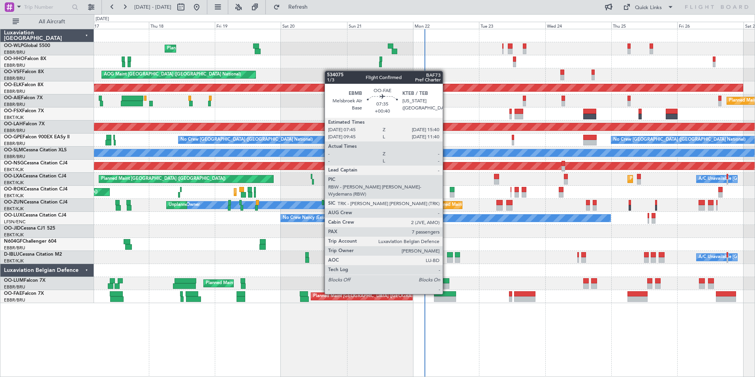
click at [446, 293] on div at bounding box center [445, 294] width 22 height 6
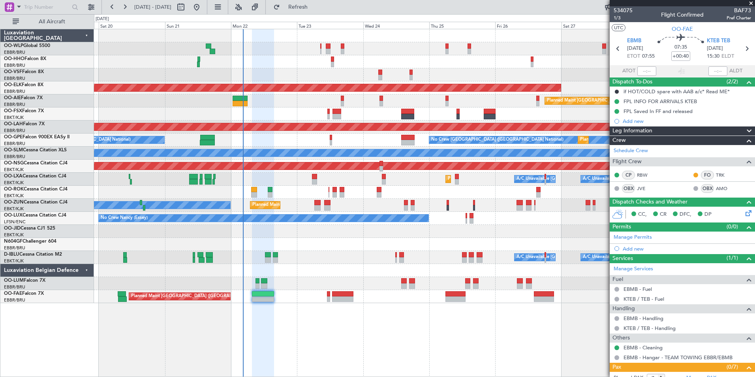
click at [233, 136] on div "Planned Maint Liege AOG Maint Brussels (Brussels National) Planned Maint Kortri…" at bounding box center [424, 166] width 661 height 274
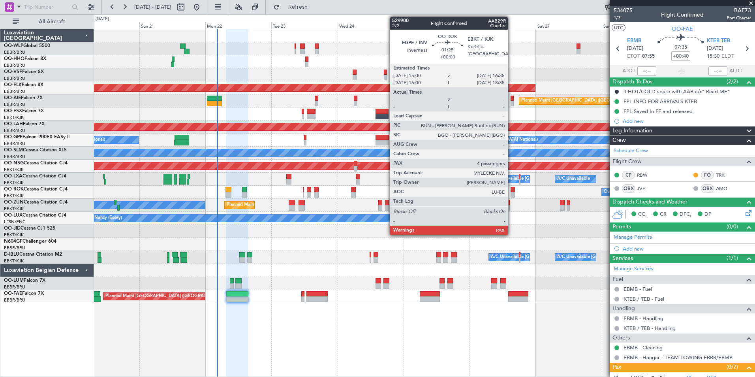
click at [511, 193] on div at bounding box center [513, 195] width 5 height 6
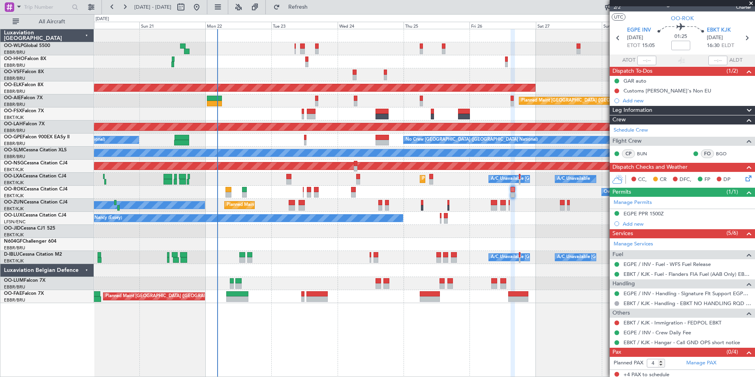
scroll to position [13, 0]
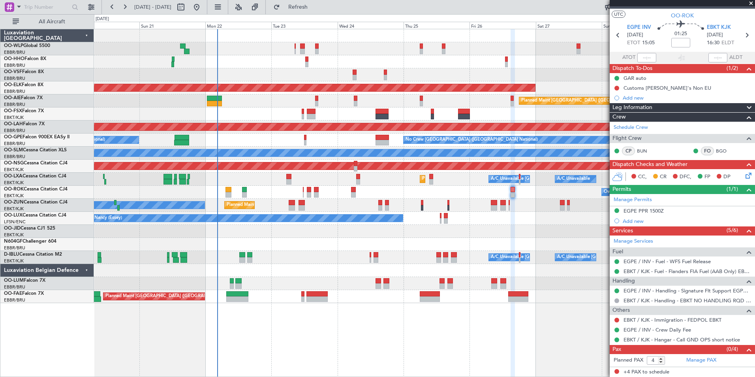
click at [418, 334] on div "Planned Maint Liege AOG Maint Brussels (Brussels National) Planned Maint Kortri…" at bounding box center [424, 203] width 661 height 348
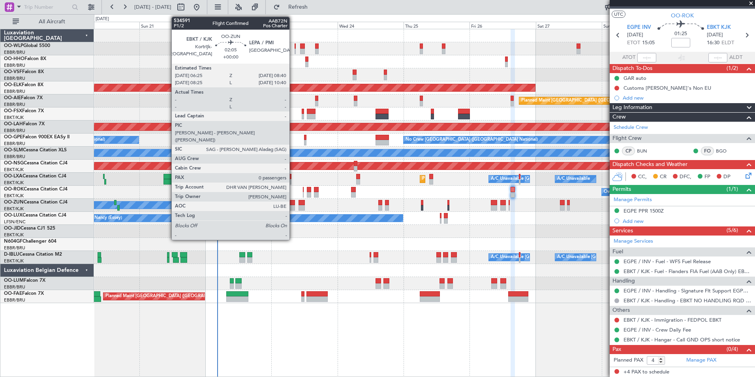
click at [312, 262] on div "Planned Maint Liege AOG Maint Brussels (Brussels National) Planned Maint Kortri…" at bounding box center [424, 166] width 661 height 274
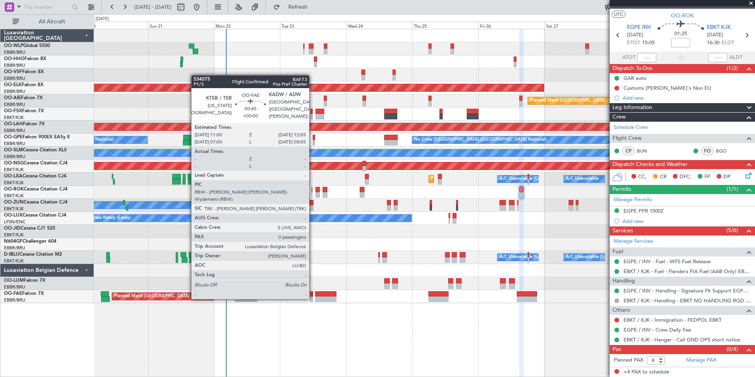
click at [313, 298] on div at bounding box center [311, 299] width 3 height 6
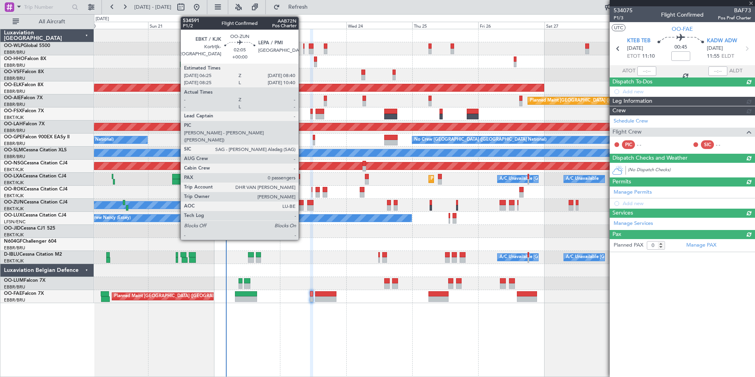
scroll to position [0, 0]
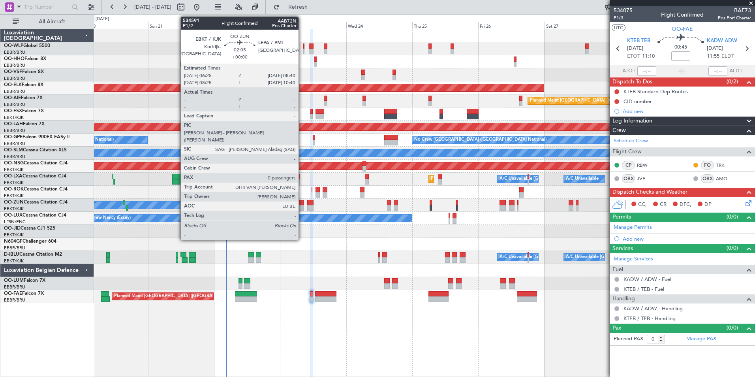
click at [302, 203] on div at bounding box center [300, 203] width 6 height 6
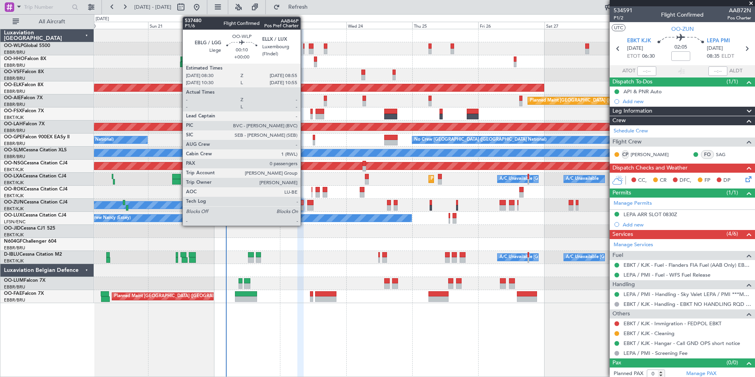
click at [304, 49] on div at bounding box center [303, 52] width 1 height 6
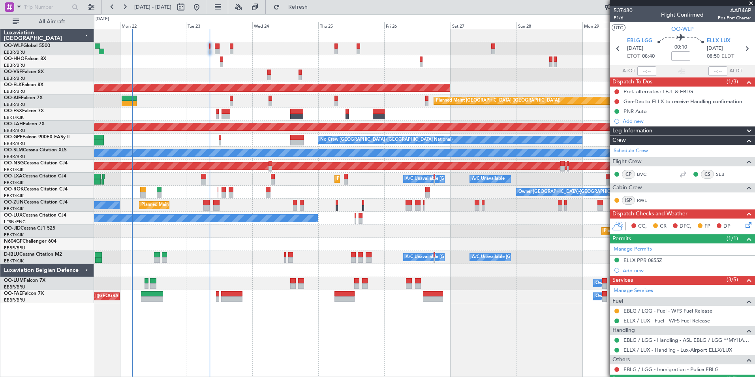
click at [472, 68] on div at bounding box center [424, 61] width 661 height 13
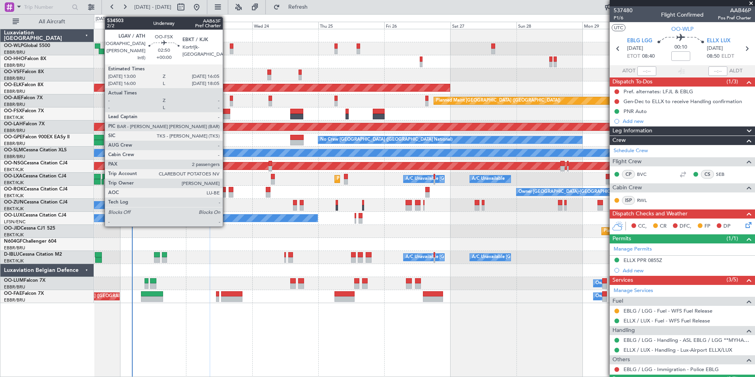
click at [226, 115] on div at bounding box center [226, 117] width 9 height 6
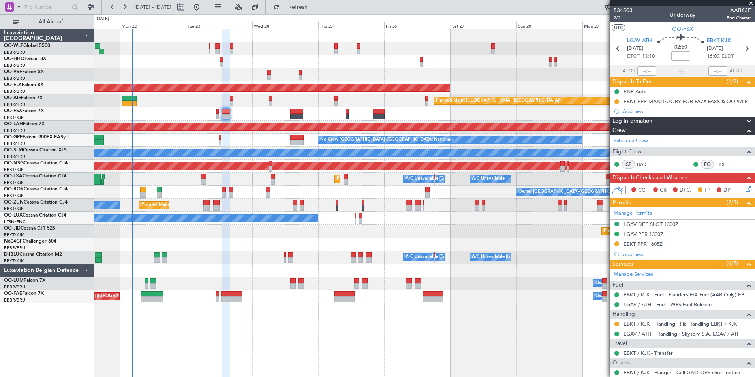
click at [218, 107] on div "Planned Maint [GEOGRAPHIC_DATA] ([GEOGRAPHIC_DATA])" at bounding box center [424, 100] width 661 height 13
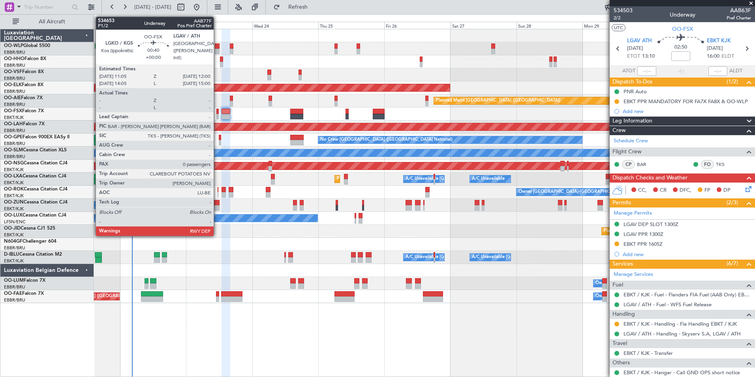
click at [217, 112] on div at bounding box center [217, 112] width 3 height 6
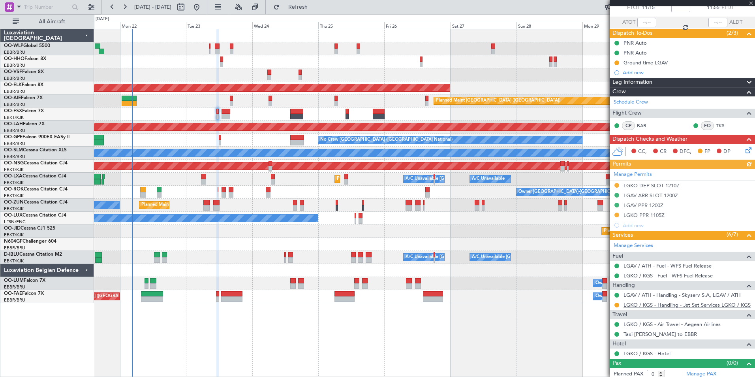
scroll to position [52, 0]
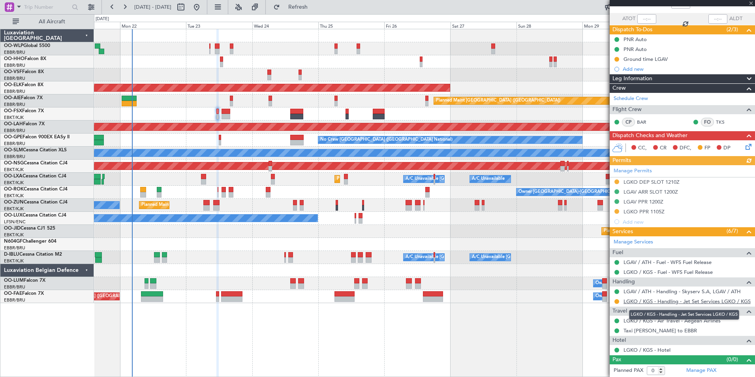
click at [650, 302] on link "LGKO / KGS - Handling - Jet Set Services LGKO / KGS" at bounding box center [687, 301] width 127 height 7
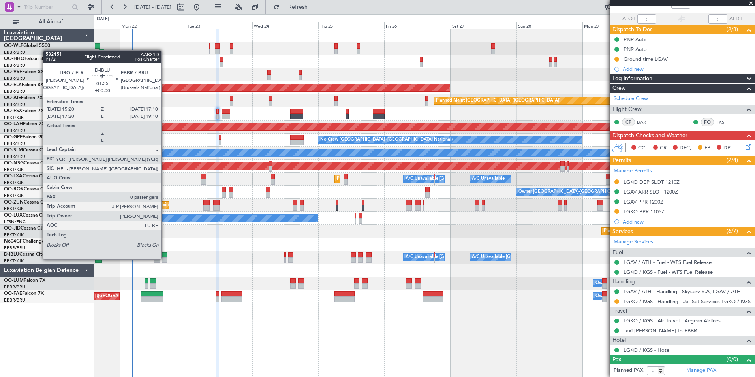
click at [165, 259] on div at bounding box center [164, 260] width 5 height 6
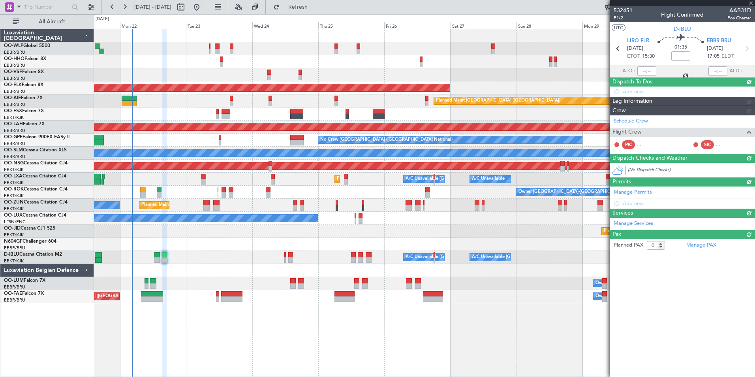
scroll to position [0, 0]
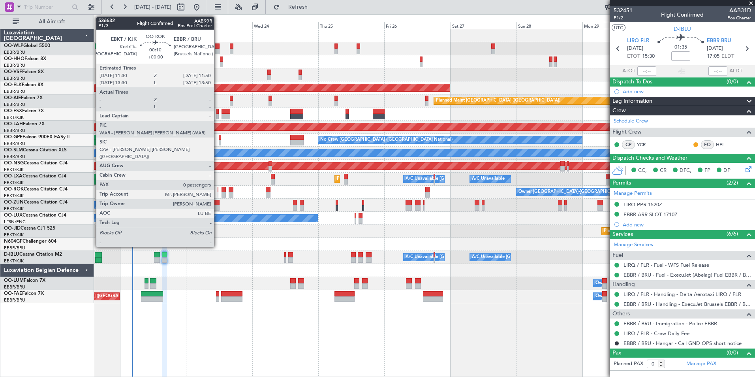
click at [218, 194] on div at bounding box center [218, 195] width 1 height 6
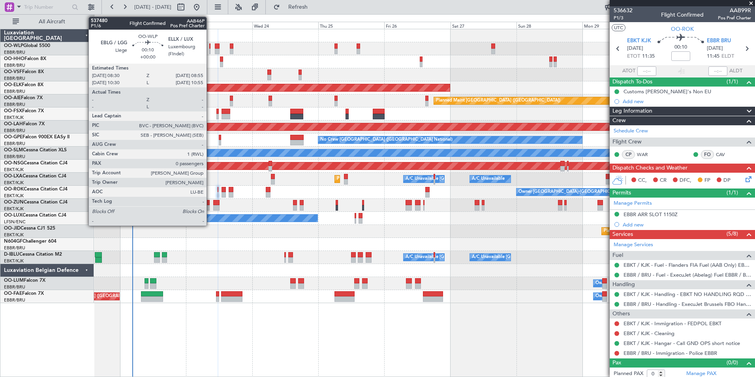
click at [210, 46] on div at bounding box center [209, 46] width 1 height 6
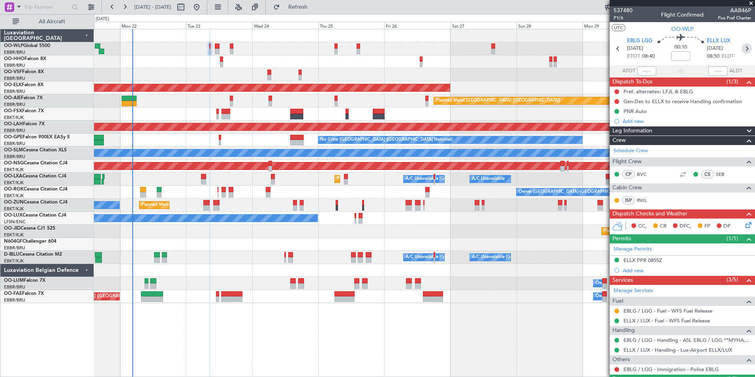
click at [742, 48] on icon at bounding box center [747, 48] width 10 height 10
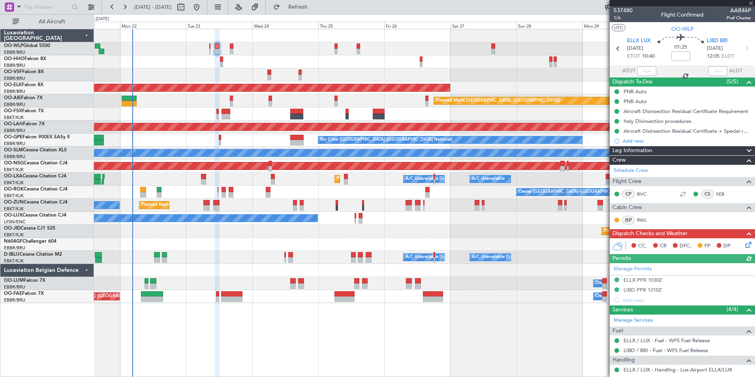
click at [742, 48] on icon at bounding box center [747, 48] width 10 height 10
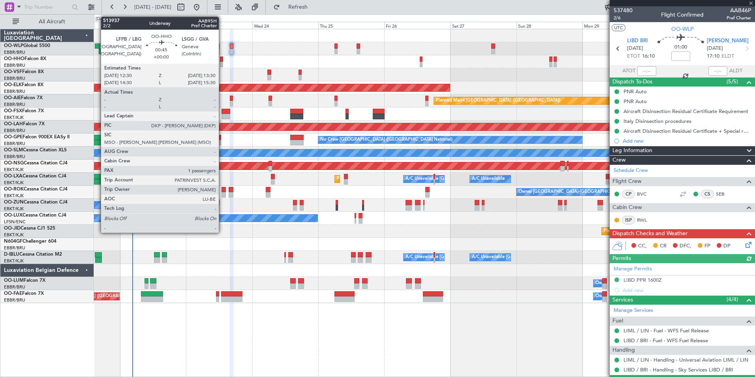
click at [222, 61] on div at bounding box center [221, 59] width 3 height 6
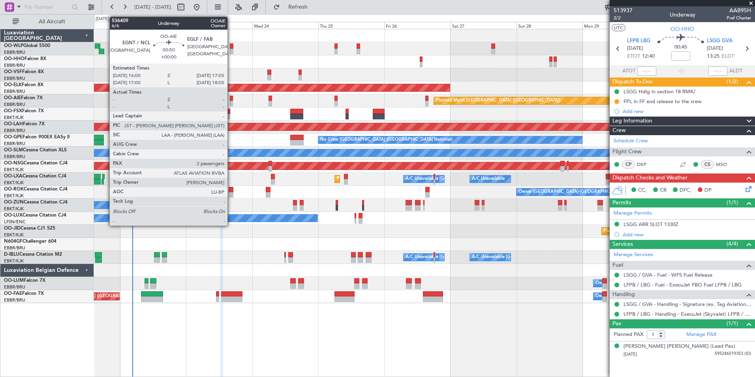
click at [231, 96] on div at bounding box center [231, 99] width 3 height 6
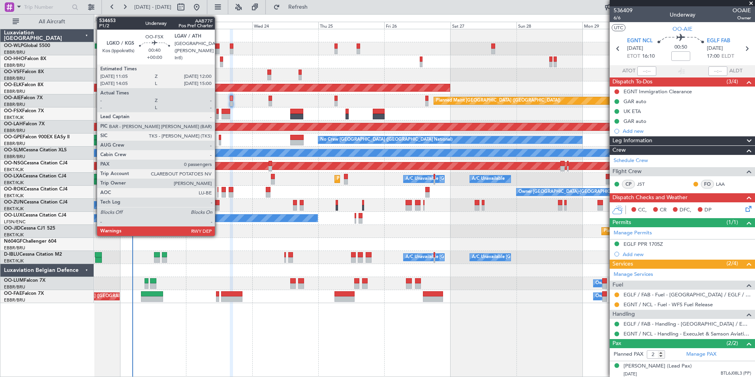
click at [218, 113] on div at bounding box center [217, 112] width 3 height 6
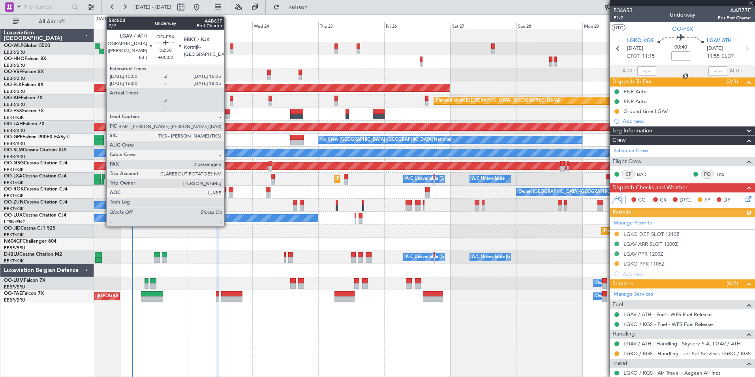
click at [228, 112] on div at bounding box center [226, 112] width 9 height 6
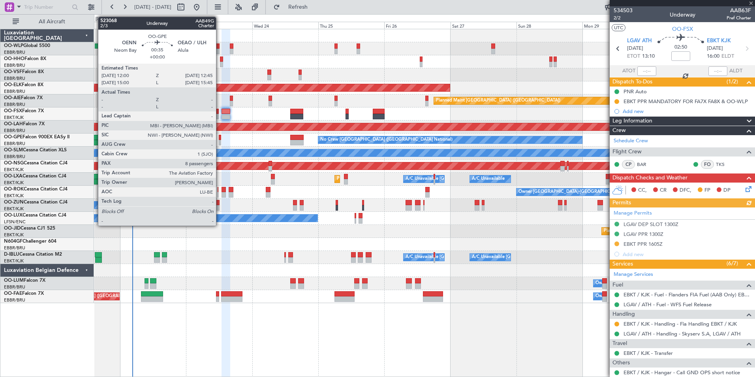
click at [220, 141] on div at bounding box center [220, 143] width 2 height 6
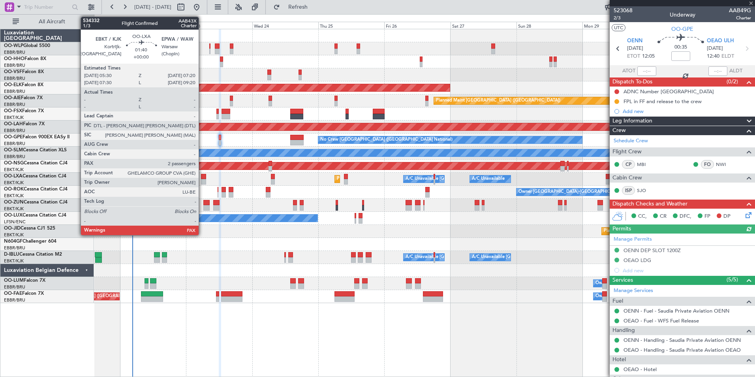
click at [202, 179] on div at bounding box center [203, 182] width 5 height 6
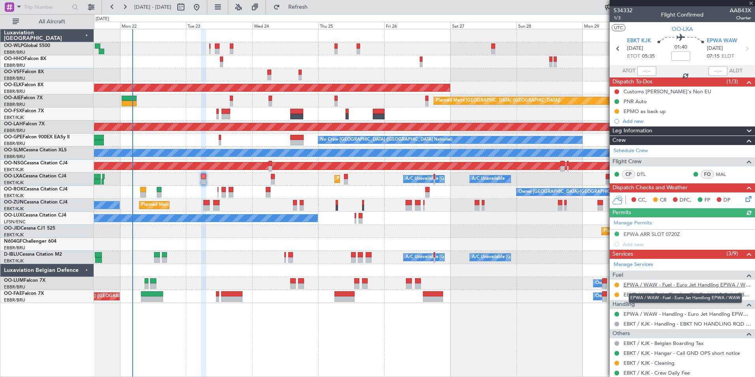
click at [693, 283] on link "EPWA / WAW - Fuel - Euro Jet Handling EPWA / WAW" at bounding box center [688, 284] width 128 height 7
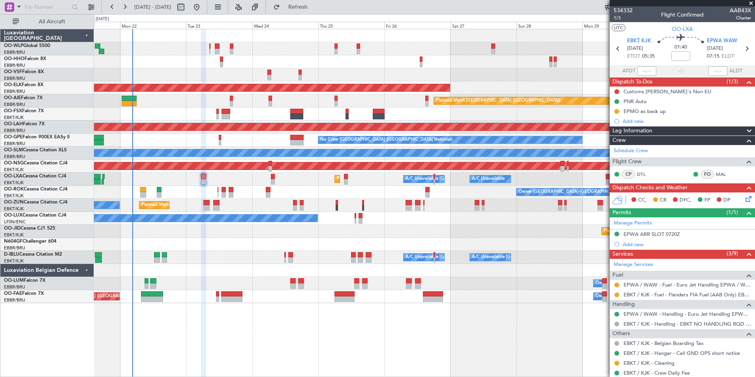
click at [216, 192] on div "Owner Kortrijk-Wevelgem Planned Maint Kortrijk-Wevelgem" at bounding box center [424, 192] width 661 height 13
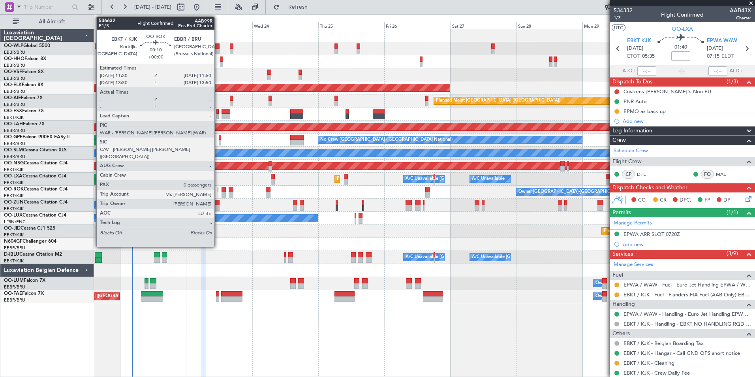
click at [218, 192] on div at bounding box center [218, 190] width 1 height 6
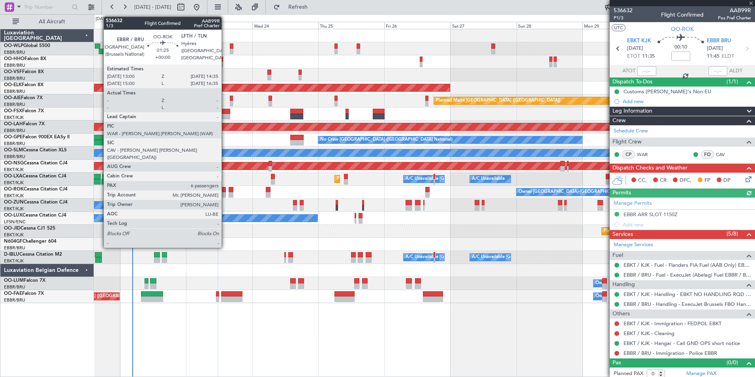
click at [225, 193] on div at bounding box center [224, 195] width 5 height 6
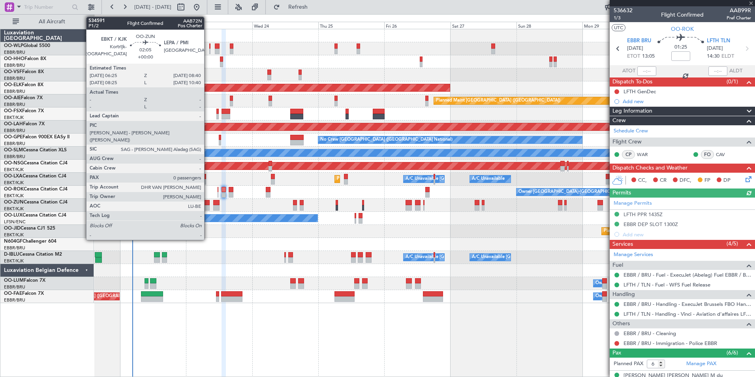
click at [208, 208] on div at bounding box center [206, 208] width 6 height 6
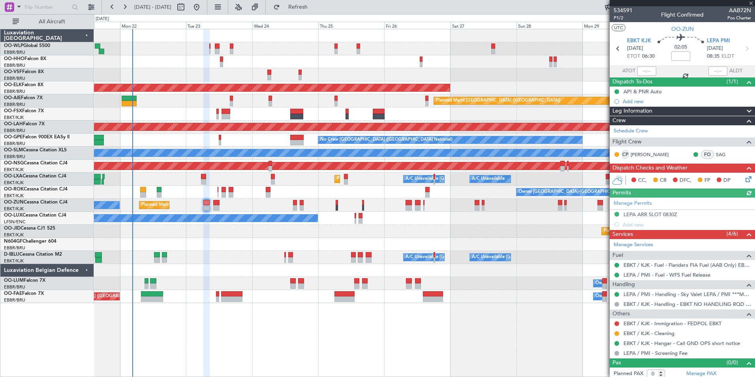
click at [211, 201] on div "Planned Maint Kortrijk-Wevelgem Owner" at bounding box center [424, 205] width 661 height 13
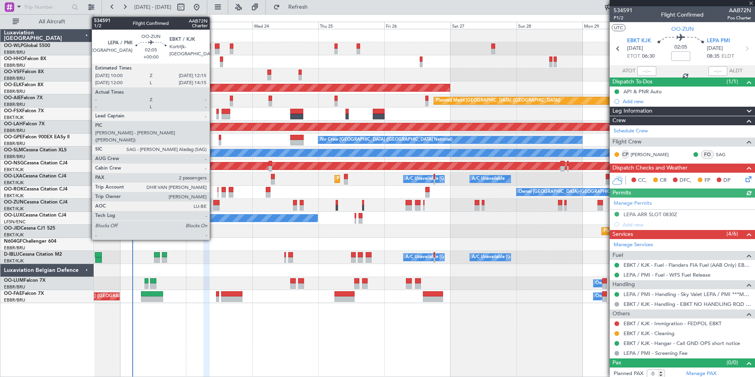
click at [213, 201] on div at bounding box center [216, 203] width 6 height 6
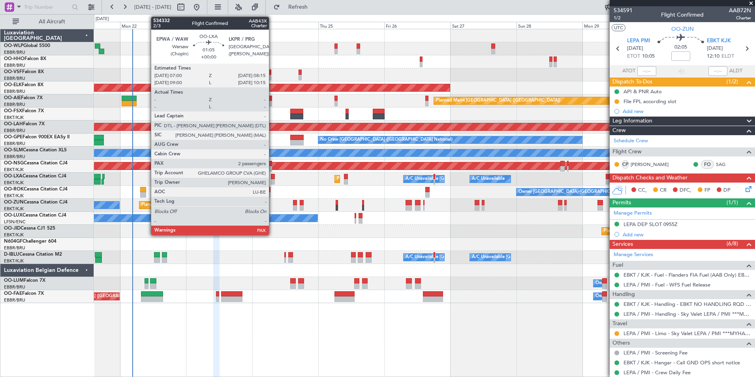
click at [272, 180] on div at bounding box center [273, 182] width 4 height 6
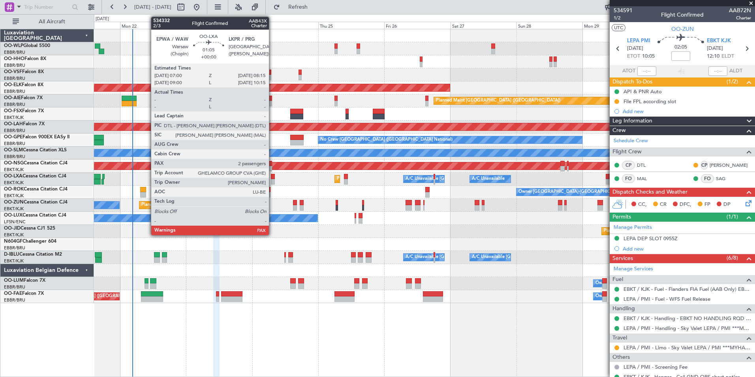
click at [272, 177] on div at bounding box center [273, 177] width 4 height 6
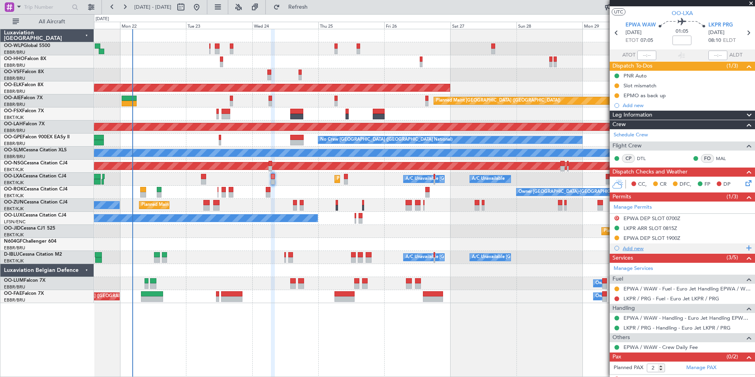
scroll to position [23, 0]
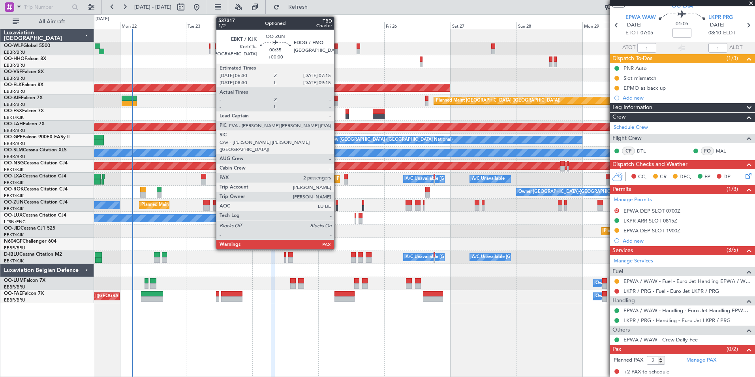
click at [338, 205] on div at bounding box center [337, 208] width 2 height 6
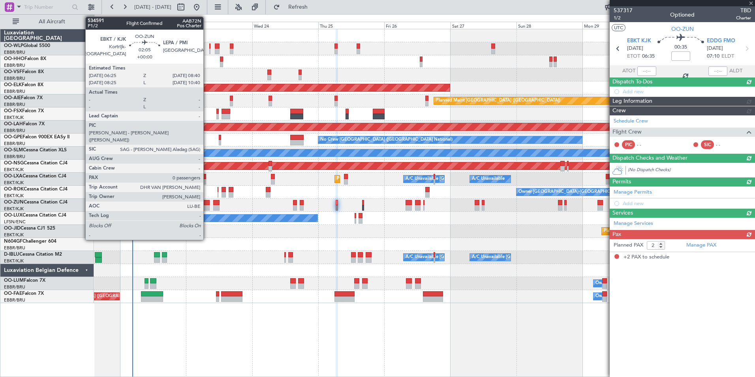
scroll to position [0, 0]
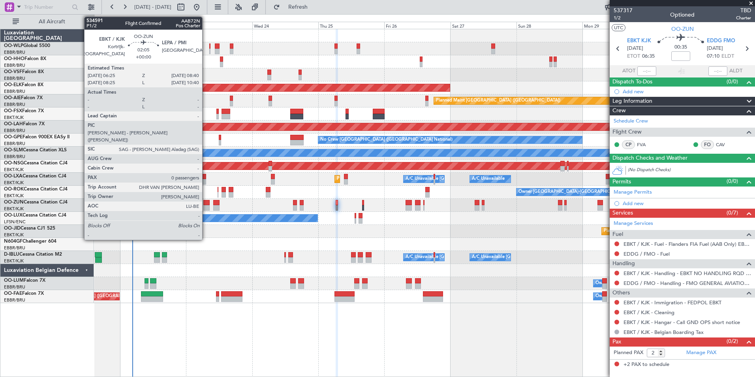
click at [206, 202] on div at bounding box center [206, 203] width 6 height 6
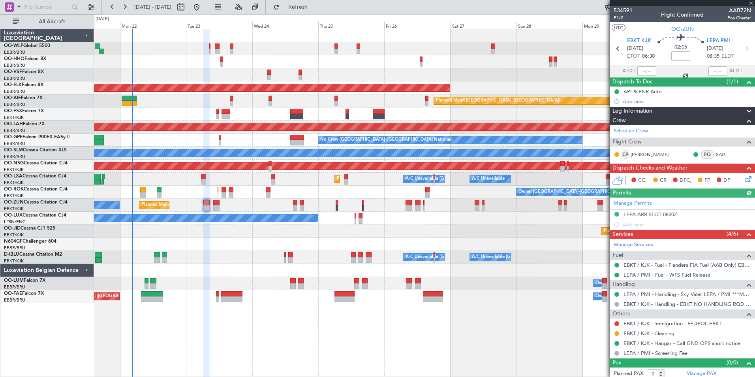
click at [619, 19] on span "P1/2" at bounding box center [623, 18] width 19 height 7
click at [550, 329] on div "AOG Maint Brussels (Brussels National) Planned Maint Kortrijk-Wevelgem Planned …" at bounding box center [424, 203] width 661 height 348
click at [663, 322] on link "EBKT / KJK - Immigration - FEDPOL EBKT" at bounding box center [673, 323] width 98 height 7
click at [315, 9] on span "Refresh" at bounding box center [298, 7] width 33 height 6
drag, startPoint x: 329, startPoint y: 14, endPoint x: 330, endPoint y: 7, distance: 6.9
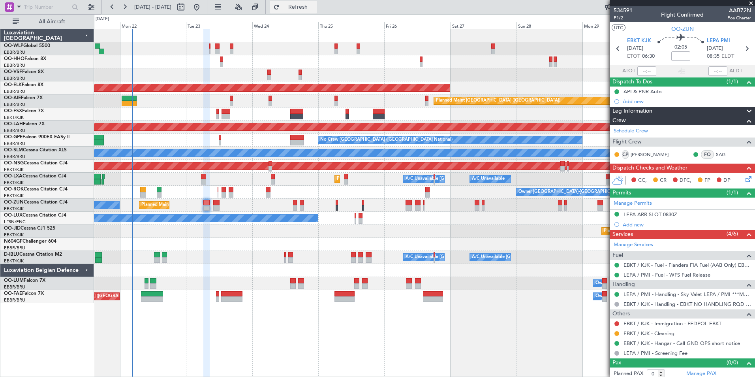
click at [321, 9] on fb-refresh-button "Refresh" at bounding box center [293, 7] width 55 height 14
click at [315, 7] on span "Refresh" at bounding box center [298, 7] width 33 height 6
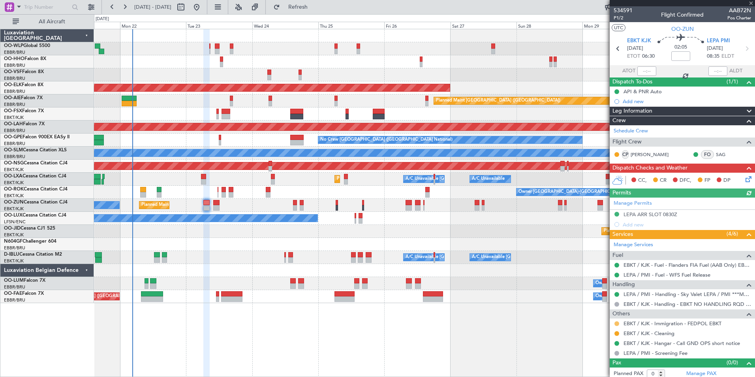
click at [616, 323] on button at bounding box center [616, 323] width 5 height 5
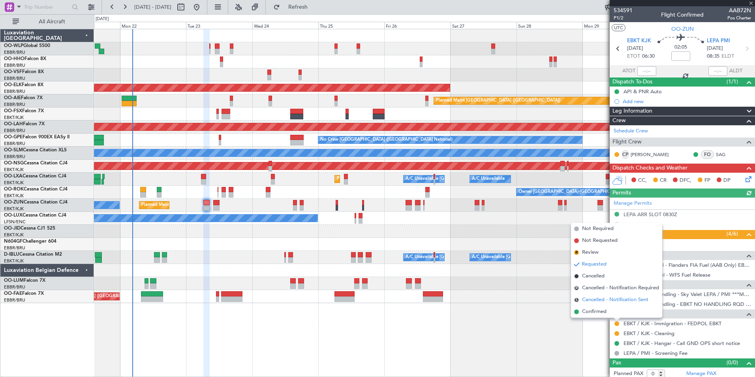
click at [594, 304] on li "S Cancelled - Notification Sent" at bounding box center [616, 300] width 91 height 12
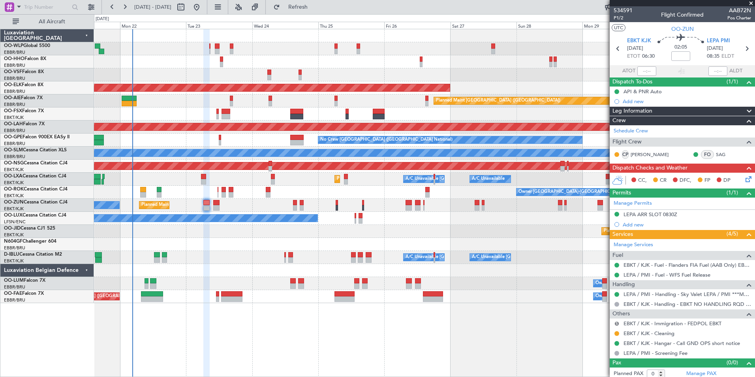
click at [616, 323] on button "S" at bounding box center [616, 323] width 5 height 5
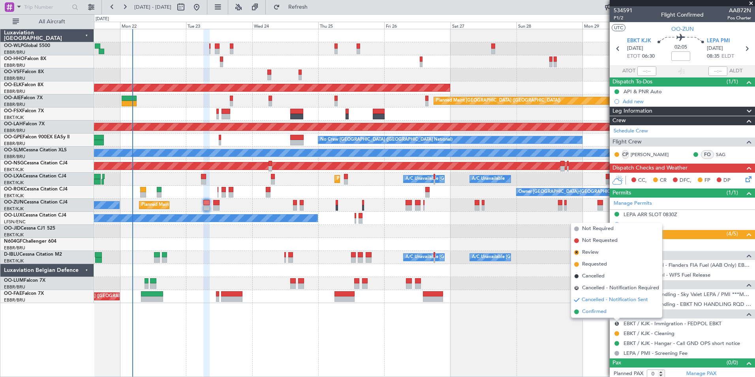
click at [586, 312] on span "Confirmed" at bounding box center [594, 312] width 24 height 8
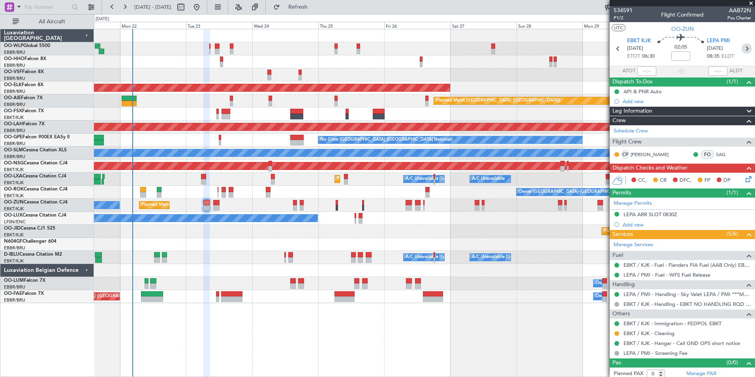
click at [744, 51] on icon at bounding box center [747, 48] width 10 height 10
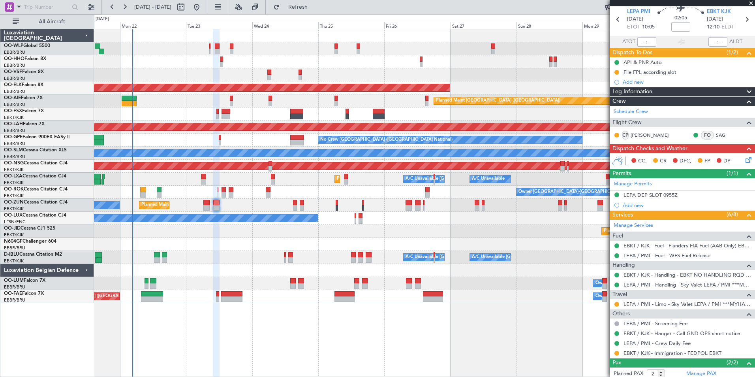
scroll to position [68, 0]
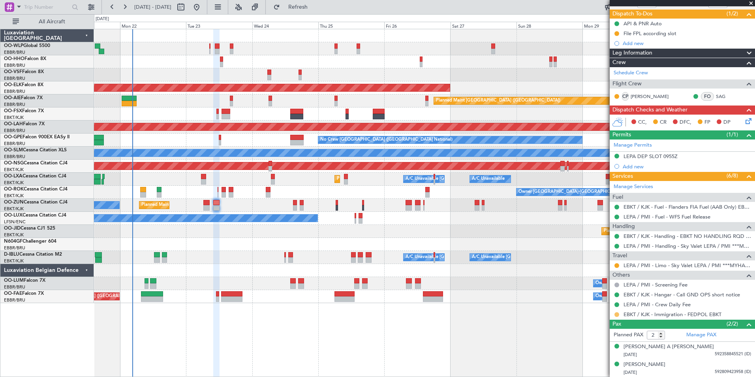
click at [615, 315] on button at bounding box center [616, 314] width 5 height 5
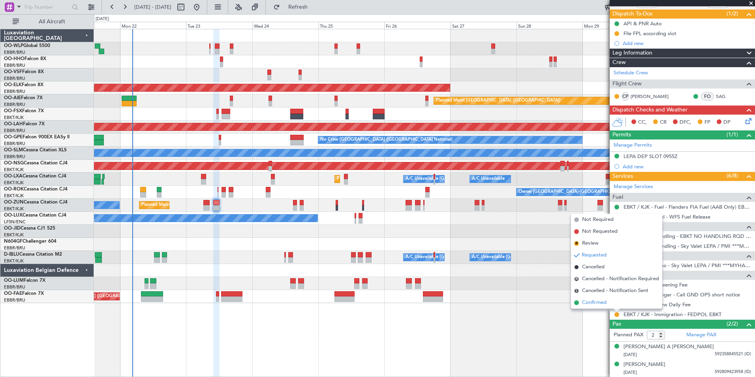
click at [593, 300] on span "Confirmed" at bounding box center [594, 303] width 24 height 8
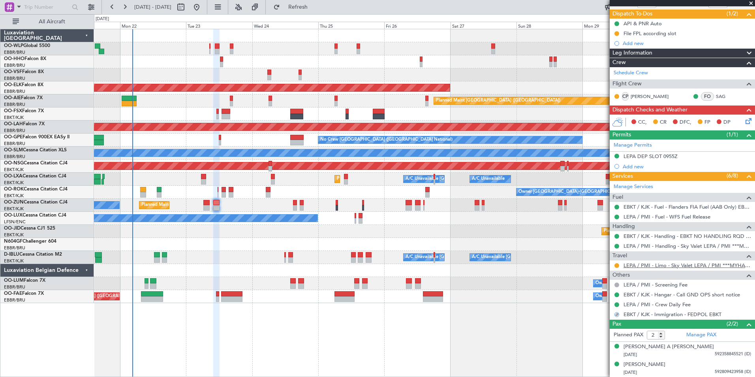
click at [650, 265] on link "LEPA / PMI - Limo - Sky Valet LEPA / PMI ***MYHANDLING***" at bounding box center [688, 265] width 128 height 7
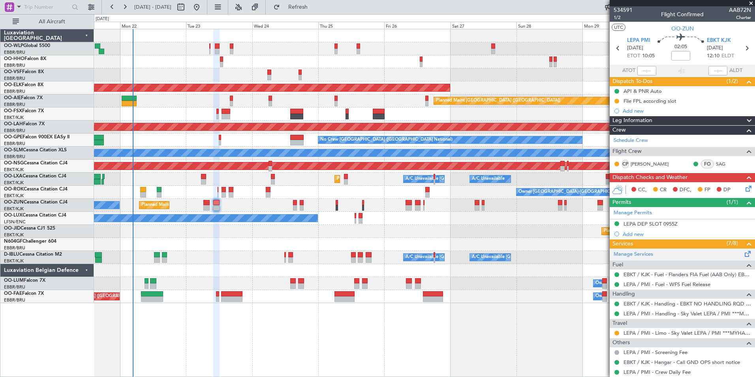
scroll to position [0, 0]
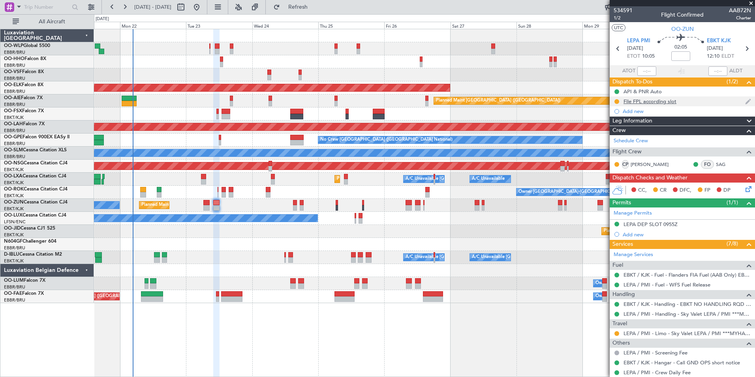
click at [659, 100] on div "File FPL according slot" at bounding box center [650, 101] width 53 height 7
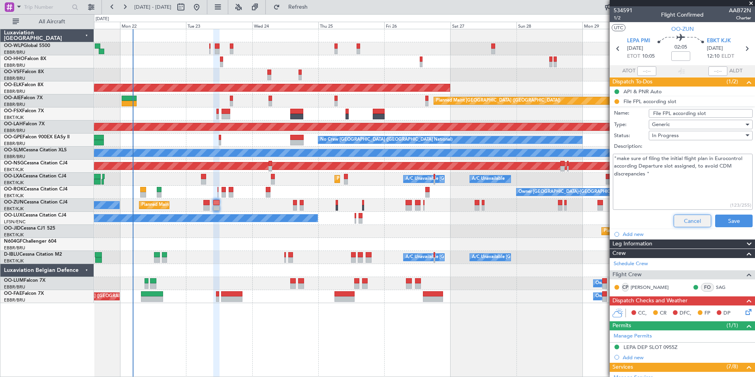
click at [689, 222] on button "Cancel" at bounding box center [693, 220] width 38 height 13
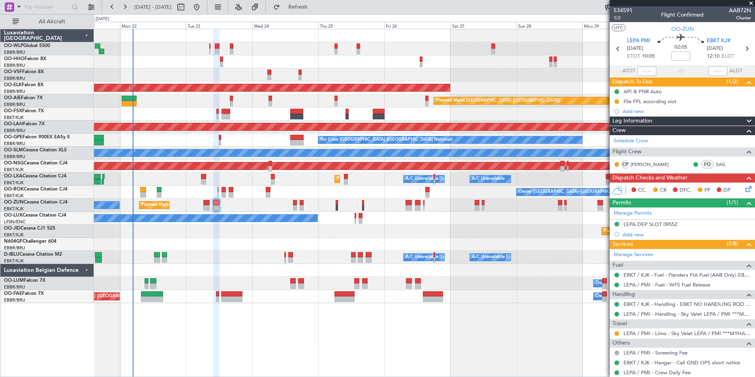
click at [744, 190] on icon at bounding box center [747, 187] width 6 height 6
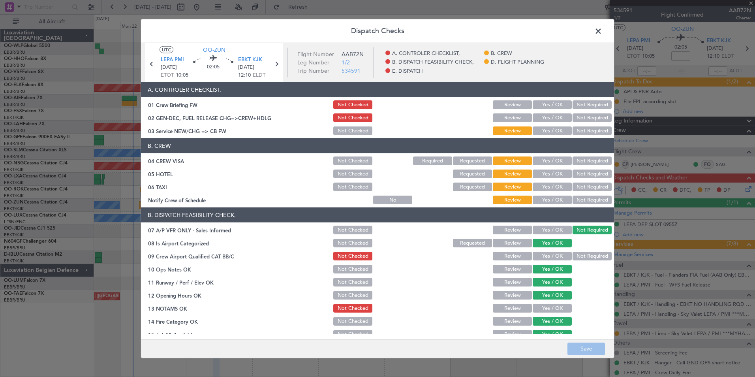
click at [547, 120] on button "Yes / OK" at bounding box center [552, 117] width 39 height 9
click at [544, 128] on button "Yes / OK" at bounding box center [552, 130] width 39 height 9
click at [574, 165] on button "Not Required" at bounding box center [592, 160] width 39 height 9
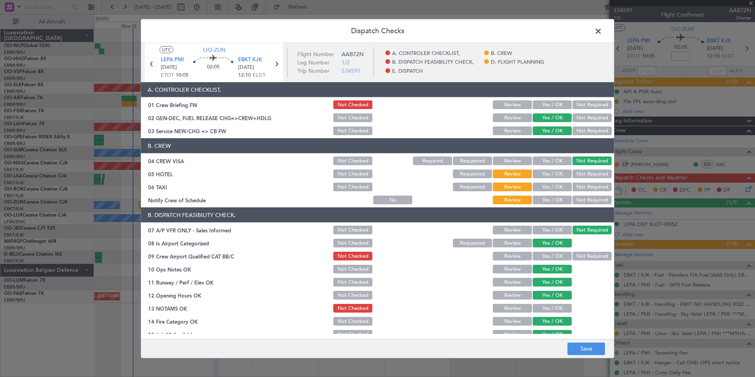
click at [577, 173] on button "Not Required" at bounding box center [592, 173] width 39 height 9
click at [573, 188] on button "Not Required" at bounding box center [592, 186] width 39 height 9
click at [543, 202] on button "Yes / OK" at bounding box center [552, 199] width 39 height 9
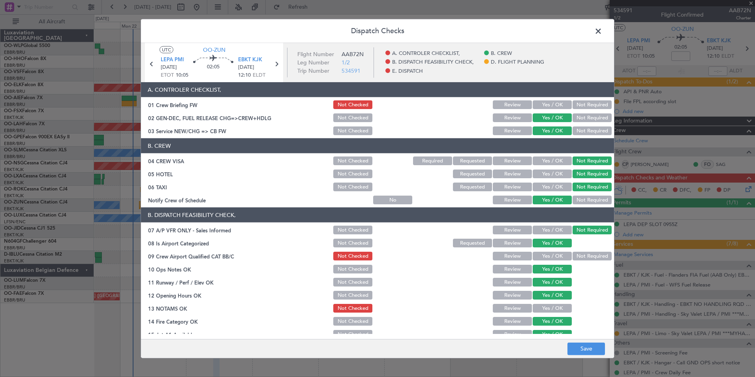
click at [552, 255] on button "Yes / OK" at bounding box center [552, 256] width 39 height 9
click at [577, 347] on button "Save" at bounding box center [586, 348] width 38 height 13
click at [602, 31] on span at bounding box center [602, 33] width 0 height 16
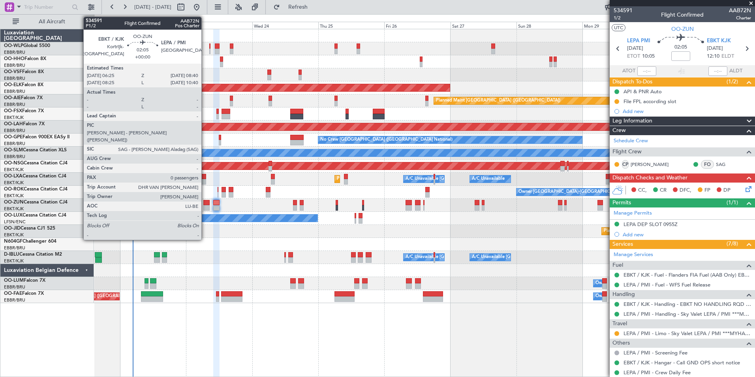
click at [206, 204] on div at bounding box center [206, 203] width 6 height 6
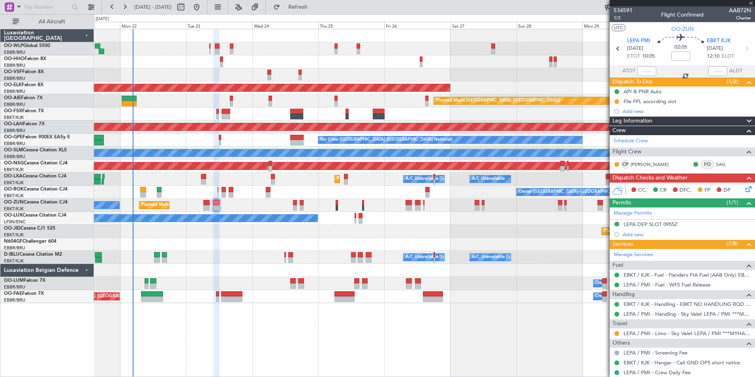
type input "0"
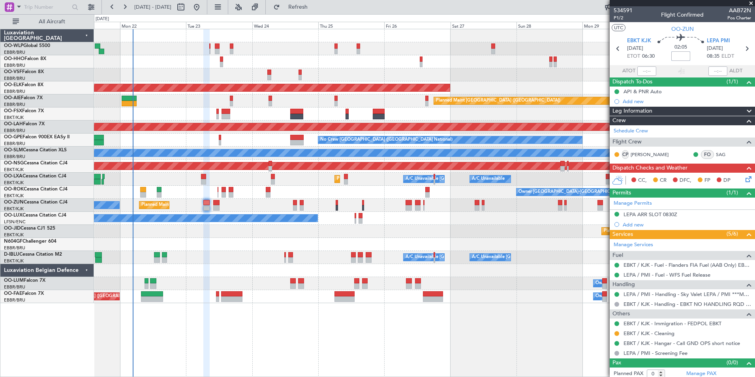
click at [683, 57] on input at bounding box center [680, 55] width 19 height 9
type input "-00:05"
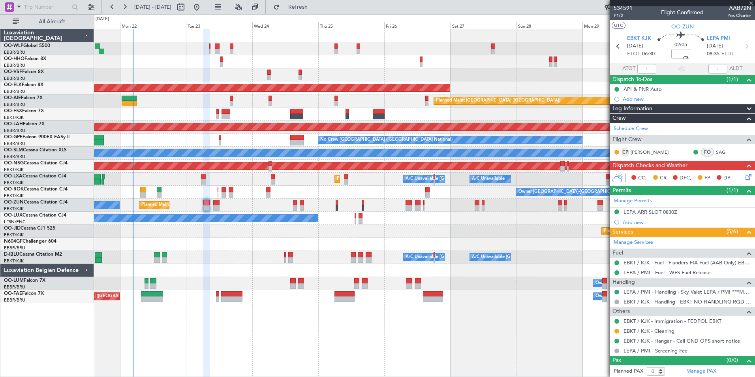
scroll to position [3, 0]
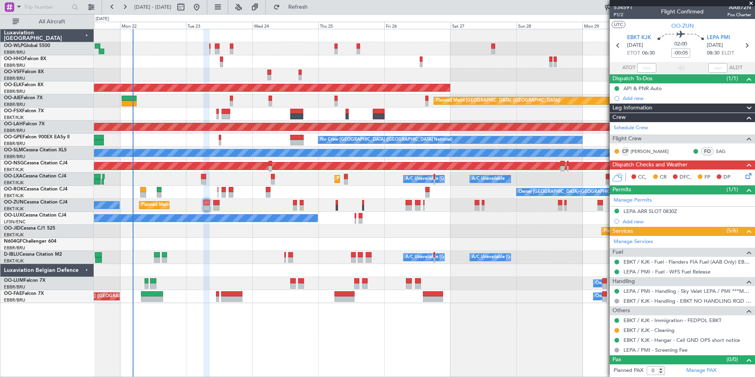
click at [660, 214] on mat-tooltip-component "LEPA ARR SLOT 0830Z" at bounding box center [650, 224] width 60 height 21
click at [660, 212] on div "LEPA ARR SLOT 0830Z" at bounding box center [651, 211] width 54 height 7
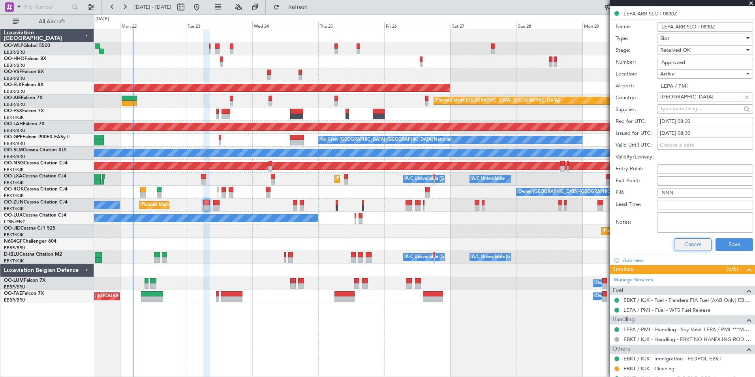
click at [692, 242] on button "Cancel" at bounding box center [693, 244] width 38 height 13
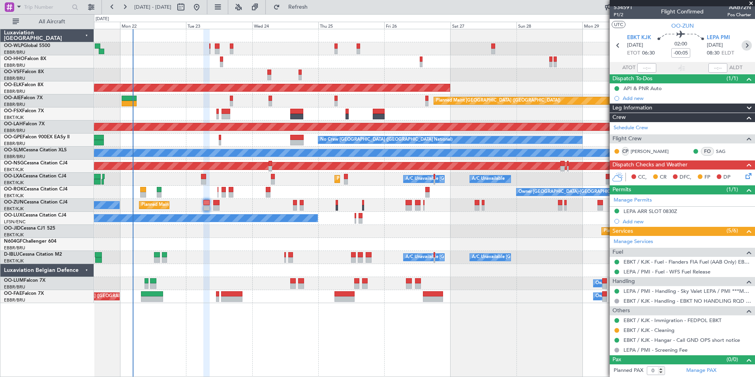
click at [742, 49] on icon at bounding box center [747, 45] width 10 height 10
type input "2"
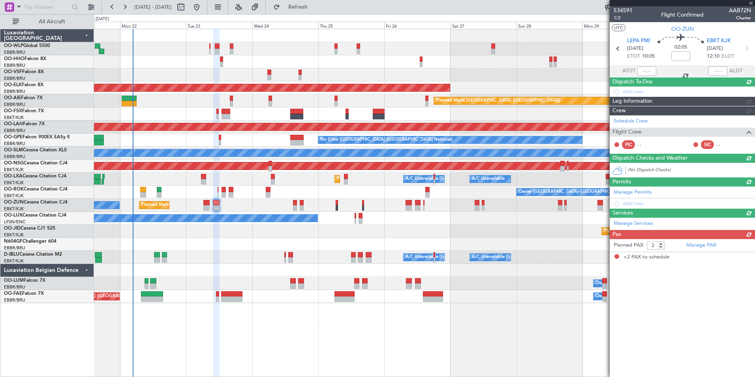
scroll to position [0, 0]
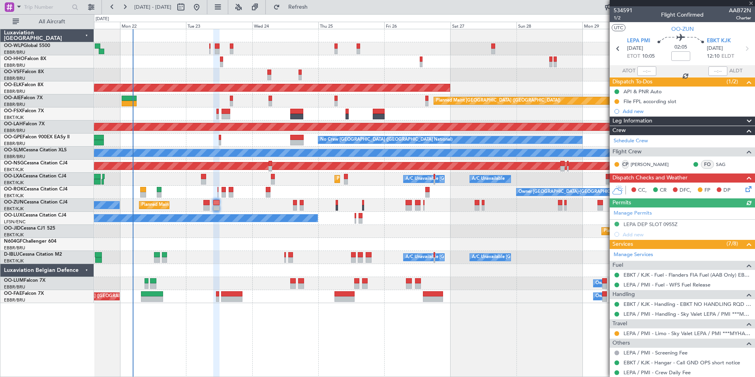
click at [744, 191] on icon at bounding box center [747, 187] width 6 height 6
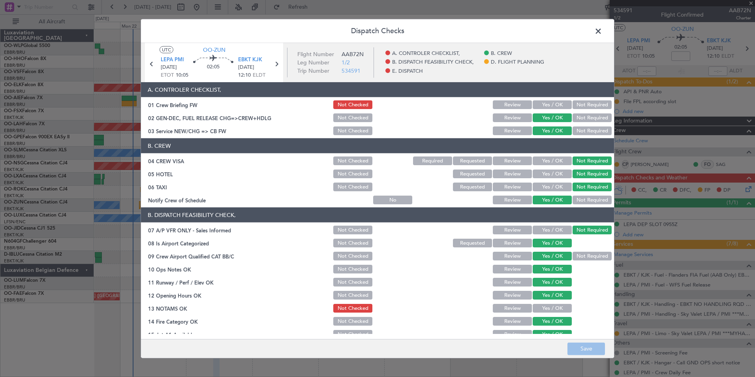
click at [602, 32] on span at bounding box center [602, 33] width 0 height 16
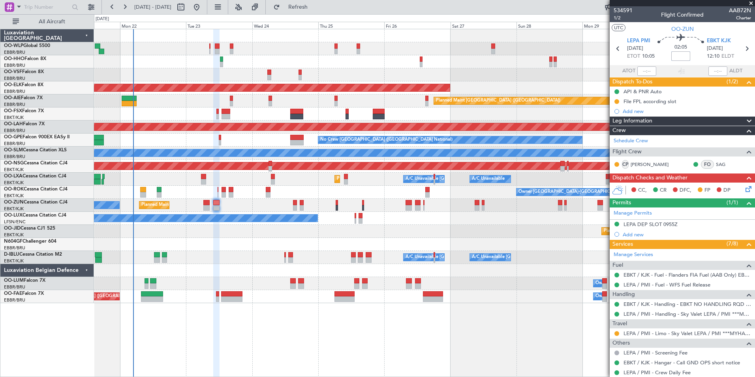
click at [671, 52] on input at bounding box center [680, 55] width 19 height 9
click at [679, 56] on input at bounding box center [680, 55] width 19 height 9
click at [552, 75] on div "AOG Maint [GEOGRAPHIC_DATA] ([GEOGRAPHIC_DATA] National)" at bounding box center [424, 74] width 661 height 13
click at [616, 100] on button at bounding box center [616, 101] width 5 height 5
click at [616, 137] on span "Completed" at bounding box center [620, 136] width 26 height 8
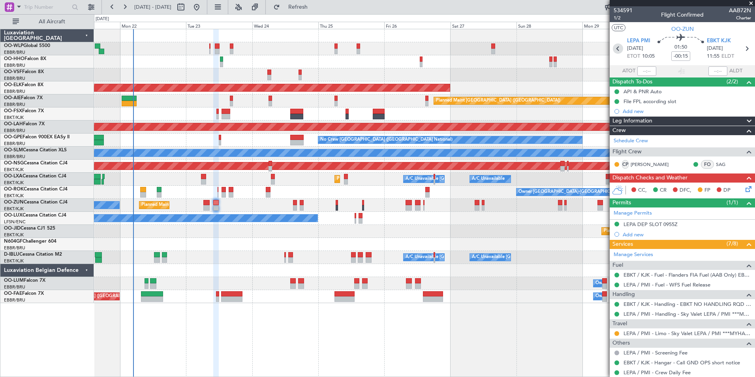
click at [615, 49] on icon at bounding box center [618, 48] width 10 height 10
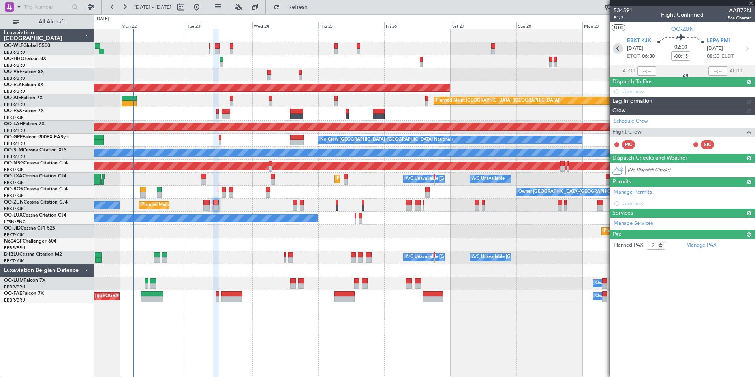
type input "-00:05"
type input "0"
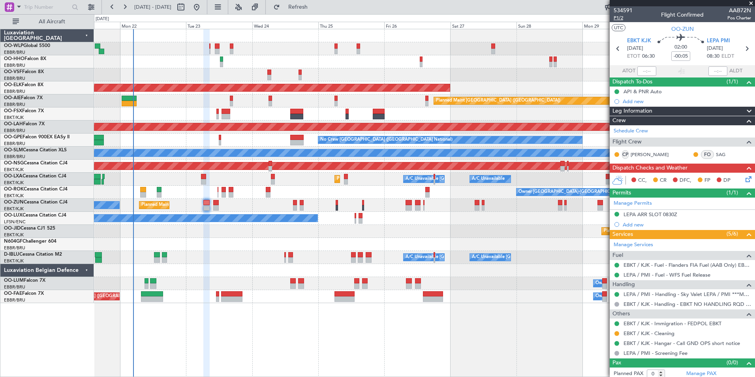
click at [623, 19] on span "P1/2" at bounding box center [623, 18] width 19 height 7
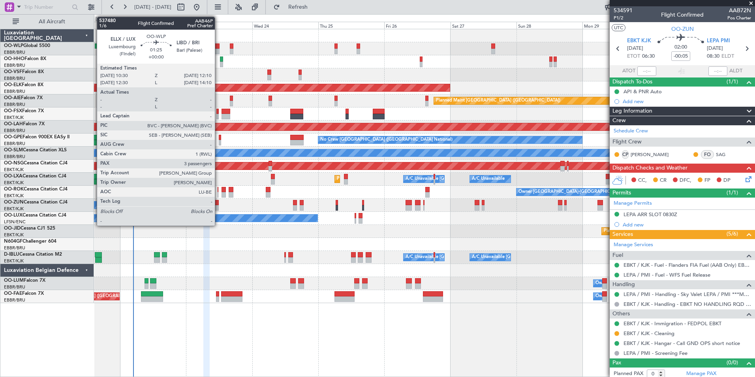
click at [218, 47] on div at bounding box center [217, 46] width 5 height 6
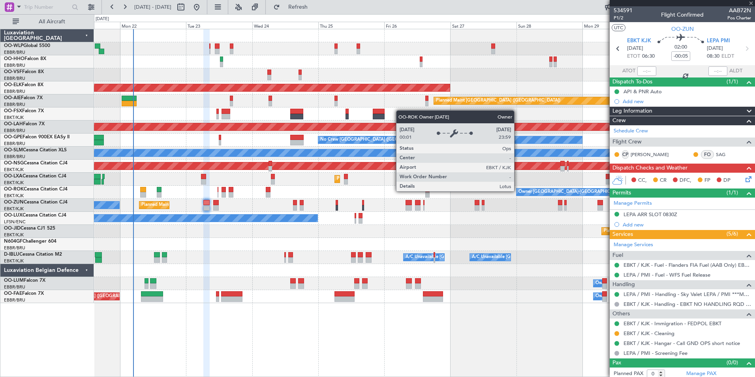
type input "3"
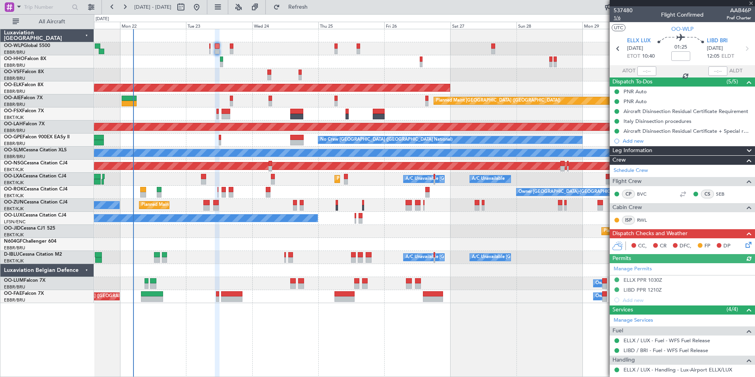
click at [620, 19] on span "1/6" at bounding box center [623, 18] width 19 height 7
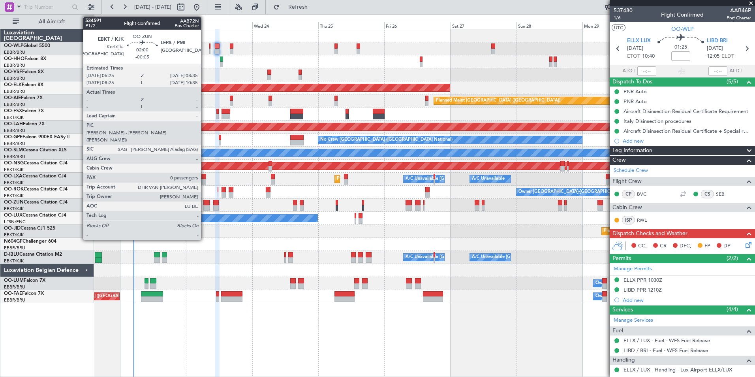
click at [205, 204] on div at bounding box center [206, 203] width 6 height 6
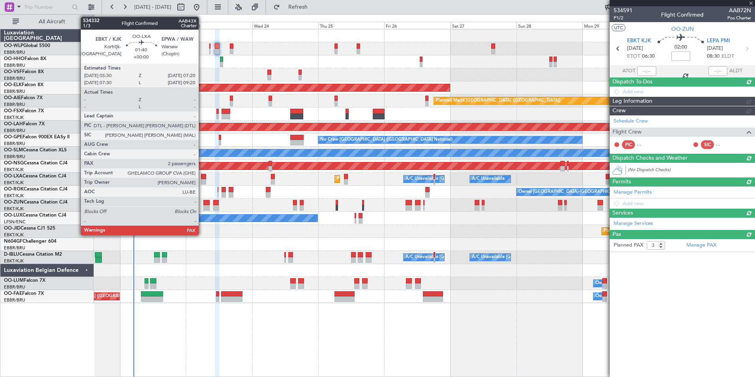
type input "-00:05"
type input "0"
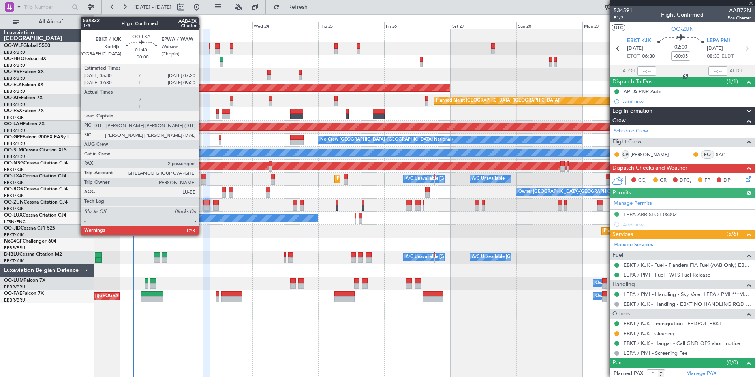
click at [202, 178] on div at bounding box center [203, 177] width 5 height 6
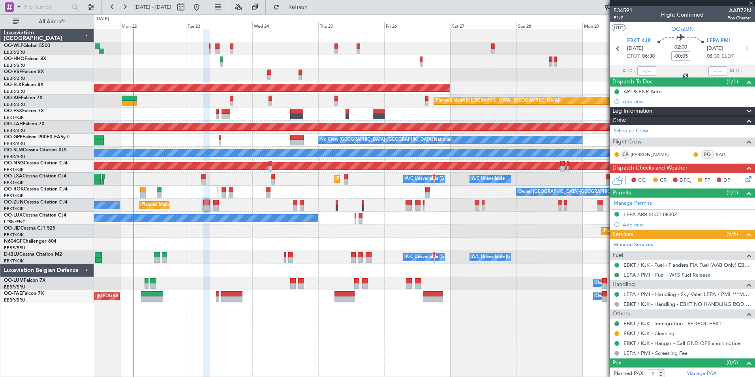
type input "2"
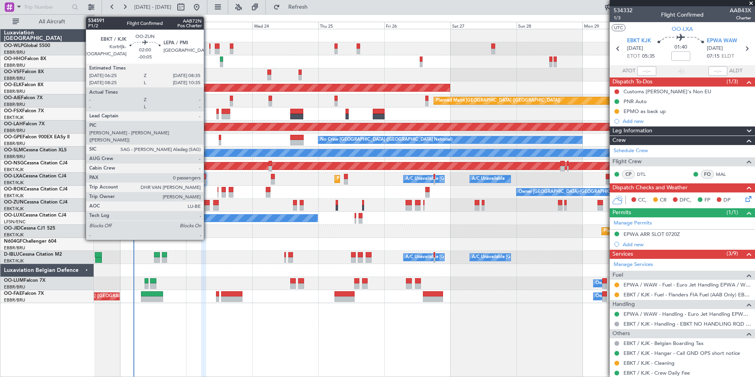
click at [207, 207] on div at bounding box center [206, 208] width 6 height 6
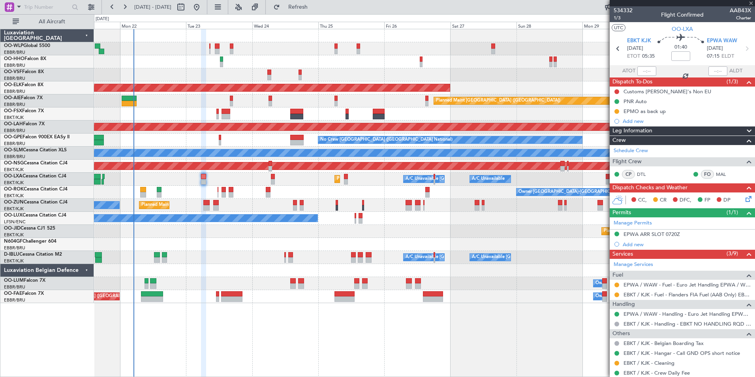
type input "-00:05"
type input "0"
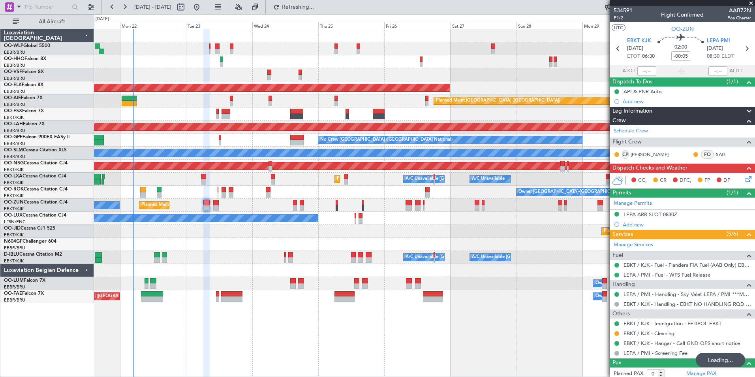
click at [744, 177] on icon at bounding box center [747, 178] width 6 height 6
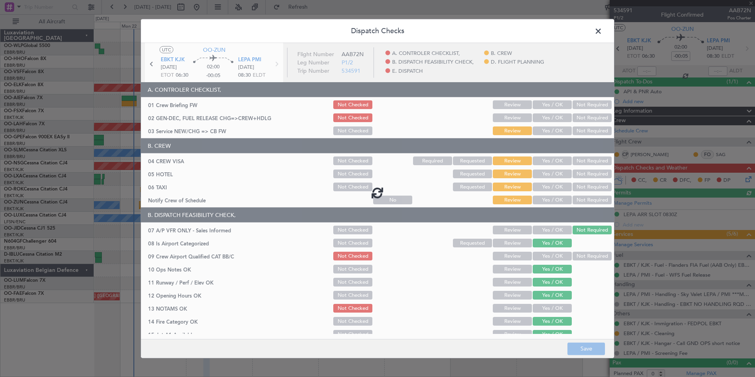
click at [537, 108] on div at bounding box center [377, 192] width 473 height 299
click at [539, 105] on div at bounding box center [377, 192] width 473 height 299
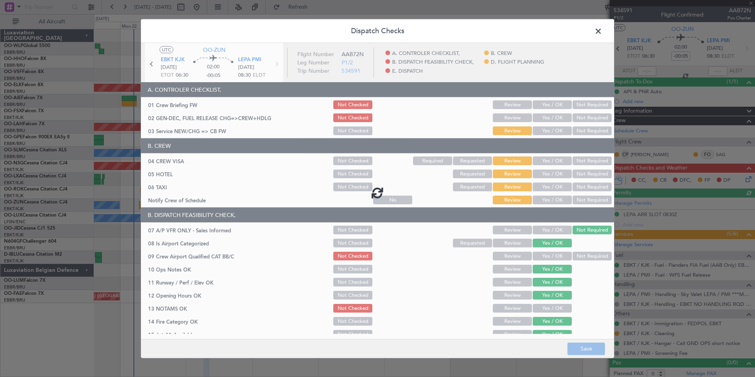
click at [539, 105] on div at bounding box center [377, 192] width 473 height 299
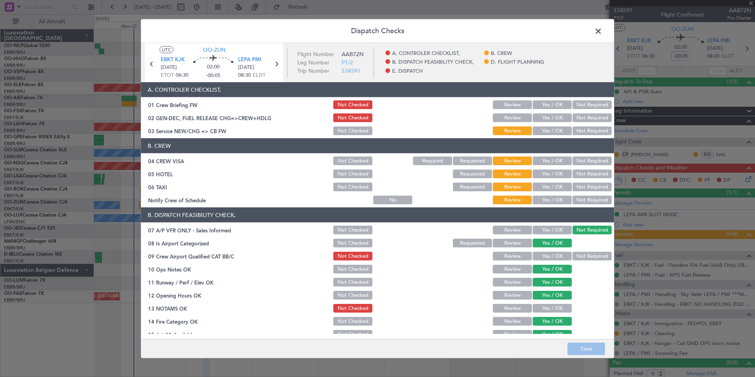
click at [539, 105] on button "Yes / OK" at bounding box center [552, 104] width 39 height 9
click at [545, 115] on button "Yes / OK" at bounding box center [552, 117] width 39 height 9
click at [549, 127] on button "Yes / OK" at bounding box center [552, 130] width 39 height 9
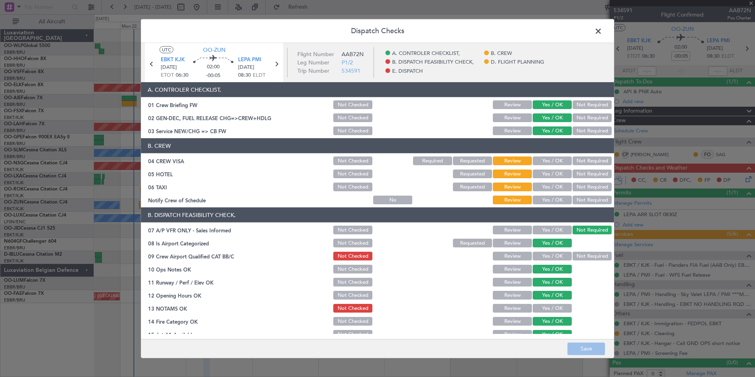
click at [590, 161] on button "Not Required" at bounding box center [592, 160] width 39 height 9
click at [580, 176] on button "Not Required" at bounding box center [592, 173] width 39 height 9
click at [580, 184] on button "Not Required" at bounding box center [592, 186] width 39 height 9
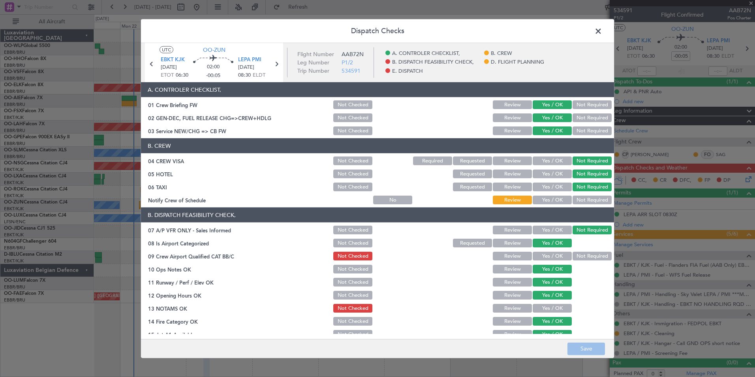
click at [552, 196] on button "Yes / OK" at bounding box center [552, 199] width 39 height 9
click at [548, 259] on button "Yes / OK" at bounding box center [552, 256] width 39 height 9
click at [547, 304] on button "Yes / OK" at bounding box center [552, 308] width 39 height 9
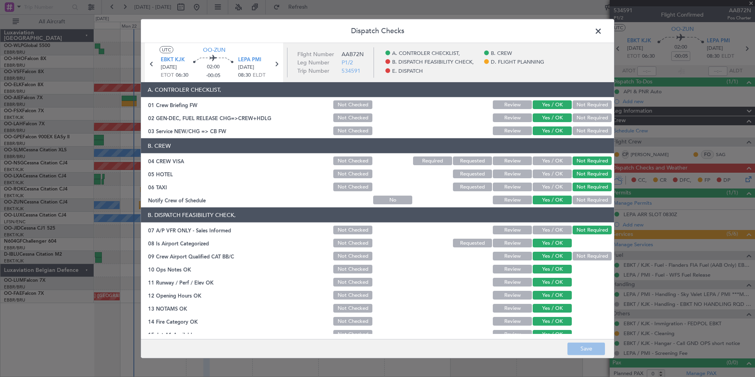
scroll to position [146, 0]
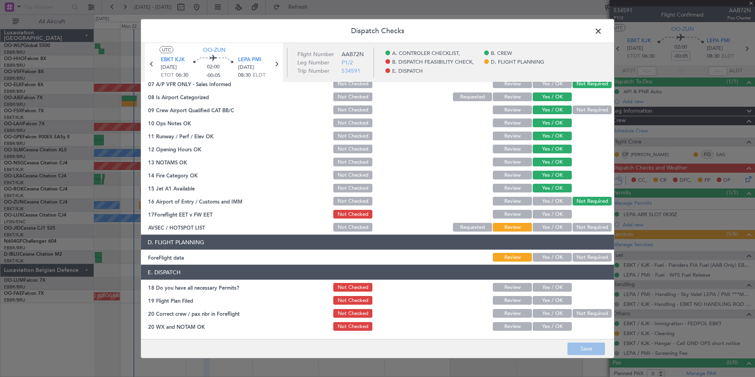
click at [548, 219] on div "Yes / OK" at bounding box center [552, 214] width 40 height 11
click at [559, 218] on button "Yes / OK" at bounding box center [552, 214] width 39 height 9
click at [577, 227] on button "Not Required" at bounding box center [592, 227] width 39 height 9
click at [546, 255] on button "Yes / OK" at bounding box center [552, 257] width 39 height 9
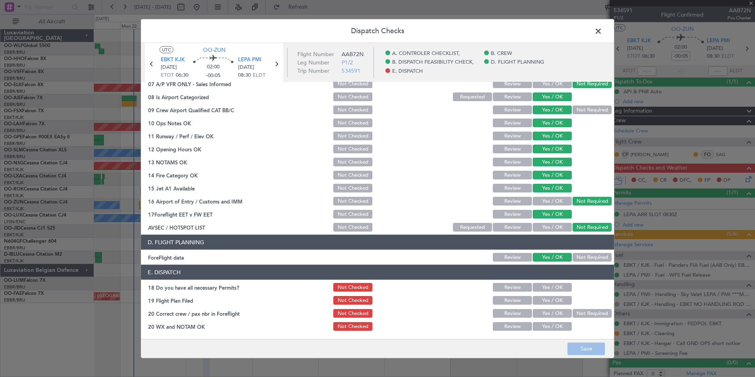
click at [554, 282] on div "Yes / OK" at bounding box center [552, 287] width 40 height 11
click at [554, 289] on button "Yes / OK" at bounding box center [552, 287] width 39 height 9
click at [551, 300] on button "Yes / OK" at bounding box center [552, 300] width 39 height 9
click at [550, 311] on button "Yes / OK" at bounding box center [552, 313] width 39 height 9
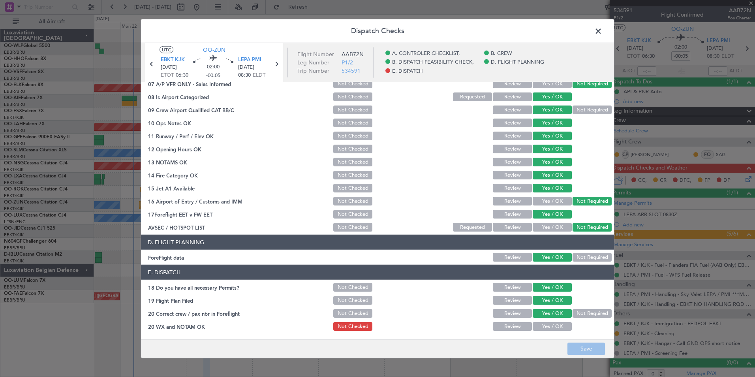
click at [550, 323] on button "Yes / OK" at bounding box center [552, 326] width 39 height 9
click at [575, 341] on footer "Save" at bounding box center [377, 347] width 473 height 19
click at [577, 346] on footer "Save" at bounding box center [377, 347] width 473 height 19
click at [602, 34] on span at bounding box center [602, 33] width 0 height 16
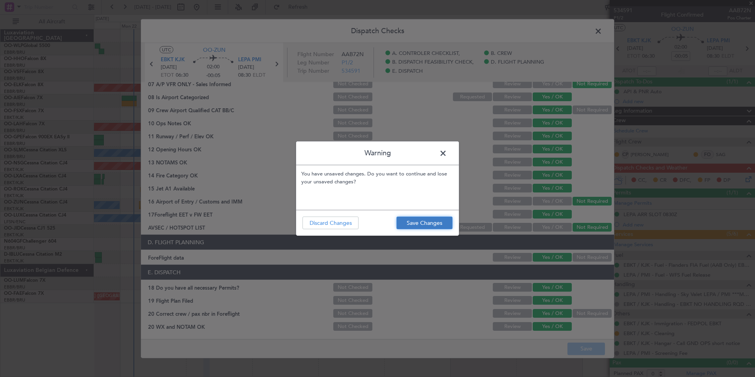
click at [414, 222] on button "Save Changes" at bounding box center [424, 222] width 56 height 13
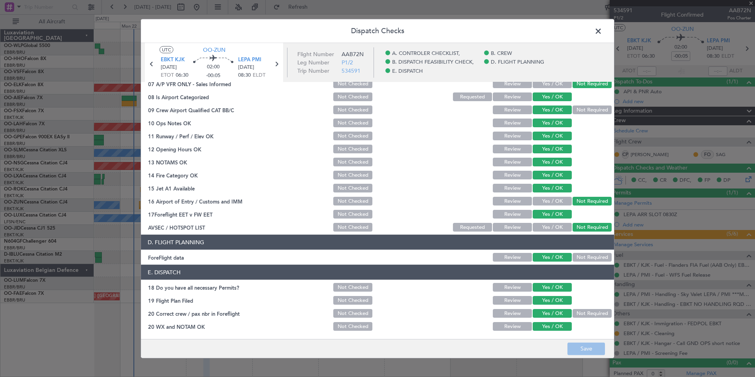
click at [602, 31] on span at bounding box center [602, 33] width 0 height 16
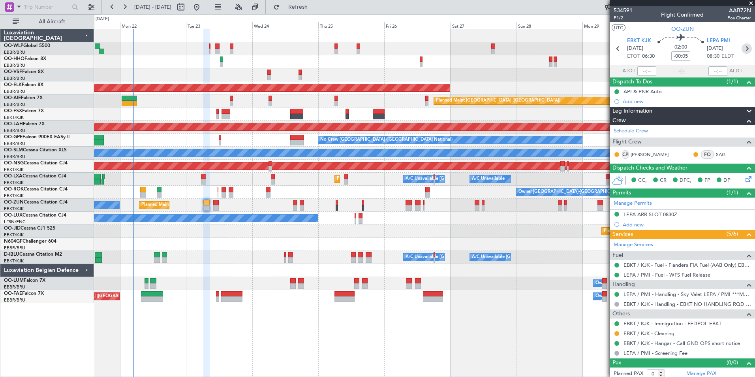
click at [742, 47] on icon at bounding box center [747, 48] width 10 height 10
type input "-00:15"
type input "2"
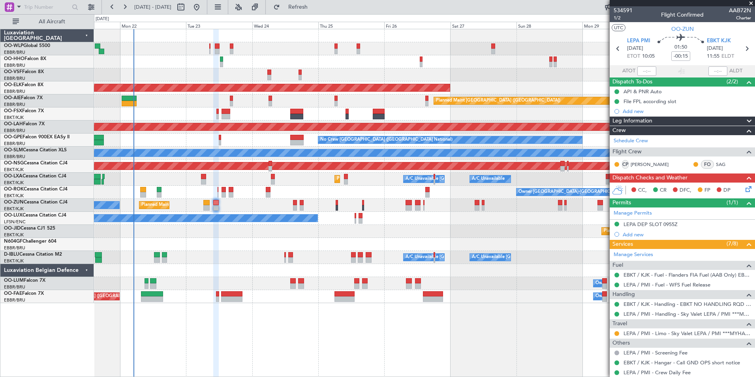
click at [744, 188] on icon at bounding box center [747, 187] width 6 height 6
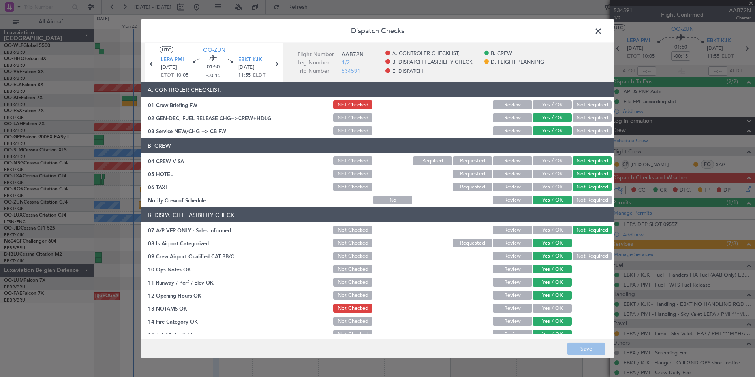
drag, startPoint x: 551, startPoint y: 88, endPoint x: 549, endPoint y: 97, distance: 9.3
click at [549, 97] on section "A. CONTROLER CHECKLIST, 01 Crew Briefing FW Not Checked Review Yes / OK Not Req…" at bounding box center [377, 109] width 473 height 54
drag, startPoint x: 549, startPoint y: 97, endPoint x: 549, endPoint y: 103, distance: 6.3
click at [549, 103] on button "Yes / OK" at bounding box center [552, 104] width 39 height 9
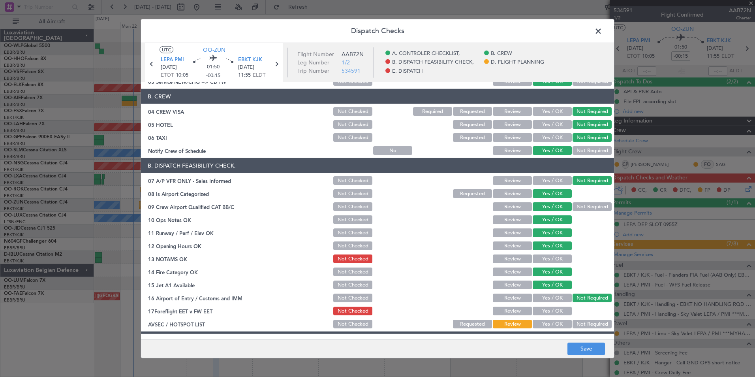
scroll to position [118, 0]
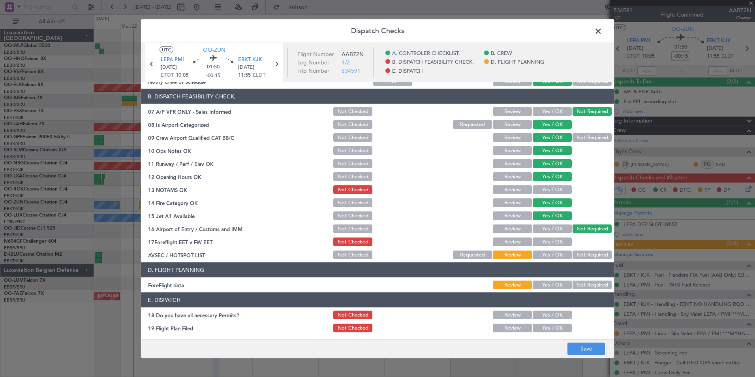
click at [549, 187] on button "Yes / OK" at bounding box center [552, 189] width 39 height 9
click at [549, 239] on button "Yes / OK" at bounding box center [552, 241] width 39 height 9
click at [593, 255] on button "Not Required" at bounding box center [592, 254] width 39 height 9
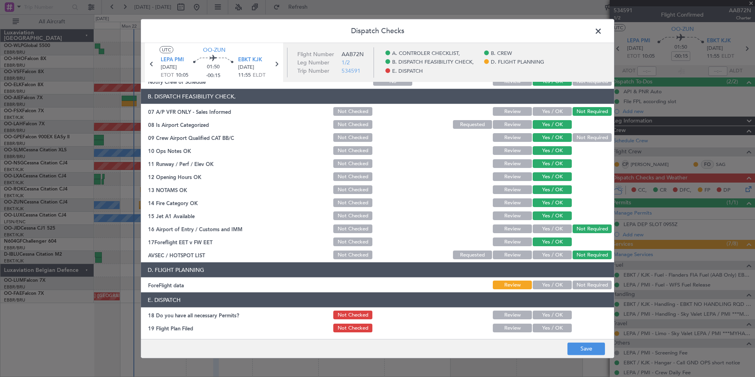
click at [542, 291] on article "A. CONTROLER CHECKLIST, 01 Crew Briefing FW Not Checked Review Yes / OK Not Req…" at bounding box center [377, 208] width 473 height 252
click at [555, 281] on button "Yes / OK" at bounding box center [552, 284] width 39 height 9
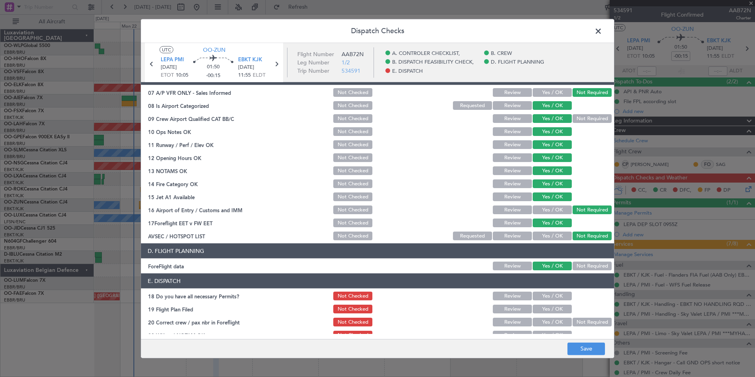
scroll to position [146, 0]
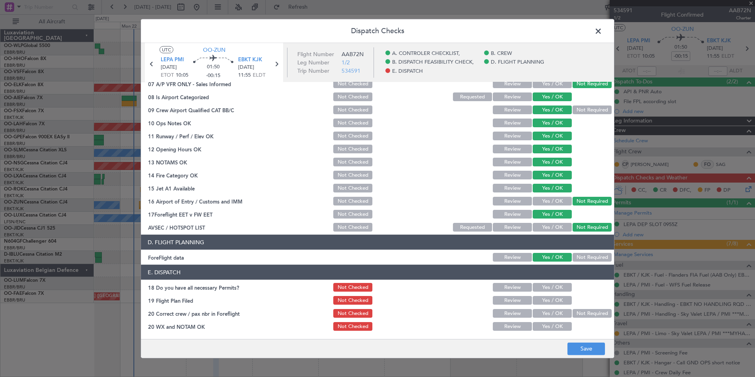
click at [538, 288] on button "Yes / OK" at bounding box center [552, 287] width 39 height 9
click at [537, 299] on button "Yes / OK" at bounding box center [552, 300] width 39 height 9
click at [537, 314] on button "Yes / OK" at bounding box center [552, 313] width 39 height 9
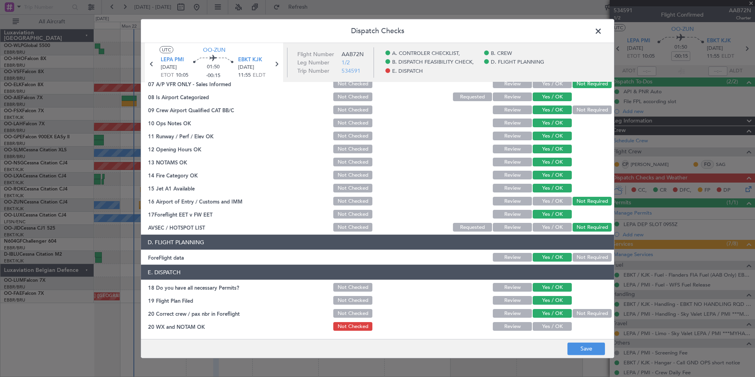
click at [535, 330] on button "Yes / OK" at bounding box center [552, 326] width 39 height 9
click at [569, 344] on button "Save" at bounding box center [586, 348] width 38 height 13
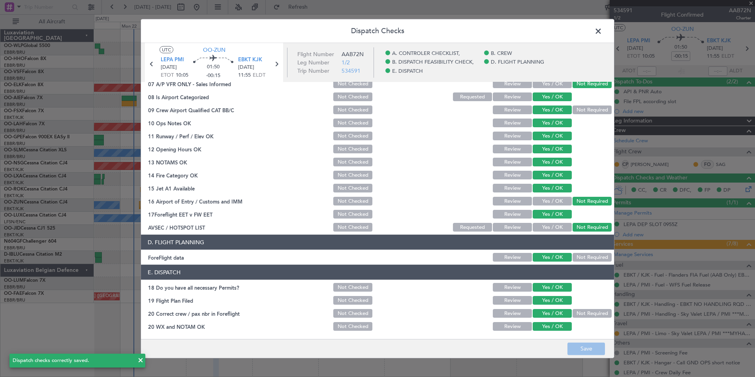
click at [602, 32] on span at bounding box center [602, 33] width 0 height 16
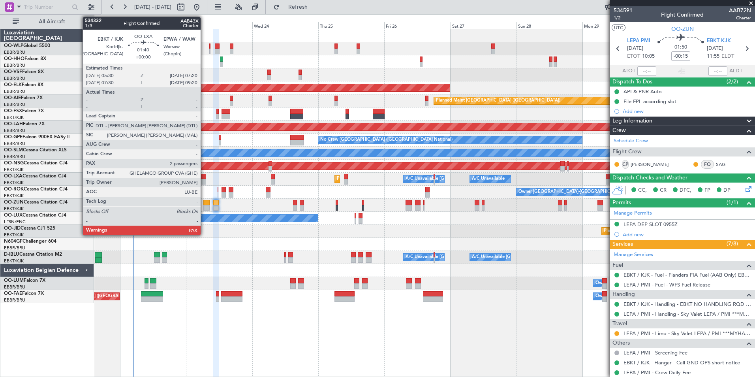
click at [204, 179] on div at bounding box center [203, 182] width 5 height 6
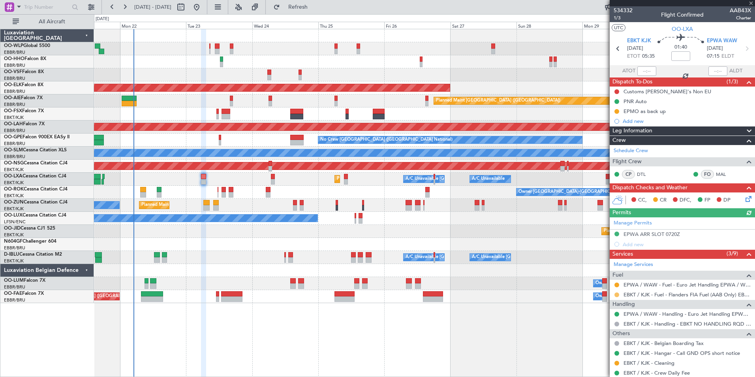
click at [616, 294] on button at bounding box center [616, 294] width 5 height 5
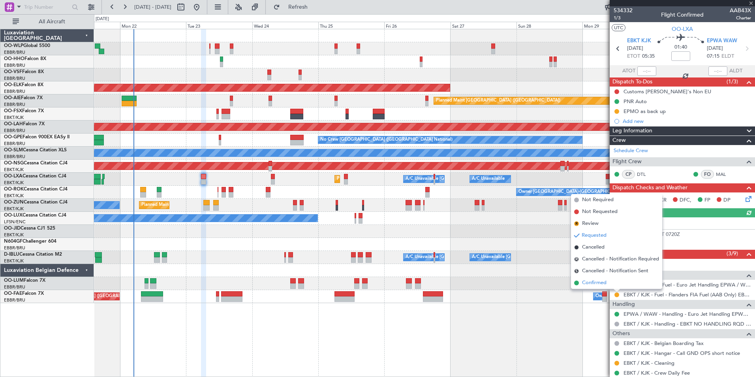
click at [587, 282] on span "Confirmed" at bounding box center [594, 283] width 24 height 8
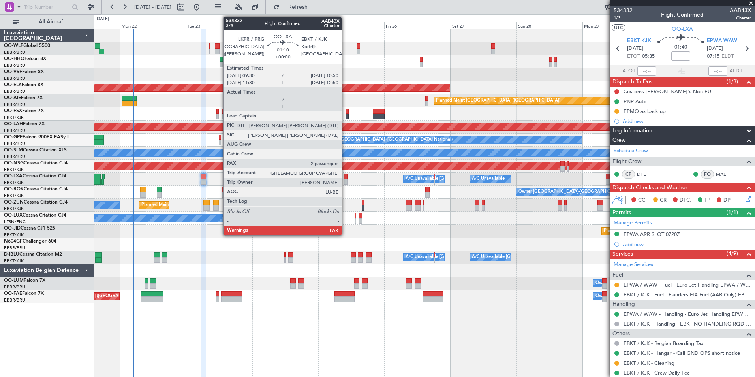
click at [345, 176] on div at bounding box center [346, 177] width 4 height 6
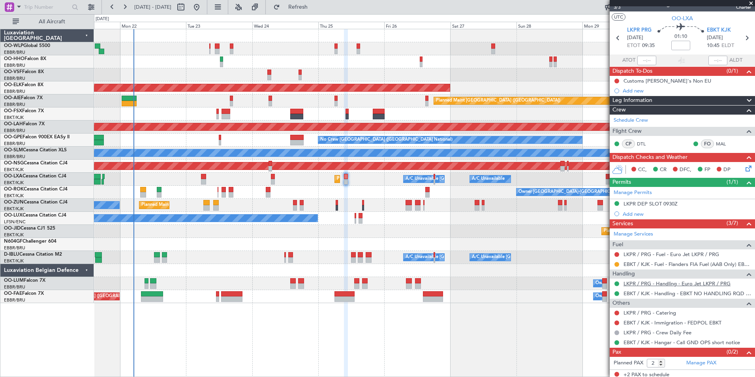
scroll to position [13, 0]
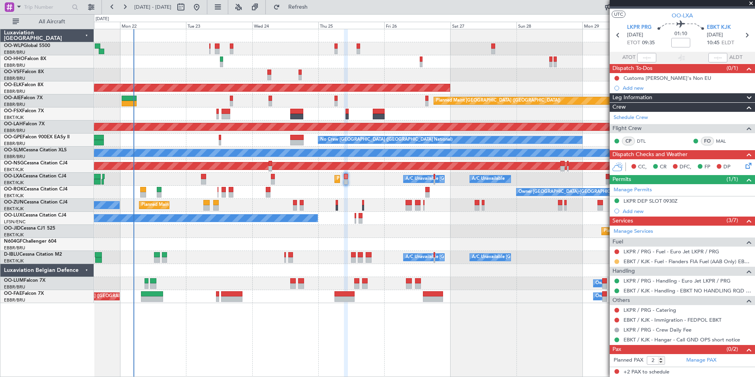
click at [618, 259] on button at bounding box center [616, 261] width 5 height 5
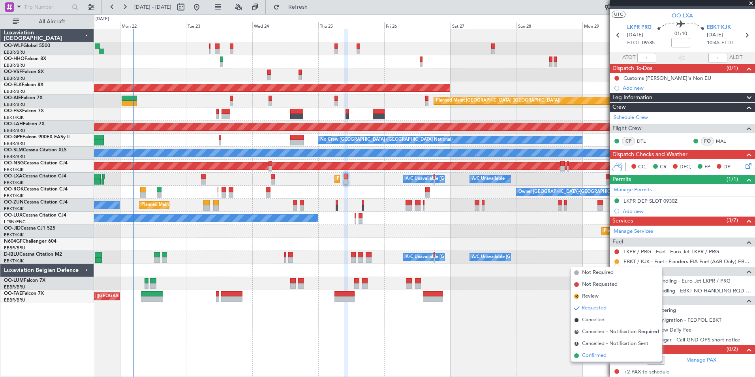
click at [594, 355] on span "Confirmed" at bounding box center [594, 355] width 24 height 8
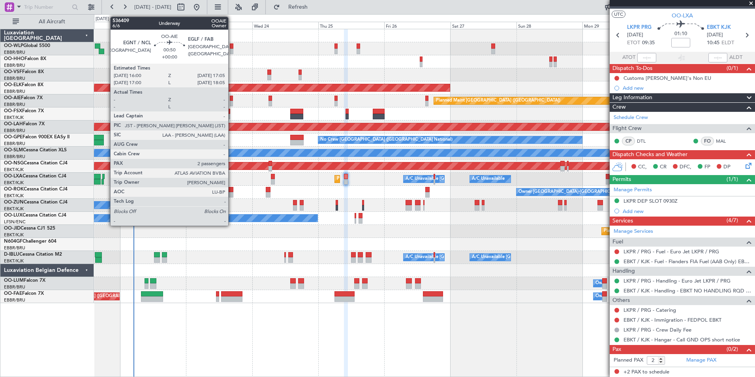
click at [232, 100] on div at bounding box center [231, 99] width 3 height 6
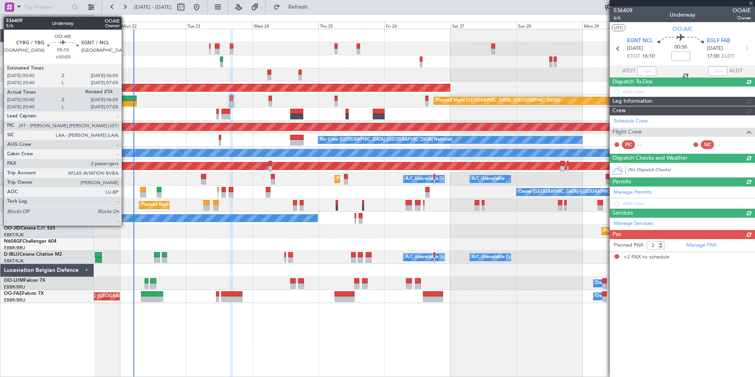
scroll to position [0, 0]
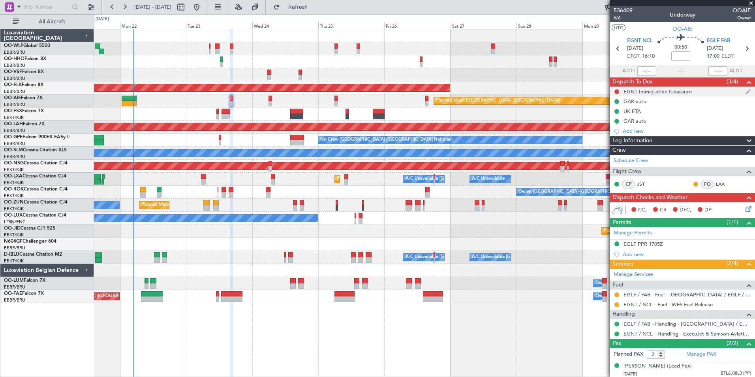
click at [659, 92] on div "EGNT Immigration Clearance" at bounding box center [658, 91] width 68 height 7
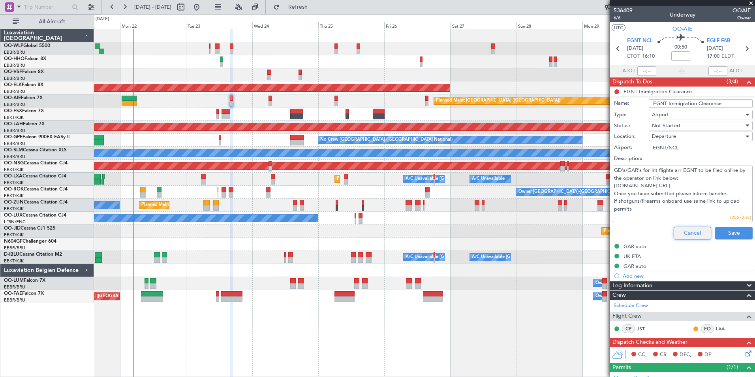
click at [679, 230] on button "Cancel" at bounding box center [693, 233] width 38 height 13
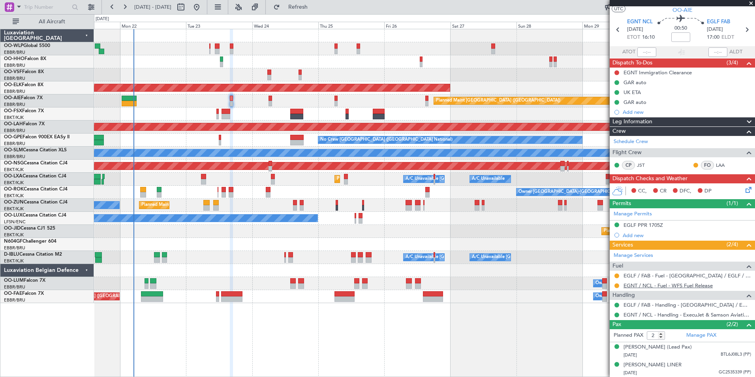
scroll to position [27, 0]
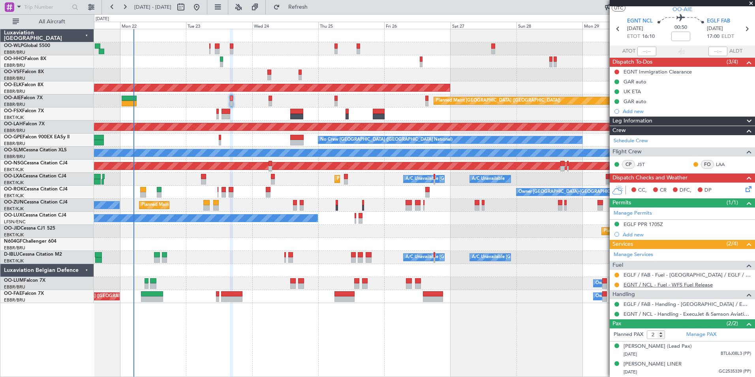
click at [631, 281] on link "EGNT / NCL - Fuel - WFS Fuel Release" at bounding box center [668, 284] width 89 height 7
click at [617, 282] on button at bounding box center [616, 284] width 5 height 5
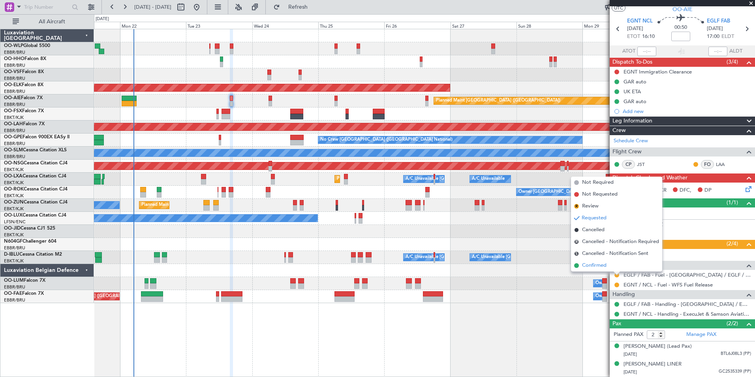
click at [599, 266] on span "Confirmed" at bounding box center [594, 265] width 24 height 8
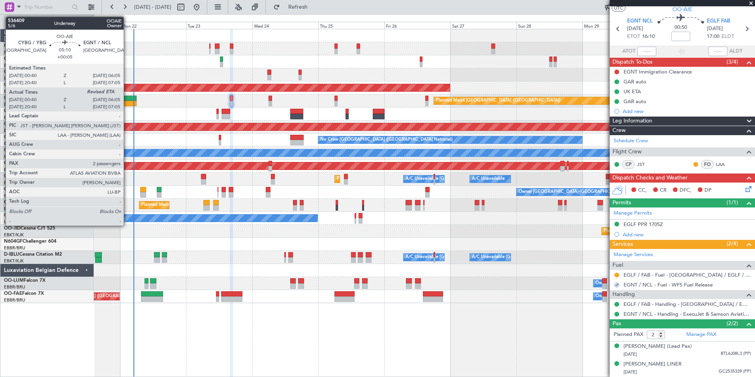
click at [127, 100] on div at bounding box center [129, 99] width 15 height 6
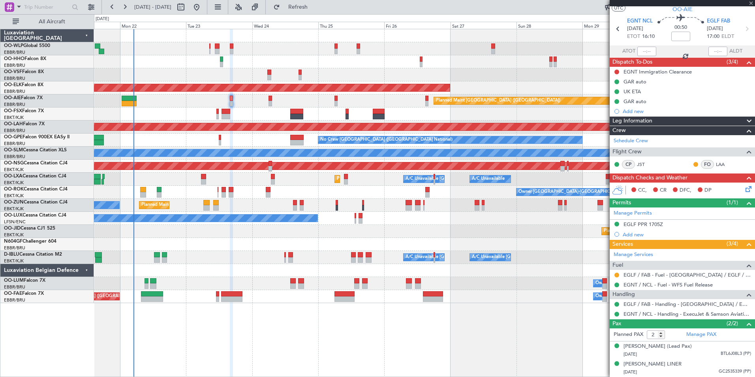
type input "+00:05"
type input "00:50"
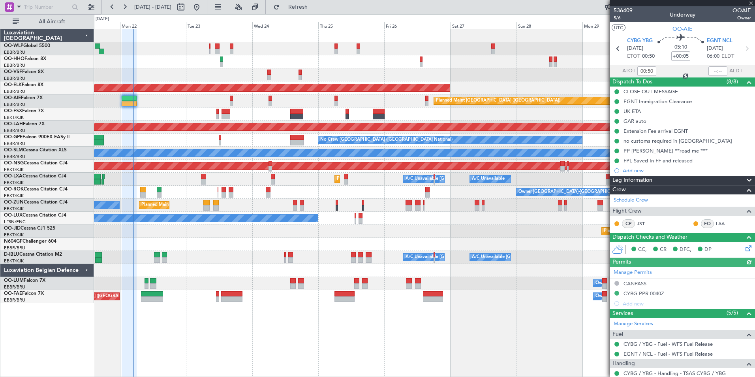
scroll to position [79, 0]
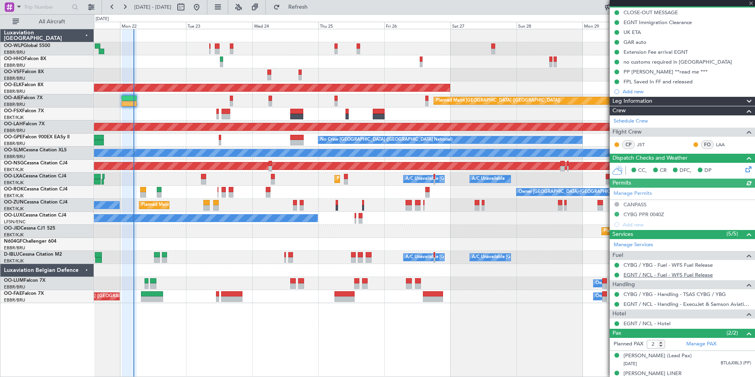
click at [657, 277] on link "EGNT / NCL - Fuel - WFS Fuel Release" at bounding box center [668, 274] width 89 height 7
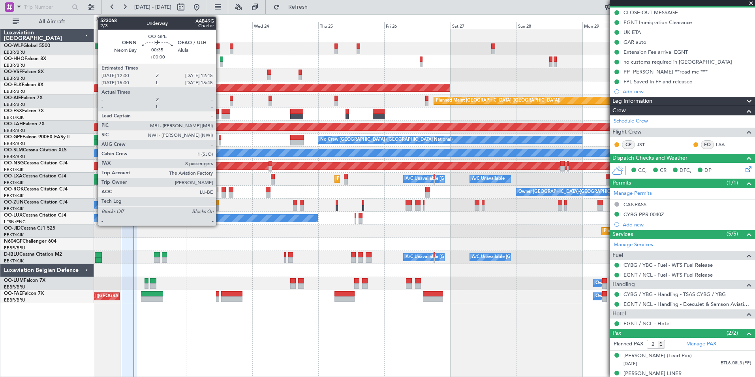
click at [220, 139] on div at bounding box center [220, 138] width 2 height 6
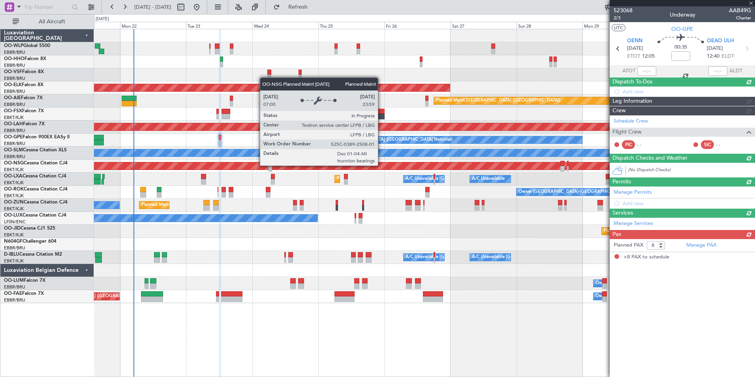
scroll to position [0, 0]
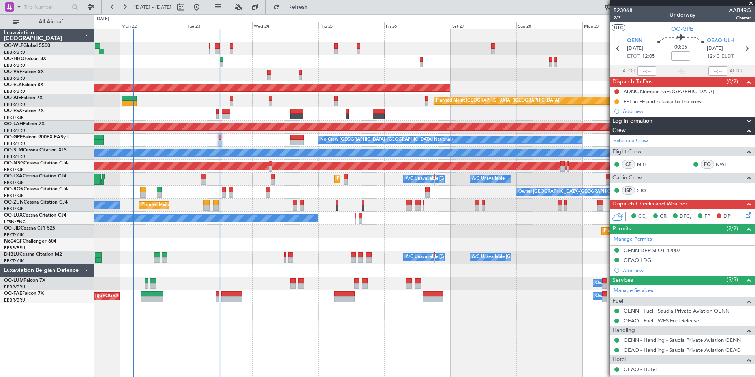
click at [744, 216] on icon at bounding box center [747, 213] width 6 height 6
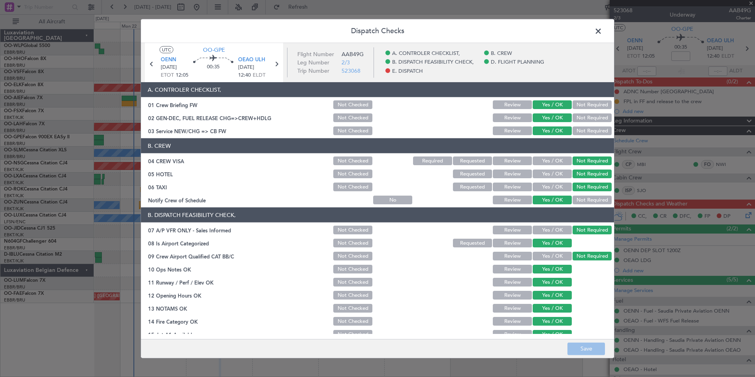
click at [593, 39] on header "Dispatch Checks" at bounding box center [377, 31] width 473 height 24
click at [602, 31] on span at bounding box center [602, 33] width 0 height 16
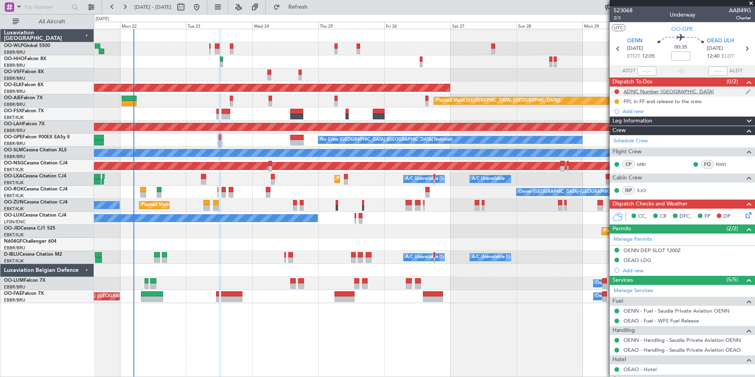
click at [658, 89] on div "ADNC Number Saudi Arabia" at bounding box center [669, 91] width 90 height 7
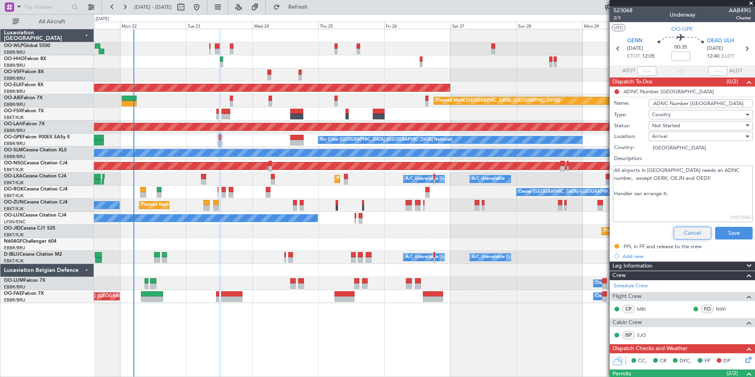
click at [681, 234] on button "Cancel" at bounding box center [693, 233] width 38 height 13
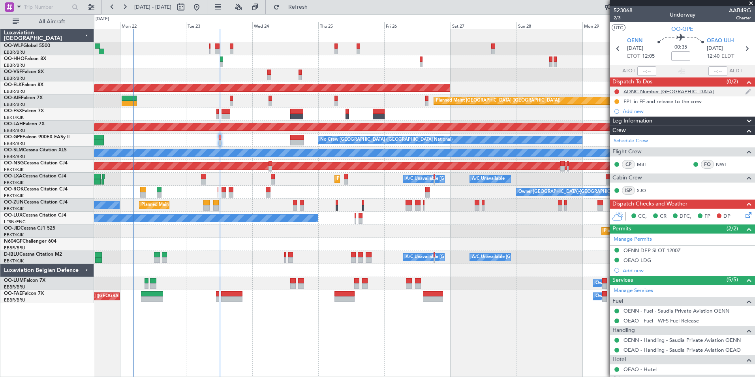
click at [656, 94] on div "ADNC Number Saudi Arabia" at bounding box center [669, 91] width 90 height 7
click at [666, 93] on div "ADNC Number Saudi Arabia" at bounding box center [669, 91] width 90 height 7
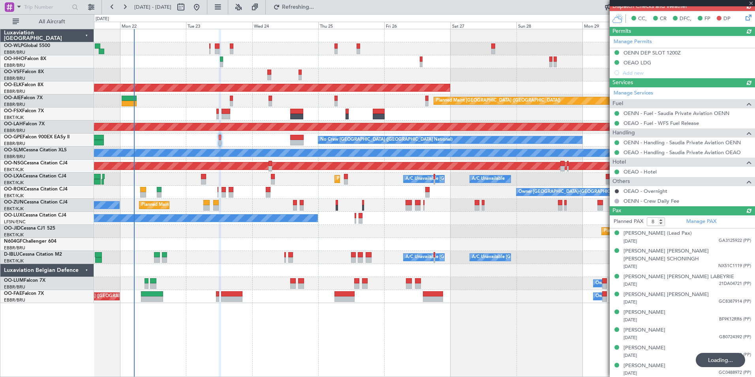
scroll to position [191, 0]
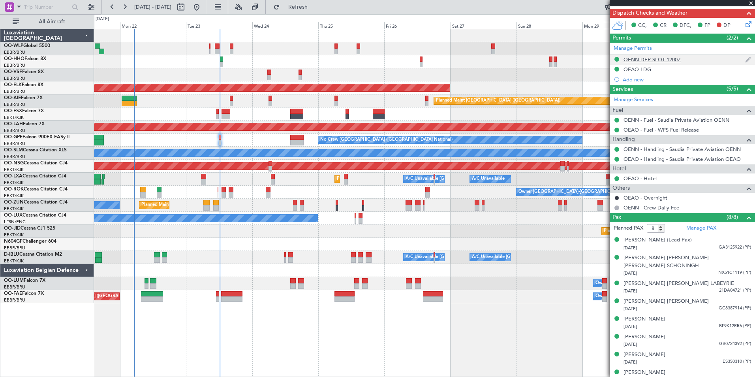
click at [650, 56] on div "OENN DEP SLOT 1200Z" at bounding box center [652, 59] width 57 height 7
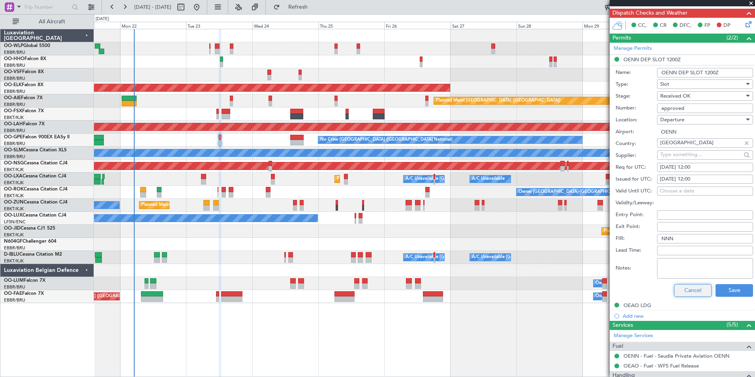
click at [691, 288] on button "Cancel" at bounding box center [693, 290] width 38 height 13
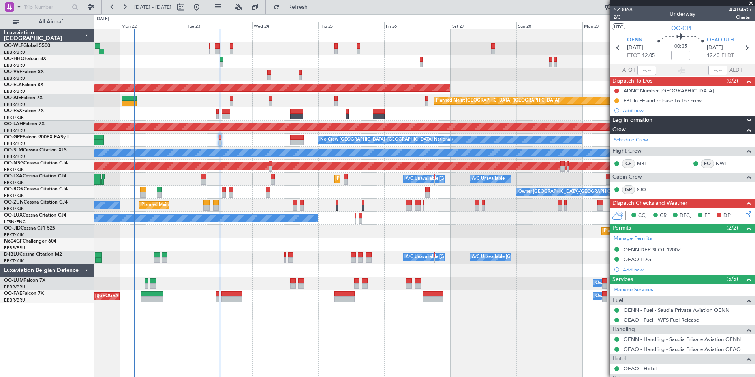
scroll to position [0, 0]
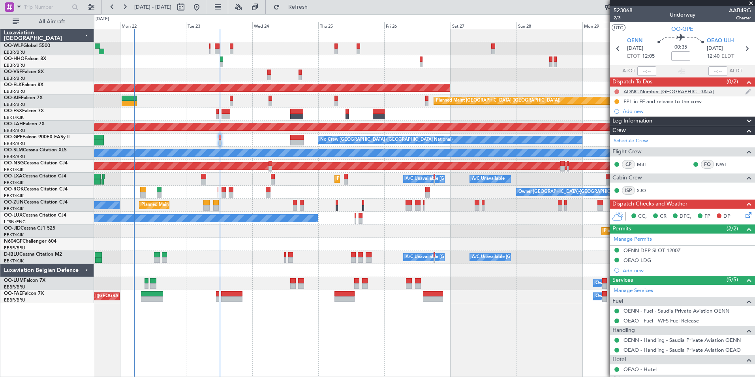
click at [617, 93] on button at bounding box center [616, 91] width 5 height 5
click at [614, 119] on li "In Progress" at bounding box center [617, 115] width 42 height 12
click at [618, 102] on div "In Progress" at bounding box center [617, 104] width 26 height 10
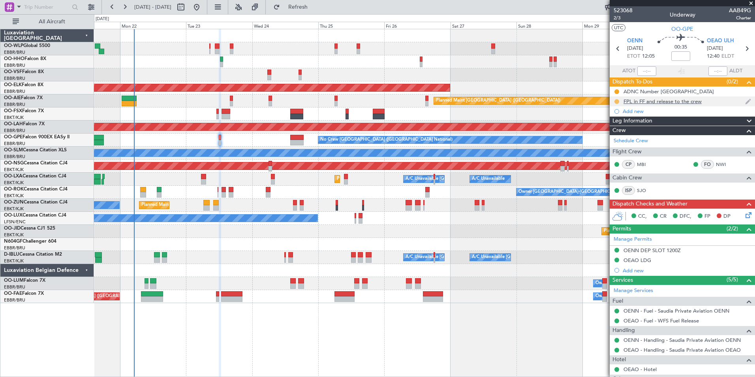
click at [617, 102] on button at bounding box center [616, 101] width 5 height 5
click at [609, 138] on span "Completed" at bounding box center [620, 136] width 26 height 8
click at [744, 217] on icon at bounding box center [747, 213] width 6 height 6
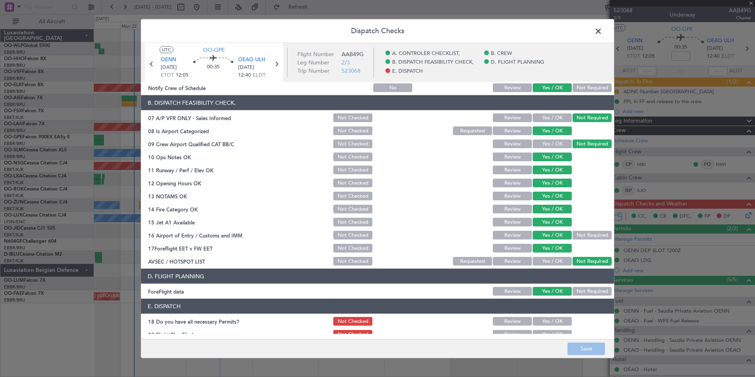
scroll to position [146, 0]
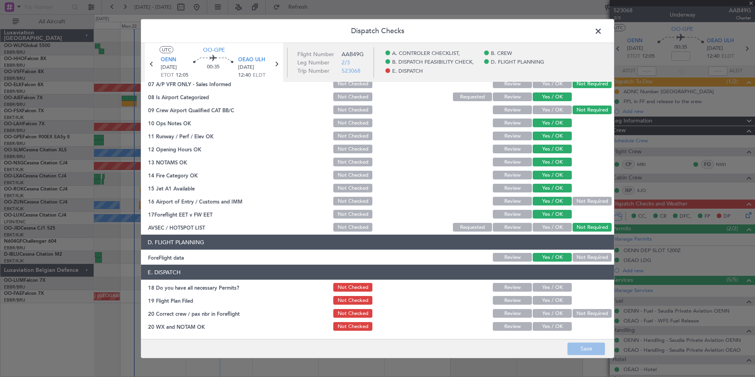
click at [557, 288] on button "Yes / OK" at bounding box center [552, 287] width 39 height 9
click at [558, 299] on button "Yes / OK" at bounding box center [552, 300] width 39 height 9
click at [558, 313] on button "Yes / OK" at bounding box center [552, 313] width 39 height 9
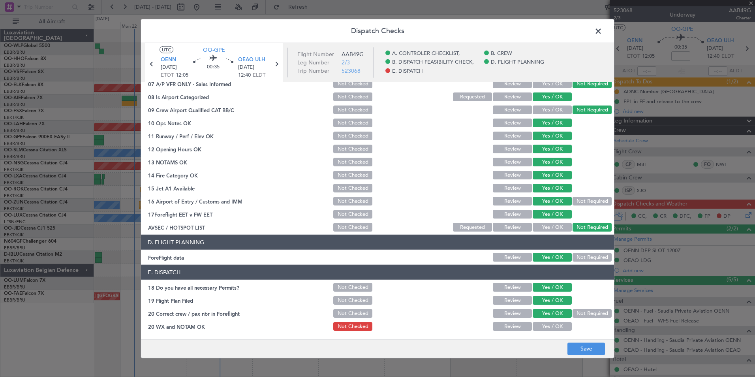
click at [560, 325] on button "Yes / OK" at bounding box center [552, 326] width 39 height 9
click at [585, 352] on button "Save" at bounding box center [586, 348] width 38 height 13
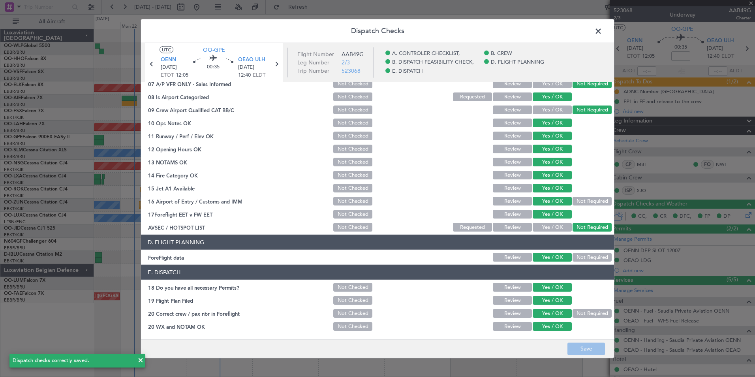
click at [602, 31] on span at bounding box center [602, 33] width 0 height 16
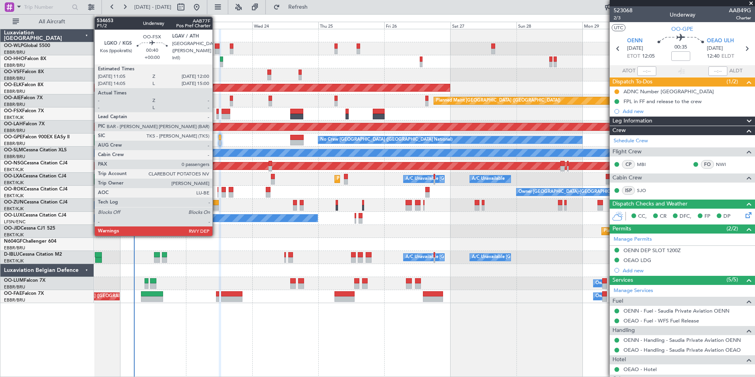
click at [216, 114] on div at bounding box center [217, 117] width 3 height 6
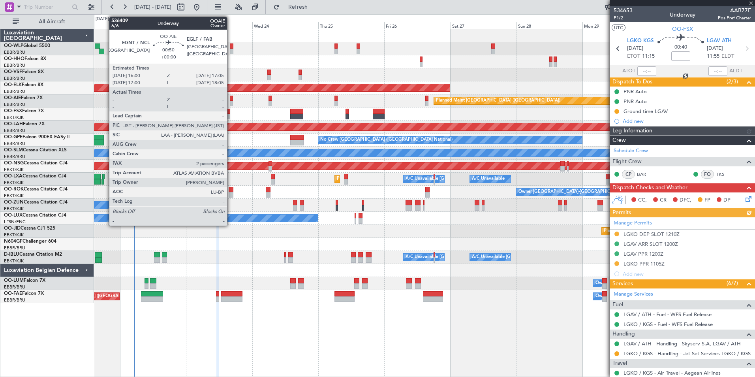
click at [231, 102] on div at bounding box center [231, 104] width 3 height 6
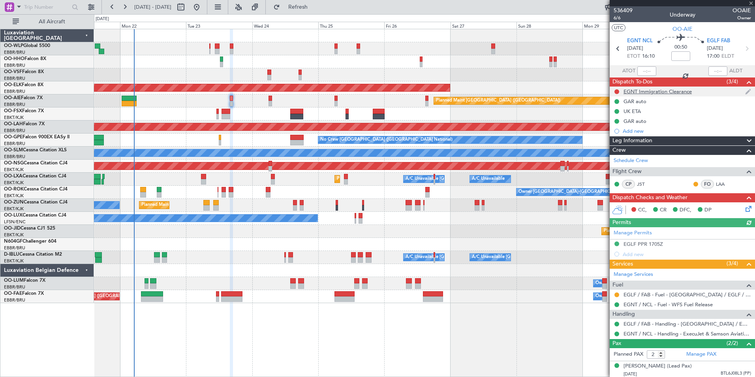
click at [655, 90] on div "EGNT Immigration Clearance" at bounding box center [658, 91] width 68 height 7
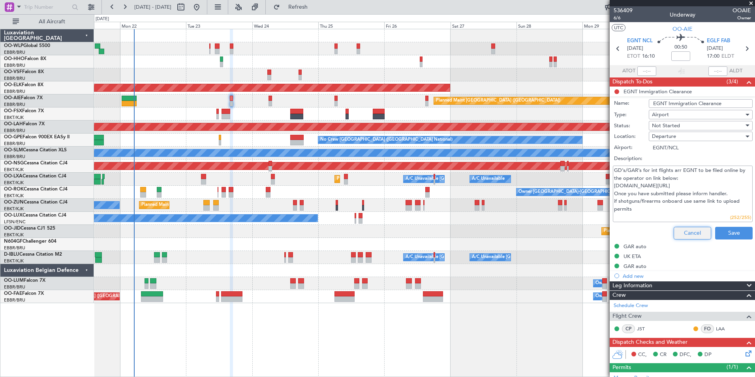
click at [681, 234] on button "Cancel" at bounding box center [693, 233] width 38 height 13
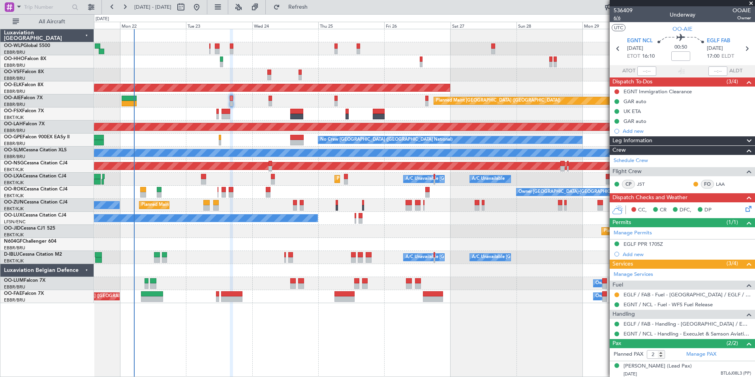
click at [616, 18] on span "6/6" at bounding box center [623, 18] width 19 height 7
click at [617, 19] on span "6/6" at bounding box center [623, 18] width 19 height 7
click at [744, 210] on icon at bounding box center [747, 207] width 6 height 6
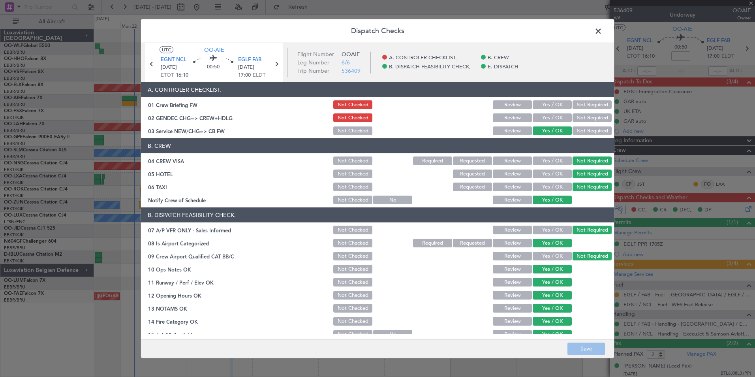
click at [602, 30] on span at bounding box center [602, 33] width 0 height 16
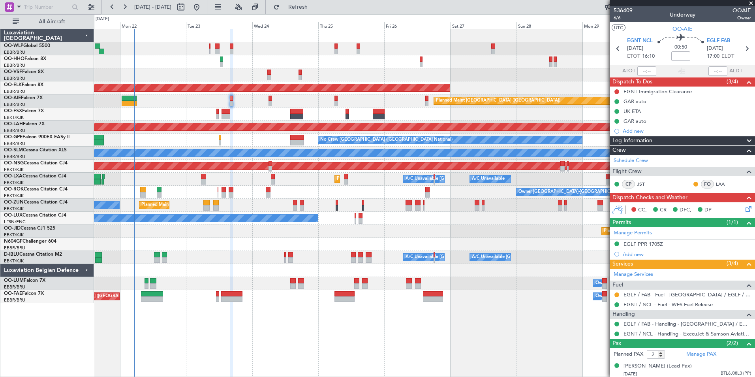
click at [744, 209] on icon at bounding box center [747, 207] width 6 height 6
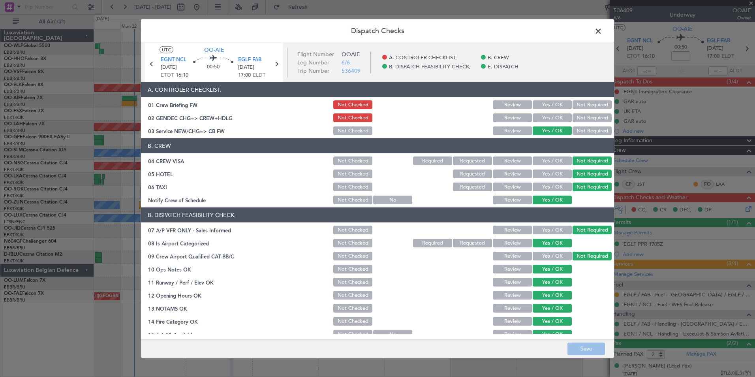
click at [539, 113] on div "Yes / OK" at bounding box center [552, 117] width 40 height 11
click at [546, 123] on div "Yes / OK" at bounding box center [552, 117] width 40 height 11
click at [546, 121] on button "Yes / OK" at bounding box center [552, 117] width 39 height 9
click at [586, 347] on button "Save" at bounding box center [586, 348] width 38 height 13
click at [602, 28] on span at bounding box center [602, 33] width 0 height 16
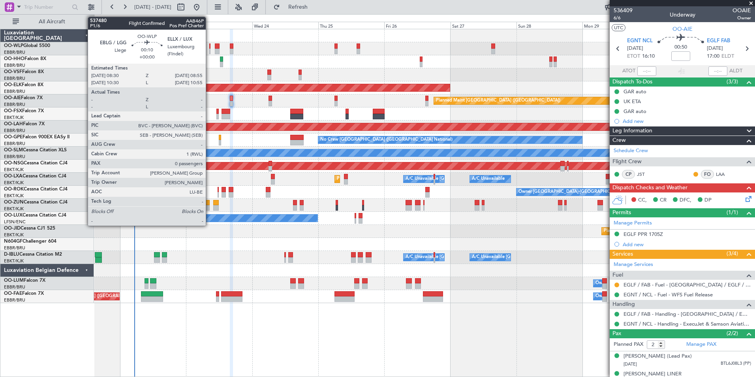
click at [209, 49] on div at bounding box center [209, 52] width 1 height 6
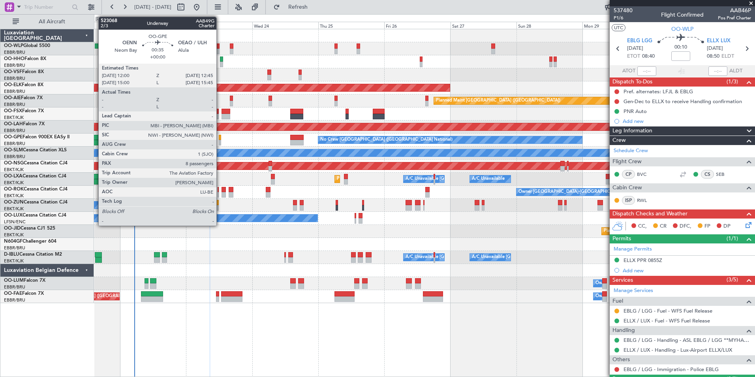
click at [220, 140] on div at bounding box center [220, 143] width 2 height 6
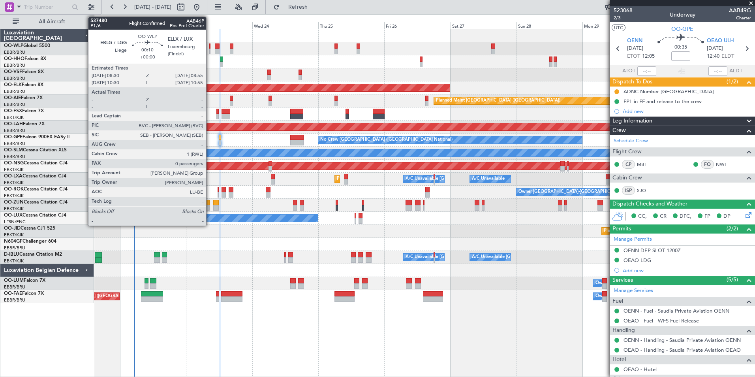
click at [210, 52] on div at bounding box center [209, 52] width 1 height 6
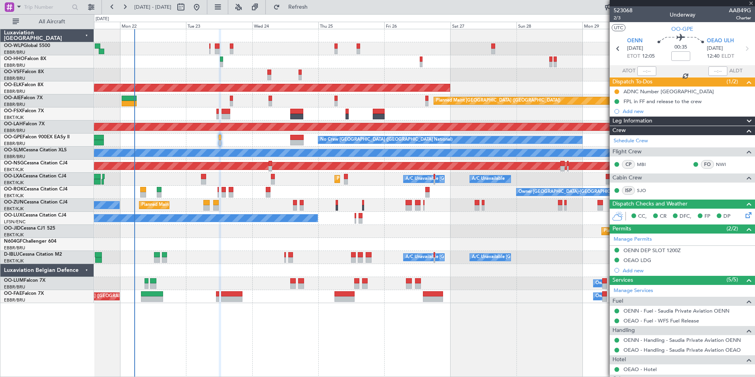
type input "0"
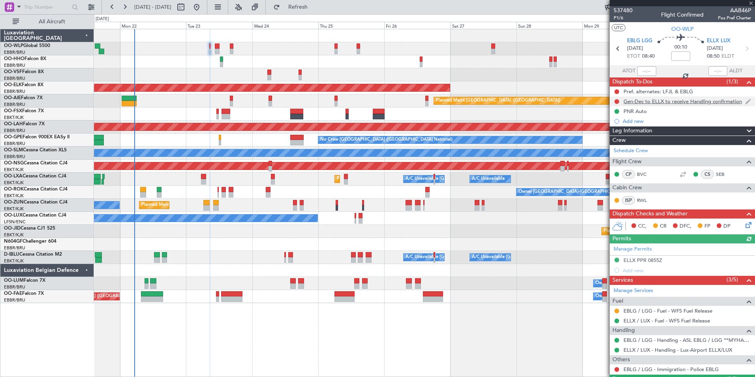
click at [695, 103] on div "Gen-Dec to ELLX to receive Handling confirmation" at bounding box center [683, 101] width 118 height 7
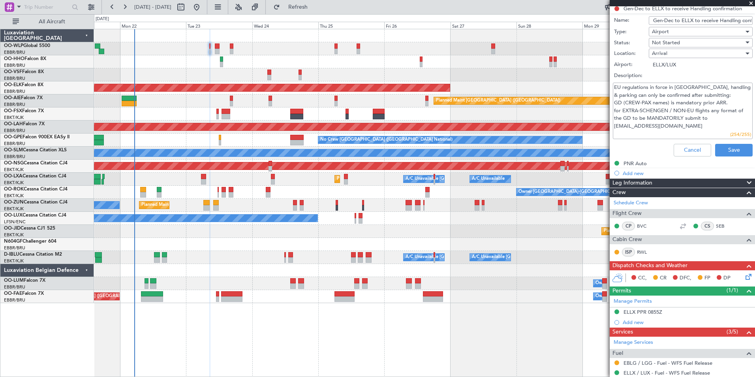
scroll to position [118, 0]
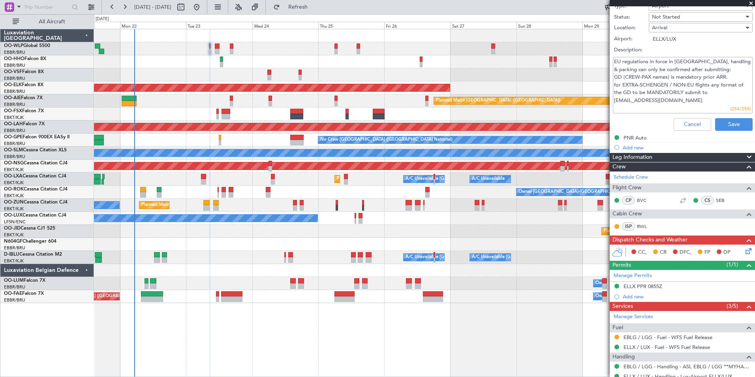
click at [744, 253] on icon at bounding box center [747, 249] width 6 height 6
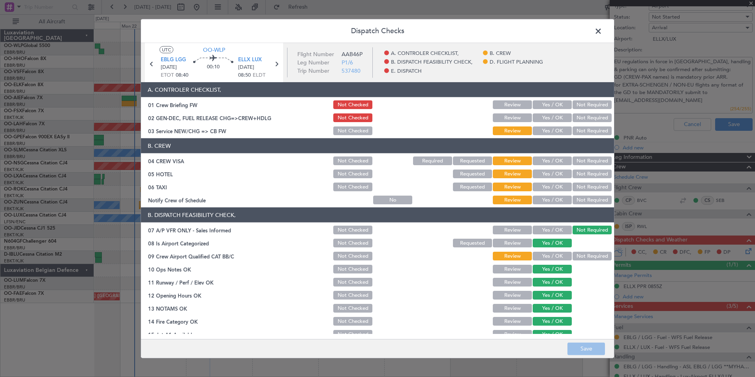
click at [598, 37] on header "Dispatch Checks" at bounding box center [377, 31] width 473 height 24
click at [602, 32] on span at bounding box center [602, 33] width 0 height 16
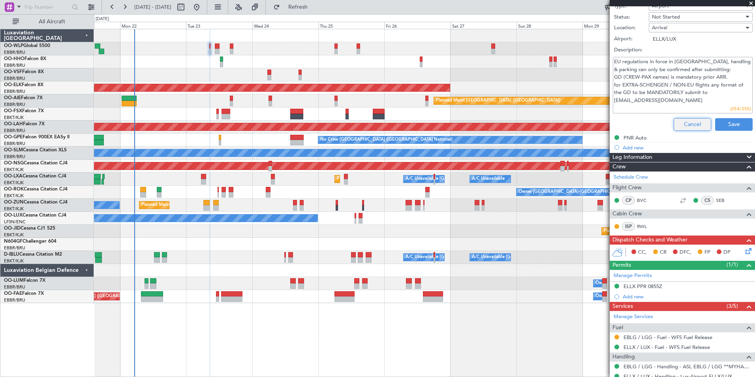
click at [674, 124] on button "Cancel" at bounding box center [693, 124] width 38 height 13
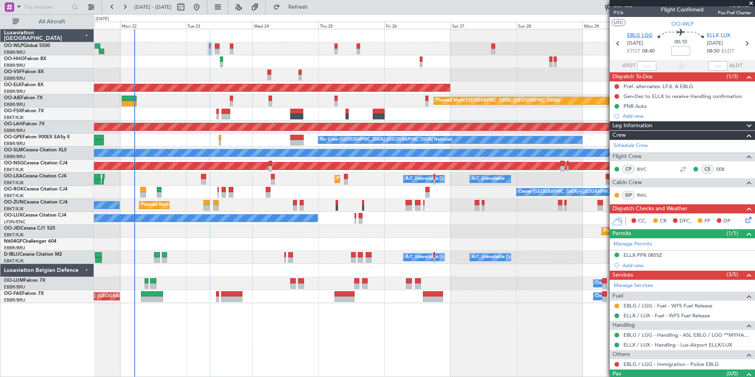
scroll to position [0, 0]
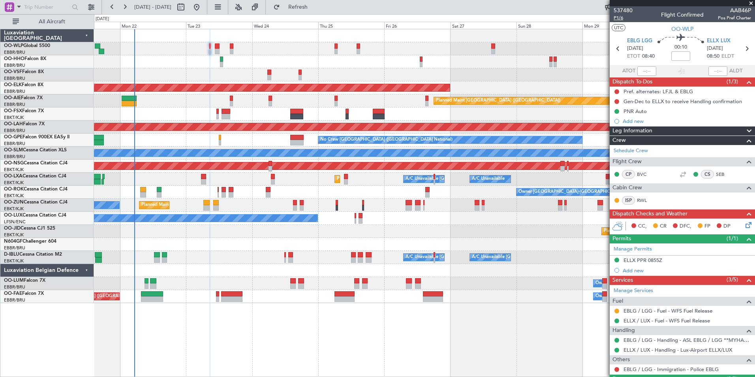
click at [617, 18] on span "P1/6" at bounding box center [623, 18] width 19 height 7
click at [624, 21] on span "P1/6" at bounding box center [623, 18] width 19 height 7
click at [618, 310] on button at bounding box center [616, 310] width 5 height 5
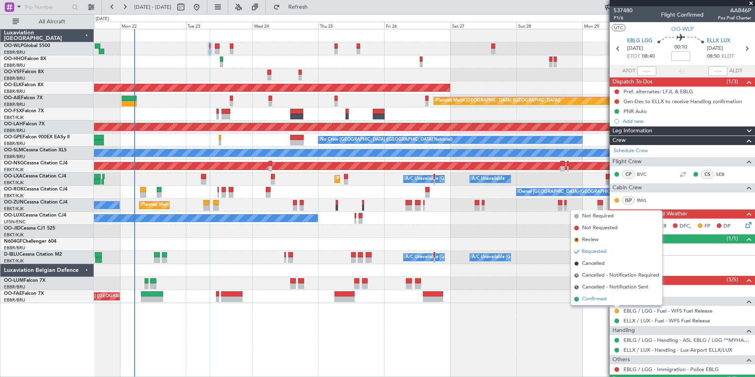
click at [594, 301] on span "Confirmed" at bounding box center [594, 299] width 24 height 8
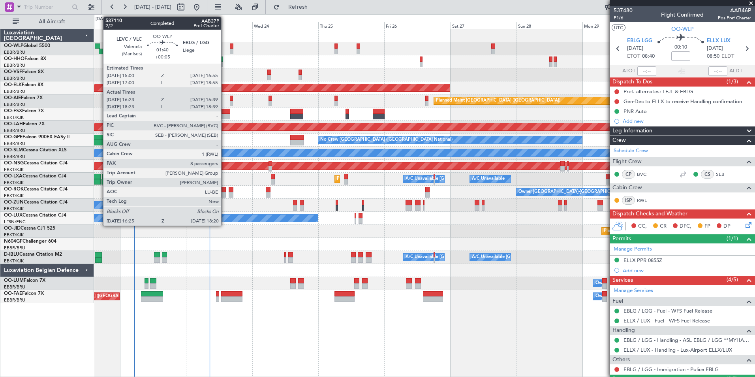
click at [99, 48] on div at bounding box center [98, 46] width 6 height 6
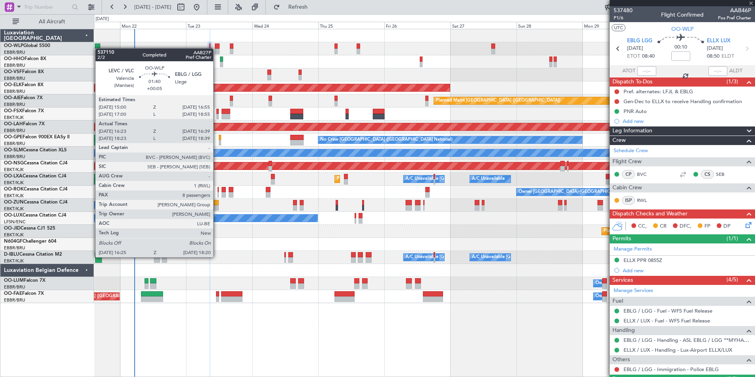
type input "+00:05"
type input "16:33"
type input "16:34"
type input "8"
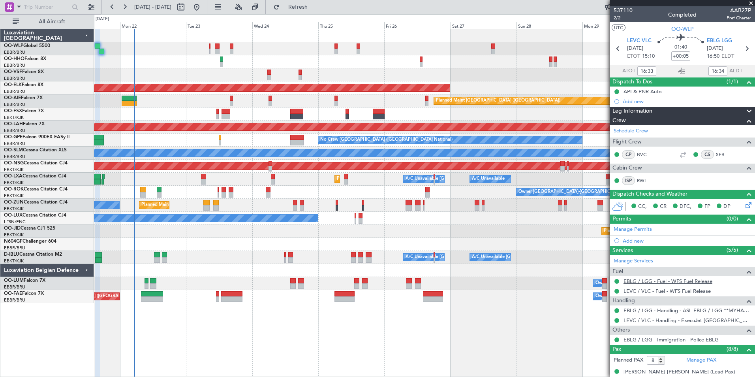
click at [639, 280] on link "EBLG / LGG - Fuel - WFS Fuel Release" at bounding box center [668, 281] width 89 height 7
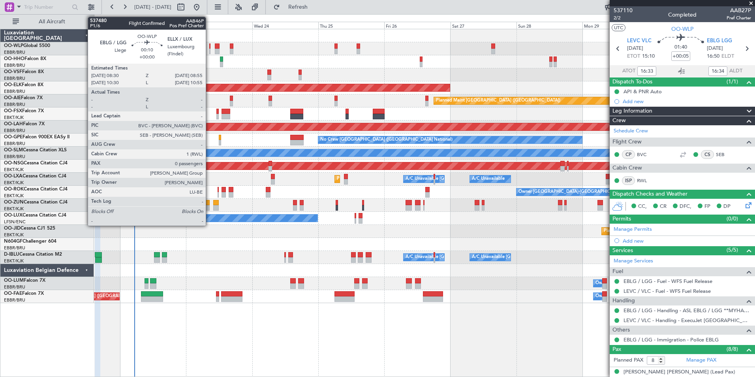
click at [209, 46] on div at bounding box center [209, 46] width 1 height 6
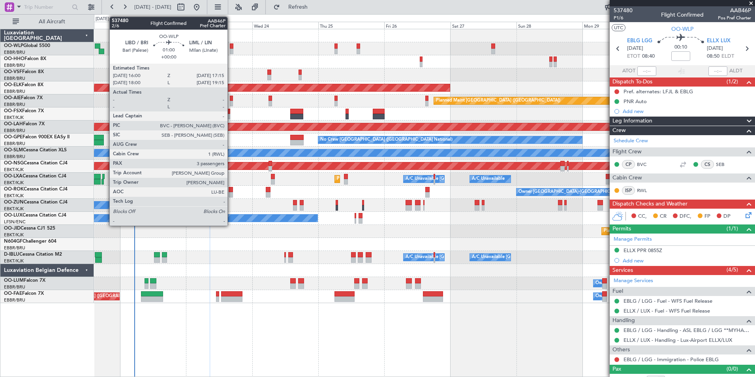
click at [231, 53] on div at bounding box center [232, 52] width 4 height 6
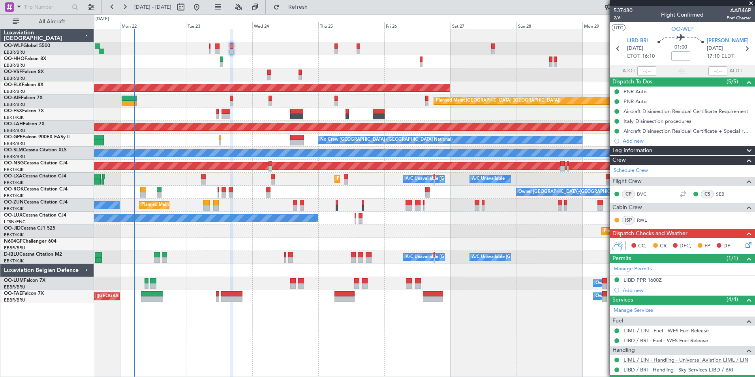
click at [637, 359] on link "LIML / LIN - Handling - Universal Aviation LIML / LIN" at bounding box center [686, 359] width 125 height 7
click at [744, 244] on icon at bounding box center [747, 243] width 6 height 6
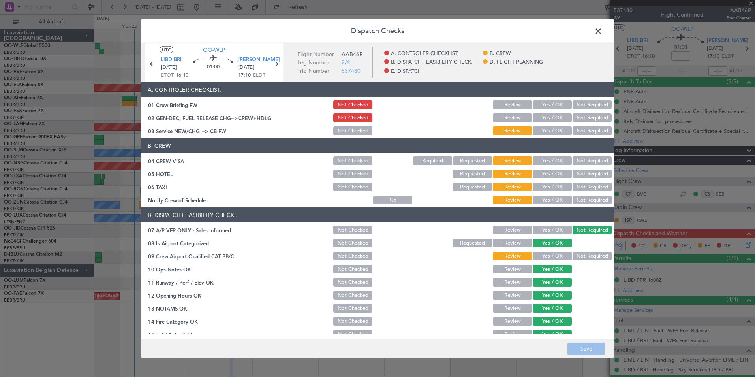
click at [541, 115] on button "Yes / OK" at bounding box center [552, 117] width 39 height 9
click at [539, 129] on button "Yes / OK" at bounding box center [552, 130] width 39 height 9
click at [584, 340] on footer "Save" at bounding box center [377, 347] width 473 height 19
click at [584, 347] on button "Save" at bounding box center [586, 348] width 38 height 13
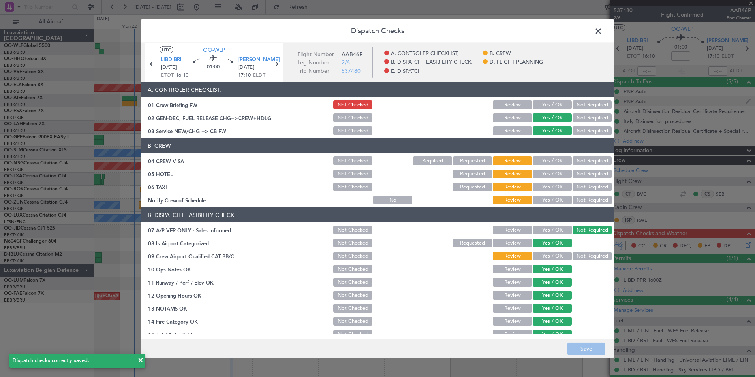
drag, startPoint x: 599, startPoint y: 30, endPoint x: 637, endPoint y: 99, distance: 78.6
click at [602, 31] on span at bounding box center [602, 33] width 0 height 16
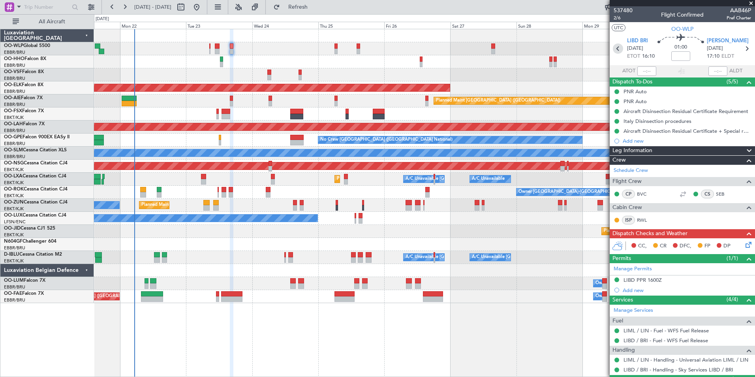
click at [619, 47] on icon at bounding box center [618, 48] width 10 height 10
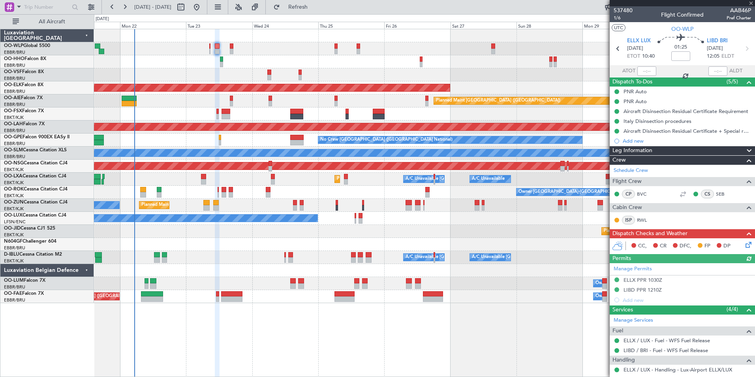
click at [744, 245] on icon at bounding box center [747, 243] width 6 height 6
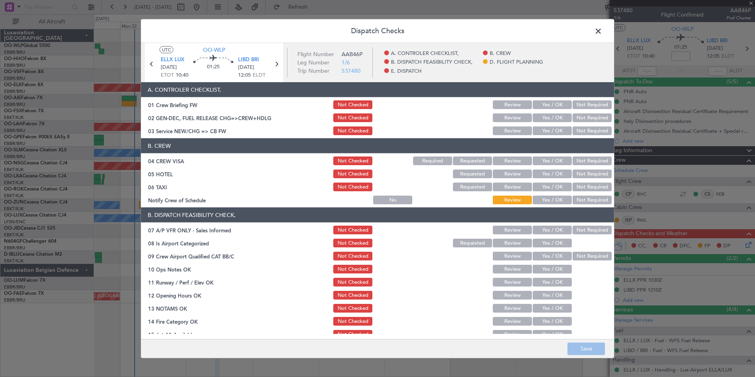
click at [549, 118] on button "Yes / OK" at bounding box center [552, 117] width 39 height 9
click at [547, 126] on button "Yes / OK" at bounding box center [552, 130] width 39 height 9
click at [580, 160] on button "Not Required" at bounding box center [592, 160] width 39 height 9
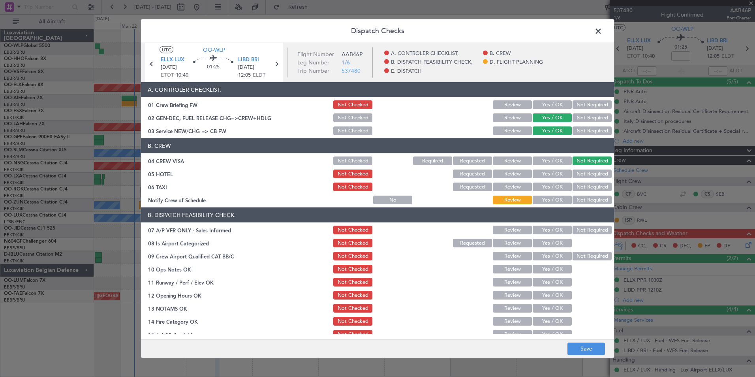
click at [580, 174] on button "Not Required" at bounding box center [592, 173] width 39 height 9
click at [574, 186] on button "Not Required" at bounding box center [592, 186] width 39 height 9
click at [547, 202] on button "Yes / OK" at bounding box center [552, 199] width 39 height 9
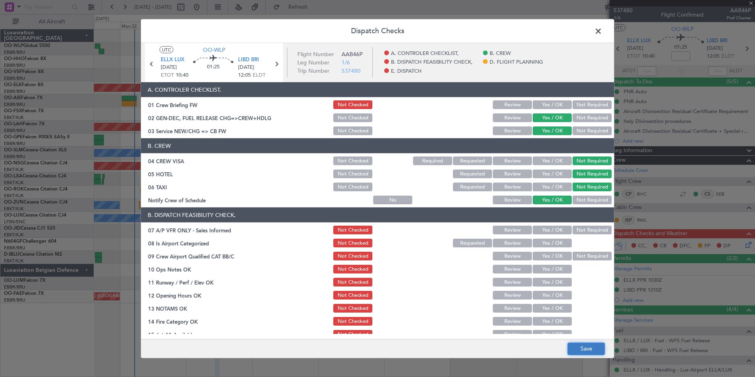
click at [583, 352] on button "Save" at bounding box center [586, 348] width 38 height 13
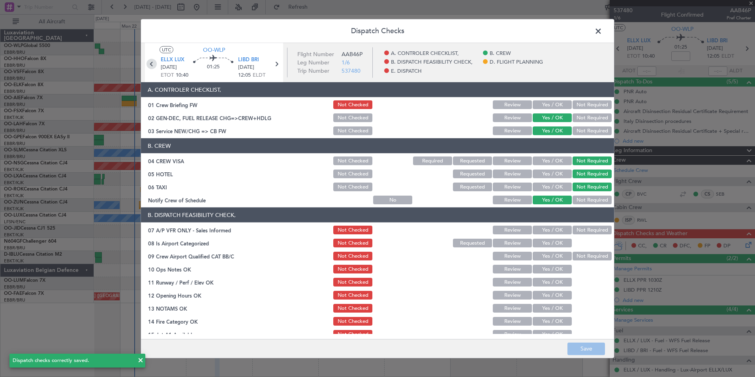
click at [147, 60] on icon at bounding box center [152, 64] width 10 height 10
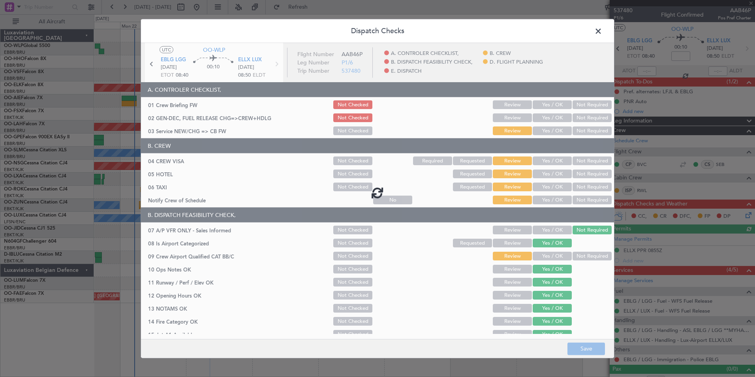
click at [540, 115] on div at bounding box center [377, 192] width 473 height 299
click at [541, 116] on div at bounding box center [377, 192] width 473 height 299
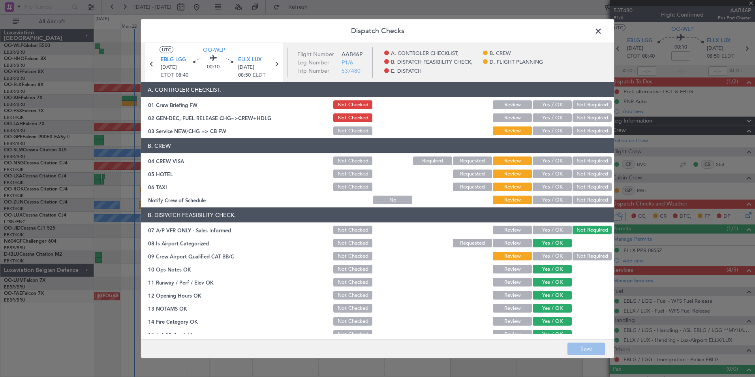
click at [541, 116] on button "Yes / OK" at bounding box center [552, 117] width 39 height 9
click at [539, 126] on div "Yes / OK" at bounding box center [552, 130] width 40 height 11
drag, startPoint x: 539, startPoint y: 119, endPoint x: 541, endPoint y: 123, distance: 4.4
click at [539, 119] on button "Yes / OK" at bounding box center [552, 117] width 39 height 9
click at [544, 128] on button "Yes / OK" at bounding box center [552, 130] width 39 height 9
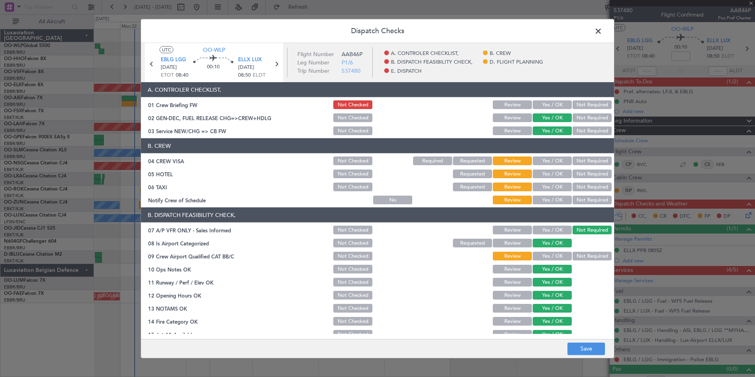
click at [578, 154] on section "B. CREW 04 CREW VISA Not Checked Required Requested Review Yes / OK Not Require…" at bounding box center [377, 171] width 473 height 67
click at [580, 173] on button "Not Required" at bounding box center [592, 173] width 39 height 9
click at [578, 163] on button "Not Required" at bounding box center [592, 160] width 39 height 9
drag, startPoint x: 574, startPoint y: 188, endPoint x: 546, endPoint y: 199, distance: 30.0
click at [573, 189] on button "Not Required" at bounding box center [592, 186] width 39 height 9
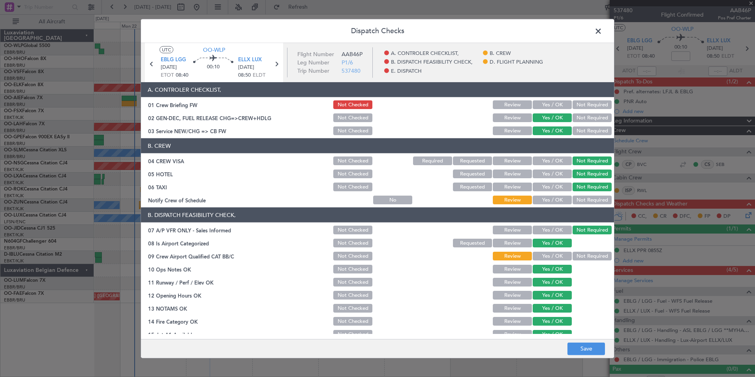
drag, startPoint x: 542, startPoint y: 201, endPoint x: 541, endPoint y: 206, distance: 5.1
click at [541, 201] on button "Yes / OK" at bounding box center [552, 199] width 39 height 9
click at [593, 352] on button "Save" at bounding box center [586, 348] width 38 height 13
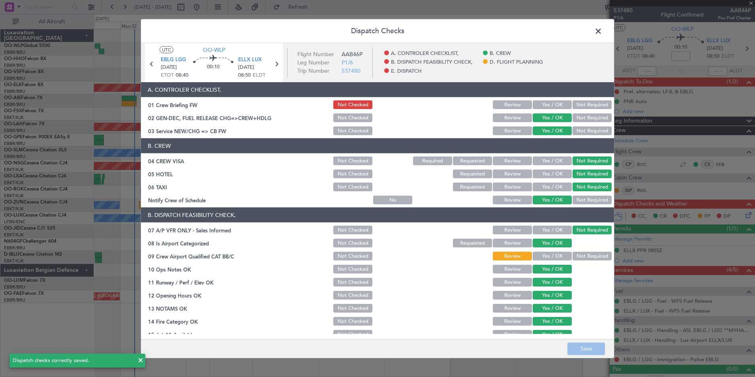
click at [602, 28] on span at bounding box center [602, 33] width 0 height 16
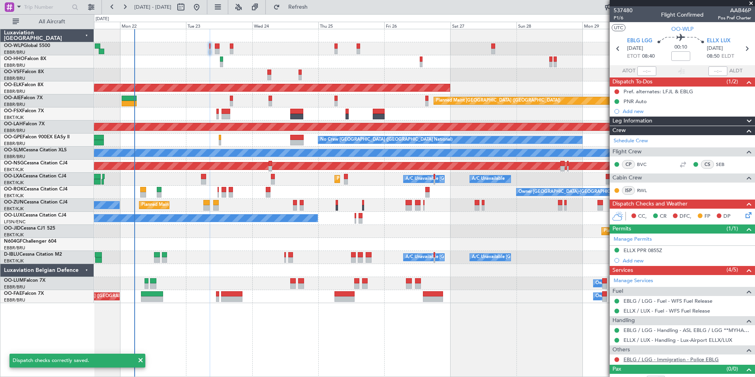
click at [631, 358] on link "EBLG / LGG - Immigration - Police EBLG" at bounding box center [671, 359] width 95 height 7
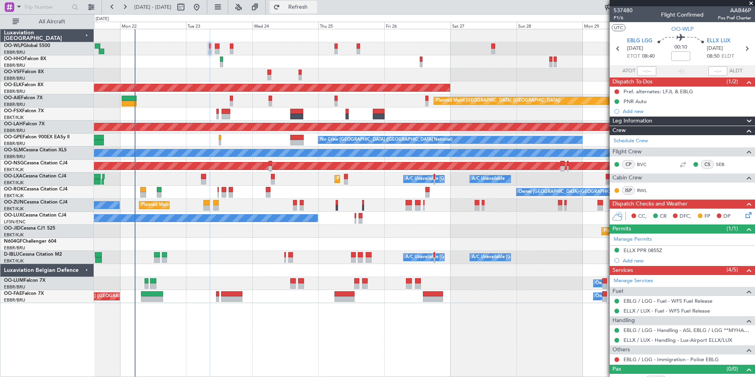
click at [317, 3] on button "Refresh" at bounding box center [293, 7] width 47 height 13
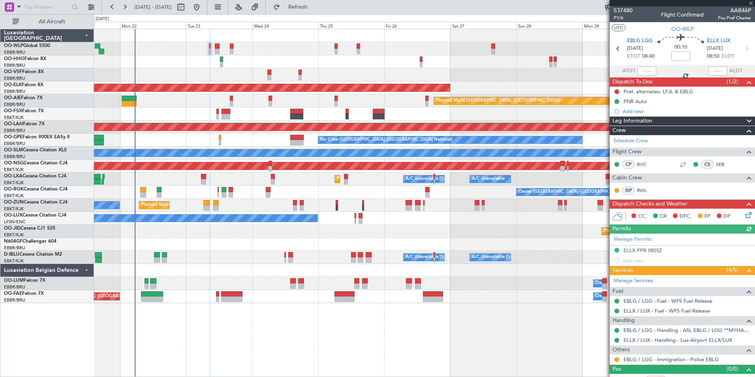
click at [616, 362] on div at bounding box center [617, 359] width 6 height 6
click at [616, 361] on button at bounding box center [616, 359] width 5 height 5
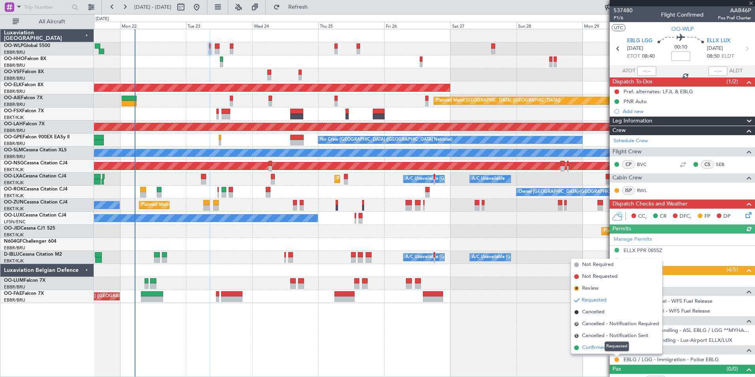
click at [590, 344] on span "Confirmed" at bounding box center [594, 348] width 24 height 8
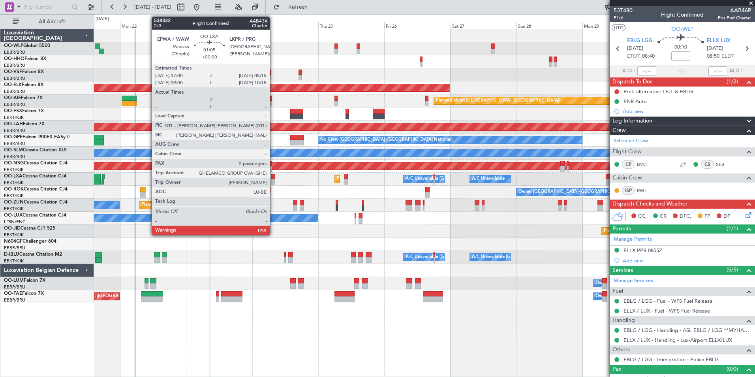
click at [273, 179] on div at bounding box center [273, 182] width 4 height 6
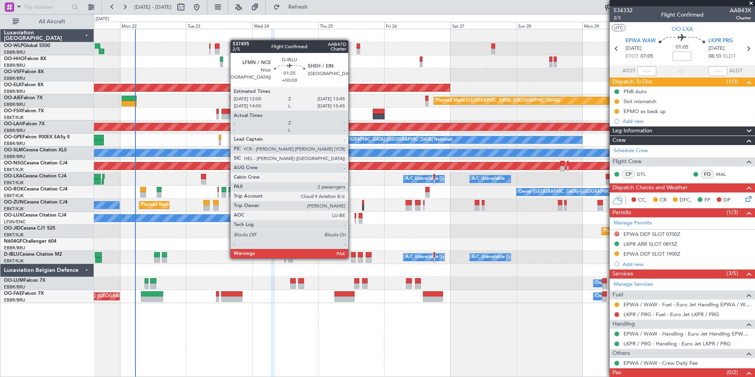
click at [352, 257] on div at bounding box center [353, 260] width 5 height 6
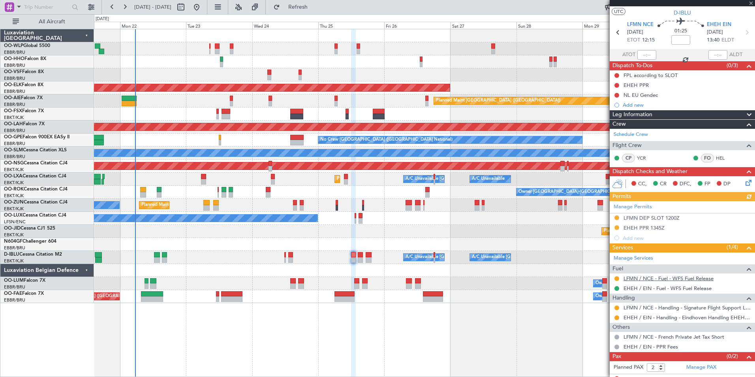
scroll to position [23, 0]
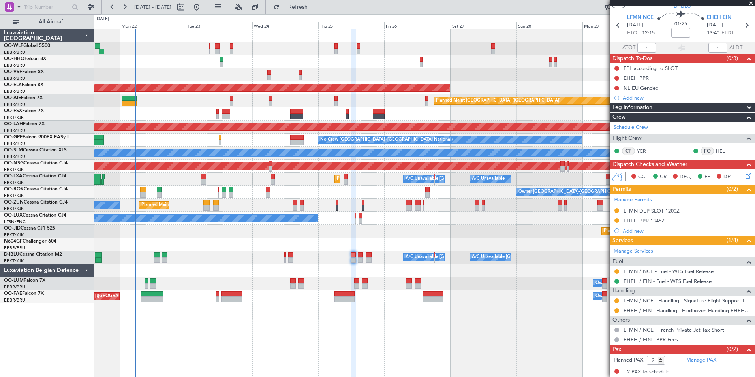
click at [648, 310] on link "EHEH / EIN - Handling - Eindhoven Handling EHEH / EIN" at bounding box center [688, 310] width 128 height 7
click at [209, 49] on div at bounding box center [424, 48] width 661 height 13
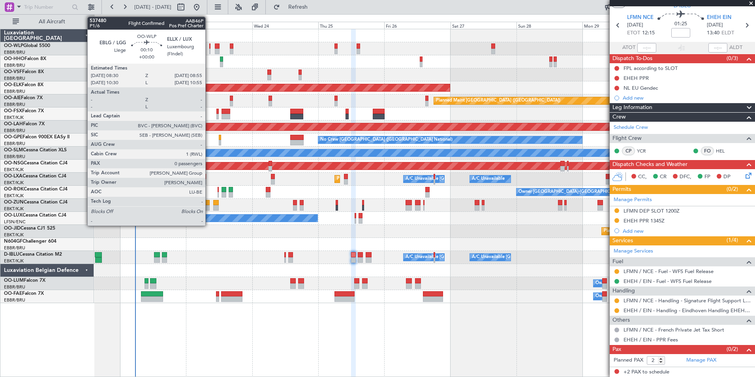
click at [209, 48] on div at bounding box center [209, 46] width 1 height 6
click at [209, 46] on div at bounding box center [209, 46] width 1 height 6
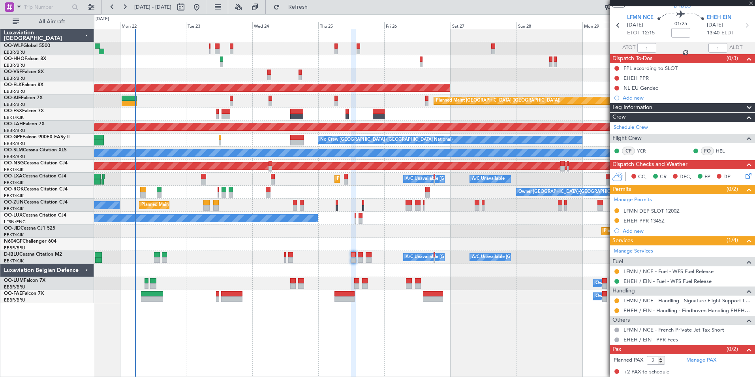
type input "0"
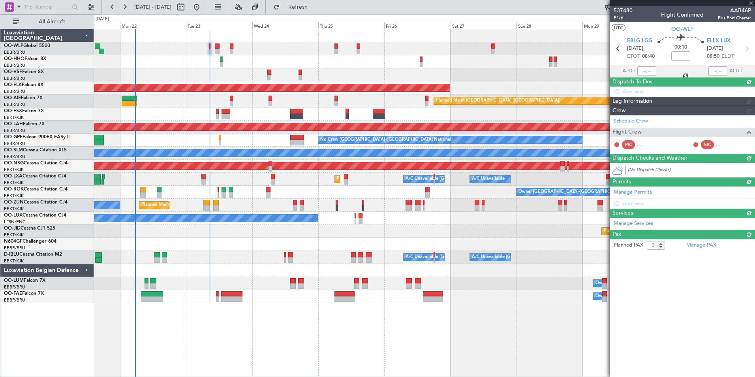
scroll to position [0, 0]
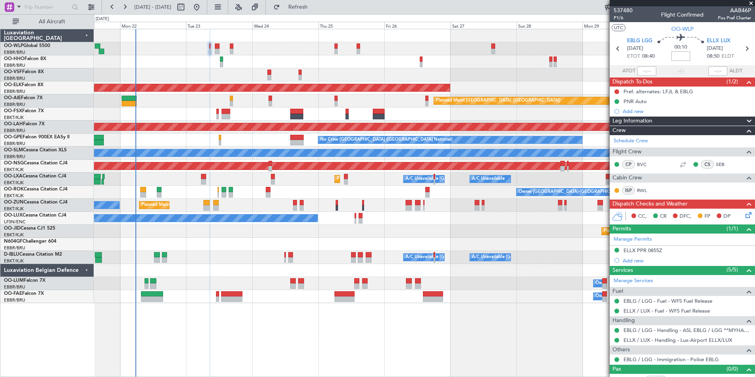
click at [684, 56] on input at bounding box center [680, 55] width 19 height 9
type input "+00:10"
click at [654, 250] on div "ELLX PPR 0855Z" at bounding box center [643, 250] width 39 height 7
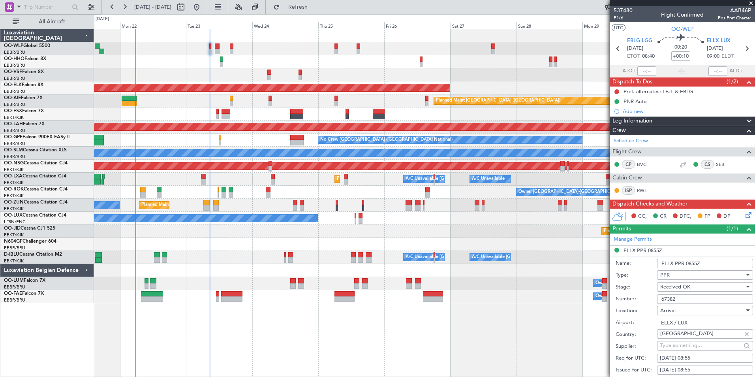
click at [670, 299] on input "67382" at bounding box center [705, 298] width 96 height 9
click at [616, 91] on button at bounding box center [616, 91] width 5 height 5
click at [615, 127] on span "Completed" at bounding box center [620, 126] width 26 height 8
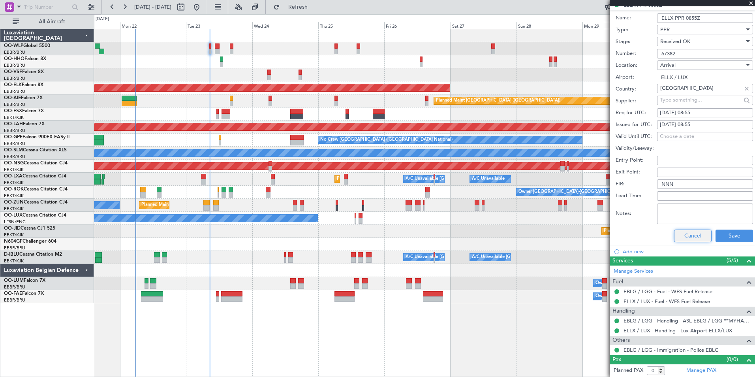
click at [686, 233] on button "Cancel" at bounding box center [693, 235] width 38 height 13
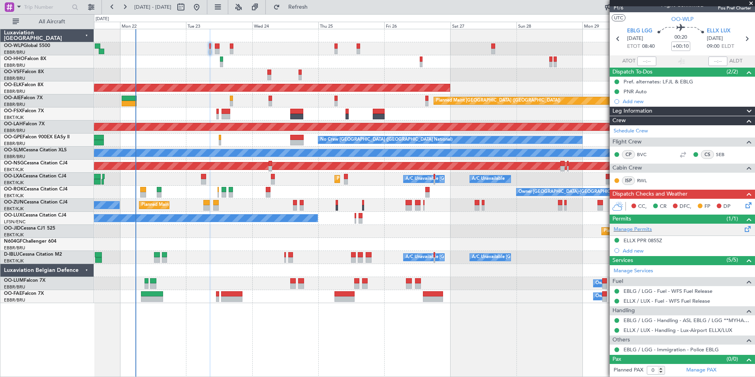
scroll to position [9, 0]
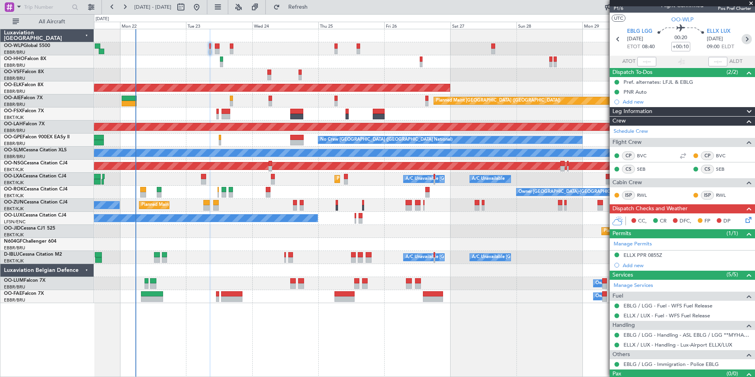
click at [745, 40] on icon at bounding box center [747, 39] width 10 height 10
type input "3"
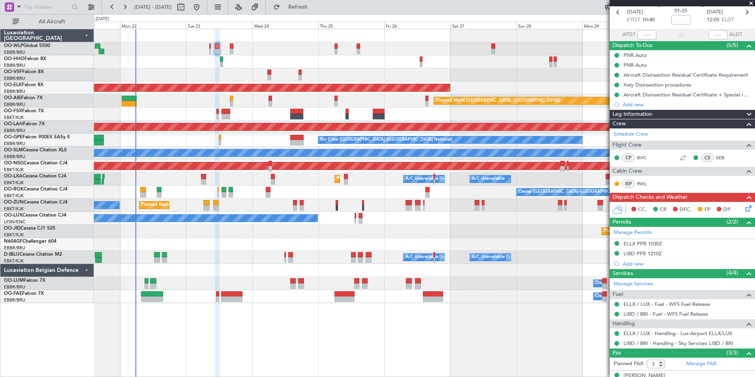
scroll to position [83, 0]
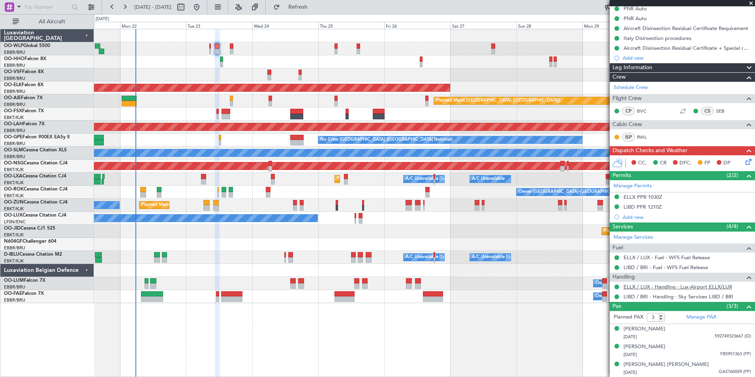
click at [659, 284] on link "ELLX / LUX - Handling - Lux-Airport ELLX/LUX" at bounding box center [678, 286] width 109 height 7
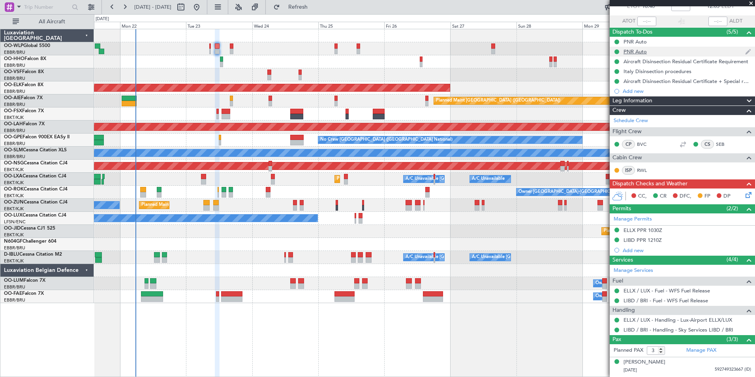
scroll to position [0, 0]
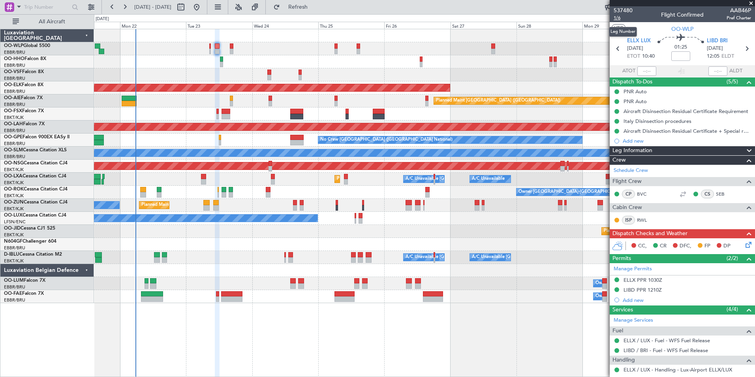
click at [617, 16] on span "1/6" at bounding box center [623, 18] width 19 height 7
click at [682, 56] on input at bounding box center [680, 55] width 19 height 9
click at [591, 49] on div at bounding box center [424, 48] width 661 height 13
click at [679, 55] on input "+00:20" at bounding box center [680, 55] width 19 height 9
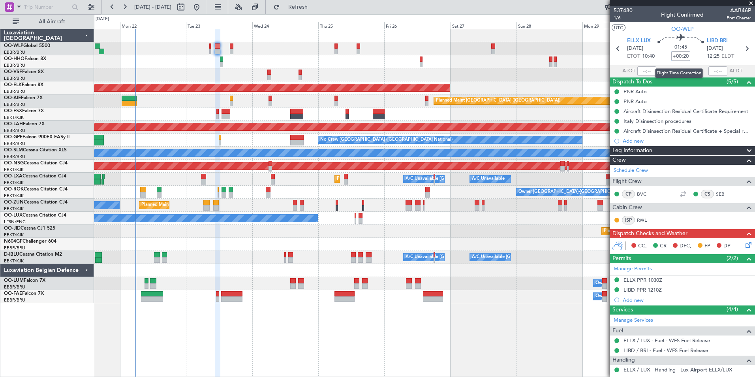
click at [679, 55] on input "+00:20" at bounding box center [680, 55] width 19 height 9
click at [580, 71] on div "AOG Maint [GEOGRAPHIC_DATA] ([GEOGRAPHIC_DATA] National)" at bounding box center [424, 74] width 661 height 13
type input "+00:15"
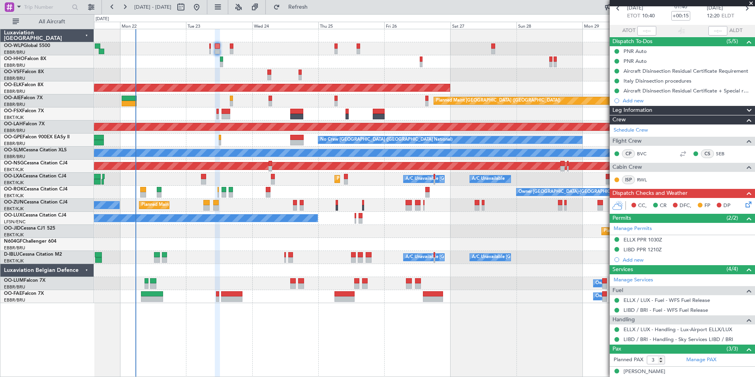
scroll to position [83, 0]
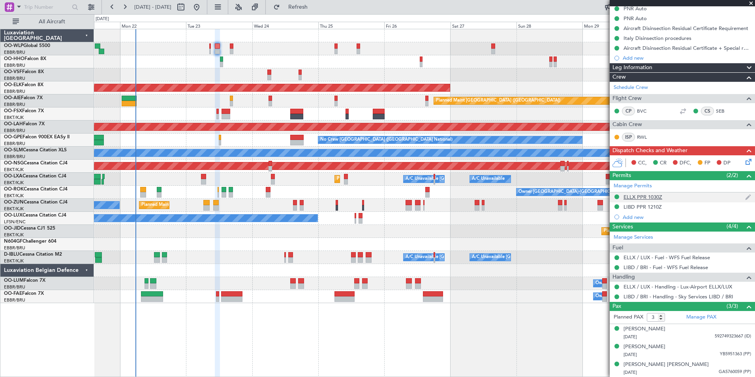
click at [650, 196] on div "ELLX PPR 1030Z" at bounding box center [643, 196] width 39 height 7
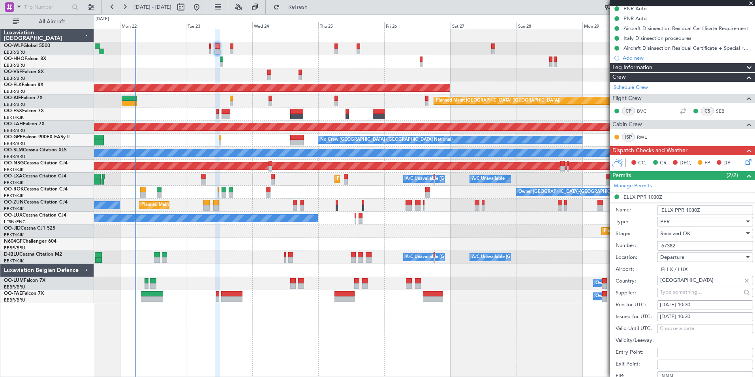
click at [671, 246] on input "67382" at bounding box center [705, 245] width 96 height 9
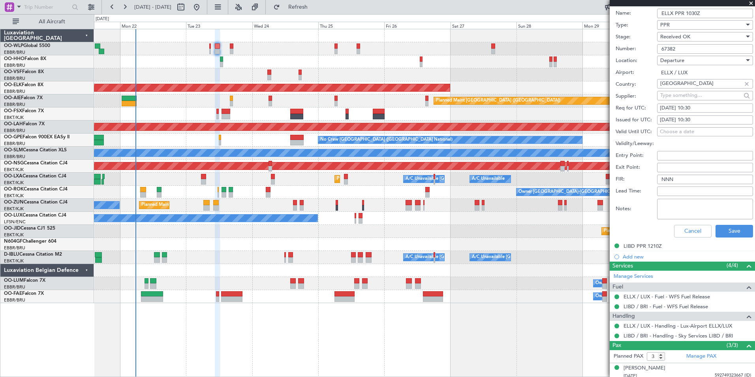
scroll to position [280, 0]
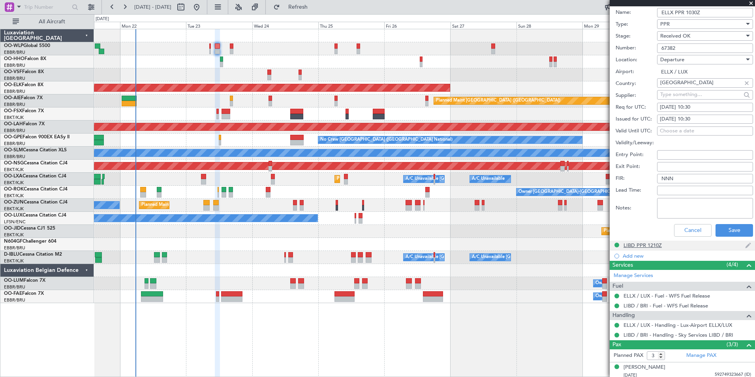
click at [645, 244] on div "LIBD PPR 1210Z" at bounding box center [643, 245] width 38 height 7
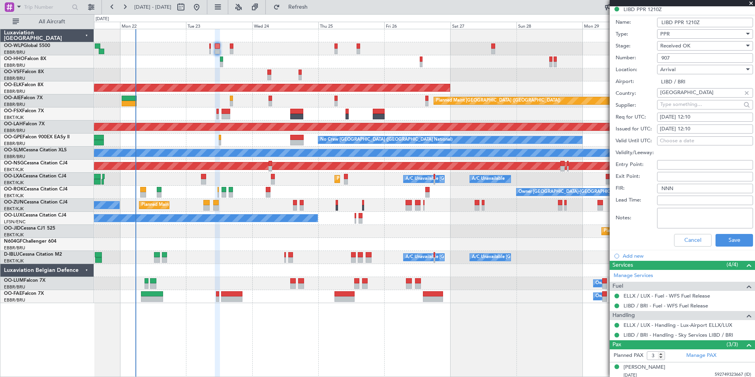
click at [670, 57] on input "907" at bounding box center [705, 57] width 96 height 9
click at [676, 237] on button "Cancel" at bounding box center [693, 240] width 38 height 13
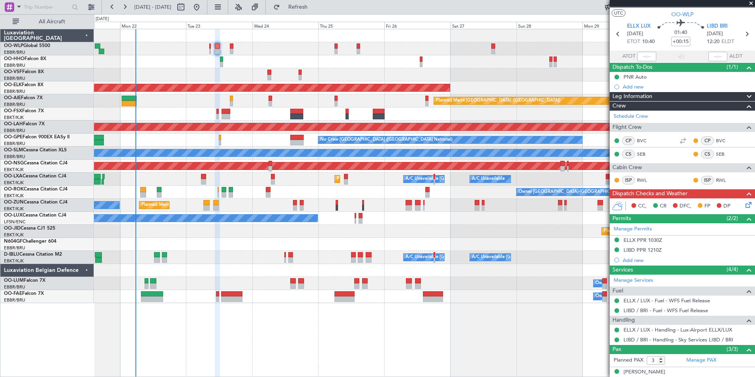
scroll to position [0, 0]
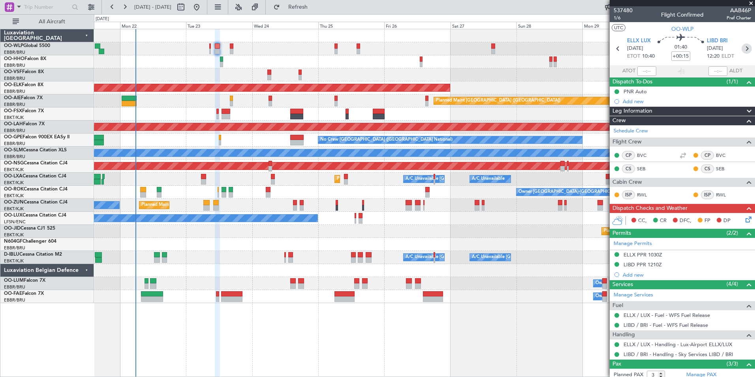
click at [743, 47] on icon at bounding box center [747, 48] width 10 height 10
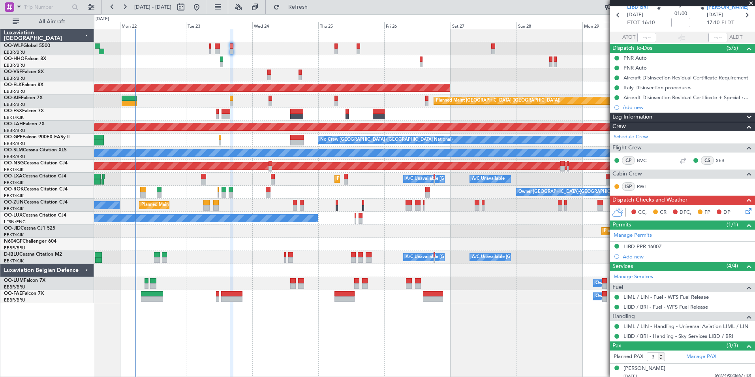
scroll to position [73, 0]
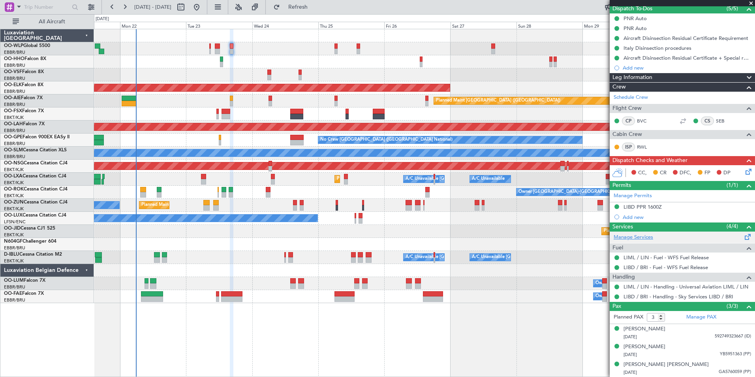
click at [634, 236] on link "Manage Services" at bounding box center [633, 237] width 39 height 8
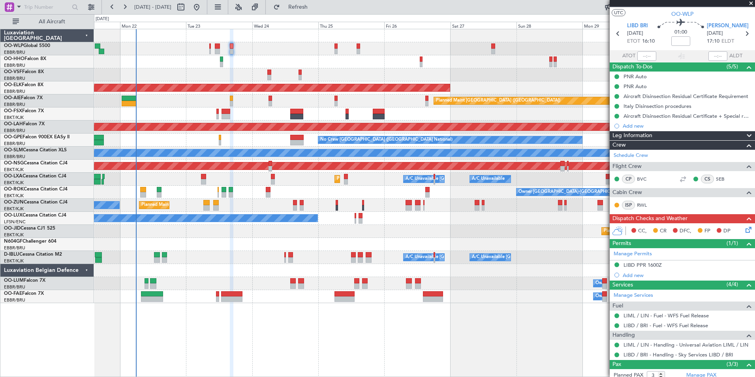
scroll to position [0, 0]
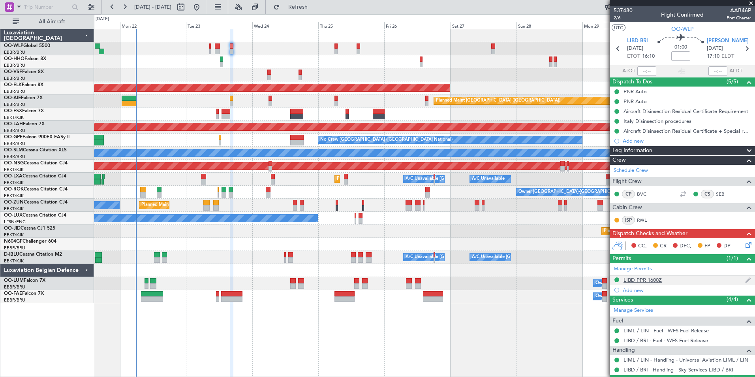
click at [639, 279] on div "LIBD PPR 1600Z" at bounding box center [643, 279] width 38 height 7
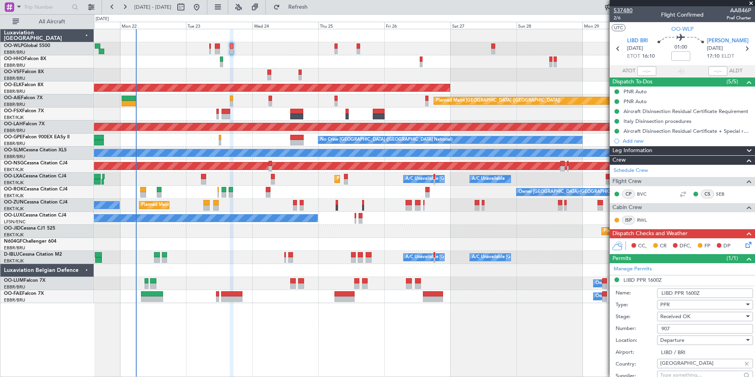
click at [623, 14] on span "537480" at bounding box center [623, 10] width 19 height 8
click at [619, 16] on span "2/6" at bounding box center [623, 18] width 19 height 7
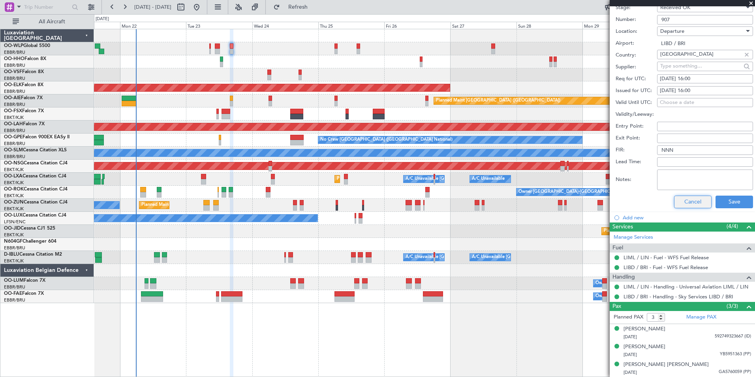
click at [674, 205] on button "Cancel" at bounding box center [693, 201] width 38 height 13
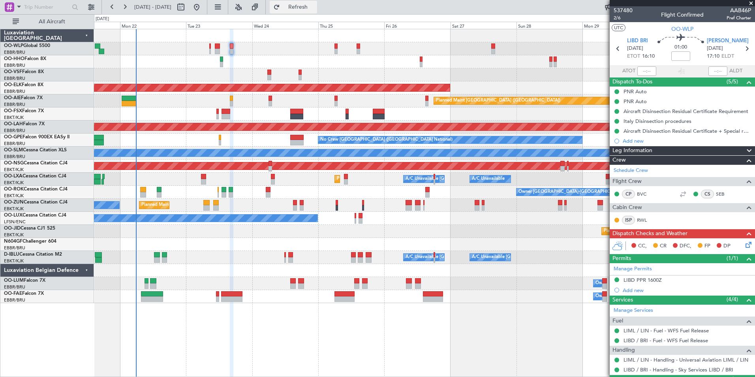
click at [314, 7] on span "Refresh" at bounding box center [298, 7] width 33 height 6
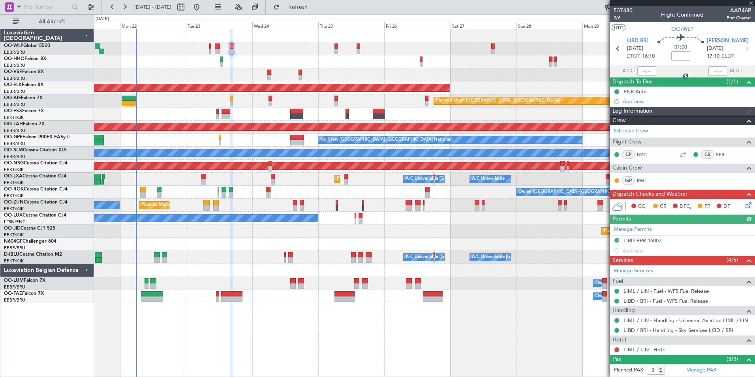
scroll to position [53, 0]
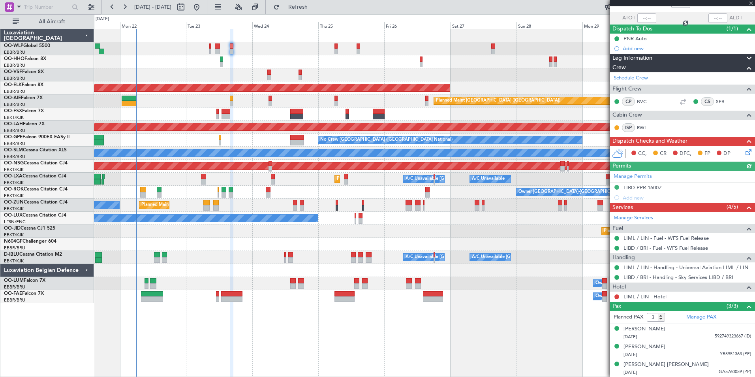
click at [638, 300] on mat-tooltip-component "LIML / LIN - Hotel" at bounding box center [645, 309] width 50 height 21
click at [639, 297] on link "LIML / LIN - Hotel" at bounding box center [645, 296] width 43 height 7
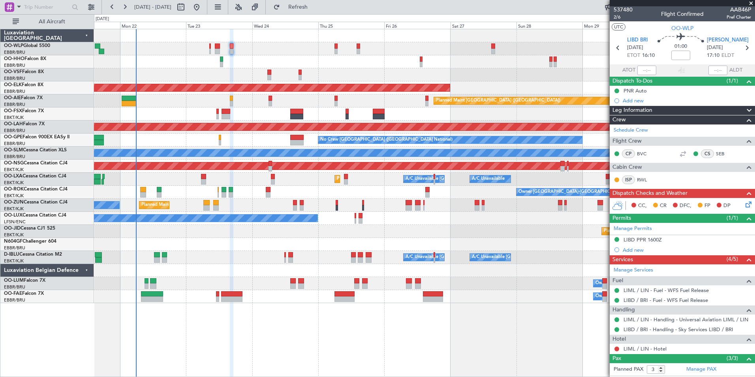
scroll to position [0, 0]
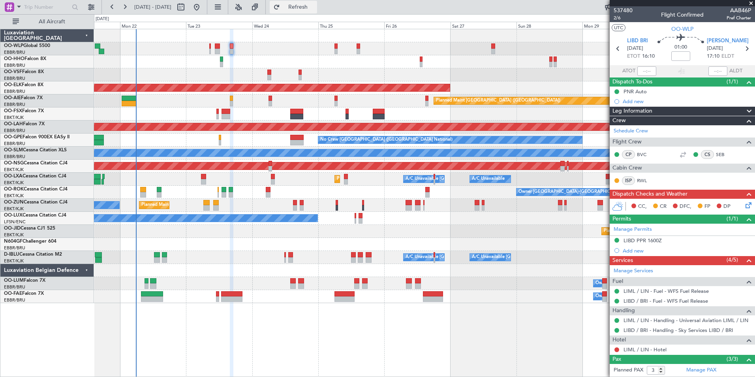
click at [308, 9] on span "Refresh" at bounding box center [298, 7] width 33 height 6
click at [618, 348] on button at bounding box center [616, 349] width 5 height 5
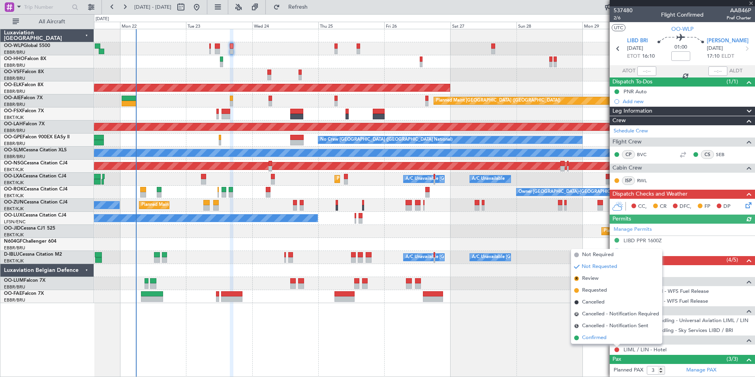
click at [595, 337] on span "Confirmed" at bounding box center [594, 338] width 24 height 8
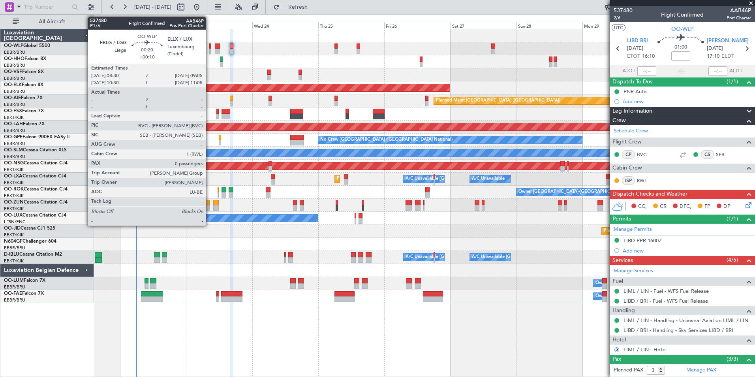
click at [209, 49] on div at bounding box center [210, 52] width 2 height 6
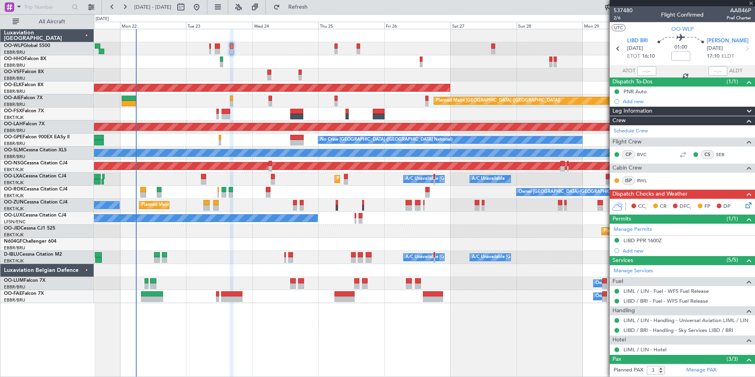
type input "+00:10"
type input "0"
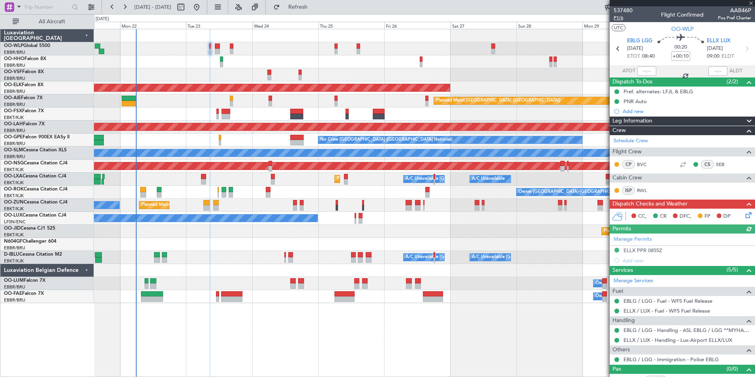
click at [617, 16] on span "P1/6" at bounding box center [623, 18] width 19 height 7
click at [746, 217] on icon at bounding box center [747, 213] width 6 height 6
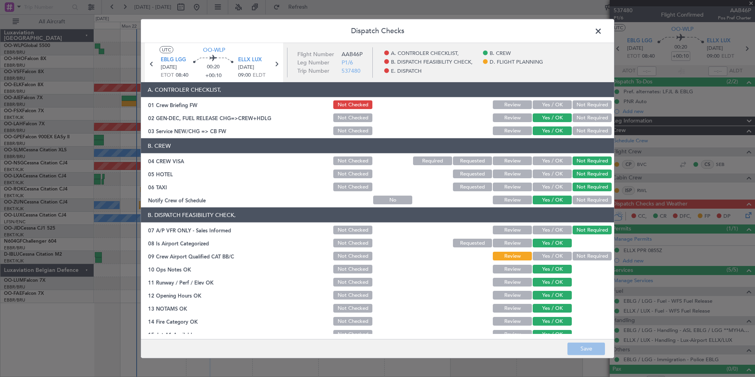
click at [564, 103] on button "Yes / OK" at bounding box center [552, 104] width 39 height 9
click at [538, 255] on button "Yes / OK" at bounding box center [552, 256] width 39 height 9
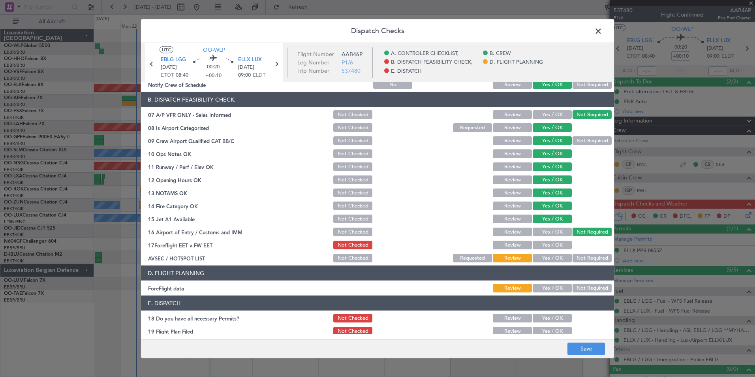
scroll to position [146, 0]
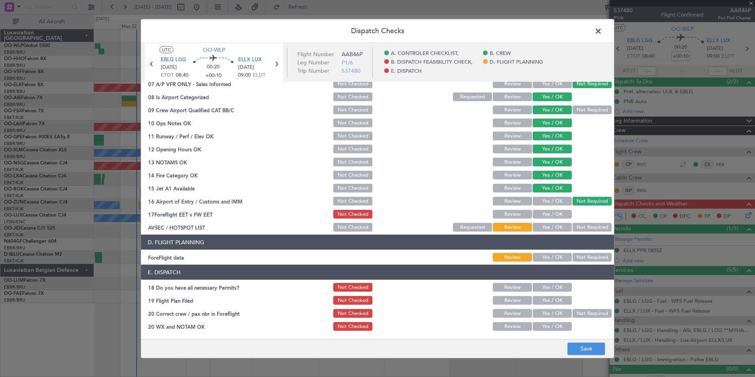
click at [542, 216] on button "Yes / OK" at bounding box center [552, 214] width 39 height 9
click at [571, 223] on div "Not Required" at bounding box center [591, 227] width 40 height 11
click at [573, 226] on button "Not Required" at bounding box center [592, 227] width 39 height 9
click at [546, 256] on button "Yes / OK" at bounding box center [552, 257] width 39 height 9
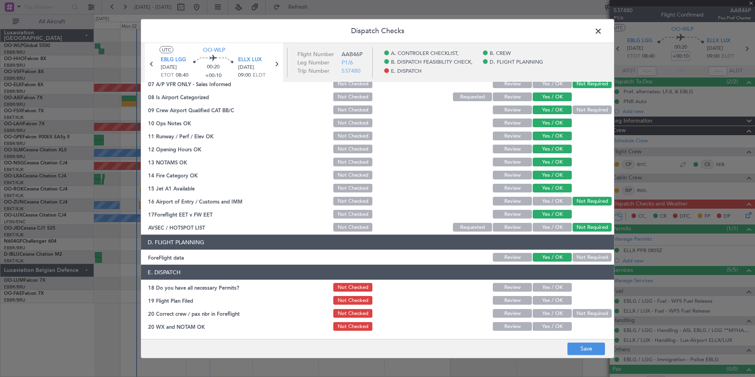
click at [546, 287] on button "Yes / OK" at bounding box center [552, 287] width 39 height 9
click at [546, 303] on button "Yes / OK" at bounding box center [552, 300] width 39 height 9
click at [547, 316] on button "Yes / OK" at bounding box center [552, 313] width 39 height 9
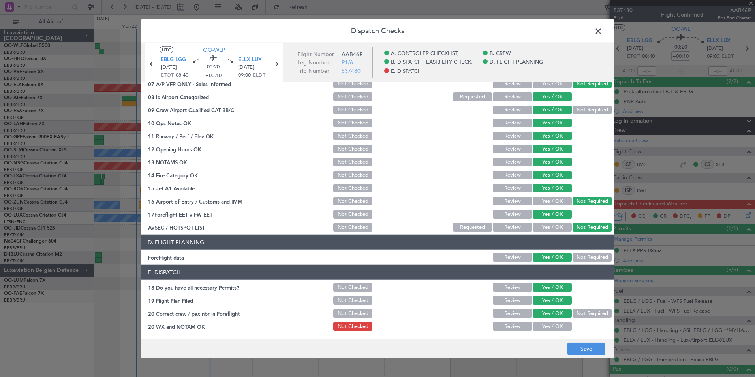
click at [547, 327] on button "Yes / OK" at bounding box center [552, 326] width 39 height 9
click at [583, 351] on button "Save" at bounding box center [586, 348] width 38 height 13
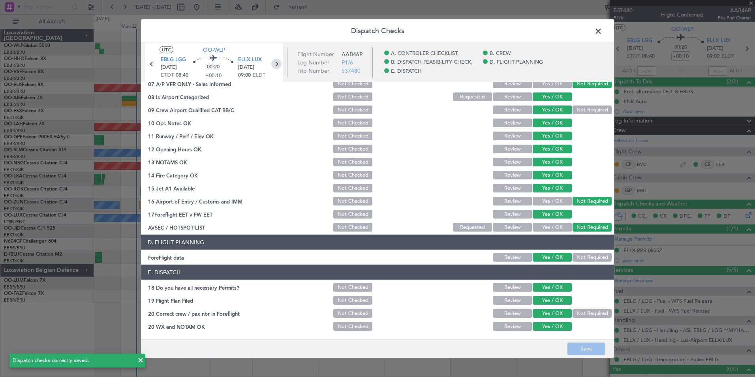
click at [274, 66] on icon at bounding box center [276, 64] width 10 height 10
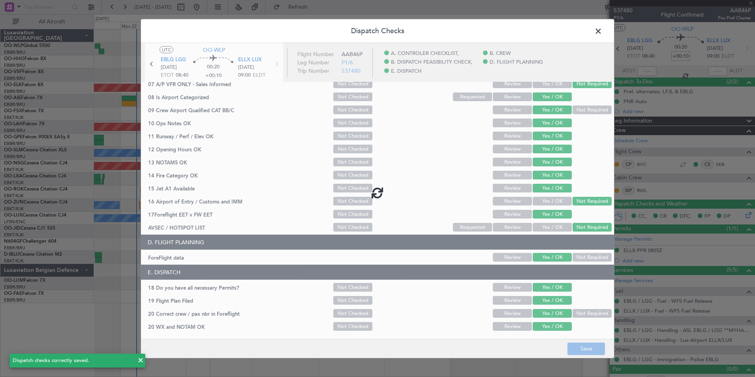
type input "+00:15"
type input "3"
type input "+00:15"
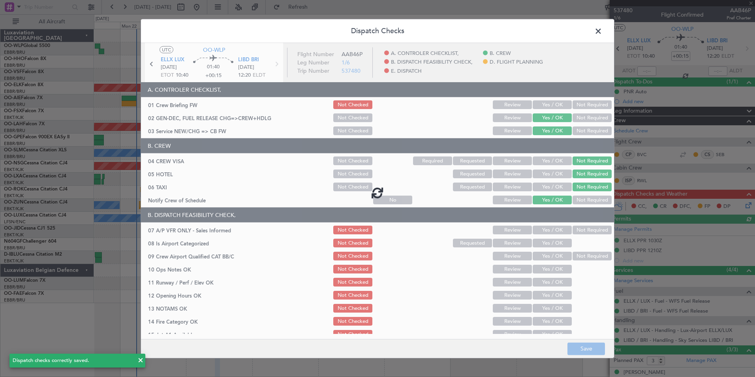
click at [556, 107] on div at bounding box center [377, 192] width 473 height 299
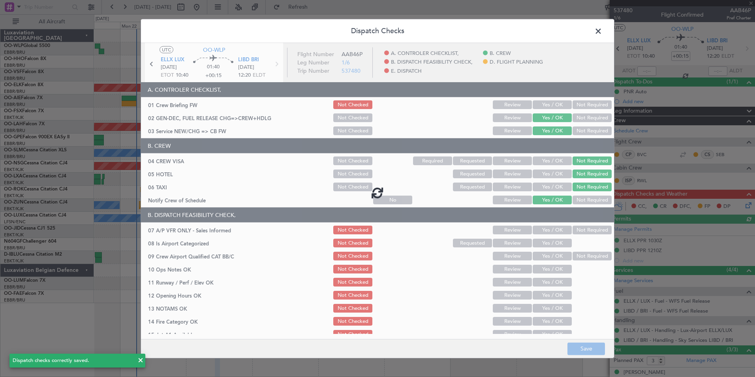
click at [556, 107] on div at bounding box center [377, 192] width 473 height 299
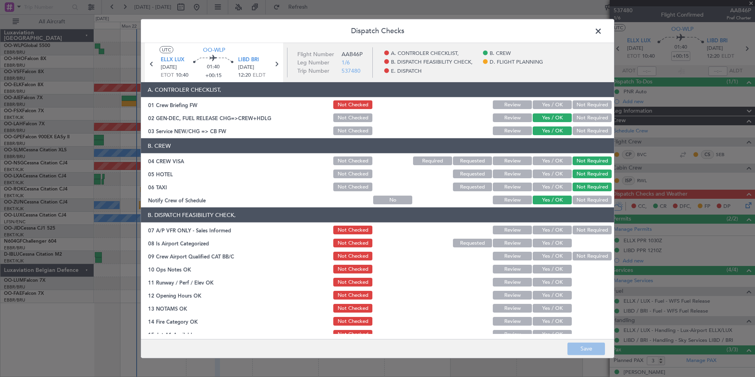
click at [556, 107] on button "Yes / OK" at bounding box center [552, 104] width 39 height 9
click at [580, 230] on button "Not Required" at bounding box center [592, 229] width 39 height 9
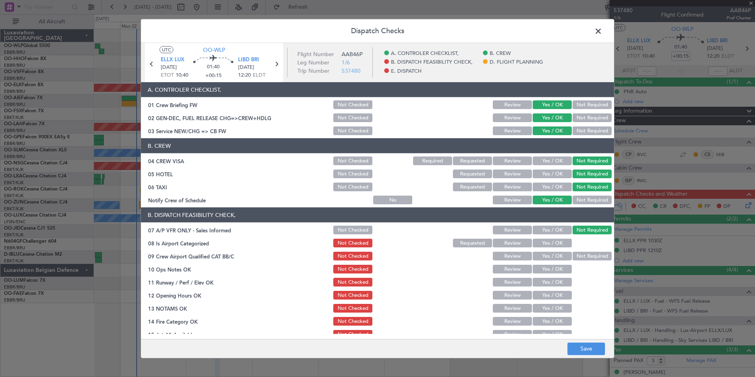
click at [538, 240] on button "Yes / OK" at bounding box center [552, 243] width 39 height 9
click at [547, 259] on button "Yes / OK" at bounding box center [552, 256] width 39 height 9
click at [547, 271] on button "Yes / OK" at bounding box center [552, 269] width 39 height 9
click at [543, 283] on button "Yes / OK" at bounding box center [552, 282] width 39 height 9
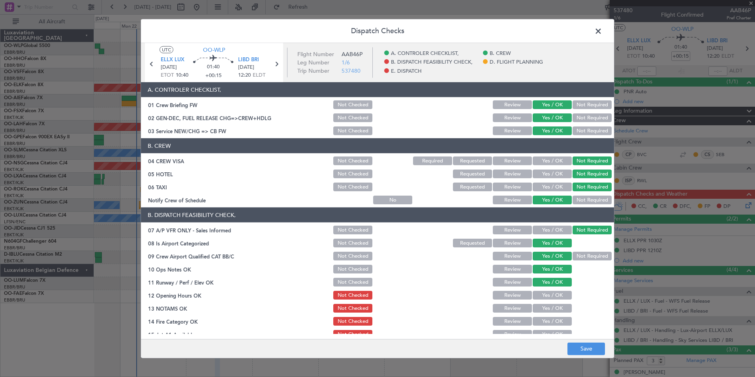
click at [543, 296] on button "Yes / OK" at bounding box center [552, 295] width 39 height 9
click at [544, 309] on button "Yes / OK" at bounding box center [552, 308] width 39 height 9
click at [545, 319] on button "Yes / OK" at bounding box center [552, 321] width 39 height 9
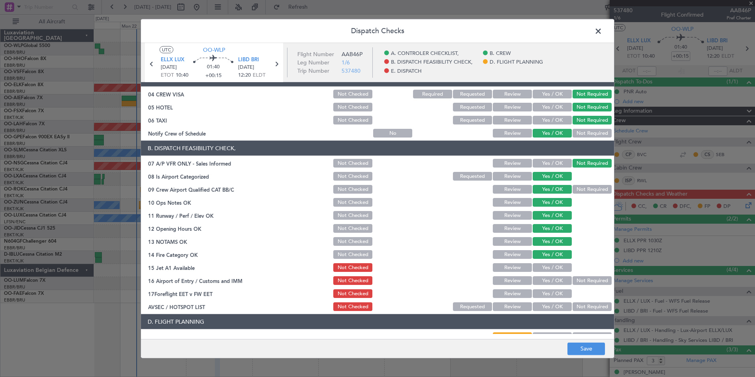
scroll to position [118, 0]
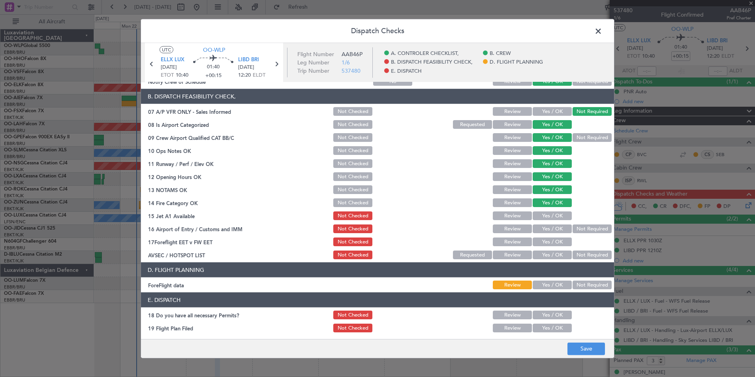
click at [552, 212] on button "Yes / OK" at bounding box center [552, 215] width 39 height 9
click at [582, 228] on button "Not Required" at bounding box center [592, 228] width 39 height 9
click at [553, 240] on button "Yes / OK" at bounding box center [552, 241] width 39 height 9
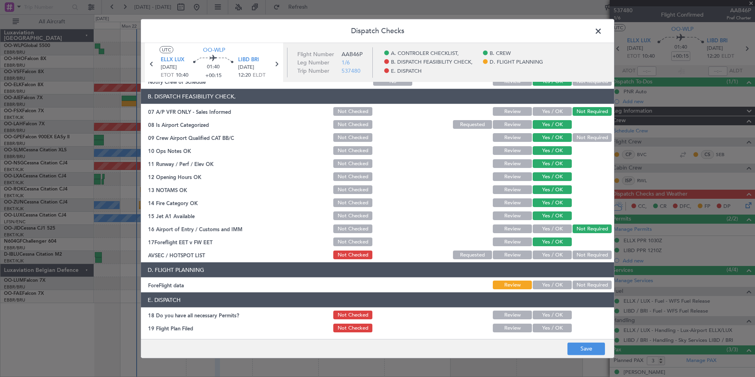
click at [573, 257] on button "Not Required" at bounding box center [592, 254] width 39 height 9
click at [549, 291] on article "A. CONTROLER CHECKLIST, 01 Crew Briefing FW Not Checked Review Yes / OK Not Req…" at bounding box center [377, 208] width 473 height 252
click at [549, 286] on button "Yes / OK" at bounding box center [552, 284] width 39 height 9
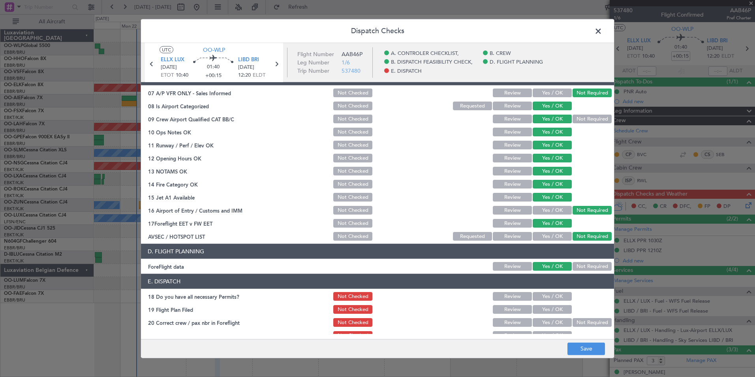
scroll to position [146, 0]
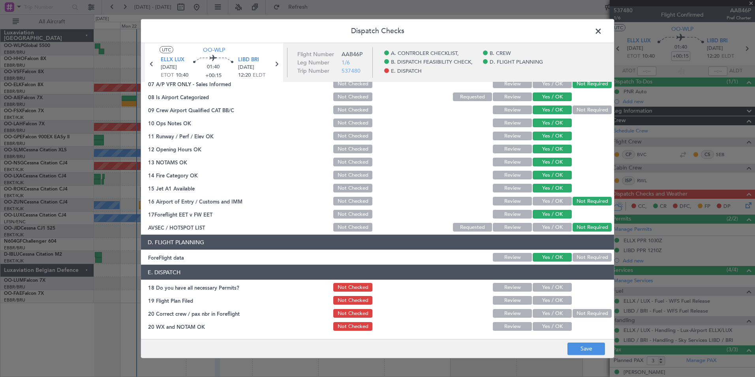
drag, startPoint x: 537, startPoint y: 276, endPoint x: 537, endPoint y: 285, distance: 8.7
click at [537, 284] on section "E. DISPATCH 18 Do you have all necessary Permits? Not Checked Review Yes / OK 1…" at bounding box center [377, 298] width 473 height 67
click at [537, 289] on button "Yes / OK" at bounding box center [552, 287] width 39 height 9
click at [543, 301] on button "Yes / OK" at bounding box center [552, 300] width 39 height 9
click at [546, 314] on button "Yes / OK" at bounding box center [552, 313] width 39 height 9
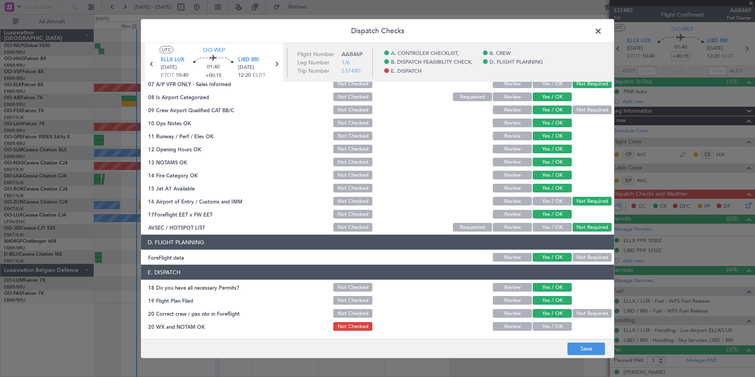
click at [549, 335] on main "UTC OO-WLP ELLX LUX 23/09/2025 ETOT 10:40 01:40 +00:15 LIBD BRI 23/09/2025 12:2…" at bounding box center [377, 192] width 473 height 299
click at [548, 327] on button "Yes / OK" at bounding box center [552, 326] width 39 height 9
click at [594, 349] on button "Save" at bounding box center [586, 348] width 38 height 13
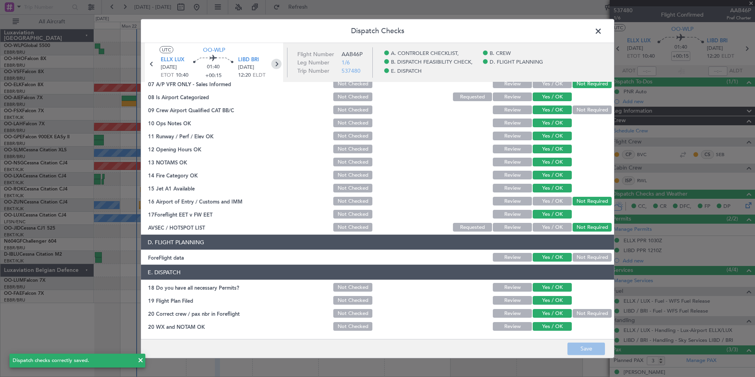
click at [275, 65] on icon at bounding box center [276, 64] width 10 height 10
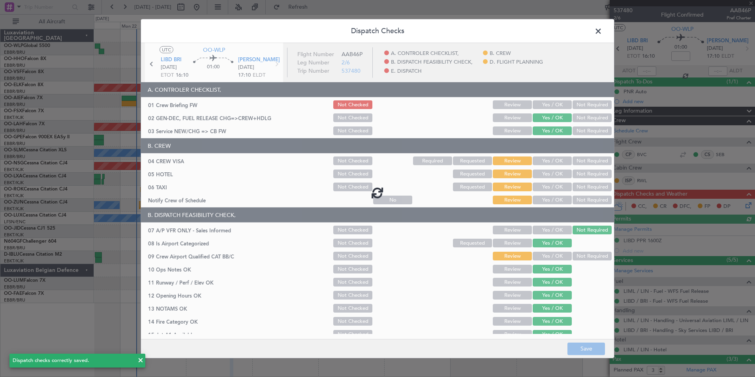
click at [541, 107] on div at bounding box center [377, 192] width 473 height 299
click at [541, 103] on div at bounding box center [377, 192] width 473 height 299
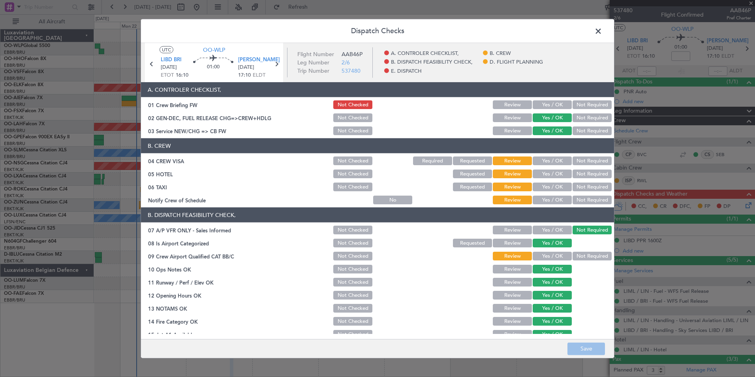
click at [541, 105] on button "Yes / OK" at bounding box center [552, 104] width 39 height 9
click at [573, 163] on button "Not Required" at bounding box center [592, 160] width 39 height 9
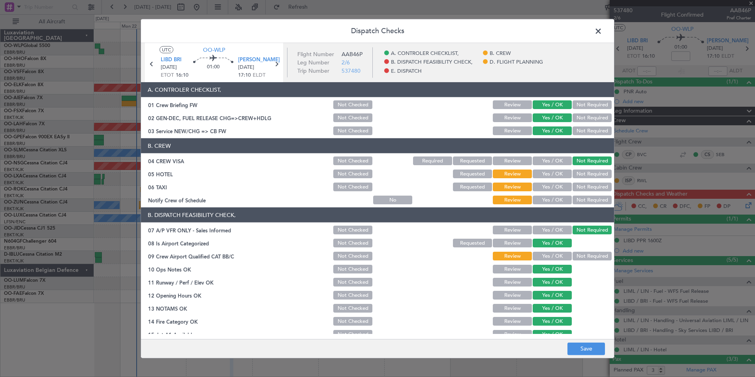
click at [577, 175] on button "Not Required" at bounding box center [592, 173] width 39 height 9
drag, startPoint x: 577, startPoint y: 186, endPoint x: 539, endPoint y: 194, distance: 38.6
click at [577, 187] on button "Not Required" at bounding box center [592, 186] width 39 height 9
click at [537, 195] on div "Yes / OK" at bounding box center [552, 199] width 40 height 11
click at [537, 205] on article "A. CONTROLER CHECKLIST, 01 Crew Briefing FW Not Checked Review Yes / OK Not Req…" at bounding box center [377, 208] width 473 height 252
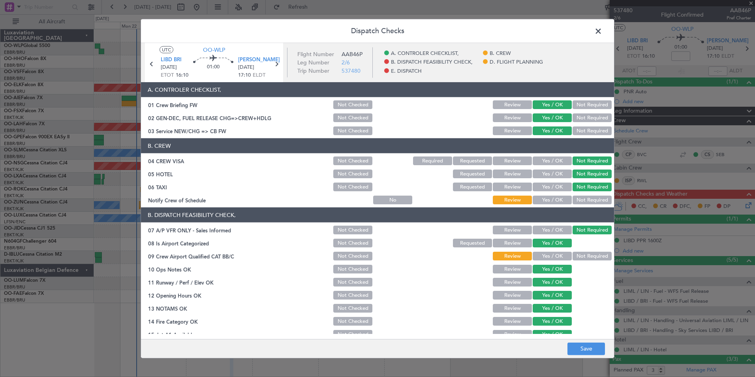
click at [537, 205] on div "Yes / OK" at bounding box center [552, 199] width 40 height 11
click at [538, 201] on button "Yes / OK" at bounding box center [552, 199] width 39 height 9
click at [553, 259] on button "Yes / OK" at bounding box center [552, 256] width 39 height 9
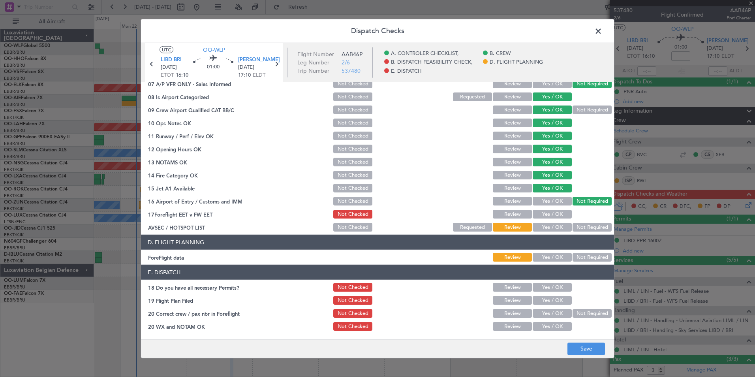
click at [560, 218] on button "Yes / OK" at bounding box center [552, 214] width 39 height 9
drag, startPoint x: 595, startPoint y: 230, endPoint x: 583, endPoint y: 229, distance: 11.5
click at [593, 230] on button "Not Required" at bounding box center [592, 227] width 39 height 9
drag, startPoint x: 544, startPoint y: 254, endPoint x: 544, endPoint y: 260, distance: 6.3
click at [544, 254] on button "Yes / OK" at bounding box center [552, 257] width 39 height 9
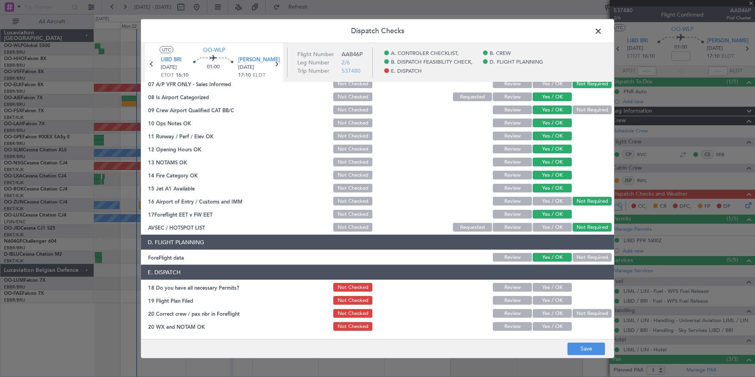
click at [542, 286] on button "Yes / OK" at bounding box center [552, 287] width 39 height 9
click at [540, 306] on section "E. DISPATCH 18 Do you have all necessary Permits? Not Checked Review Yes / OK 1…" at bounding box center [377, 298] width 473 height 67
drag, startPoint x: 540, startPoint y: 306, endPoint x: 537, endPoint y: 299, distance: 7.8
click at [537, 299] on button "Yes / OK" at bounding box center [552, 300] width 39 height 9
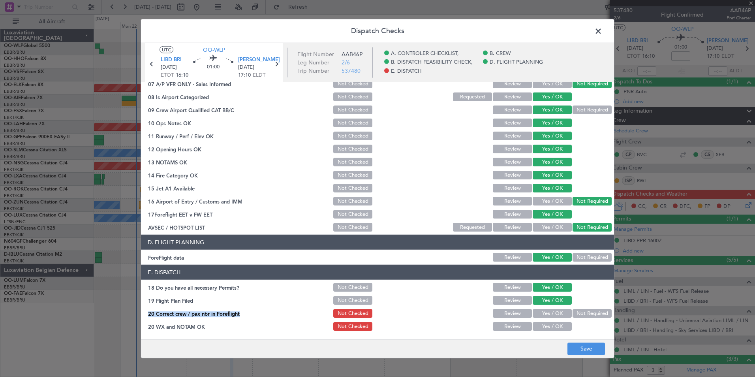
click at [541, 313] on button "Yes / OK" at bounding box center [552, 313] width 39 height 9
click at [543, 328] on button "Yes / OK" at bounding box center [552, 326] width 39 height 9
click at [579, 345] on button "Save" at bounding box center [586, 348] width 38 height 13
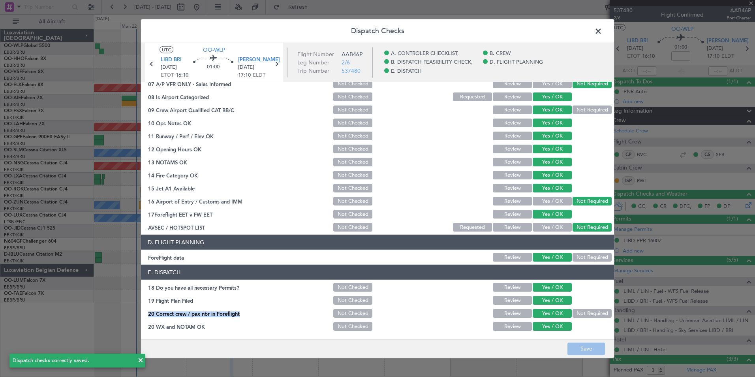
click at [602, 30] on span at bounding box center [602, 33] width 0 height 16
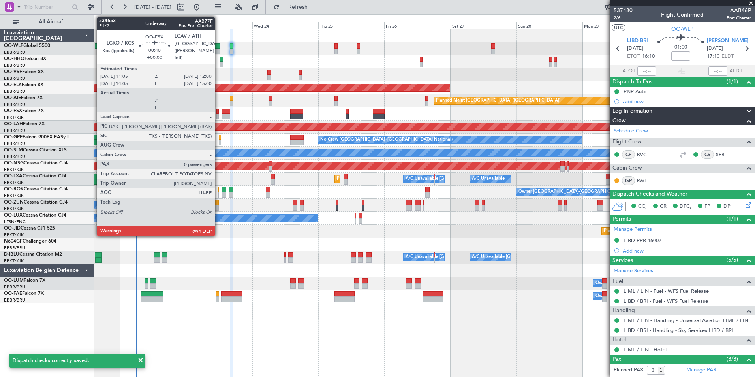
click at [218, 118] on div at bounding box center [217, 117] width 3 height 6
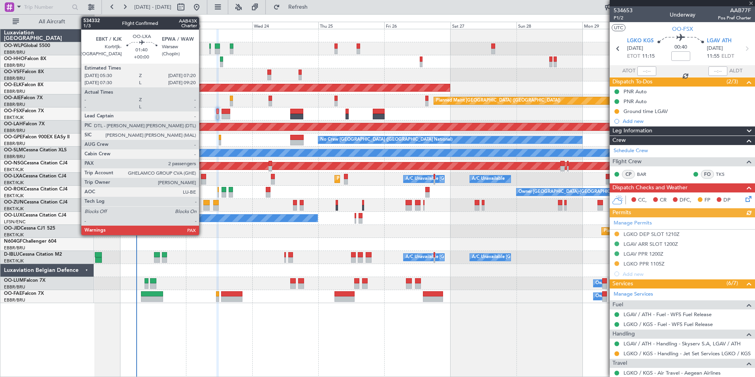
click at [203, 177] on div at bounding box center [203, 177] width 5 height 6
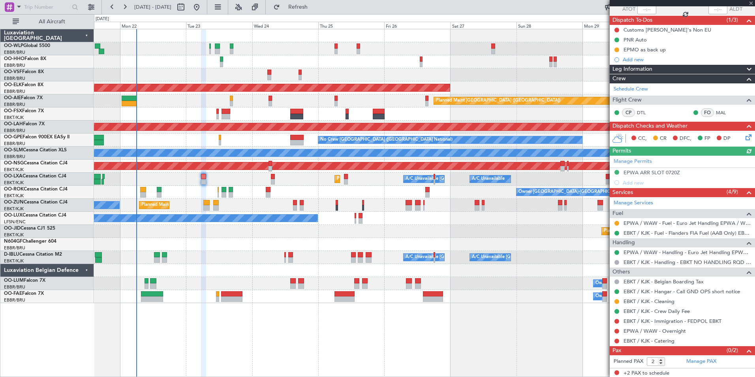
scroll to position [63, 0]
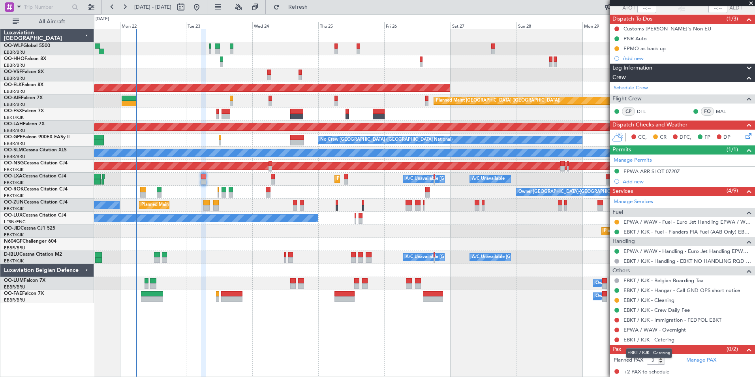
click at [637, 338] on link "EBKT / KJK - Catering" at bounding box center [649, 339] width 51 height 7
click at [635, 248] on link "EPWA / WAW - Handling - Euro Jet Handling EPWA / WAW" at bounding box center [688, 251] width 128 height 7
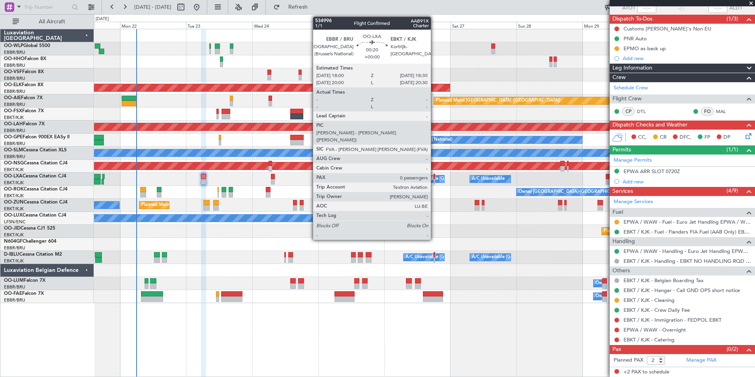
click at [434, 178] on div at bounding box center [435, 177] width 2 height 6
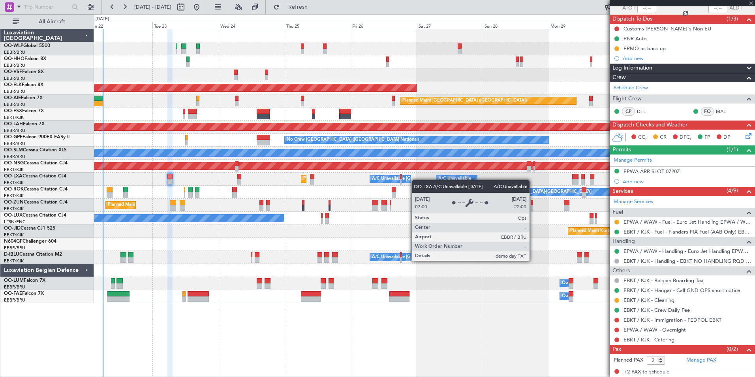
click at [411, 180] on div "A/C Unavailable [GEOGRAPHIC_DATA] ([GEOGRAPHIC_DATA] National)" at bounding box center [390, 179] width 41 height 8
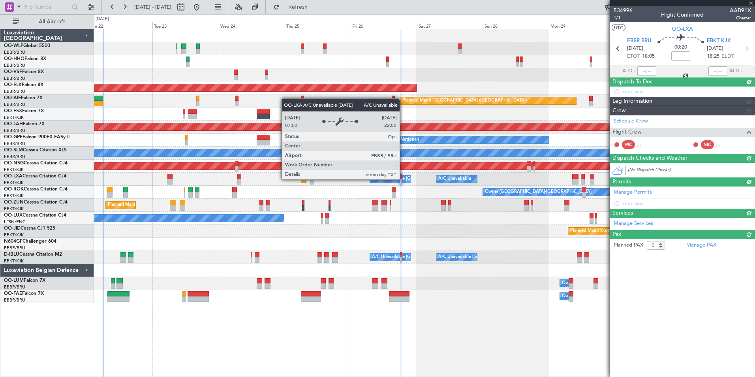
scroll to position [0, 0]
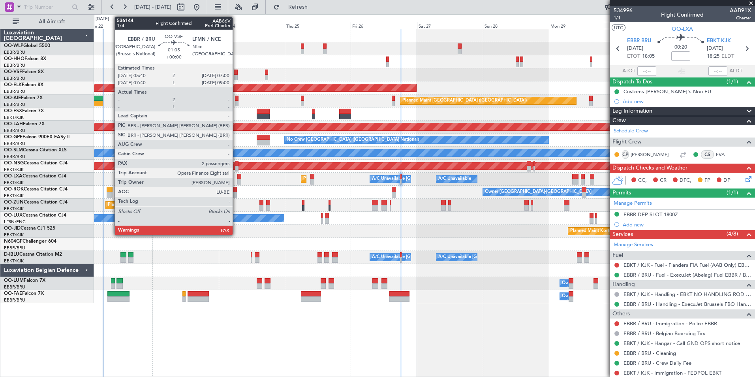
click at [236, 76] on div at bounding box center [236, 78] width 4 height 6
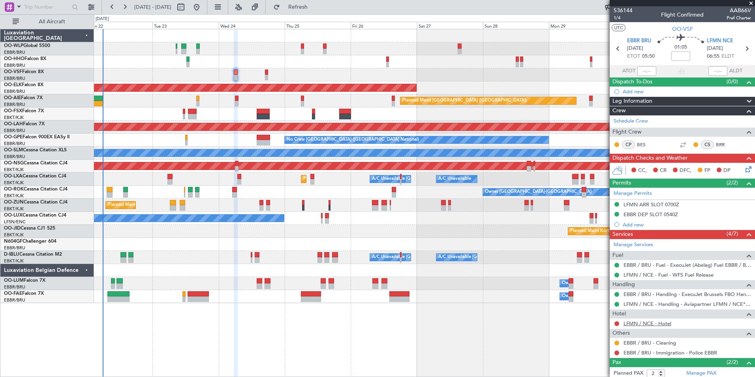
click at [634, 321] on link "LFMN / NCE - Hotel" at bounding box center [648, 323] width 48 height 7
click at [631, 320] on link "LFMN / NCE - Hotel" at bounding box center [648, 323] width 48 height 7
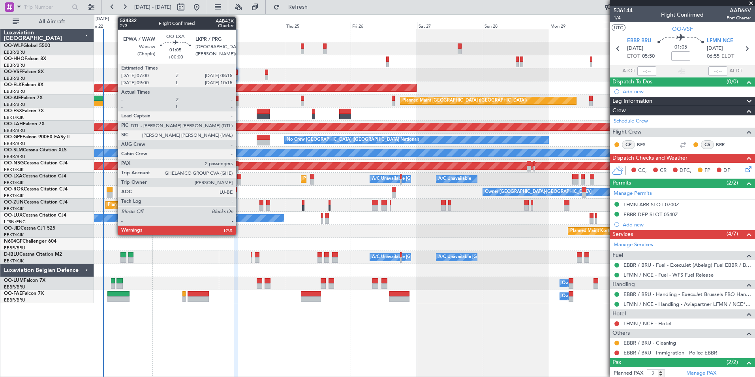
click at [239, 177] on div at bounding box center [239, 177] width 4 height 6
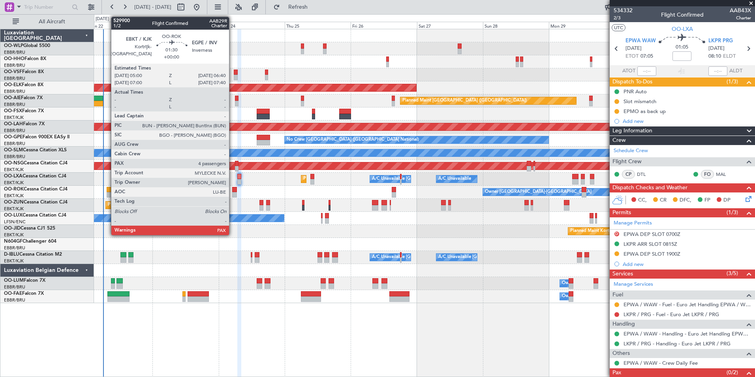
click at [233, 197] on div at bounding box center [234, 195] width 5 height 6
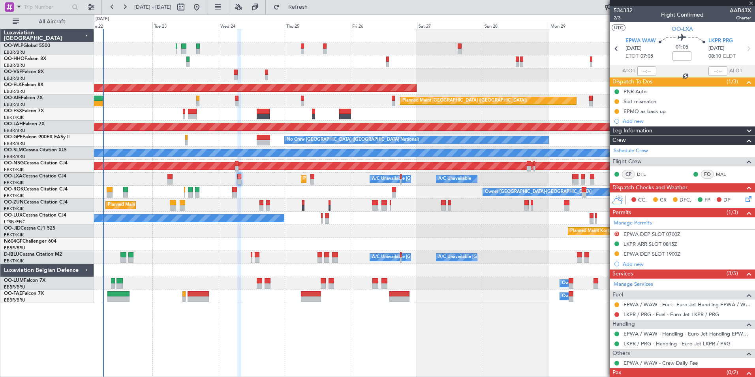
type input "4"
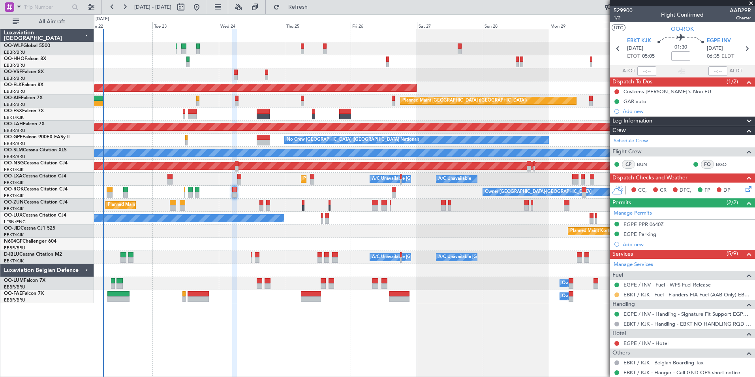
click at [616, 295] on button at bounding box center [616, 294] width 5 height 5
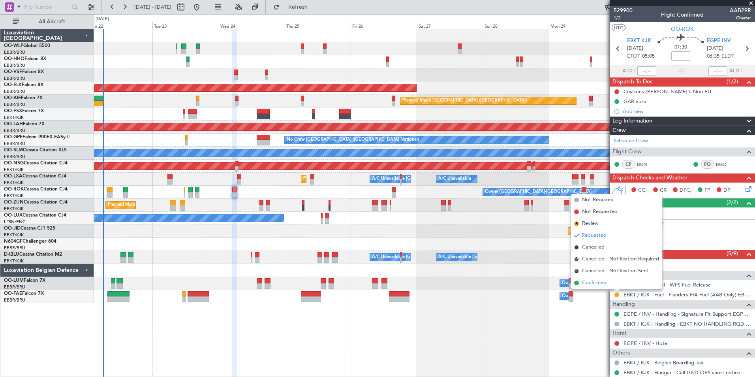
click at [590, 284] on span "Confirmed" at bounding box center [594, 283] width 24 height 8
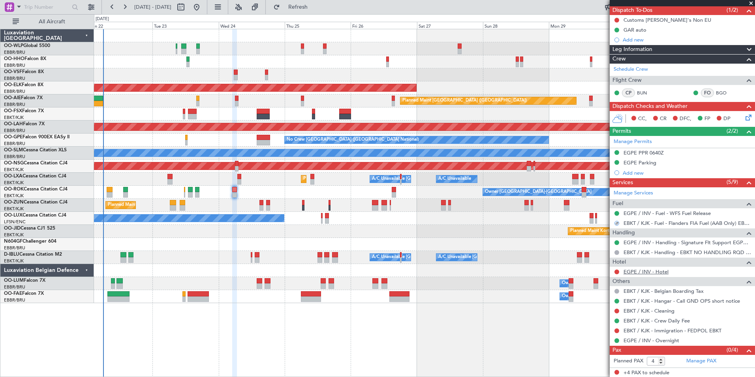
scroll to position [72, 0]
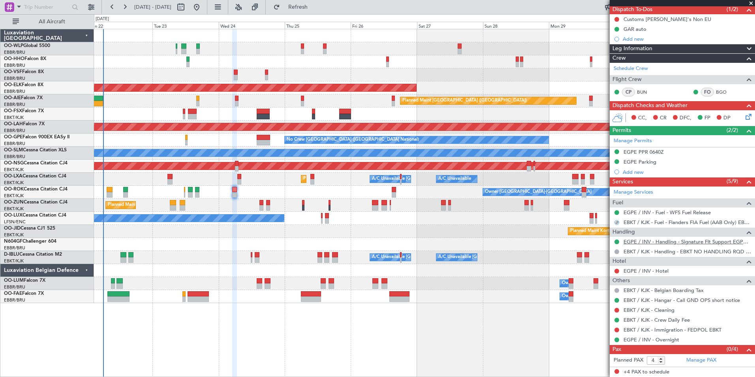
click at [643, 241] on link "EGPE / INV - Handling - Signature Flt Support EGPE / INV" at bounding box center [688, 241] width 128 height 7
click at [633, 169] on div "Add new" at bounding box center [683, 172] width 121 height 7
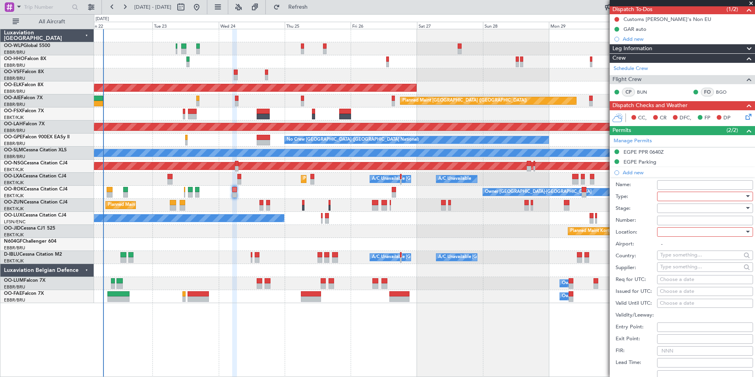
click at [682, 195] on div at bounding box center [702, 196] width 84 height 12
click at [681, 224] on span "Permit To Proceed" at bounding box center [702, 224] width 83 height 12
click at [673, 207] on div at bounding box center [702, 208] width 84 height 12
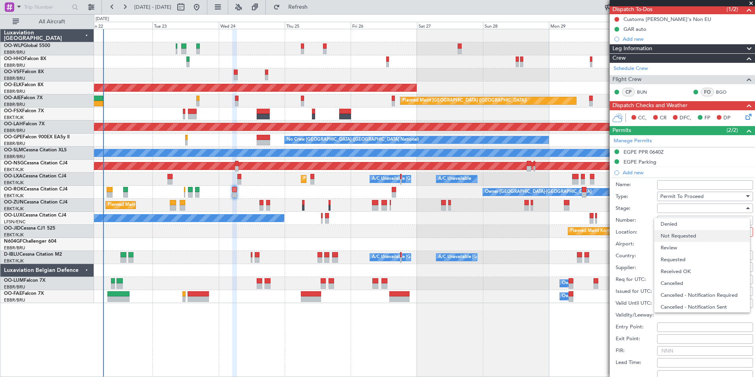
click at [679, 233] on span "Not Requested" at bounding box center [702, 236] width 83 height 12
click at [677, 206] on span "Not Requested" at bounding box center [678, 208] width 36 height 7
click at [676, 271] on span "Received OK" at bounding box center [702, 271] width 83 height 12
click at [671, 216] on input "Number:" at bounding box center [705, 220] width 96 height 9
type input "BFOP-2024-30105V8"
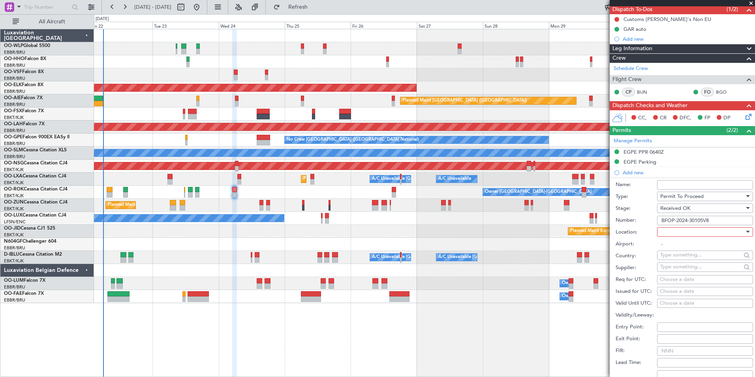
click at [679, 233] on div at bounding box center [702, 232] width 84 height 12
click at [679, 269] on span "Arrival" at bounding box center [702, 271] width 83 height 12
type input "EGPE / INV"
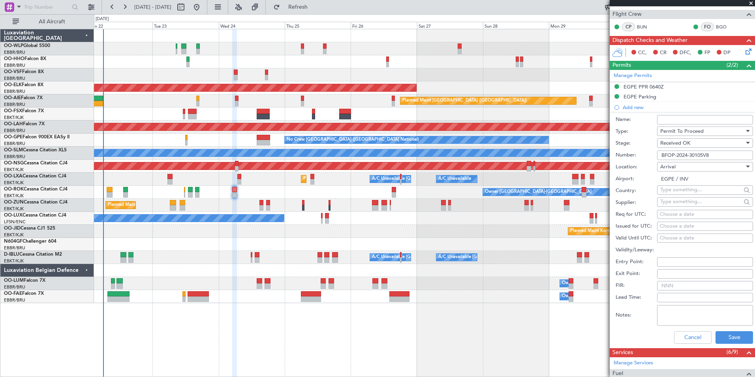
scroll to position [151, 0]
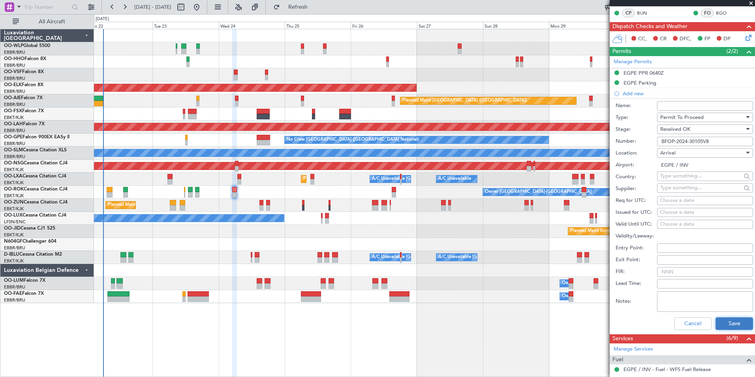
click at [718, 321] on button "Save" at bounding box center [735, 323] width 38 height 13
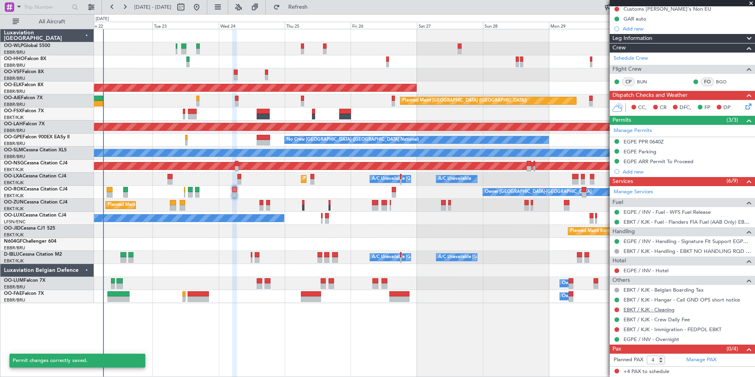
scroll to position [82, 0]
click at [672, 162] on div "EGPE ARR Permit To Proceed" at bounding box center [659, 161] width 70 height 7
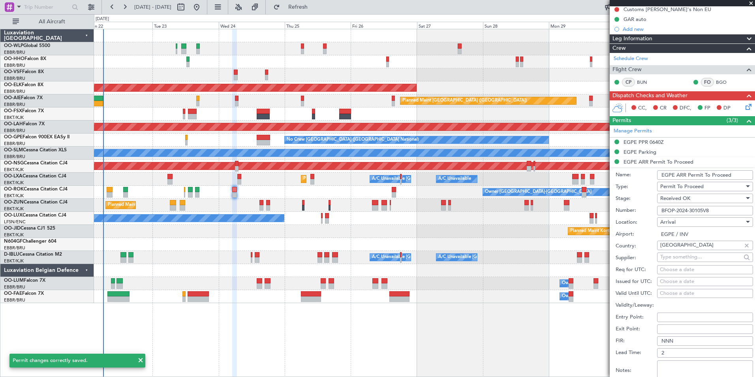
scroll to position [151, 0]
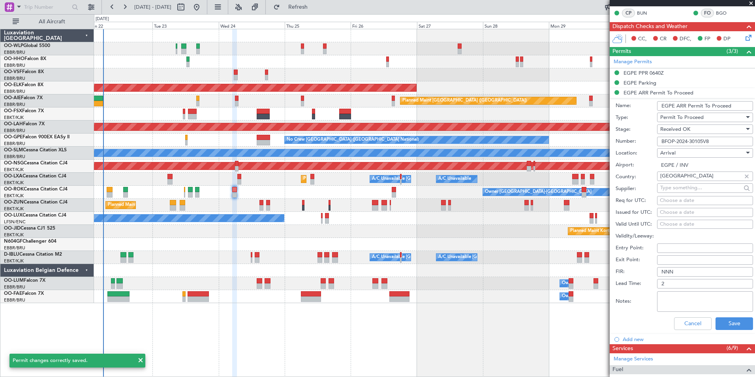
click at [681, 103] on input "EGPE ARR Permit To Proceed" at bounding box center [705, 105] width 96 height 9
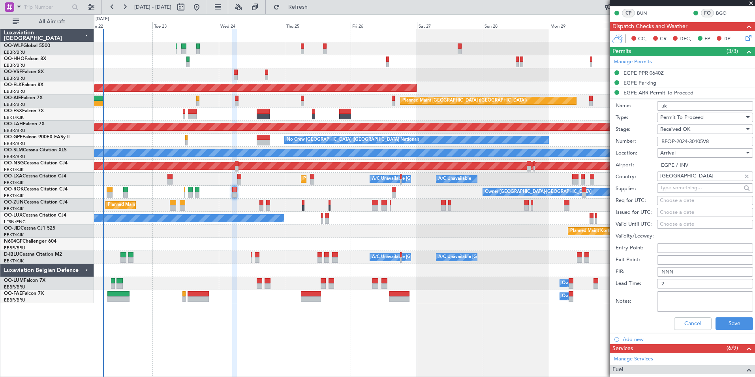
type input "UK BLOCK PERMIT"
click at [730, 325] on button "Save" at bounding box center [735, 323] width 38 height 13
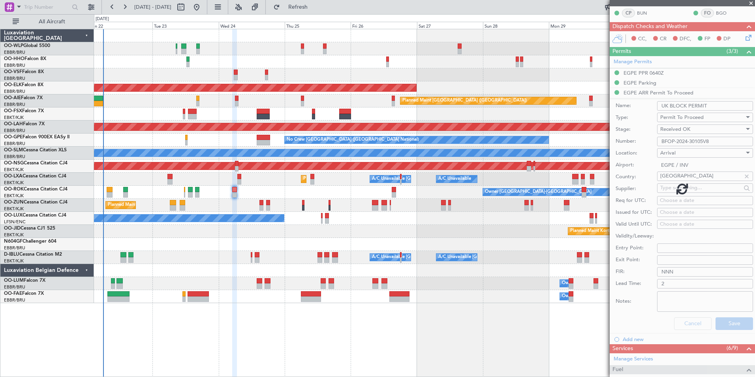
scroll to position [82, 0]
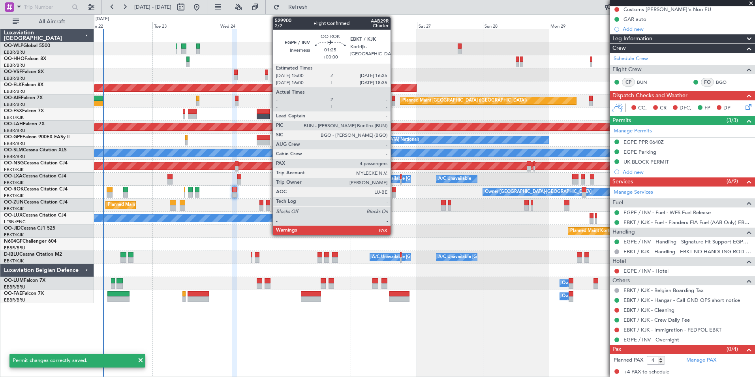
click at [394, 193] on div at bounding box center [394, 195] width 5 height 6
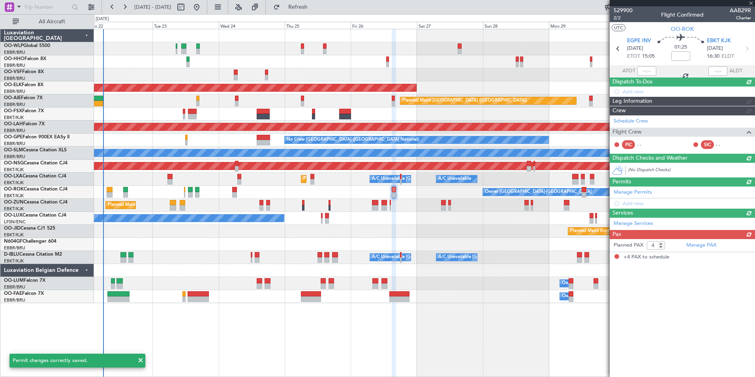
scroll to position [0, 0]
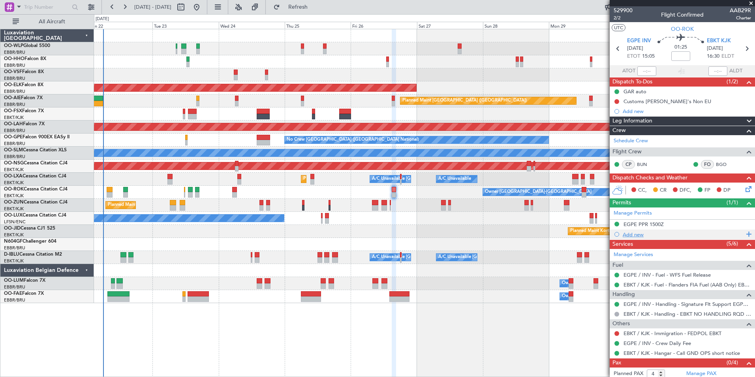
click at [633, 235] on div "Add new" at bounding box center [683, 234] width 121 height 7
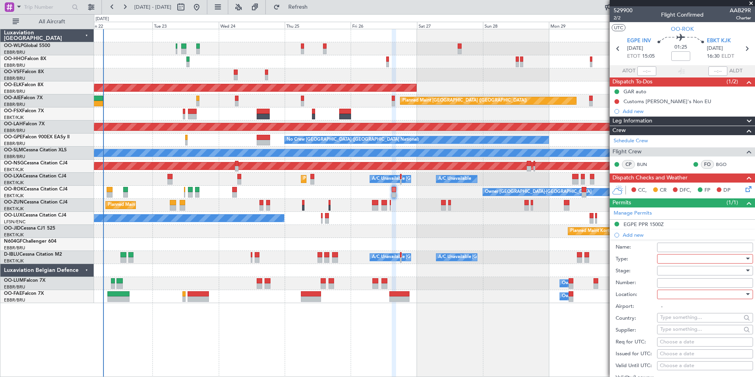
click at [685, 267] on div at bounding box center [702, 271] width 84 height 12
click at [685, 259] on div at bounding box center [377, 188] width 755 height 377
click at [685, 259] on div at bounding box center [702, 259] width 84 height 12
click at [672, 326] on span "Permit To Proceed" at bounding box center [702, 326] width 83 height 12
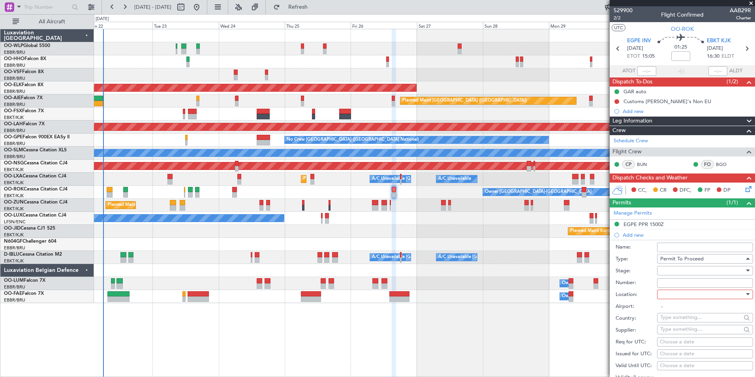
scroll to position [238, 0]
click at [672, 268] on div at bounding box center [702, 271] width 84 height 12
click at [683, 334] on span "Received OK" at bounding box center [702, 334] width 83 height 12
click at [672, 280] on input "Number:" at bounding box center [705, 282] width 96 height 9
type input "BFOP-2024-30105V8"
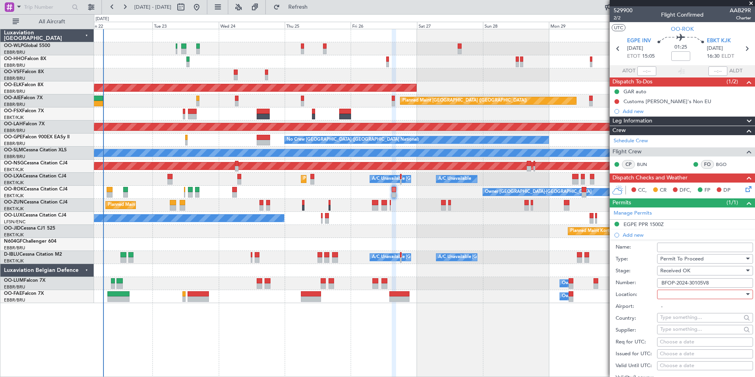
type input "UK BLOCK PERMIT"
type input "NNN"
type input "2"
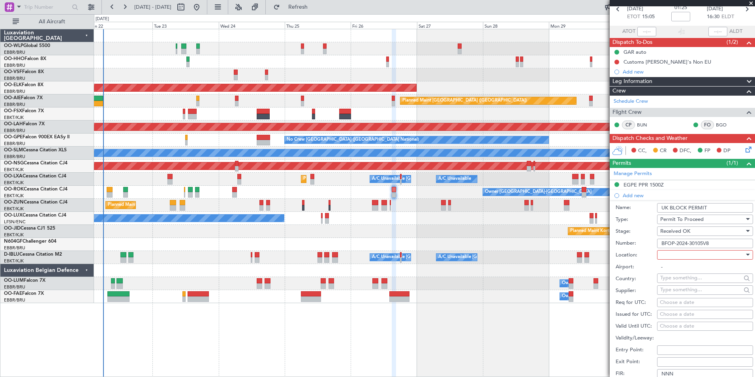
click at [677, 250] on div at bounding box center [702, 255] width 84 height 12
click at [674, 270] on span "Departure" at bounding box center [702, 271] width 83 height 12
type input "EGPE / INV"
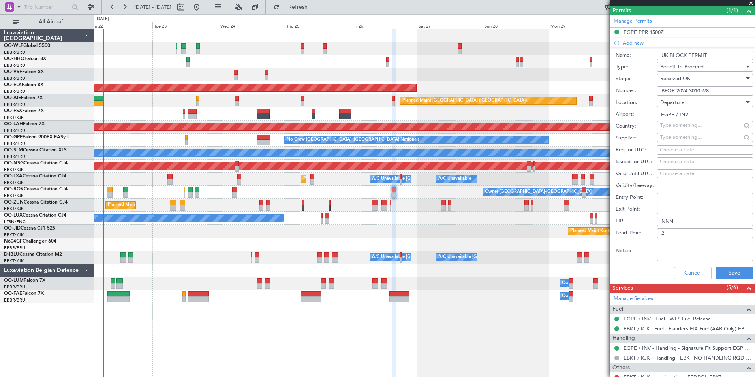
scroll to position [197, 0]
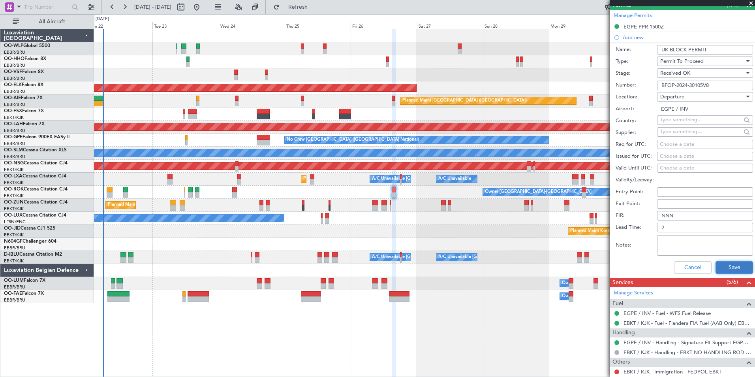
click at [729, 270] on button "Save" at bounding box center [735, 267] width 38 height 13
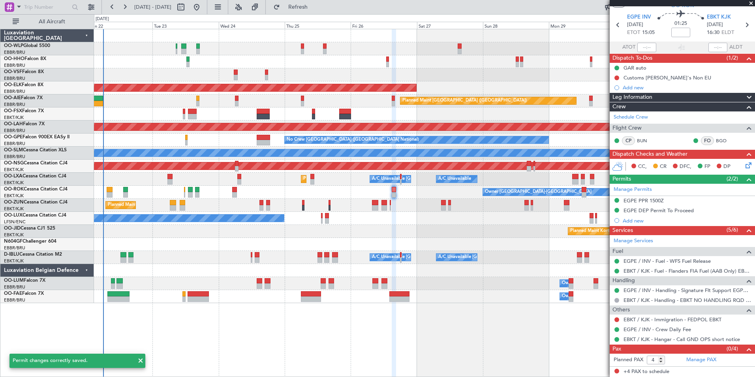
scroll to position [23, 0]
click at [664, 207] on div "EGPE DEP Permit To Proceed" at bounding box center [659, 210] width 70 height 7
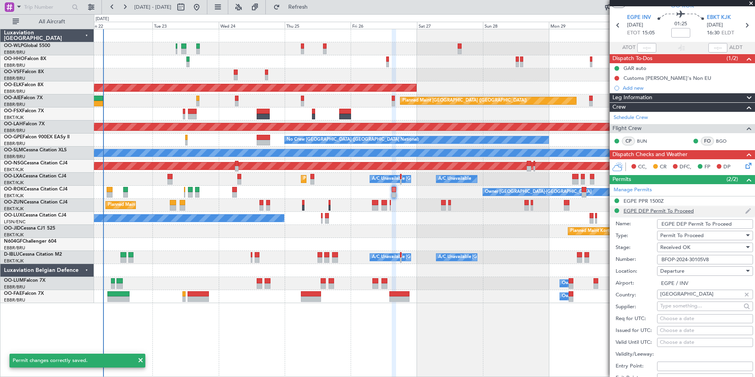
scroll to position [197, 0]
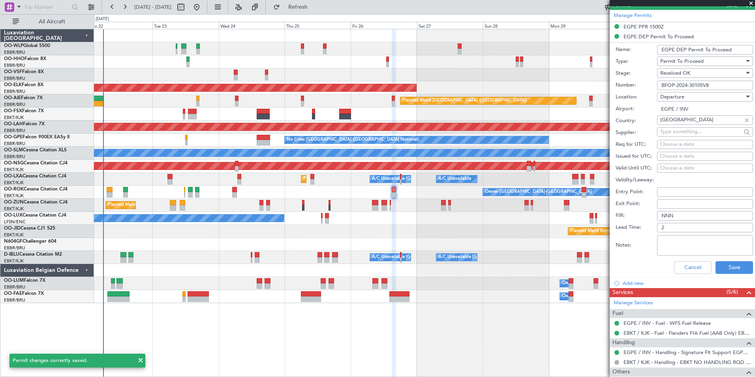
click at [687, 49] on input "EGPE DEP Permit To Proceed" at bounding box center [705, 49] width 96 height 9
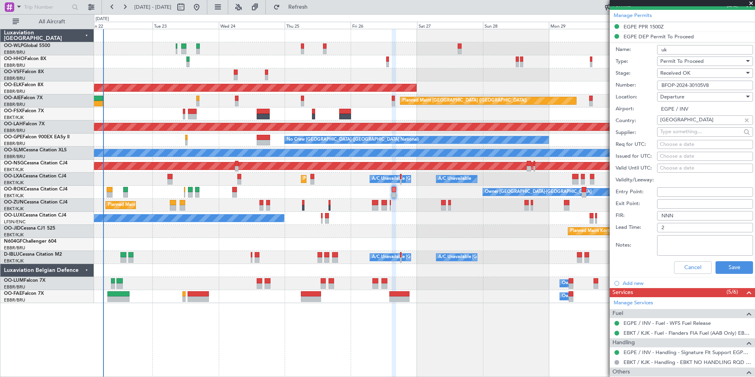
type input "UK BLOCK PERMIT"
click at [724, 272] on button "Save" at bounding box center [735, 267] width 38 height 13
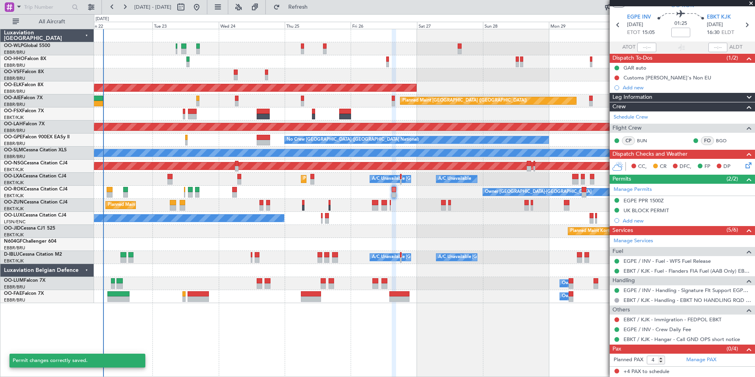
scroll to position [23, 0]
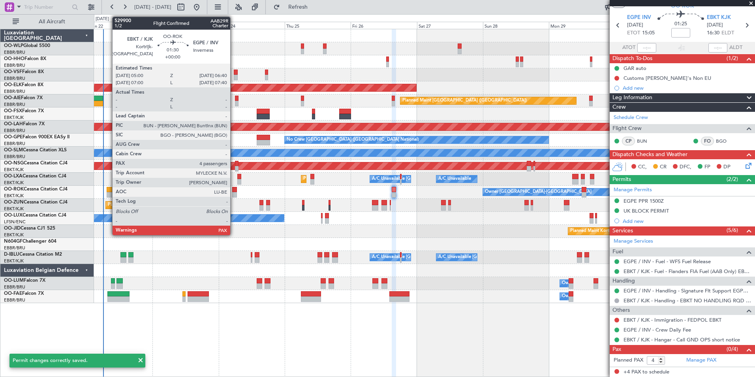
click at [234, 195] on div at bounding box center [234, 195] width 5 height 6
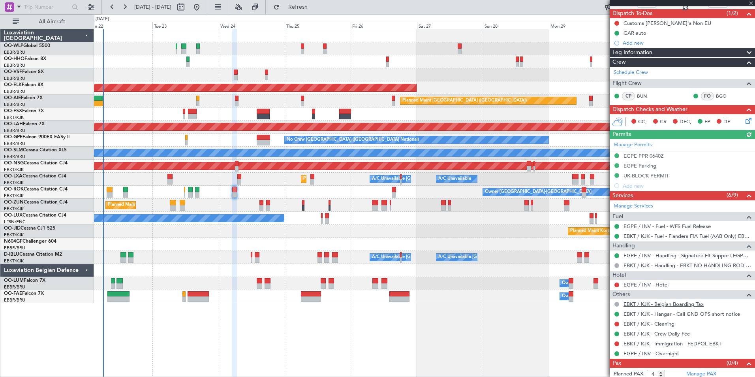
scroll to position [82, 0]
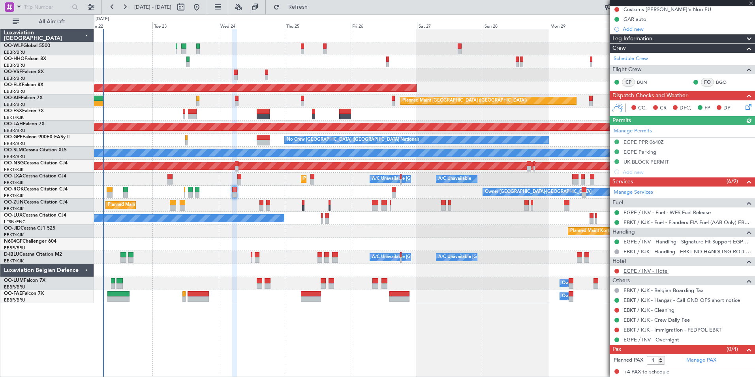
click at [644, 270] on link "EGPE / INV - Hotel" at bounding box center [646, 270] width 45 height 7
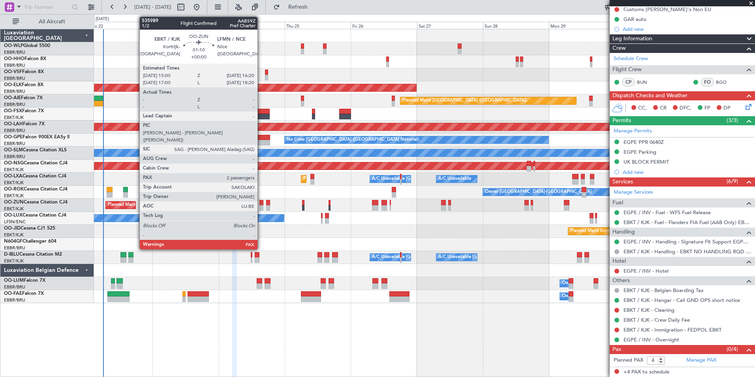
click at [261, 206] on div at bounding box center [261, 208] width 4 height 6
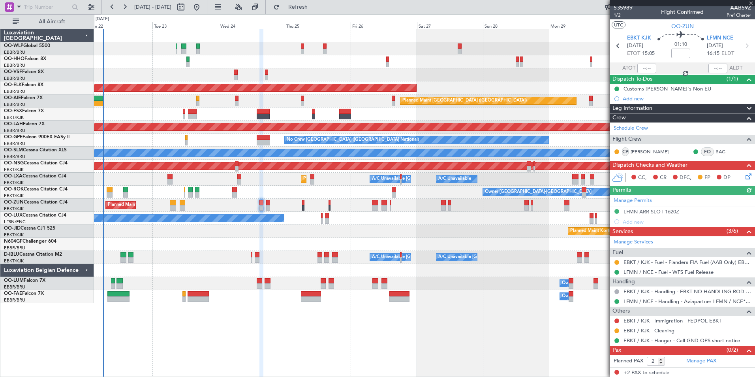
scroll to position [4, 0]
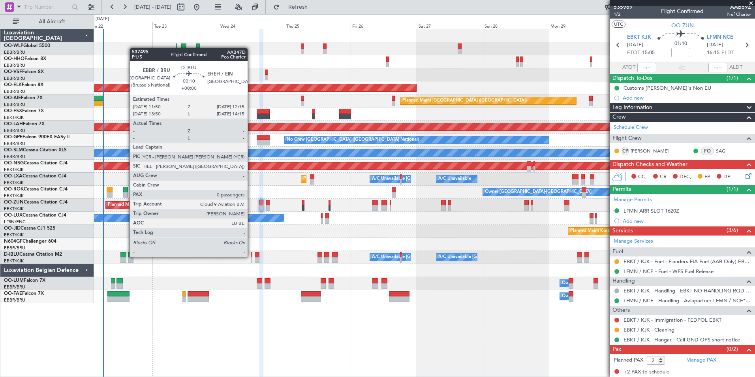
click at [251, 257] on div at bounding box center [251, 255] width 1 height 6
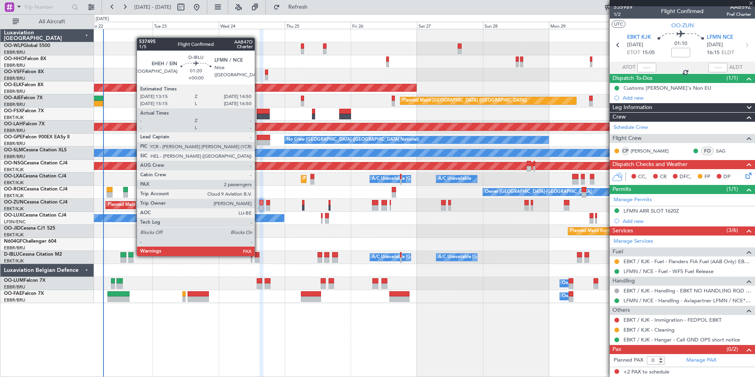
scroll to position [0, 0]
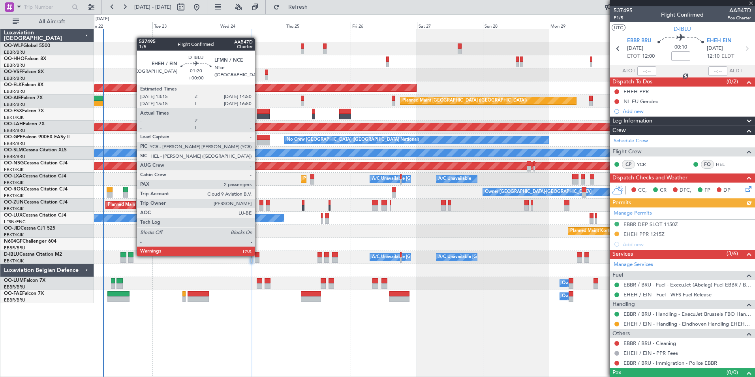
click at [258, 255] on div at bounding box center [257, 255] width 5 height 6
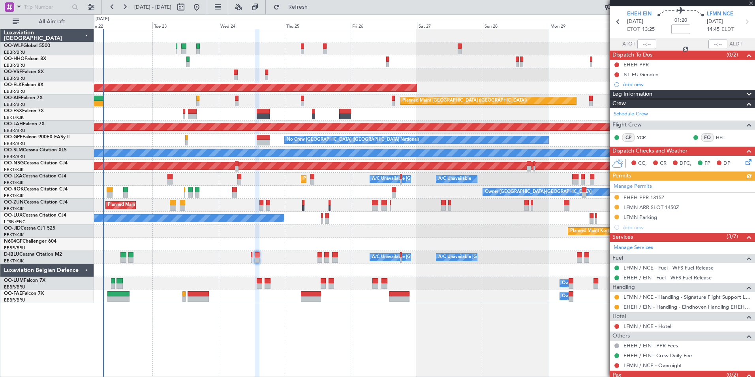
scroll to position [53, 0]
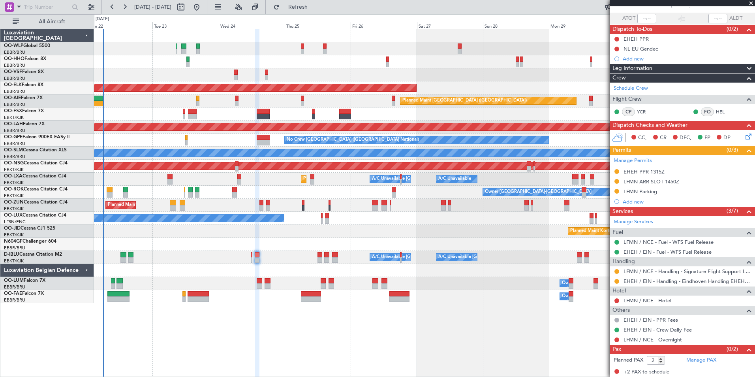
click at [647, 298] on link "LFMN / NCE - Hotel" at bounding box center [648, 300] width 48 height 7
click at [645, 320] on link "EHEH / EIN - PPR Fees" at bounding box center [651, 319] width 54 height 7
click at [633, 50] on div "NL EU Gendec" at bounding box center [641, 48] width 34 height 7
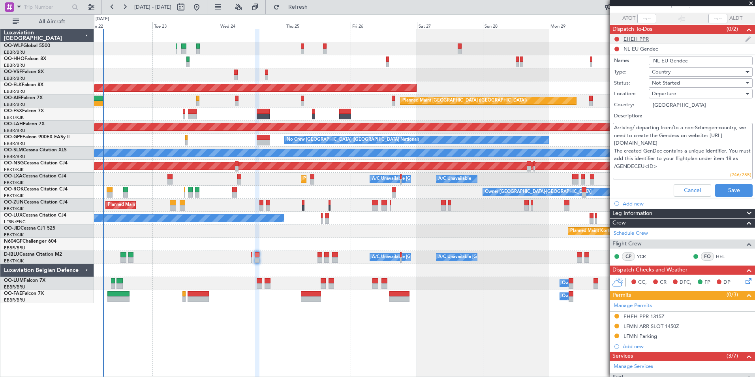
click at [632, 37] on div "EHEH PPR" at bounding box center [636, 39] width 25 height 7
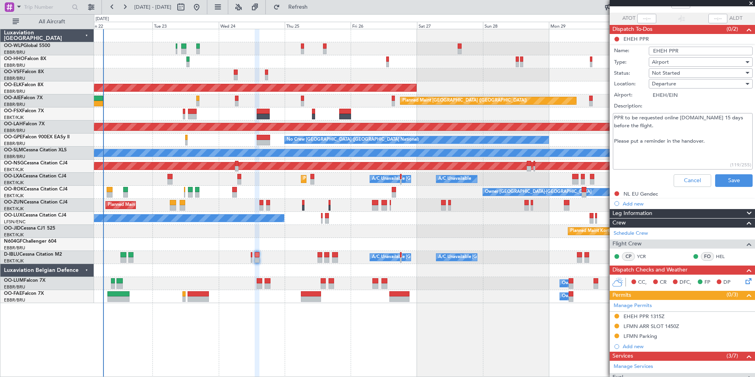
drag, startPoint x: 678, startPoint y: 117, endPoint x: 732, endPoint y: 118, distance: 54.1
click at [732, 118] on textarea "PPR to be requested online ppr.eindhovenairport.nl 15 days before the flight. P…" at bounding box center [683, 141] width 140 height 56
click at [735, 117] on textarea "PPR to be requested online ppr.eindhovenairport.nl 15 days before the flight. P…" at bounding box center [683, 141] width 140 height 56
drag, startPoint x: 735, startPoint y: 118, endPoint x: 664, endPoint y: 115, distance: 70.7
click at [664, 115] on textarea "PPR to be requested online ppr.eindhovenairport.nl 15 days before the flight. P…" at bounding box center [683, 141] width 140 height 56
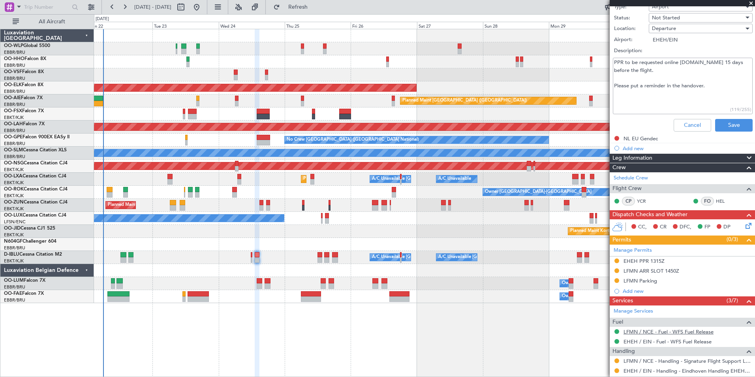
scroll to position [197, 0]
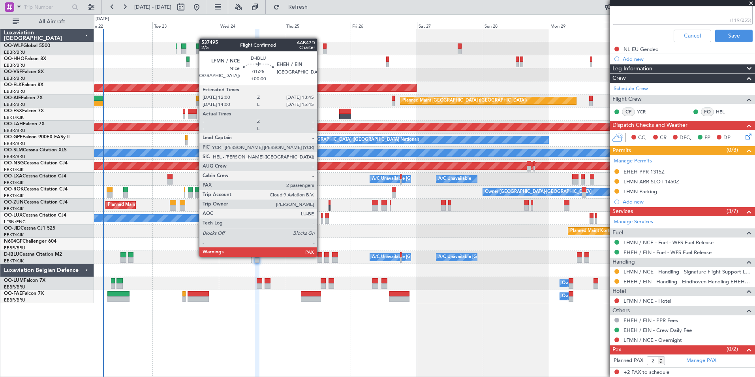
click at [321, 256] on div at bounding box center [319, 255] width 5 height 6
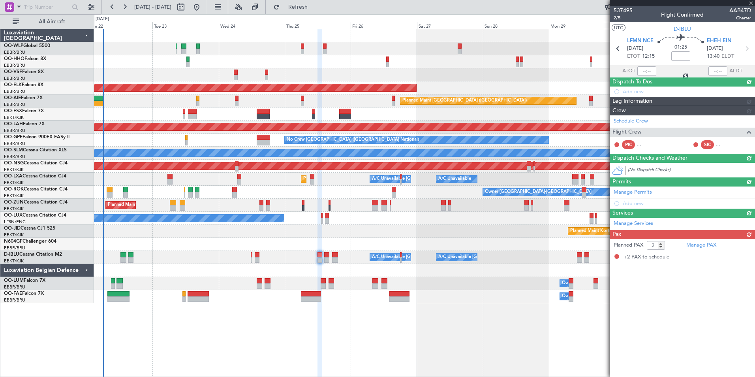
scroll to position [0, 0]
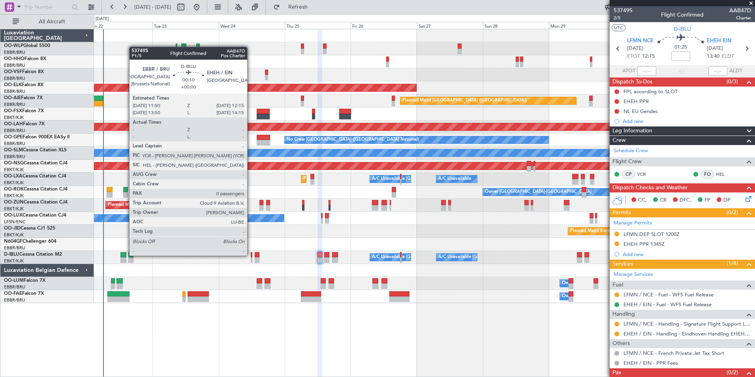
click at [251, 255] on div at bounding box center [251, 255] width 1 height 6
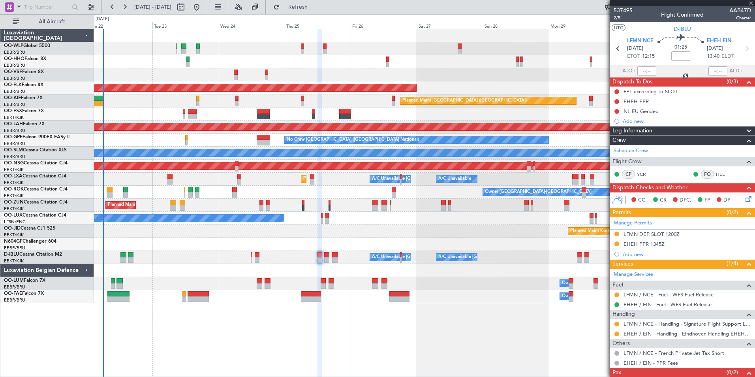
type input "0"
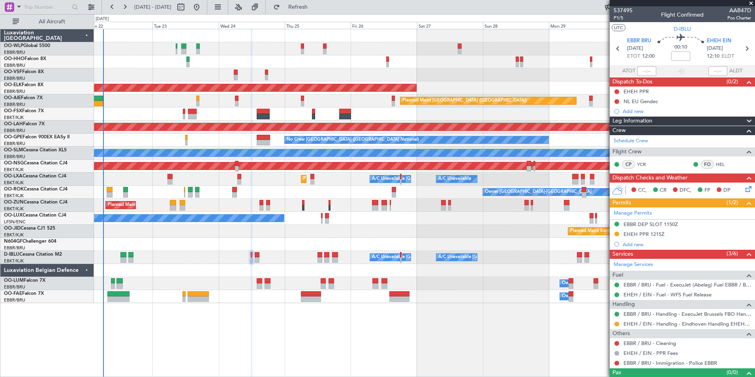
click at [321, 263] on div "A/C Unavailable [GEOGRAPHIC_DATA] ([GEOGRAPHIC_DATA] National) A/C Unavailable …" at bounding box center [424, 257] width 661 height 13
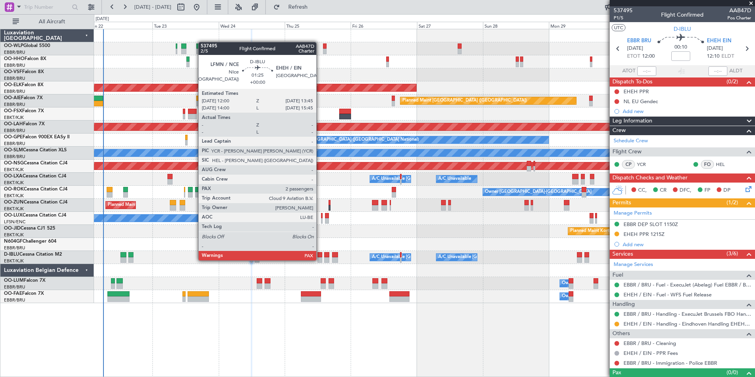
click at [320, 259] on div at bounding box center [319, 260] width 5 height 6
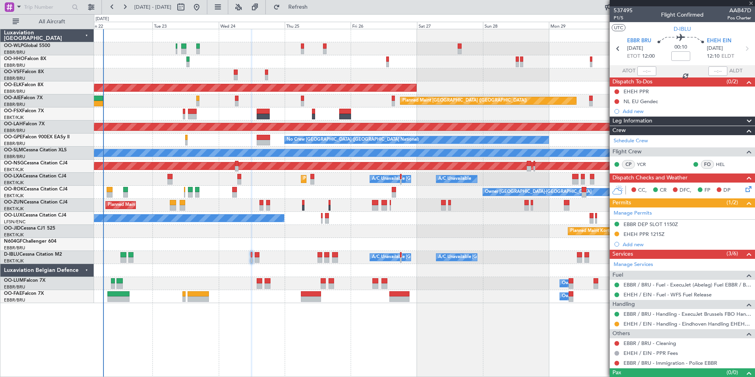
type input "2"
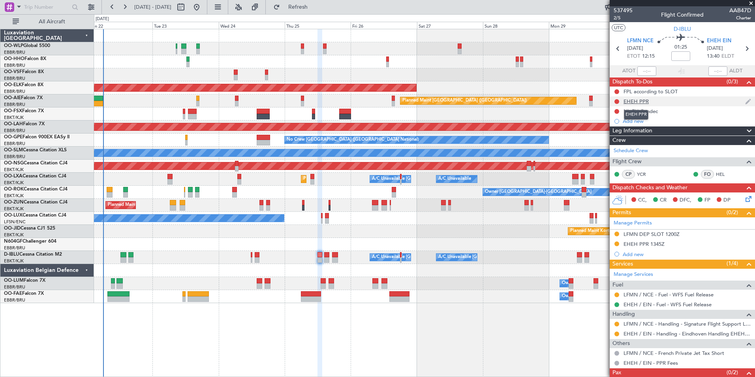
click at [631, 103] on div "EHEH PPR" at bounding box center [636, 101] width 25 height 7
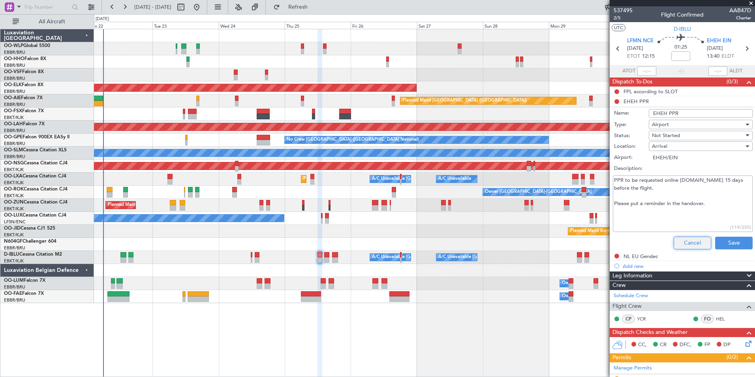
click at [680, 244] on button "Cancel" at bounding box center [693, 243] width 38 height 13
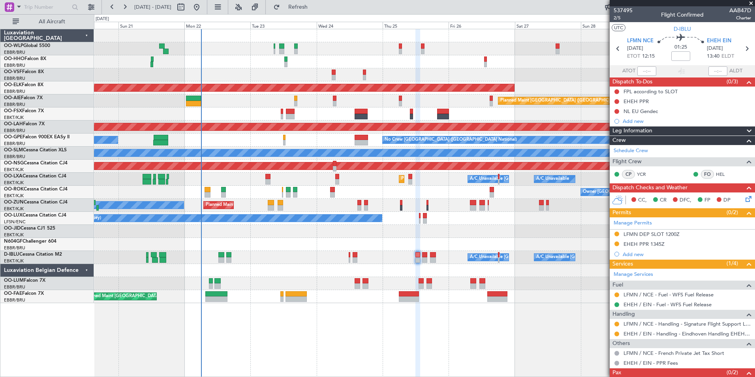
click at [235, 107] on div "Planned Maint Liege AOG Maint [GEOGRAPHIC_DATA] ([GEOGRAPHIC_DATA]) Planned Mai…" at bounding box center [424, 166] width 661 height 274
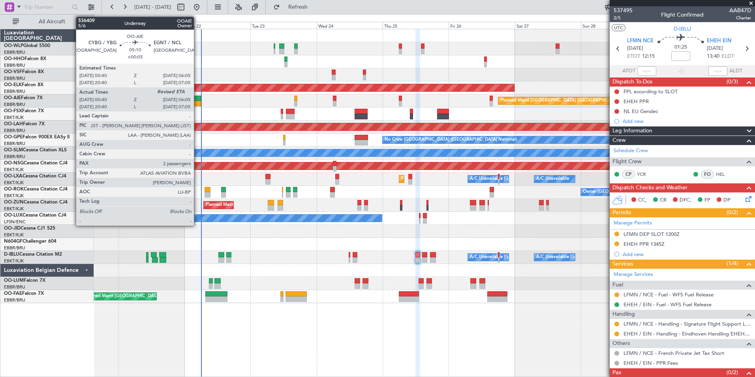
click at [197, 100] on div at bounding box center [193, 99] width 15 height 6
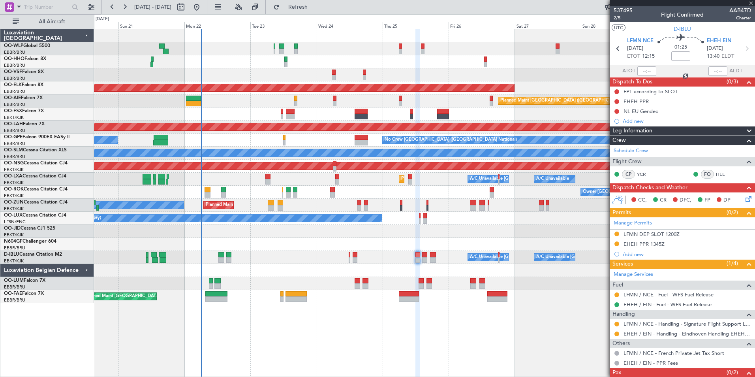
type input "+00:05"
type input "00:50"
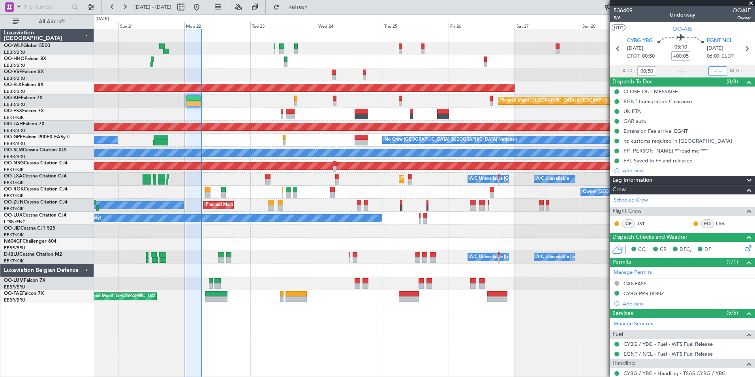
click at [711, 68] on input "text" at bounding box center [717, 70] width 19 height 9
click at [571, 69] on div "AOG Maint [GEOGRAPHIC_DATA] ([GEOGRAPHIC_DATA] National)" at bounding box center [424, 74] width 661 height 13
type input "06:08"
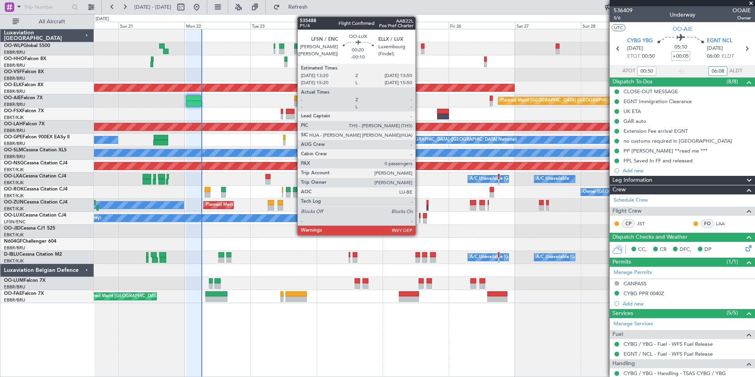
click at [419, 219] on div at bounding box center [420, 221] width 2 height 6
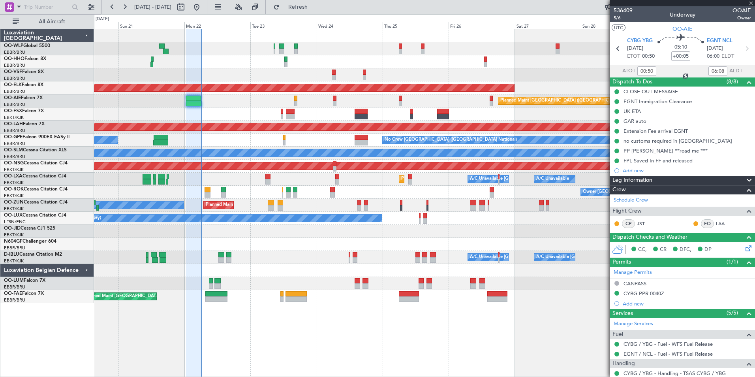
type input "-00:10"
type input "0"
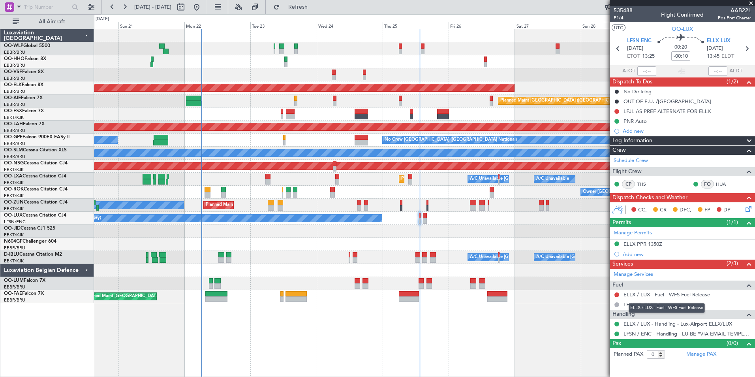
click at [650, 297] on link "ELLX / LUX - Fuel - WFS Fuel Release" at bounding box center [667, 294] width 86 height 7
click at [616, 17] on span "P1/4" at bounding box center [623, 18] width 19 height 7
click at [315, 9] on span "Refresh" at bounding box center [298, 7] width 33 height 6
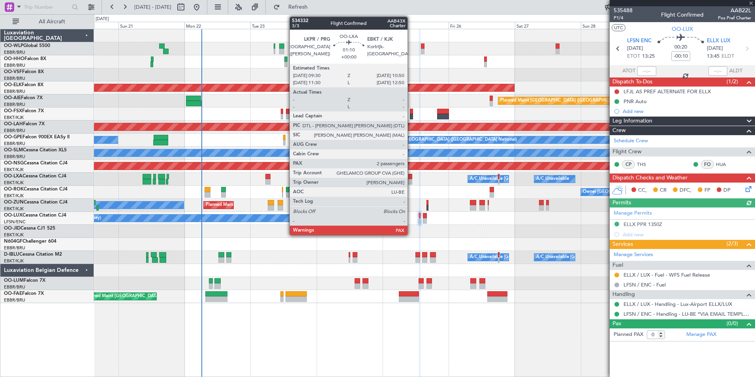
click at [411, 179] on div at bounding box center [410, 182] width 4 height 6
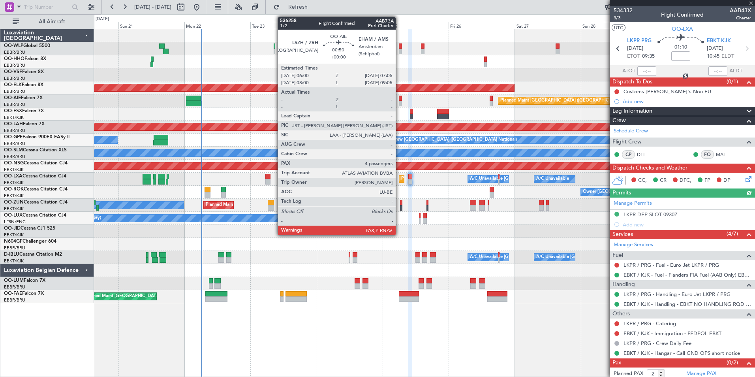
click at [399, 98] on div at bounding box center [400, 99] width 3 height 6
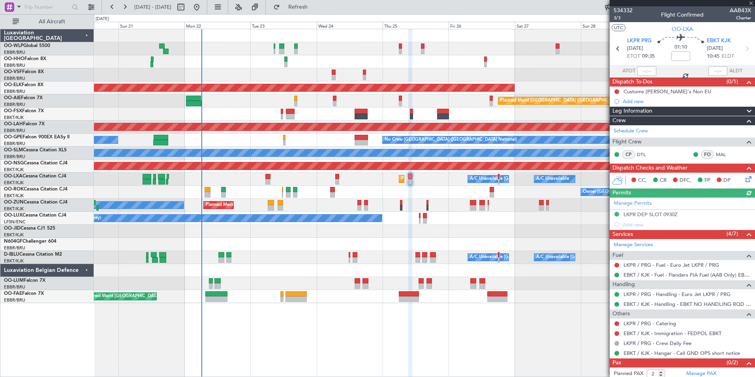
type input "4"
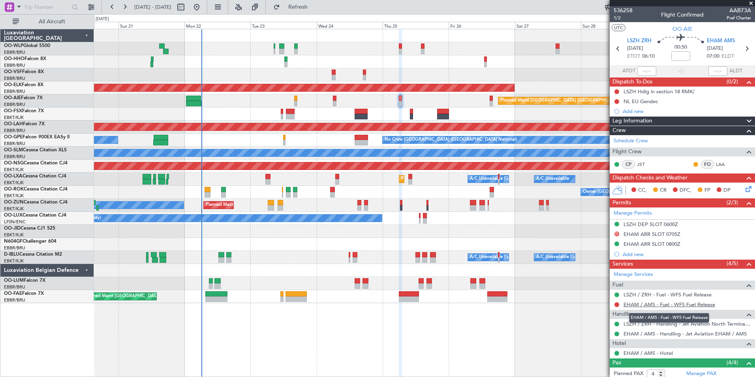
click at [648, 304] on link "EHAM / AMS - Fuel - WFS Fuel Release" at bounding box center [670, 304] width 92 height 7
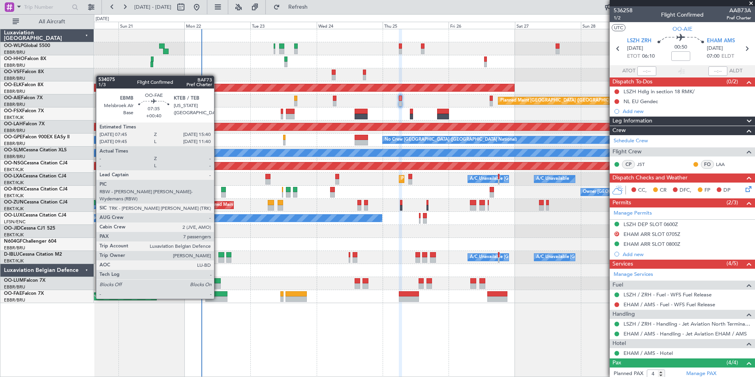
click at [218, 298] on div at bounding box center [216, 299] width 22 height 6
type input "+00:40"
type input "7"
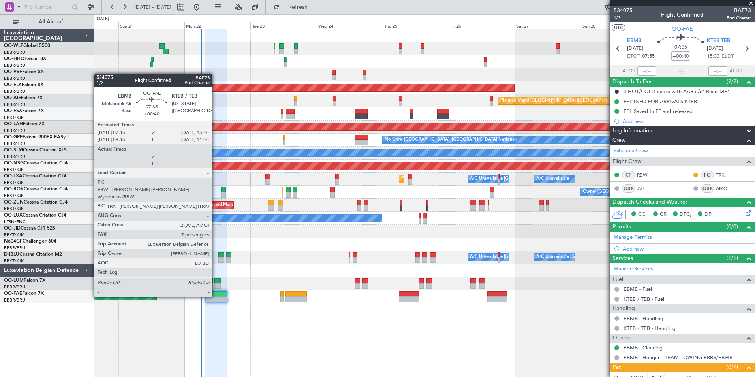
click at [216, 296] on div at bounding box center [216, 294] width 22 height 6
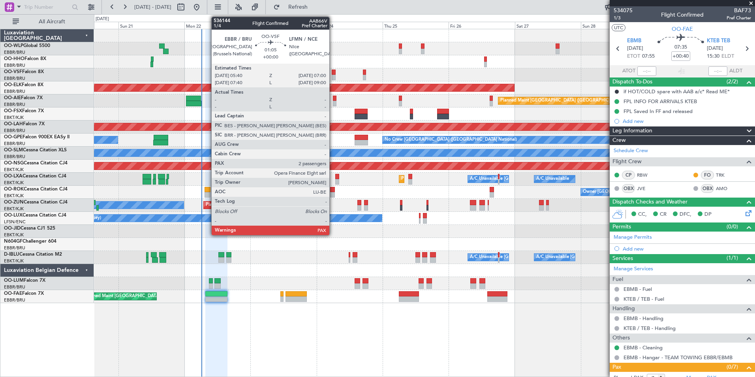
click at [333, 75] on div at bounding box center [334, 78] width 4 height 6
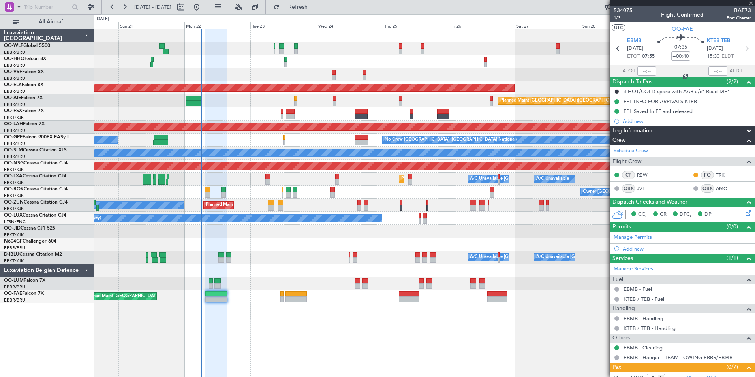
type input "2"
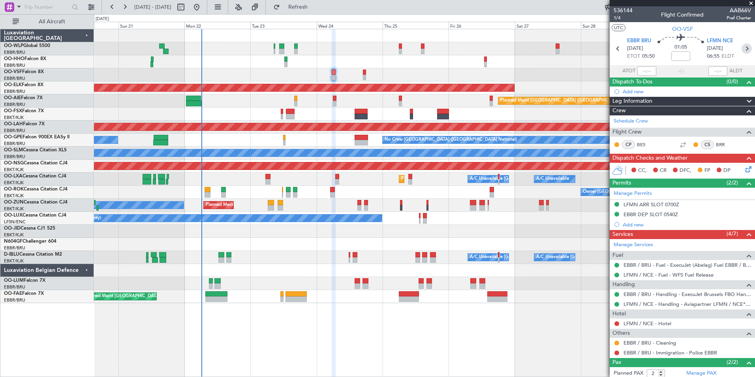
click at [742, 47] on icon at bounding box center [747, 48] width 10 height 10
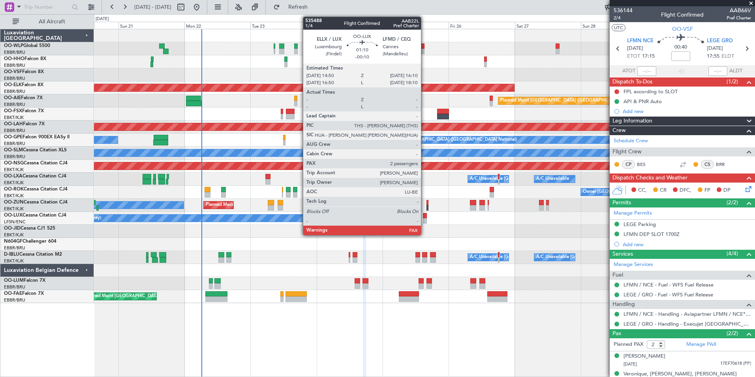
click at [425, 218] on div at bounding box center [425, 221] width 4 height 6
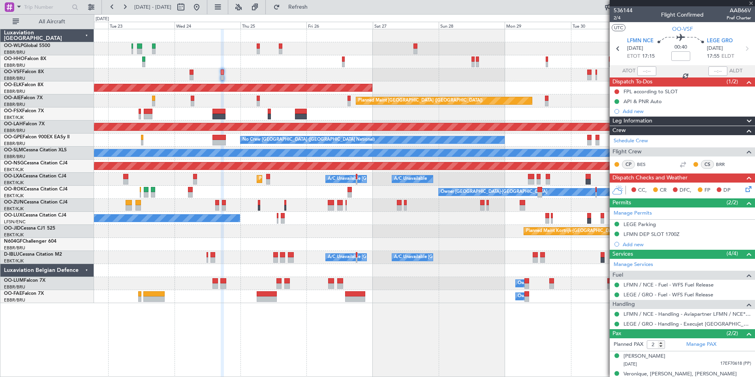
click at [410, 230] on div "Planned Maint Kortrijk-[GEOGRAPHIC_DATA]" at bounding box center [424, 231] width 661 height 13
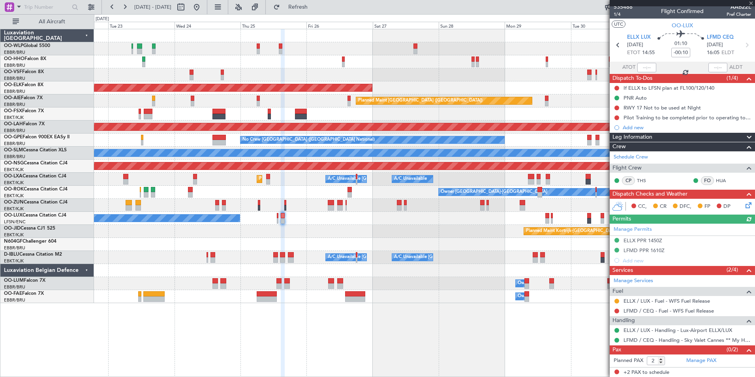
scroll to position [4, 0]
click at [631, 340] on div "ELLX / LUX - Handling - Lux-Airport ELLX/LUX" at bounding box center [677, 343] width 95 height 10
click at [633, 337] on link "LFMD / CEQ - Handling - Sky Valet Cannes ** My Handling**LFMD / CEQ" at bounding box center [688, 339] width 128 height 7
click at [638, 283] on link "Manage Services" at bounding box center [633, 280] width 39 height 8
click at [673, 311] on link "LFMD / CEQ - Fuel - WFS Fuel Release" at bounding box center [669, 310] width 90 height 7
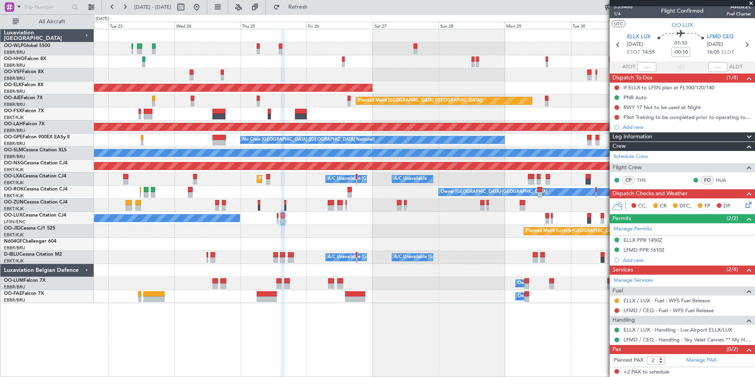
click at [326, 267] on div at bounding box center [424, 270] width 661 height 13
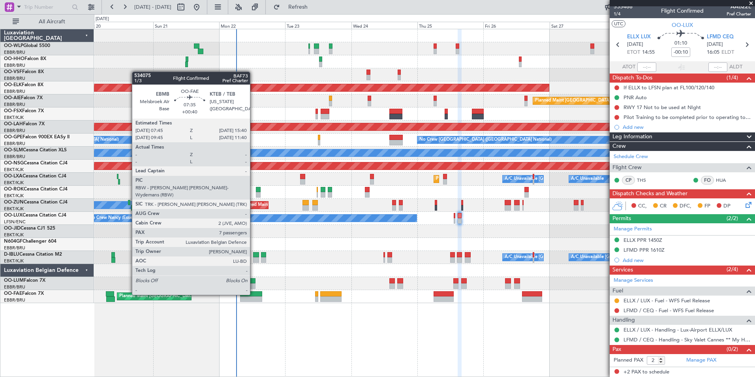
click at [254, 294] on div at bounding box center [251, 294] width 22 height 6
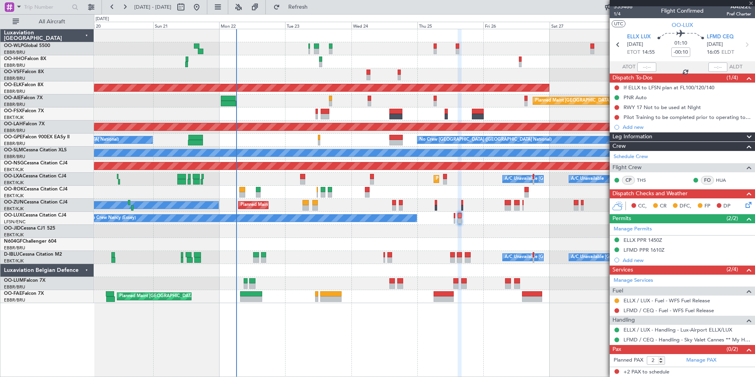
type input "+00:40"
type input "7"
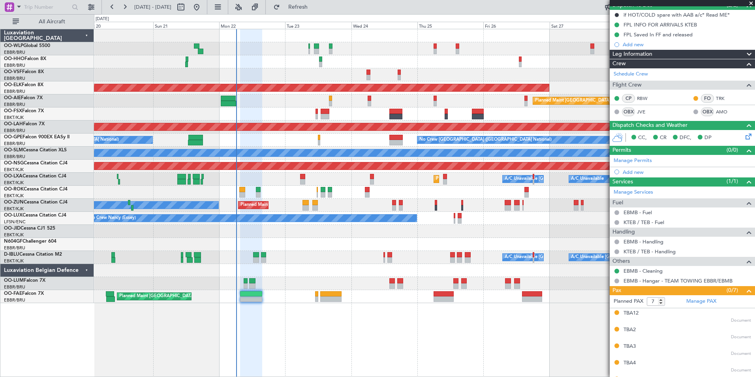
scroll to position [45, 0]
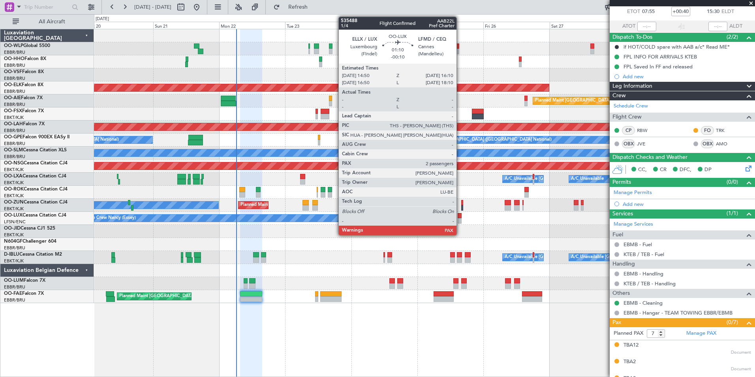
click at [460, 219] on div at bounding box center [460, 221] width 4 height 6
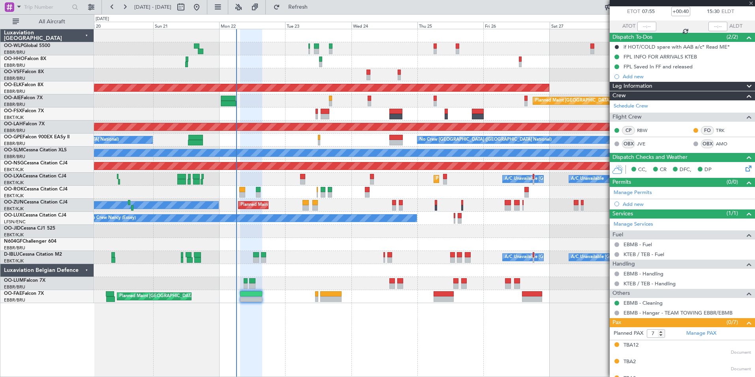
type input "-00:10"
type input "2"
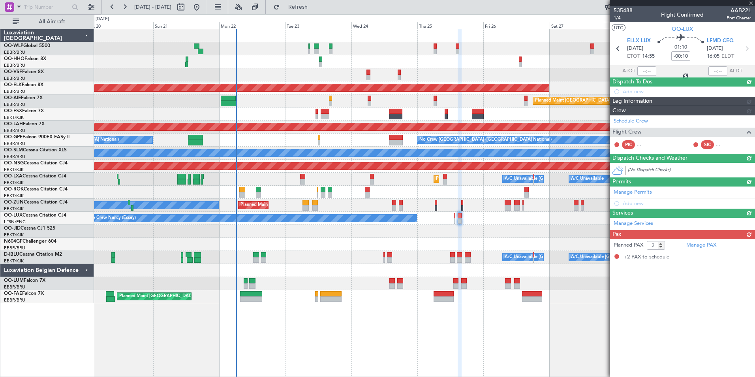
scroll to position [0, 0]
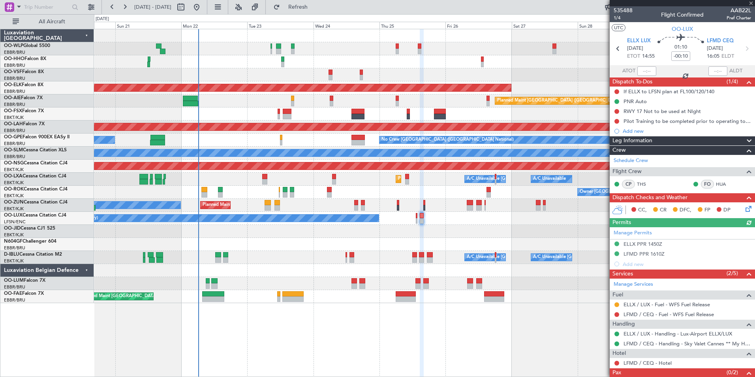
click at [523, 235] on div "Planned Maint Kortrijk-[GEOGRAPHIC_DATA]" at bounding box center [424, 231] width 661 height 13
click at [641, 313] on link "LFMD / CEQ - Fuel - WFS Fuel Release" at bounding box center [669, 314] width 90 height 7
click at [640, 361] on link "LFMD / CEQ - Hotel" at bounding box center [648, 362] width 48 height 7
click at [312, 124] on div "Planned Maint Liege AOG Maint [GEOGRAPHIC_DATA] ([GEOGRAPHIC_DATA]) Planned Mai…" at bounding box center [424, 166] width 661 height 274
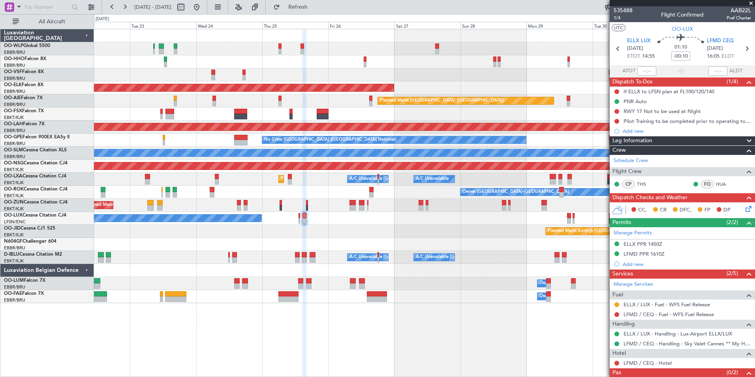
click at [380, 104] on div "Planned Maint [GEOGRAPHIC_DATA] ([GEOGRAPHIC_DATA])" at bounding box center [442, 101] width 124 height 12
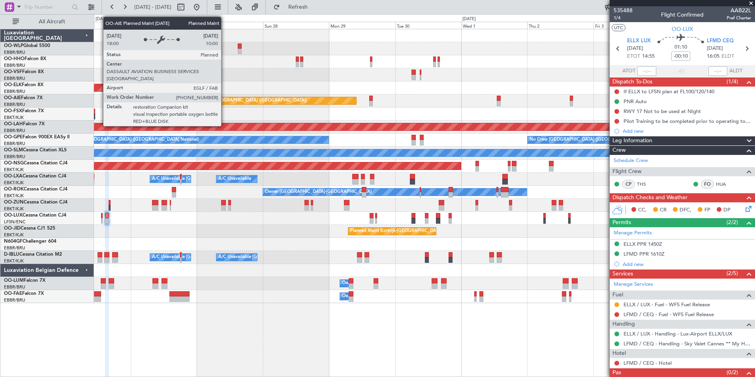
click at [131, 104] on div "Planned Maint [GEOGRAPHIC_DATA] ([GEOGRAPHIC_DATA])" at bounding box center [424, 100] width 661 height 13
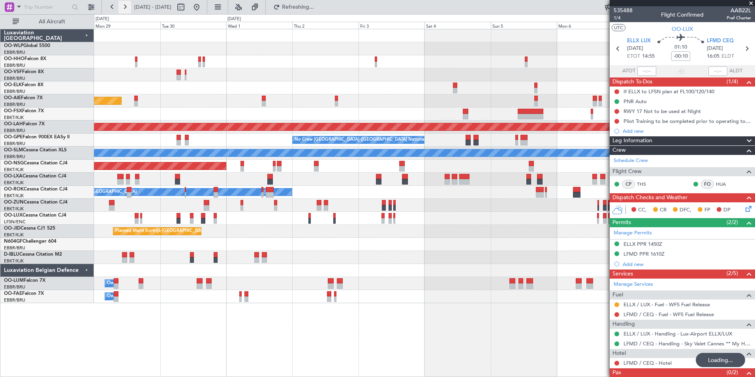
click at [122, 4] on button at bounding box center [124, 7] width 13 height 13
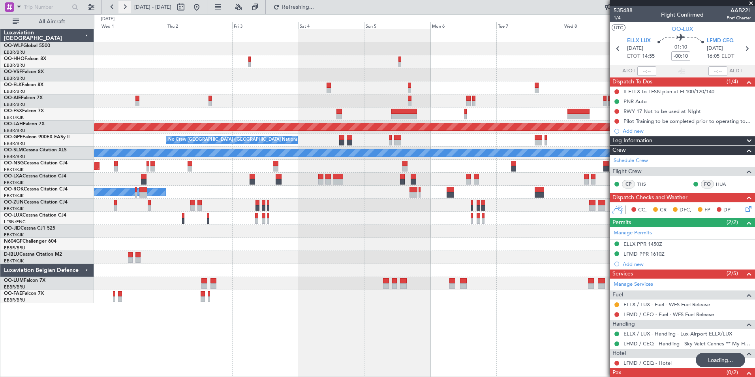
click at [122, 4] on button at bounding box center [124, 7] width 13 height 13
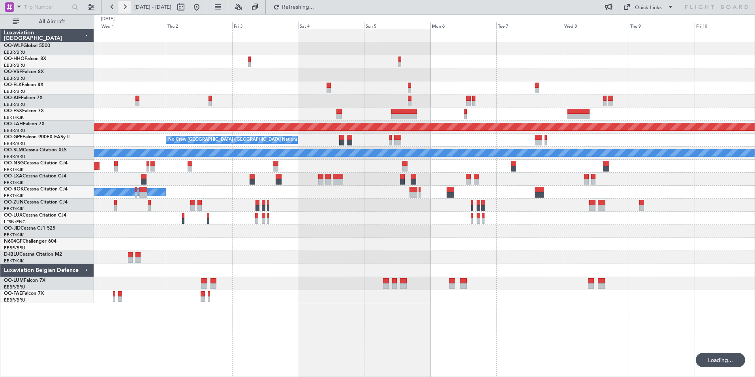
click at [122, 4] on button at bounding box center [124, 7] width 13 height 13
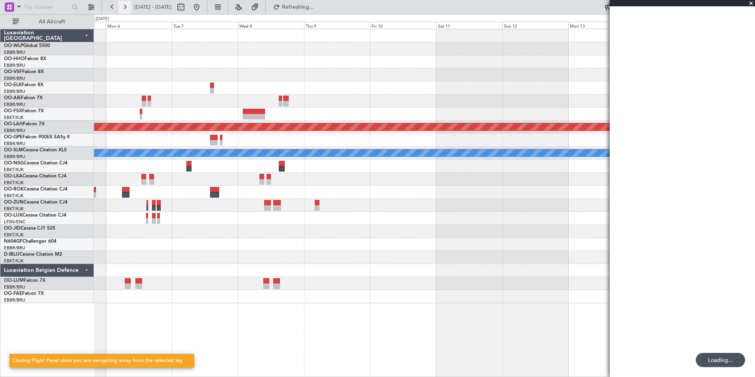
click at [122, 4] on button at bounding box center [124, 7] width 13 height 13
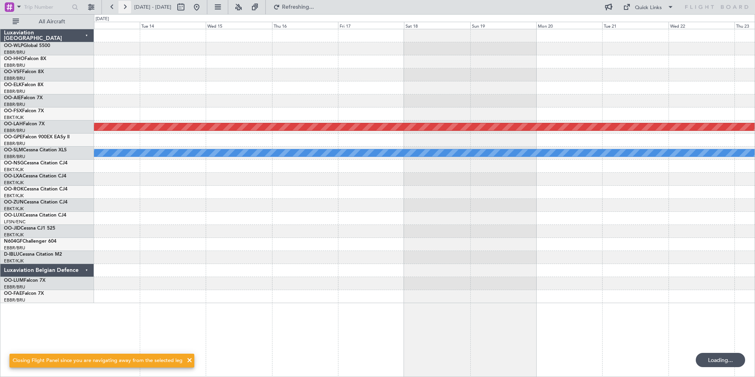
click at [122, 4] on button at bounding box center [124, 7] width 13 height 13
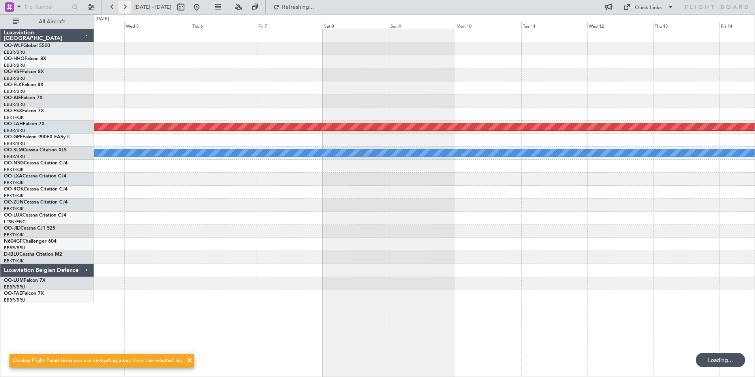
click at [122, 4] on button at bounding box center [124, 7] width 13 height 13
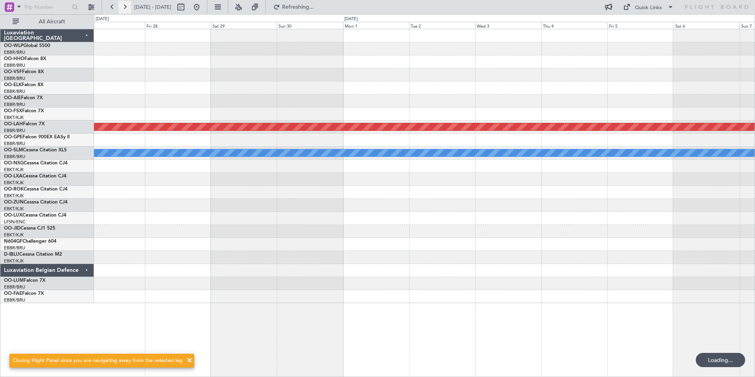
click at [122, 4] on button at bounding box center [124, 7] width 13 height 13
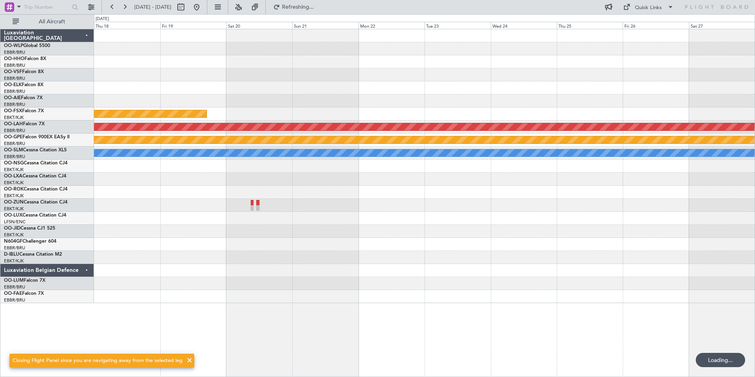
click at [104, 6] on fb-range-datepicker "[DATE] - [DATE]" at bounding box center [154, 7] width 106 height 14
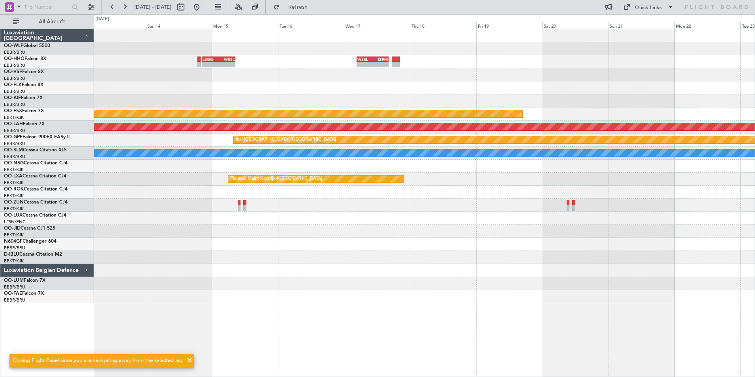
click at [522, 62] on div "- - WSSL 04:40 Z LTFM 16:15 Z - - LSGG 20:30 Z WSSL 08:40 Z Planned Maint [GEOG…" at bounding box center [424, 166] width 661 height 274
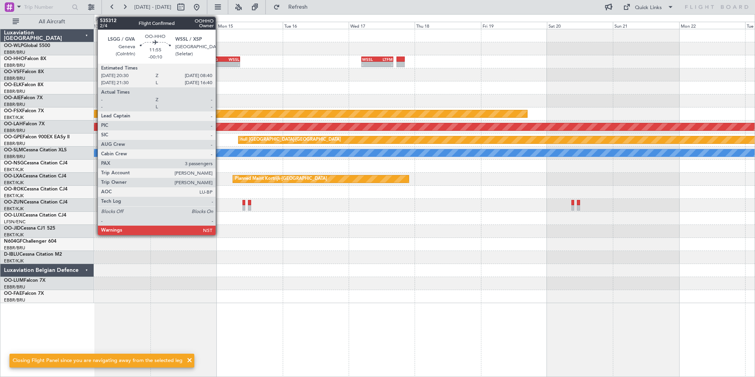
click at [219, 62] on div "- -" at bounding box center [224, 65] width 34 height 6
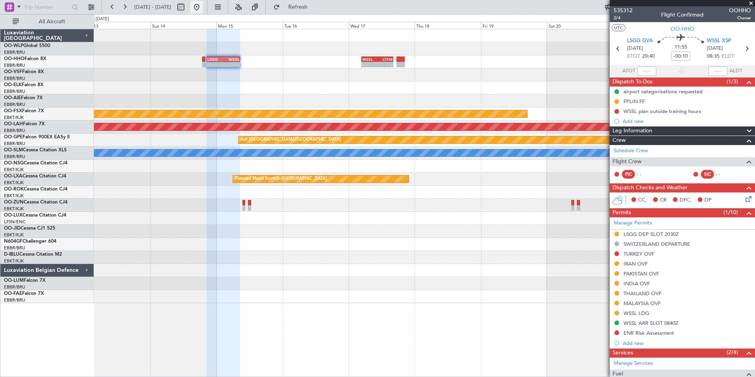
click at [203, 9] on button at bounding box center [196, 7] width 13 height 13
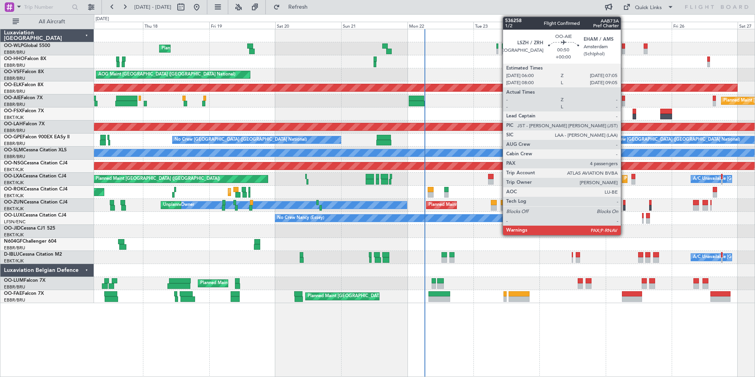
click at [624, 102] on div at bounding box center [623, 104] width 3 height 6
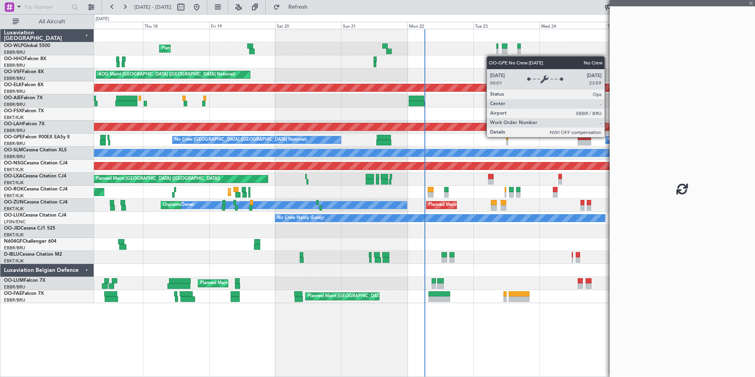
drag, startPoint x: 608, startPoint y: 137, endPoint x: 564, endPoint y: 141, distance: 44.1
click at [564, 141] on fb-app "[DATE] - [DATE] Refresh Quick Links All Aircraft Planned Maint Liege AOG Maint …" at bounding box center [377, 191] width 755 height 371
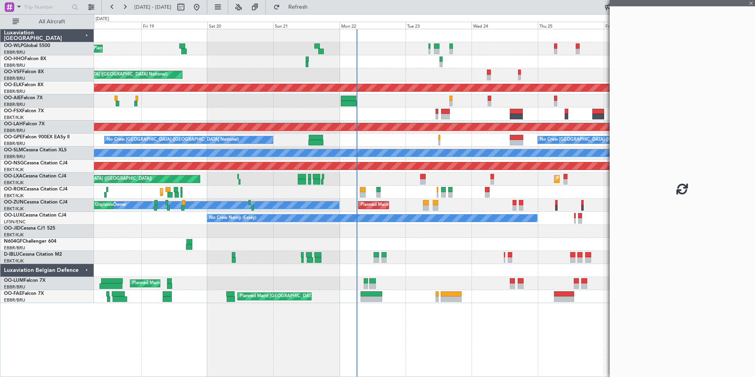
click at [442, 142] on div "No Crew [GEOGRAPHIC_DATA] ([GEOGRAPHIC_DATA] National) Planned Maint [GEOGRAPHI…" at bounding box center [424, 139] width 661 height 13
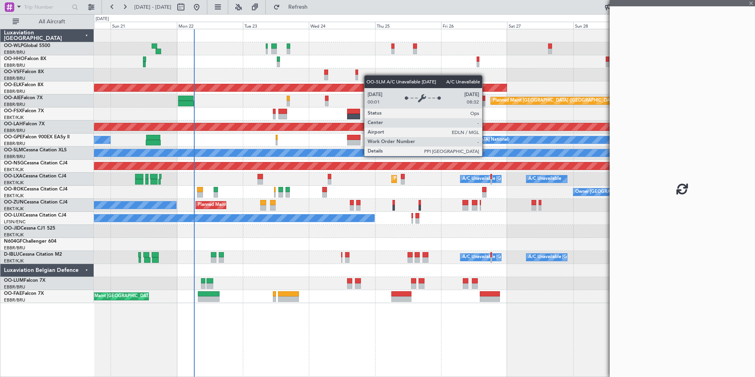
click at [359, 156] on div "A/C Unavailable [GEOGRAPHIC_DATA]" at bounding box center [425, 152] width 1982 height 7
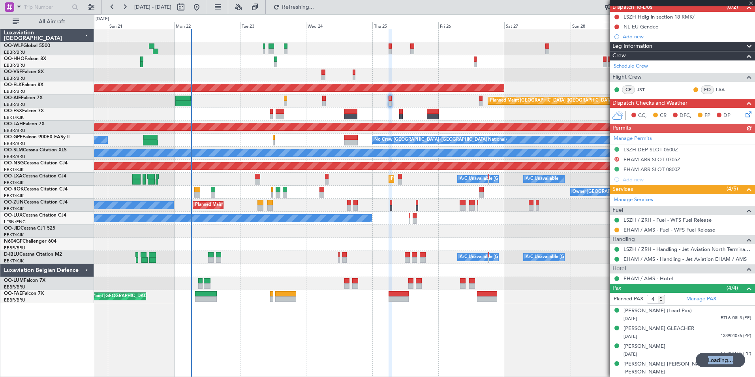
scroll to position [79, 0]
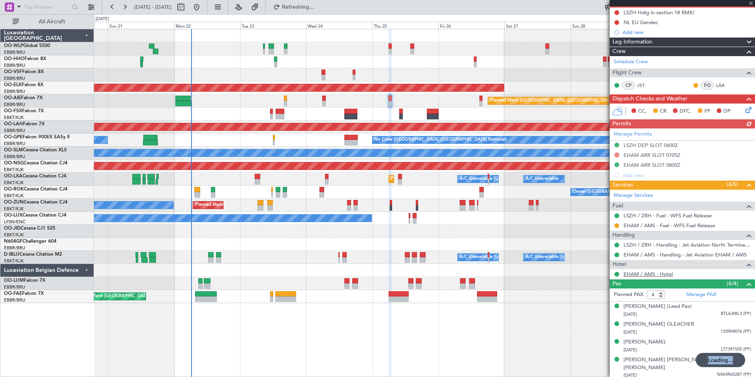
click at [650, 273] on link "EHAM / AMS - Hotel" at bounding box center [648, 274] width 49 height 7
click at [615, 224] on button at bounding box center [616, 225] width 5 height 5
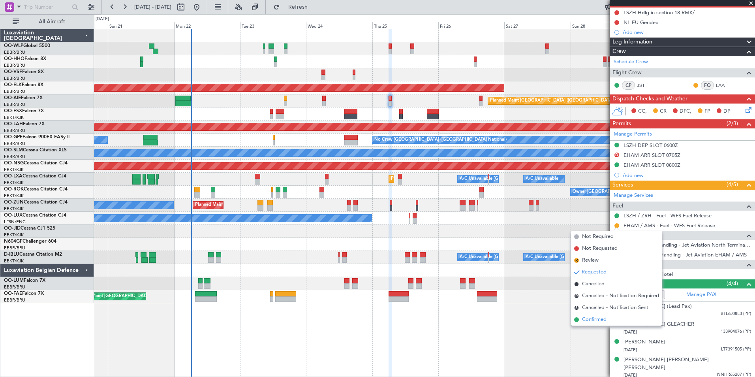
click at [594, 321] on span "Confirmed" at bounding box center [594, 320] width 24 height 8
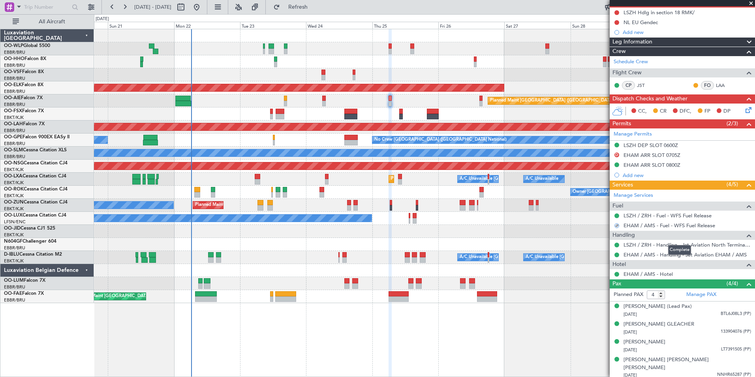
scroll to position [0, 0]
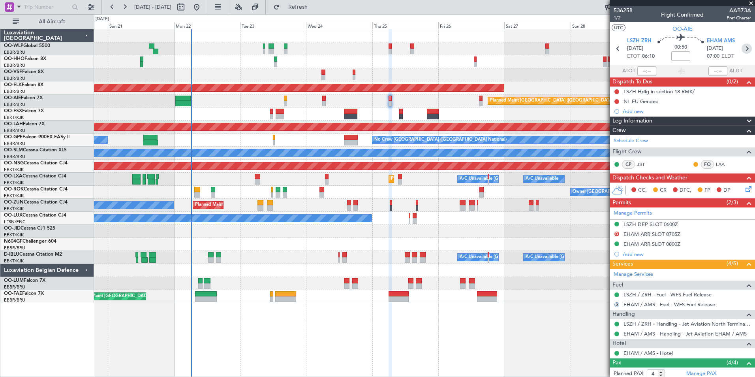
click at [745, 51] on icon at bounding box center [747, 48] width 10 height 10
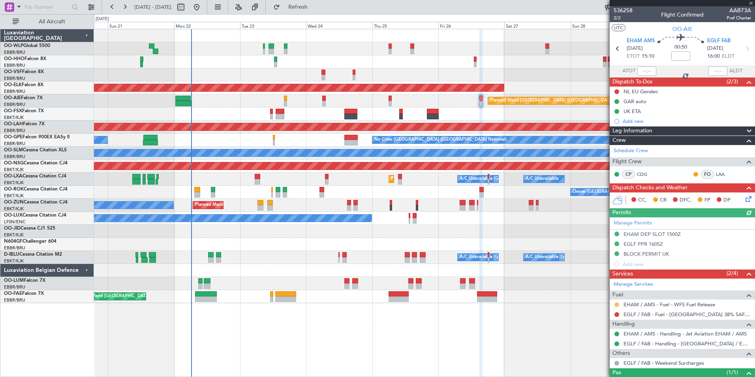
click at [617, 304] on button at bounding box center [616, 304] width 5 height 5
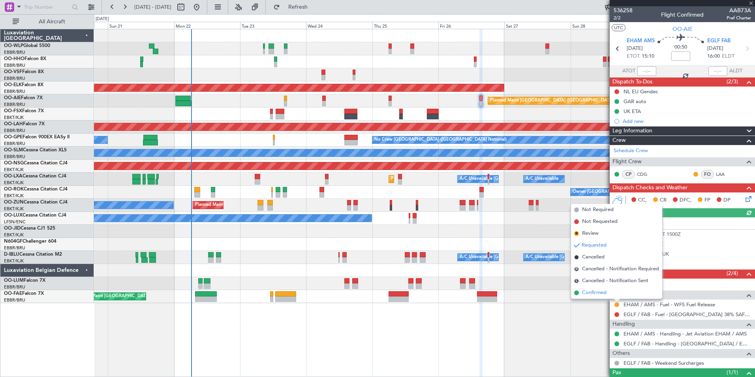
click at [601, 293] on span "Confirmed" at bounding box center [594, 293] width 24 height 8
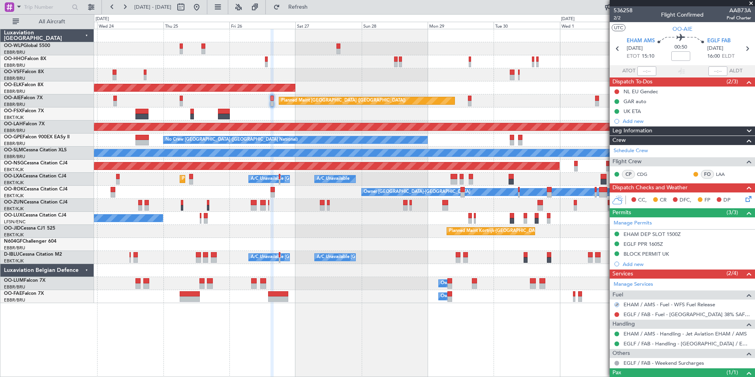
click at [329, 119] on div at bounding box center [424, 113] width 661 height 13
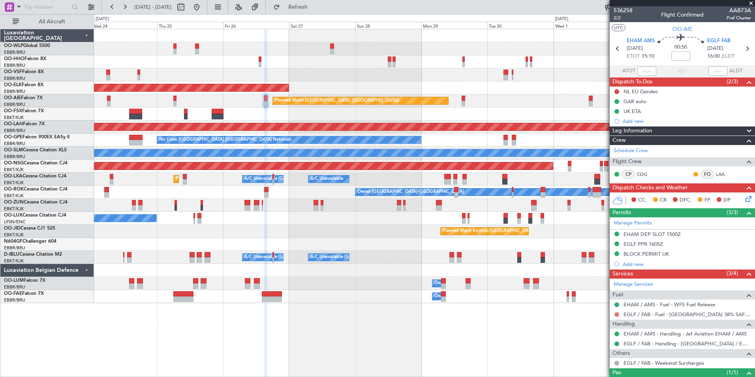
click at [617, 314] on button at bounding box center [616, 314] width 5 height 5
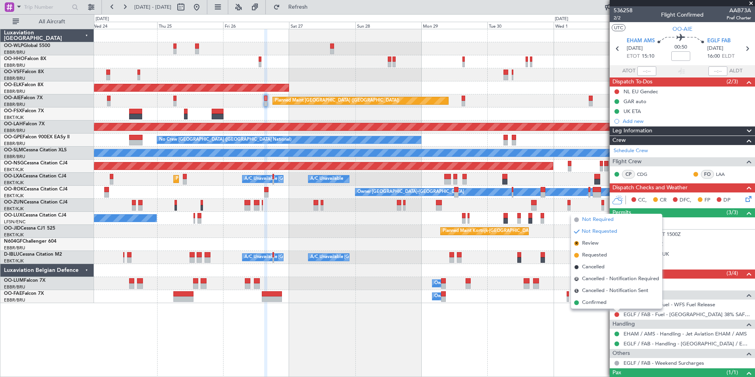
click at [592, 223] on span "Not Required" at bounding box center [598, 220] width 32 height 8
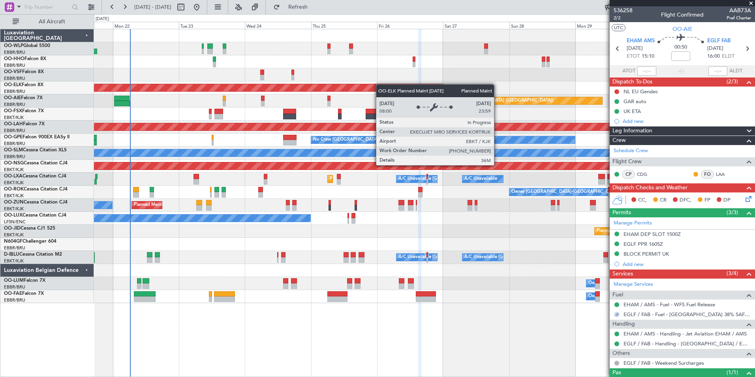
click at [383, 84] on div "AOG Maint [GEOGRAPHIC_DATA] ([GEOGRAPHIC_DATA] National) Planned Maint [GEOGRAP…" at bounding box center [424, 166] width 661 height 274
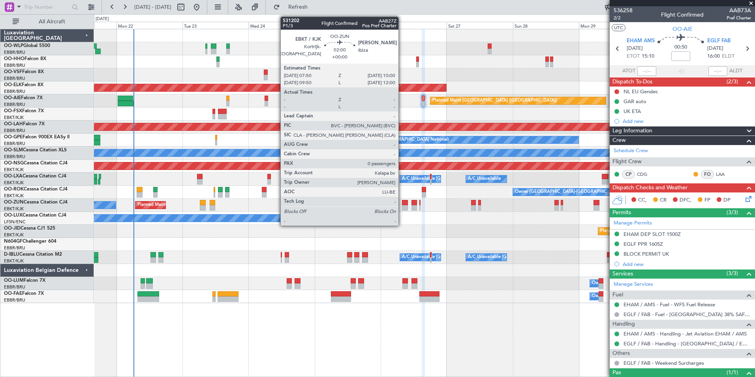
click at [402, 208] on div at bounding box center [405, 208] width 6 height 6
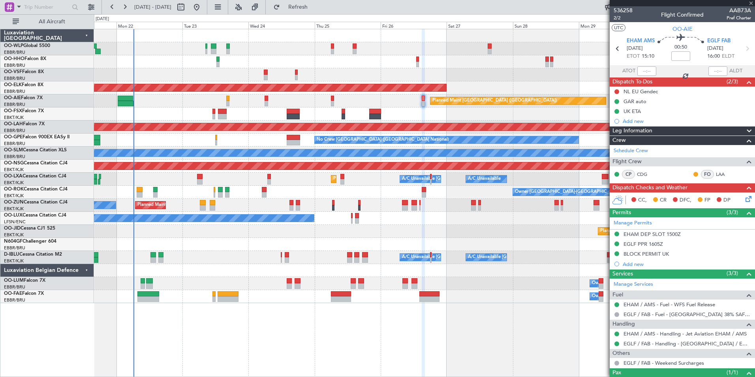
type input "0"
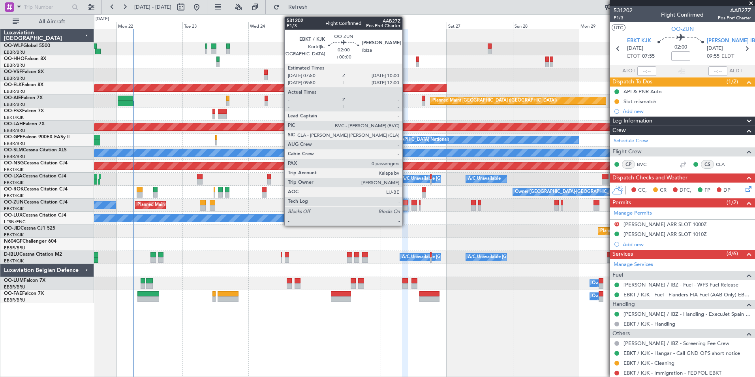
click at [406, 201] on div at bounding box center [405, 203] width 6 height 6
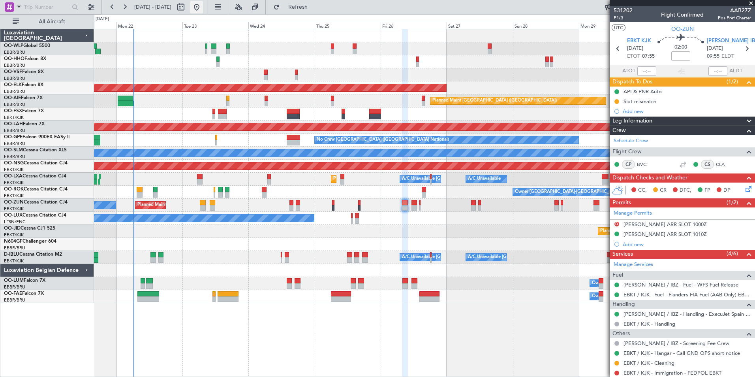
click at [203, 5] on button at bounding box center [196, 7] width 13 height 13
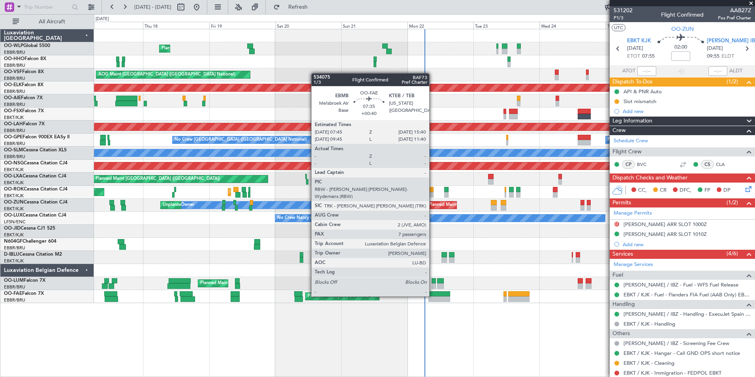
click at [433, 295] on div at bounding box center [439, 294] width 22 height 6
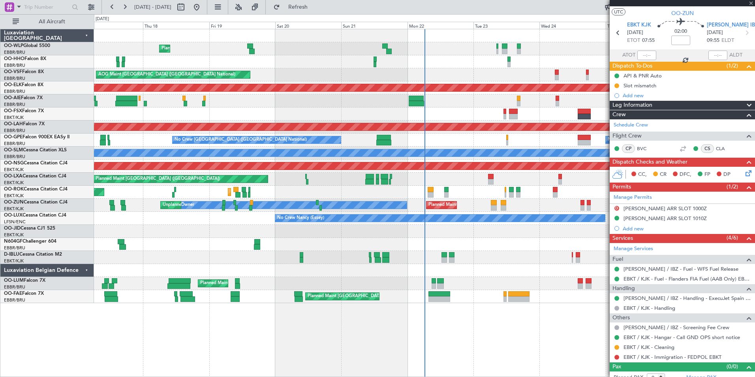
scroll to position [23, 0]
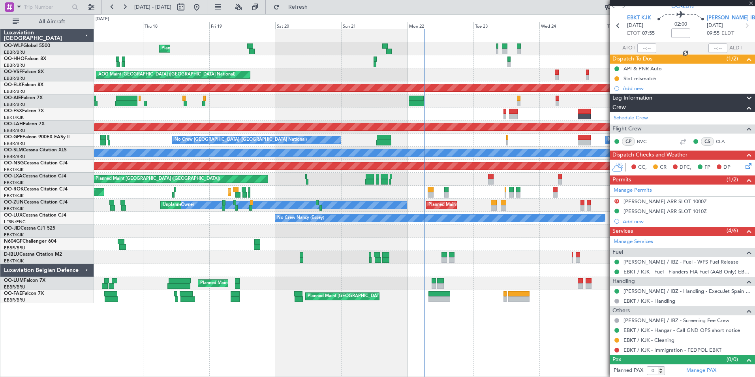
type input "+00:40"
type input "7"
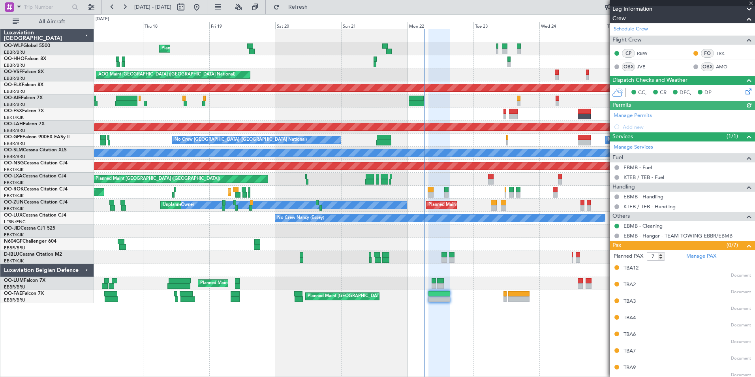
scroll to position [124, 0]
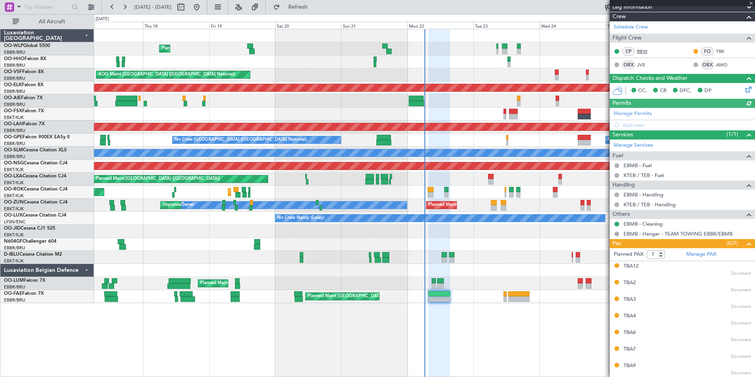
click at [643, 49] on link "RBW" at bounding box center [646, 51] width 18 height 7
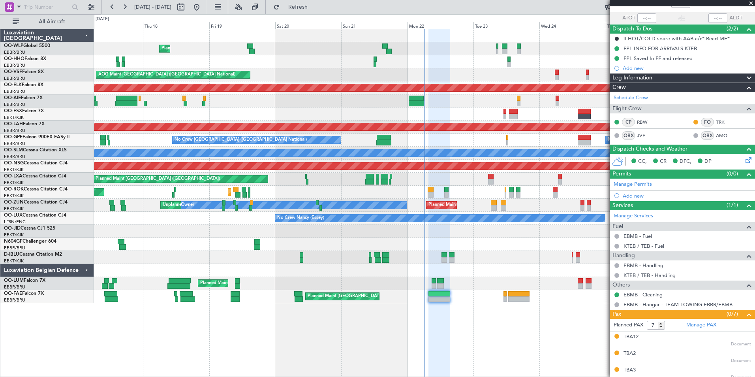
scroll to position [0, 0]
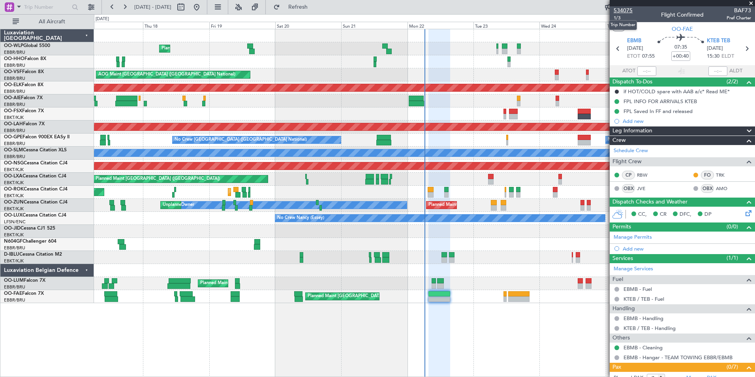
click at [622, 11] on span "534075" at bounding box center [623, 10] width 19 height 8
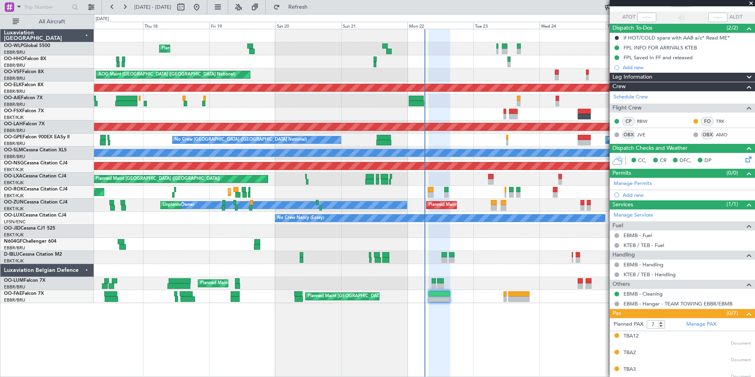
scroll to position [5, 0]
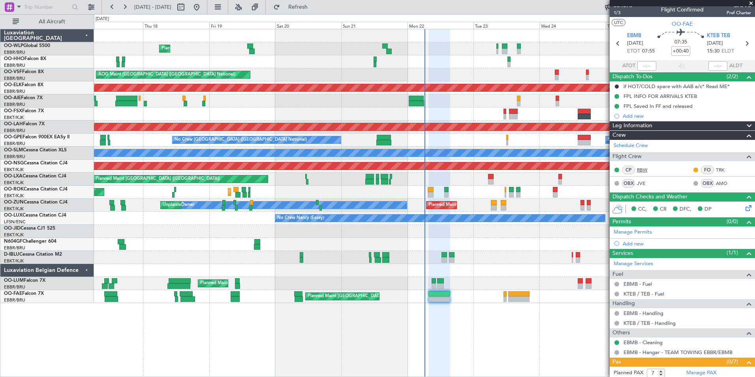
click at [646, 170] on link "RBW" at bounding box center [646, 169] width 18 height 7
click at [748, 43] on section "EBMB 22/09/2025 ETOT 07:55 07:35 +00:40 KTEB TEB 22/09/2025 15:30 ELDT" at bounding box center [682, 44] width 145 height 31
click at [746, 43] on icon at bounding box center [747, 43] width 10 height 10
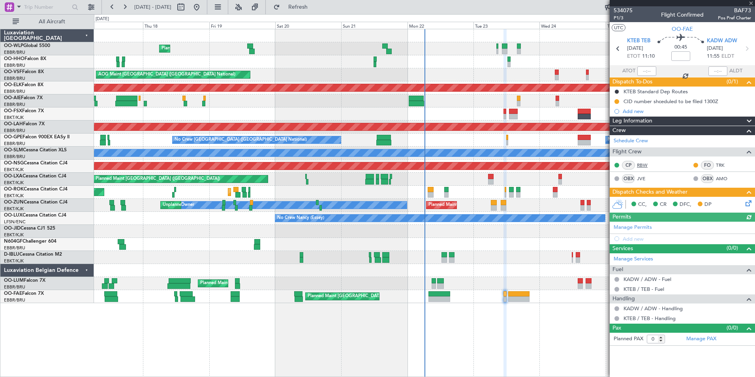
click at [644, 163] on link "RBW" at bounding box center [646, 165] width 18 height 7
click at [746, 53] on icon at bounding box center [747, 48] width 10 height 10
type input "2"
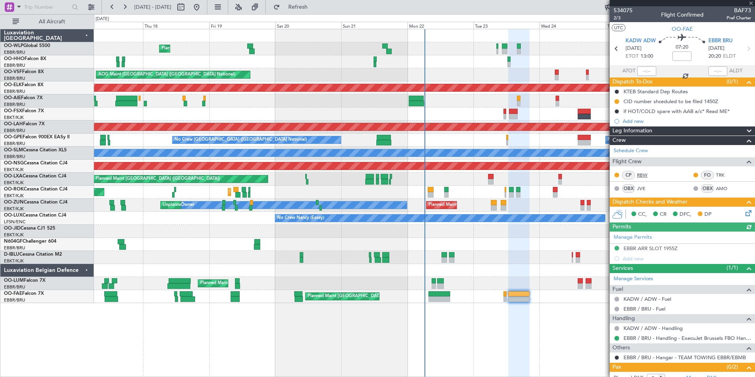
click at [643, 175] on link "RBW" at bounding box center [646, 174] width 18 height 7
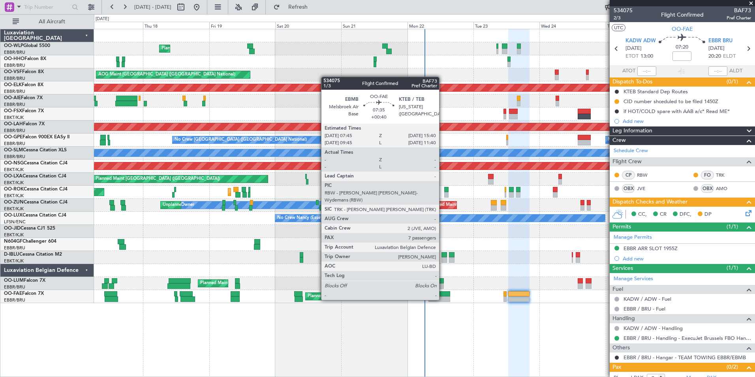
click at [442, 299] on div at bounding box center [439, 299] width 22 height 6
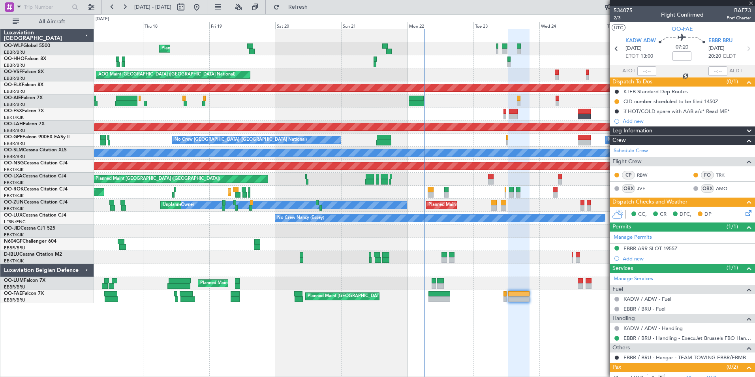
type input "+00:40"
type input "7"
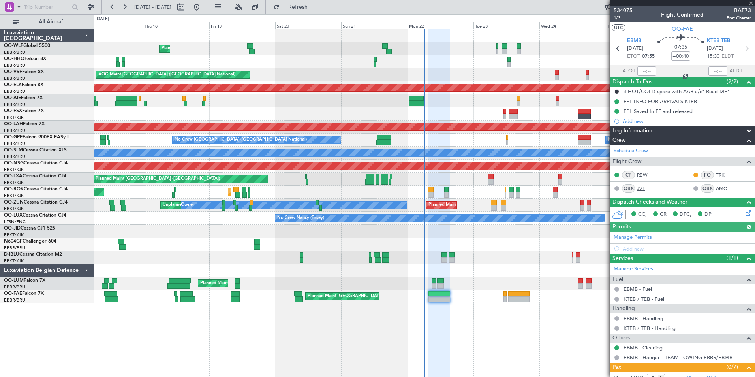
click at [639, 187] on link "JVE" at bounding box center [646, 188] width 18 height 7
click at [644, 187] on link "JVE" at bounding box center [646, 188] width 18 height 7
click at [716, 175] on link "TRK" at bounding box center [725, 174] width 18 height 7
click at [742, 49] on icon at bounding box center [747, 48] width 10 height 10
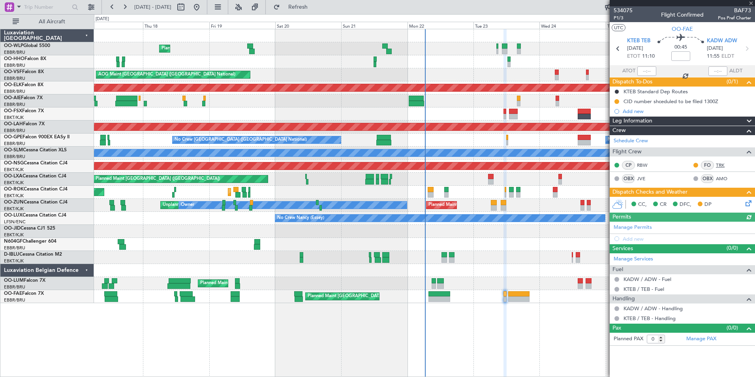
click at [719, 166] on link "TRK" at bounding box center [725, 165] width 18 height 7
click at [747, 49] on icon at bounding box center [747, 48] width 10 height 10
type input "2"
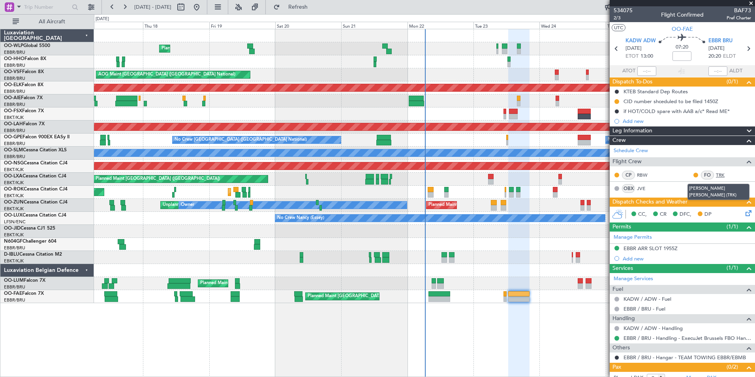
click at [718, 176] on link "TRK" at bounding box center [725, 174] width 18 height 7
click at [317, 2] on button "Refresh" at bounding box center [293, 7] width 47 height 13
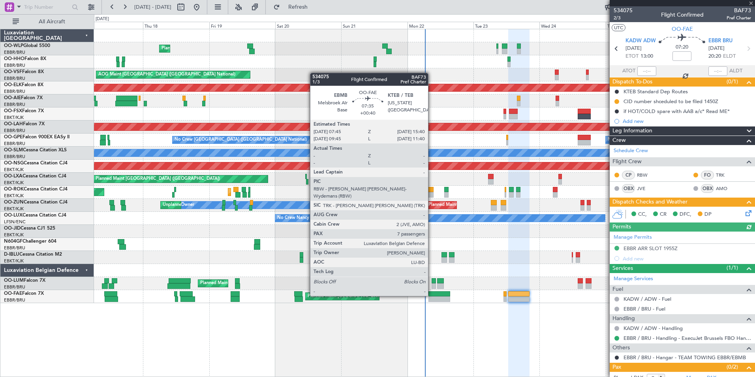
click at [432, 295] on div at bounding box center [439, 294] width 22 height 6
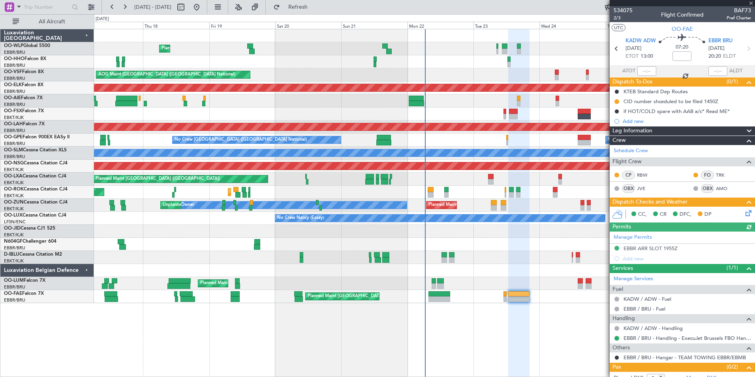
type input "+00:40"
type input "7"
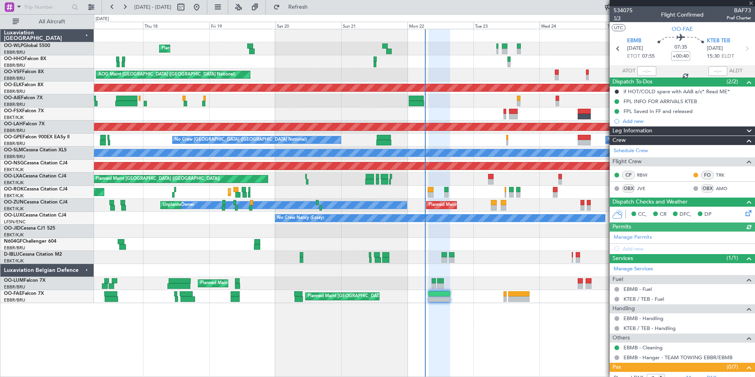
click at [621, 17] on span "1/3" at bounding box center [623, 18] width 19 height 7
click at [718, 189] on link "AMO" at bounding box center [725, 188] width 18 height 7
click at [618, 17] on span "1/3" at bounding box center [623, 18] width 19 height 7
click at [618, 19] on mat-tooltip-component "Trip Number" at bounding box center [622, 25] width 39 height 21
click at [625, 18] on span "1/3" at bounding box center [623, 18] width 19 height 7
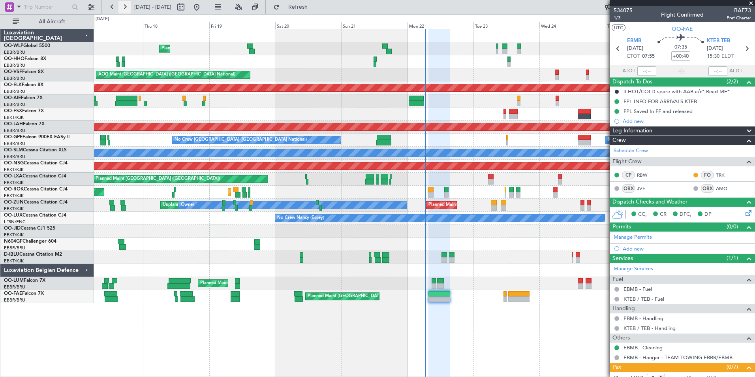
click at [128, 8] on button at bounding box center [124, 7] width 13 height 13
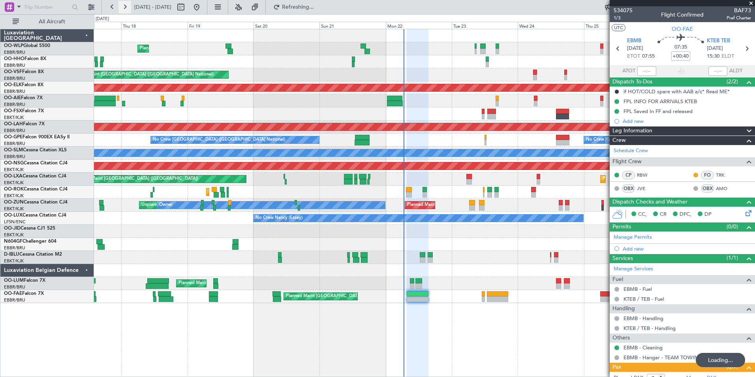
click at [128, 8] on button at bounding box center [124, 7] width 13 height 13
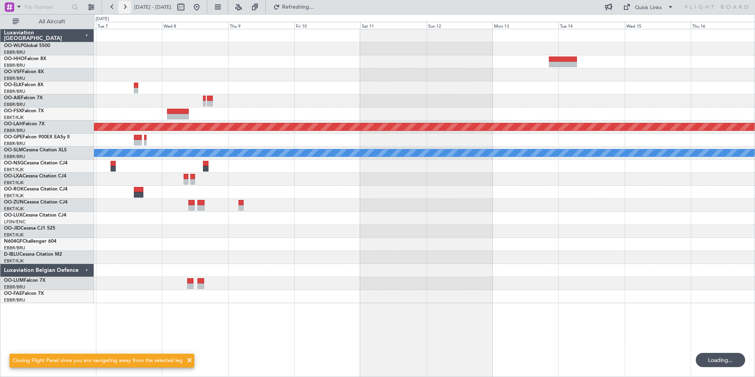
click at [128, 8] on button at bounding box center [124, 7] width 13 height 13
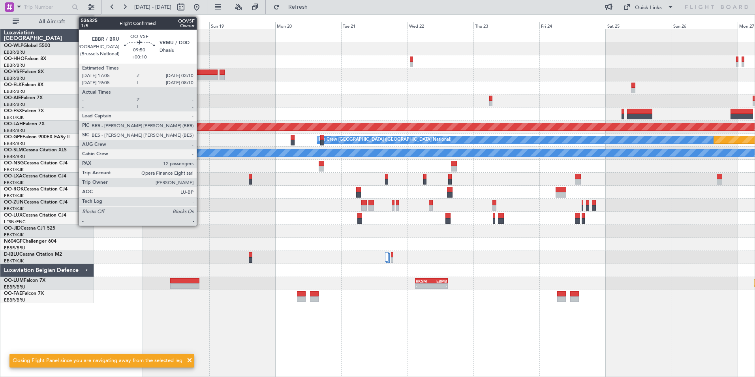
click at [200, 72] on div at bounding box center [204, 73] width 28 height 6
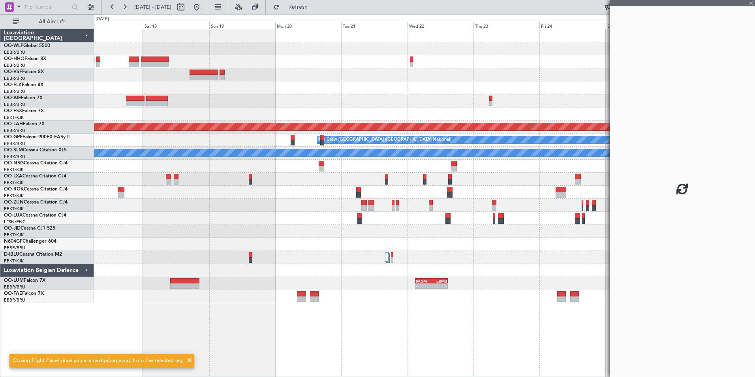
click at [206, 77] on div at bounding box center [424, 74] width 661 height 13
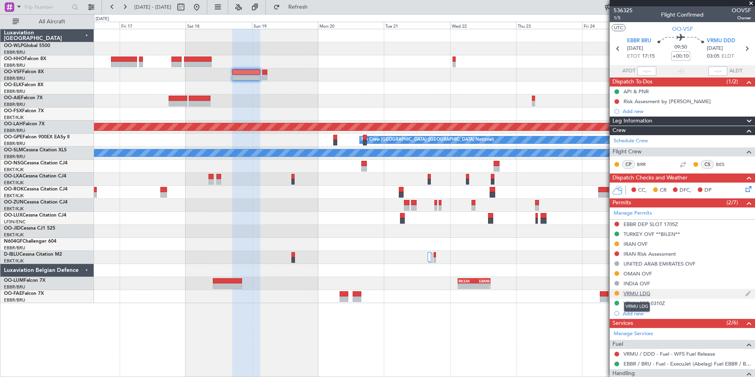
click at [640, 295] on div "VRMU LDG" at bounding box center [637, 293] width 27 height 7
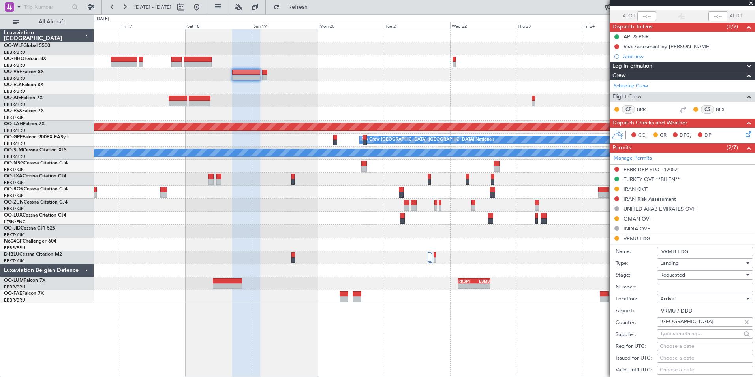
scroll to position [118, 0]
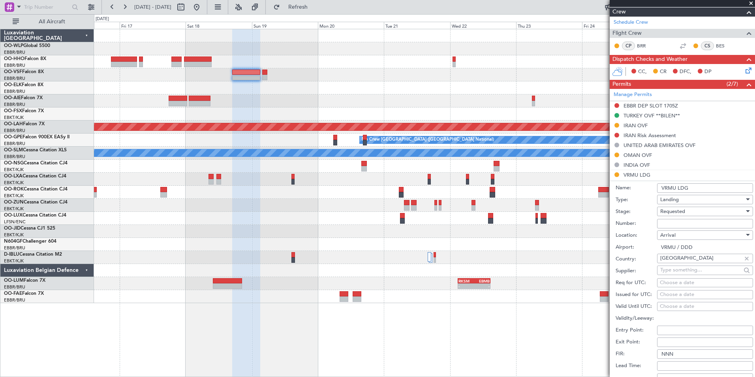
click at [674, 210] on span "Requested" at bounding box center [672, 211] width 25 height 7
click at [682, 268] on span "Received OK" at bounding box center [702, 271] width 83 height 12
click at [678, 224] on input "Number:" at bounding box center [705, 223] width 96 height 9
paste input "CAD-VRMU/LIP/2025/1102"
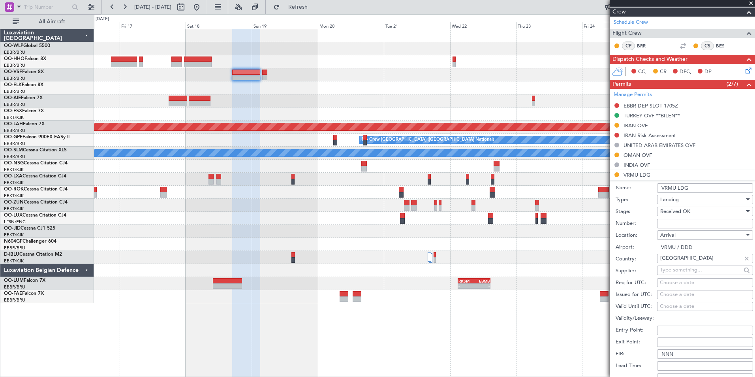
type input "CAD-VRMU/LIP/2025/1102"
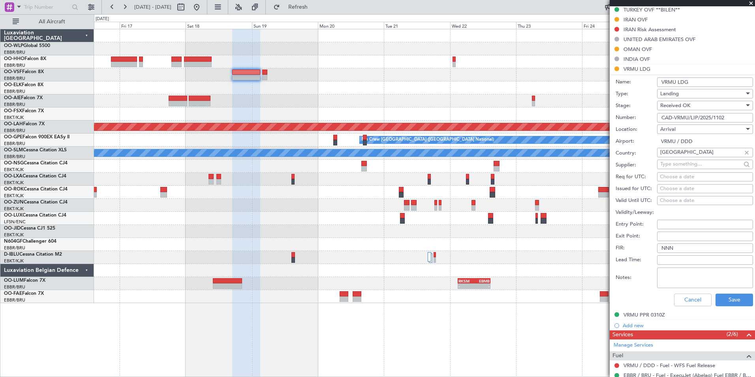
scroll to position [237, 0]
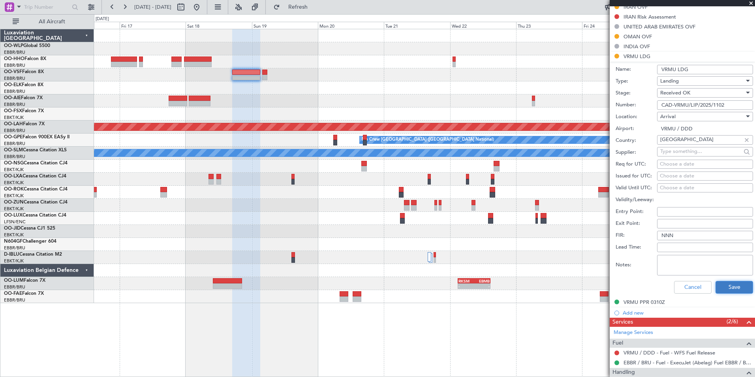
click at [725, 282] on button "Save" at bounding box center [735, 287] width 38 height 13
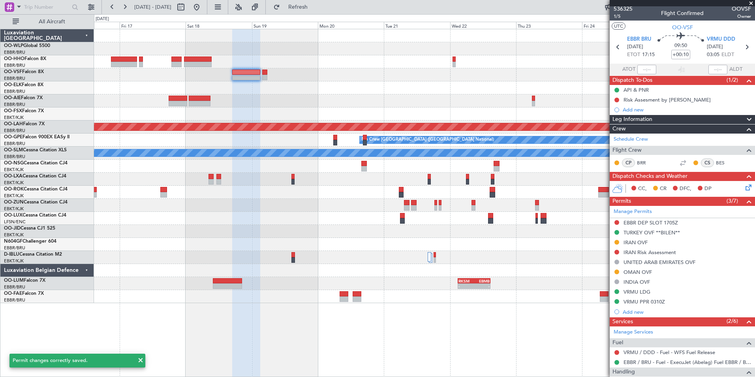
scroll to position [0, 0]
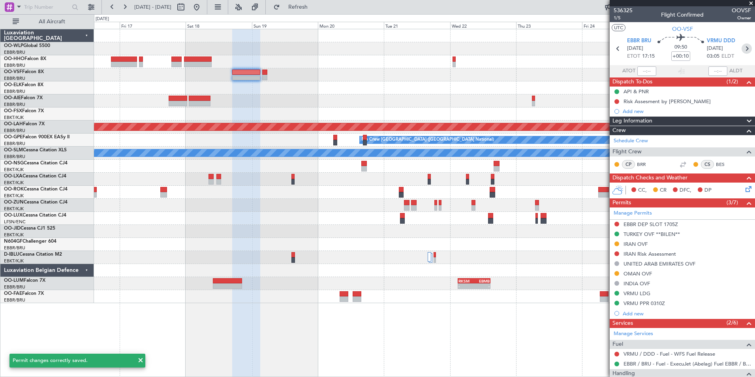
click at [742, 52] on icon at bounding box center [747, 48] width 10 height 10
type input "+00:05"
type input "0"
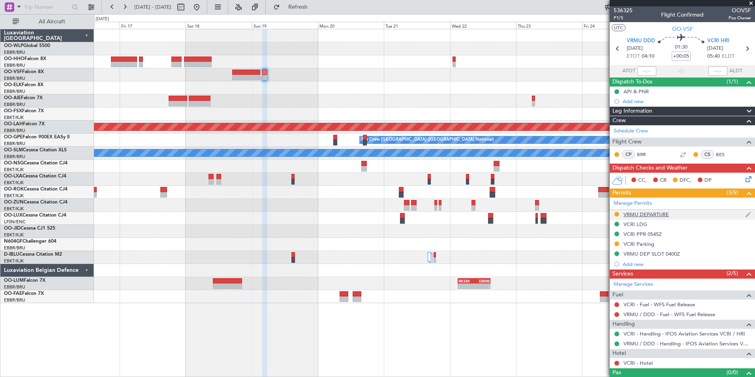
click at [639, 215] on div "VRMU DEPARTURE" at bounding box center [646, 214] width 45 height 7
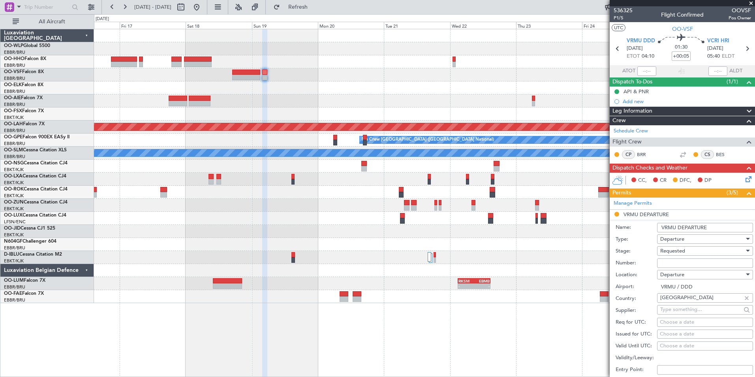
click at [667, 263] on input "Number:" at bounding box center [705, 262] width 96 height 9
paste input "CAD-VRMU/LIP/2025/1102"
type input "CAD-VRMU/LIP/2025/1102"
click at [667, 248] on span "Requested" at bounding box center [672, 250] width 25 height 7
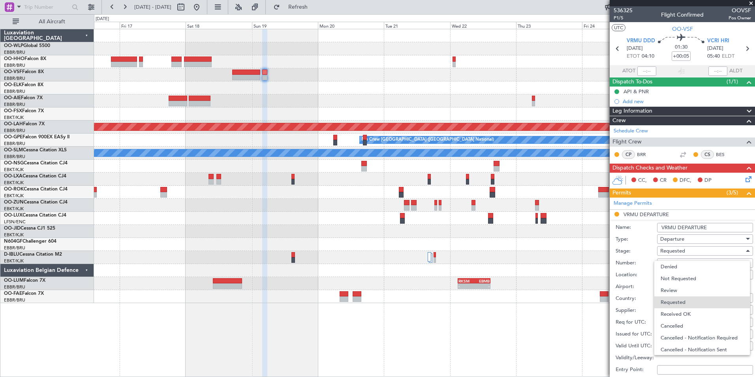
scroll to position [4, 0]
click at [672, 315] on span "Received OK" at bounding box center [702, 310] width 83 height 12
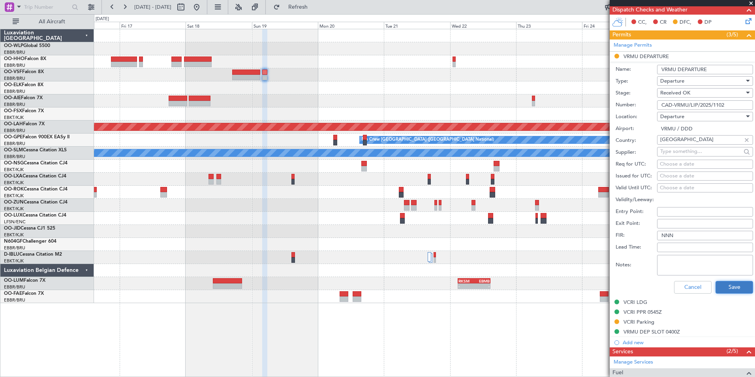
click at [725, 286] on button "Save" at bounding box center [735, 287] width 38 height 13
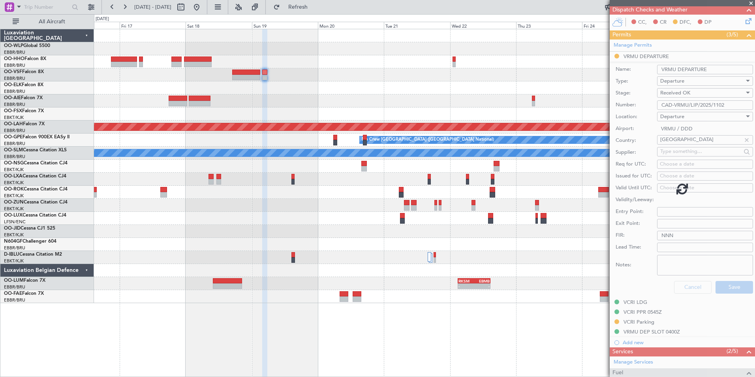
scroll to position [13, 0]
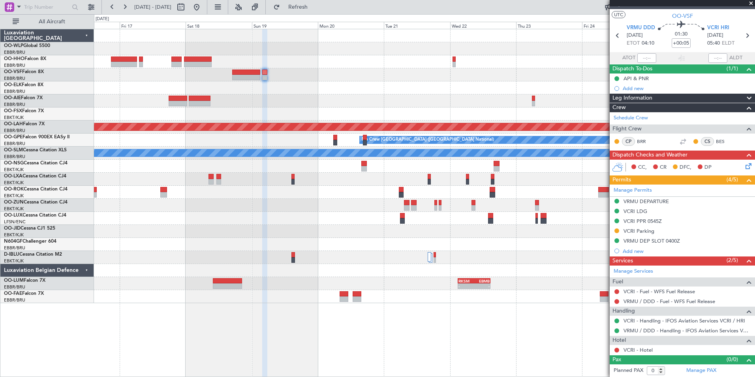
click at [564, 190] on div at bounding box center [424, 192] width 661 height 13
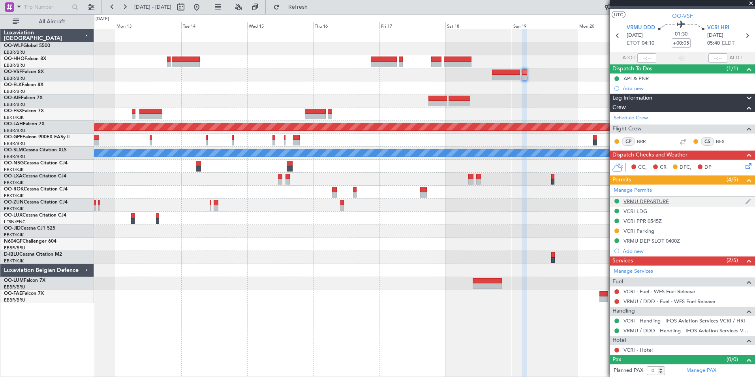
click at [643, 203] on div "VRMU DEPARTURE" at bounding box center [646, 201] width 45 height 7
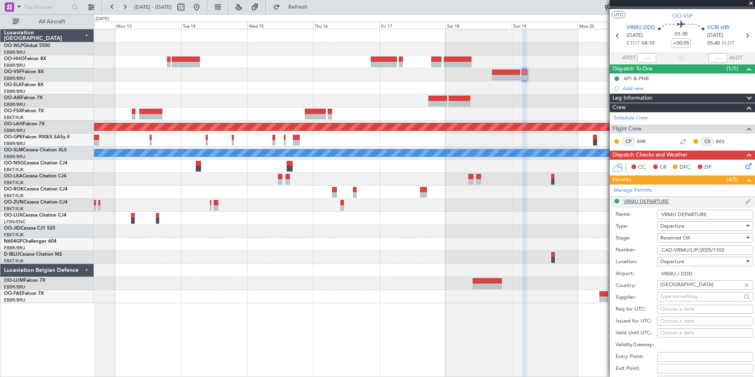
scroll to position [158, 0]
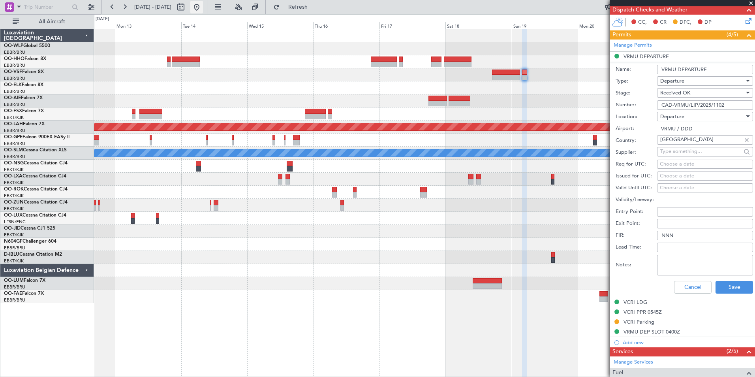
click at [203, 7] on button at bounding box center [196, 7] width 13 height 13
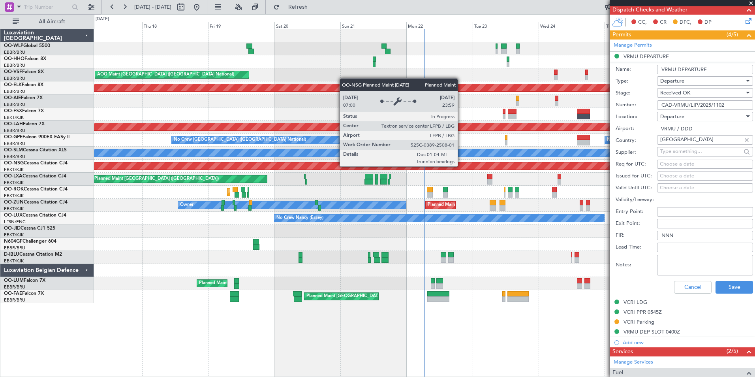
click at [369, 160] on div "Planned Maint [GEOGRAPHIC_DATA] ([GEOGRAPHIC_DATA])" at bounding box center [424, 166] width 661 height 13
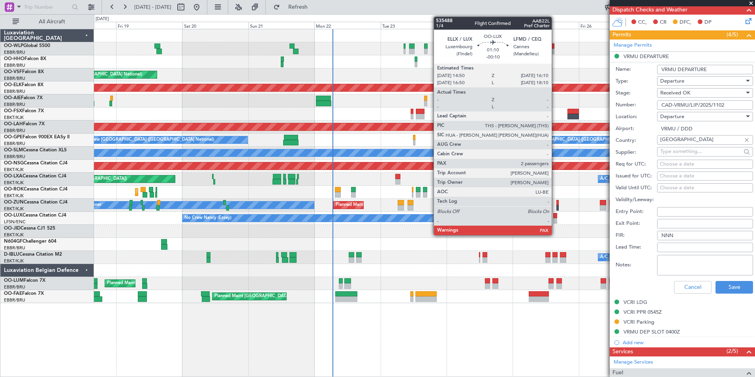
click at [555, 221] on div at bounding box center [555, 221] width 4 height 6
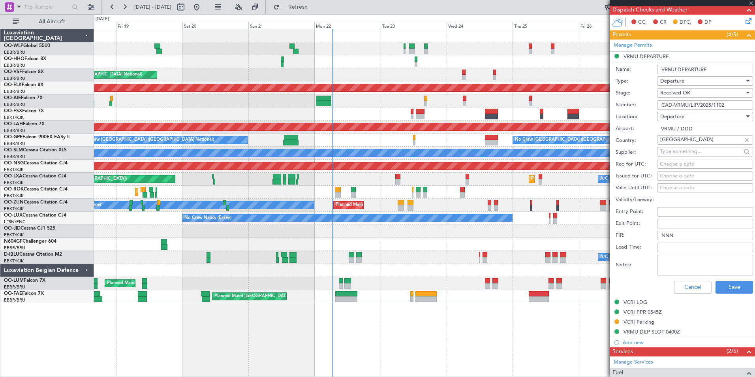
type input "-00:10"
type input "2"
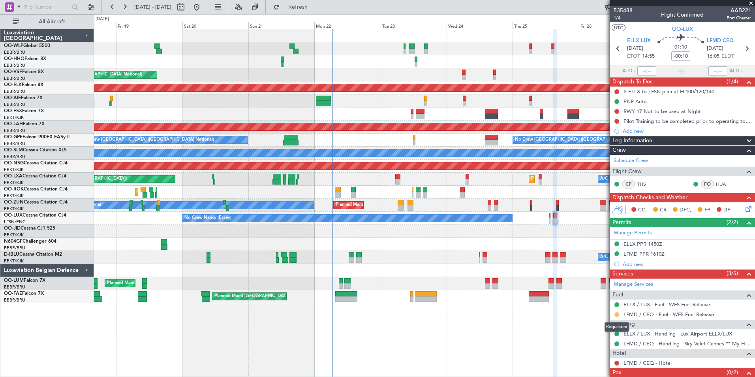
click at [615, 313] on button at bounding box center [616, 314] width 5 height 5
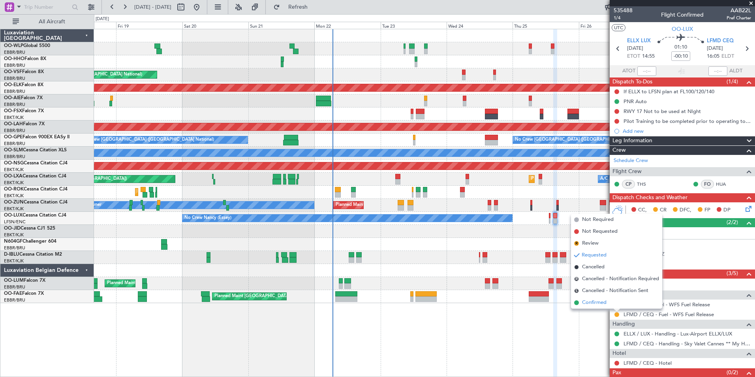
click at [603, 305] on span "Confirmed" at bounding box center [594, 303] width 24 height 8
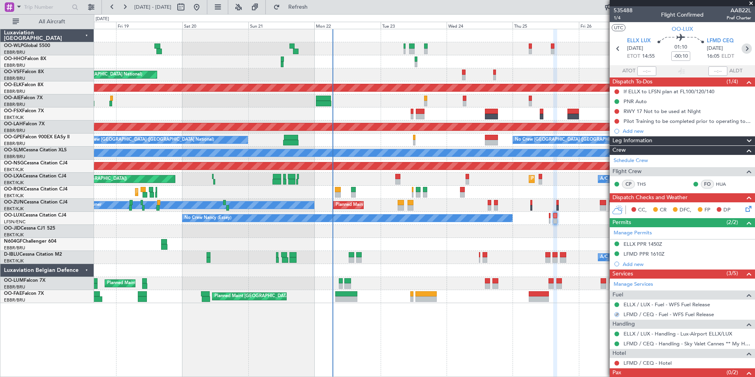
click at [745, 52] on icon at bounding box center [747, 48] width 10 height 10
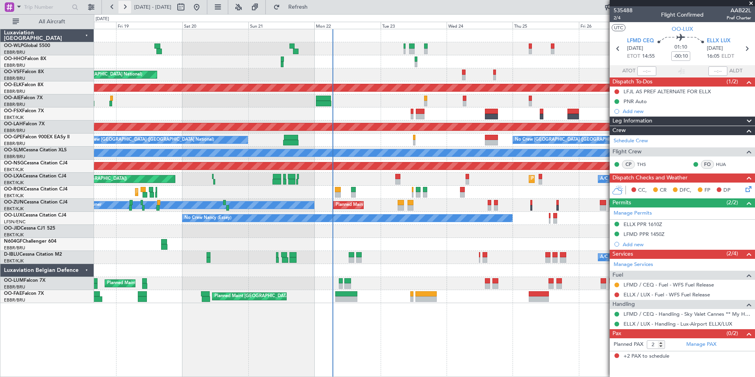
click at [128, 8] on button at bounding box center [124, 7] width 13 height 13
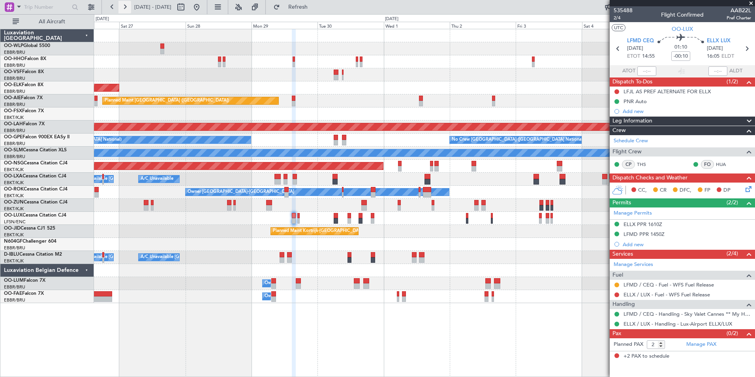
click at [128, 8] on button at bounding box center [124, 7] width 13 height 13
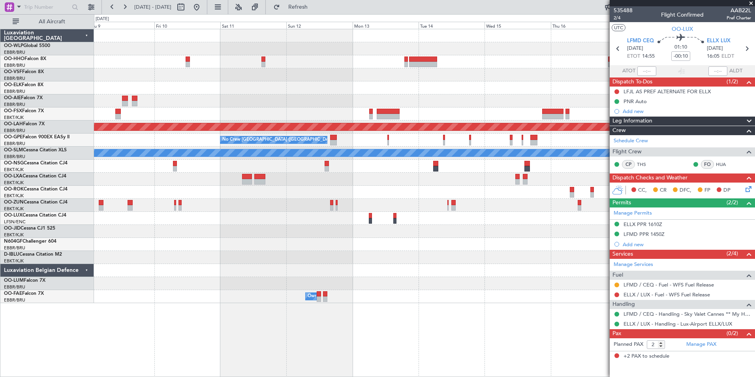
click at [455, 96] on div at bounding box center [424, 100] width 661 height 13
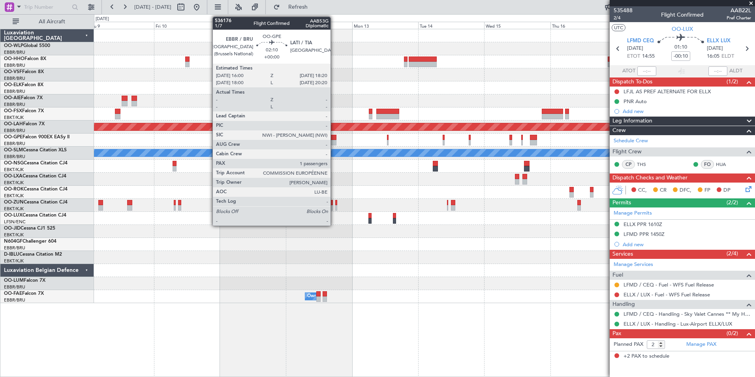
click at [334, 139] on div at bounding box center [333, 138] width 7 height 6
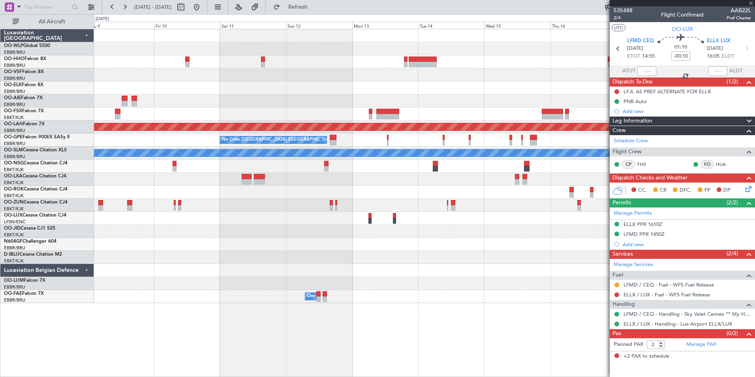
type input "1"
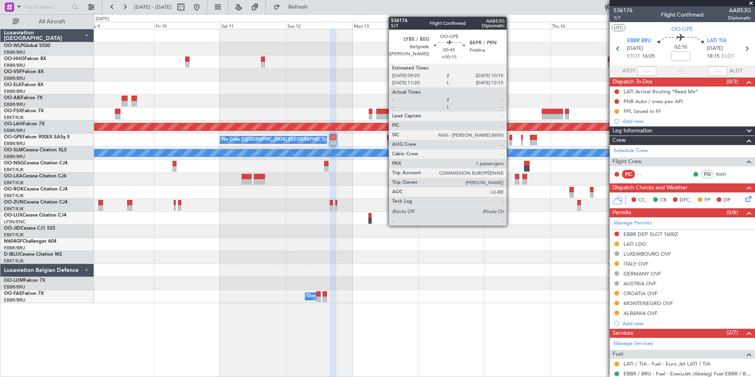
click at [510, 143] on div at bounding box center [510, 143] width 3 height 6
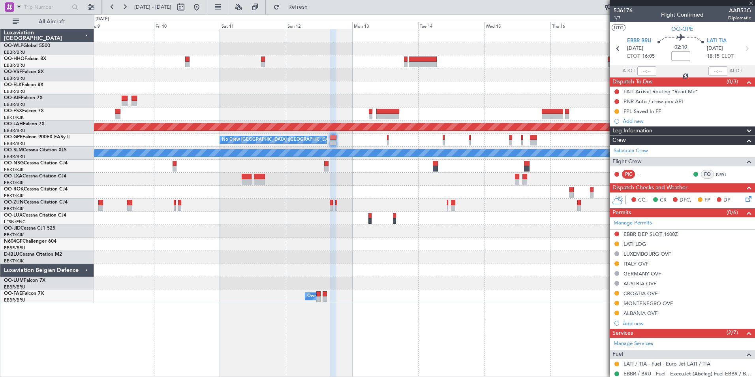
type input "+00:15"
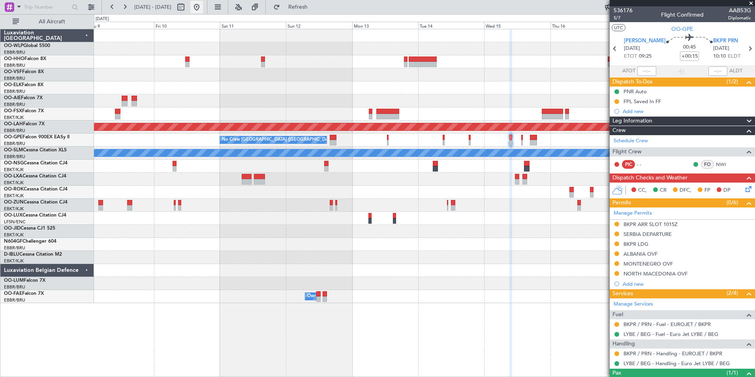
click at [203, 7] on button at bounding box center [196, 7] width 13 height 13
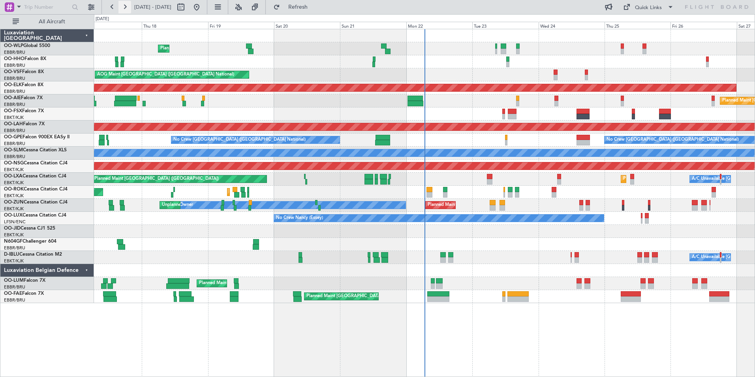
click at [131, 12] on button at bounding box center [124, 7] width 13 height 13
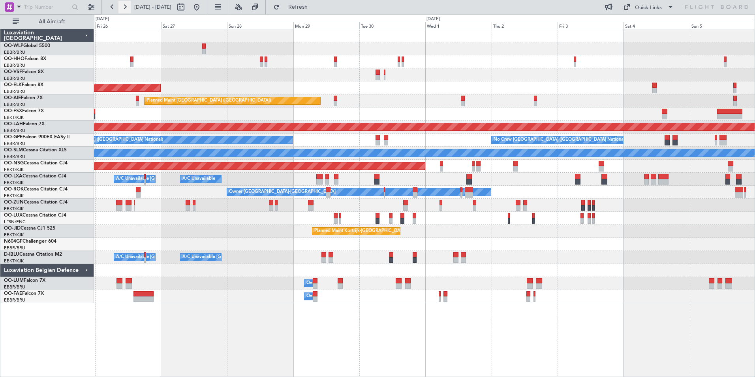
click at [131, 12] on button at bounding box center [124, 7] width 13 height 13
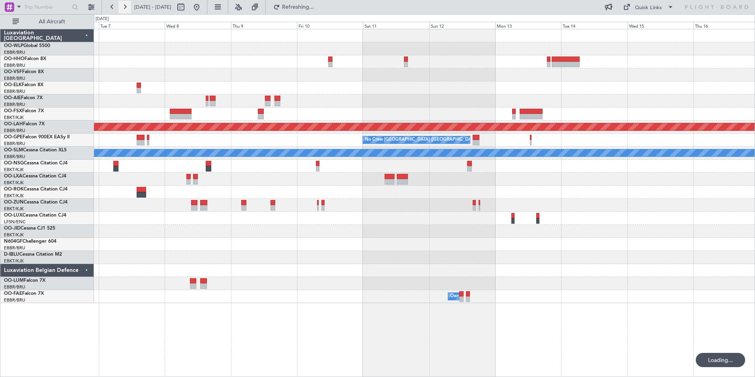
click at [131, 12] on button at bounding box center [124, 7] width 13 height 13
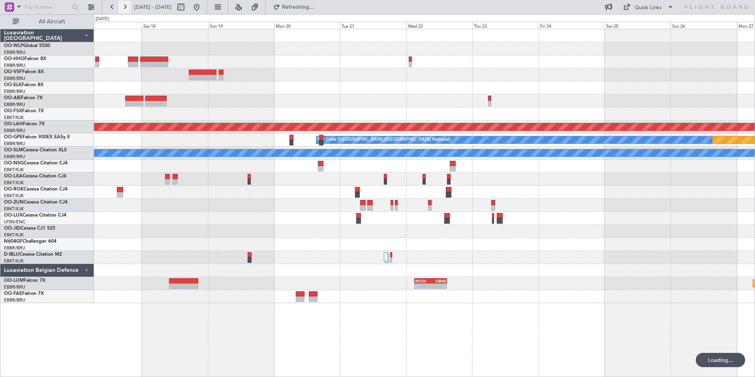
click at [131, 12] on button at bounding box center [124, 7] width 13 height 13
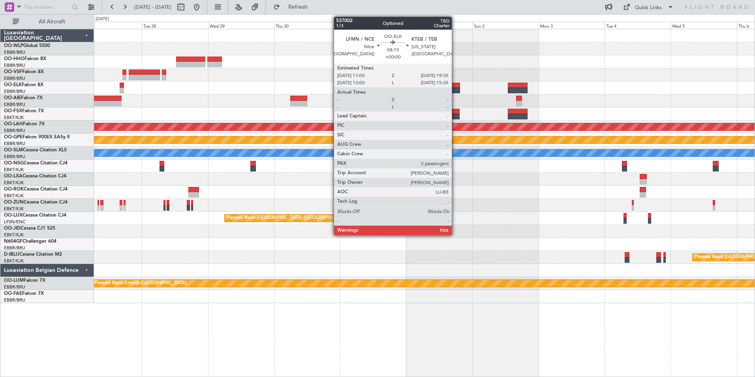
click at [455, 88] on div at bounding box center [448, 91] width 24 height 6
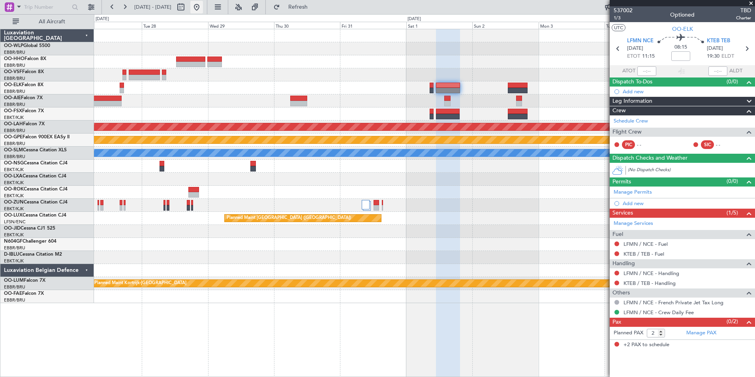
click at [203, 8] on button at bounding box center [196, 7] width 13 height 13
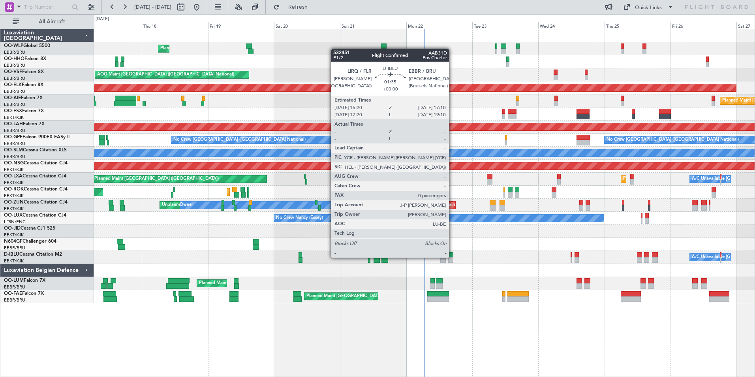
click at [453, 257] on div at bounding box center [450, 260] width 5 height 6
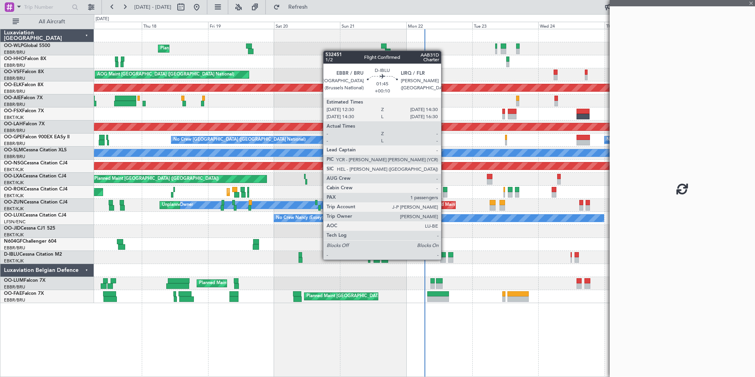
click at [445, 259] on div at bounding box center [443, 260] width 6 height 6
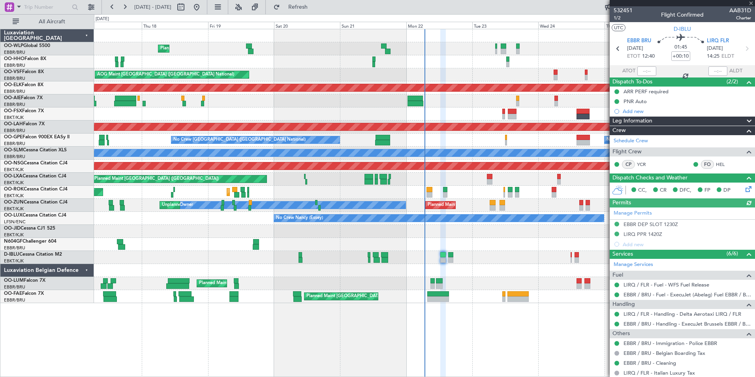
click at [472, 242] on div at bounding box center [424, 244] width 661 height 13
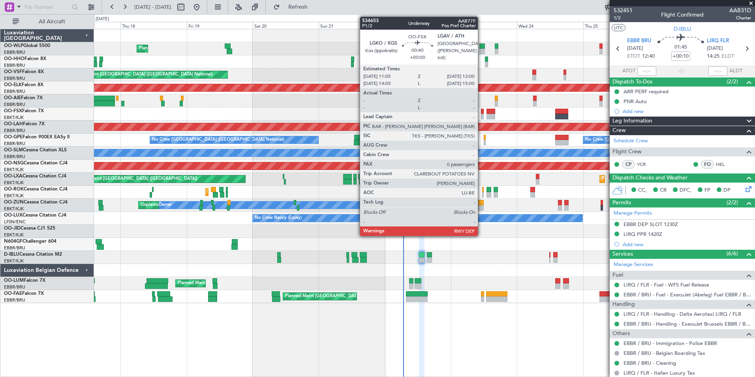
click at [481, 114] on div at bounding box center [482, 117] width 3 height 6
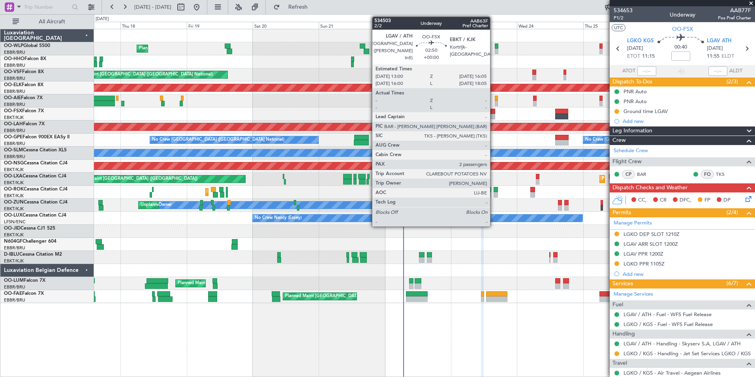
click at [493, 114] on div at bounding box center [491, 117] width 9 height 6
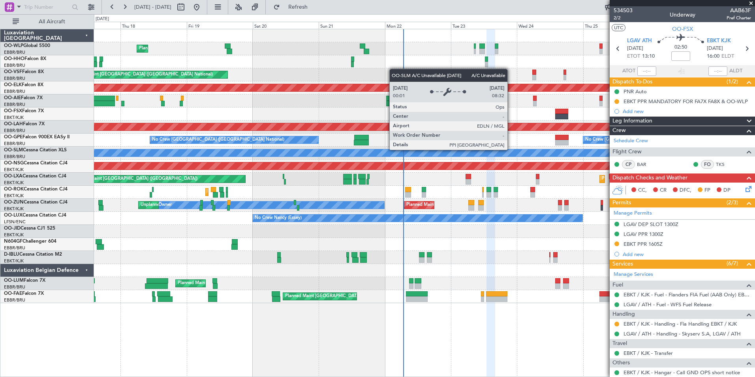
click at [447, 137] on div "No Crew Brussels (Brussels National) Planned Maint Brussels (Brussels National)…" at bounding box center [424, 139] width 661 height 13
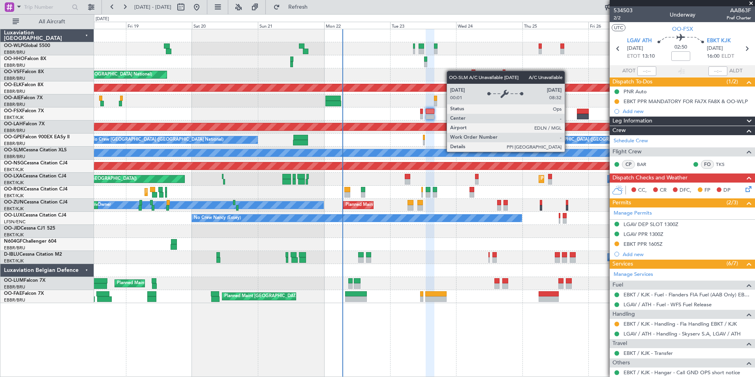
click at [353, 131] on div "Planned Maint Liege AOG Maint Brussels (Brussels National) Planned Maint Kortri…" at bounding box center [424, 166] width 661 height 274
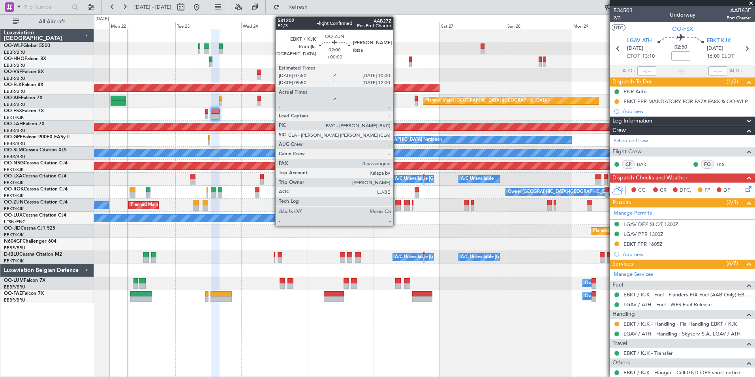
click at [397, 205] on div at bounding box center [398, 208] width 6 height 6
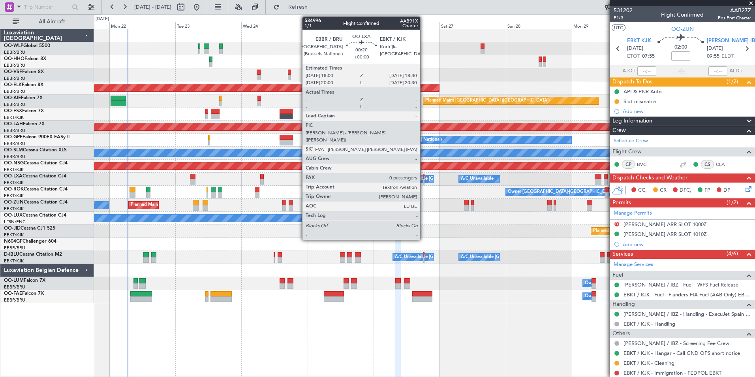
click at [424, 179] on div at bounding box center [424, 182] width 2 height 6
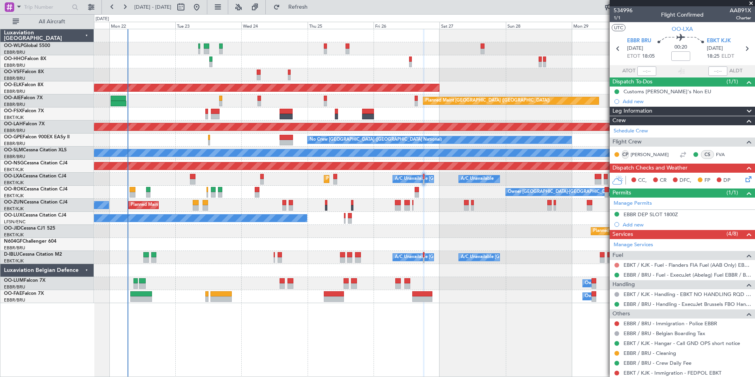
click at [615, 266] on button at bounding box center [616, 265] width 5 height 5
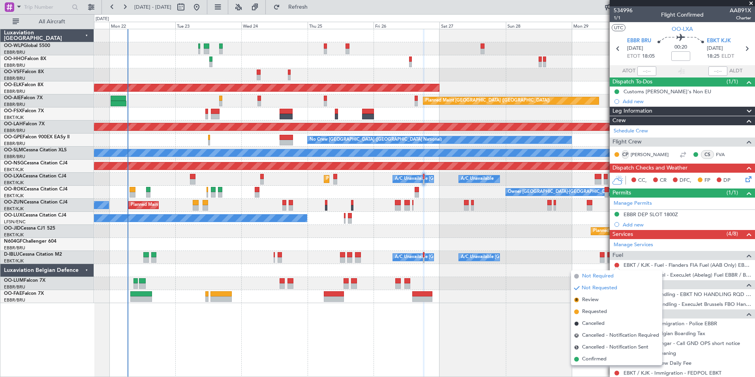
click at [584, 274] on span "Not Required" at bounding box center [598, 276] width 32 height 8
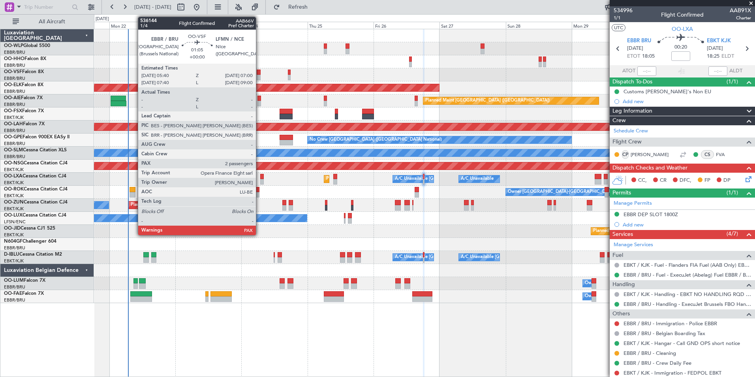
click at [259, 75] on div at bounding box center [259, 78] width 4 height 6
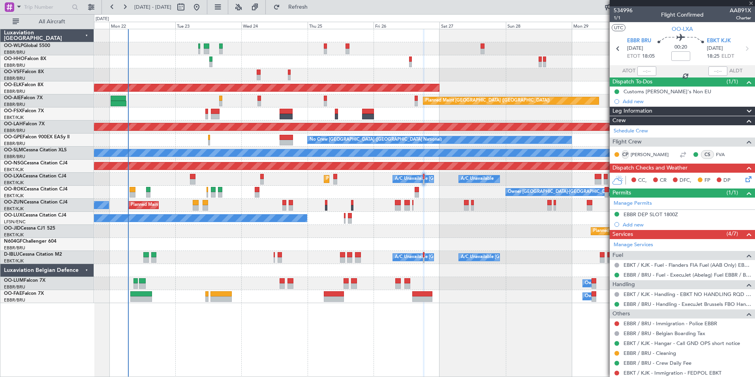
type input "2"
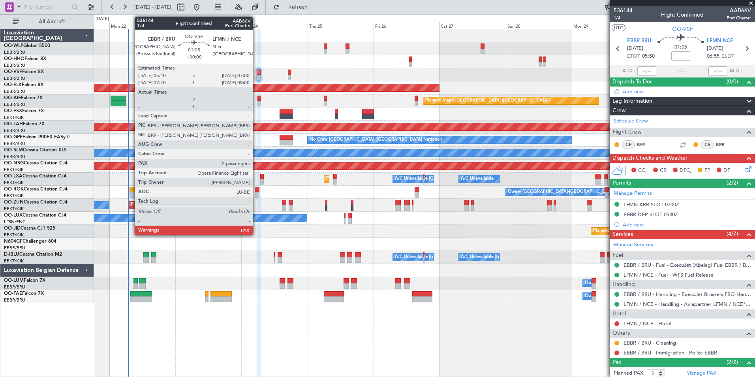
click at [257, 75] on div at bounding box center [259, 78] width 4 height 6
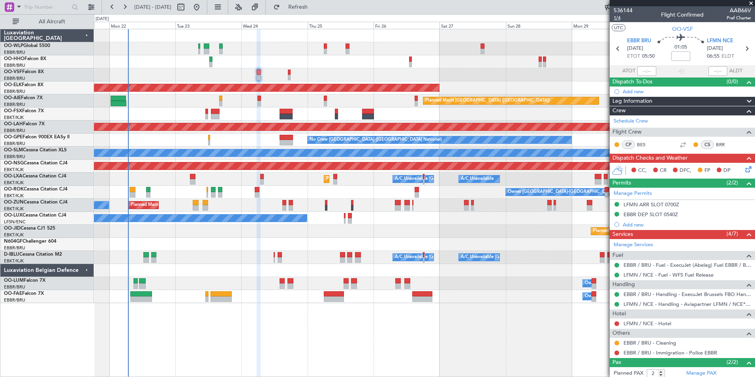
click at [615, 17] on span "1/4" at bounding box center [623, 18] width 19 height 7
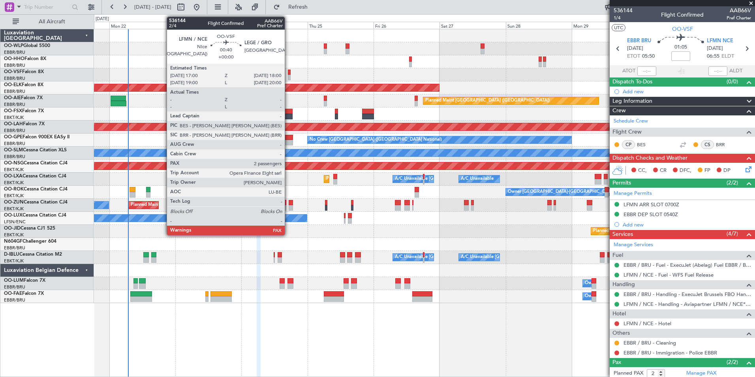
click at [288, 76] on div at bounding box center [289, 78] width 3 height 6
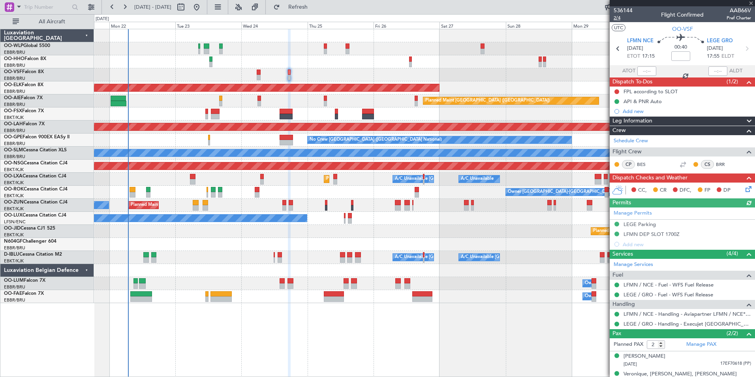
click at [618, 17] on span "2/4" at bounding box center [623, 18] width 19 height 7
click at [306, 8] on button "Refresh" at bounding box center [293, 7] width 47 height 13
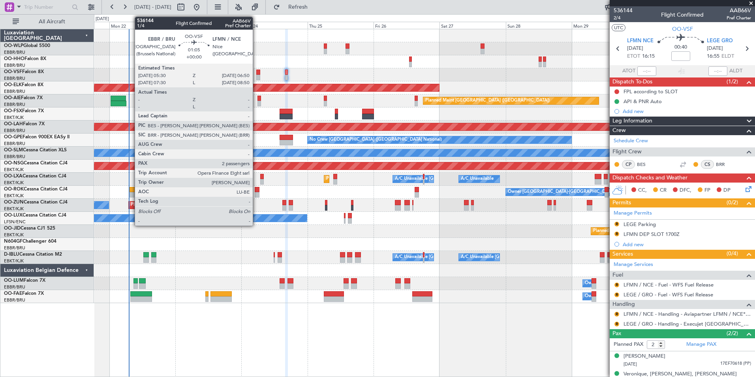
click at [256, 74] on div at bounding box center [258, 73] width 4 height 6
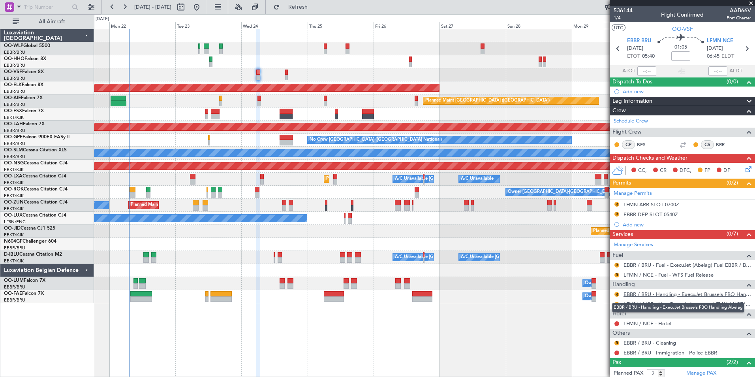
click at [644, 293] on link "EBBR / BRU - Handling - ExecuJet Brussels FBO Handling Abelag" at bounding box center [688, 294] width 128 height 7
click at [648, 213] on div "EBBR DEP SLOT 0540Z" at bounding box center [651, 214] width 54 height 7
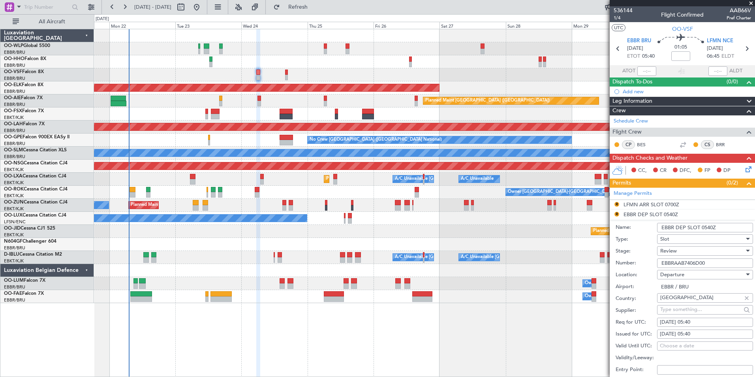
click at [669, 251] on span "Review" at bounding box center [668, 250] width 17 height 7
click at [685, 299] on span "Requested" at bounding box center [702, 302] width 83 height 12
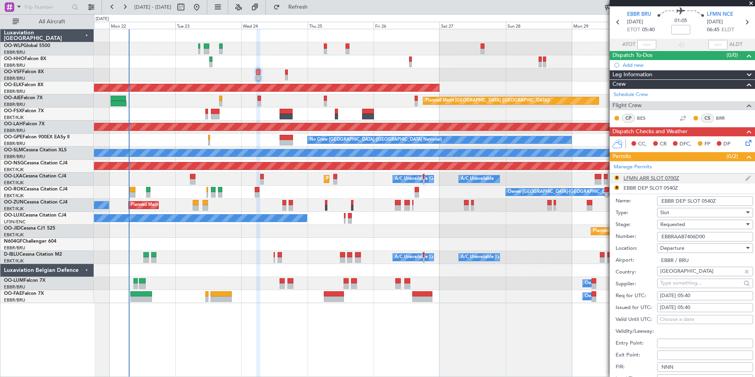
scroll to position [39, 0]
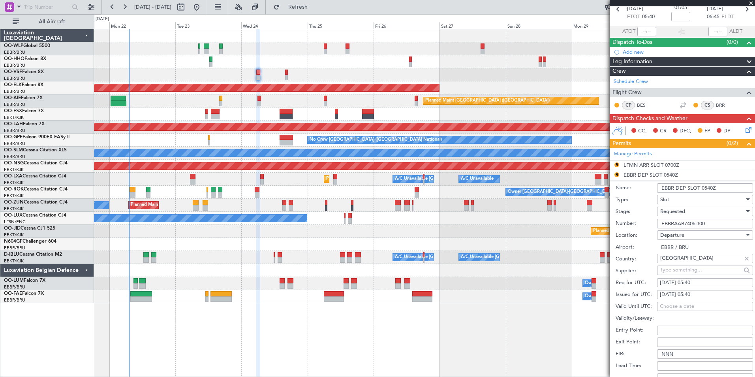
click at [693, 283] on div "24/09/2025 05:40" at bounding box center [705, 283] width 90 height 8
select select "9"
select select "2025"
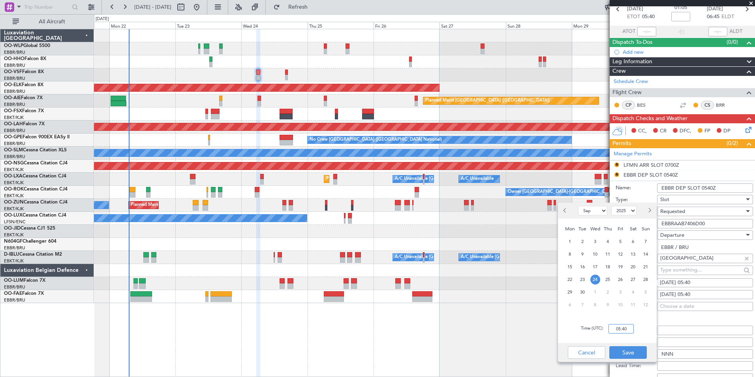
click at [617, 329] on input "05:40" at bounding box center [621, 328] width 25 height 9
type input "05:30"
click at [629, 352] on button "Save" at bounding box center [628, 352] width 38 height 13
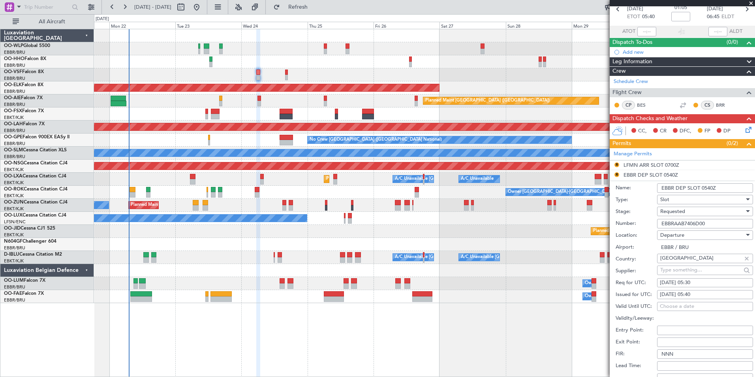
click at [693, 289] on div "Issued for UTC: 24/09/2025 05:40" at bounding box center [684, 295] width 137 height 12
click at [693, 293] on div "24/09/2025 05:40" at bounding box center [705, 295] width 90 height 8
select select "9"
select select "2025"
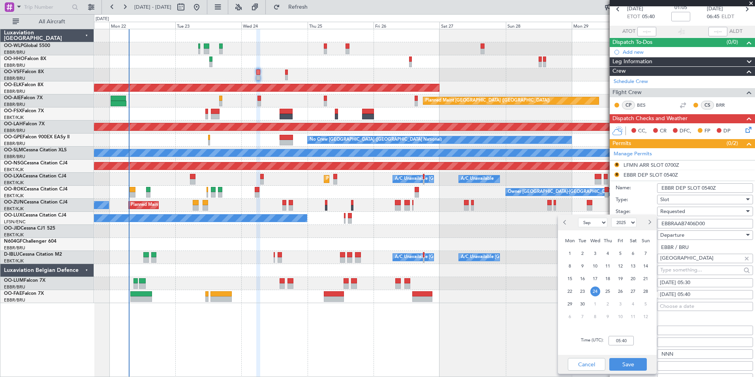
click at [615, 346] on div "Time (UTC): 05:40" at bounding box center [607, 340] width 99 height 28
click at [618, 343] on input "05:40" at bounding box center [621, 340] width 25 height 9
type input "05:30"
click at [632, 361] on button "Save" at bounding box center [628, 364] width 38 height 13
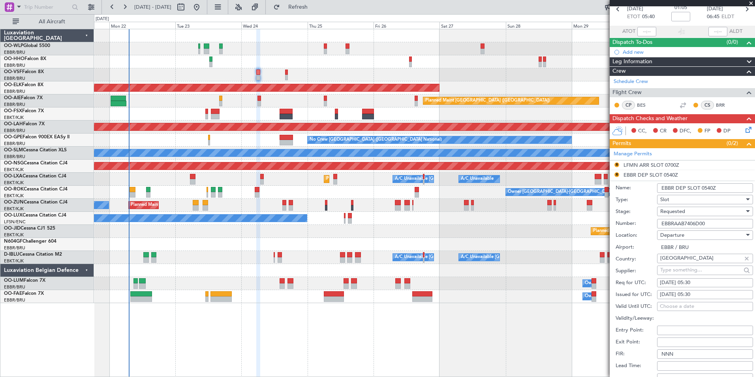
scroll to position [118, 0]
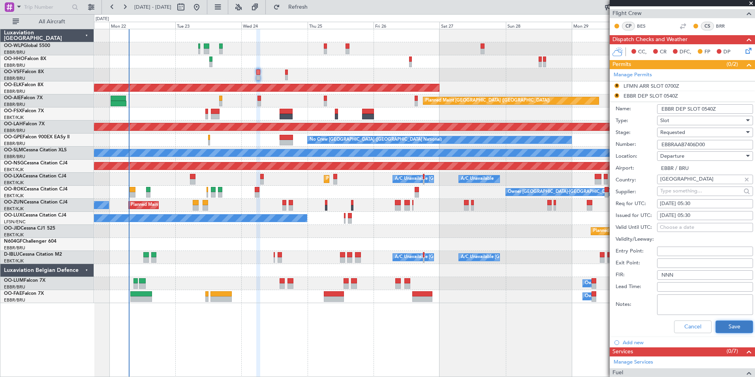
click at [717, 321] on button "Save" at bounding box center [735, 326] width 38 height 13
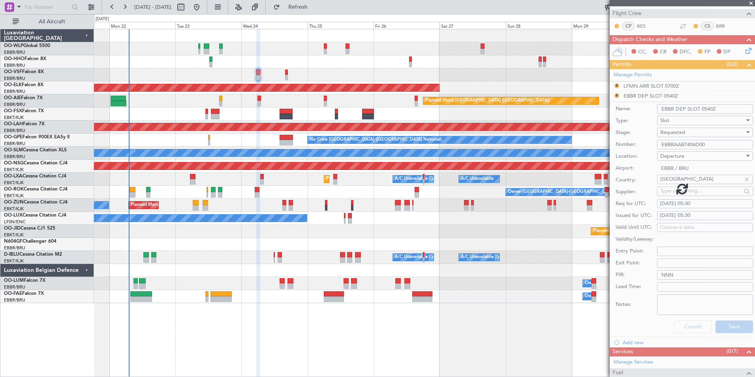
scroll to position [46, 0]
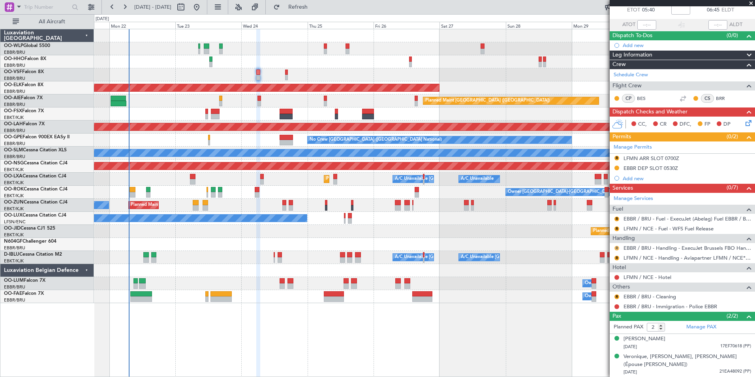
click at [618, 250] on mat-tooltip-component "Review" at bounding box center [617, 260] width 28 height 21
click at [618, 248] on button "R" at bounding box center [616, 248] width 5 height 5
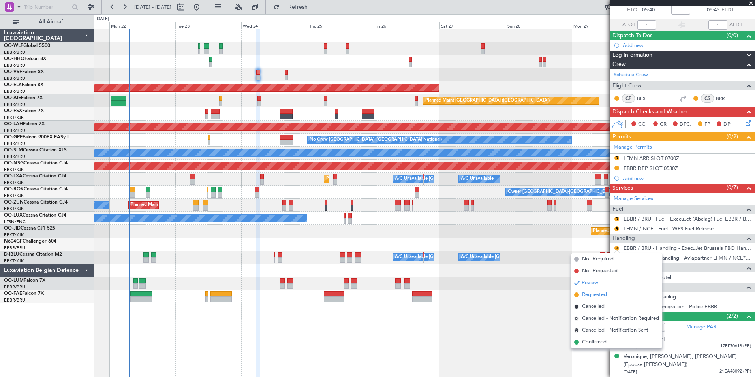
click at [599, 296] on span "Requested" at bounding box center [594, 295] width 25 height 8
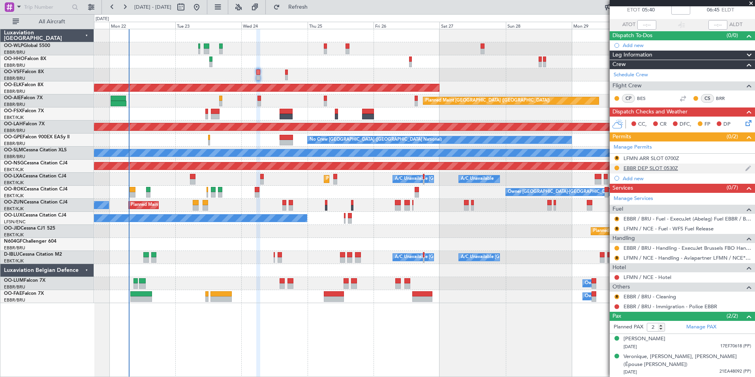
scroll to position [0, 0]
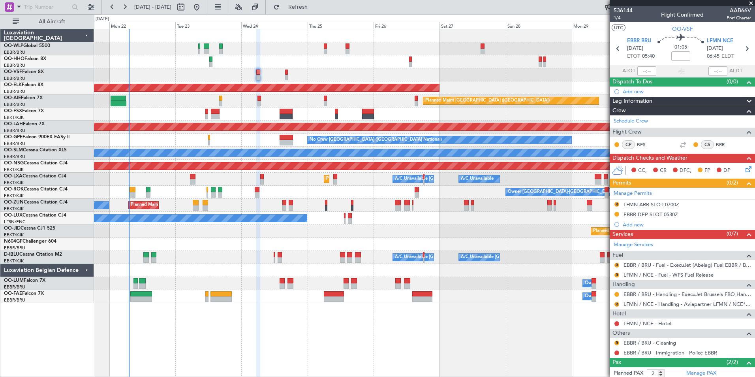
click at [355, 72] on div "AOG Maint [GEOGRAPHIC_DATA] ([GEOGRAPHIC_DATA] National)" at bounding box center [424, 74] width 661 height 13
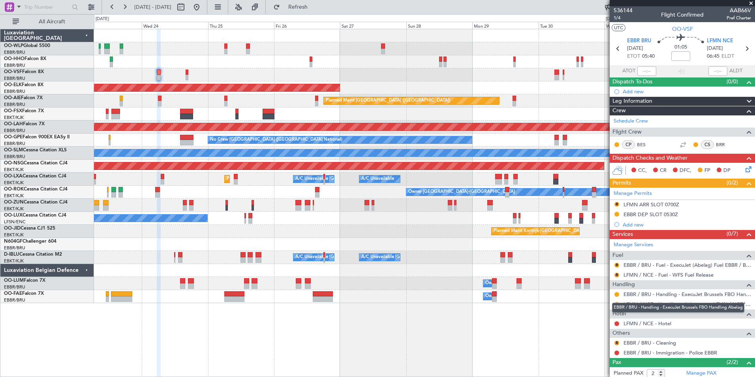
click at [616, 304] on div "EBBR / BRU - Handling - ExecuJet Brussels FBO Handling Abelag" at bounding box center [678, 307] width 132 height 10
click at [616, 305] on button "R" at bounding box center [616, 304] width 5 height 5
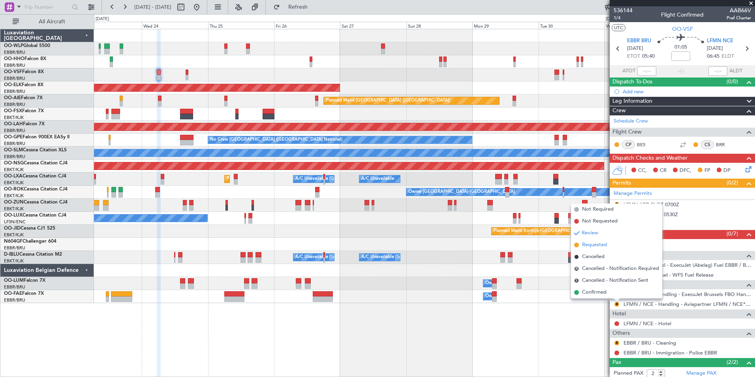
click at [604, 244] on span "Requested" at bounding box center [594, 245] width 25 height 8
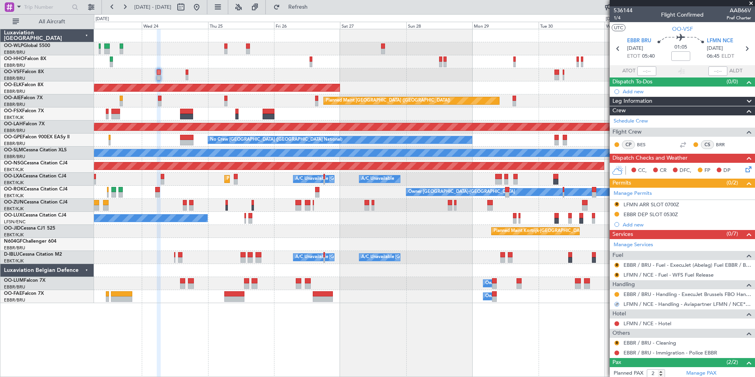
click at [616, 277] on mat-tooltip-component "Review" at bounding box center [617, 287] width 28 height 21
click at [616, 275] on button "R" at bounding box center [616, 274] width 5 height 5
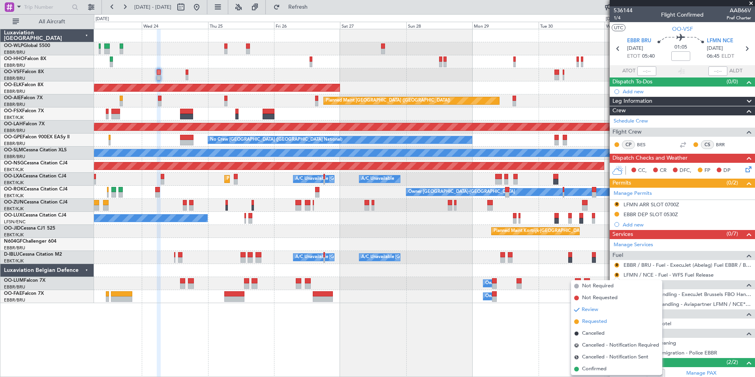
click at [595, 318] on span "Requested" at bounding box center [594, 321] width 25 height 8
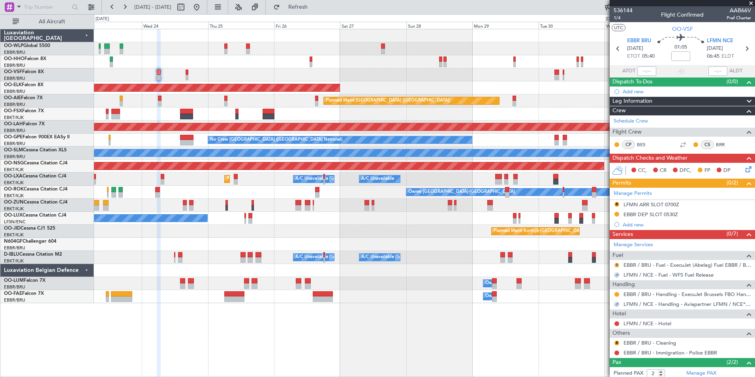
click at [614, 265] on button "R" at bounding box center [616, 265] width 5 height 5
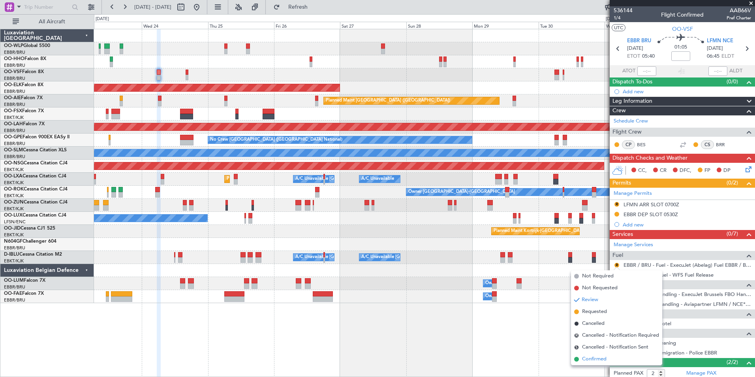
click at [595, 360] on span "Confirmed" at bounding box center [594, 359] width 24 height 8
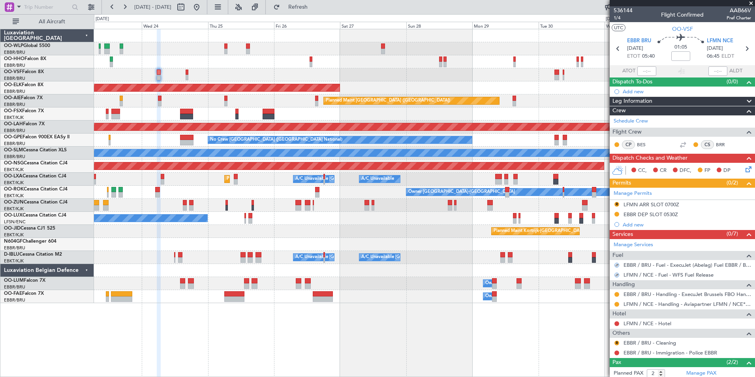
click at [669, 271] on div "LFMN / NCE - Fuel - WFS Fuel Release" at bounding box center [682, 275] width 145 height 10
click at [669, 272] on link "LFMN / NCE - Fuel - WFS Fuel Release" at bounding box center [669, 274] width 90 height 7
click at [616, 274] on button at bounding box center [616, 274] width 5 height 5
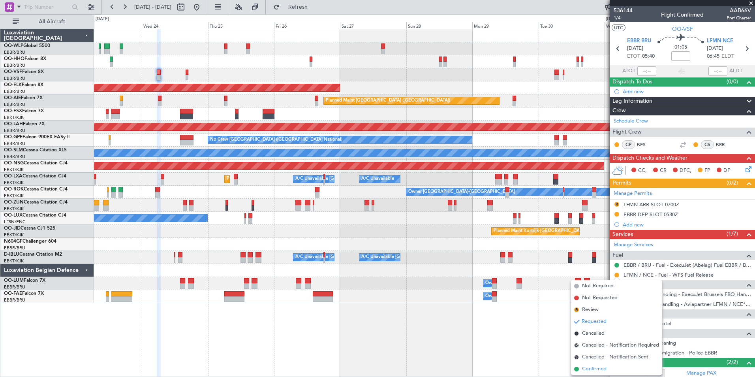
click at [596, 368] on span "Confirmed" at bounding box center [594, 369] width 24 height 8
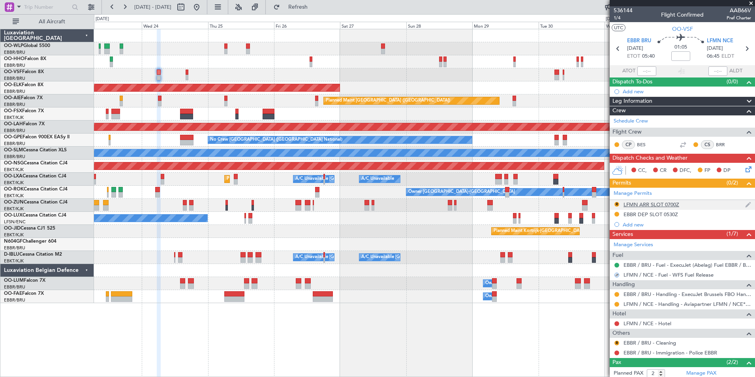
click at [663, 209] on div "R LFMN ARR SLOT 0700Z" at bounding box center [682, 205] width 145 height 10
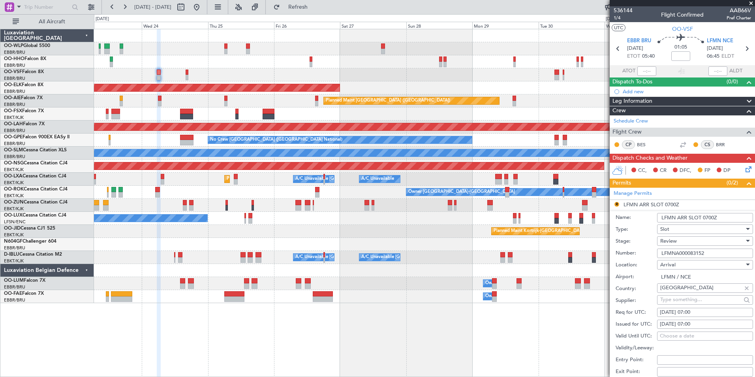
click at [695, 313] on div "[DATE] 07:00" at bounding box center [705, 312] width 90 height 8
select select "9"
select select "2025"
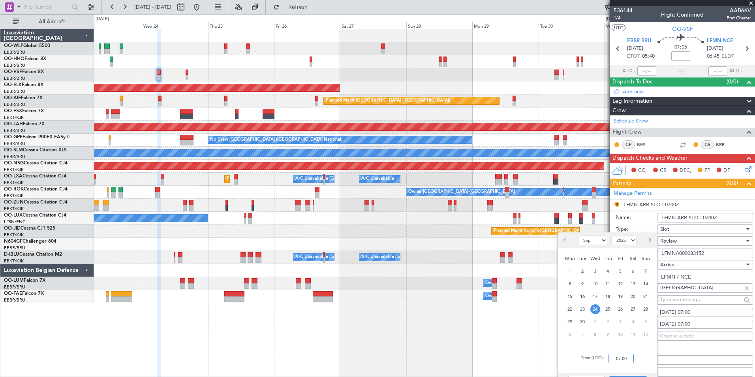
click at [625, 357] on input "07:00" at bounding box center [621, 357] width 25 height 9
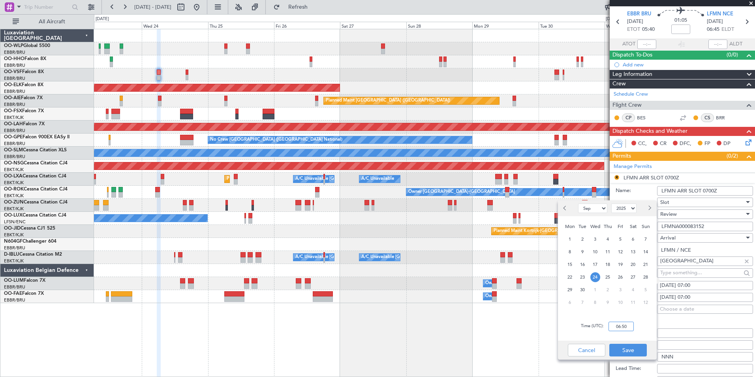
scroll to position [39, 0]
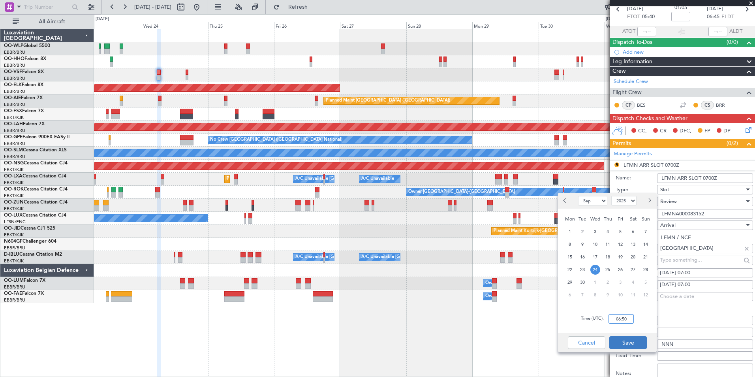
type input "06:50"
click at [626, 348] on button "Save" at bounding box center [628, 342] width 38 height 13
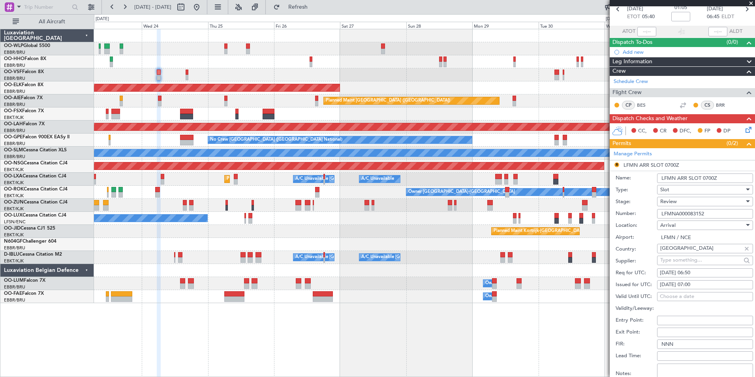
click at [693, 281] on div "[DATE] 07:00" at bounding box center [705, 285] width 90 height 8
select select "9"
select select "2025"
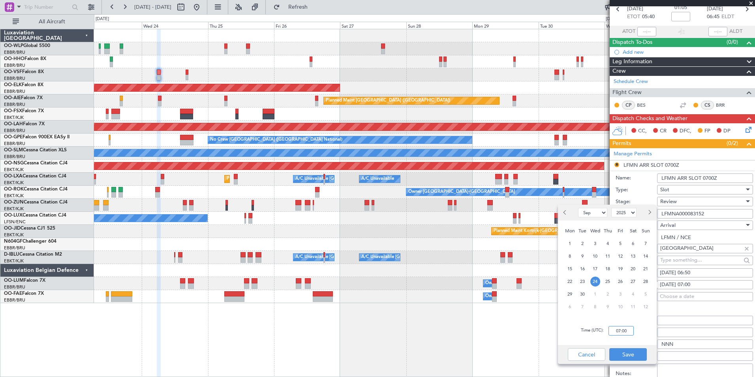
click at [625, 326] on input "07:00" at bounding box center [621, 330] width 25 height 9
type input "06:50"
click at [624, 351] on button "Save" at bounding box center [628, 354] width 38 height 13
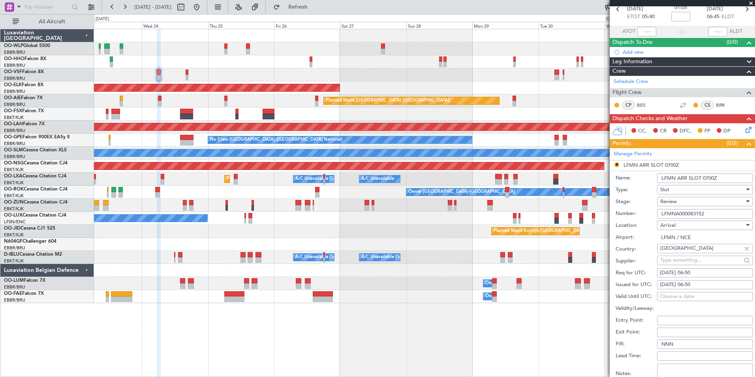
click at [674, 199] on span "Review" at bounding box center [668, 201] width 17 height 7
click at [673, 255] on span "Requested" at bounding box center [702, 253] width 83 height 12
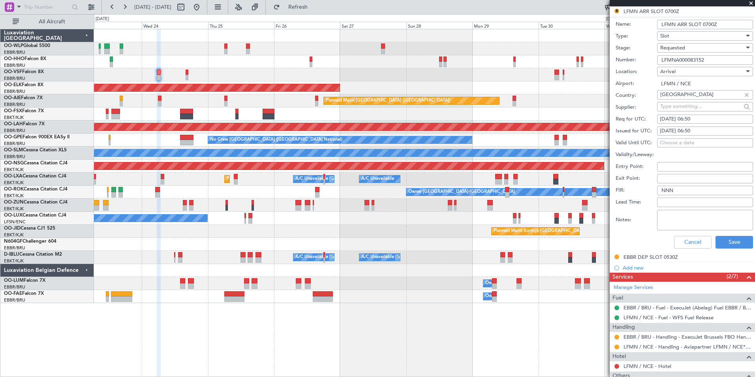
scroll to position [197, 0]
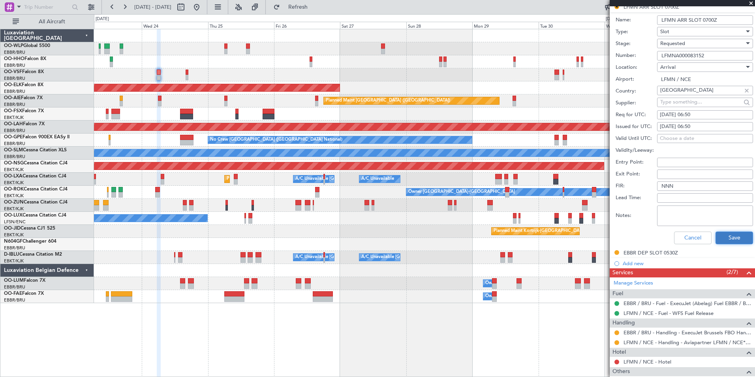
click at [723, 235] on button "Save" at bounding box center [735, 237] width 38 height 13
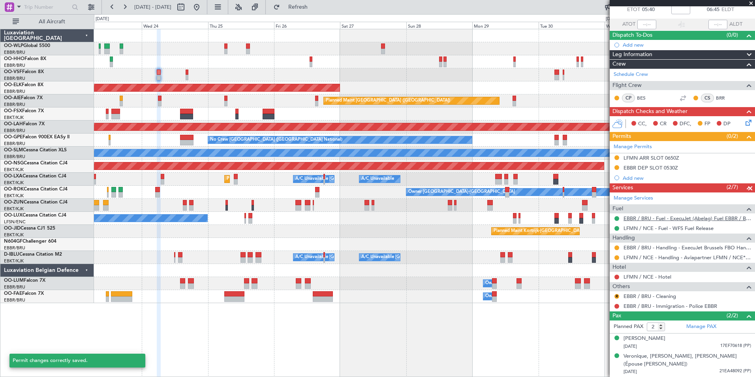
scroll to position [0, 0]
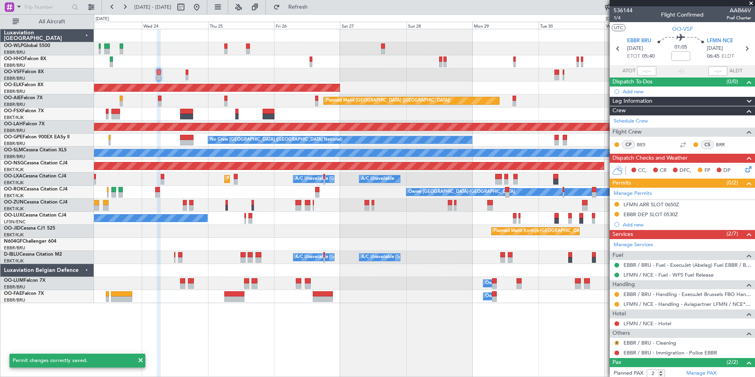
click at [619, 344] on button "R" at bounding box center [616, 342] width 5 height 5
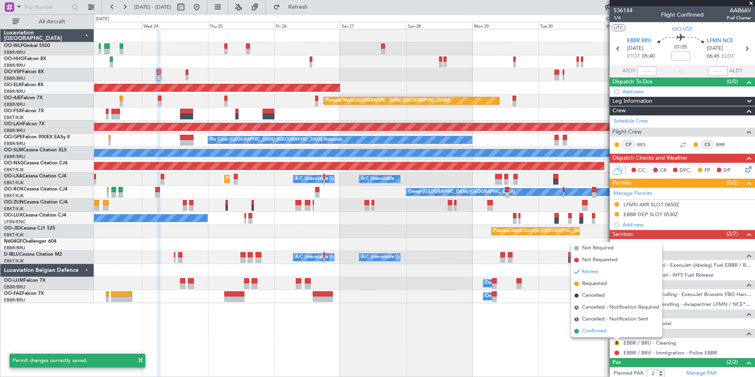
click at [597, 332] on span "Confirmed" at bounding box center [594, 331] width 24 height 8
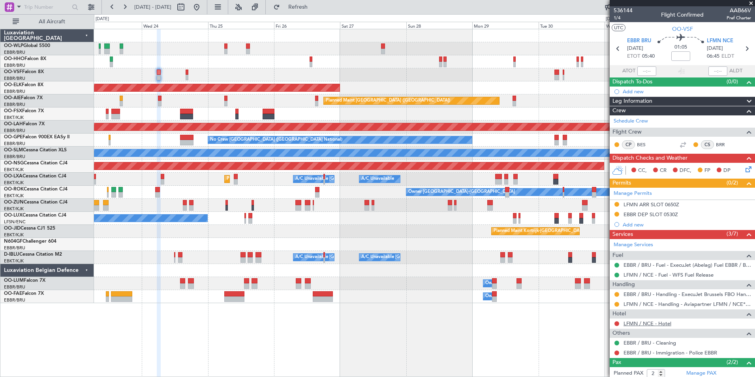
click at [651, 323] on link "LFMN / NCE - Hotel" at bounding box center [648, 323] width 48 height 7
click at [743, 48] on icon at bounding box center [747, 48] width 10 height 10
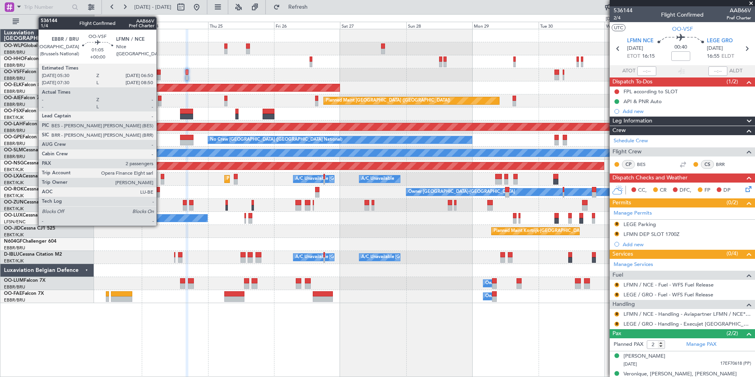
click at [160, 73] on div at bounding box center [159, 73] width 4 height 6
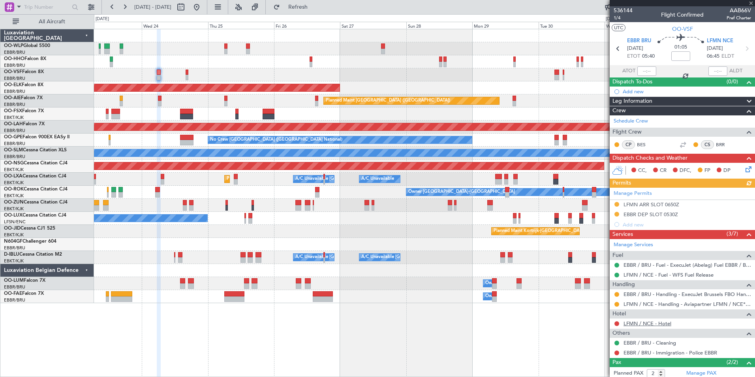
click at [669, 323] on link "LFMN / NCE - Hotel" at bounding box center [648, 323] width 48 height 7
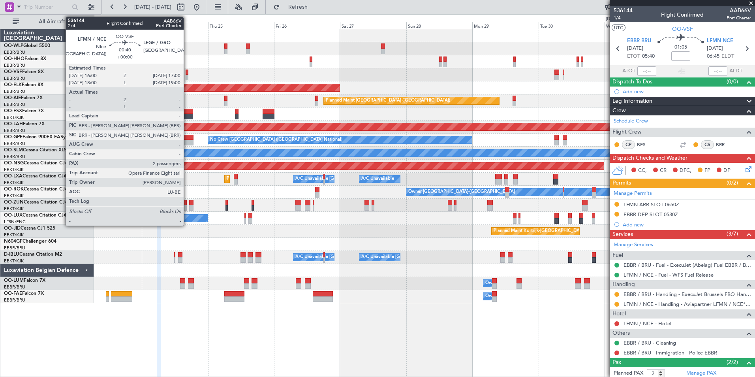
click at [187, 75] on div at bounding box center [187, 78] width 3 height 6
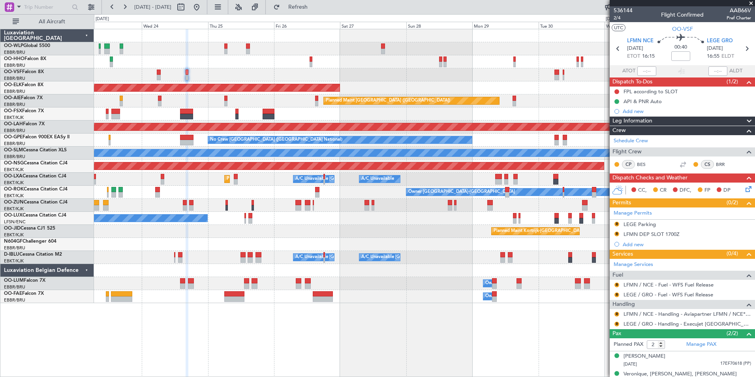
click at [616, 223] on button "R" at bounding box center [616, 224] width 5 height 5
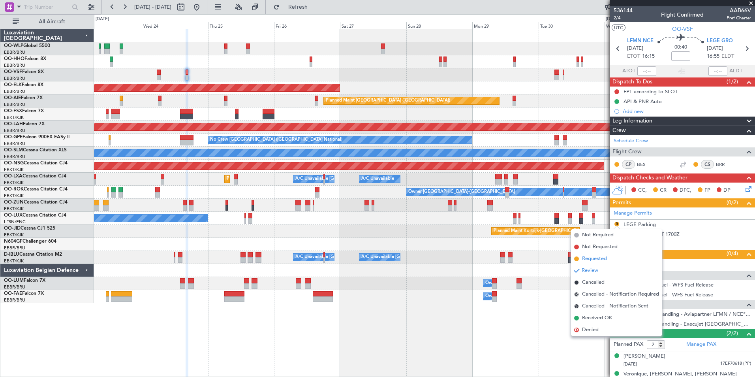
click at [595, 259] on span "Requested" at bounding box center [594, 259] width 25 height 8
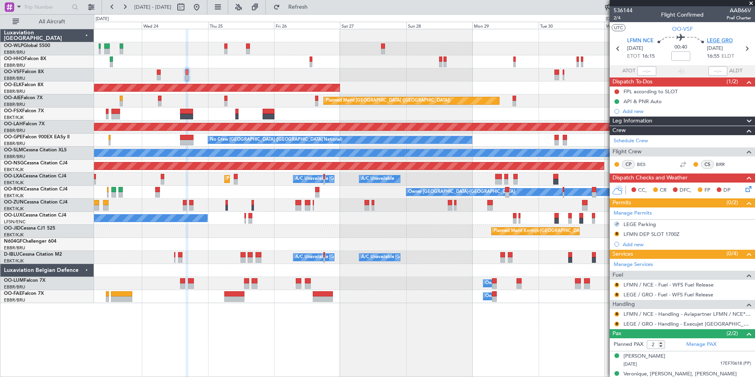
click at [716, 43] on span "LEGE GRO" at bounding box center [720, 41] width 26 height 8
click at [616, 324] on button "R" at bounding box center [616, 323] width 5 height 5
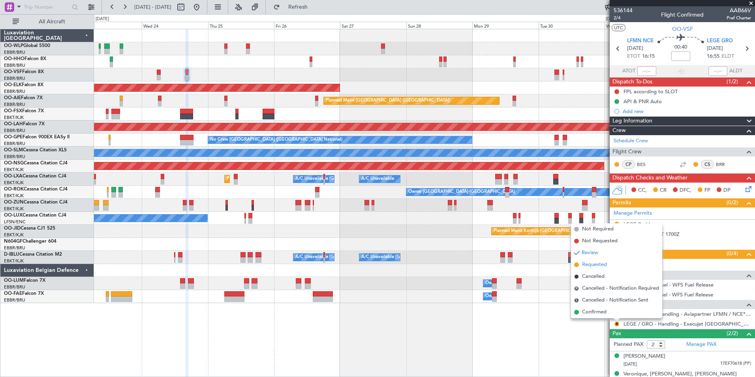
click at [599, 267] on span "Requested" at bounding box center [594, 265] width 25 height 8
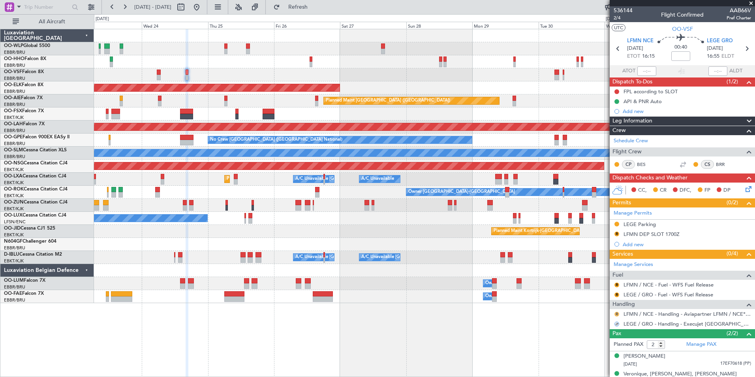
click at [615, 314] on button "R" at bounding box center [616, 314] width 5 height 5
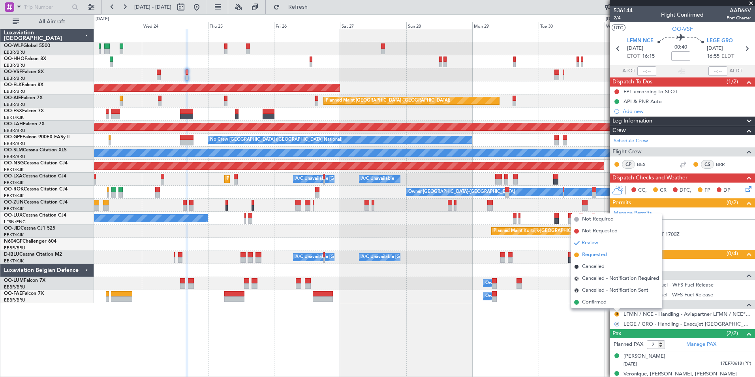
click at [604, 254] on span "Requested" at bounding box center [594, 255] width 25 height 8
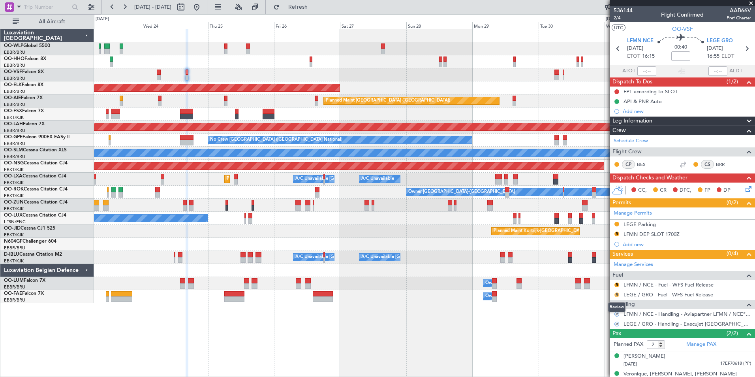
click at [616, 293] on button "R" at bounding box center [616, 294] width 5 height 5
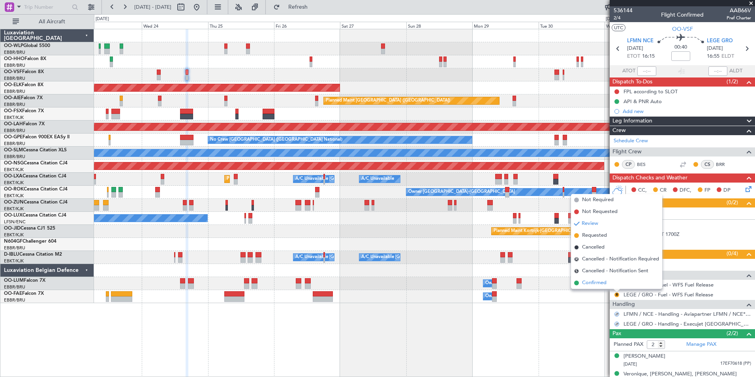
click at [592, 283] on span "Confirmed" at bounding box center [594, 283] width 24 height 8
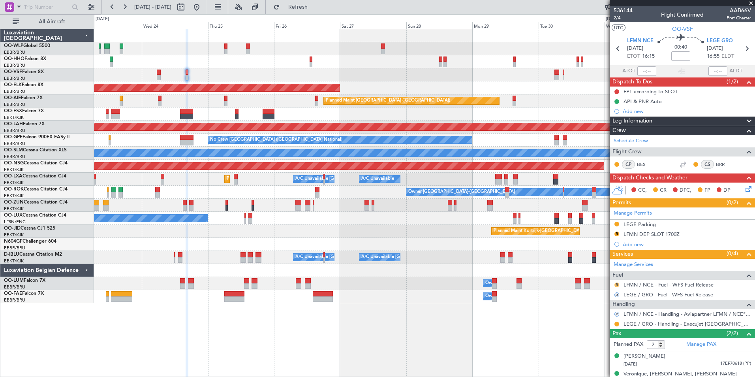
click at [617, 284] on button "R" at bounding box center [616, 284] width 5 height 5
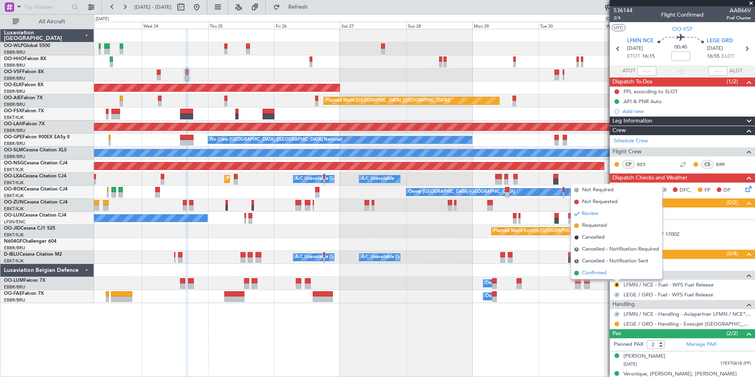
click at [593, 273] on span "Confirmed" at bounding box center [594, 273] width 24 height 8
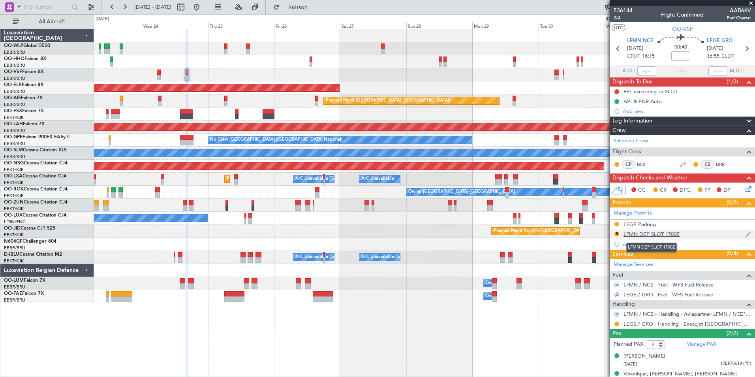
click at [650, 233] on div "LFMN DEP SLOT 1700Z" at bounding box center [652, 234] width 56 height 7
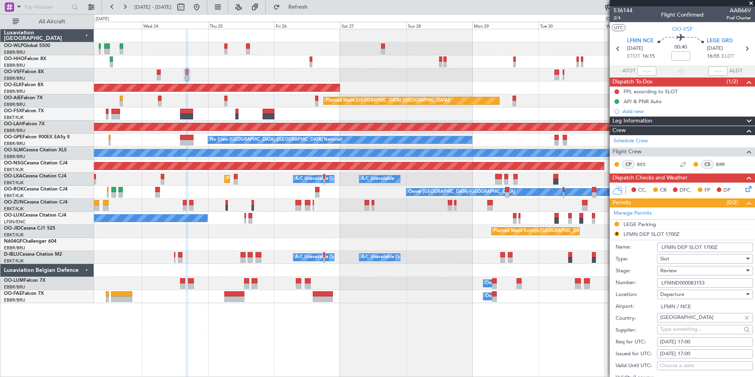
scroll to position [79, 0]
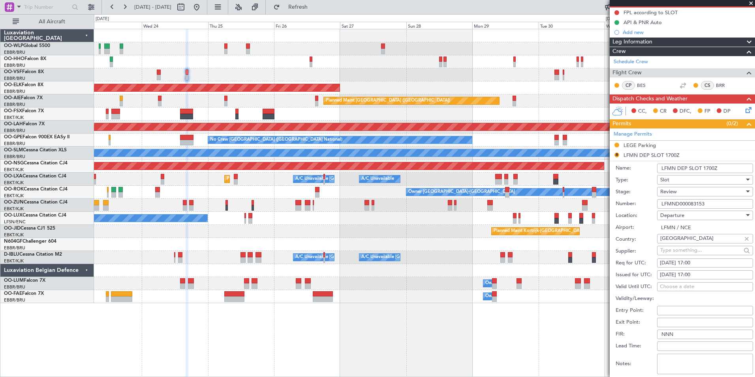
click at [698, 262] on div "24/09/2025 17:00" at bounding box center [705, 263] width 90 height 8
select select "9"
select select "2025"
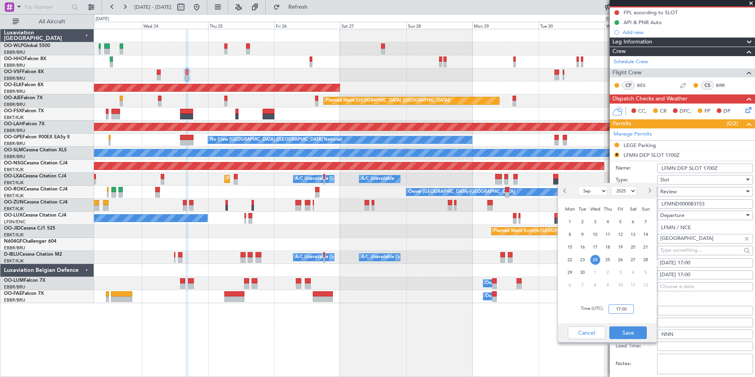
click at [623, 308] on input "17:00" at bounding box center [621, 308] width 25 height 9
type input "16:00"
click at [621, 330] on button "Save" at bounding box center [628, 332] width 38 height 13
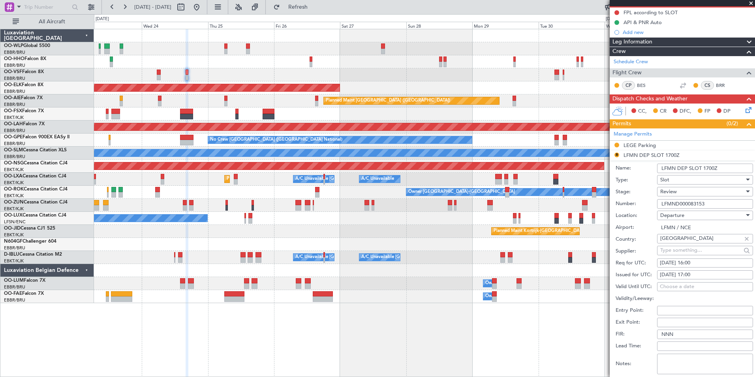
click at [697, 269] on div "Issued for UTC: 24/09/2025 17:00" at bounding box center [684, 275] width 137 height 12
click at [697, 272] on div "24/09/2025 17:00" at bounding box center [705, 275] width 90 height 8
select select "9"
select select "2025"
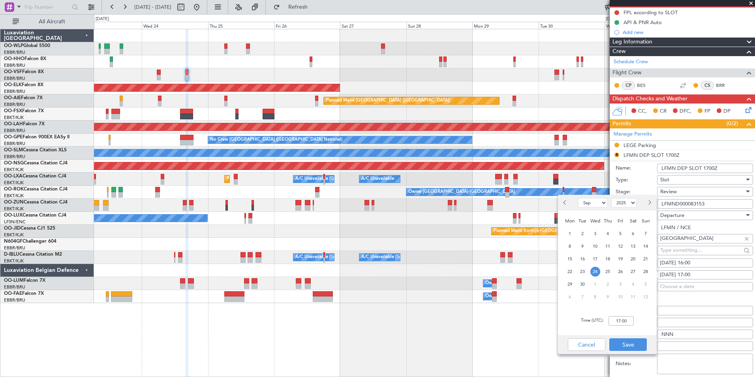
click at [620, 316] on div "Time (UTC): 17:00" at bounding box center [607, 320] width 99 height 28
click at [623, 323] on input "17:00" at bounding box center [621, 320] width 25 height 9
type input "16:00"
click at [637, 342] on button "Save" at bounding box center [628, 344] width 38 height 13
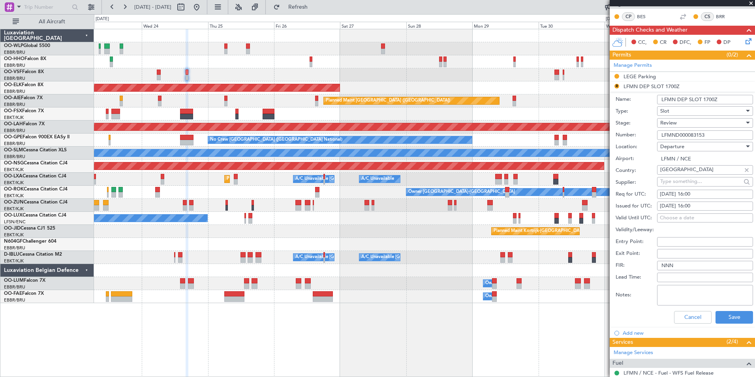
scroll to position [237, 0]
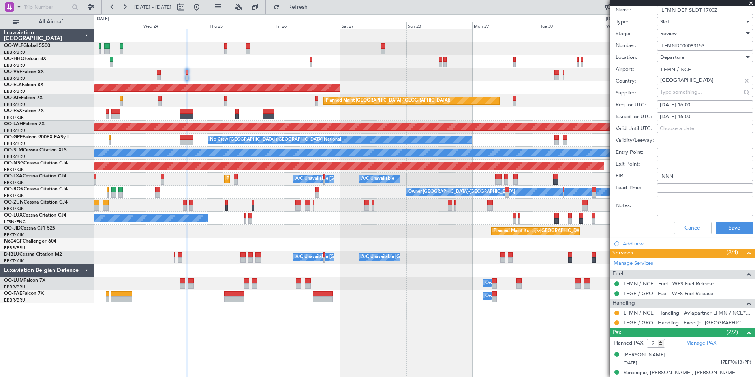
click at [674, 30] on span "Review" at bounding box center [668, 33] width 17 height 7
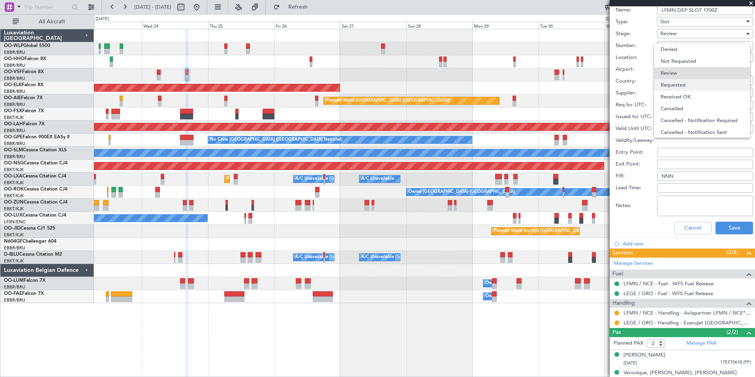
click at [681, 82] on span "Requested" at bounding box center [702, 85] width 83 height 12
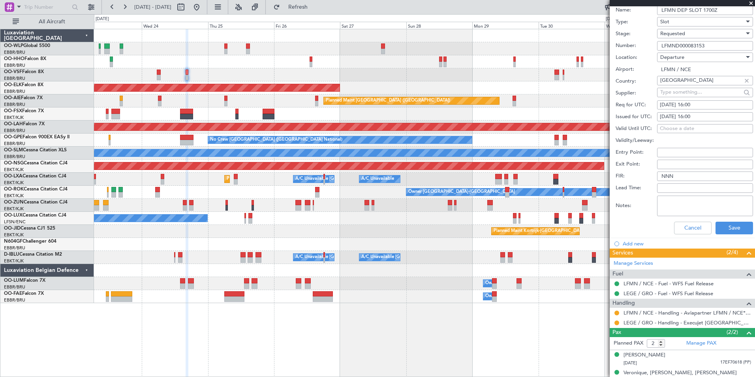
click at [726, 234] on div "Cancel Save" at bounding box center [684, 228] width 137 height 21
click at [725, 225] on button "Save" at bounding box center [735, 228] width 38 height 13
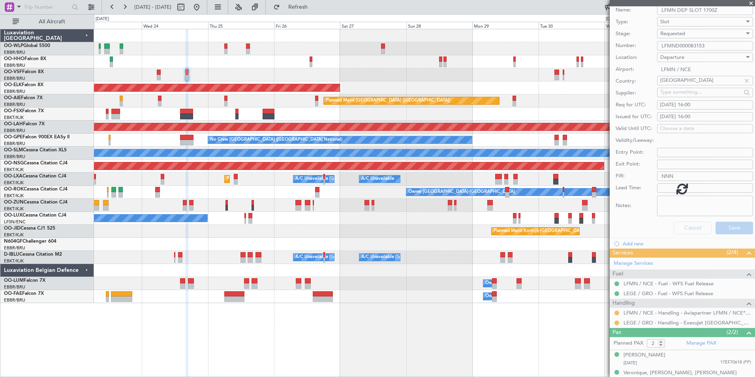
scroll to position [1, 0]
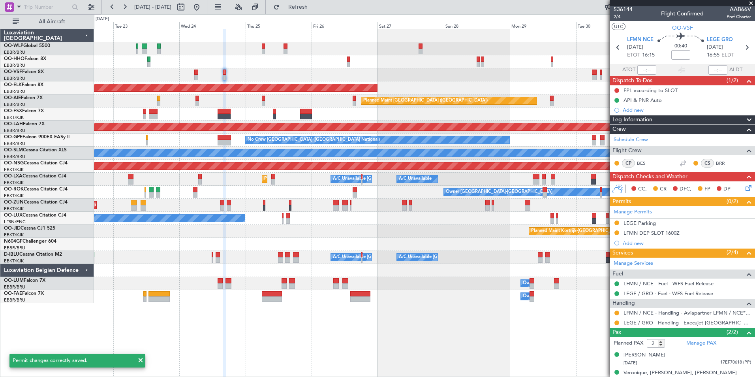
click at [285, 84] on div "Planned Maint Kortrijk-Wevelgem Planned Maint London (Farnborough) Planned Main…" at bounding box center [424, 166] width 661 height 274
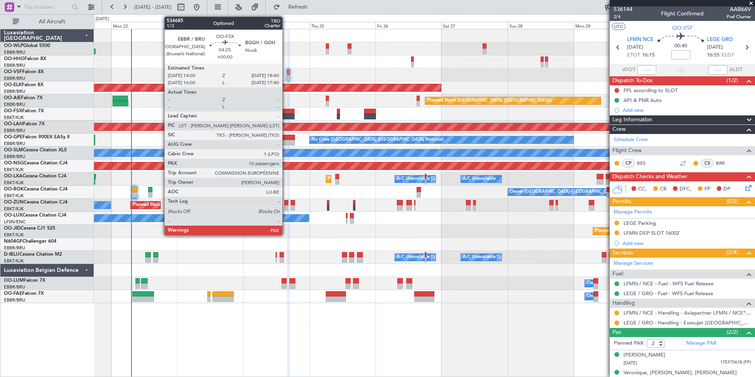
click at [286, 113] on div at bounding box center [288, 112] width 13 height 6
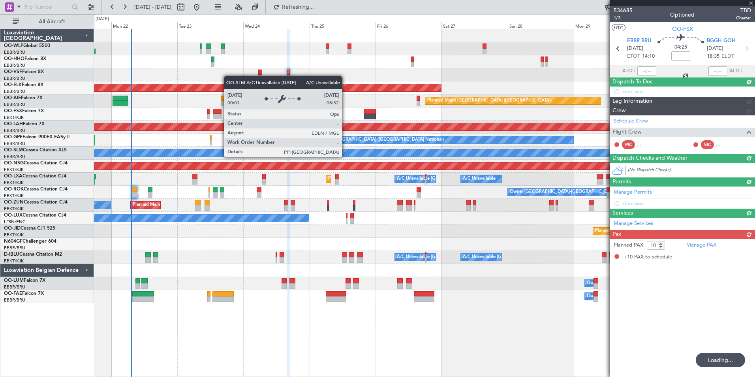
scroll to position [0, 0]
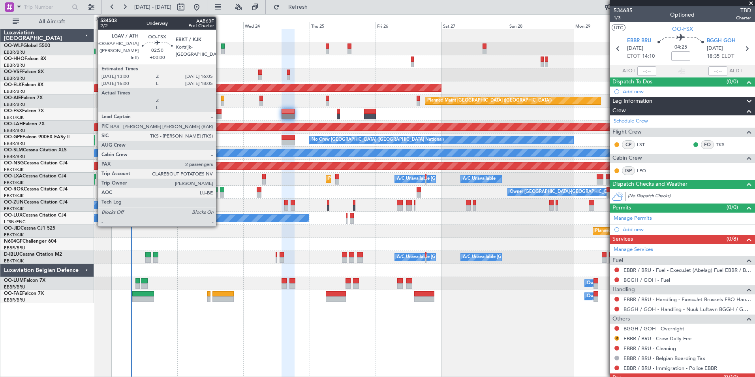
click at [220, 113] on div at bounding box center [217, 112] width 9 height 6
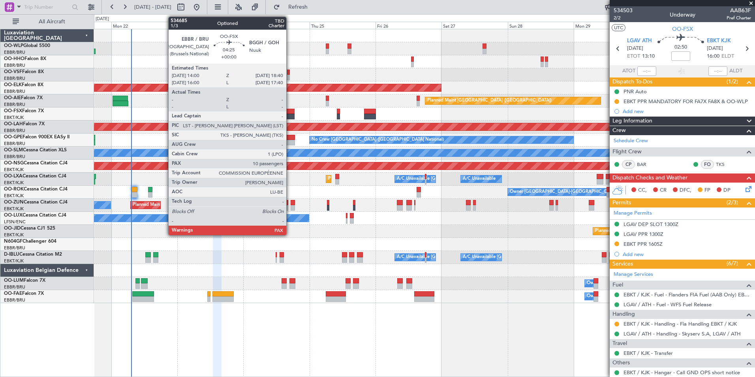
click at [290, 113] on div at bounding box center [288, 112] width 13 height 6
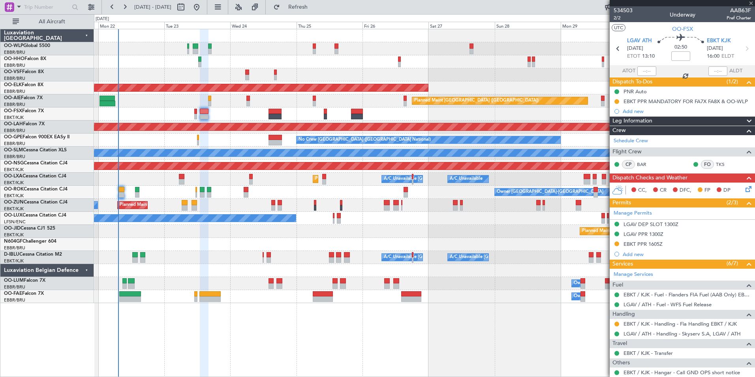
click at [349, 97] on div "Planned Maint [GEOGRAPHIC_DATA] ([GEOGRAPHIC_DATA])" at bounding box center [424, 100] width 661 height 13
type input "10"
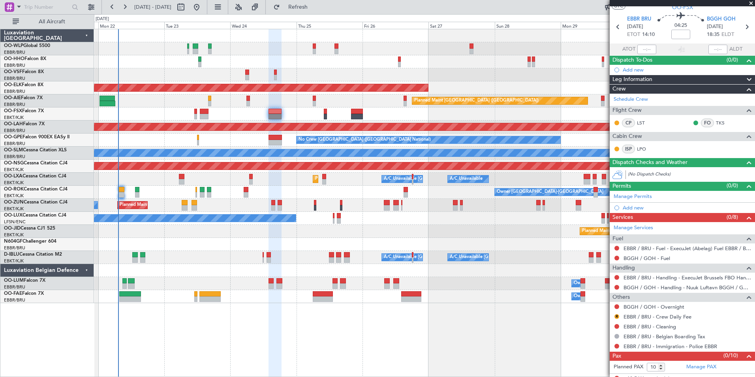
scroll to position [28, 0]
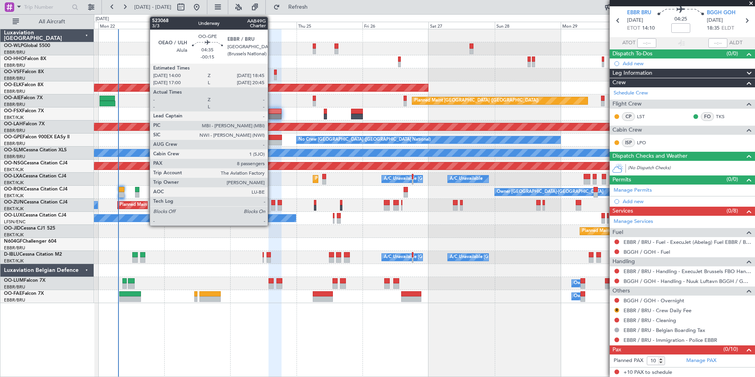
click at [271, 142] on div at bounding box center [275, 143] width 13 height 6
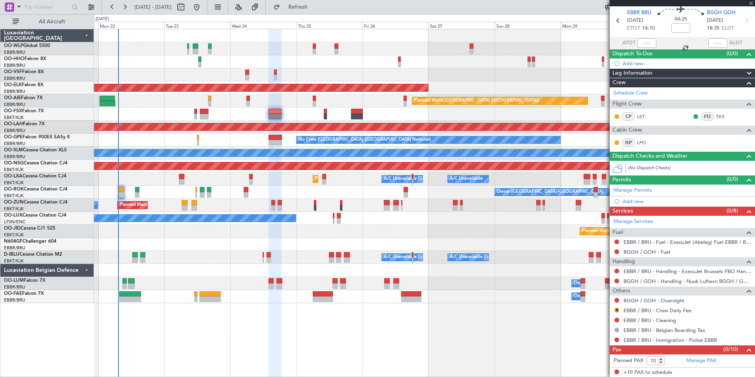
type input "-00:15"
type input "8"
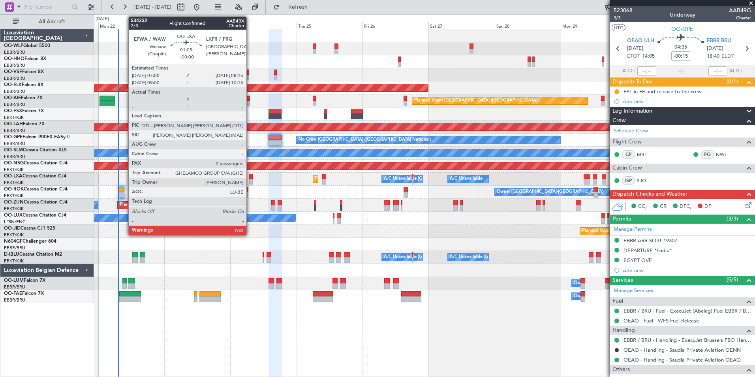
click at [250, 181] on div at bounding box center [251, 182] width 4 height 6
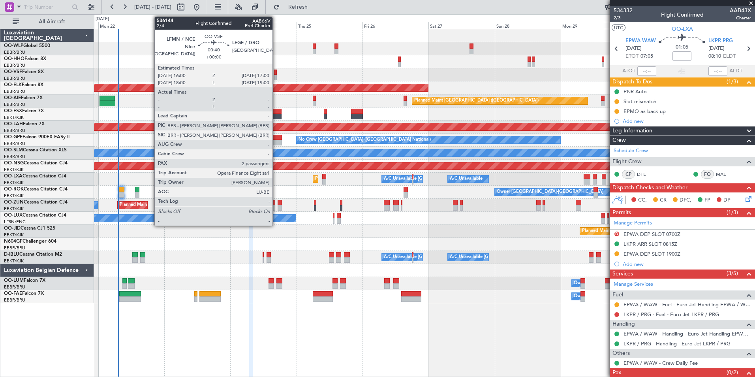
click at [276, 76] on div at bounding box center [275, 78] width 3 height 6
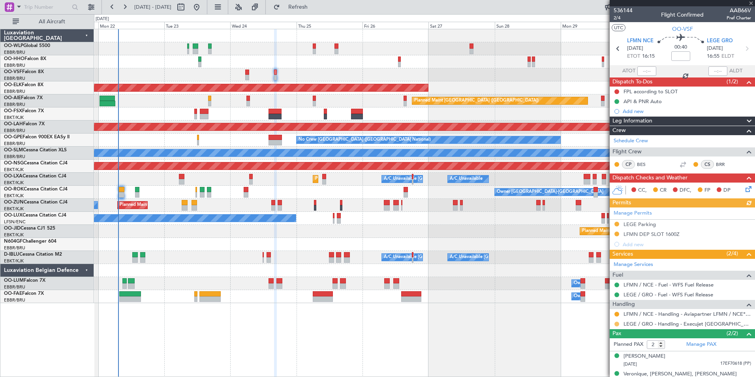
click at [617, 323] on button at bounding box center [616, 323] width 5 height 5
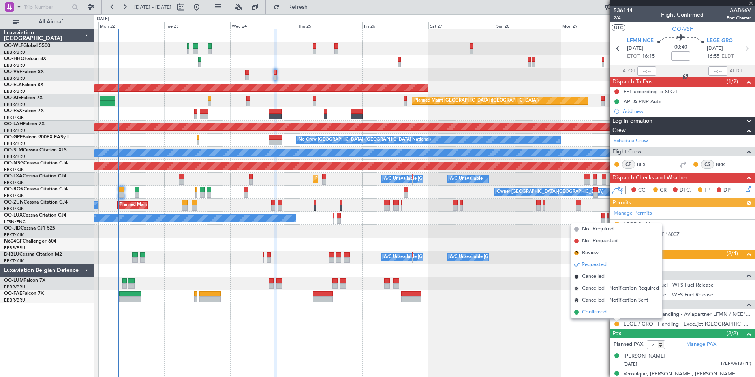
click at [597, 309] on span "Confirmed" at bounding box center [594, 312] width 24 height 8
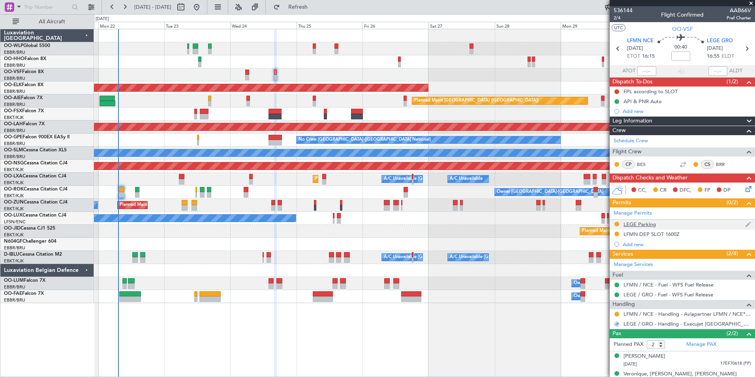
click at [614, 224] on div at bounding box center [617, 224] width 6 height 6
click at [618, 226] on mat-tooltip-component "Requested" at bounding box center [617, 236] width 36 height 21
click at [618, 225] on button at bounding box center [616, 224] width 5 height 5
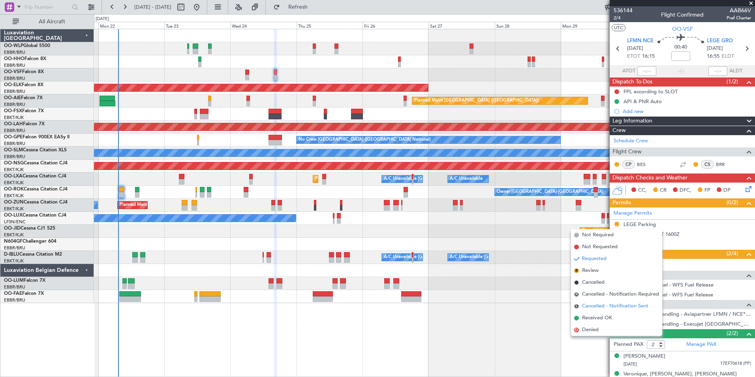
click at [599, 312] on li "S Cancelled - Notification Sent" at bounding box center [616, 306] width 91 height 12
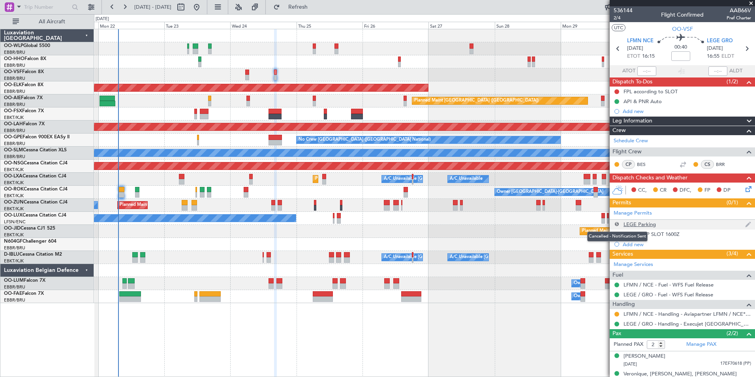
click at [617, 224] on button "S" at bounding box center [616, 224] width 5 height 5
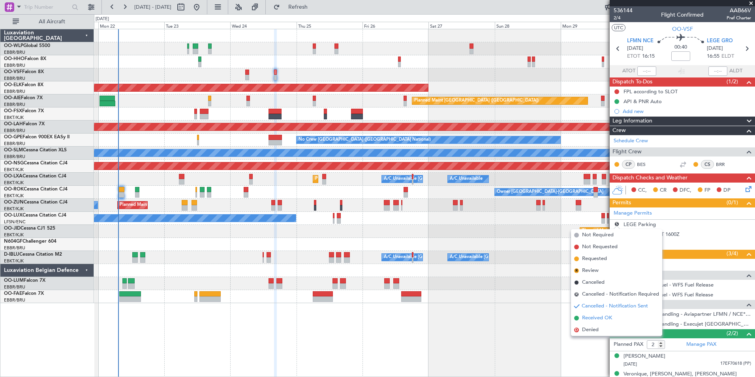
click at [602, 317] on span "Received OK" at bounding box center [597, 318] width 30 height 8
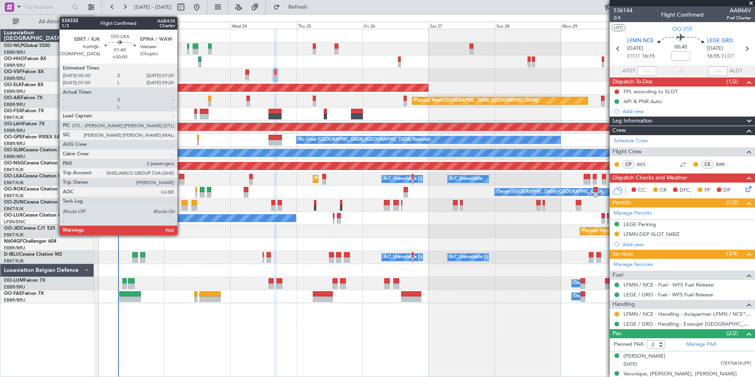
click at [181, 181] on div at bounding box center [181, 182] width 5 height 6
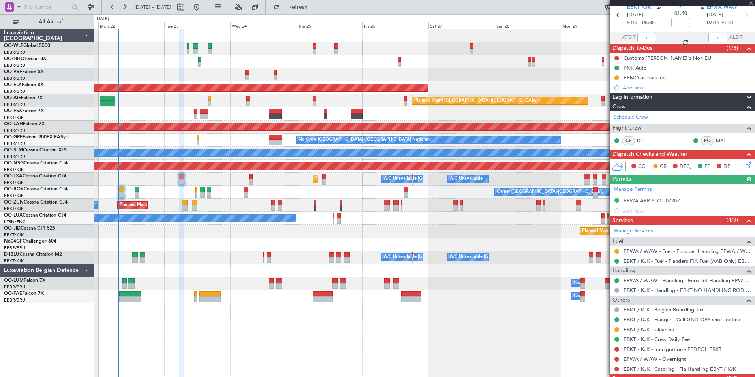
scroll to position [63, 0]
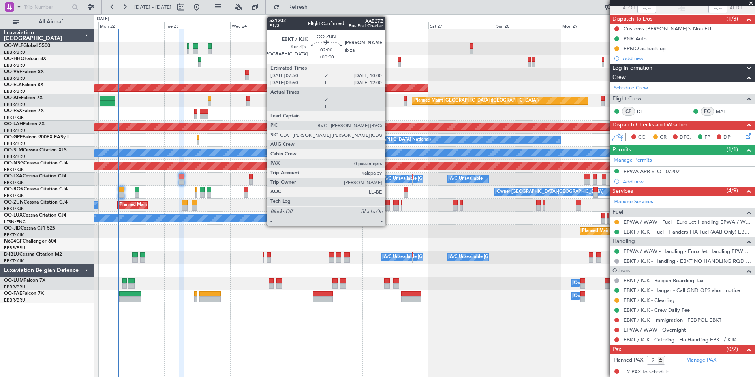
click at [389, 207] on div at bounding box center [387, 208] width 6 height 6
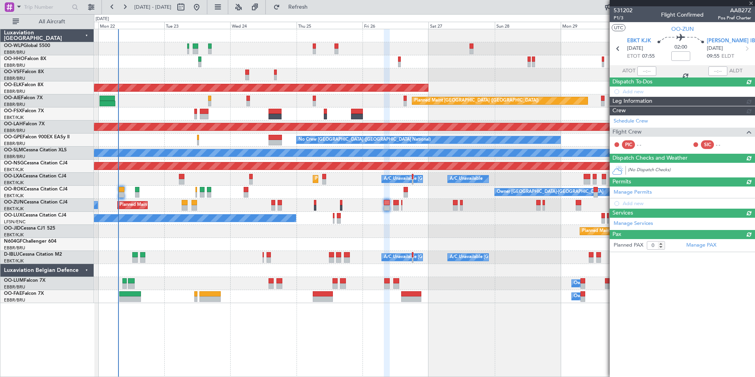
scroll to position [0, 0]
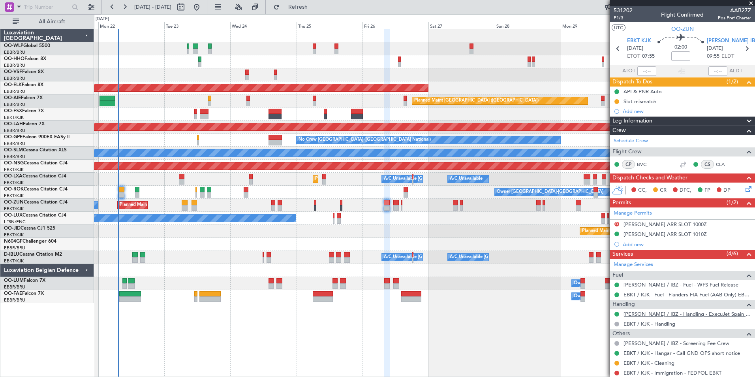
click at [657, 315] on link "[PERSON_NAME] / IBZ - Handling - ExecuJet Spain [PERSON_NAME] / IBZ" at bounding box center [688, 313] width 128 height 7
click at [742, 47] on icon at bounding box center [747, 48] width 10 height 10
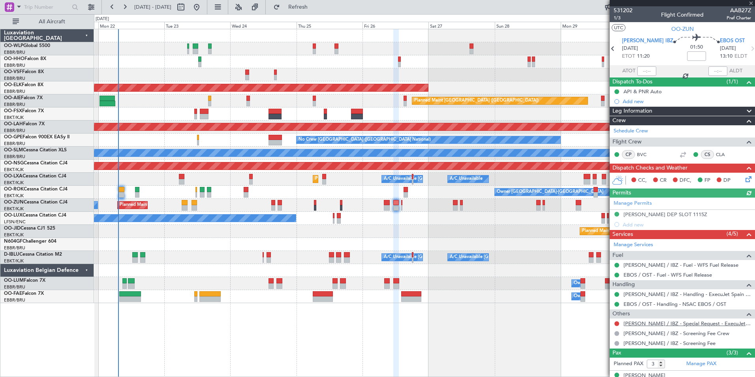
click at [655, 325] on link "[PERSON_NAME] / IBZ - Special Request - ExecuJet [GEOGRAPHIC_DATA] [PERSON_NAME…" at bounding box center [688, 323] width 128 height 7
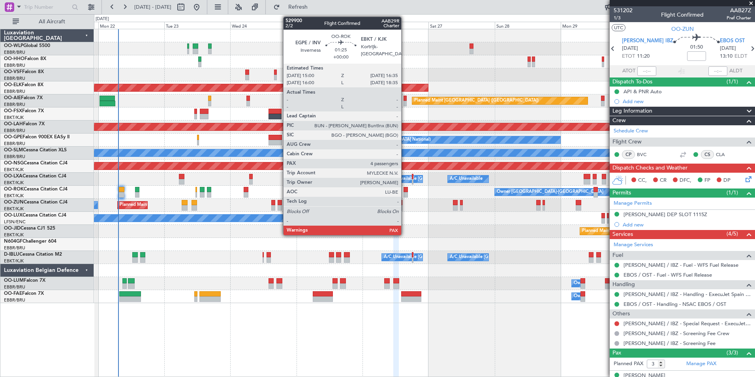
click at [405, 193] on div at bounding box center [406, 195] width 5 height 6
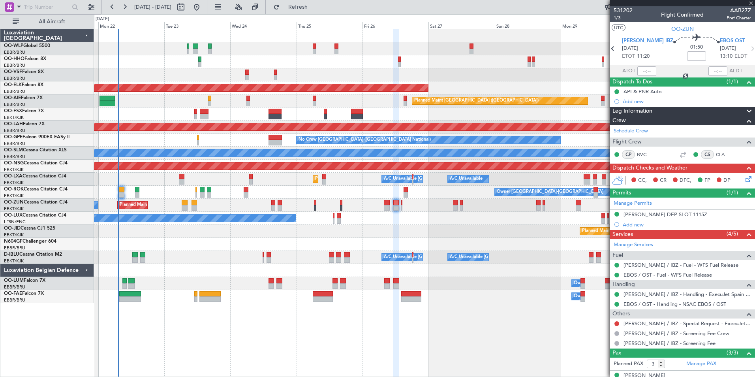
type input "4"
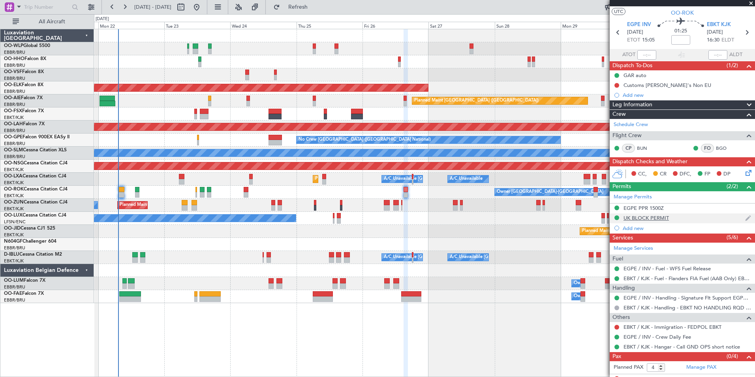
scroll to position [23, 0]
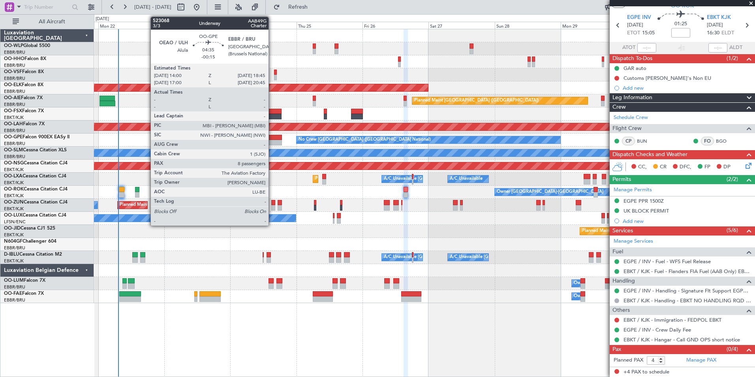
click at [272, 141] on div at bounding box center [275, 143] width 13 height 6
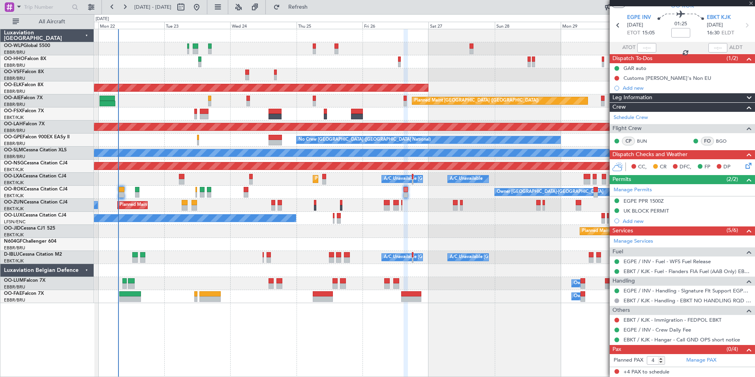
type input "-00:15"
type input "8"
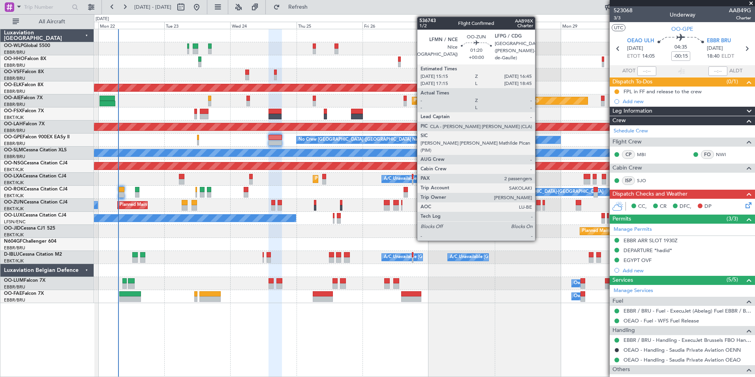
click at [539, 207] on div at bounding box center [538, 208] width 4 height 6
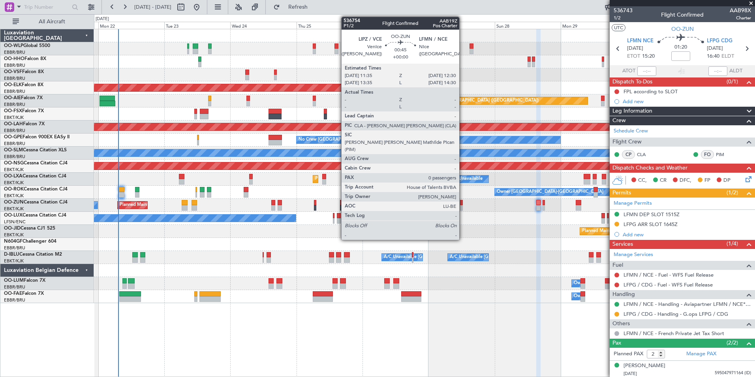
click at [463, 202] on div at bounding box center [461, 203] width 3 height 6
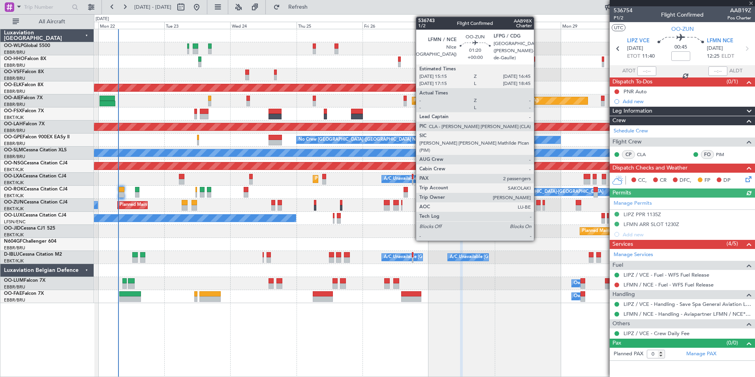
click at [537, 205] on div at bounding box center [538, 208] width 4 height 6
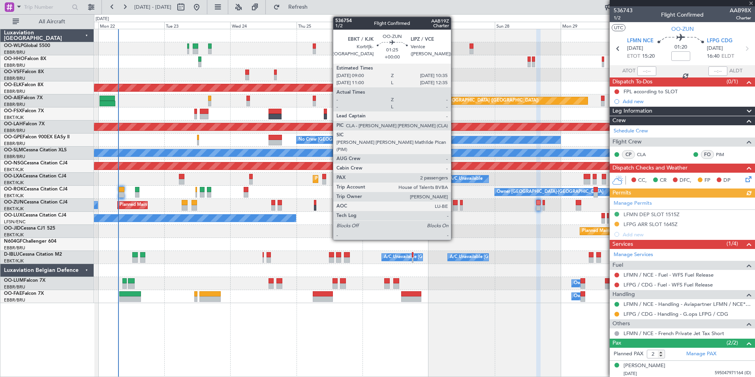
click at [455, 203] on div at bounding box center [455, 203] width 5 height 6
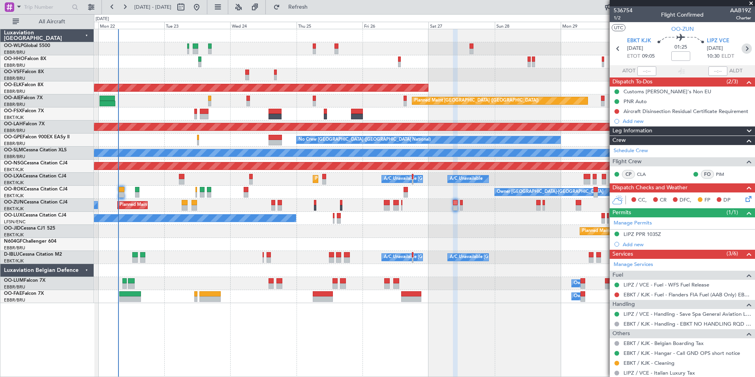
click at [744, 49] on icon at bounding box center [747, 48] width 10 height 10
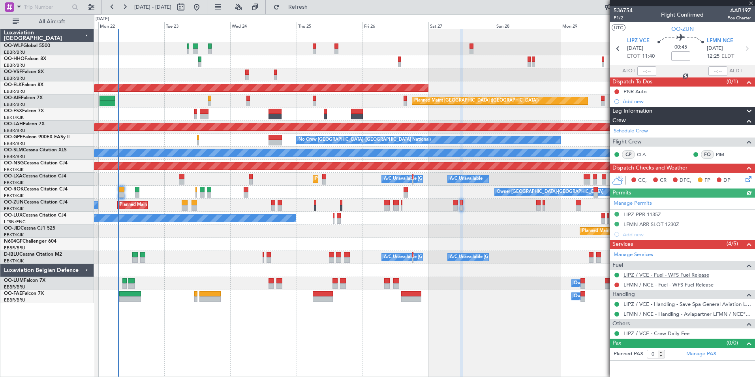
click at [654, 275] on link "LIPZ / VCE - Fuel - WFS Fuel Release" at bounding box center [667, 274] width 86 height 7
click at [619, 49] on icon at bounding box center [618, 48] width 10 height 10
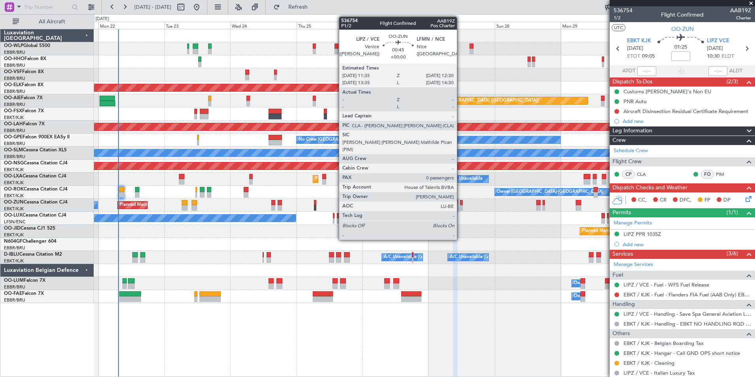
click at [460, 203] on div at bounding box center [461, 203] width 3 height 6
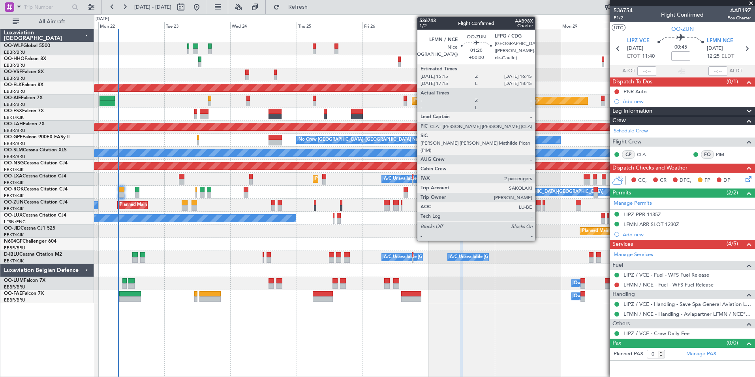
click at [539, 207] on div at bounding box center [538, 208] width 4 height 6
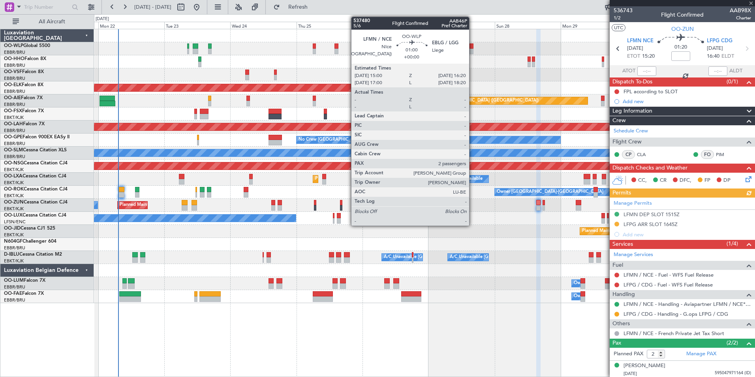
click at [473, 50] on div at bounding box center [472, 52] width 4 height 6
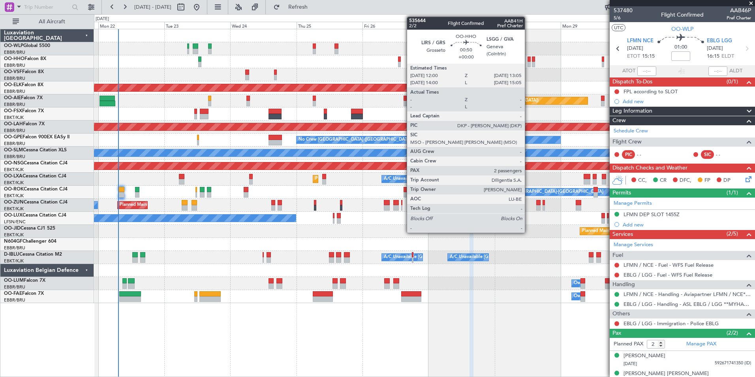
click at [528, 62] on div at bounding box center [529, 65] width 3 height 6
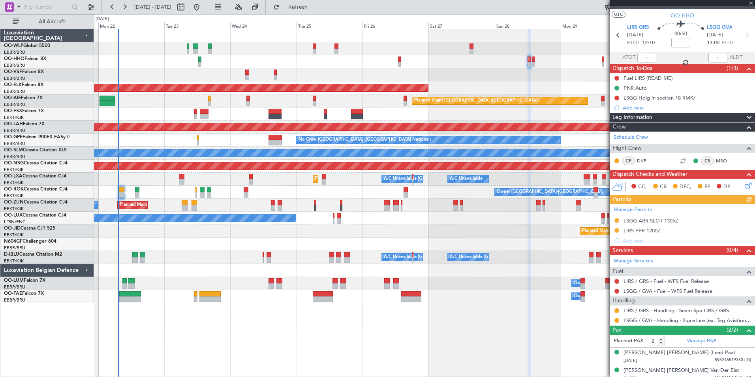
scroll to position [19, 0]
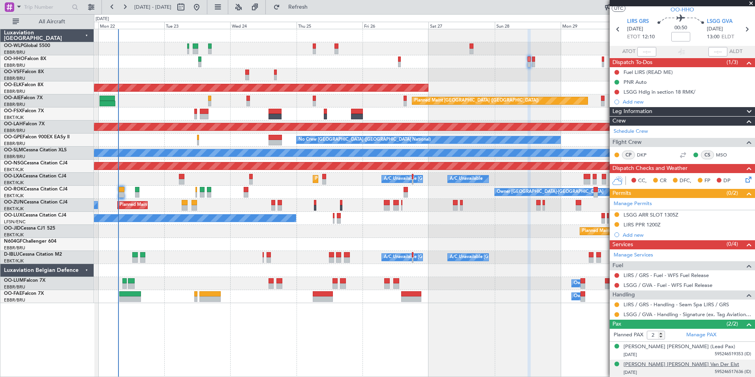
click at [660, 362] on div "[PERSON_NAME] [PERSON_NAME] Van Der Elst" at bounding box center [682, 365] width 116 height 8
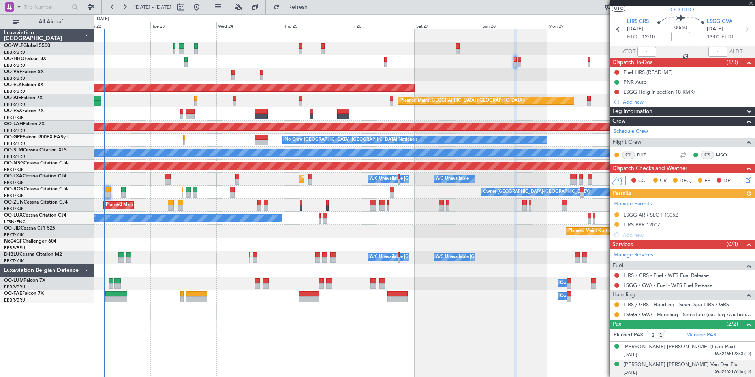
click at [443, 69] on div at bounding box center [424, 74] width 661 height 13
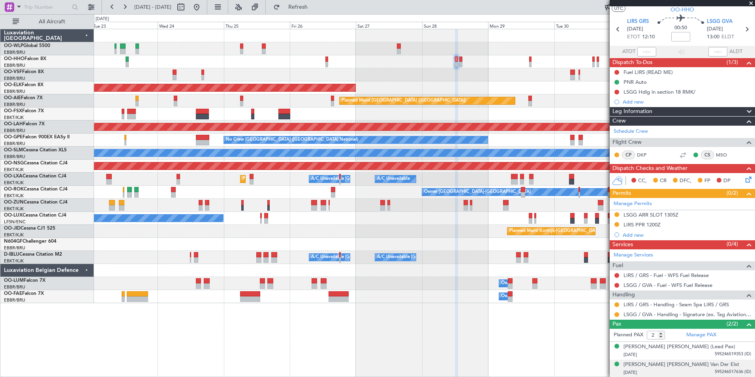
click at [297, 73] on div "Planned Maint Kortrijk-[GEOGRAPHIC_DATA] Planned Maint [GEOGRAPHIC_DATA] ([GEOG…" at bounding box center [424, 166] width 661 height 274
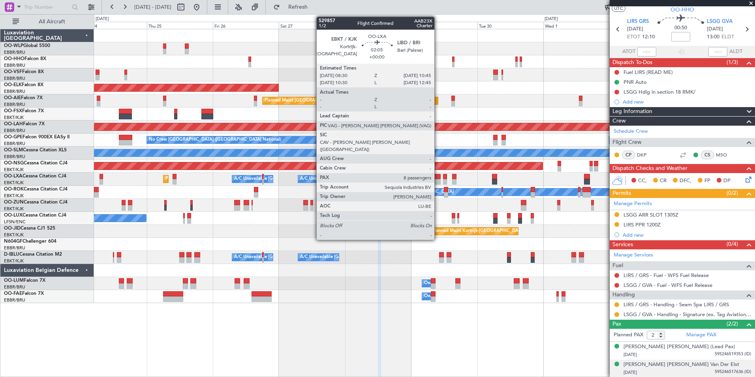
click at [438, 180] on div at bounding box center [437, 182] width 6 height 6
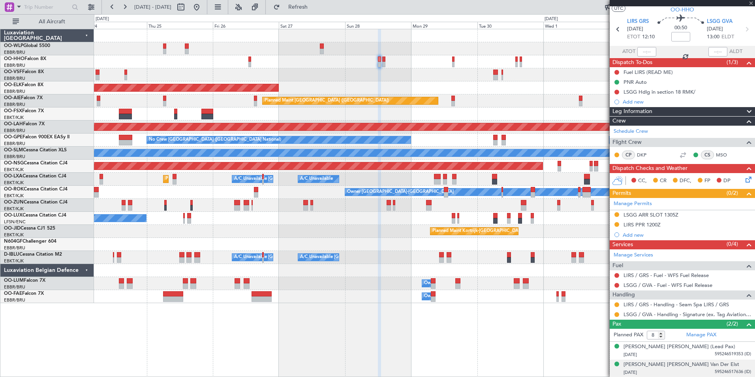
scroll to position [0, 0]
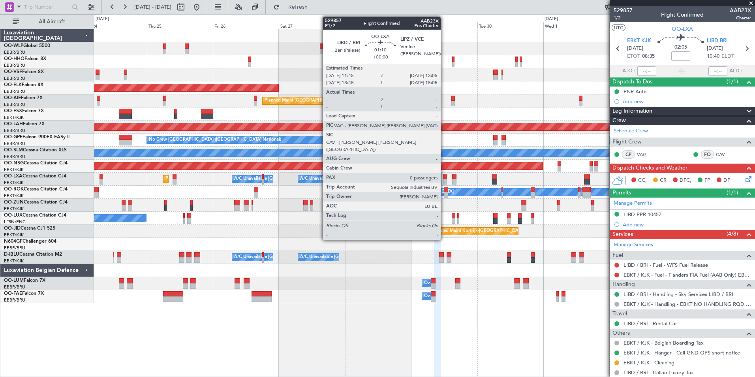
click at [444, 182] on div at bounding box center [445, 182] width 4 height 6
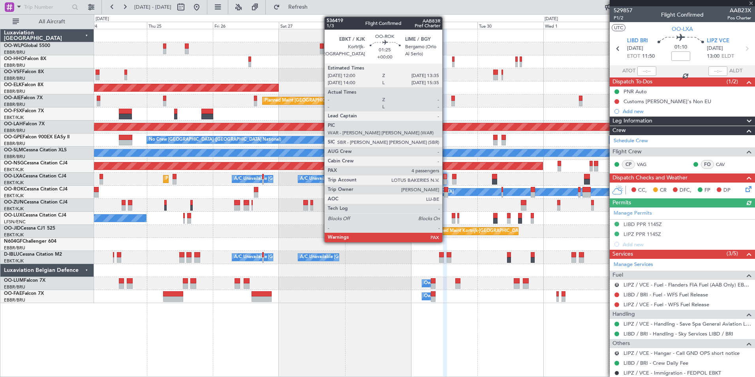
click at [446, 192] on div at bounding box center [446, 195] width 5 height 6
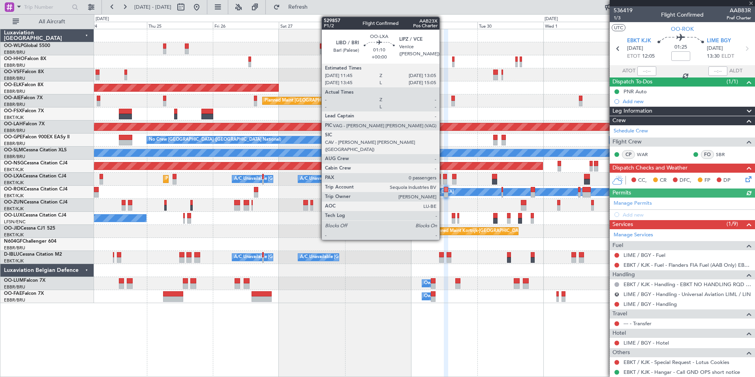
click at [443, 182] on div at bounding box center [445, 182] width 4 height 6
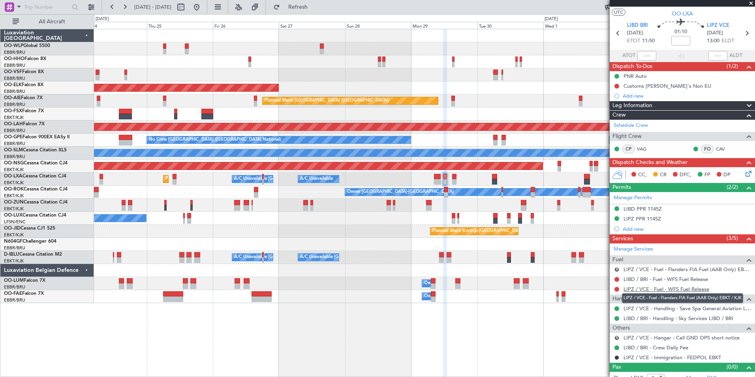
scroll to position [23, 0]
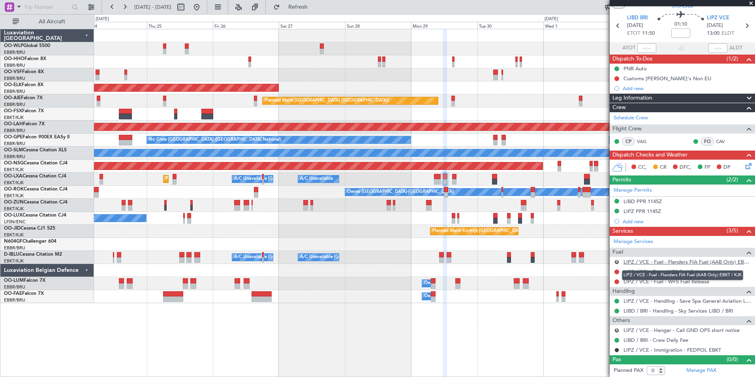
click at [630, 262] on link "LIPZ / VCE - Fuel - Flanders FIA Fuel (AAB Only) EBKT / KJK" at bounding box center [688, 261] width 128 height 7
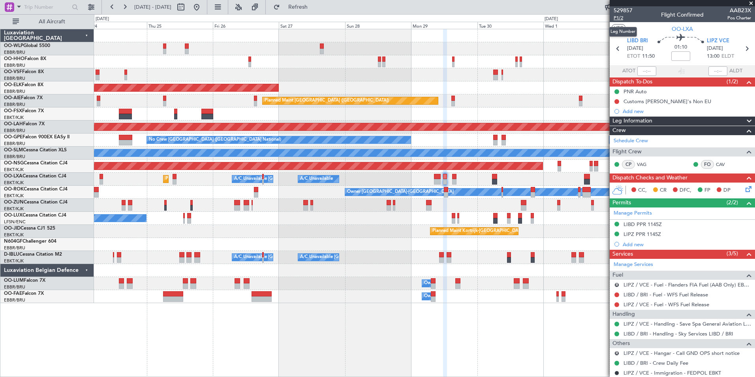
click at [616, 16] on span "P1/2" at bounding box center [623, 18] width 19 height 7
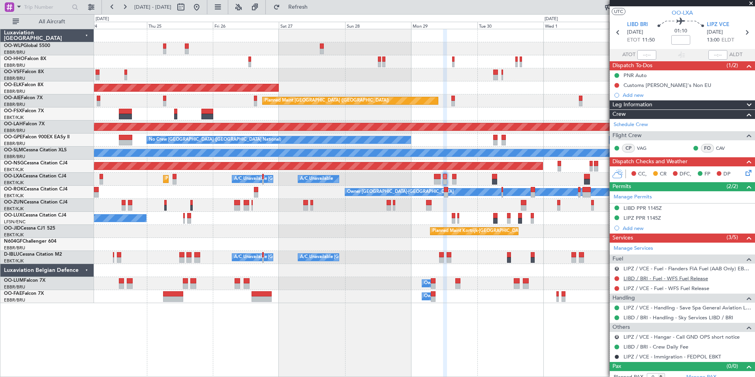
scroll to position [23, 0]
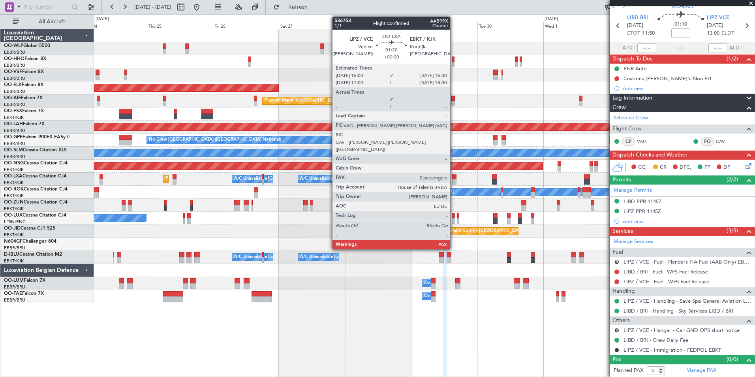
click at [454, 180] on div at bounding box center [454, 182] width 4 height 6
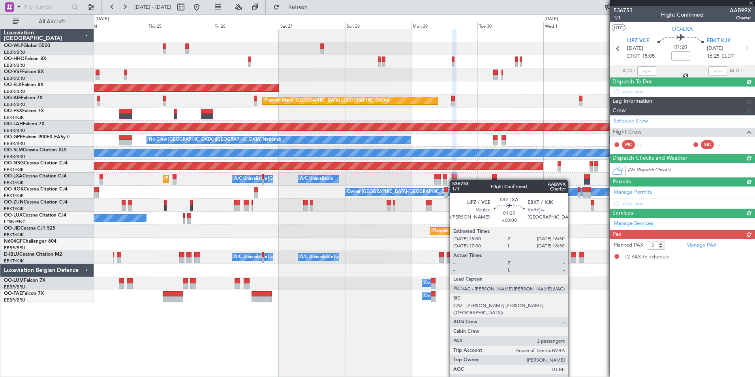
scroll to position [0, 0]
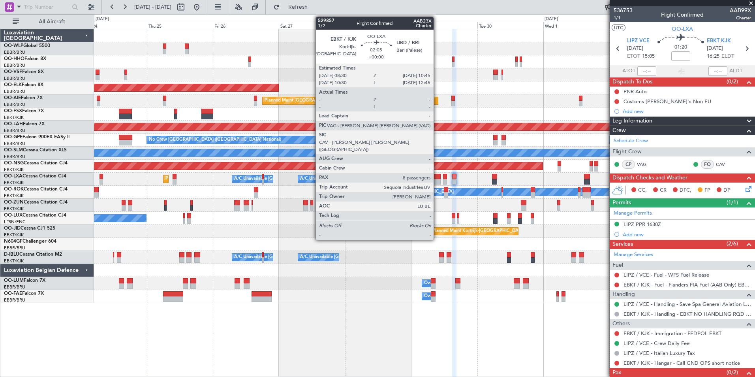
click at [437, 181] on div at bounding box center [437, 182] width 6 height 6
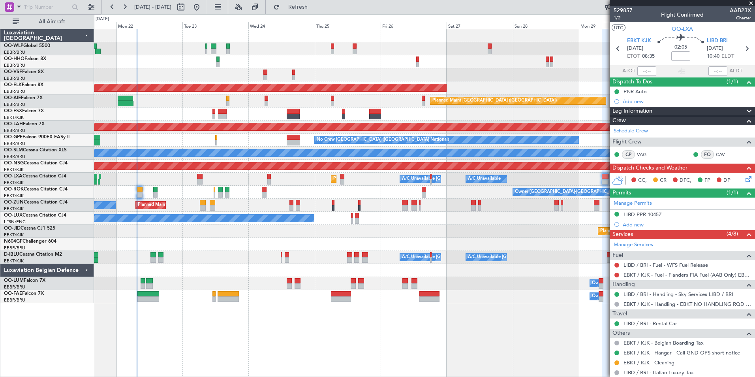
click at [333, 60] on div at bounding box center [424, 61] width 661 height 13
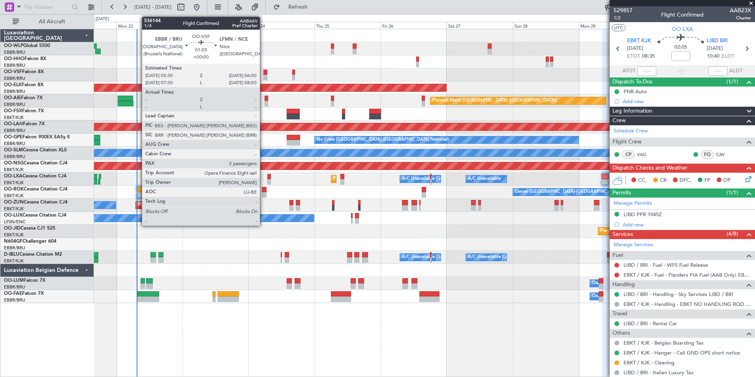
click at [263, 73] on div at bounding box center [265, 73] width 4 height 6
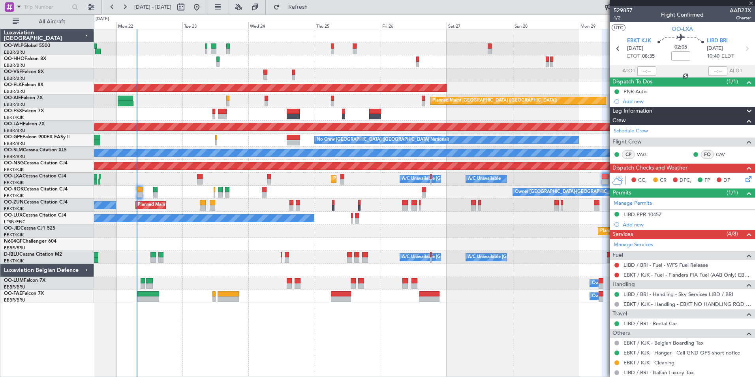
type input "2"
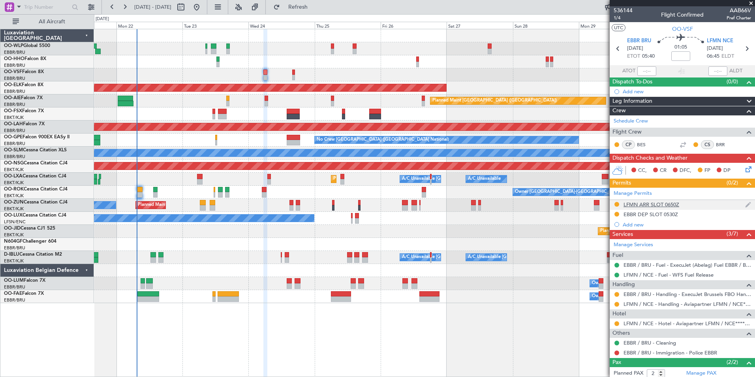
click at [614, 202] on div at bounding box center [617, 204] width 6 height 6
click at [618, 202] on button at bounding box center [616, 204] width 5 height 5
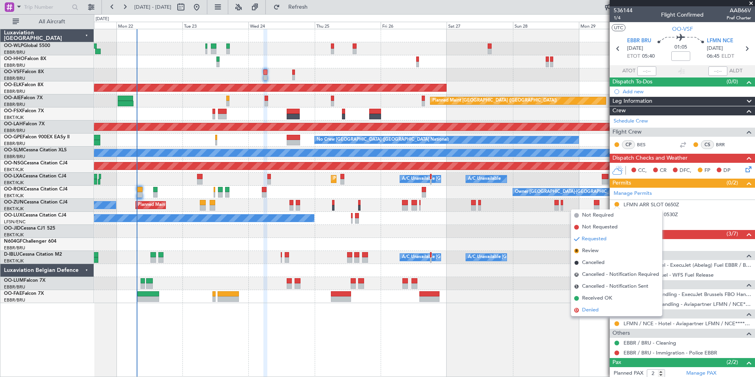
click at [595, 308] on span "Denied" at bounding box center [590, 310] width 17 height 8
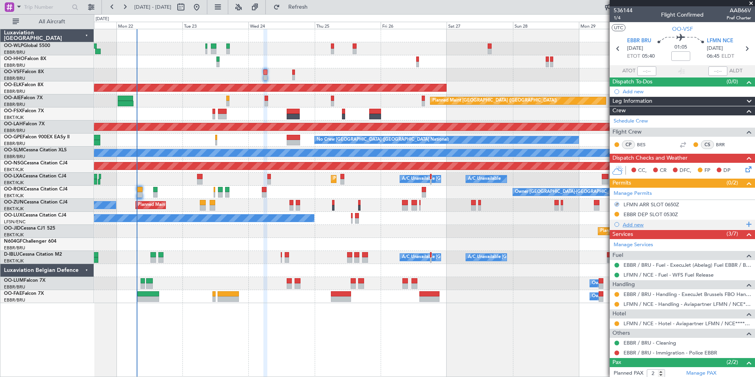
click at [627, 225] on div "Add new" at bounding box center [683, 224] width 121 height 7
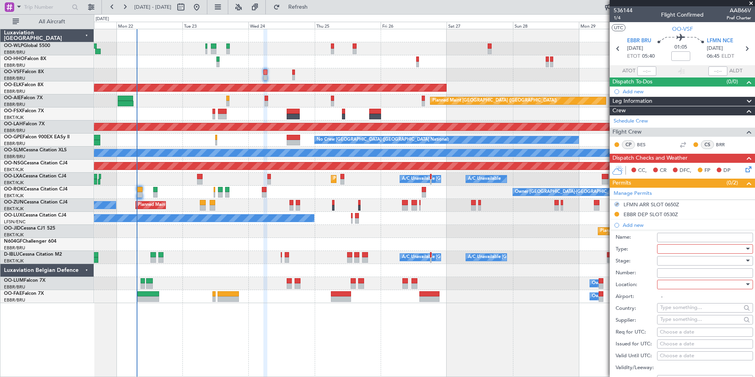
click at [666, 247] on div at bounding box center [702, 249] width 84 height 12
click at [673, 321] on span "Slot" at bounding box center [702, 323] width 83 height 12
click at [679, 257] on div at bounding box center [702, 261] width 84 height 12
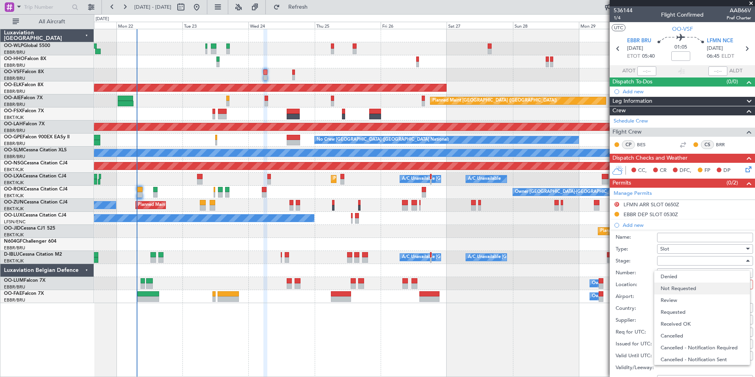
click at [678, 287] on span "Not Requested" at bounding box center [702, 288] width 83 height 12
click at [675, 286] on div at bounding box center [702, 284] width 84 height 12
click at [672, 324] on span "Arrival" at bounding box center [702, 324] width 83 height 12
type input "LFMN / NCE"
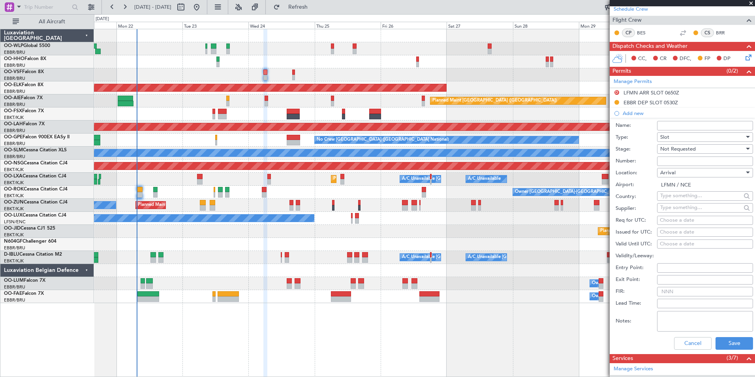
scroll to position [118, 0]
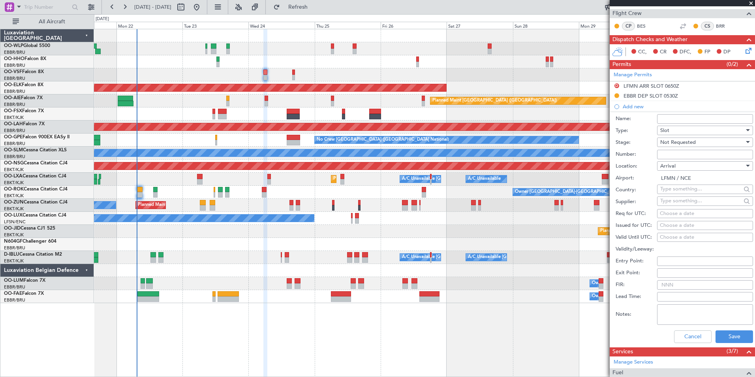
click at [689, 214] on div "Choose a date" at bounding box center [705, 214] width 90 height 8
select select "9"
select select "2025"
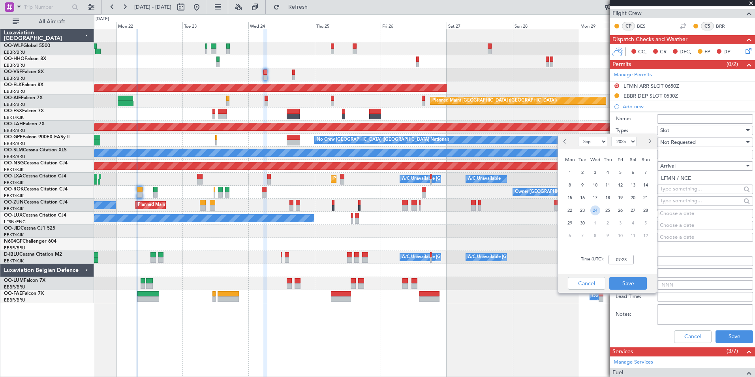
click at [600, 209] on span "24" at bounding box center [595, 210] width 10 height 10
click at [617, 258] on input "00:00" at bounding box center [621, 259] width 25 height 9
type input "07:00"
click at [634, 282] on button "Save" at bounding box center [628, 283] width 38 height 13
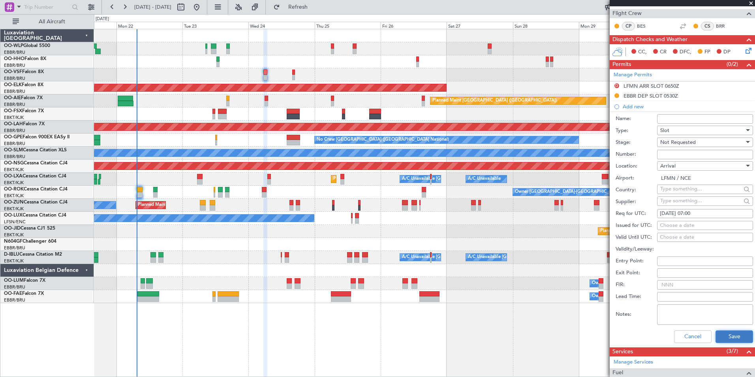
click at [730, 334] on button "Save" at bounding box center [735, 336] width 38 height 13
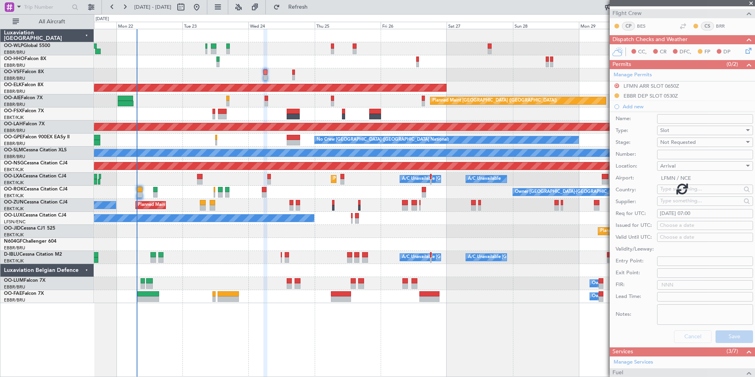
scroll to position [56, 0]
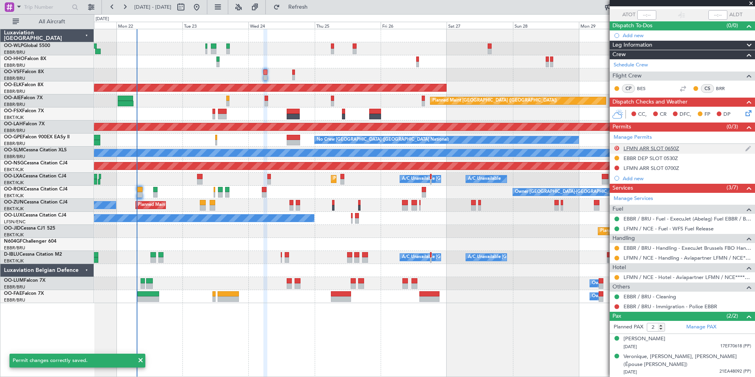
click at [657, 150] on div "LFMN ARR SLOT 0650Z" at bounding box center [652, 148] width 56 height 7
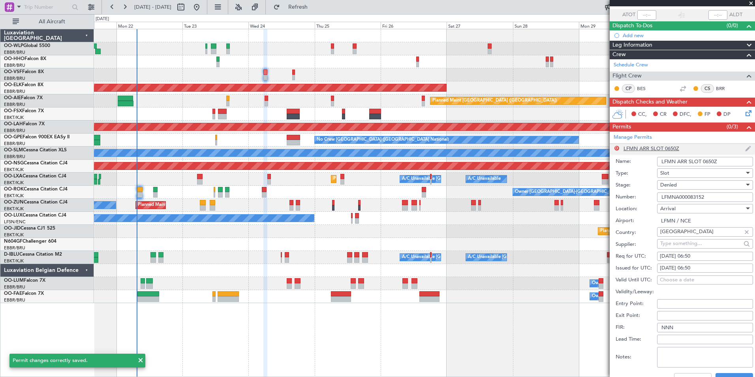
scroll to position [118, 0]
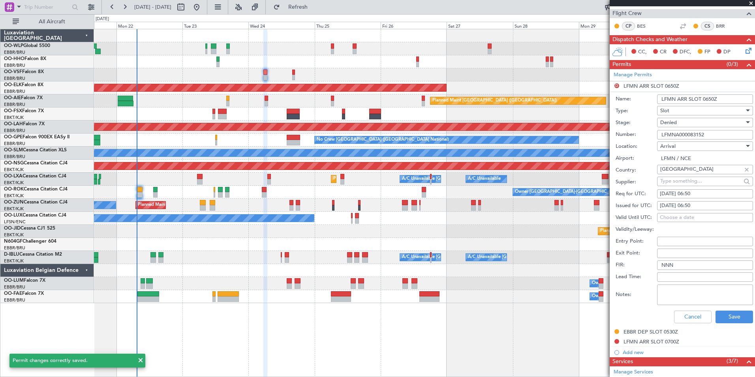
click at [686, 131] on input "LFMNA000083152" at bounding box center [705, 134] width 96 height 9
click at [684, 312] on button "Cancel" at bounding box center [693, 316] width 38 height 13
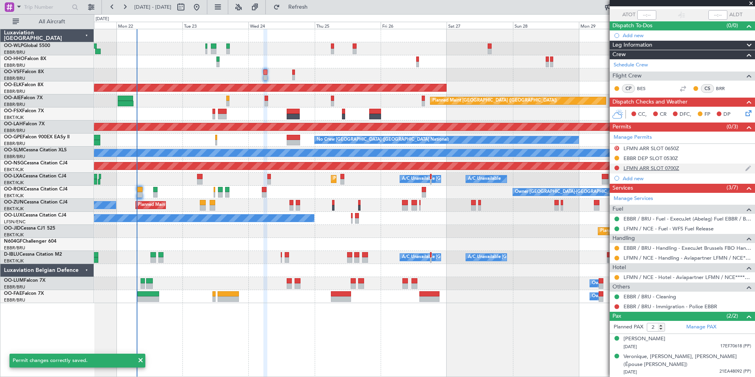
click at [637, 165] on div "LFMN ARR SLOT 0700Z" at bounding box center [652, 168] width 56 height 7
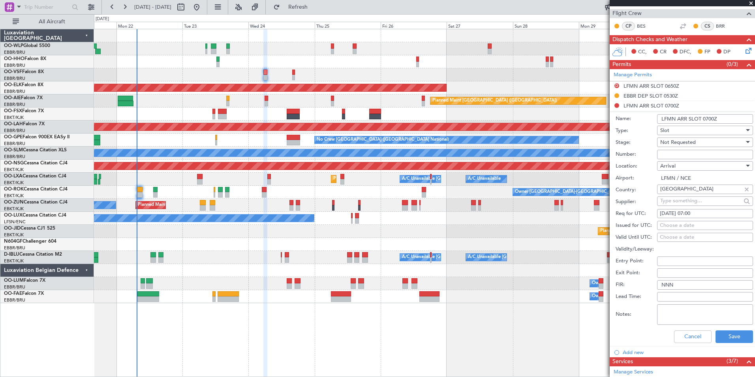
click at [678, 153] on input "Number:" at bounding box center [705, 154] width 96 height 9
paste input "LFMNA000083152"
type input "LFMNA000083152"
click at [680, 143] on span "Not Requested" at bounding box center [678, 142] width 36 height 7
click at [685, 206] on span "Received OK" at bounding box center [702, 205] width 83 height 12
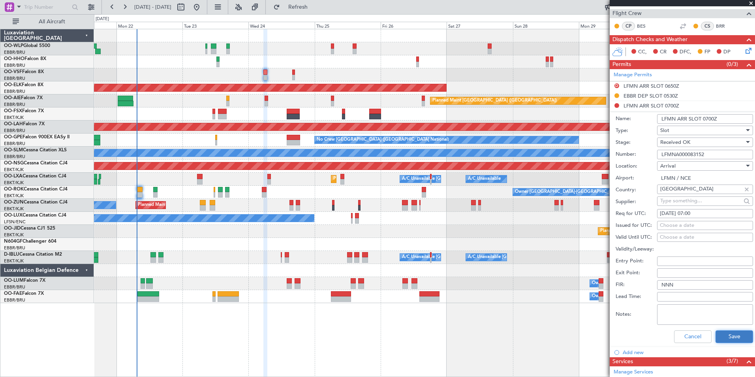
click at [728, 337] on button "Save" at bounding box center [735, 336] width 38 height 13
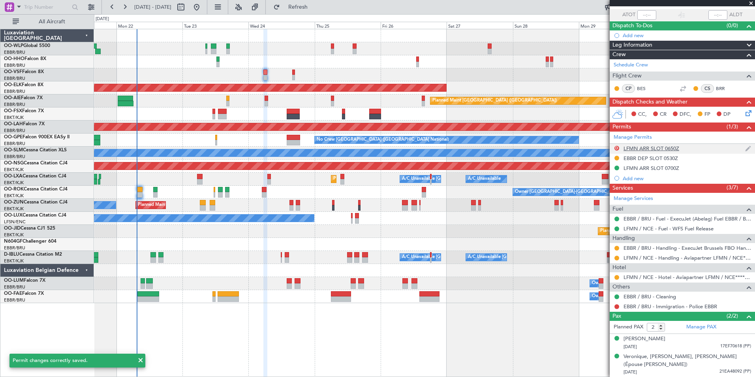
scroll to position [0, 0]
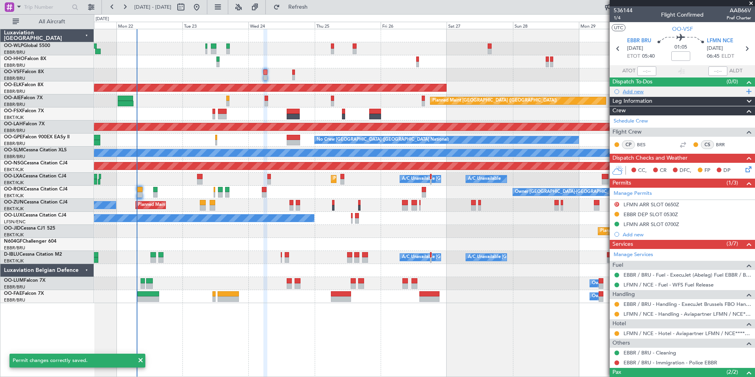
click at [639, 89] on div "Add new" at bounding box center [683, 91] width 121 height 7
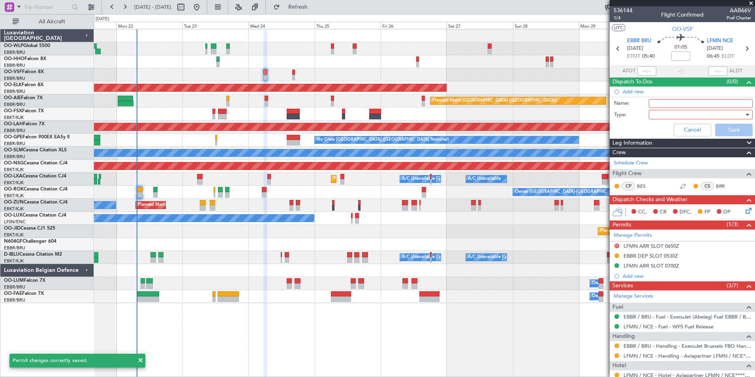
click at [671, 102] on input "Name:" at bounding box center [701, 103] width 104 height 9
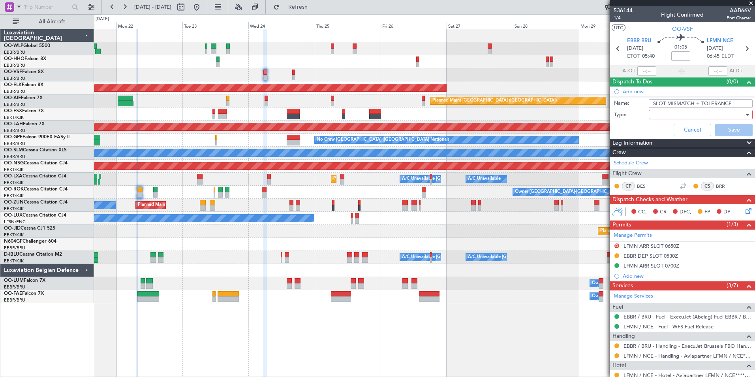
type input "SLOT MISMATCH + TOLERANCE"
click at [668, 112] on div at bounding box center [698, 115] width 92 height 12
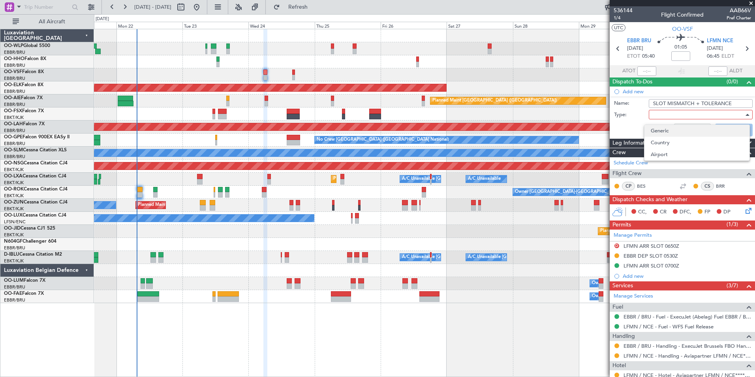
click at [661, 126] on span "Generic" at bounding box center [697, 131] width 92 height 12
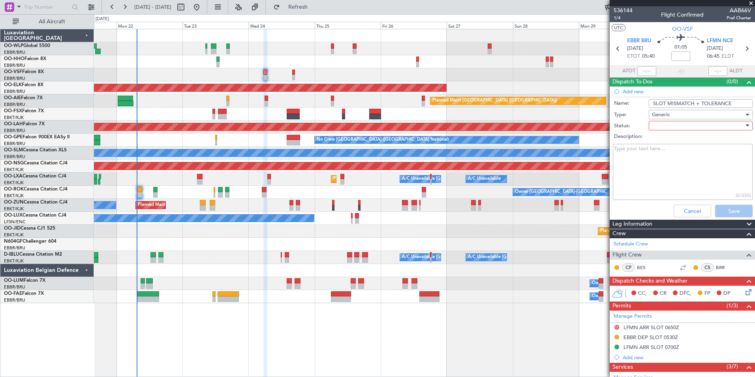
click at [661, 126] on div at bounding box center [698, 126] width 92 height 12
click at [660, 141] on span "Not Started" at bounding box center [697, 141] width 92 height 12
click at [661, 150] on textarea "Description:" at bounding box center [683, 172] width 140 height 56
type textarea "Slot mismatch but we have a tolerance of +/- 10 min on ARR check with FPL"
click at [723, 207] on button "Save" at bounding box center [734, 211] width 38 height 13
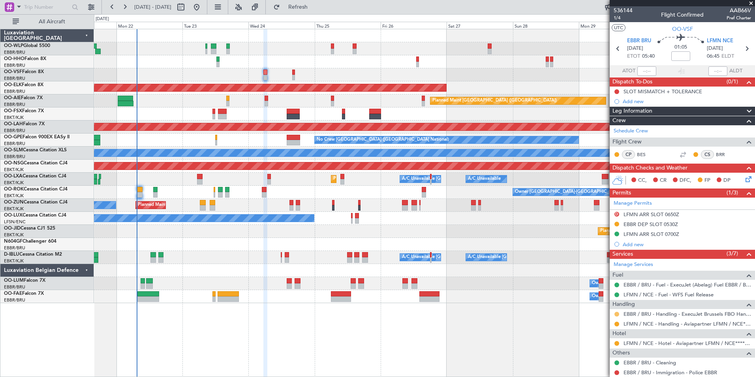
click at [616, 314] on button at bounding box center [616, 314] width 5 height 5
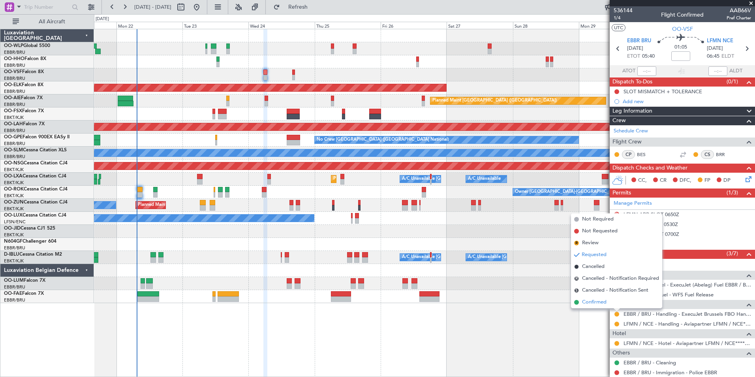
click at [595, 299] on span "Confirmed" at bounding box center [594, 302] width 24 height 8
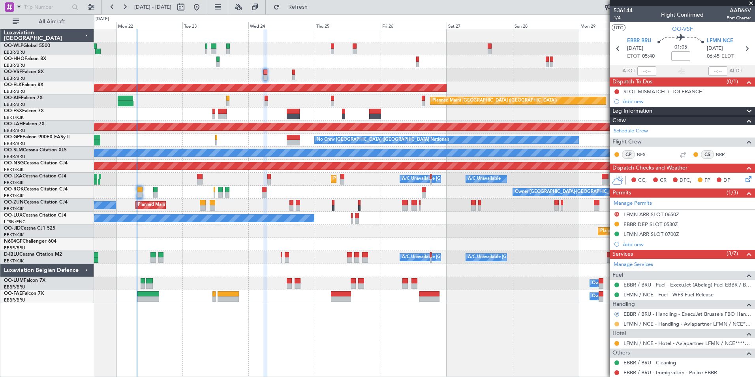
click at [617, 322] on button at bounding box center [616, 323] width 5 height 5
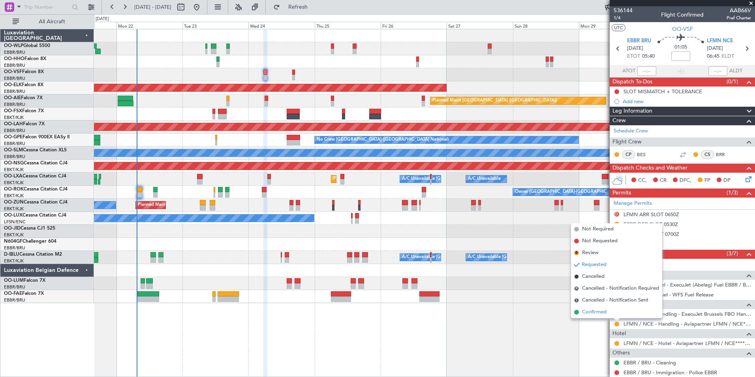
click at [607, 313] on span "Confirmed" at bounding box center [594, 312] width 24 height 8
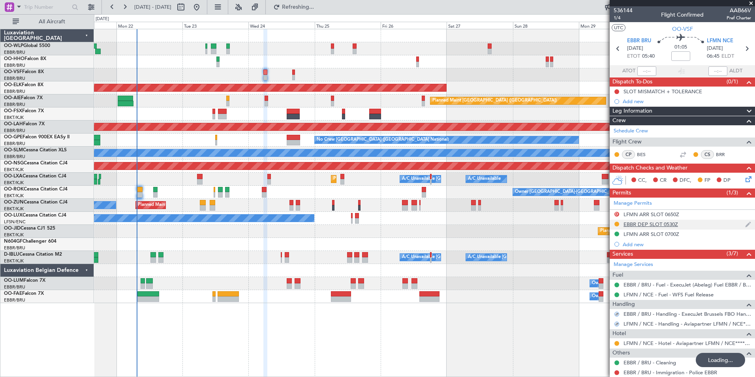
click at [648, 225] on div "EBBR DEP SLOT 0530Z" at bounding box center [651, 224] width 54 height 7
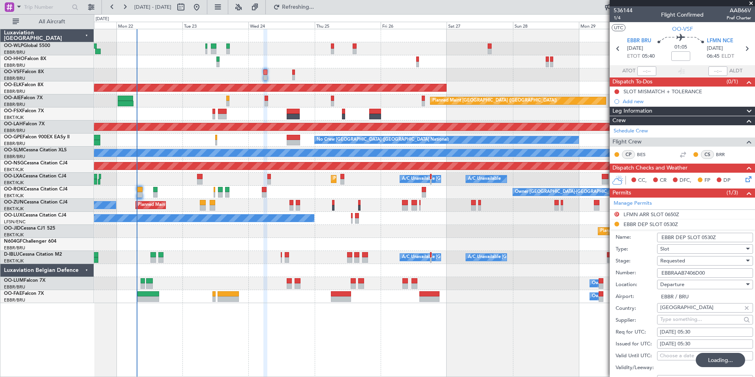
click at [684, 272] on input "EBBRAAB7406D00" at bounding box center [705, 272] width 96 height 9
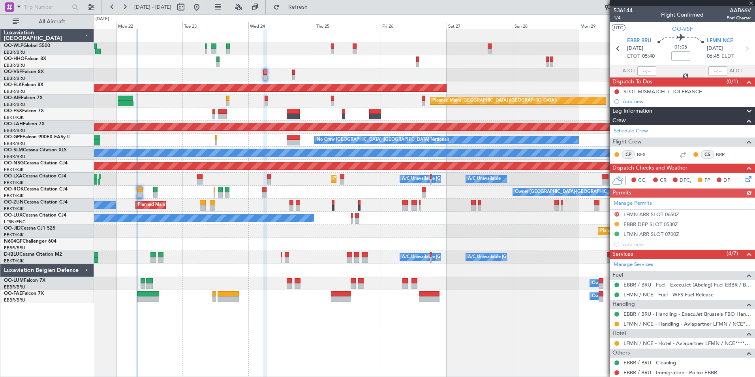
drag, startPoint x: 684, startPoint y: 272, endPoint x: 663, endPoint y: 224, distance: 51.6
click at [663, 224] on div "Manage Permits D LFMN ARR SLOT 0650Z EBBR DEP SLOT 0530Z LFMN ARR SLOT 0700Z Ad…" at bounding box center [682, 223] width 145 height 52
click at [648, 222] on div "Manage Permits D LFMN ARR SLOT 0650Z EBBR DEP SLOT 0530Z LFMN ARR SLOT 0700Z Ad…" at bounding box center [682, 223] width 145 height 52
click at [651, 225] on div "EBBR DEP SLOT 0530Z" at bounding box center [651, 224] width 54 height 7
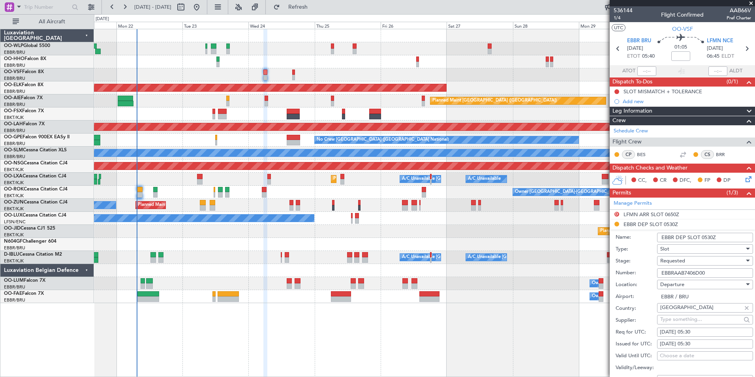
click at [682, 257] on span "Requested" at bounding box center [672, 260] width 25 height 7
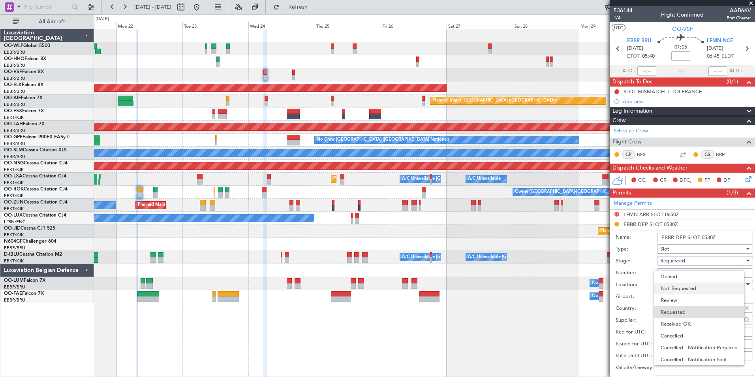
scroll to position [4, 0]
click at [687, 320] on span "Received OK" at bounding box center [702, 320] width 83 height 12
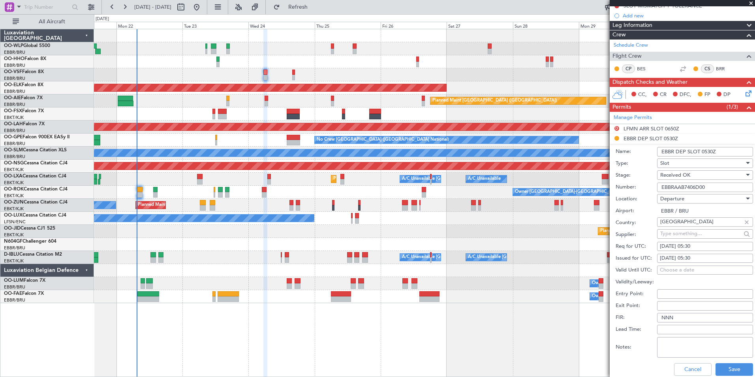
scroll to position [197, 0]
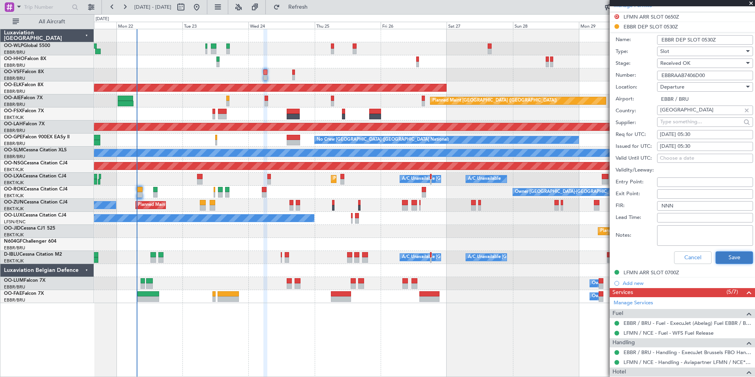
click at [725, 261] on button "Save" at bounding box center [735, 257] width 38 height 13
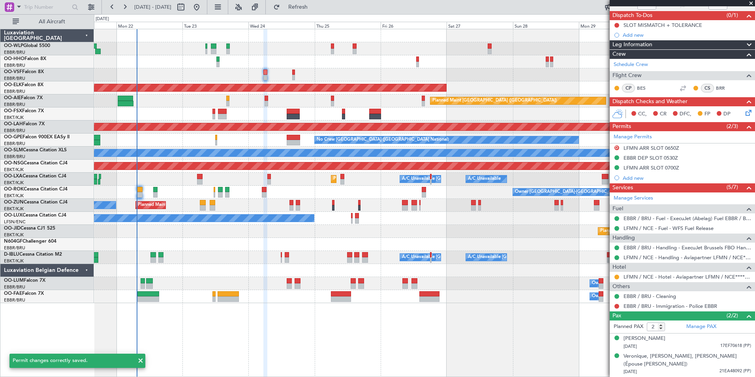
scroll to position [66, 0]
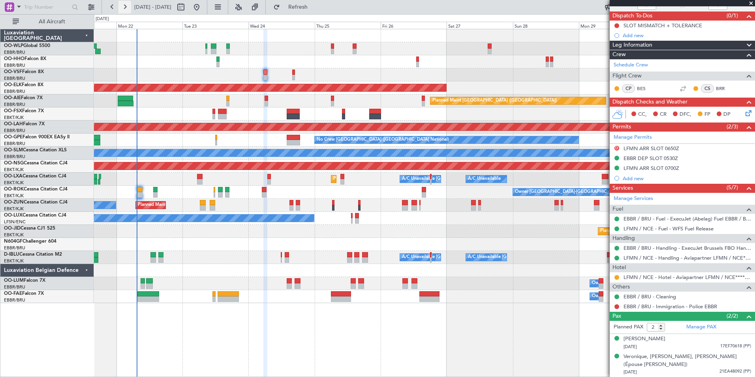
click at [124, 2] on button at bounding box center [124, 7] width 13 height 13
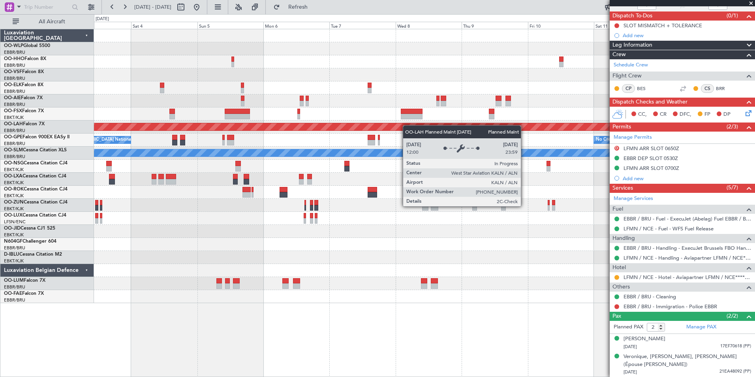
click at [327, 125] on div "Planned Maint Alton-st Louis (St Louis Regl) No Crew Brussels (Brussels Nationa…" at bounding box center [424, 166] width 661 height 274
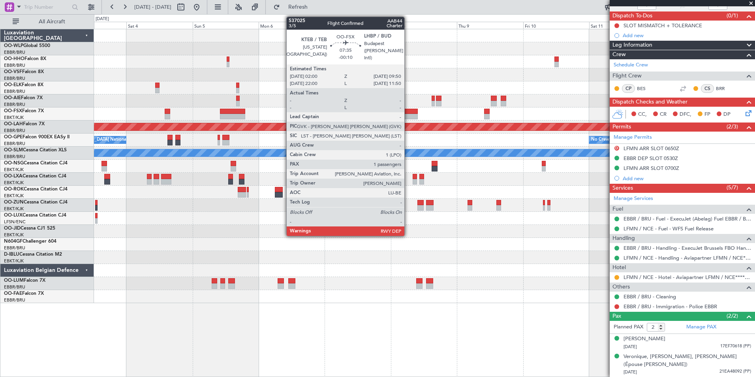
click at [300, 139] on div "Planned Maint Alton-st Louis (St Louis Regl) No Crew Brussels (Brussels Nationa…" at bounding box center [424, 166] width 661 height 274
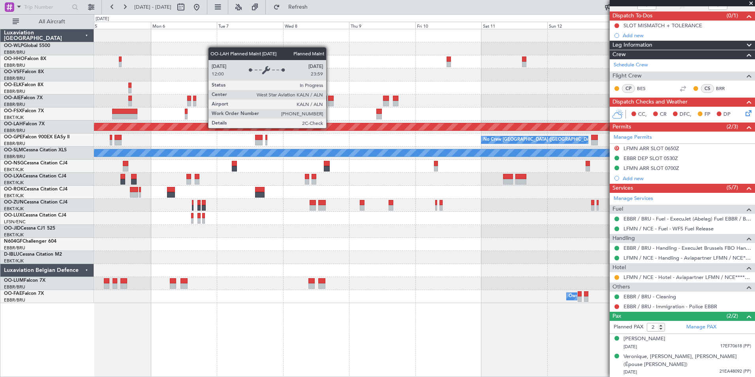
click at [285, 143] on div "No Crew Brussels (Brussels National) No Crew Brussels (Brussels National)" at bounding box center [424, 139] width 661 height 13
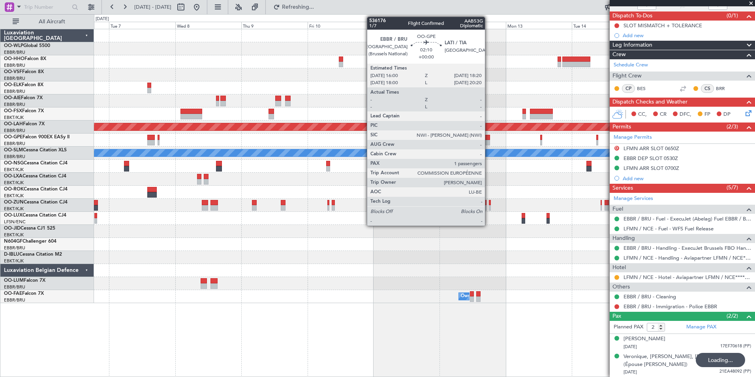
click at [488, 144] on div at bounding box center [486, 143] width 7 height 6
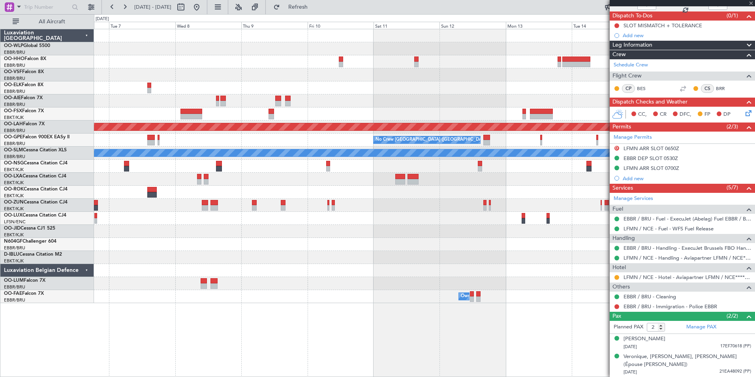
type input "1"
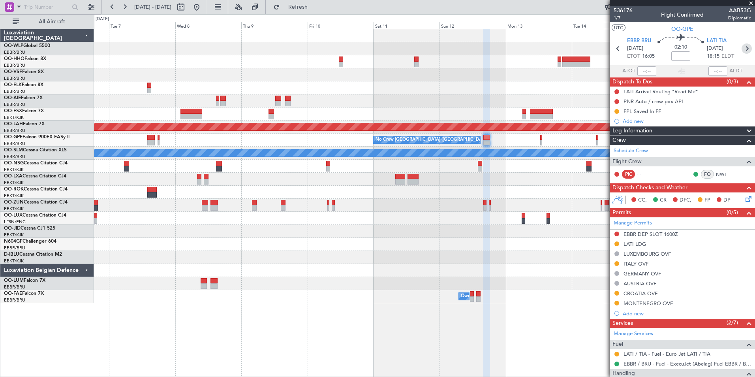
click at [744, 49] on icon at bounding box center [747, 48] width 10 height 10
type input "+00:05"
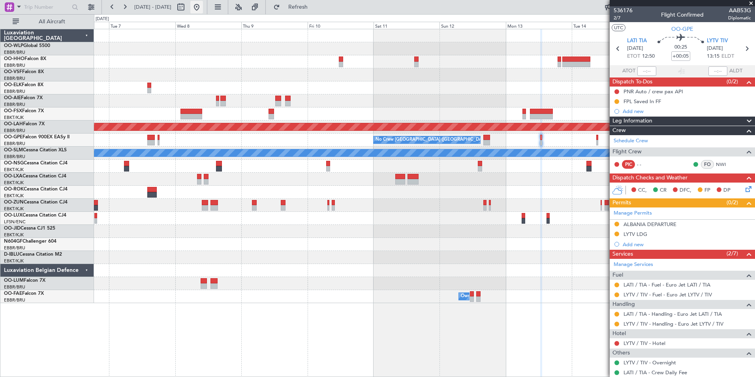
click at [203, 6] on button at bounding box center [196, 7] width 13 height 13
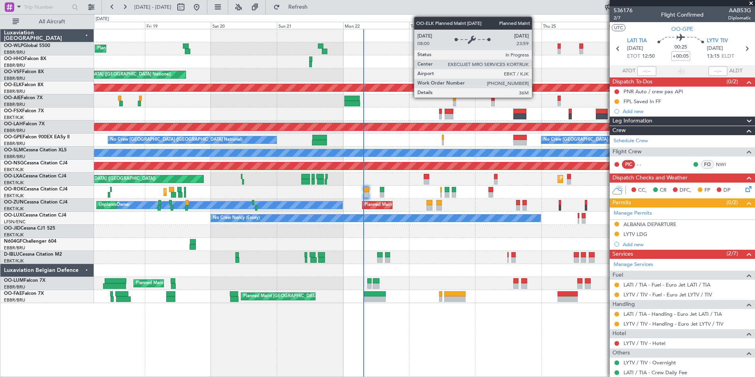
click at [474, 90] on div "Planned Maint Kortrijk-[GEOGRAPHIC_DATA]" at bounding box center [56, 87] width 1233 height 7
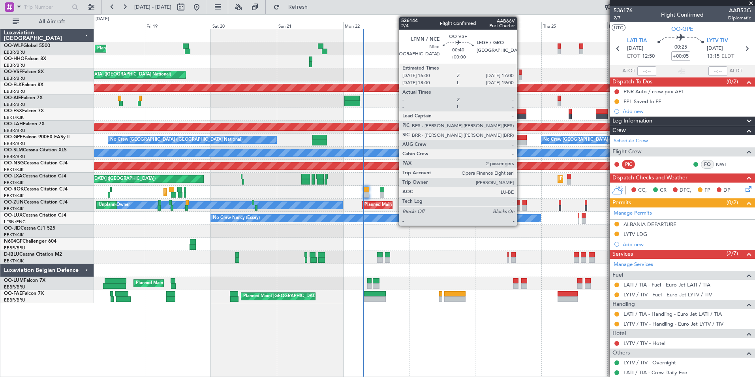
click at [520, 75] on div at bounding box center [520, 78] width 3 height 6
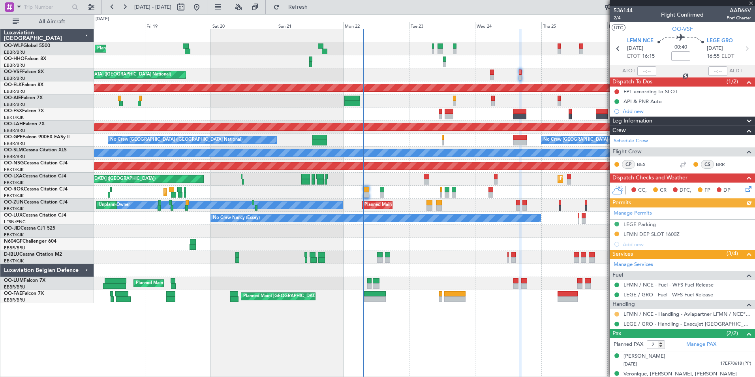
click at [616, 314] on button at bounding box center [616, 314] width 5 height 5
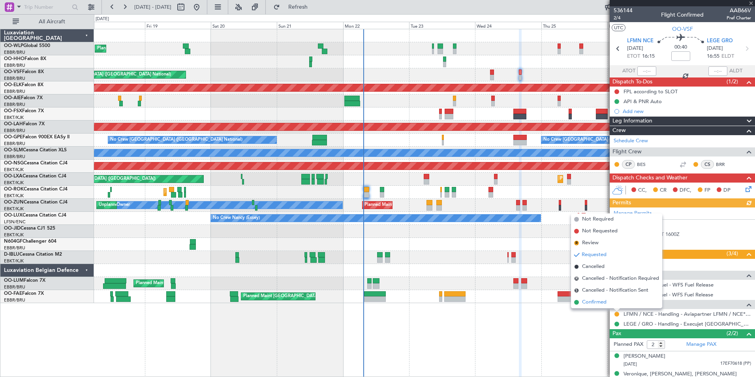
click at [596, 304] on span "Confirmed" at bounding box center [594, 302] width 24 height 8
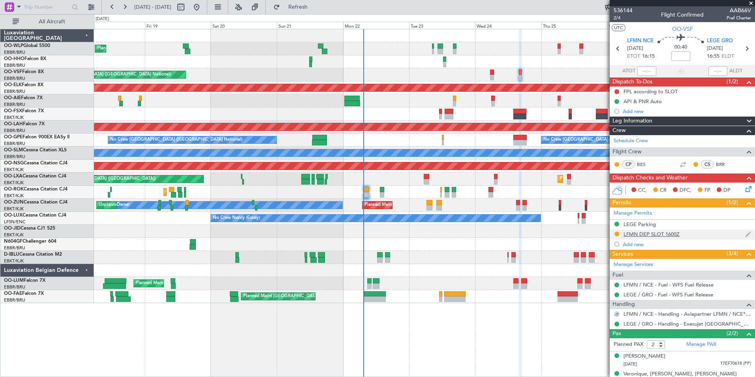
click at [631, 233] on div "LFMN DEP SLOT 1600Z" at bounding box center [652, 234] width 56 height 7
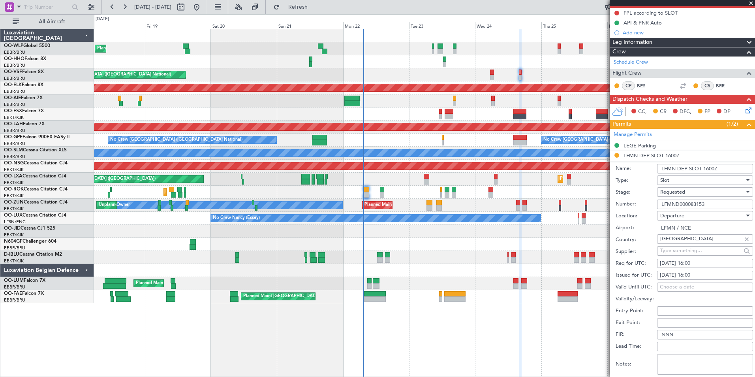
scroll to position [79, 0]
click at [668, 189] on span "Requested" at bounding box center [672, 191] width 25 height 7
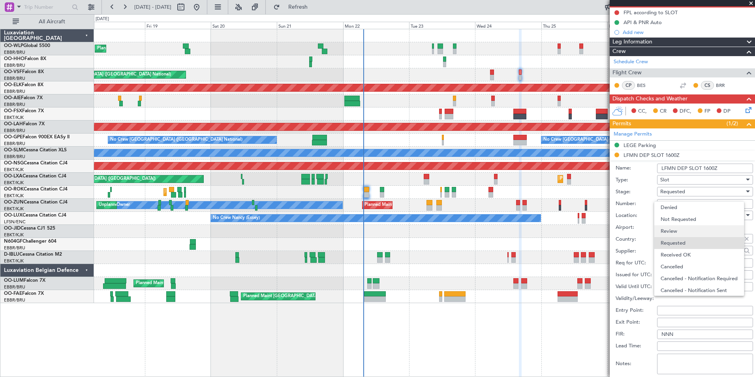
scroll to position [4, 0]
click at [686, 249] on span "Received OK" at bounding box center [702, 251] width 83 height 12
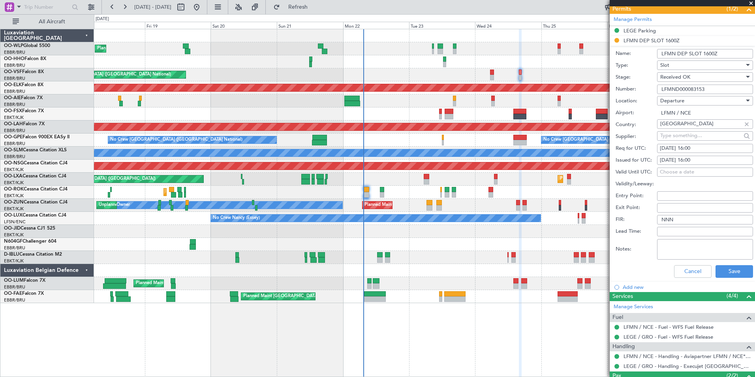
scroll to position [197, 0]
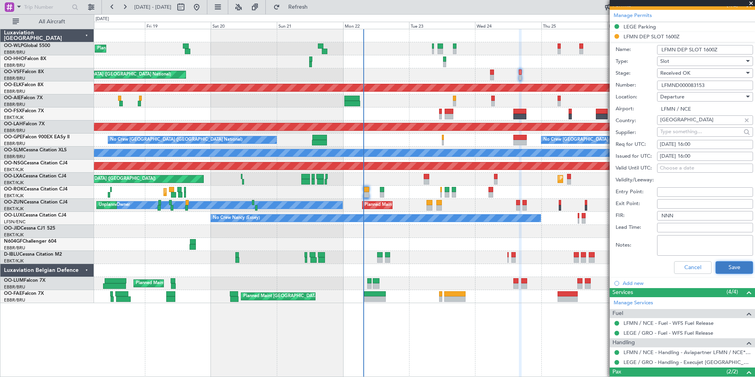
click at [723, 268] on button "Save" at bounding box center [735, 267] width 38 height 13
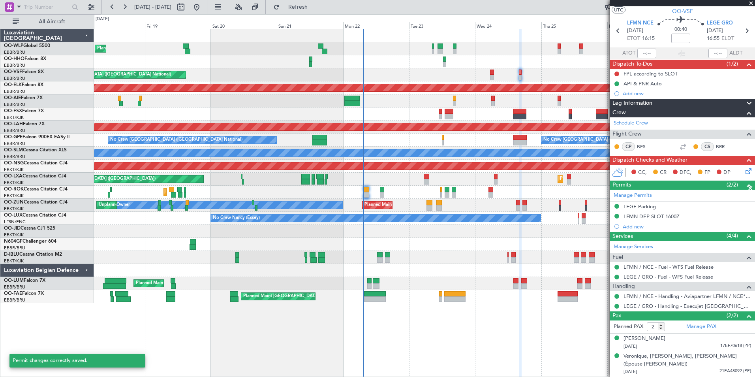
scroll to position [17, 0]
click at [663, 214] on div "LFMN DEP SLOT 1600Z" at bounding box center [652, 216] width 56 height 7
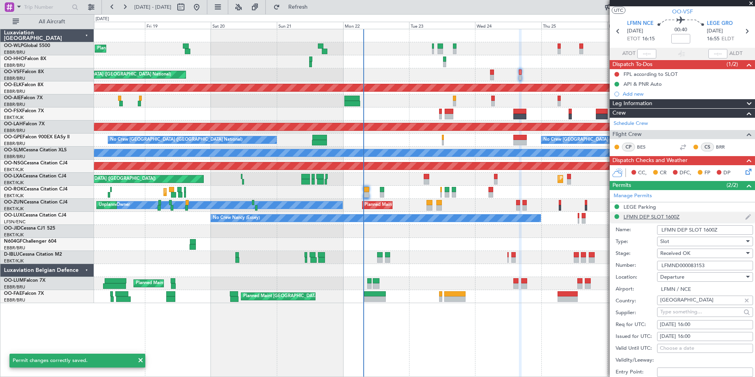
scroll to position [197, 0]
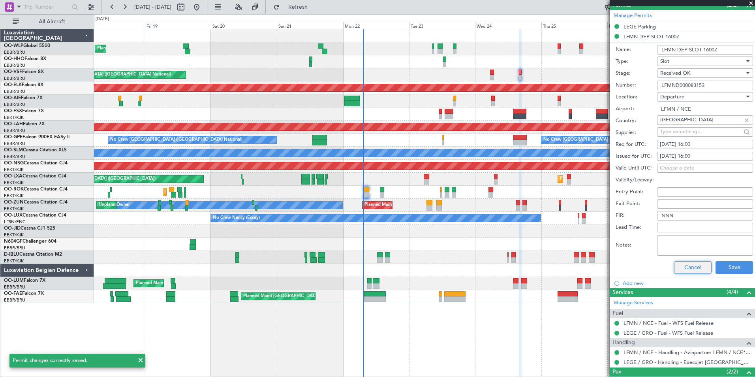
click at [686, 272] on button "Cancel" at bounding box center [693, 267] width 38 height 13
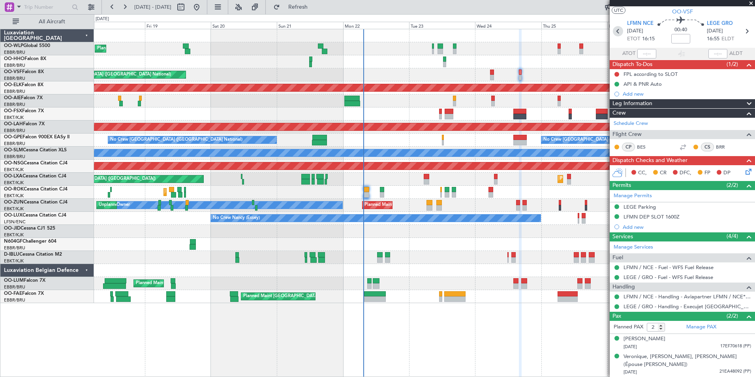
click at [616, 32] on icon at bounding box center [618, 31] width 10 height 10
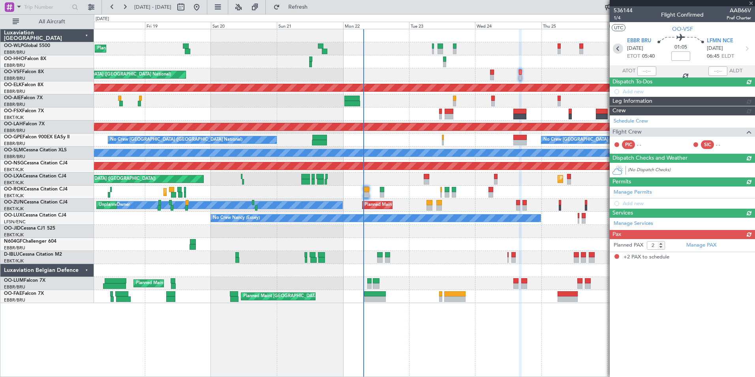
scroll to position [0, 0]
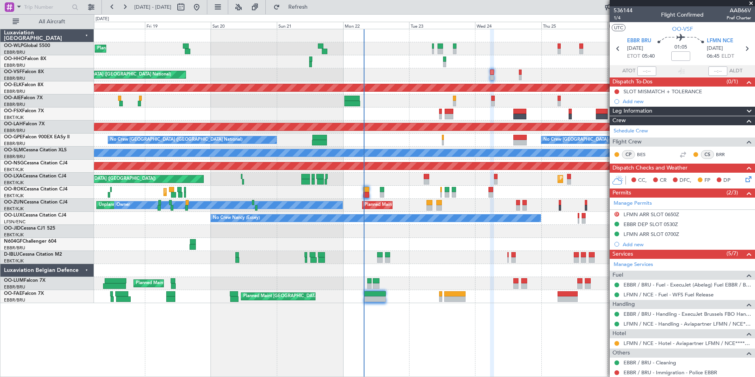
click at [503, 73] on div "AOG Maint [GEOGRAPHIC_DATA] ([GEOGRAPHIC_DATA] National)" at bounding box center [424, 74] width 661 height 13
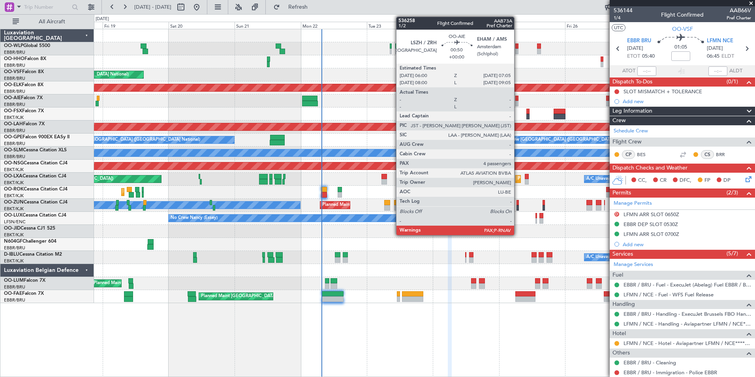
click at [518, 101] on div at bounding box center [516, 104] width 3 height 6
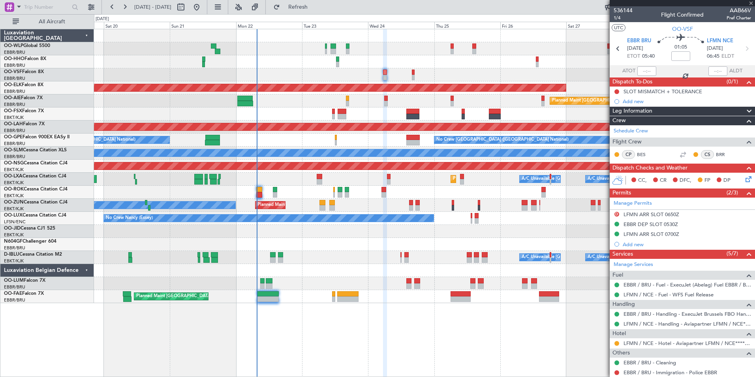
click at [470, 75] on div "Planned Maint Liege AOG Maint Brussels (Brussels National) Planned Maint Kortri…" at bounding box center [424, 166] width 661 height 274
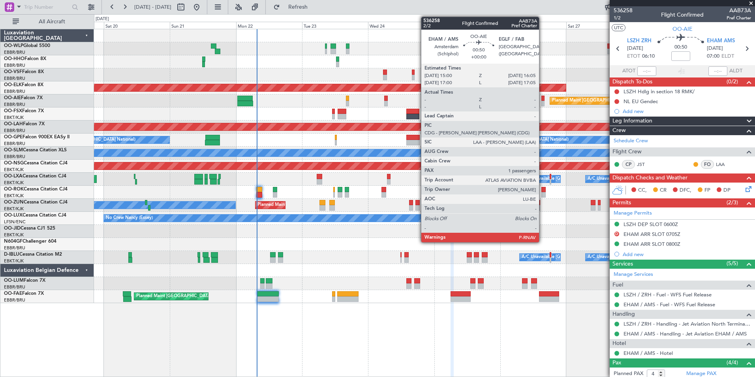
click at [543, 101] on div at bounding box center [542, 104] width 3 height 6
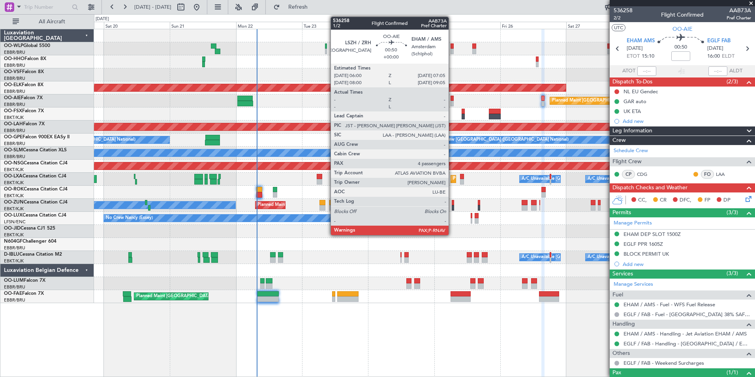
click at [452, 101] on div at bounding box center [452, 104] width 3 height 6
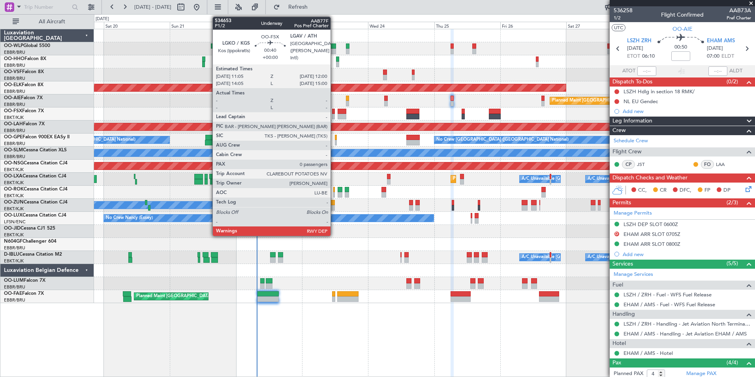
click at [334, 115] on div at bounding box center [333, 117] width 3 height 6
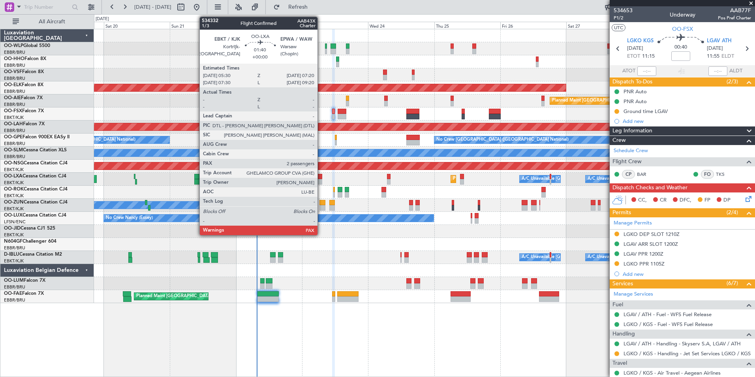
click at [321, 180] on div at bounding box center [319, 182] width 5 height 6
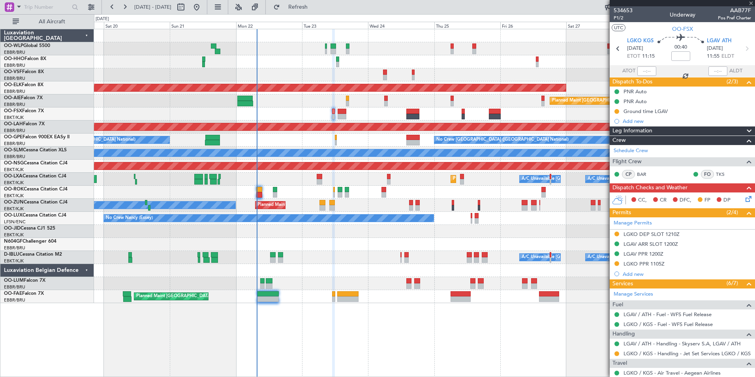
type input "2"
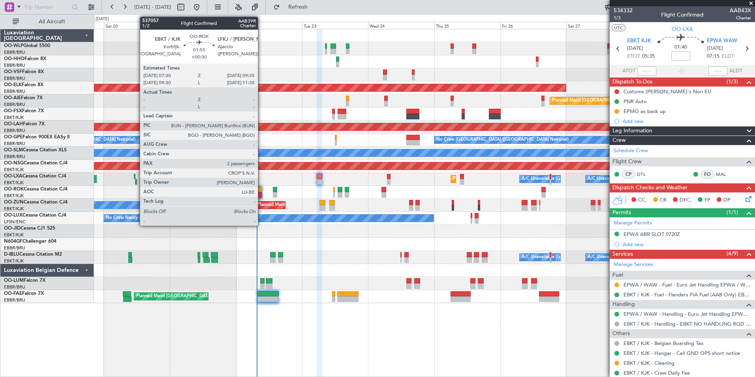
click at [261, 193] on div at bounding box center [259, 195] width 6 height 6
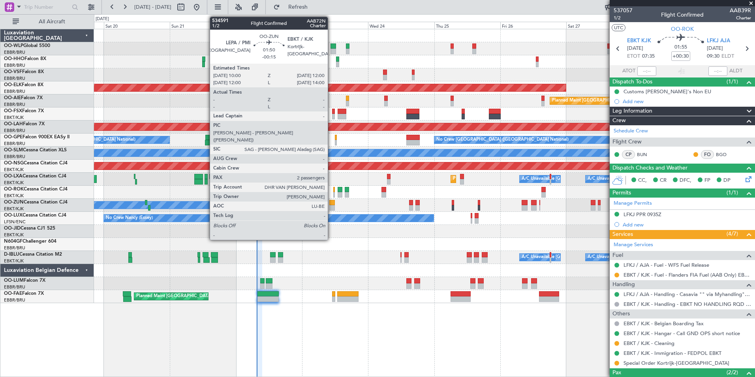
click at [331, 206] on div at bounding box center [332, 208] width 6 height 6
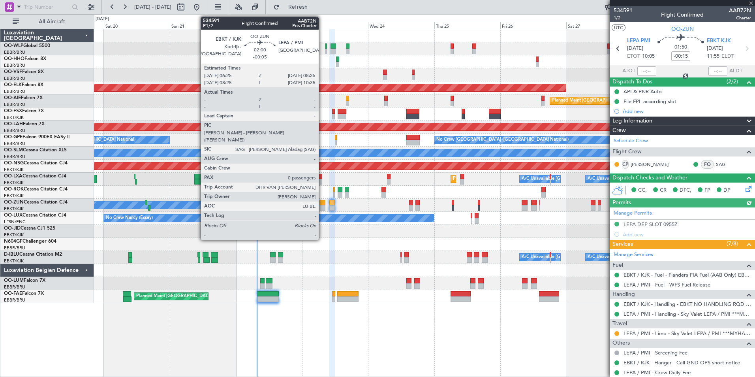
click at [322, 206] on div at bounding box center [322, 208] width 6 height 6
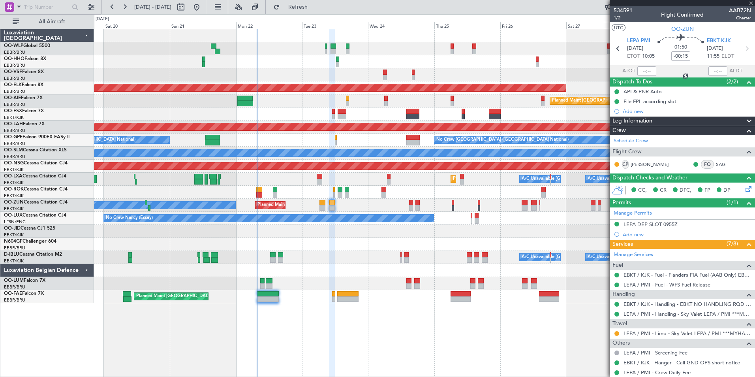
type input "-00:05"
type input "0"
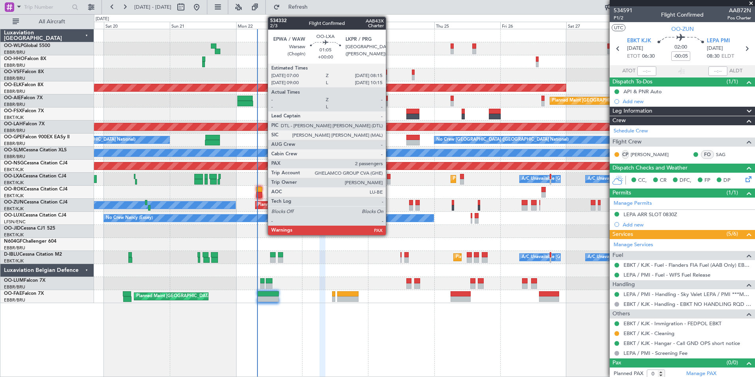
click at [389, 178] on div at bounding box center [389, 177] width 4 height 6
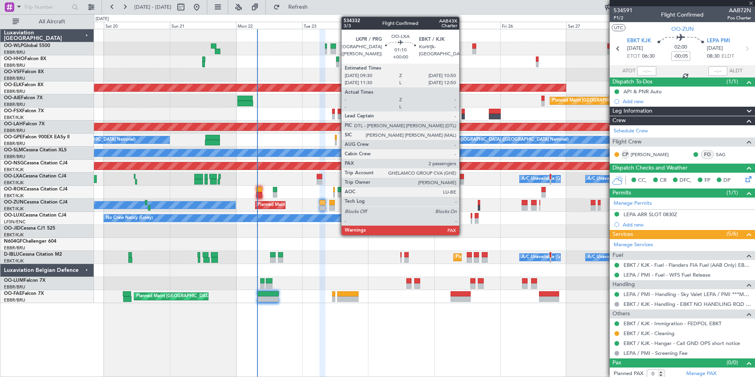
type input "2"
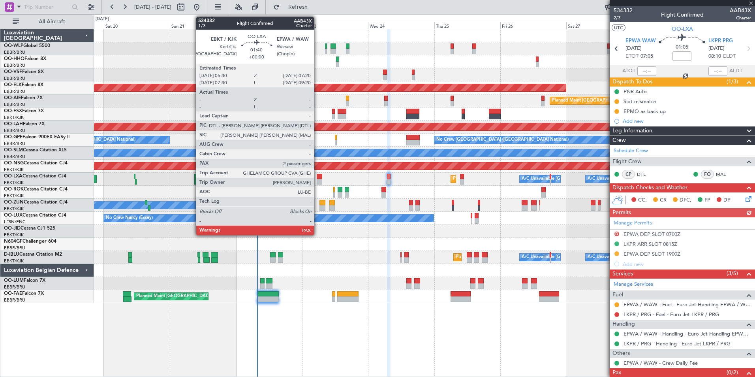
click at [317, 180] on div at bounding box center [319, 182] width 5 height 6
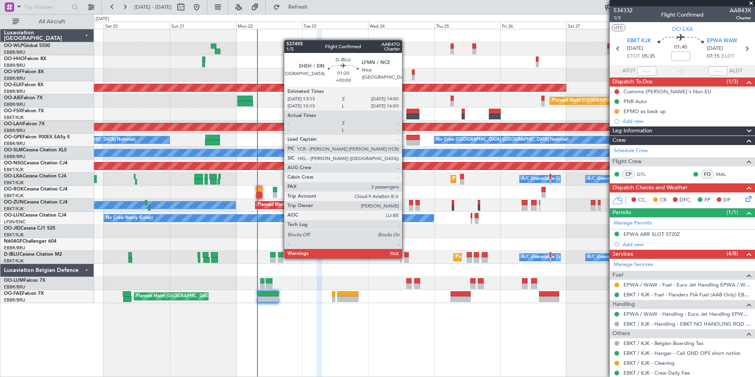
click at [406, 257] on div at bounding box center [406, 260] width 5 height 6
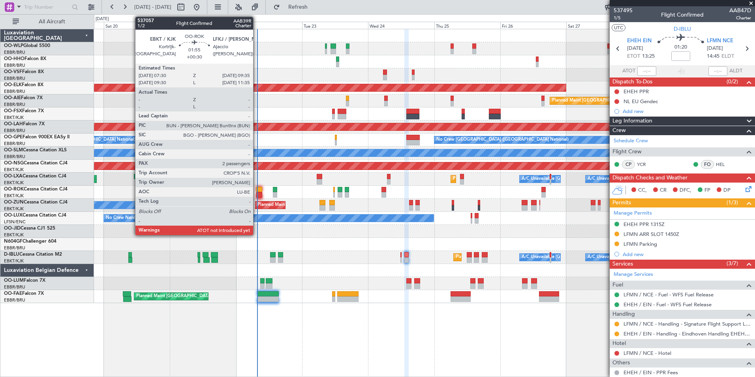
click at [257, 192] on div at bounding box center [259, 190] width 6 height 6
type input "+00:30"
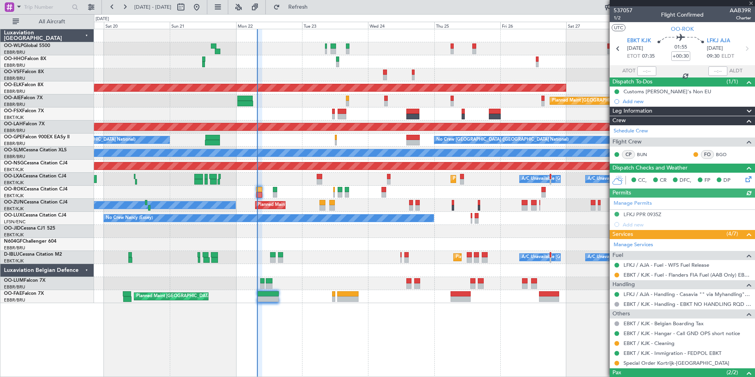
click at [642, 70] on mat-tooltip-component "Kortrijk-Wevelgem Cat BB" at bounding box center [637, 58] width 51 height 27
click at [639, 70] on input "text" at bounding box center [646, 70] width 19 height 9
click at [584, 68] on div at bounding box center [424, 61] width 661 height 13
type input "07:34"
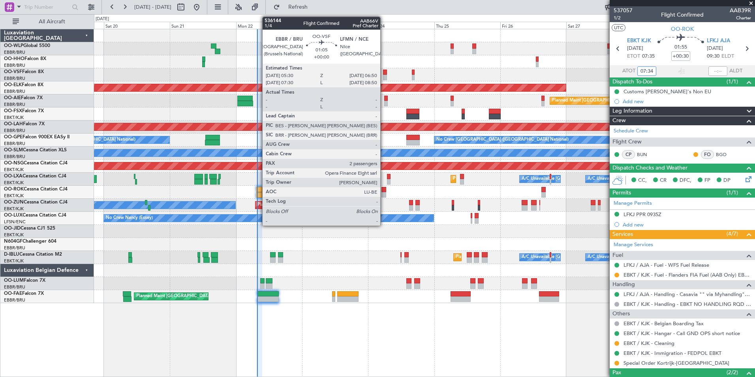
click at [384, 77] on div at bounding box center [385, 78] width 4 height 6
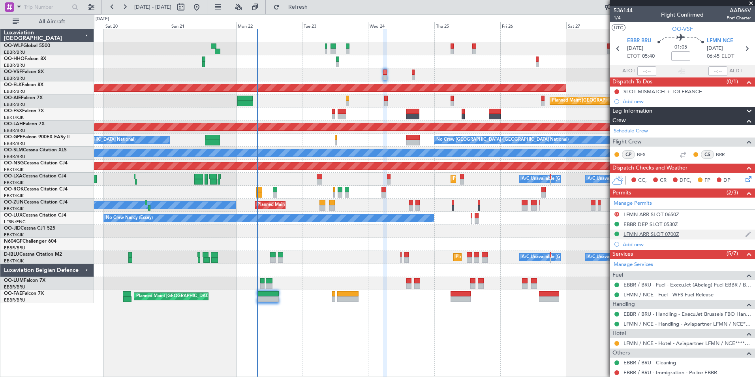
click at [650, 236] on div "LFMN ARR SLOT 0700Z" at bounding box center [652, 234] width 56 height 7
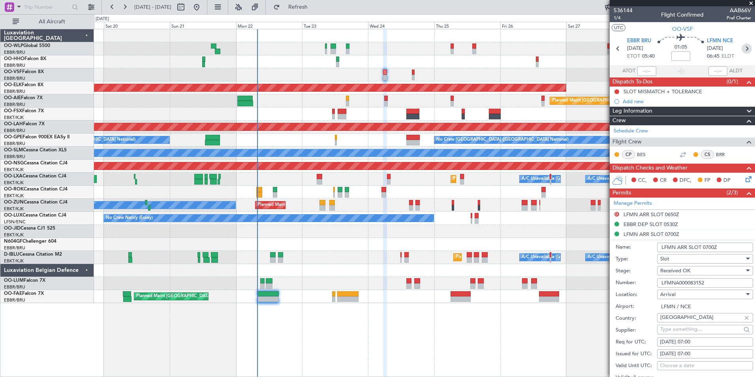
click at [742, 47] on icon at bounding box center [747, 48] width 10 height 10
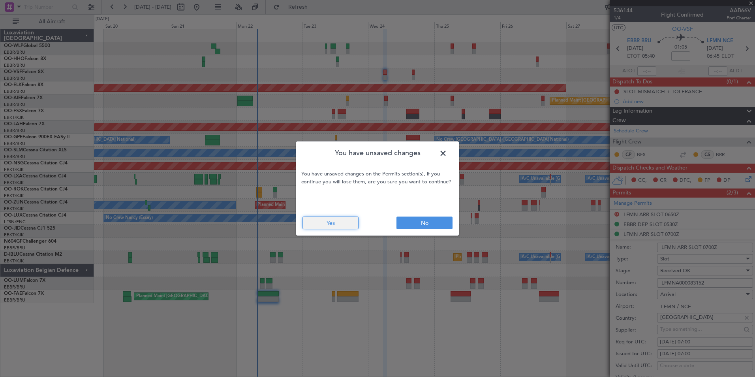
click at [346, 225] on button "Yes" at bounding box center [330, 222] width 56 height 13
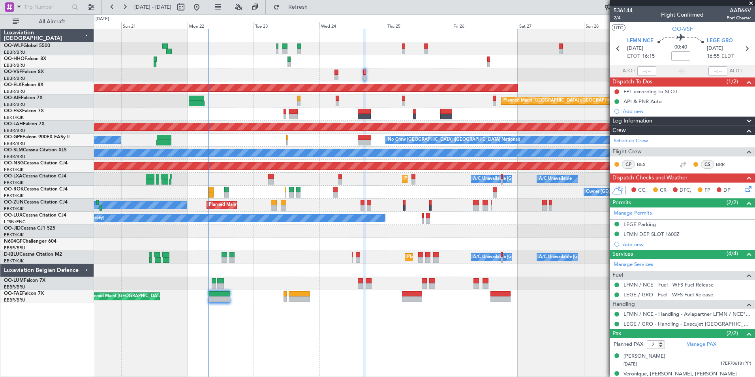
click at [436, 71] on div "AOG Maint [GEOGRAPHIC_DATA] ([GEOGRAPHIC_DATA] National)" at bounding box center [424, 74] width 661 height 13
click at [427, 69] on div "Planned Maint Liege AOG Maint [GEOGRAPHIC_DATA] ([GEOGRAPHIC_DATA]) Planned Mai…" at bounding box center [424, 166] width 661 height 274
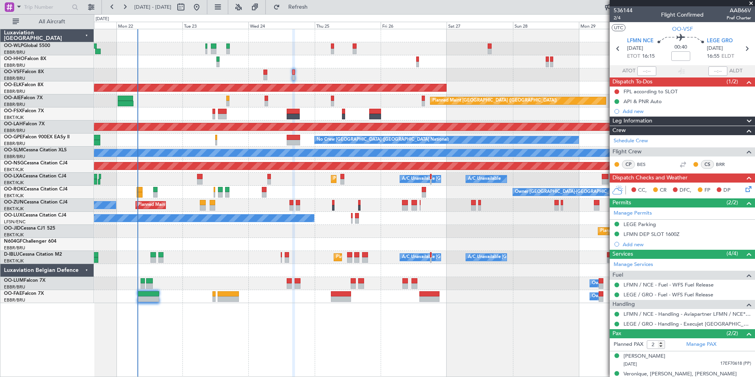
click at [391, 73] on div "AOG Maint [GEOGRAPHIC_DATA] ([GEOGRAPHIC_DATA] National)" at bounding box center [424, 74] width 661 height 13
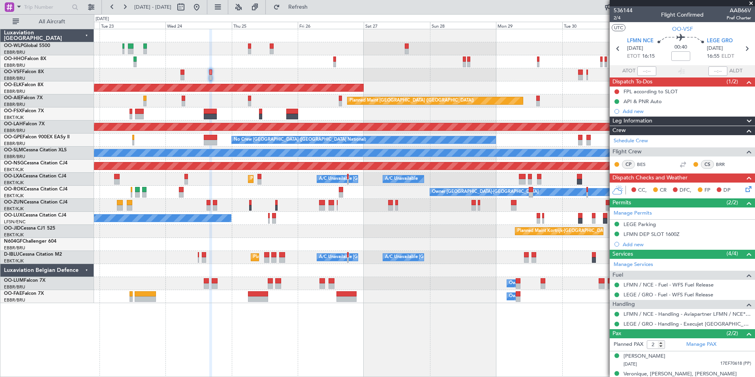
click at [450, 77] on div at bounding box center [424, 74] width 661 height 13
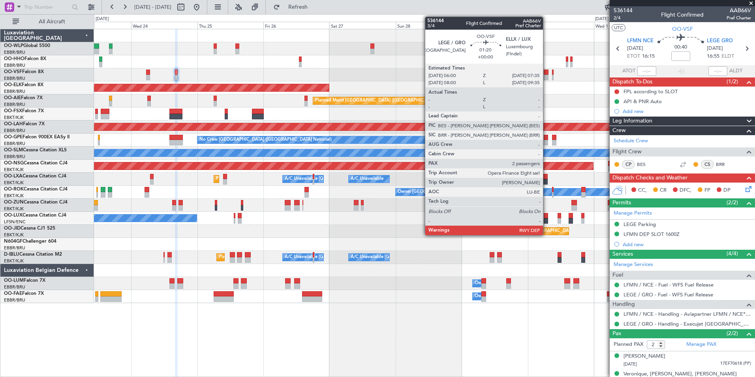
click at [547, 75] on div at bounding box center [546, 78] width 5 height 6
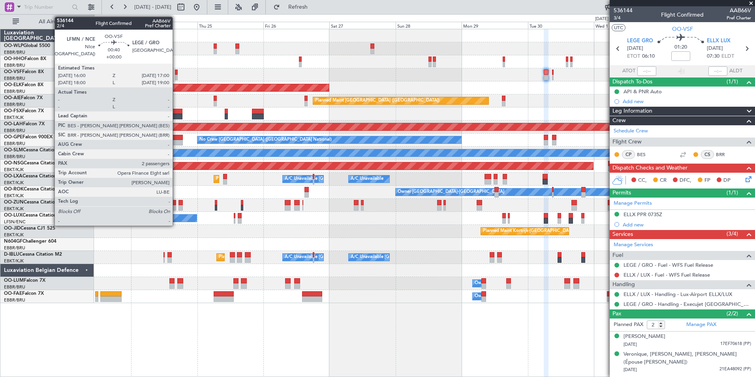
click at [176, 71] on div at bounding box center [176, 73] width 3 height 6
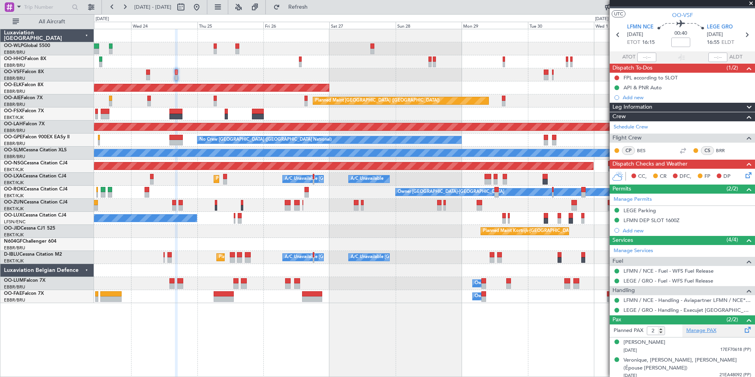
scroll to position [17, 0]
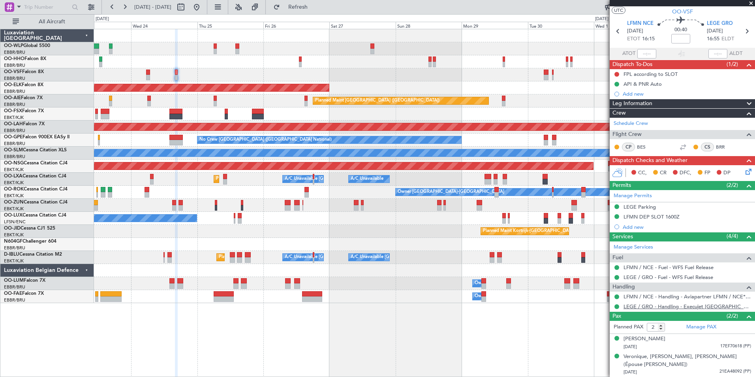
click at [668, 304] on link "LEGE / GRO - Handling - Execujet [GEOGRAPHIC_DATA] [PERSON_NAME] / GRO" at bounding box center [688, 306] width 128 height 7
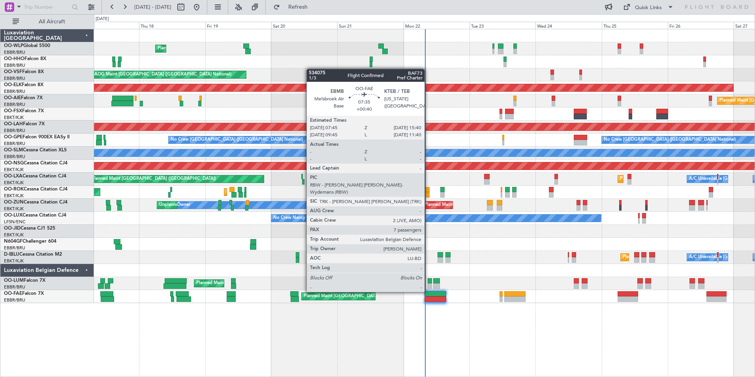
click at [428, 291] on div at bounding box center [436, 294] width 22 height 6
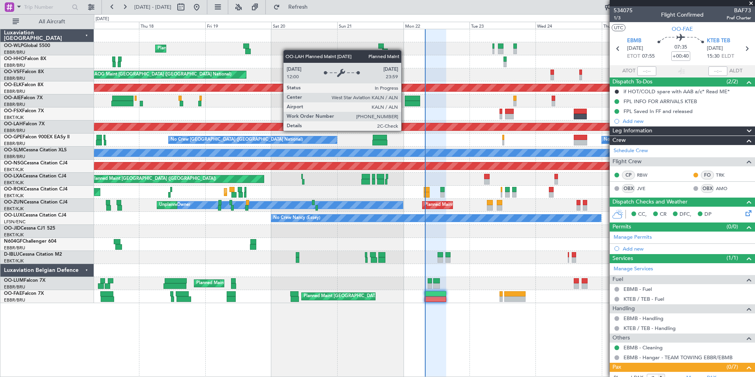
click at [298, 118] on div "Planned Maint Liege AOG Maint [GEOGRAPHIC_DATA] ([GEOGRAPHIC_DATA]) Planned Mai…" at bounding box center [424, 166] width 661 height 274
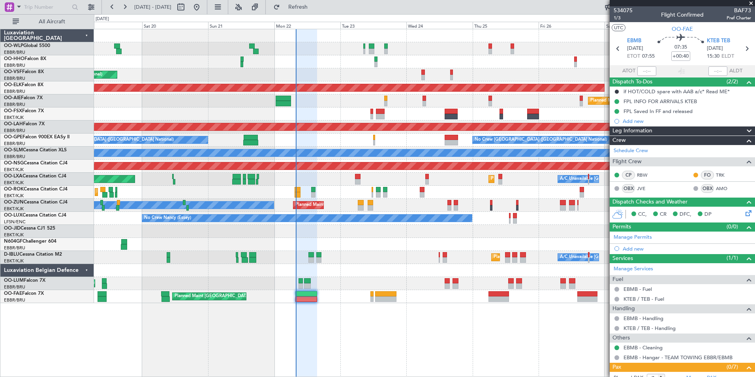
click at [301, 109] on div "Planned Maint Liege AOG Maint [GEOGRAPHIC_DATA] ([GEOGRAPHIC_DATA]) Planned Mai…" at bounding box center [424, 166] width 661 height 274
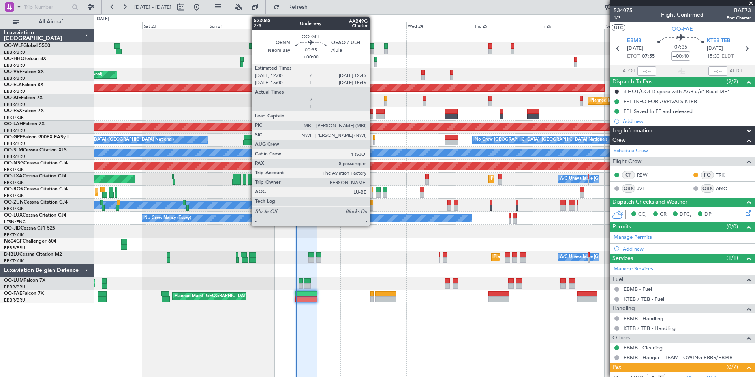
click at [373, 139] on div at bounding box center [374, 138] width 2 height 6
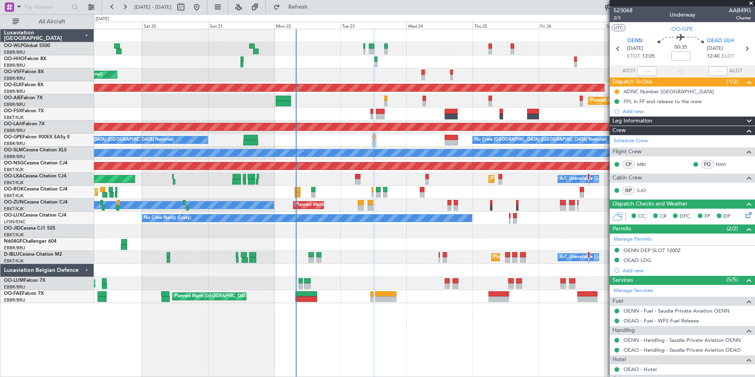
click at [637, 261] on div "OEAO LDG" at bounding box center [638, 260] width 28 height 7
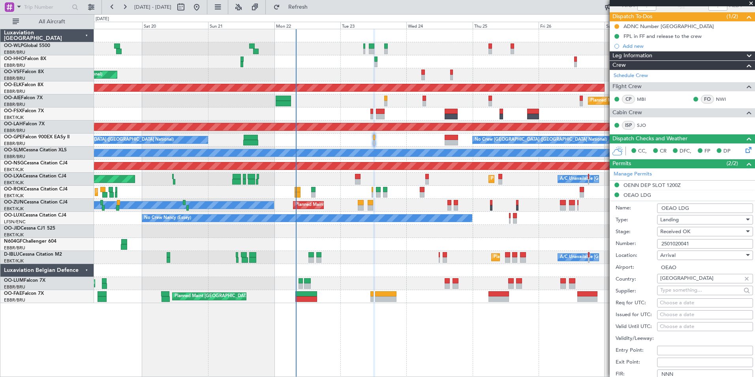
scroll to position [79, 0]
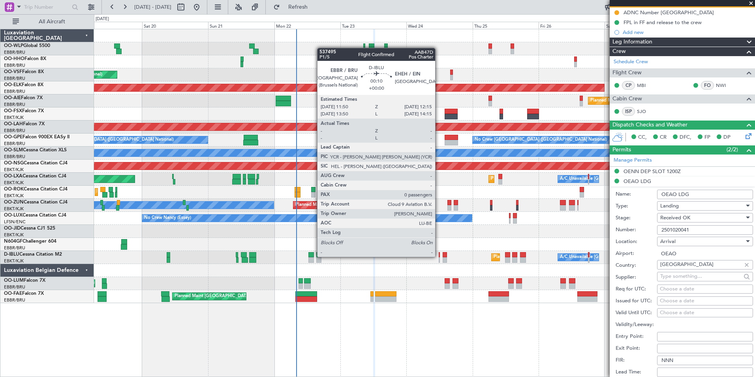
click at [439, 257] on div at bounding box center [439, 255] width 1 height 6
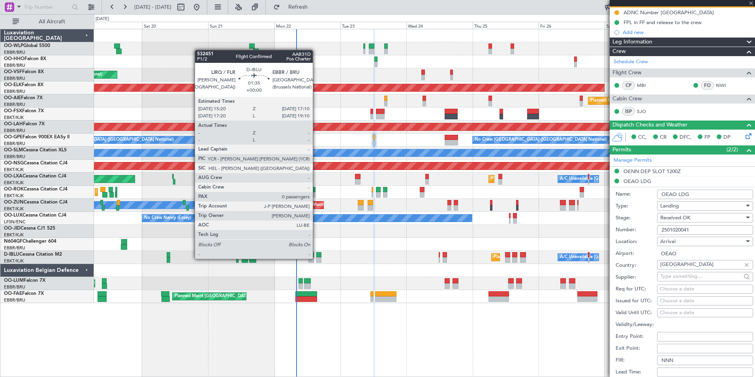
scroll to position [0, 0]
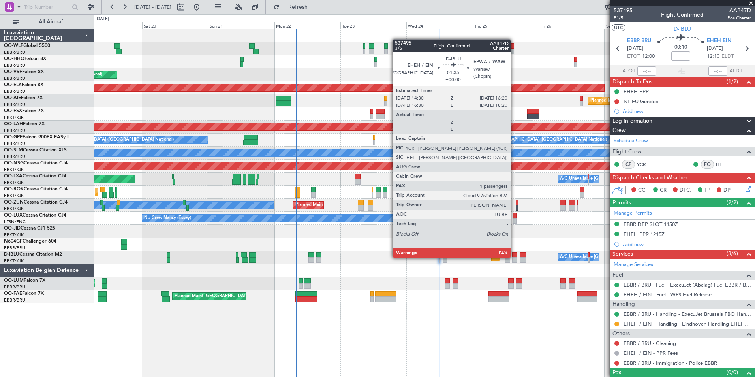
click at [514, 257] on div at bounding box center [514, 255] width 5 height 6
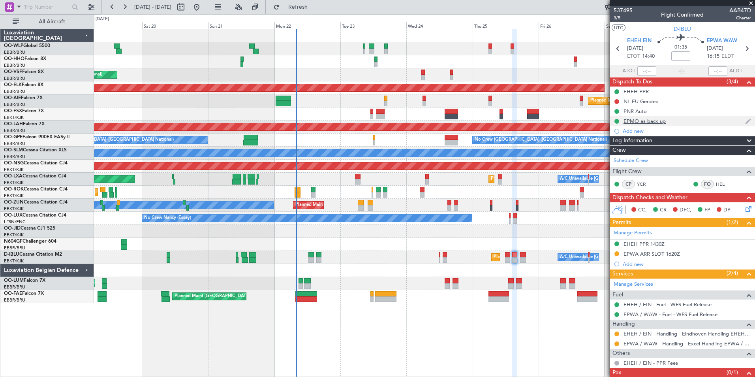
click at [649, 124] on div "EPMO as back up" at bounding box center [682, 121] width 145 height 10
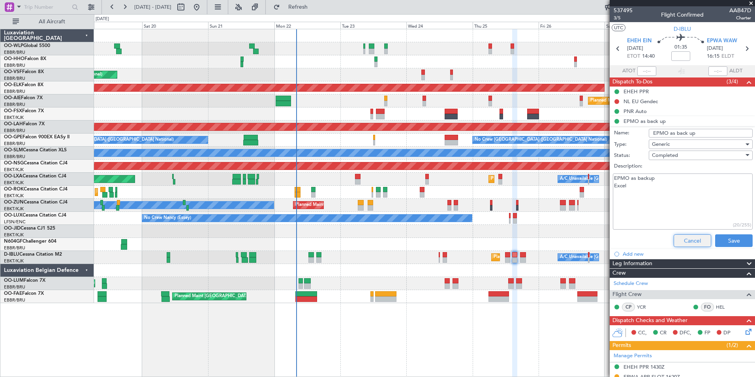
click at [687, 240] on button "Cancel" at bounding box center [693, 240] width 38 height 13
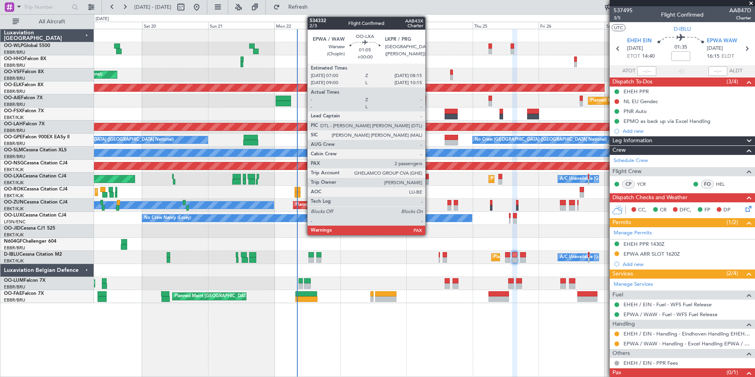
click at [429, 180] on div at bounding box center [427, 182] width 4 height 6
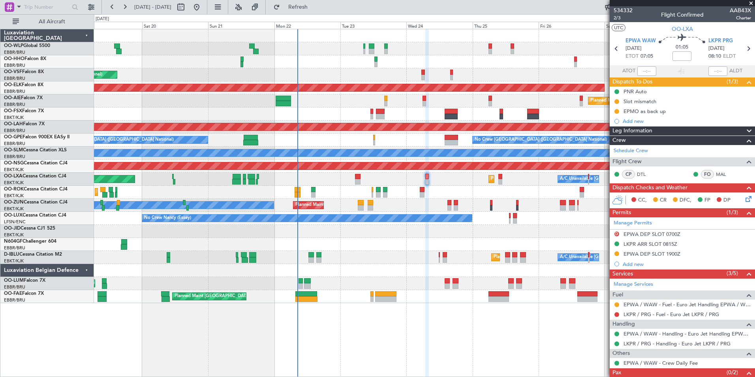
click at [447, 201] on div "Planned Maint Liege AOG Maint [GEOGRAPHIC_DATA] ([GEOGRAPHIC_DATA]) Planned Mai…" at bounding box center [424, 166] width 661 height 274
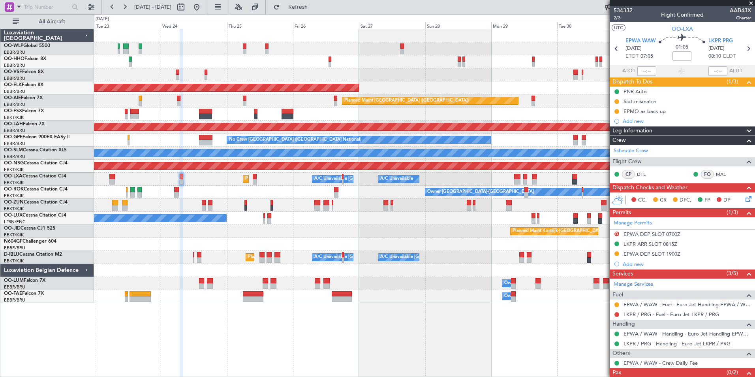
click at [213, 74] on div at bounding box center [424, 74] width 661 height 13
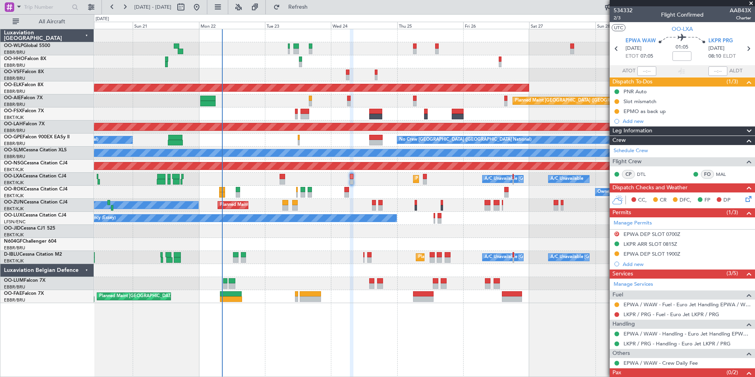
click at [454, 66] on div at bounding box center [424, 61] width 661 height 13
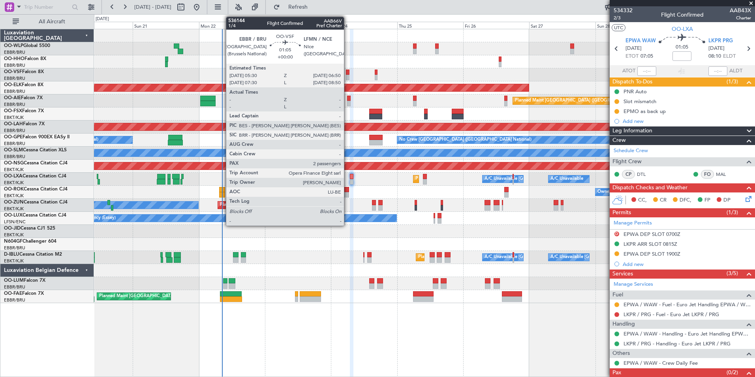
click at [348, 75] on div at bounding box center [348, 78] width 4 height 6
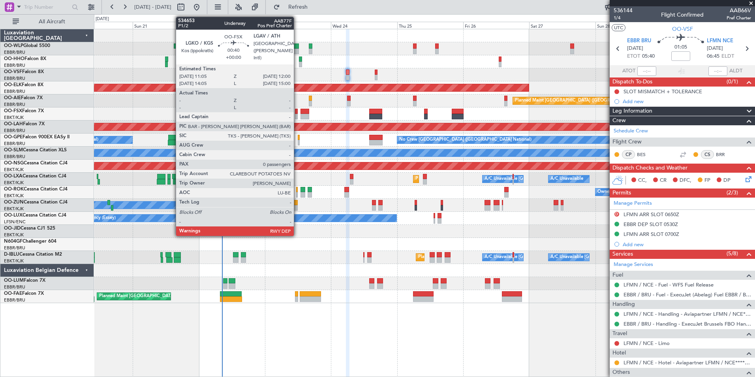
click at [297, 116] on div at bounding box center [296, 117] width 3 height 6
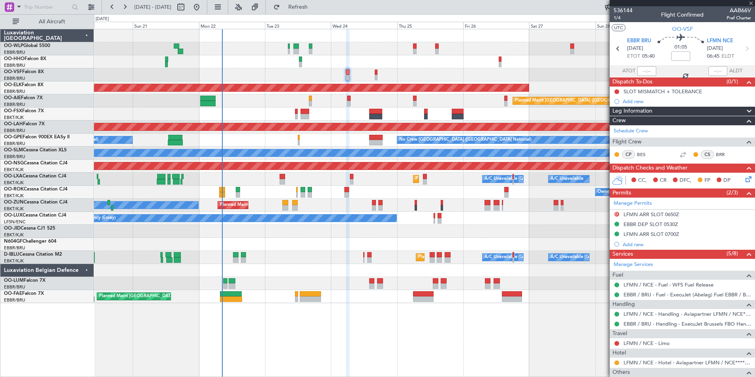
type input "0"
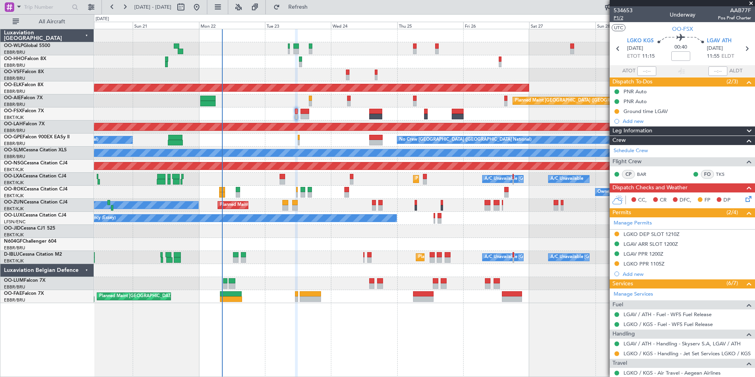
click at [622, 21] on span "P1/2" at bounding box center [623, 18] width 19 height 7
click at [653, 236] on div "LGKO DEP SLOT 1210Z" at bounding box center [652, 234] width 56 height 7
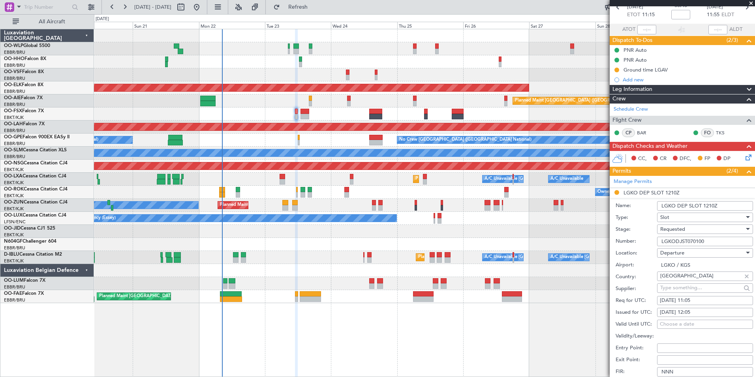
scroll to position [79, 0]
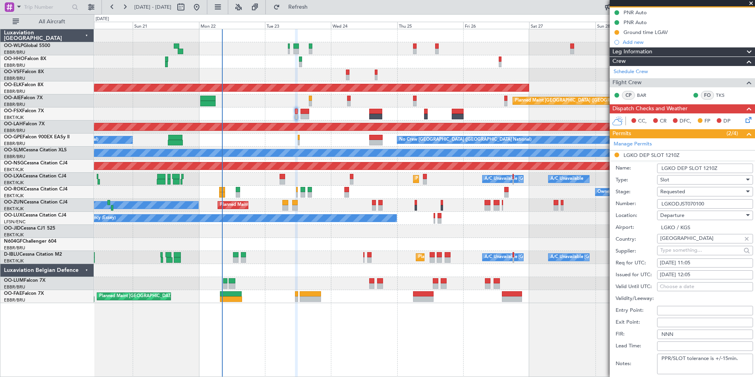
click at [696, 263] on div "23/09/2025 11:05" at bounding box center [705, 263] width 90 height 8
select select "9"
select select "2025"
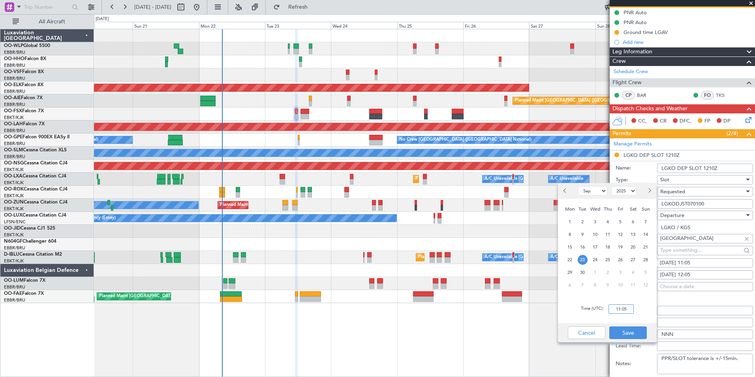
click at [618, 308] on input "11:05" at bounding box center [621, 308] width 25 height 9
click at [688, 272] on div "23/09/2025 12:05" at bounding box center [705, 275] width 90 height 8
select select "9"
select select "2025"
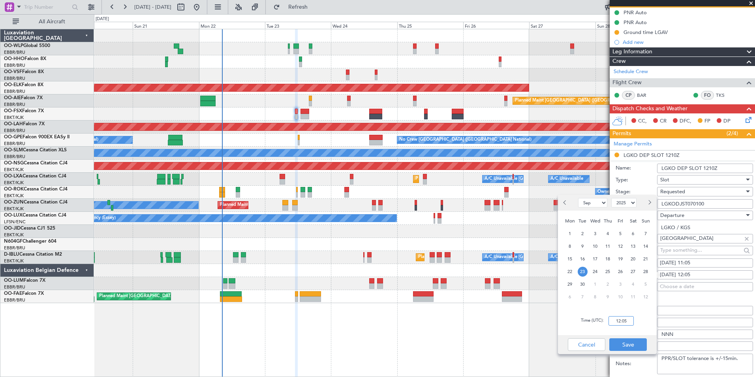
click at [613, 322] on input "12:05" at bounding box center [621, 320] width 25 height 9
type input "11:05"
click at [628, 342] on button "Save" at bounding box center [628, 344] width 38 height 13
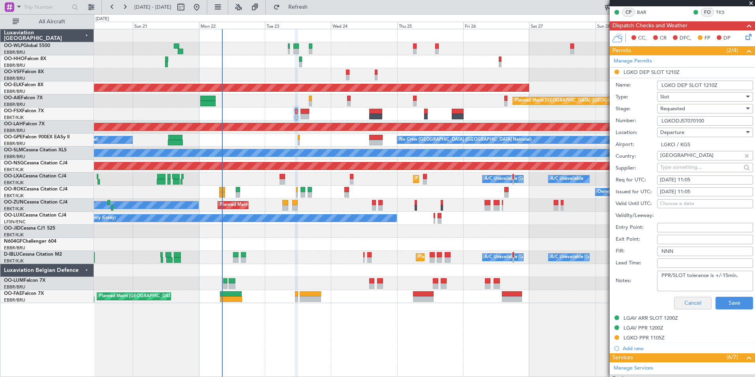
scroll to position [197, 0]
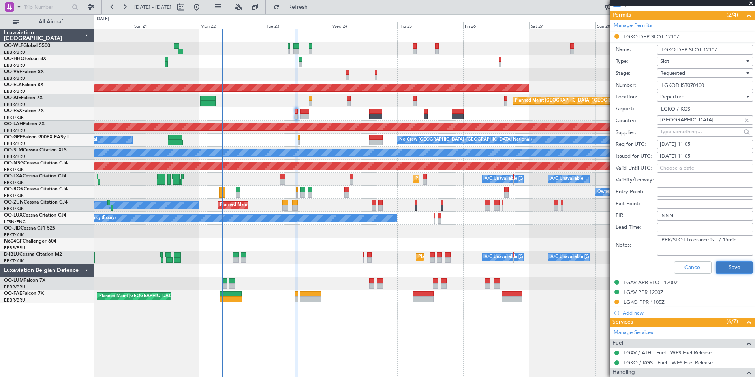
click at [721, 265] on button "Save" at bounding box center [735, 267] width 38 height 13
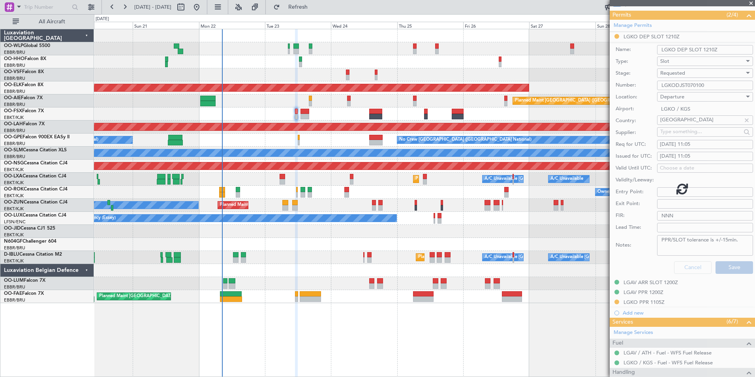
scroll to position [52, 0]
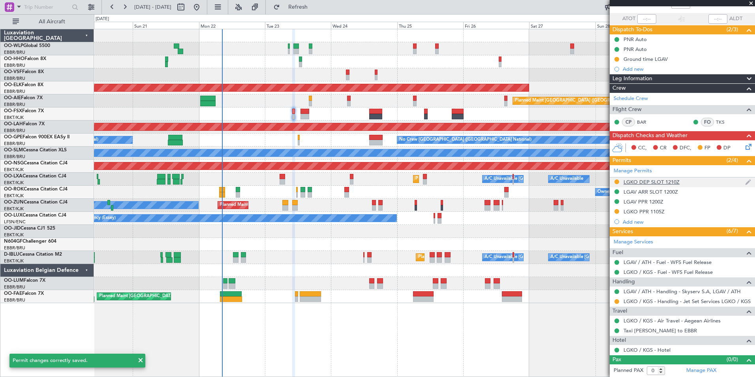
click at [652, 186] on div "LGKO DEP SLOT 1210Z" at bounding box center [682, 182] width 145 height 10
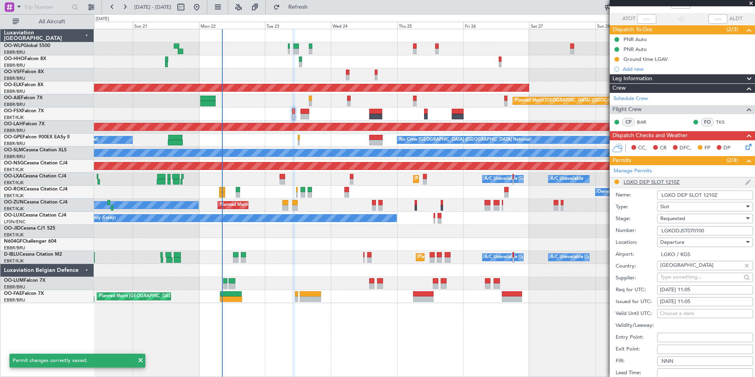
scroll to position [197, 0]
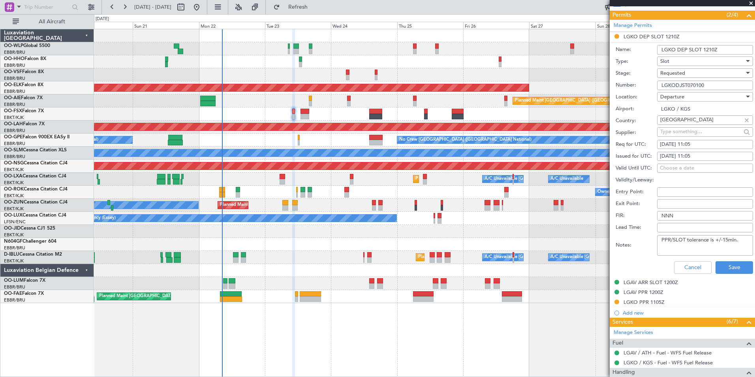
click at [694, 143] on div "[DATE] 11:05" at bounding box center [705, 145] width 90 height 8
select select "9"
select select "2025"
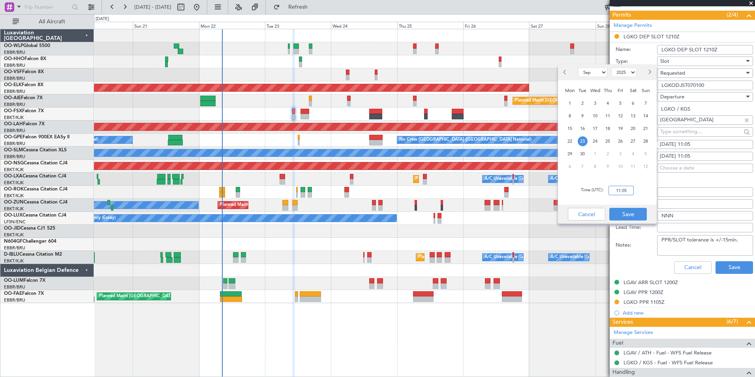
click at [622, 188] on input "11:05" at bounding box center [621, 190] width 25 height 9
type input "10:05"
drag, startPoint x: 627, startPoint y: 210, endPoint x: 636, endPoint y: 209, distance: 9.3
click at [627, 210] on button "Save" at bounding box center [628, 214] width 38 height 13
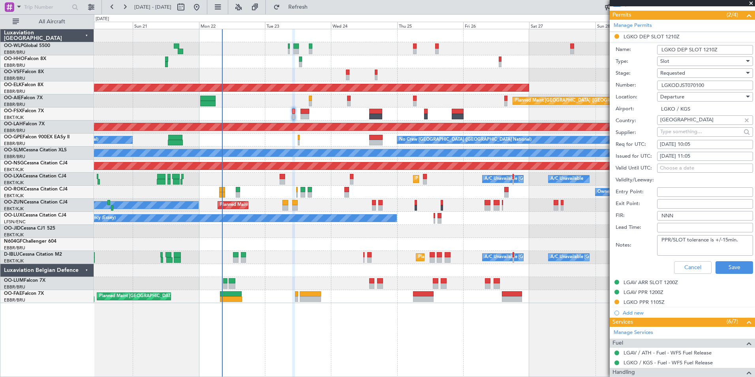
click at [692, 155] on div "[DATE] 11:05" at bounding box center [705, 156] width 90 height 8
select select "9"
select select "2025"
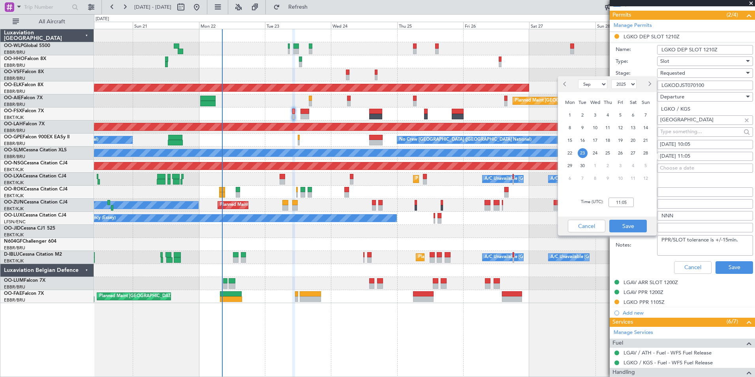
click at [621, 197] on div "Time (UTC): 11:05" at bounding box center [607, 202] width 99 height 28
click at [616, 199] on input "11:05" at bounding box center [621, 201] width 25 height 9
type input "10:05"
click at [627, 225] on button "Save" at bounding box center [628, 226] width 38 height 13
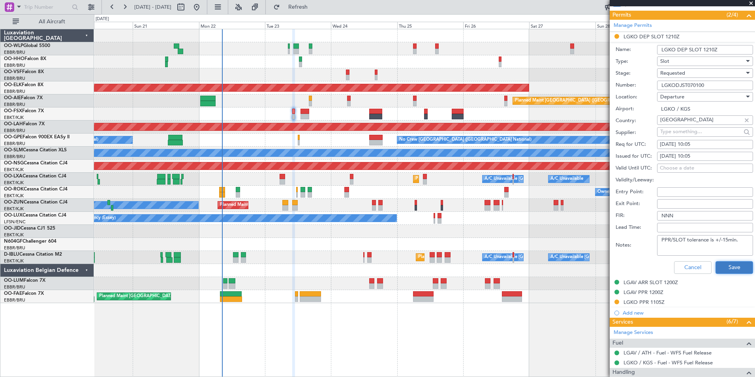
click at [723, 263] on button "Save" at bounding box center [735, 267] width 38 height 13
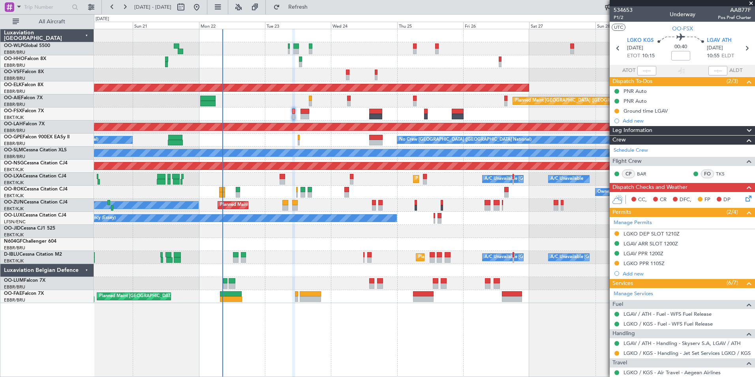
scroll to position [0, 0]
click at [655, 242] on div "LGAV ARR SLOT 1200Z" at bounding box center [651, 243] width 54 height 7
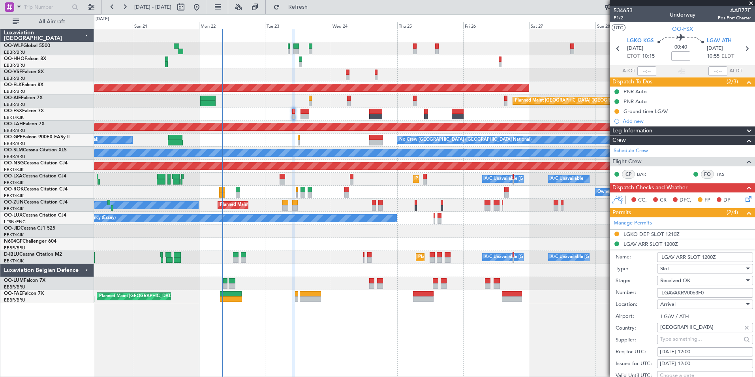
scroll to position [79, 0]
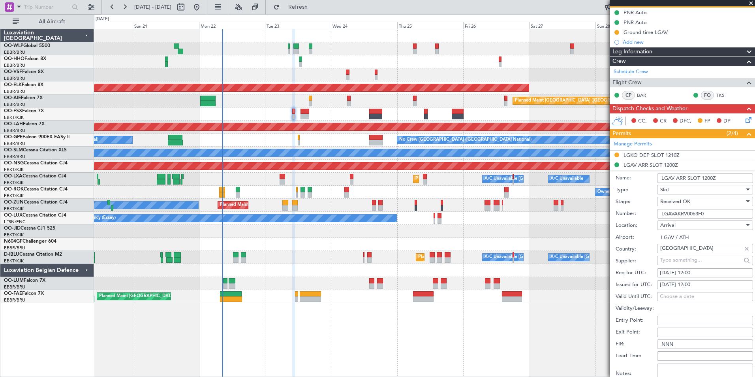
click at [696, 272] on div "23/09/2025 12:00" at bounding box center [705, 273] width 90 height 8
select select "9"
select select "2025"
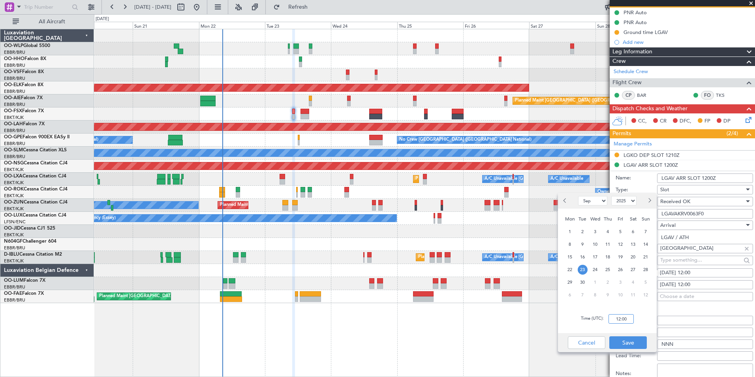
click at [628, 321] on input "12:00" at bounding box center [621, 318] width 25 height 9
type input "11:00"
click at [626, 338] on button "Save" at bounding box center [628, 342] width 38 height 13
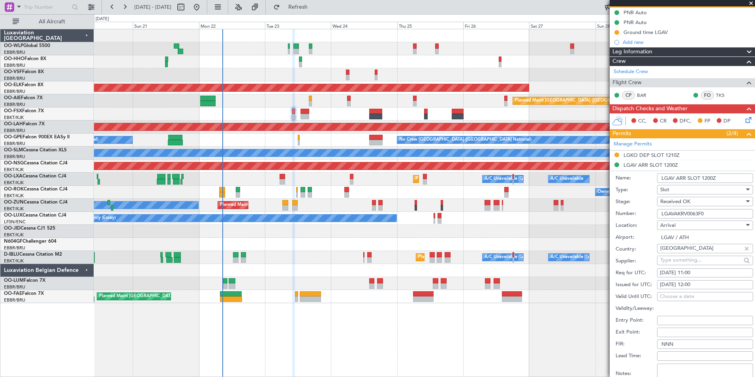
click at [695, 281] on div "23/09/2025 12:00" at bounding box center [705, 285] width 90 height 8
select select "9"
select select "2025"
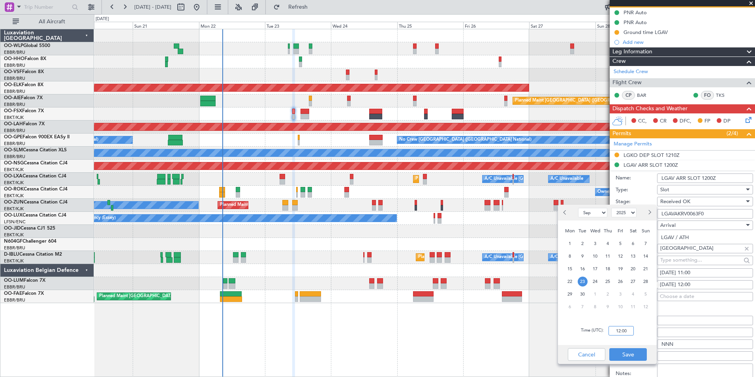
click at [616, 334] on input "12:00" at bounding box center [621, 330] width 25 height 9
type input "11:00"
click at [628, 351] on button "Save" at bounding box center [628, 354] width 38 height 13
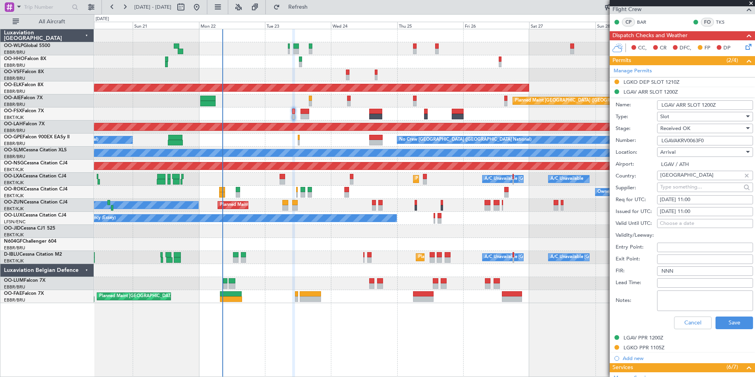
scroll to position [158, 0]
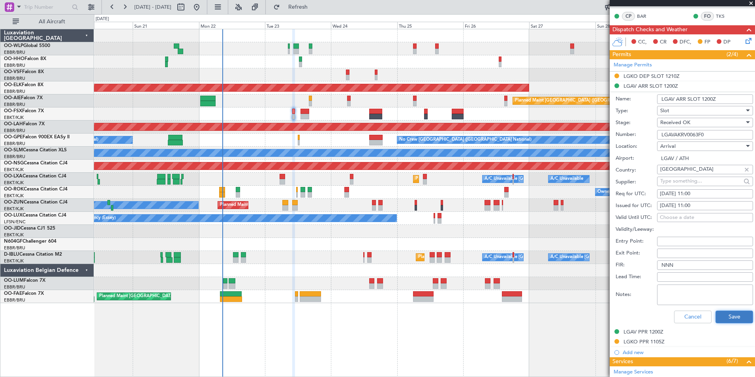
click at [723, 317] on button "Save" at bounding box center [735, 316] width 38 height 13
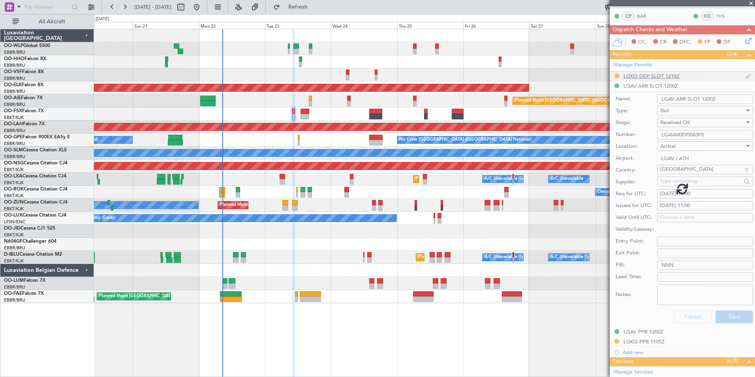
scroll to position [52, 0]
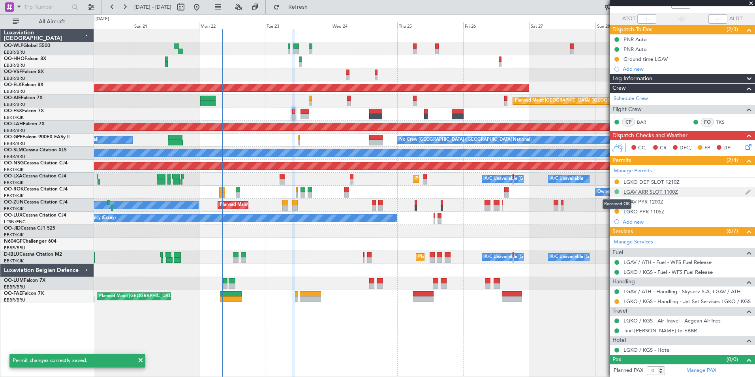
click at [618, 192] on button at bounding box center [616, 191] width 5 height 5
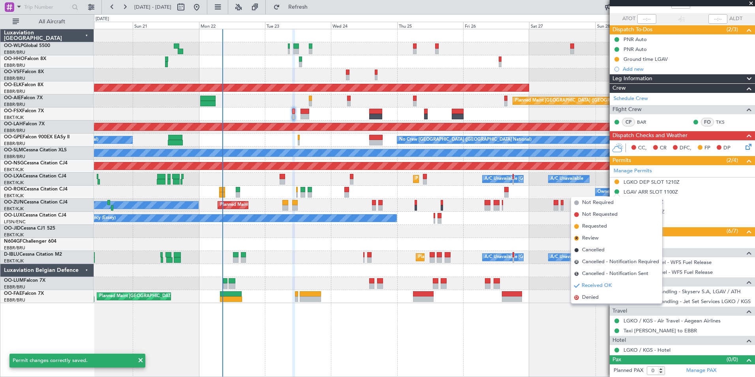
click at [598, 240] on li "R Review" at bounding box center [616, 238] width 91 height 12
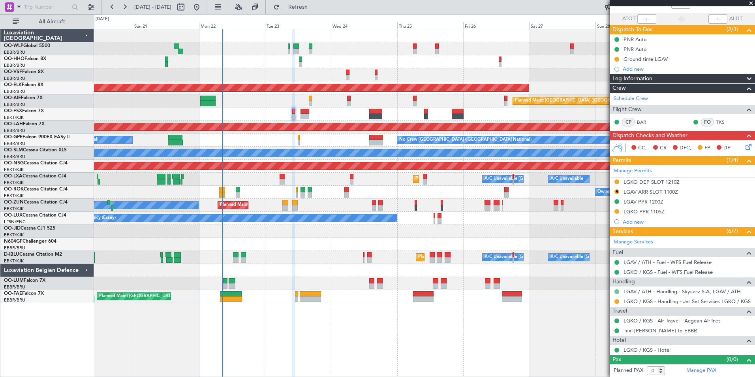
click at [618, 290] on button at bounding box center [616, 291] width 5 height 5
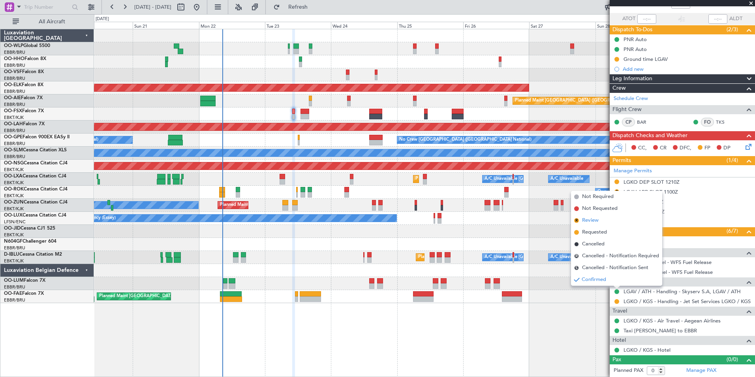
click at [594, 218] on span "Review" at bounding box center [590, 220] width 17 height 8
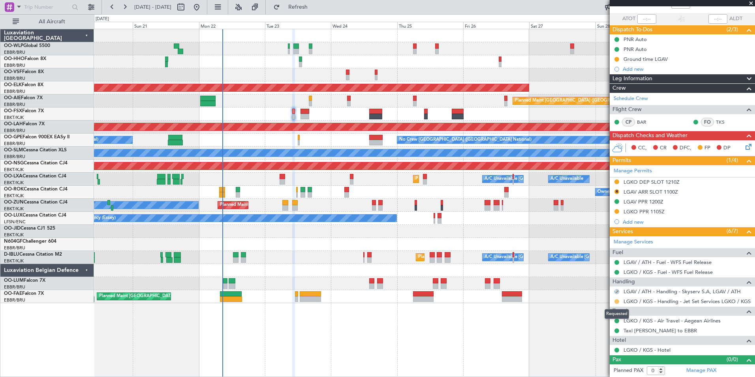
click at [617, 301] on button at bounding box center [616, 301] width 5 height 5
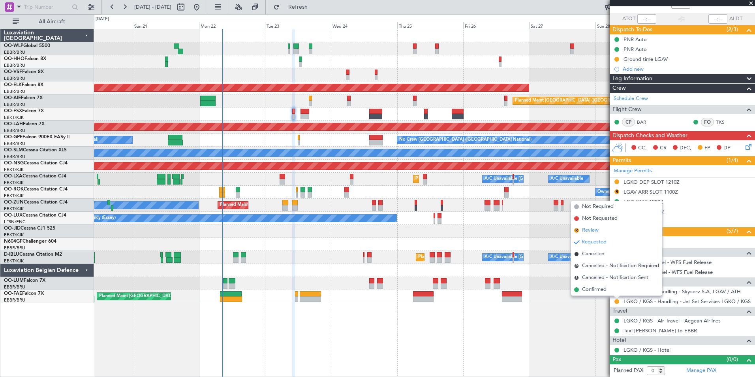
click at [599, 232] on li "R Review" at bounding box center [616, 230] width 91 height 12
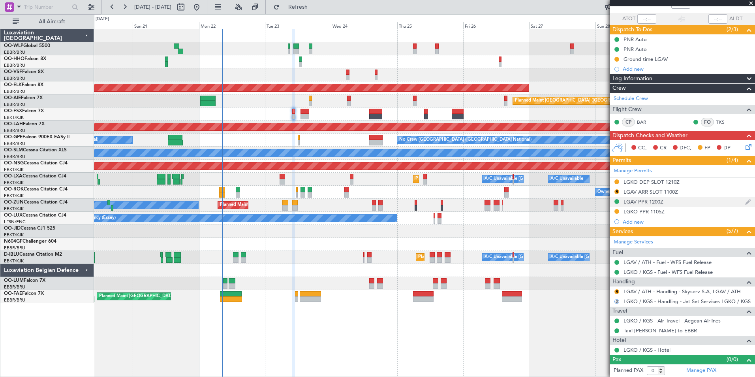
click at [633, 203] on div "LGAV PPR 1200Z" at bounding box center [644, 201] width 40 height 7
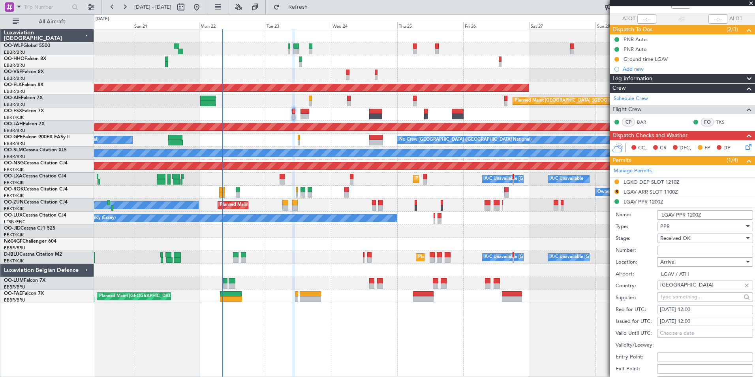
click at [695, 307] on div "23/09/2025 12:00" at bounding box center [705, 310] width 90 height 8
select select "9"
select select "2025"
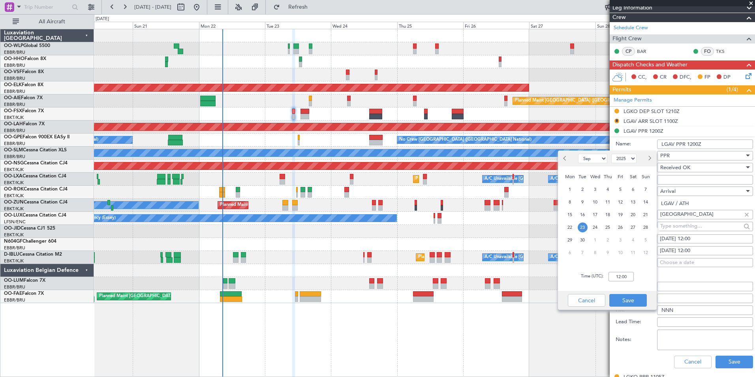
scroll to position [131, 0]
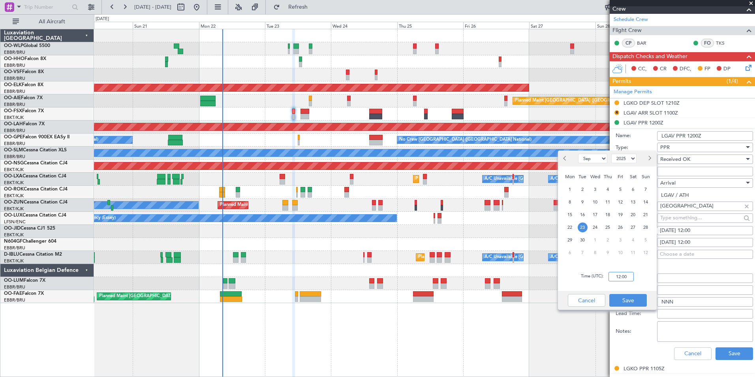
click at [626, 274] on input "12:00" at bounding box center [621, 276] width 25 height 9
type input "11:00"
click at [624, 299] on button "Save" at bounding box center [628, 300] width 38 height 13
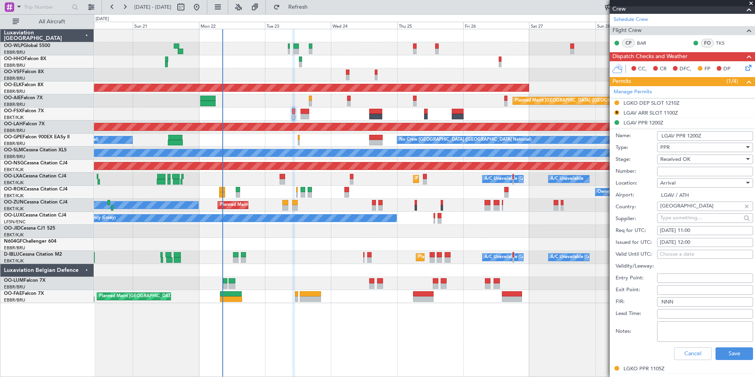
click at [695, 243] on div "23/09/2025 12:00" at bounding box center [705, 243] width 90 height 8
select select "9"
select select "2025"
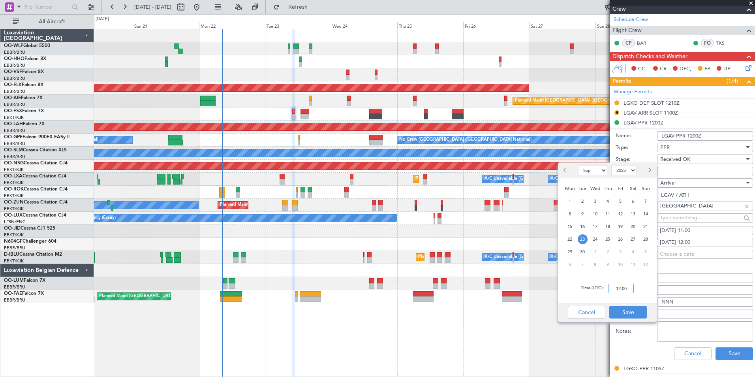
click at [613, 290] on input "12:00" at bounding box center [621, 288] width 25 height 9
type input "11:00"
click at [624, 312] on button "Save" at bounding box center [628, 312] width 38 height 13
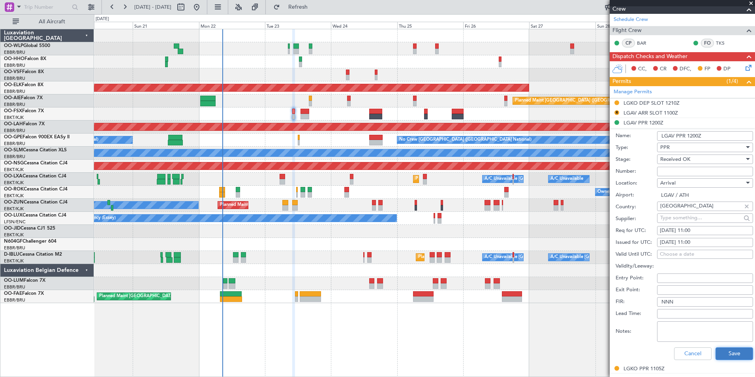
click at [727, 355] on button "Save" at bounding box center [735, 353] width 38 height 13
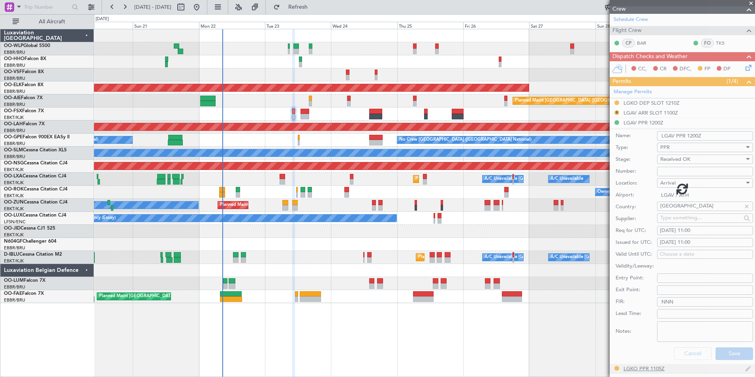
scroll to position [52, 0]
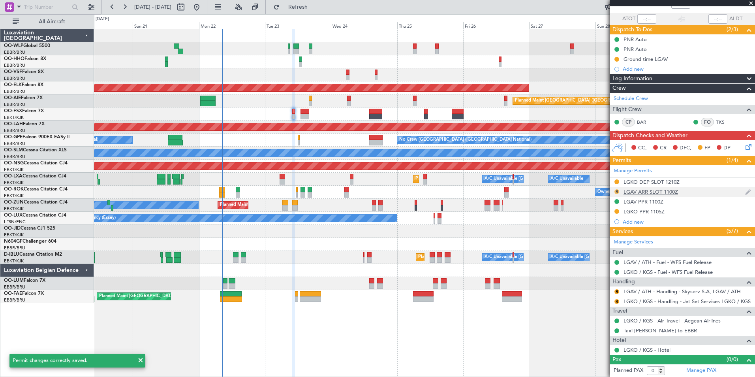
click at [618, 190] on button "R" at bounding box center [616, 191] width 5 height 5
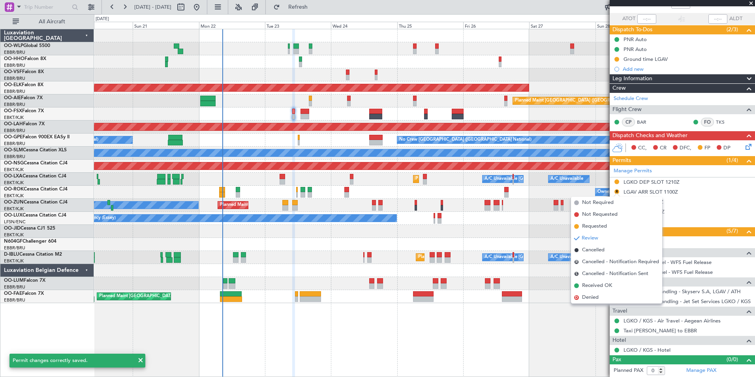
click at [527, 225] on div "Planned Maint Kortrijk-[GEOGRAPHIC_DATA]" at bounding box center [424, 231] width 661 height 13
click at [586, 240] on span "Review" at bounding box center [590, 238] width 17 height 8
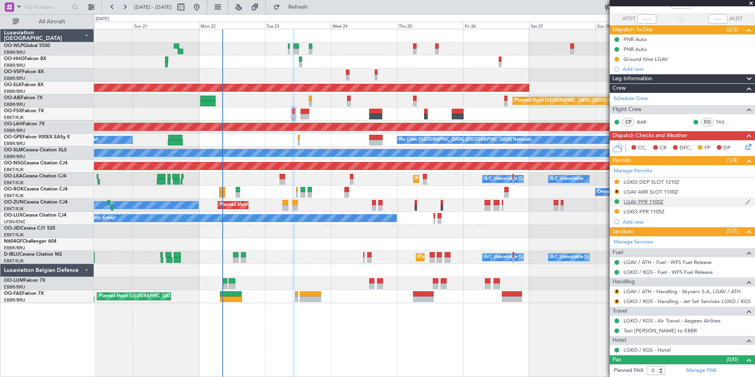
click at [613, 200] on div "LGAV PPR 1100Z" at bounding box center [682, 202] width 145 height 10
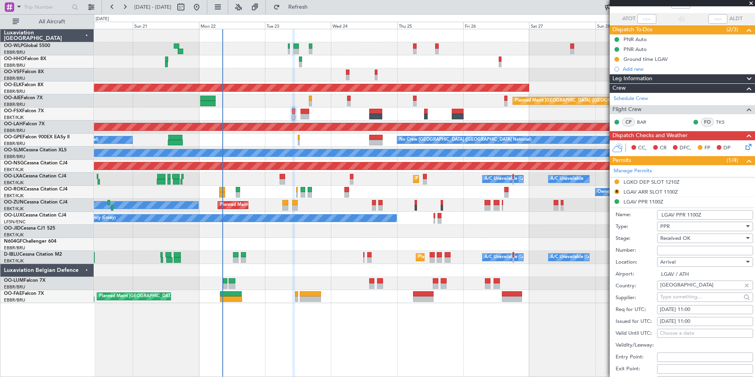
click at [615, 201] on li "LGAV PPR 1100Z Name: LGAV PPR 1100Z Type: PPR Stage: Received OK Number: Locati…" at bounding box center [682, 320] width 145 height 246
click at [674, 232] on div "Received OK" at bounding box center [702, 238] width 84 height 12
click at [678, 262] on span "Review" at bounding box center [702, 265] width 83 height 12
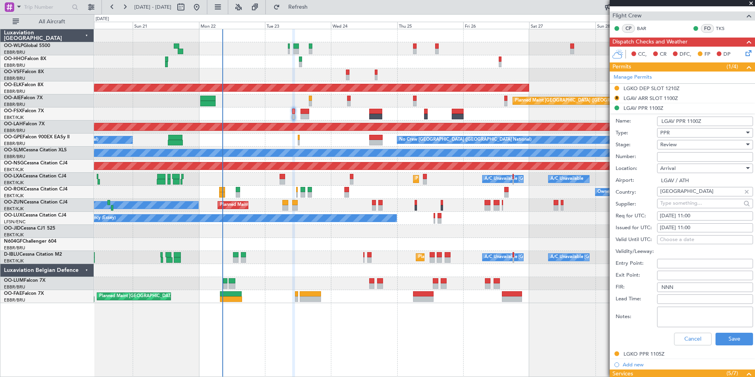
scroll to position [210, 0]
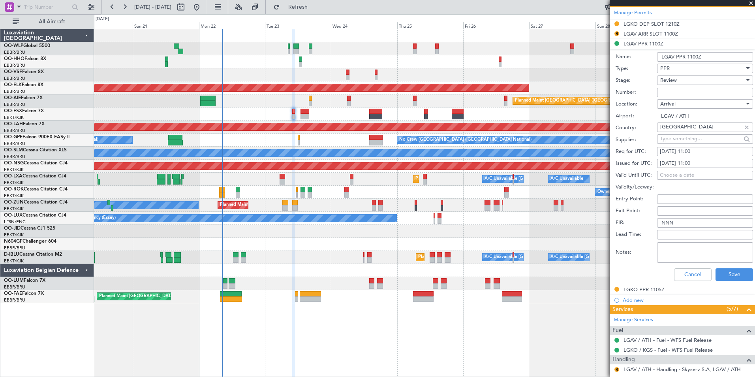
click at [720, 267] on div "Cancel Save" at bounding box center [684, 274] width 137 height 21
click at [718, 273] on button "Save" at bounding box center [735, 274] width 38 height 13
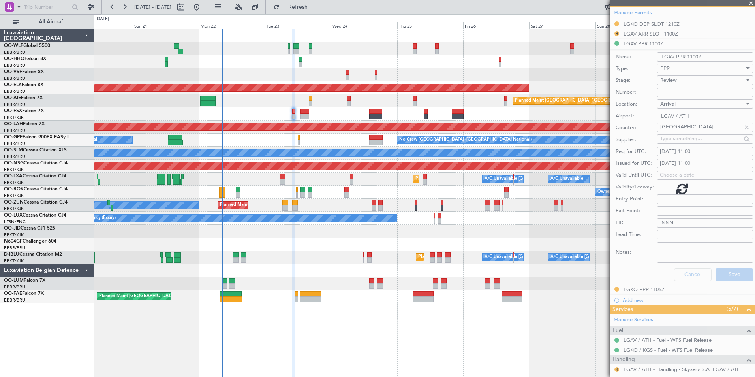
scroll to position [52, 0]
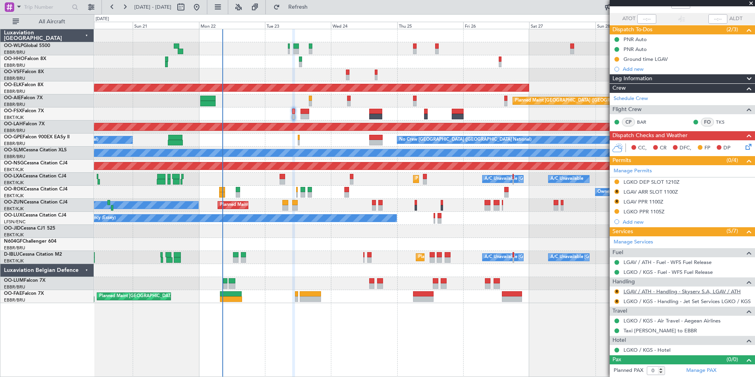
click at [654, 293] on link "LGAV / ATH - Handling - Skyserv S.A, LGAV / ATH" at bounding box center [682, 291] width 117 height 7
click at [617, 290] on button "R" at bounding box center [616, 291] width 5 height 5
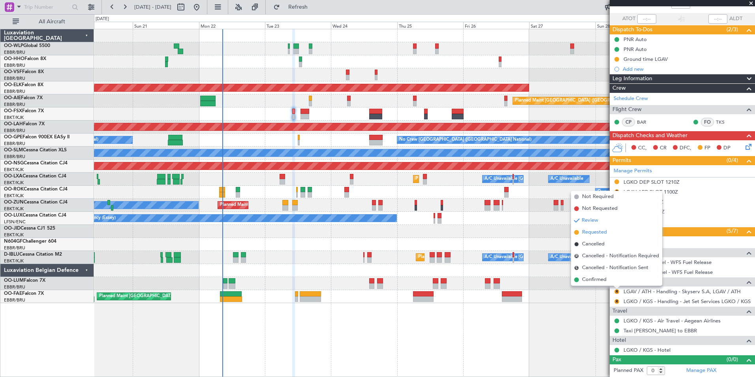
click at [599, 234] on span "Requested" at bounding box center [594, 232] width 25 height 8
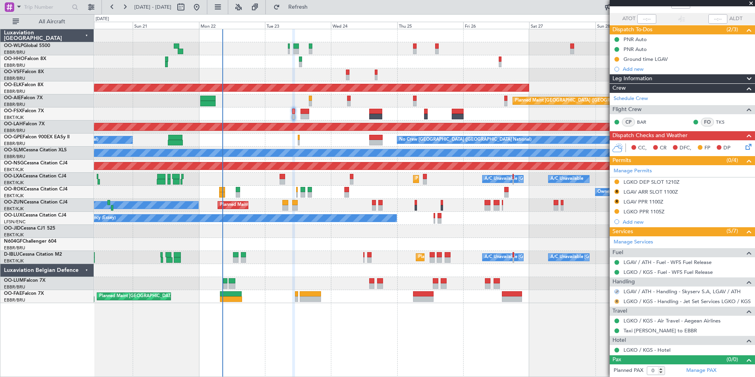
click at [617, 301] on button "R" at bounding box center [616, 301] width 5 height 5
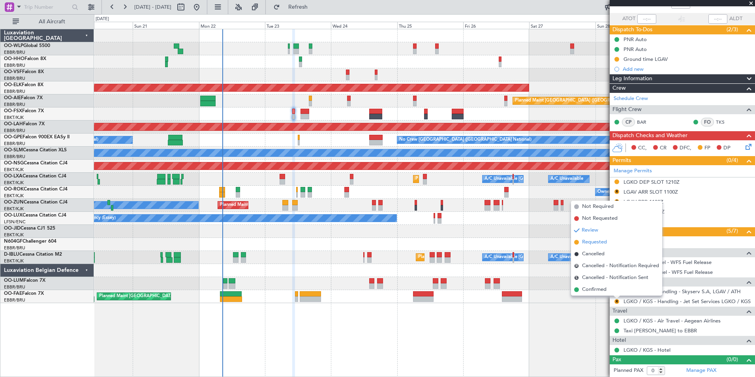
click at [586, 242] on span "Requested" at bounding box center [594, 242] width 25 height 8
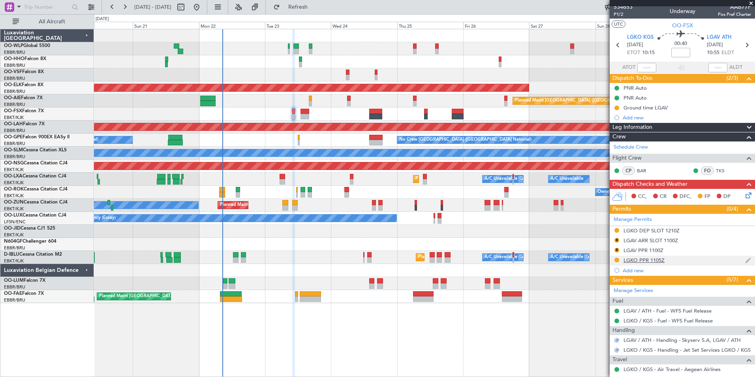
scroll to position [0, 0]
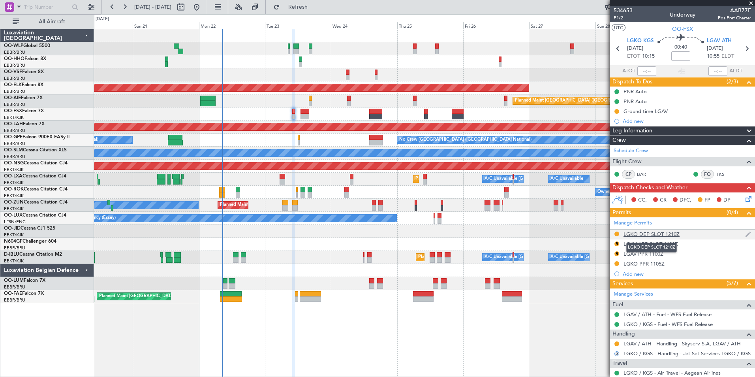
click at [640, 234] on div "LGKO DEP SLOT 1210Z" at bounding box center [652, 234] width 56 height 7
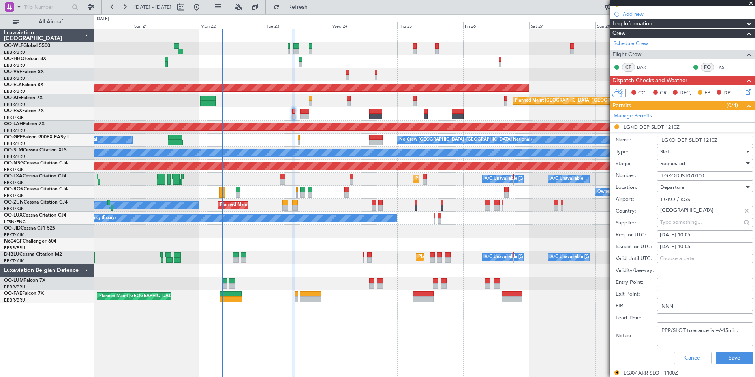
scroll to position [118, 0]
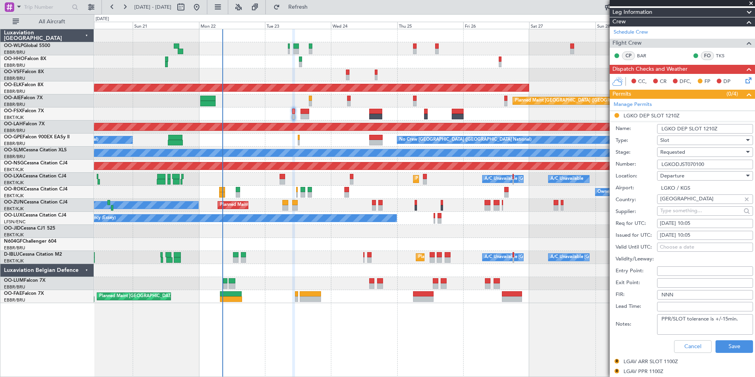
click at [712, 128] on input "LGKO DEP SLOT 1210Z" at bounding box center [705, 128] width 96 height 9
type input "LGKO DEP SLOT 1005Z"
click at [718, 344] on button "Save" at bounding box center [735, 346] width 38 height 13
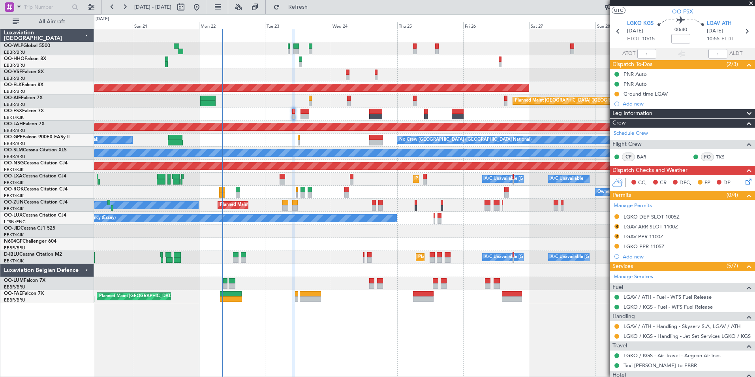
scroll to position [0, 0]
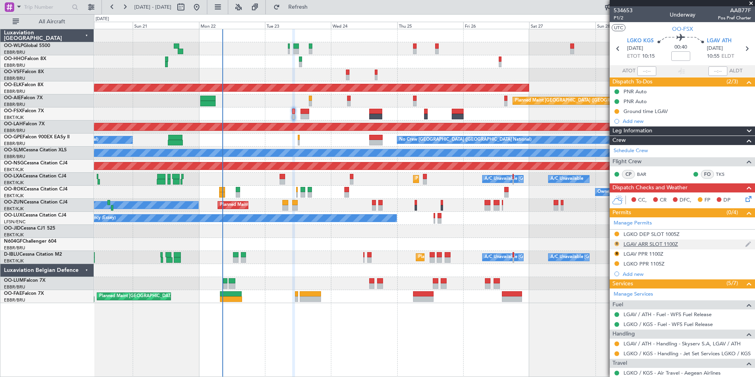
click at [616, 244] on button "R" at bounding box center [616, 243] width 5 height 5
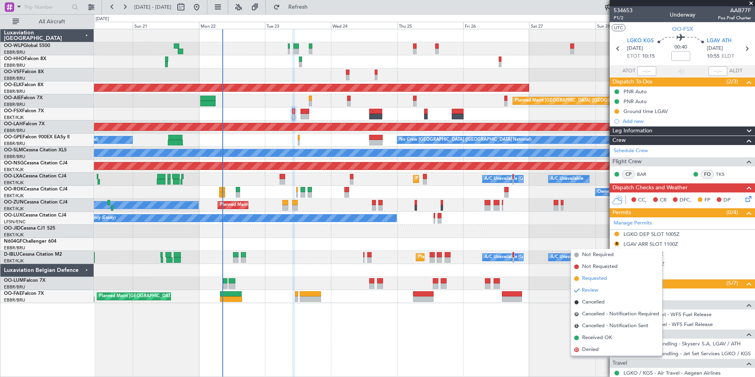
click at [599, 278] on span "Requested" at bounding box center [594, 278] width 25 height 8
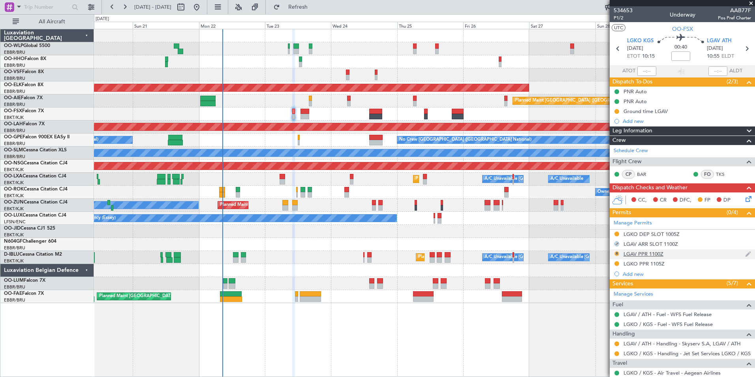
click at [616, 253] on button "R" at bounding box center [616, 253] width 5 height 5
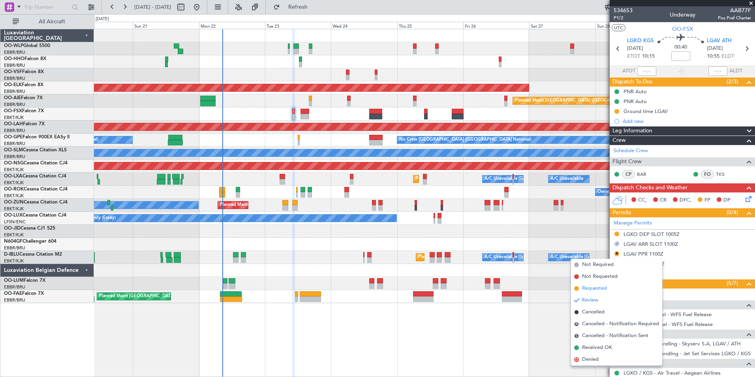
click at [601, 293] on li "Requested" at bounding box center [616, 288] width 91 height 12
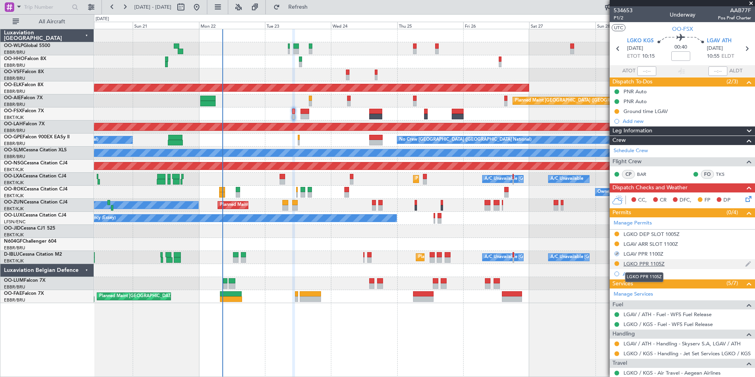
click at [647, 264] on div "LGKO PPR 1105Z" at bounding box center [644, 263] width 41 height 7
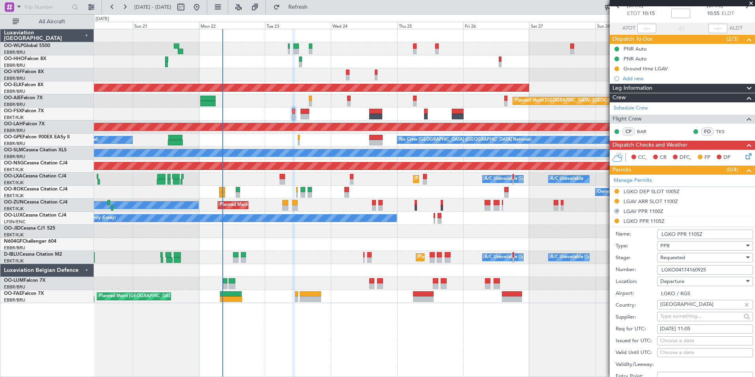
scroll to position [118, 0]
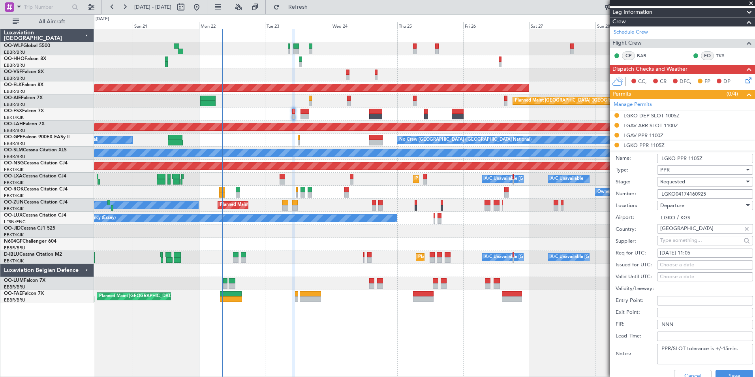
click at [694, 253] on div "23/09/2025 11:05" at bounding box center [705, 253] width 90 height 8
select select "9"
select select "2025"
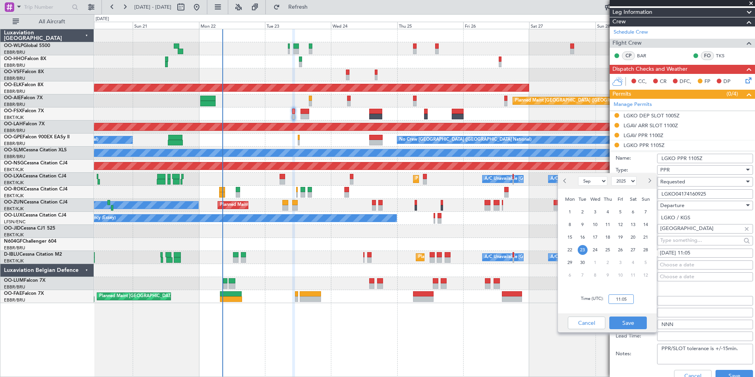
click at [622, 300] on input "11:05" at bounding box center [621, 298] width 25 height 9
type input "10:05"
click at [627, 326] on button "Save" at bounding box center [628, 322] width 38 height 13
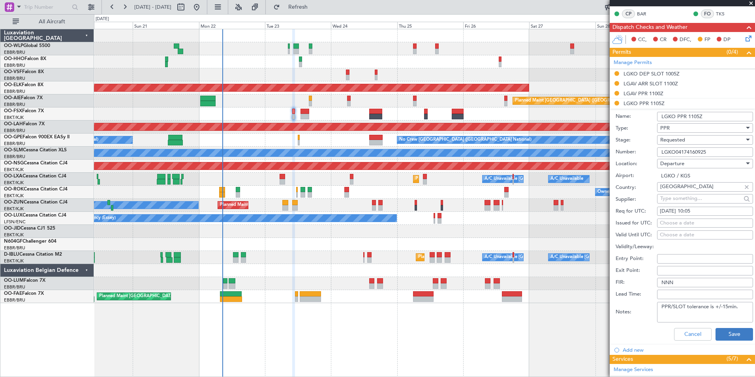
scroll to position [197, 0]
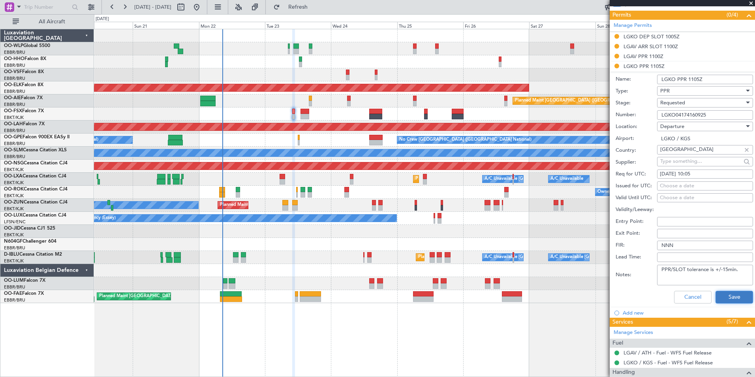
click at [734, 292] on button "Save" at bounding box center [735, 297] width 38 height 13
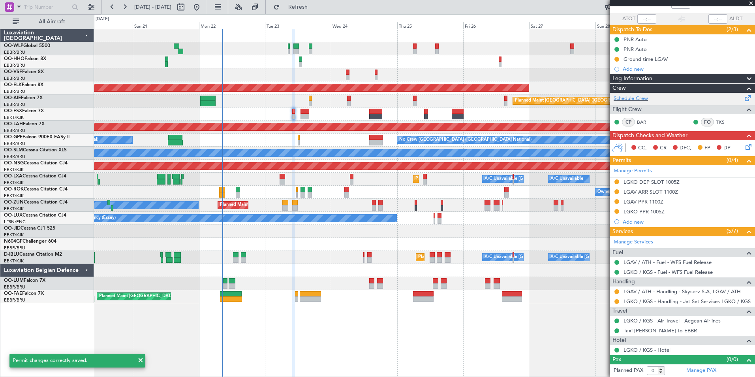
scroll to position [0, 0]
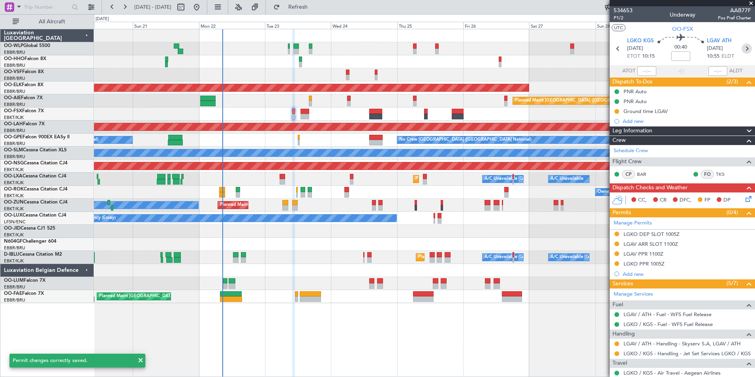
click at [742, 51] on icon at bounding box center [747, 48] width 10 height 10
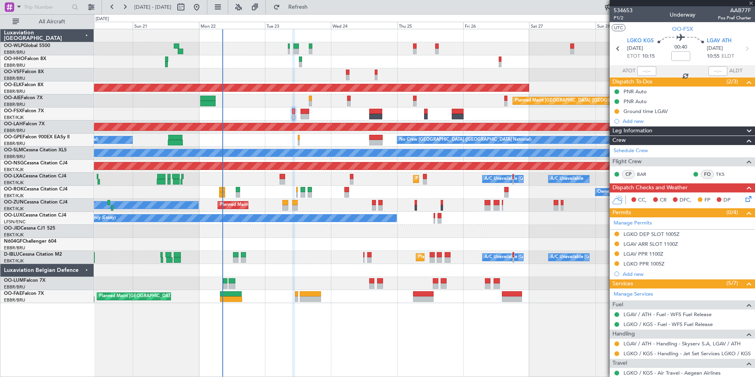
type input "2"
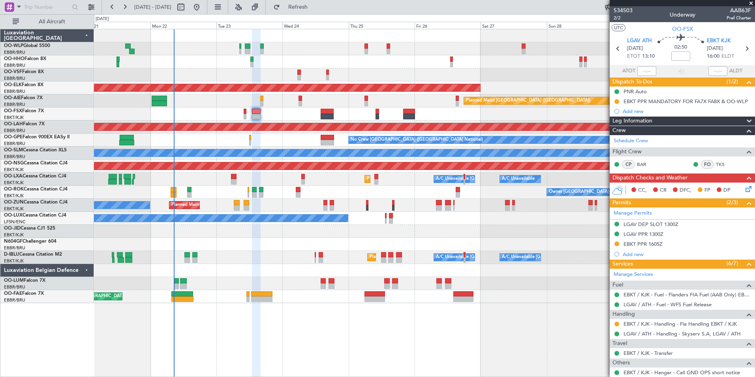
click at [283, 114] on div at bounding box center [424, 113] width 661 height 13
click at [618, 324] on button at bounding box center [616, 323] width 5 height 5
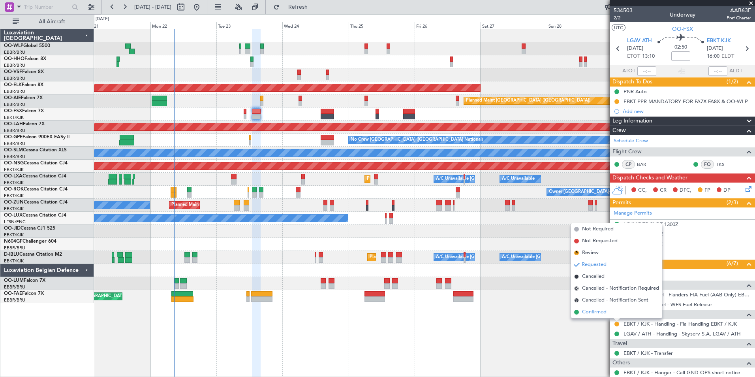
click at [595, 313] on span "Confirmed" at bounding box center [594, 312] width 24 height 8
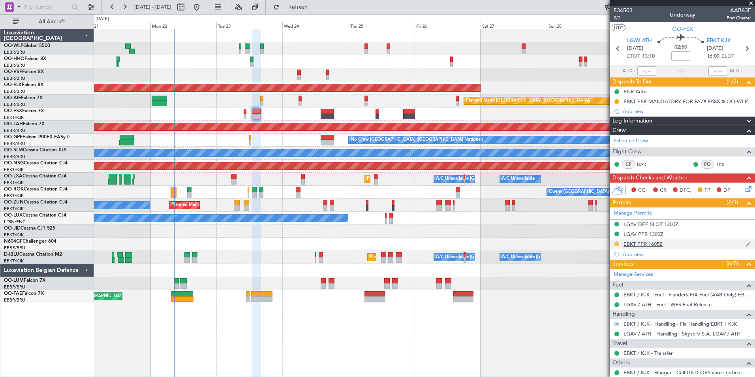
click at [615, 242] on button at bounding box center [616, 243] width 5 height 5
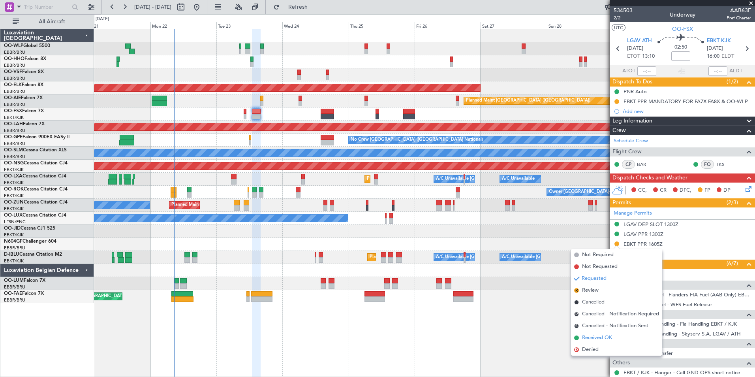
click at [603, 334] on span "Received OK" at bounding box center [597, 338] width 30 height 8
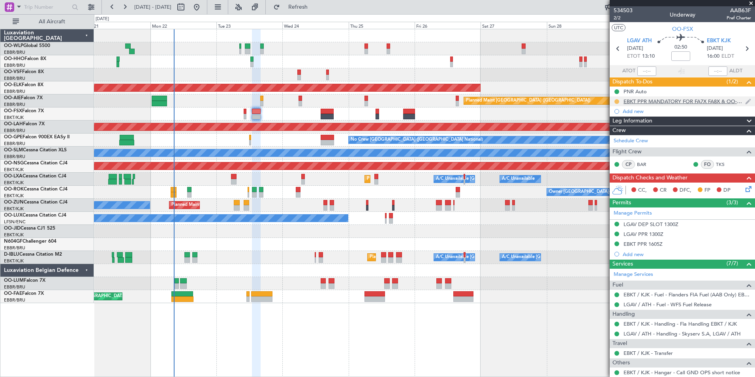
click at [617, 101] on button at bounding box center [616, 101] width 5 height 5
click at [614, 137] on span "Completed" at bounding box center [620, 136] width 26 height 8
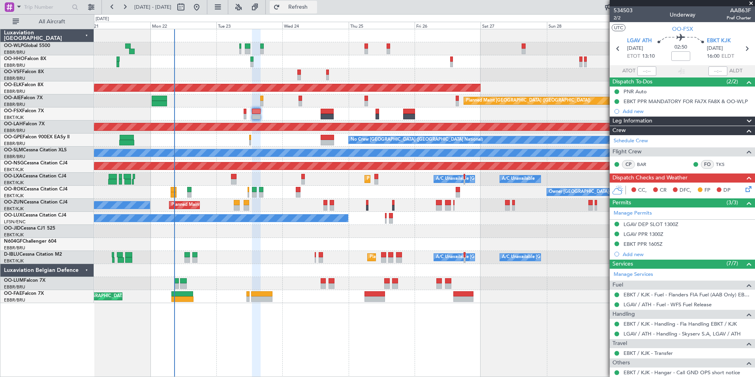
click at [315, 9] on span "Refresh" at bounding box center [298, 7] width 33 height 6
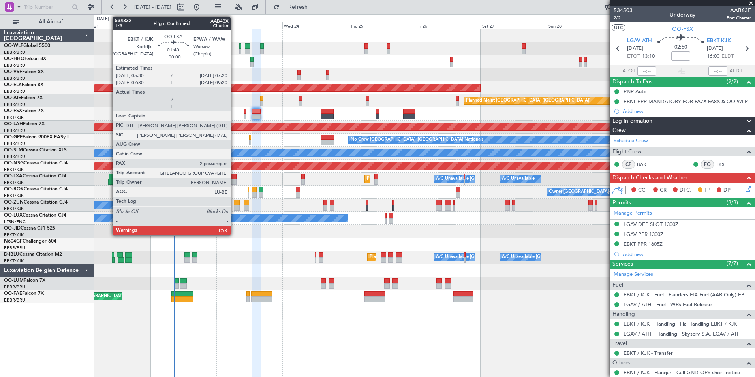
click at [234, 182] on div at bounding box center [233, 182] width 5 height 6
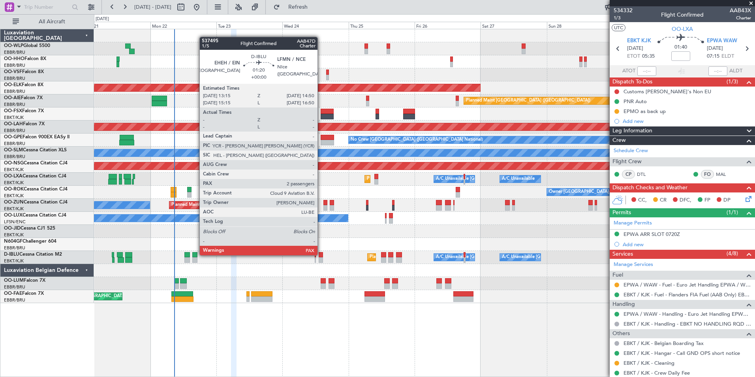
click at [321, 254] on div at bounding box center [321, 255] width 5 height 6
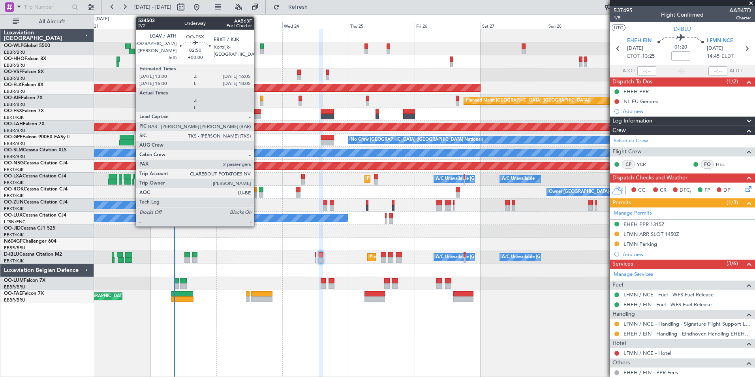
click at [257, 113] on div at bounding box center [256, 112] width 9 height 6
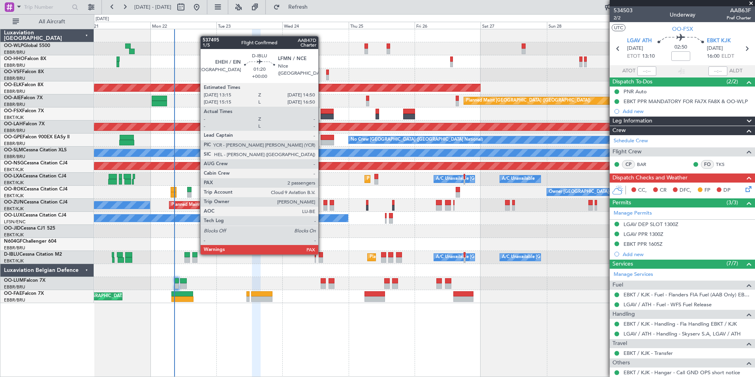
click at [322, 254] on div at bounding box center [321, 255] width 5 height 6
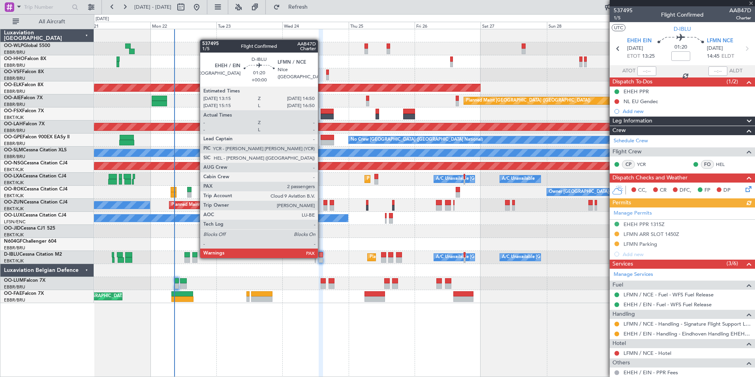
scroll to position [53, 0]
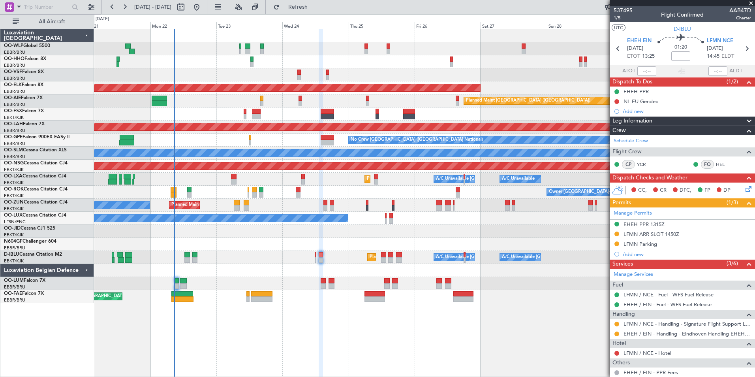
click at [380, 99] on div "Planned Maint [GEOGRAPHIC_DATA] ([GEOGRAPHIC_DATA])" at bounding box center [424, 100] width 661 height 13
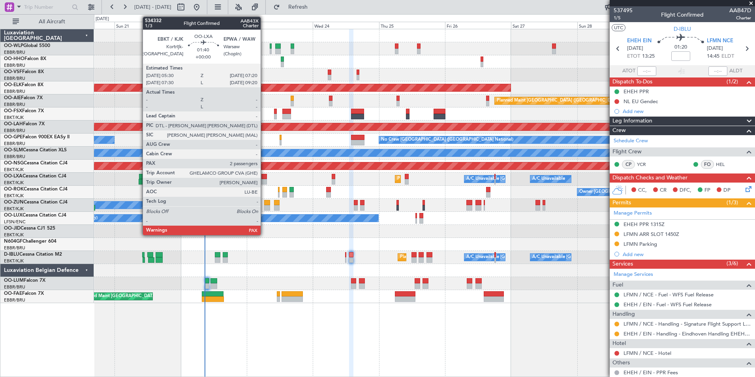
click at [264, 182] on div at bounding box center [263, 182] width 5 height 6
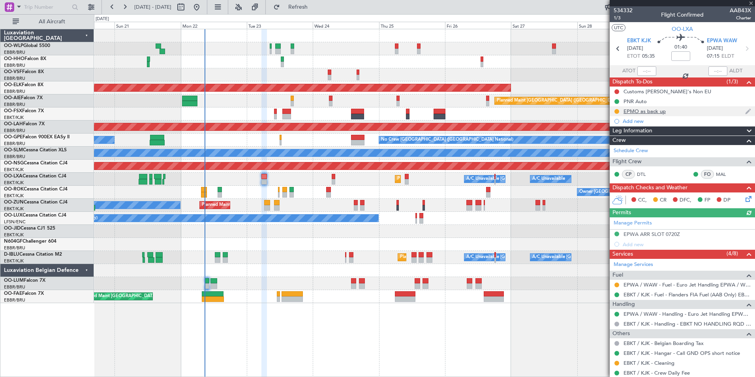
click at [639, 114] on div "EPMO as back up" at bounding box center [645, 111] width 42 height 7
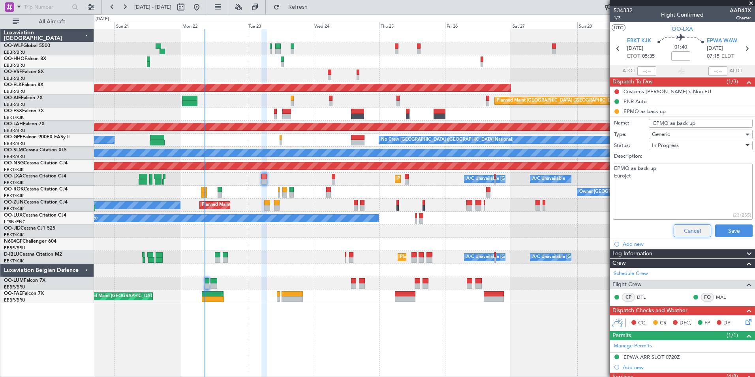
click at [679, 229] on button "Cancel" at bounding box center [693, 230] width 38 height 13
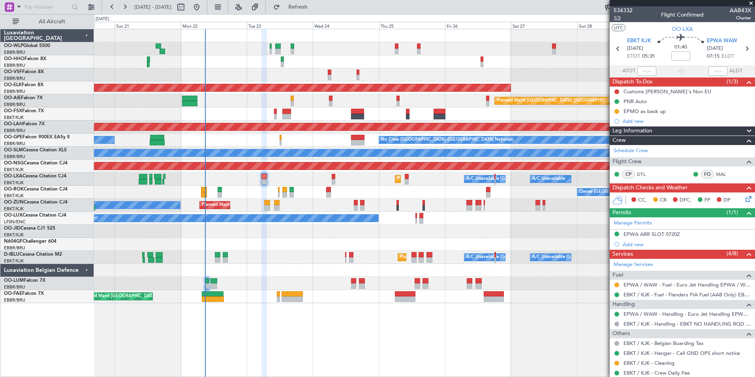
click at [618, 21] on span "1/3" at bounding box center [623, 18] width 19 height 7
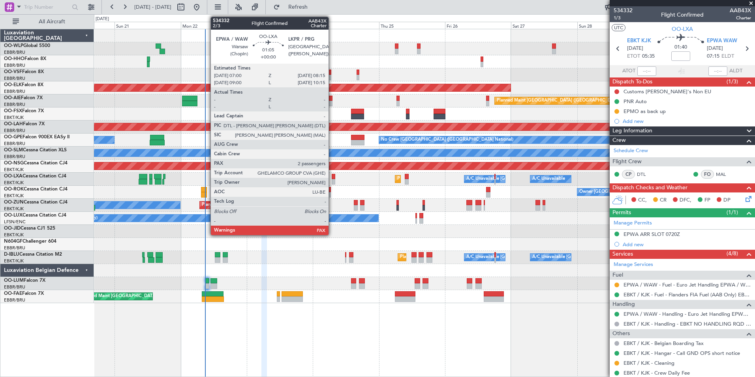
click at [332, 179] on div at bounding box center [334, 182] width 4 height 6
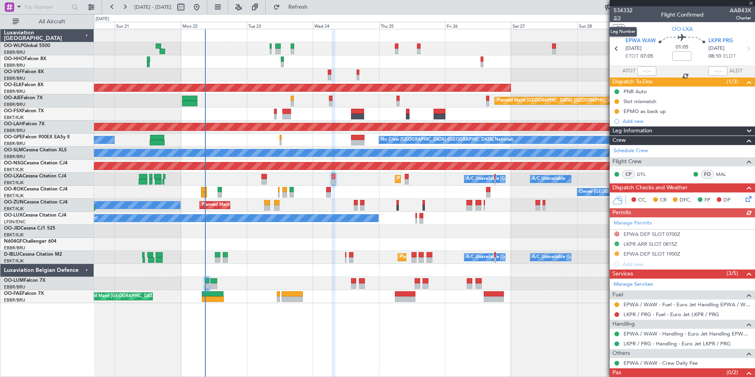
click at [618, 18] on span "2/3" at bounding box center [623, 18] width 19 height 7
click at [302, 7] on button "Refresh" at bounding box center [293, 7] width 47 height 13
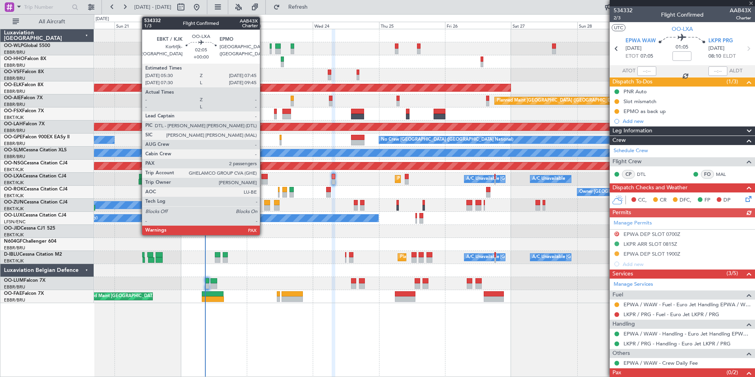
click at [263, 182] on div at bounding box center [264, 182] width 6 height 6
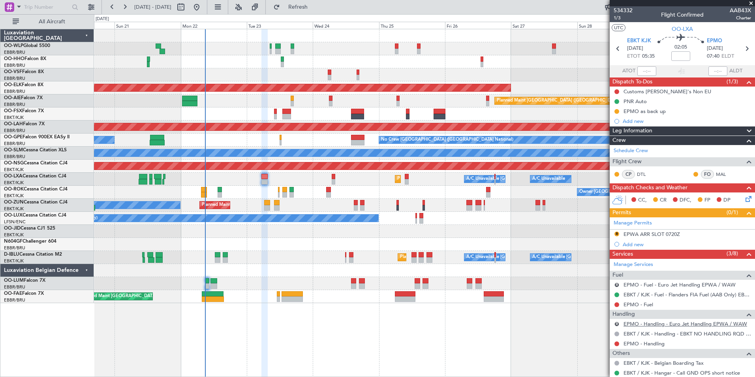
click at [633, 320] on link "EPMO - Handling - Euro Jet Handling EPWA / WAW" at bounding box center [686, 323] width 124 height 7
click at [631, 344] on link "EPMO - Handling" at bounding box center [644, 343] width 41 height 7
click at [744, 50] on icon at bounding box center [747, 48] width 10 height 10
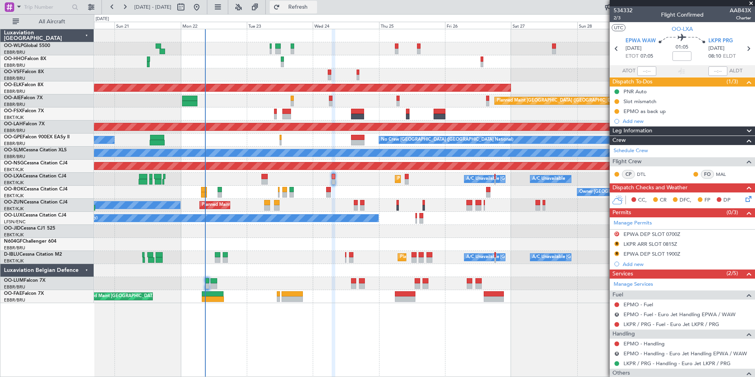
click at [315, 4] on span "Refresh" at bounding box center [298, 7] width 33 height 6
click at [639, 344] on link "EPMO - Handling" at bounding box center [644, 343] width 41 height 7
click at [617, 353] on button "R" at bounding box center [616, 353] width 5 height 5
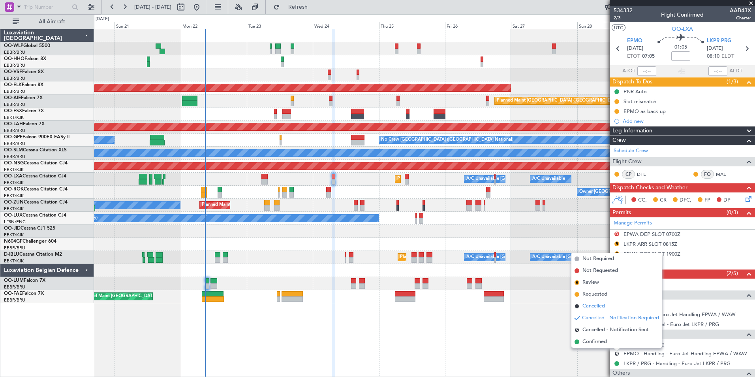
click at [594, 305] on span "Cancelled" at bounding box center [593, 306] width 23 height 8
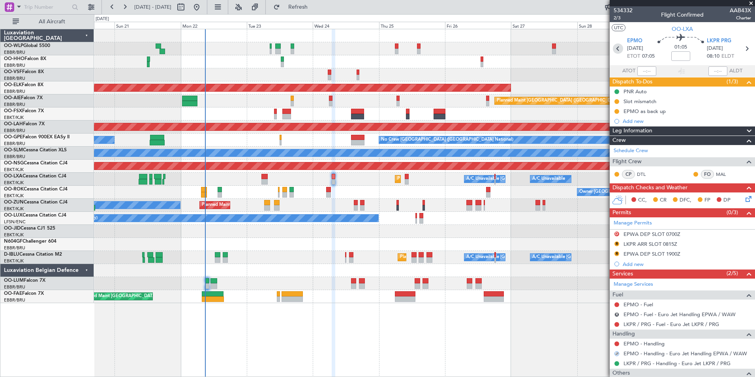
click at [618, 48] on icon at bounding box center [618, 48] width 10 height 10
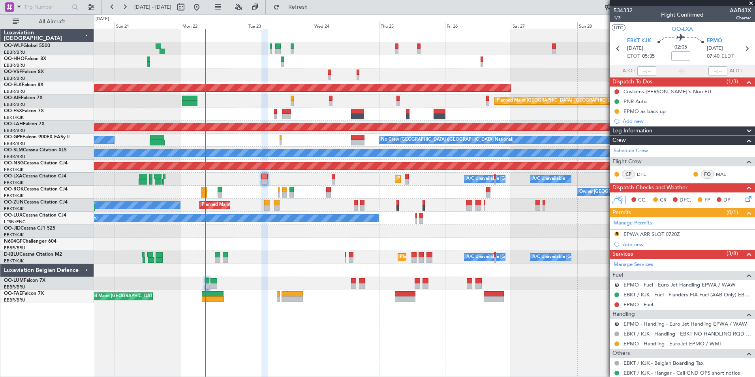
click at [714, 39] on span "EPMO" at bounding box center [714, 41] width 15 height 8
click at [616, 233] on button "R" at bounding box center [616, 233] width 5 height 5
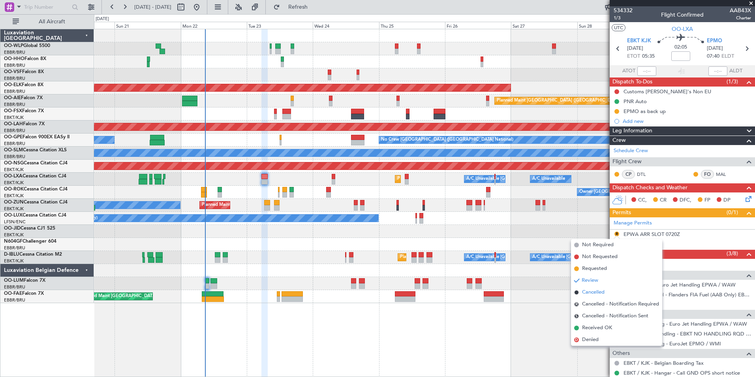
click at [599, 290] on span "Cancelled" at bounding box center [593, 292] width 23 height 8
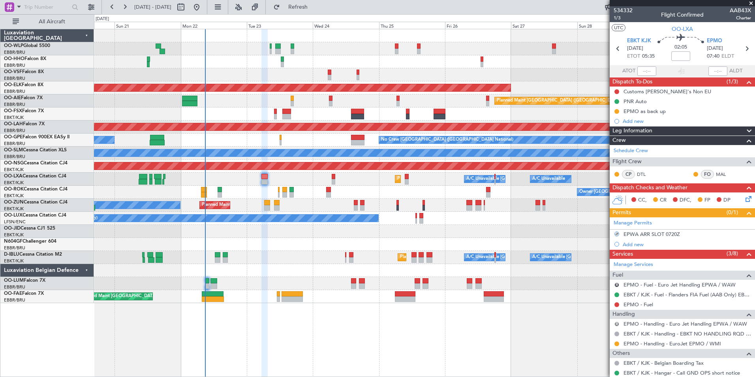
click at [617, 323] on button "R" at bounding box center [616, 323] width 5 height 5
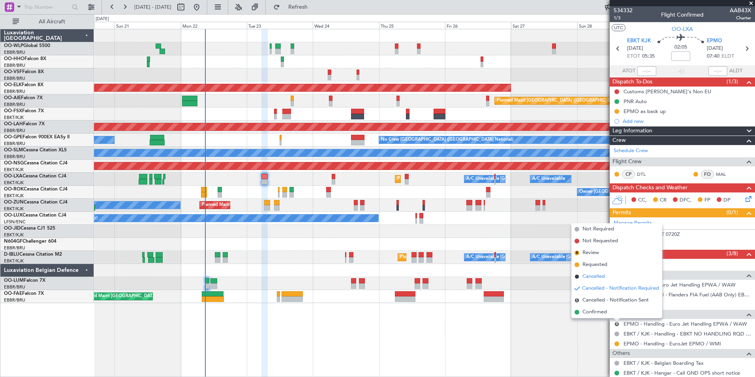
click at [597, 276] on span "Cancelled" at bounding box center [593, 276] width 23 height 8
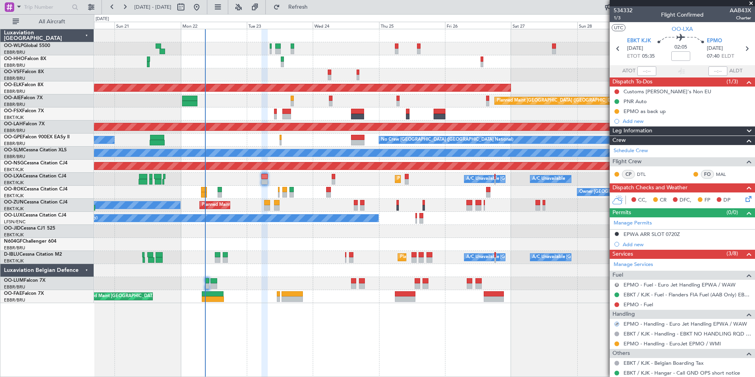
click at [616, 286] on button "R" at bounding box center [616, 284] width 5 height 5
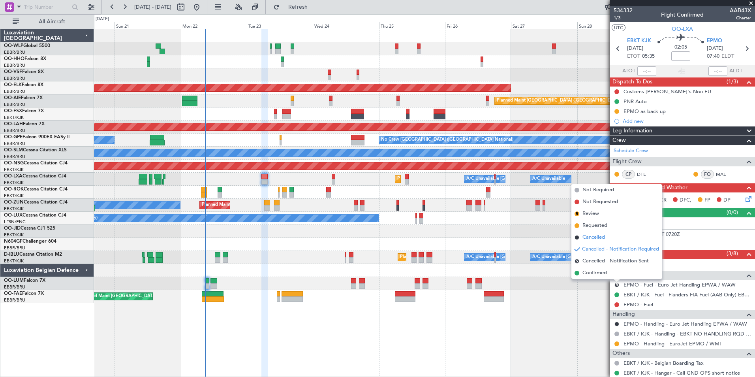
click at [596, 237] on span "Cancelled" at bounding box center [593, 237] width 23 height 8
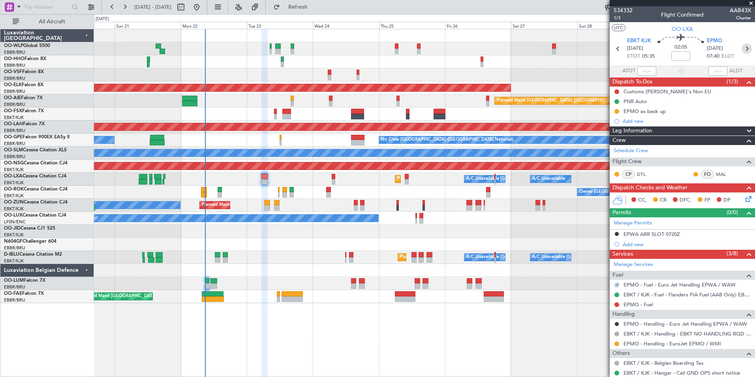
click at [742, 50] on icon at bounding box center [747, 48] width 10 height 10
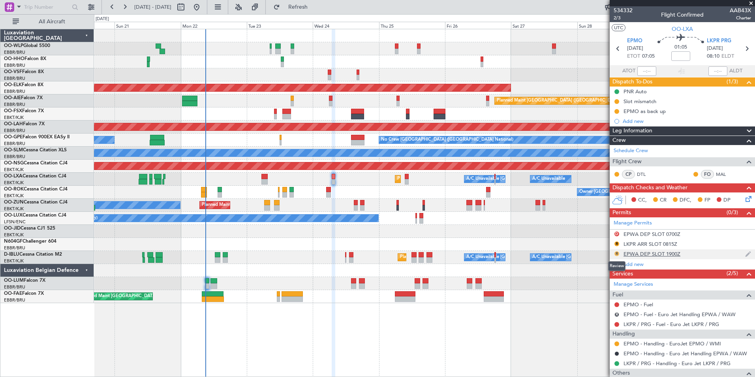
click at [616, 254] on button "R" at bounding box center [616, 253] width 5 height 5
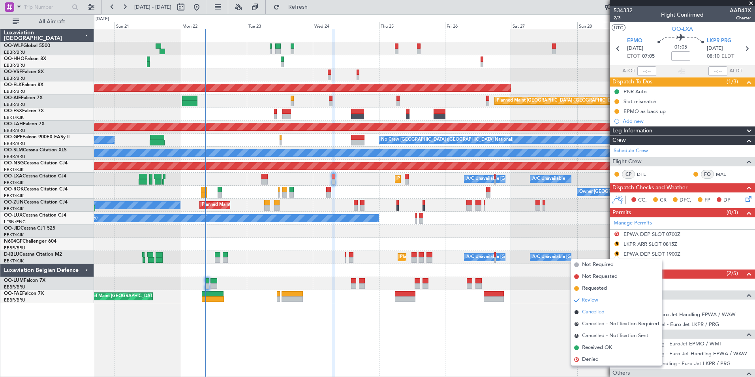
click at [599, 313] on span "Cancelled" at bounding box center [593, 312] width 23 height 8
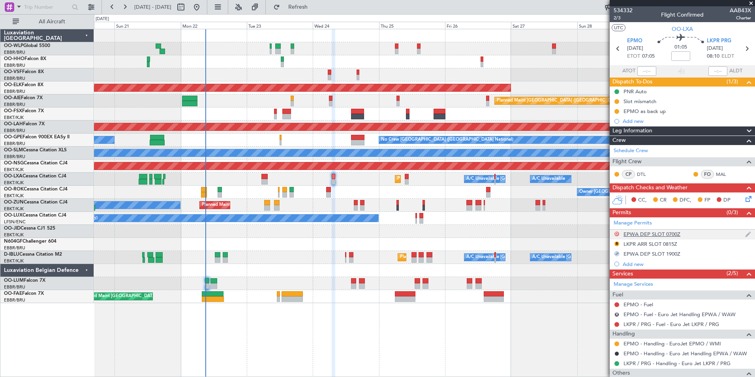
click at [617, 233] on button "D" at bounding box center [616, 233] width 5 height 5
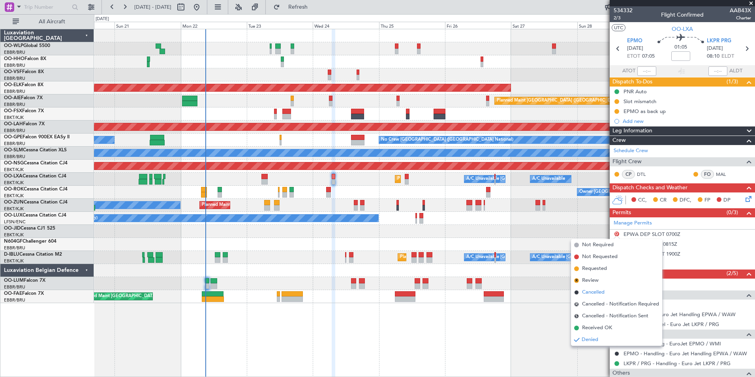
click at [598, 292] on span "Cancelled" at bounding box center [593, 292] width 23 height 8
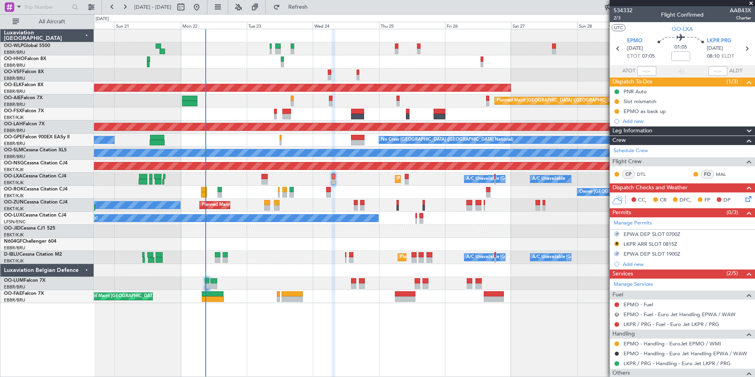
click at [616, 312] on button "R" at bounding box center [616, 314] width 5 height 5
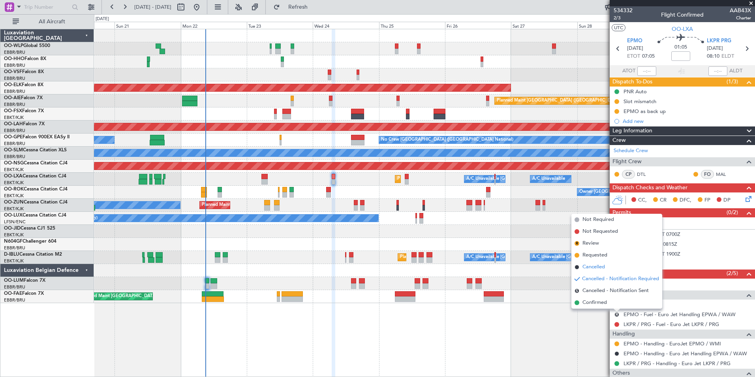
click at [596, 267] on span "Cancelled" at bounding box center [593, 267] width 23 height 8
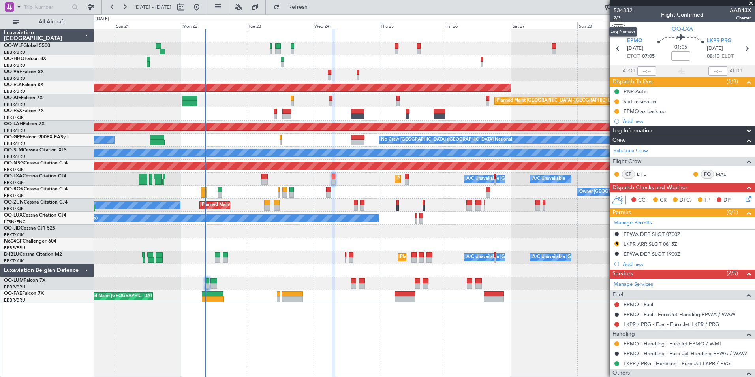
click at [614, 19] on span "2/3" at bounding box center [623, 18] width 19 height 7
click at [317, 12] on button "Refresh" at bounding box center [293, 7] width 47 height 13
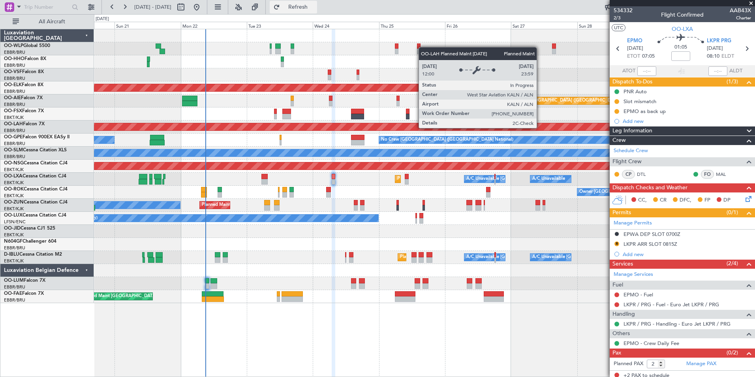
click at [315, 5] on span "Refresh" at bounding box center [298, 7] width 33 height 6
click at [630, 272] on link "Manage Services" at bounding box center [633, 275] width 39 height 8
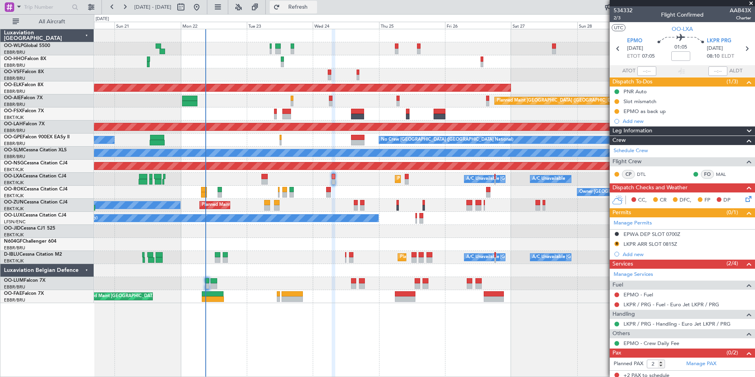
click at [314, 6] on span "Refresh" at bounding box center [298, 7] width 33 height 6
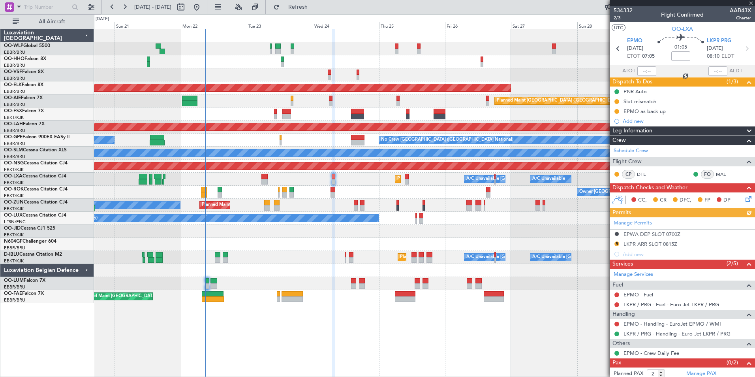
click at [618, 326] on div at bounding box center [617, 324] width 6 height 6
click at [617, 323] on button at bounding box center [616, 323] width 5 height 5
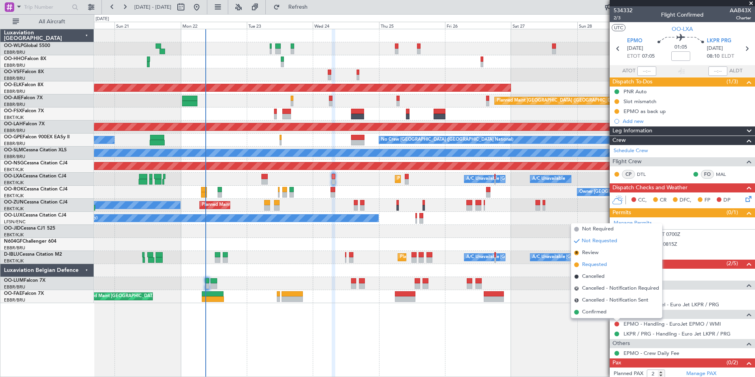
click at [590, 263] on span "Requested" at bounding box center [594, 265] width 25 height 8
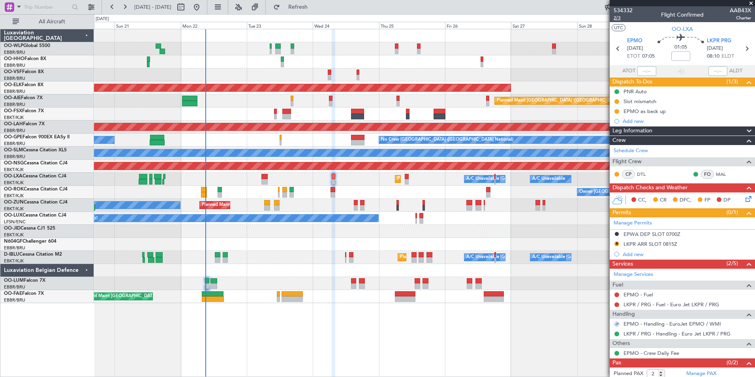
click at [617, 17] on span "2/3" at bounding box center [623, 18] width 19 height 7
click at [616, 48] on icon at bounding box center [618, 48] width 10 height 10
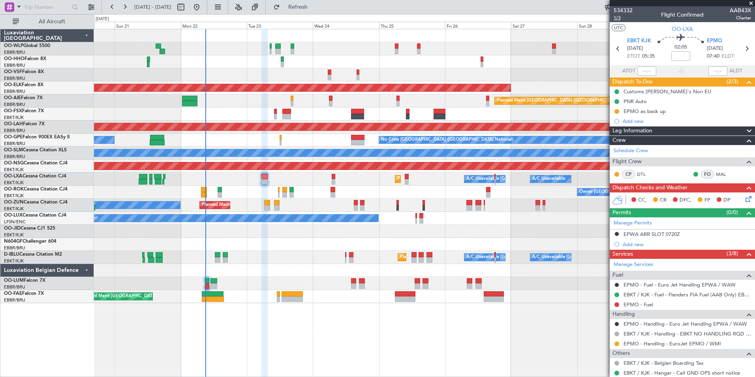
click at [619, 18] on span "1/3" at bounding box center [623, 18] width 19 height 7
click at [304, 12] on button "Refresh" at bounding box center [293, 7] width 47 height 13
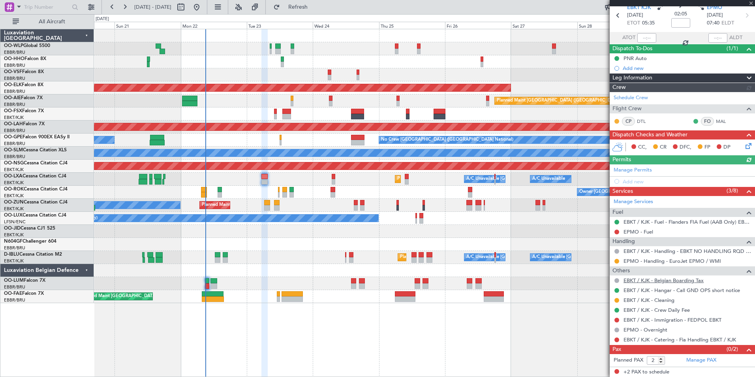
scroll to position [33, 0]
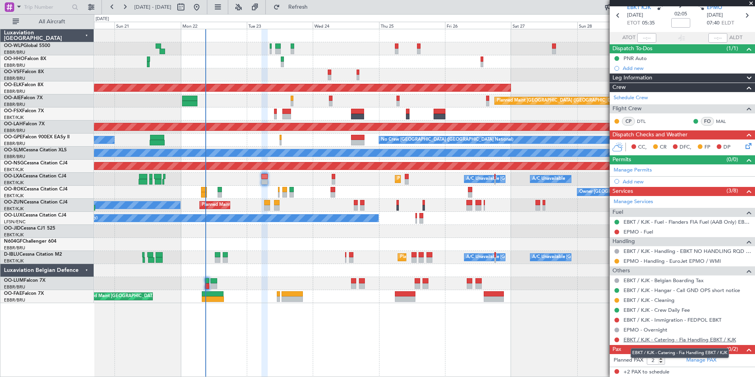
click at [652, 338] on link "EBKT / KJK - Catering - Fia Handling EBKT / KJK" at bounding box center [680, 339] width 113 height 7
click at [639, 231] on link "EPMO - Fuel" at bounding box center [639, 231] width 30 height 7
click at [744, 15] on icon at bounding box center [747, 15] width 10 height 10
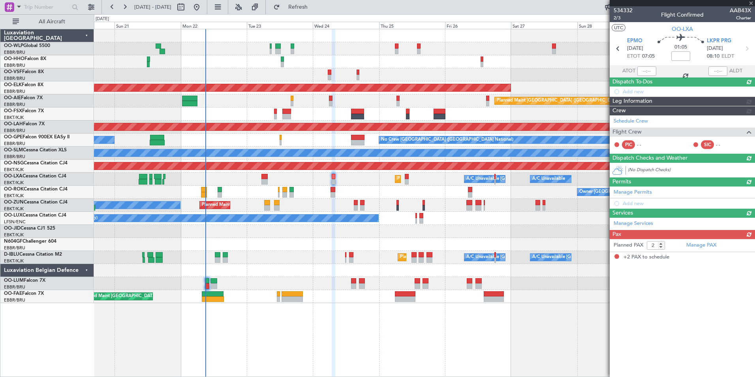
scroll to position [0, 0]
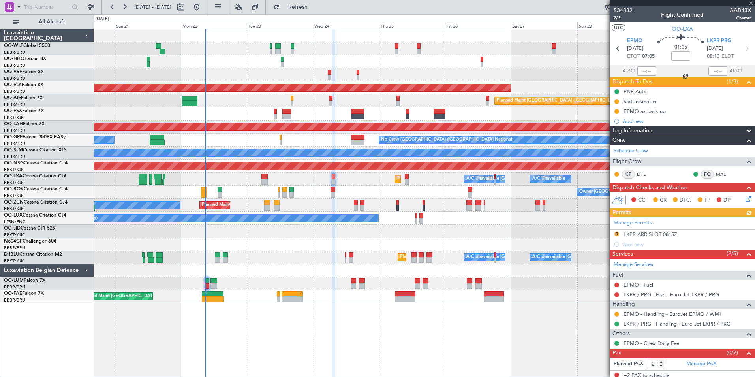
click at [636, 285] on link "EPMO - Fuel" at bounding box center [639, 284] width 30 height 7
click at [615, 233] on button "R" at bounding box center [616, 233] width 5 height 5
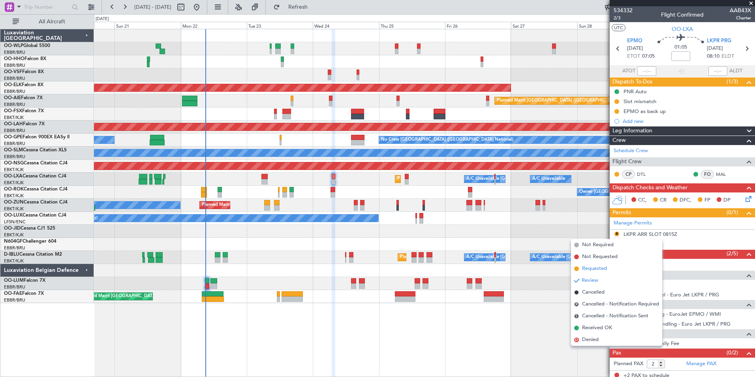
click at [607, 268] on span "Requested" at bounding box center [594, 269] width 25 height 8
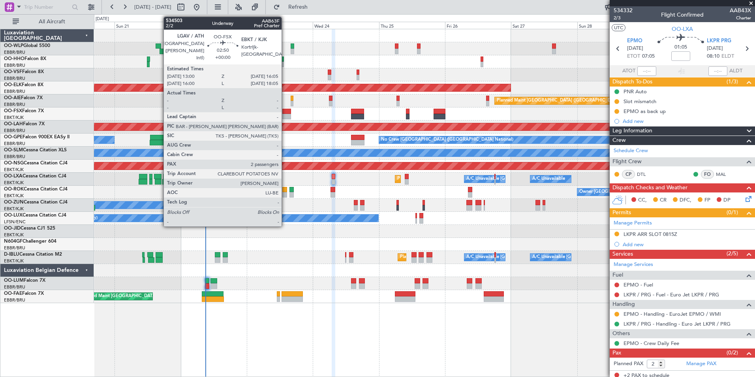
click at [285, 115] on div at bounding box center [286, 117] width 9 height 6
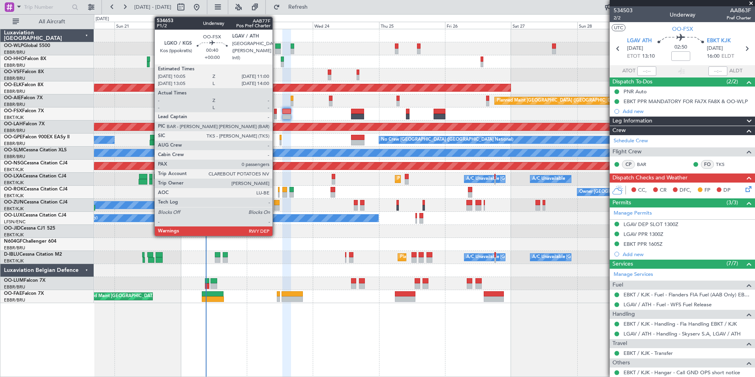
click at [276, 113] on div at bounding box center [275, 112] width 3 height 6
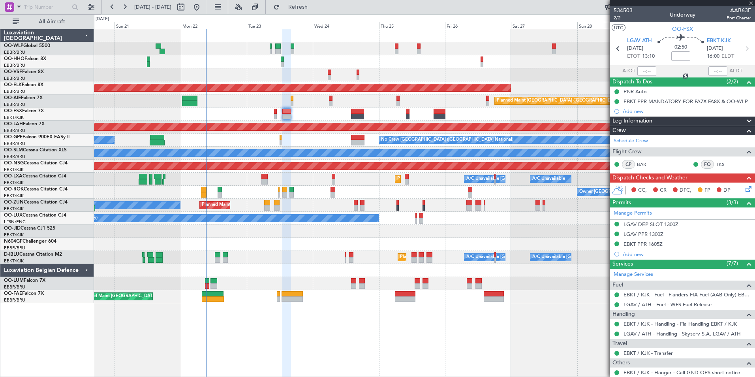
type input "0"
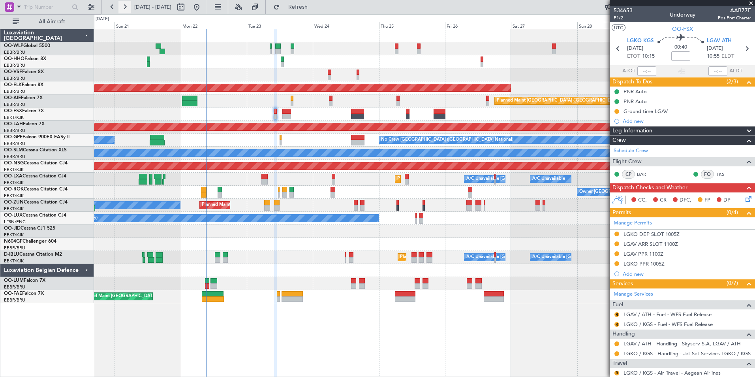
click at [125, 8] on button at bounding box center [124, 7] width 13 height 13
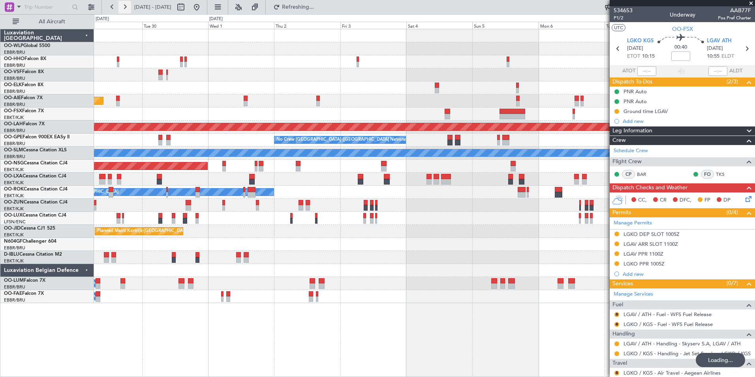
click at [125, 8] on button at bounding box center [124, 7] width 13 height 13
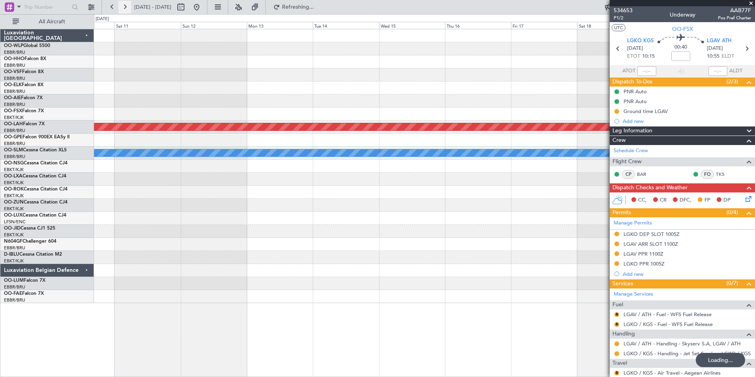
click at [125, 8] on button at bounding box center [124, 7] width 13 height 13
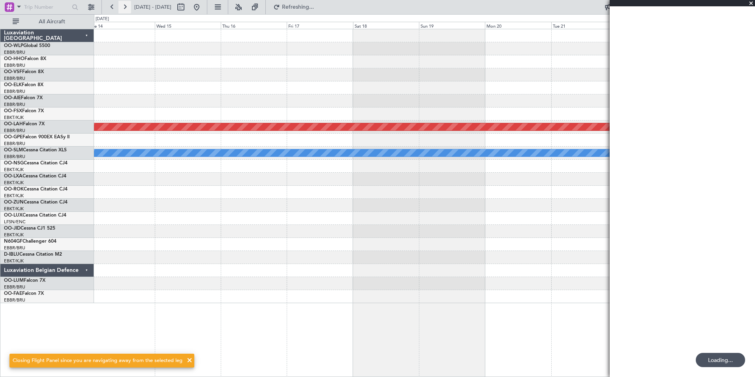
click at [125, 8] on button at bounding box center [124, 7] width 13 height 13
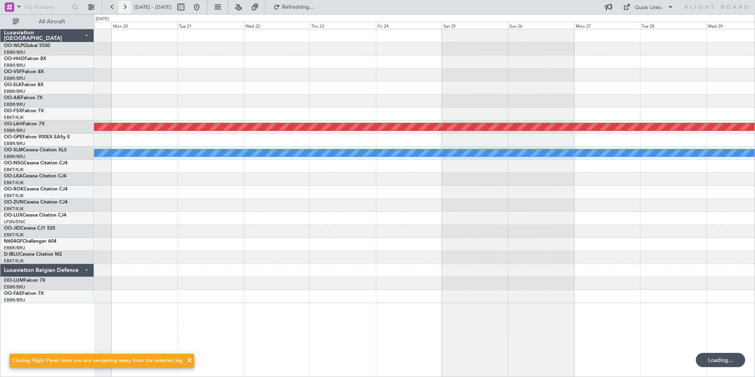
click at [125, 8] on button at bounding box center [124, 7] width 13 height 13
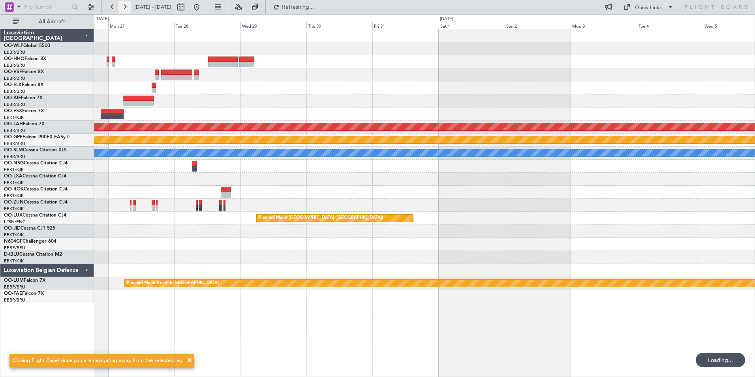
click at [125, 8] on button at bounding box center [124, 7] width 13 height 13
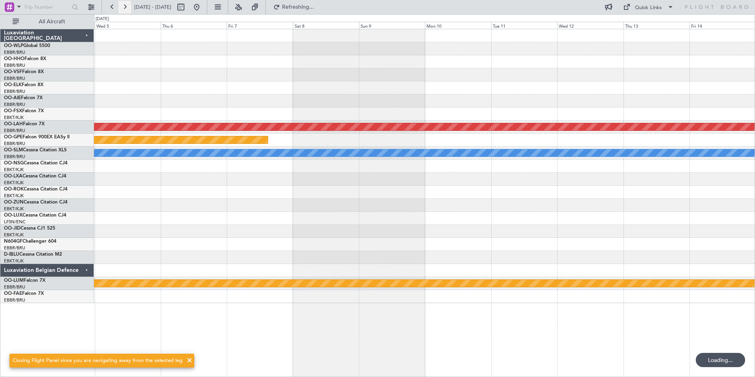
click at [125, 8] on button at bounding box center [124, 7] width 13 height 13
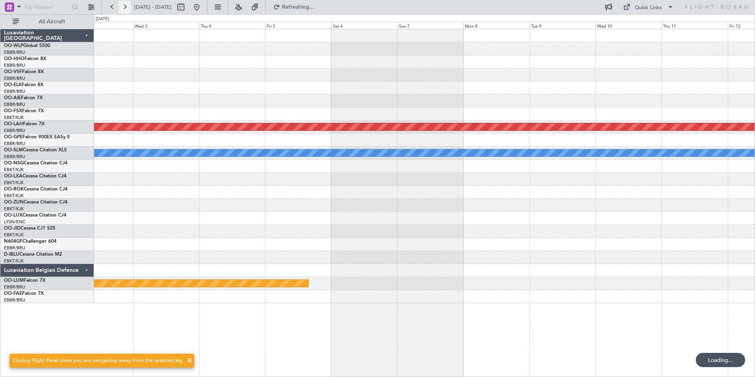
click at [125, 8] on button at bounding box center [124, 7] width 13 height 13
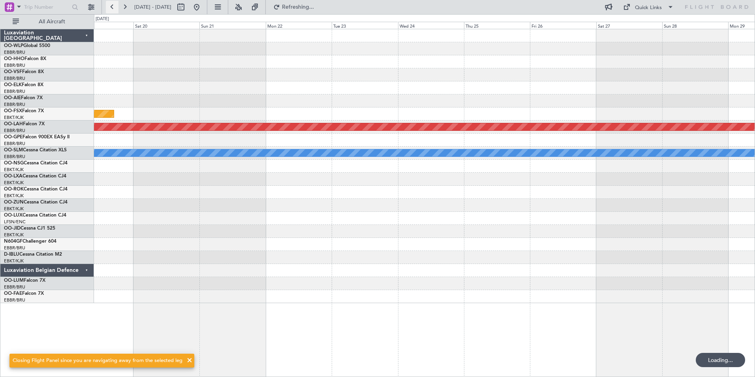
click at [113, 8] on button at bounding box center [112, 7] width 13 height 13
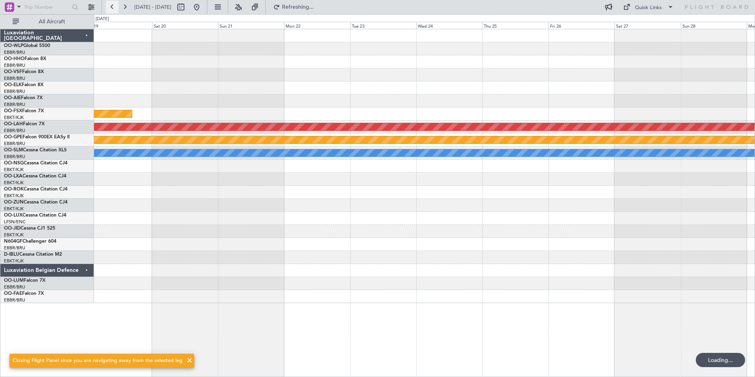
click at [113, 8] on button at bounding box center [112, 7] width 13 height 13
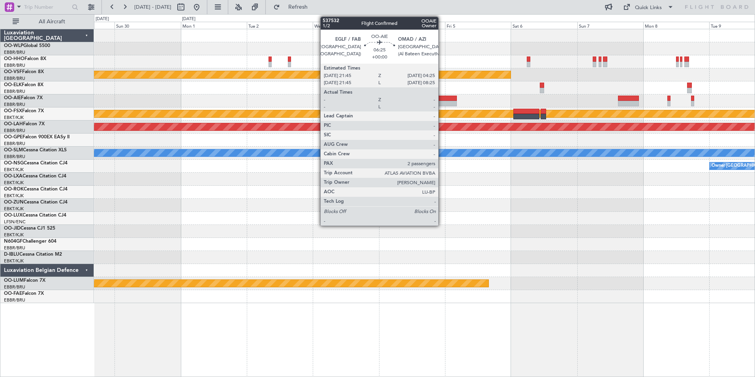
click at [442, 101] on div at bounding box center [447, 104] width 19 height 6
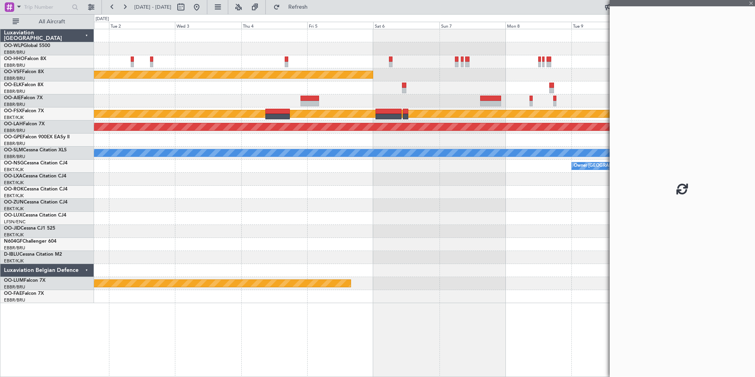
click at [448, 88] on div "Planned Maint Geneva (Cointrin) Planned Maint [GEOGRAPHIC_DATA]-[GEOGRAPHIC_DAT…" at bounding box center [424, 166] width 661 height 274
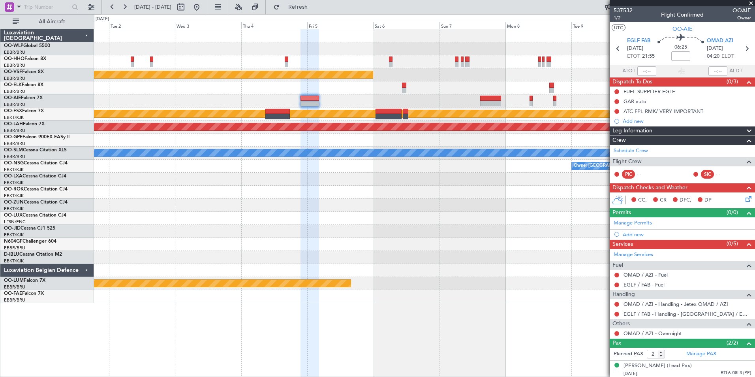
click at [636, 284] on link "EGLF / FAB - Fuel" at bounding box center [644, 284] width 41 height 7
click at [743, 47] on icon at bounding box center [747, 48] width 10 height 10
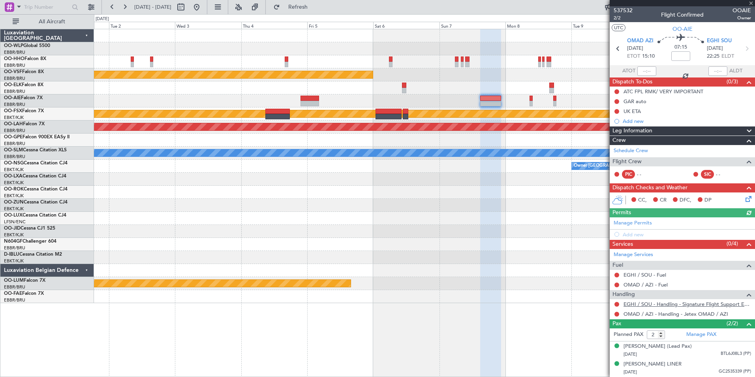
click at [689, 306] on link "EGHI / SOU - Handling - Signature Flight Support EGHI / SOU" at bounding box center [688, 304] width 128 height 7
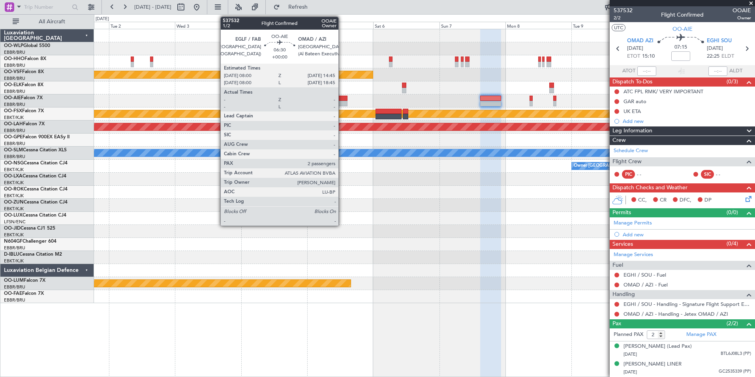
click at [342, 100] on div at bounding box center [338, 99] width 19 height 6
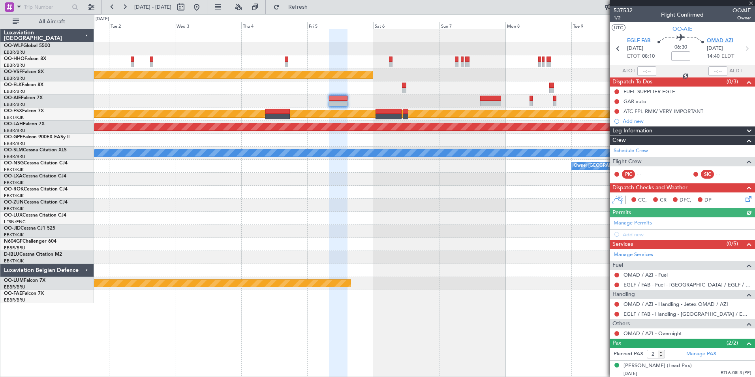
click at [724, 42] on span "OMAD AZI" at bounding box center [720, 41] width 26 height 8
click at [637, 253] on link "Manage Services" at bounding box center [633, 255] width 39 height 8
click at [641, 275] on link "OMAD / AZI - Fuel" at bounding box center [646, 274] width 44 height 7
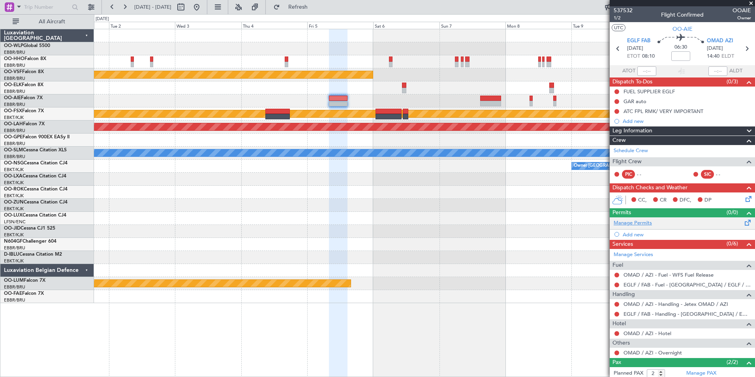
click at [639, 223] on link "Manage Permits" at bounding box center [633, 223] width 38 height 8
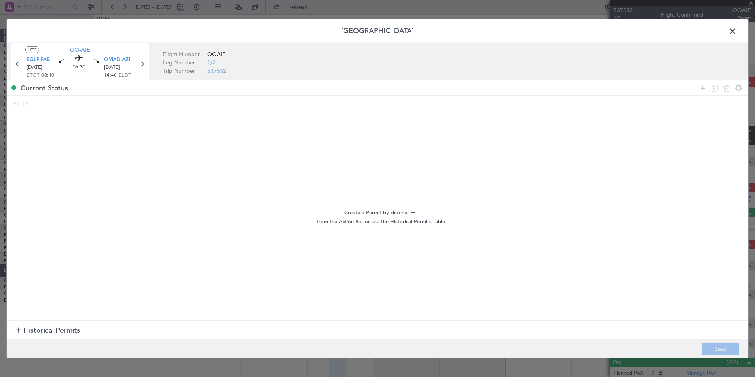
click at [39, 329] on span "Historical Permits" at bounding box center [52, 330] width 56 height 11
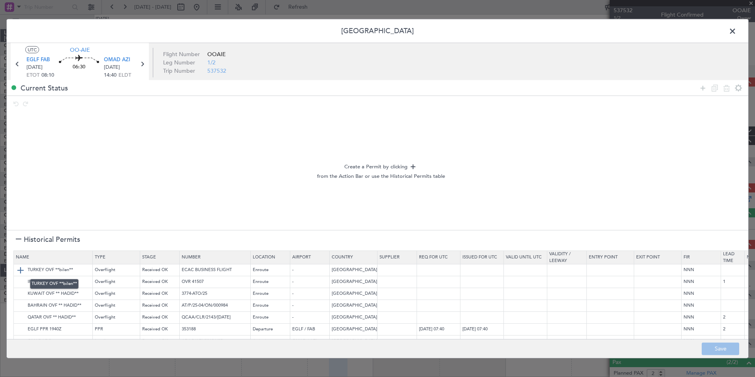
click at [20, 272] on img at bounding box center [20, 269] width 9 height 9
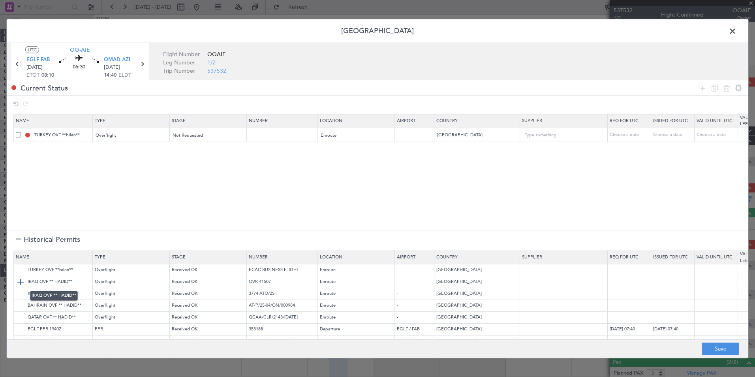
click at [21, 282] on img at bounding box center [20, 281] width 9 height 9
click at [21, 294] on img at bounding box center [20, 293] width 9 height 9
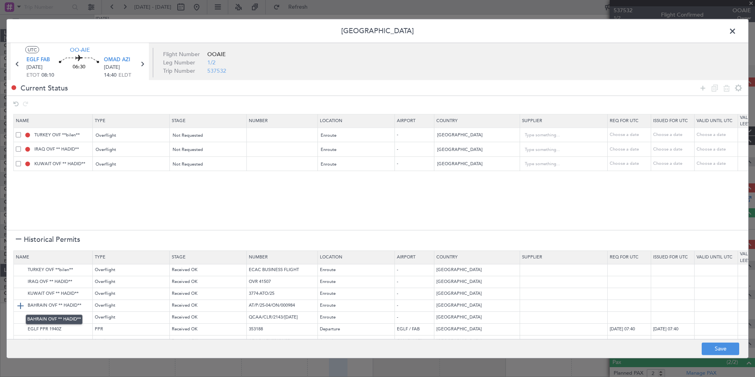
click at [20, 307] on img at bounding box center [20, 305] width 9 height 9
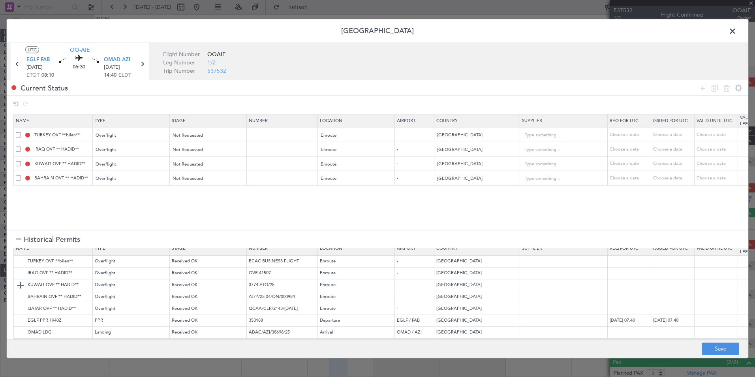
scroll to position [16, 0]
click at [20, 302] on img at bounding box center [20, 306] width 9 height 9
click at [22, 326] on img at bounding box center [20, 330] width 9 height 9
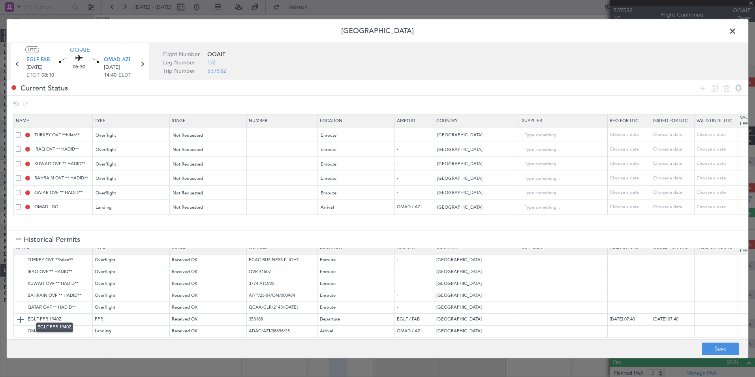
click at [22, 314] on img at bounding box center [20, 318] width 9 height 9
click at [719, 347] on button "Save" at bounding box center [721, 348] width 38 height 13
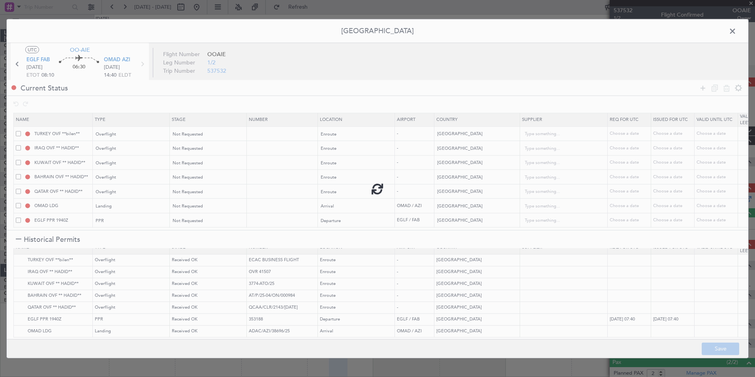
type input "TURKEY OVF"
type input "NNN"
type input "IRAQ OVF"
type input "NNN"
type input "1"
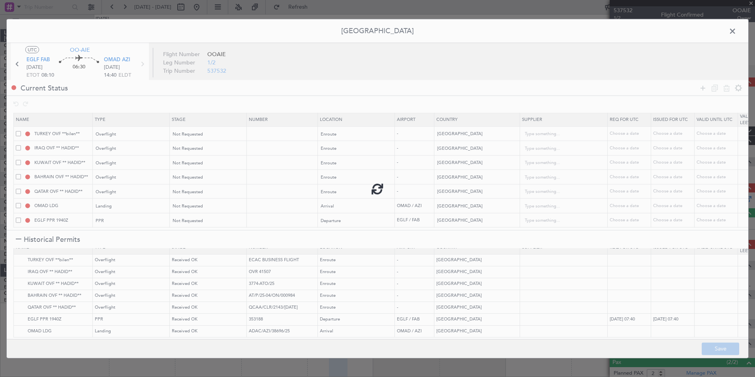
type input "KUWAIT OVF"
type input "NNN"
type input "BAHRAIN OVF"
type input "NNN"
type input "QATAR OVF"
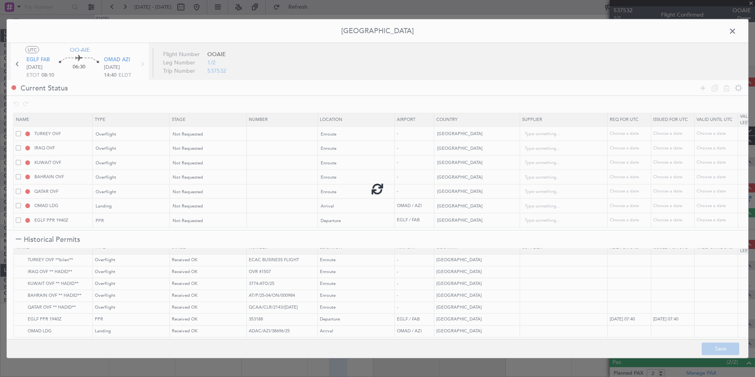
type input "NNN"
type input "2"
type input "NNN"
type input "1"
type input "EGLF PPR"
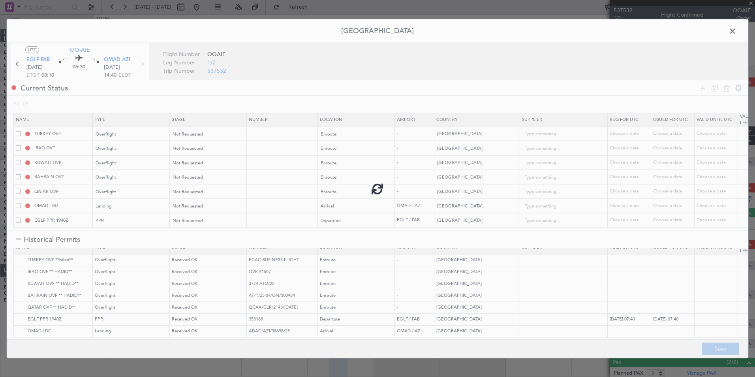
type input "NNN"
type input "2"
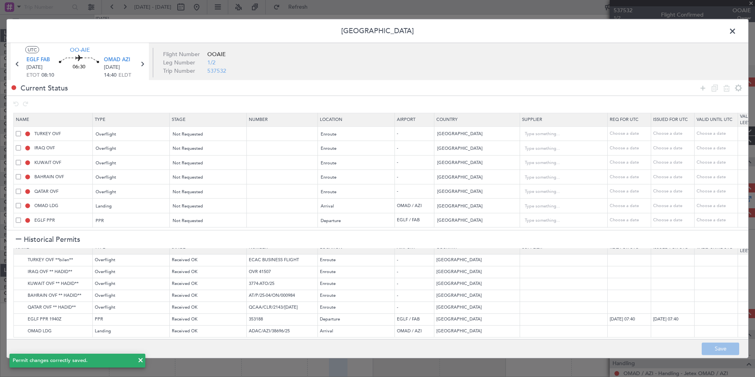
click at [736, 33] on span at bounding box center [736, 33] width 0 height 16
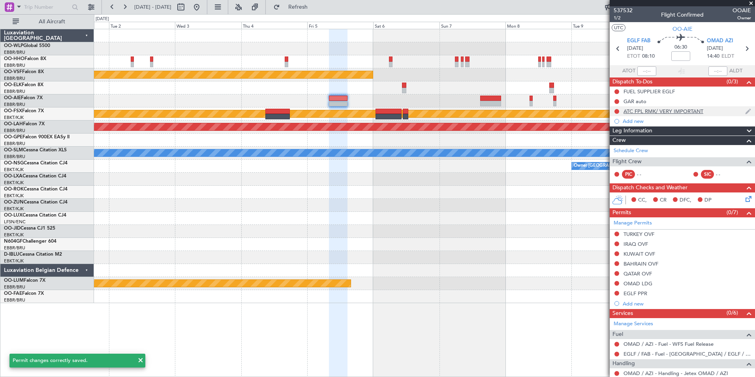
click at [638, 119] on mat-tooltip-component "ATC FPL RMK/ VERY IMPORTANT" at bounding box center [663, 124] width 82 height 21
click at [632, 123] on div "ATC FPL RMK/ VERY IMPORTANT" at bounding box center [663, 125] width 71 height 10
click at [626, 123] on div "Add new" at bounding box center [683, 121] width 121 height 7
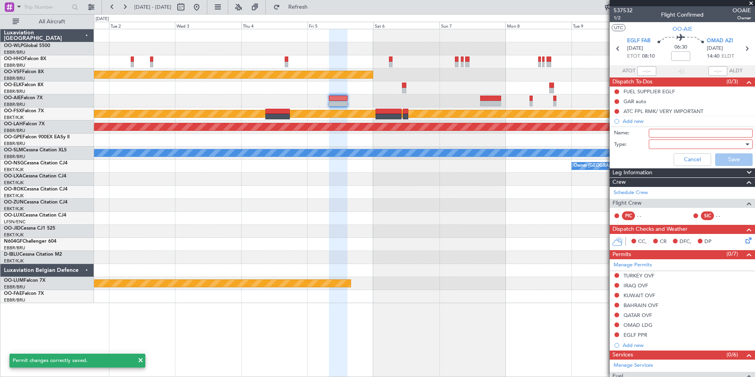
click at [661, 132] on input "Name:" at bounding box center [701, 133] width 104 height 9
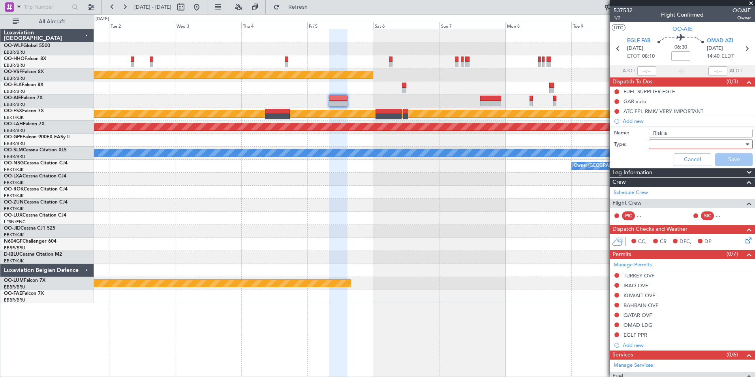
type input "Risk Assesment by [PERSON_NAME]"
click at [673, 144] on div at bounding box center [698, 144] width 92 height 12
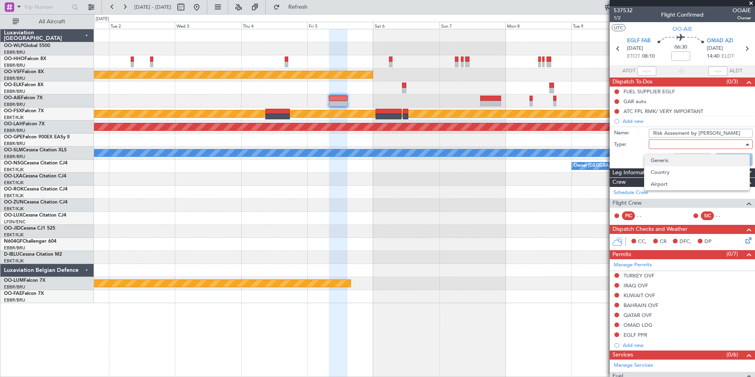
click at [667, 163] on span "Generic" at bounding box center [697, 160] width 92 height 12
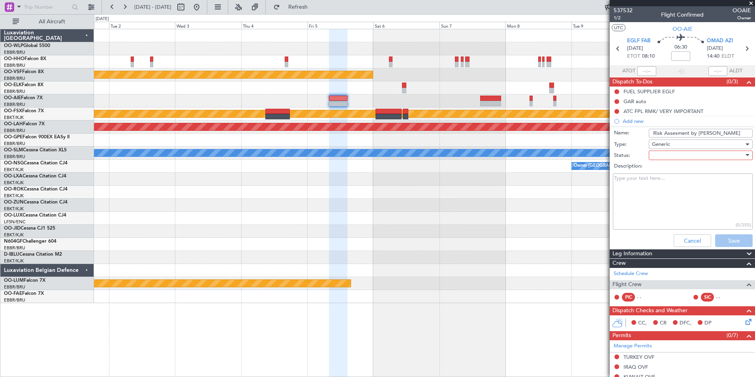
click at [681, 159] on div at bounding box center [698, 155] width 92 height 12
click at [679, 171] on span "Not Started" at bounding box center [697, 171] width 92 height 12
click at [719, 237] on button "Save" at bounding box center [734, 240] width 38 height 13
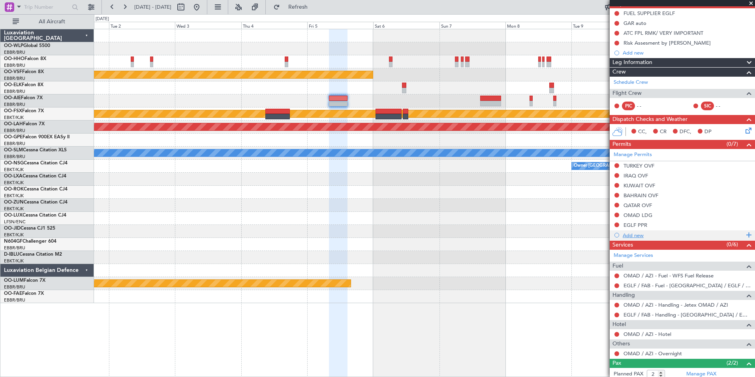
scroll to position [79, 0]
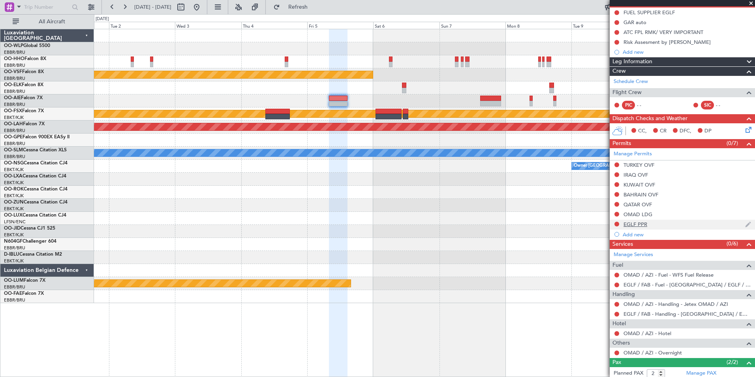
click at [639, 224] on div "EGLF PPR" at bounding box center [636, 224] width 24 height 7
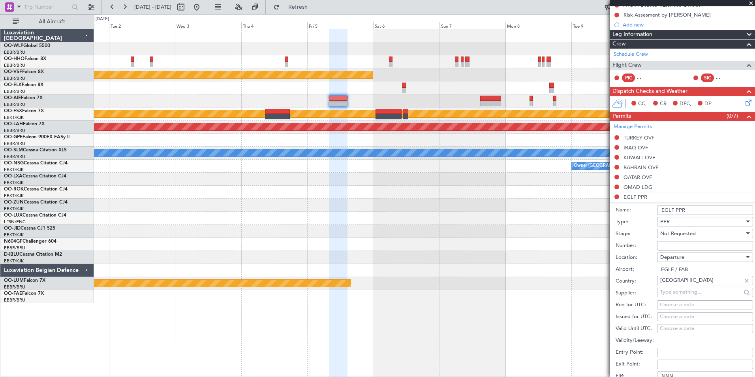
scroll to position [118, 0]
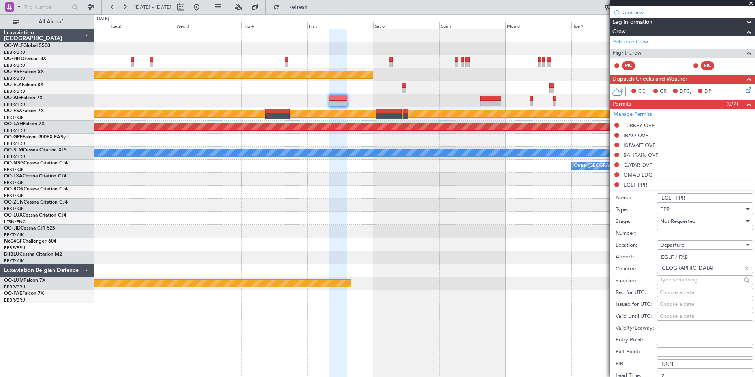
click at [680, 293] on div "Choose a date" at bounding box center [705, 293] width 90 height 8
select select "9"
select select "2025"
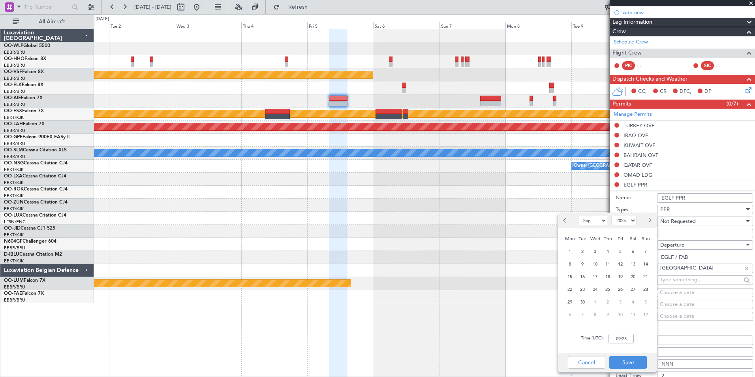
click at [649, 220] on span "Next month" at bounding box center [649, 220] width 5 height 5
click at [650, 220] on span "Next month" at bounding box center [649, 220] width 5 height 5
select select "12"
click at [623, 250] on span "5" at bounding box center [621, 251] width 10 height 10
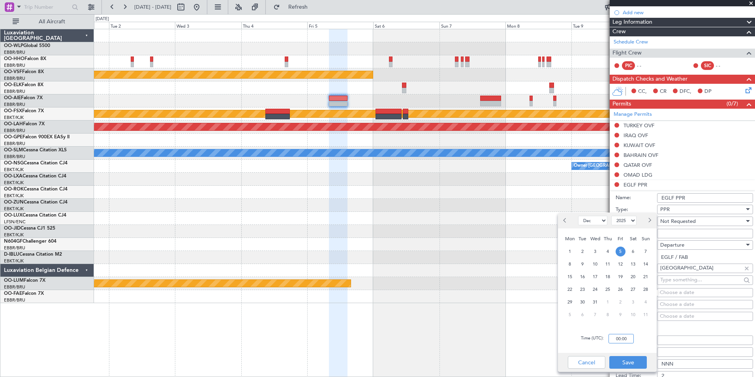
click at [620, 339] on input "00:00" at bounding box center [621, 338] width 25 height 9
type input "08:00"
click at [626, 359] on button "Save" at bounding box center [628, 362] width 38 height 13
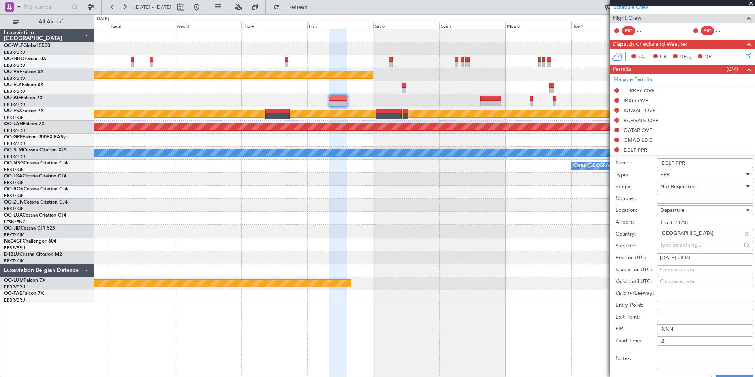
scroll to position [197, 0]
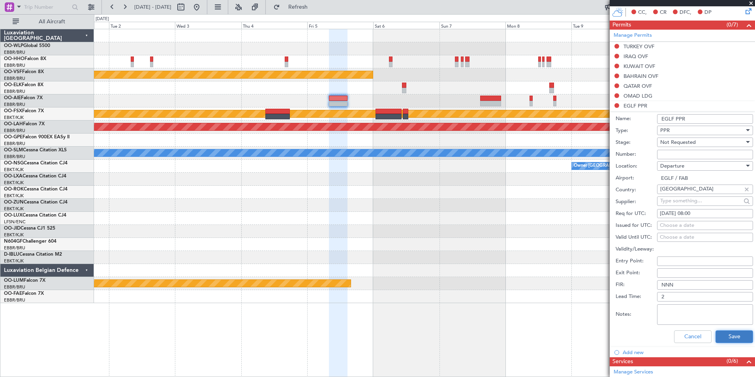
click at [716, 331] on button "Save" at bounding box center [735, 336] width 38 height 13
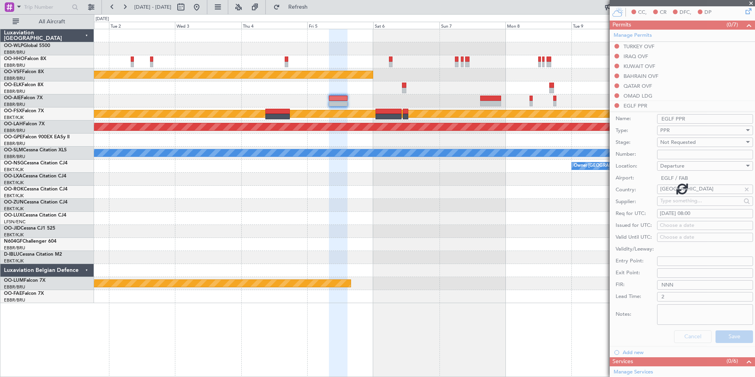
scroll to position [125, 0]
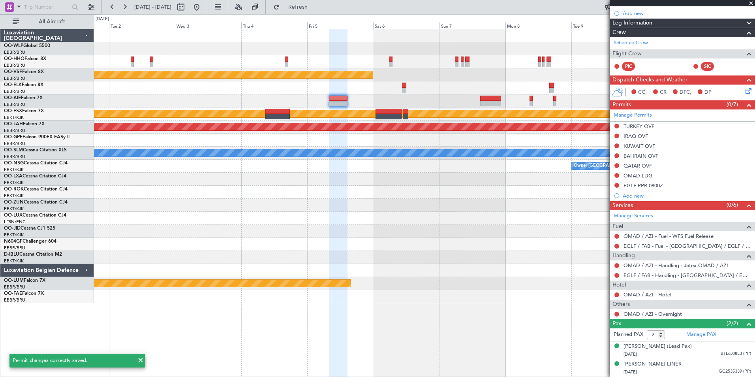
click at [744, 86] on icon at bounding box center [747, 89] width 6 height 6
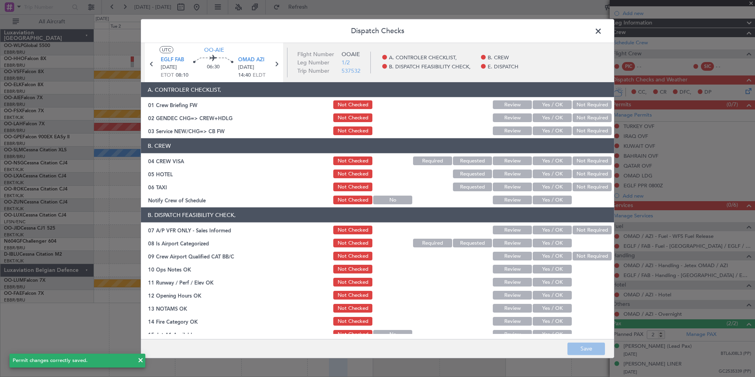
click at [550, 133] on button "Yes / OK" at bounding box center [552, 130] width 39 height 9
click at [586, 155] on div "Not Required" at bounding box center [591, 160] width 40 height 11
click at [584, 161] on button "Not Required" at bounding box center [592, 160] width 39 height 9
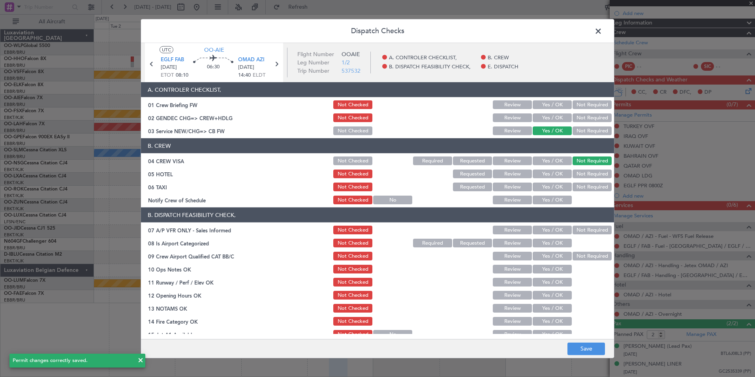
click at [551, 170] on button "Yes / OK" at bounding box center [552, 173] width 39 height 9
click at [580, 184] on button "Not Required" at bounding box center [592, 186] width 39 height 9
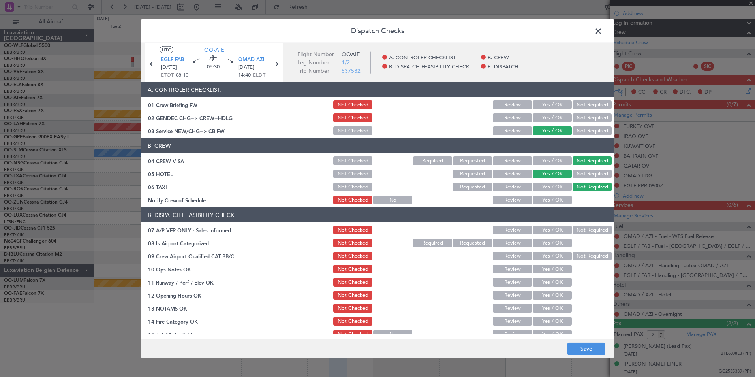
click at [562, 200] on button "Yes / OK" at bounding box center [552, 199] width 39 height 9
click at [582, 231] on button "Not Required" at bounding box center [592, 229] width 39 height 9
click at [554, 239] on button "Yes / OK" at bounding box center [552, 243] width 39 height 9
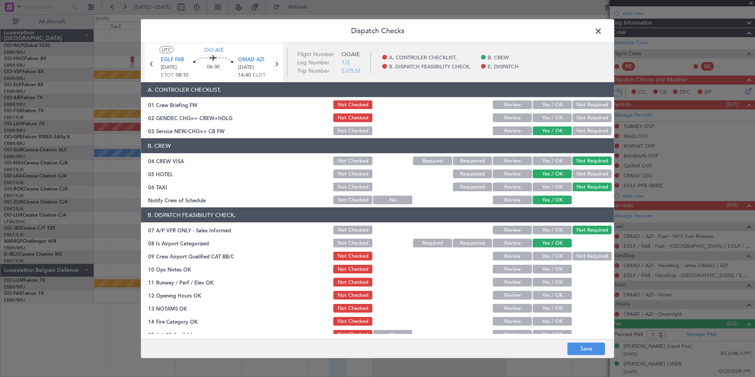
click at [554, 253] on button "Yes / OK" at bounding box center [552, 256] width 39 height 9
click at [552, 267] on button "Yes / OK" at bounding box center [552, 269] width 39 height 9
click at [550, 284] on button "Yes / OK" at bounding box center [552, 282] width 39 height 9
click at [546, 296] on button "Yes / OK" at bounding box center [552, 295] width 39 height 9
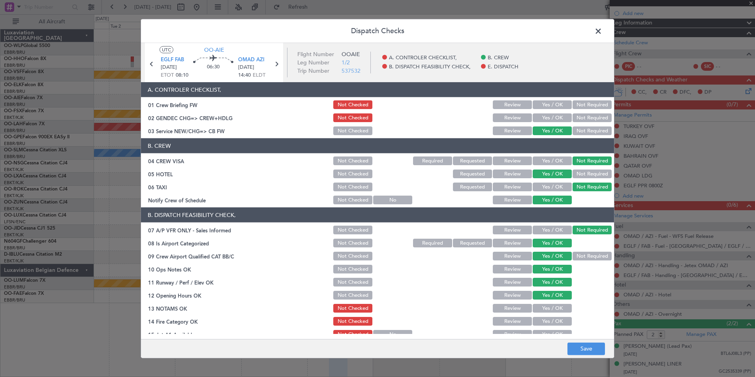
click at [500, 305] on button "Review" at bounding box center [512, 308] width 39 height 9
click at [544, 321] on button "Yes / OK" at bounding box center [552, 321] width 39 height 9
click at [545, 329] on div "Yes / OK" at bounding box center [552, 334] width 40 height 11
click at [545, 331] on button "Yes / OK" at bounding box center [552, 334] width 39 height 9
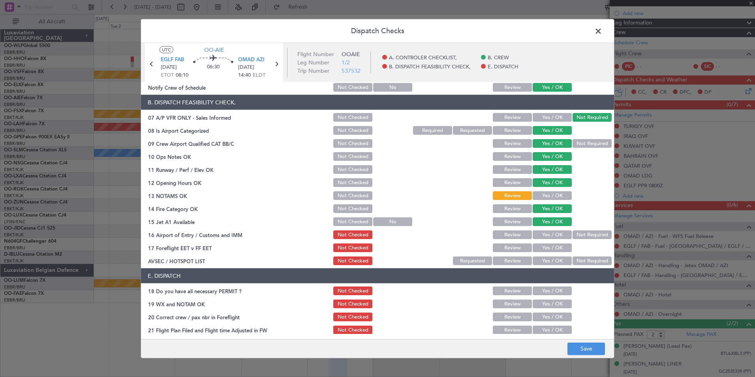
scroll to position [116, 0]
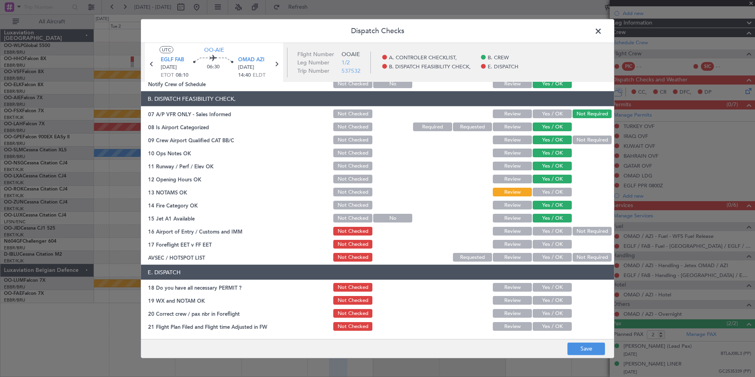
click at [587, 231] on button "Not Required" at bounding box center [592, 231] width 39 height 9
click at [517, 247] on button "Review" at bounding box center [512, 244] width 39 height 9
click at [582, 260] on button "Not Required" at bounding box center [592, 257] width 39 height 9
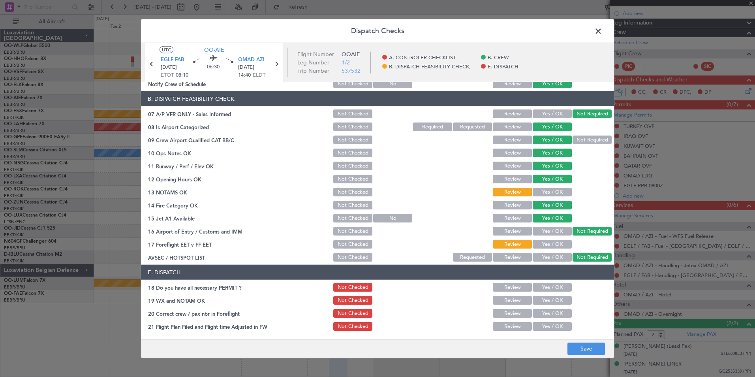
click at [592, 360] on div "Dispatch Checks UTC OO-AIE EGLF FAB 05/12/2025 ETOT 08:10 06:30 OMAD AZI 05/12/…" at bounding box center [377, 188] width 755 height 377
click at [592, 351] on button "Save" at bounding box center [586, 348] width 38 height 13
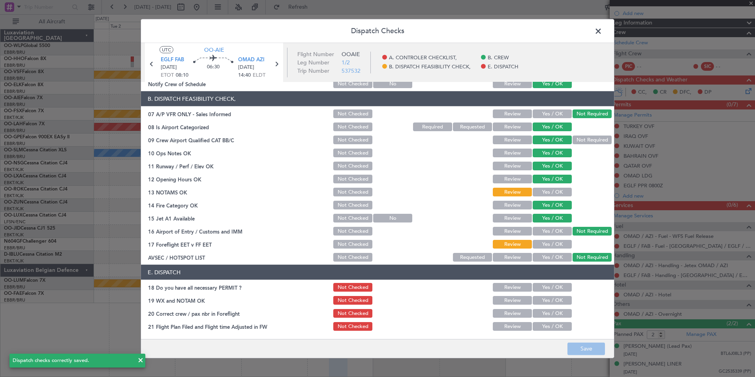
click at [602, 34] on span at bounding box center [602, 33] width 0 height 16
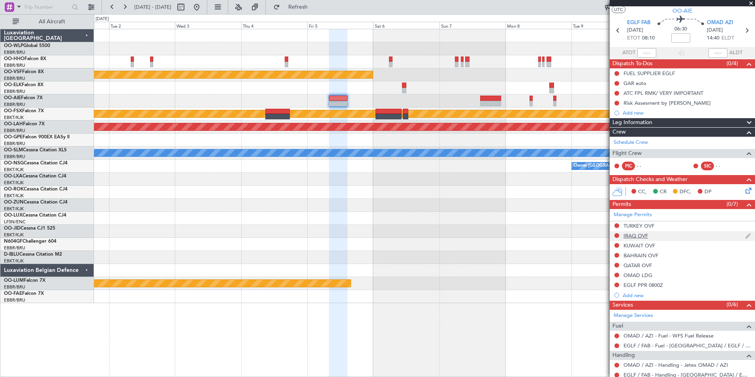
scroll to position [0, 0]
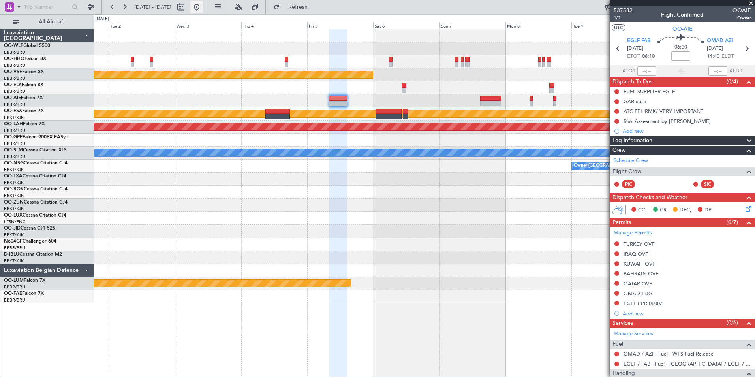
click at [203, 4] on button at bounding box center [196, 7] width 13 height 13
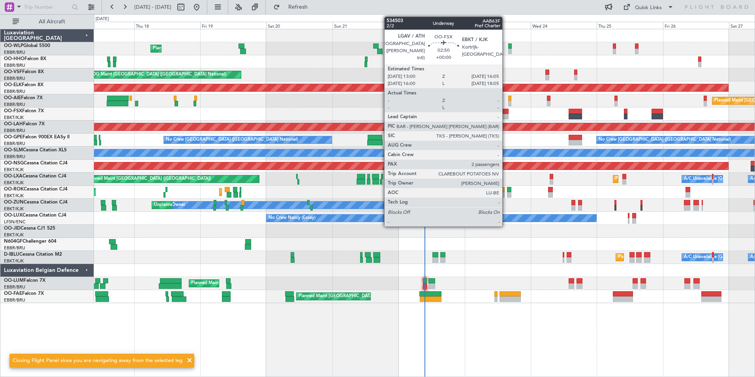
click at [506, 110] on div at bounding box center [504, 112] width 9 height 6
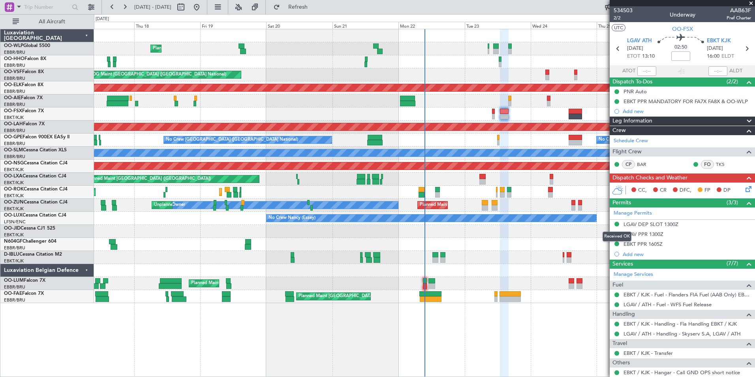
click at [618, 224] on button at bounding box center [616, 224] width 5 height 5
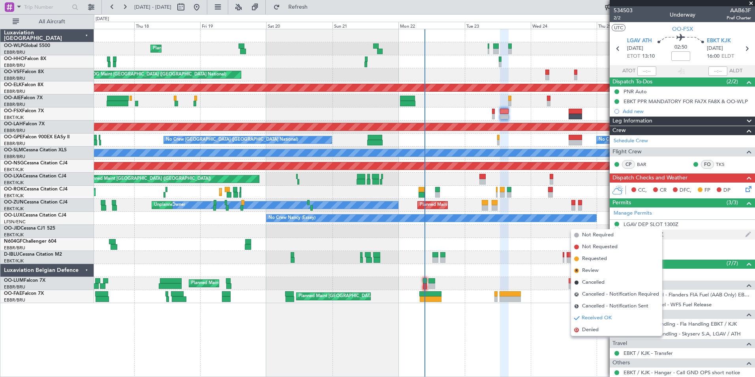
click at [701, 231] on div "LGAV PPR 1300Z" at bounding box center [682, 234] width 145 height 10
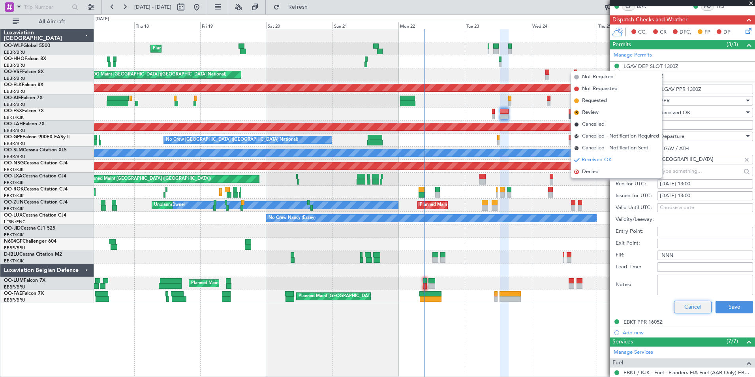
click at [682, 305] on button "Cancel" at bounding box center [693, 307] width 38 height 13
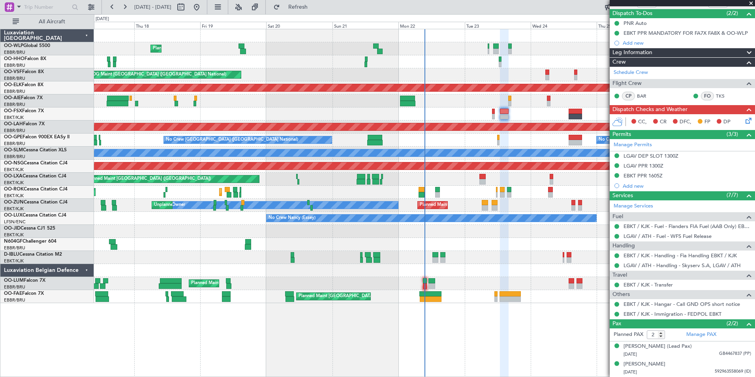
scroll to position [68, 0]
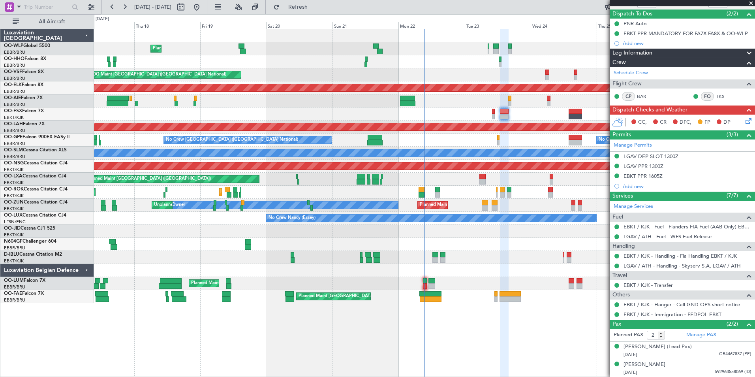
click at [643, 159] on mat-tooltip-component "LGAV DEP SLOT 1300Z" at bounding box center [651, 169] width 61 height 21
click at [646, 156] on div "LGAV DEP SLOT 1300Z" at bounding box center [651, 156] width 55 height 7
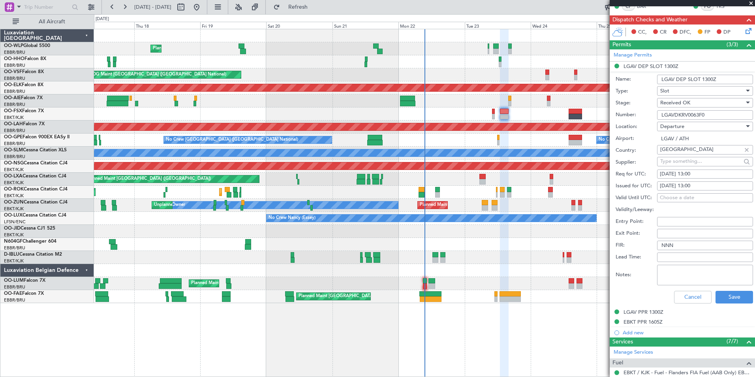
click at [426, 72] on div "Planned Maint Liege AOG Maint Brussels (Brussels National) Planned Maint Kortri…" at bounding box center [424, 166] width 661 height 274
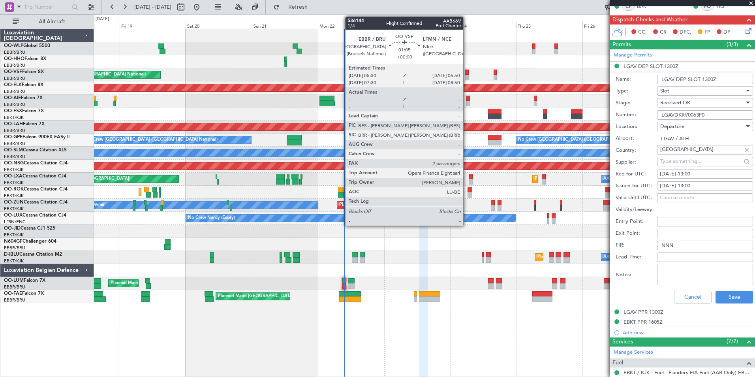
click at [335, 95] on div "Planned Maint Liege AOG Maint Brussels (Brussels National) Planned Maint Kortri…" at bounding box center [424, 166] width 661 height 274
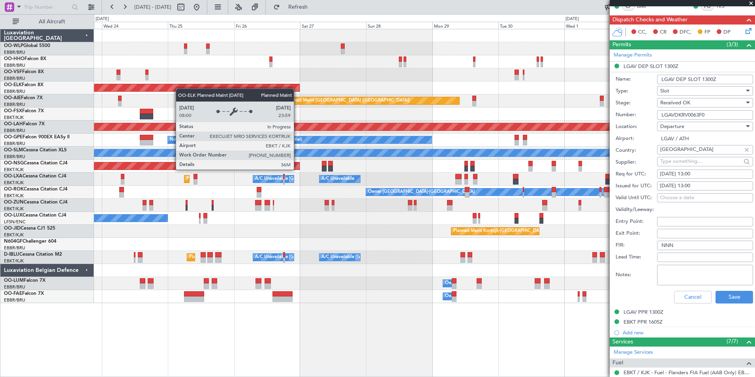
click at [163, 88] on div "Planned Maint Kortrijk-[GEOGRAPHIC_DATA]" at bounding box center [424, 87] width 661 height 13
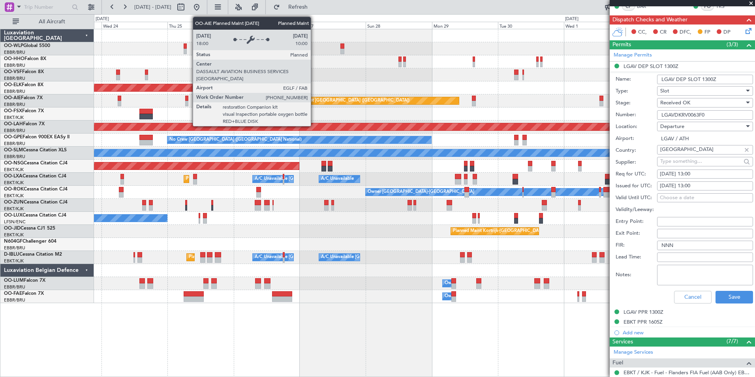
click at [29, 71] on div "Planned Maint Kortrijk-Wevelgem Planned Maint London (Farnborough) Planned Main…" at bounding box center [377, 195] width 755 height 363
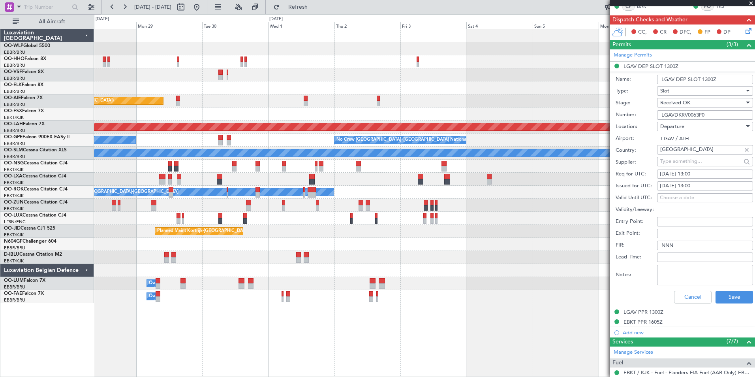
click at [98, 56] on div "Planned Maint Kortrijk-Wevelgem Planned Maint London (Farnborough) Planned Main…" at bounding box center [424, 166] width 661 height 274
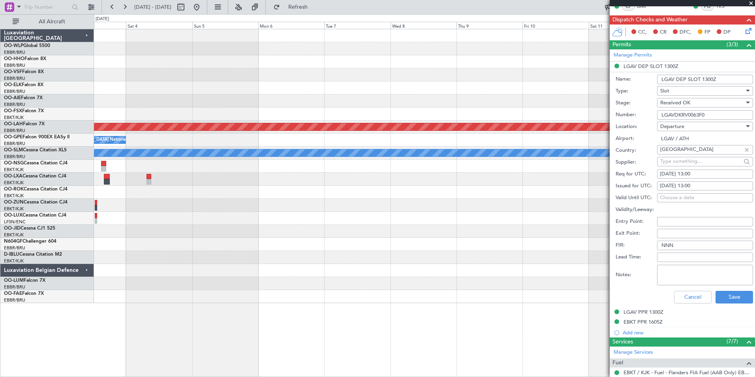
click at [339, 102] on div at bounding box center [424, 100] width 661 height 13
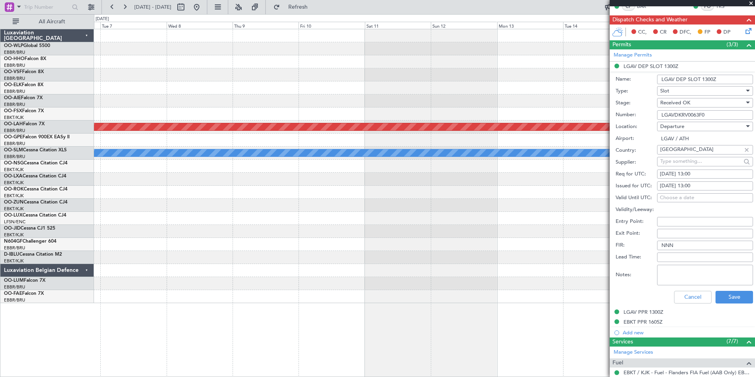
click at [289, 104] on div at bounding box center [424, 100] width 661 height 13
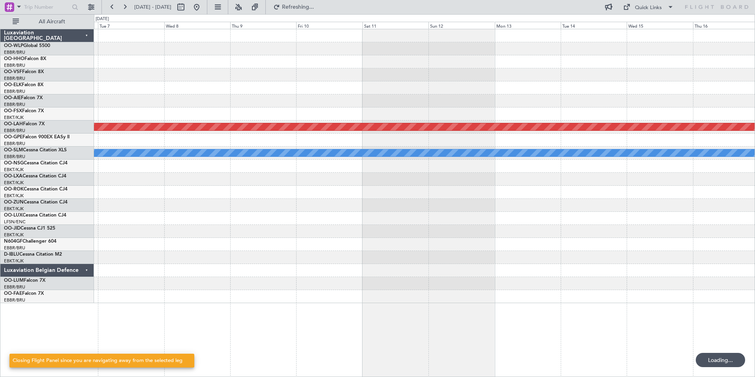
scroll to position [0, 0]
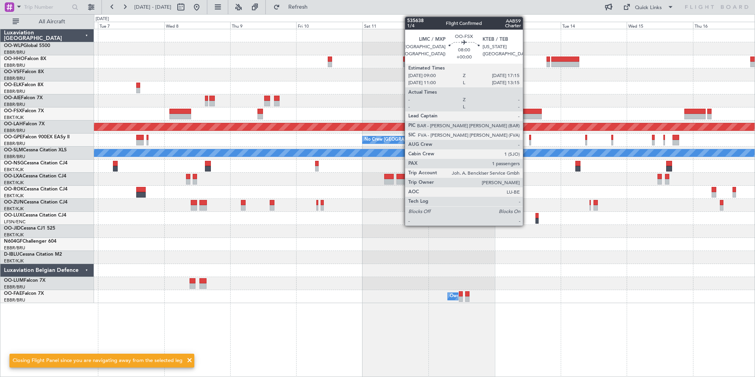
click at [526, 116] on div at bounding box center [530, 117] width 23 height 6
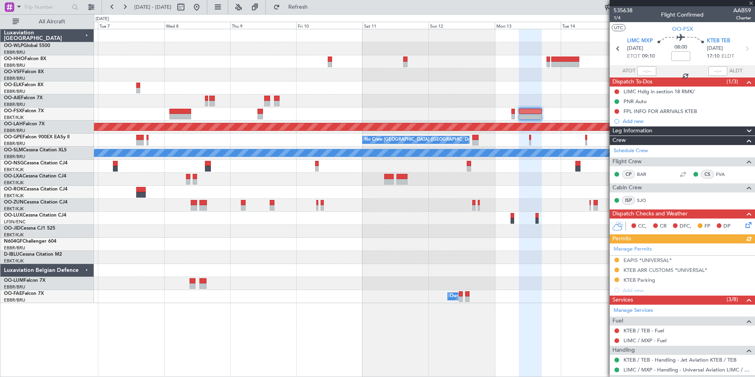
scroll to position [79, 0]
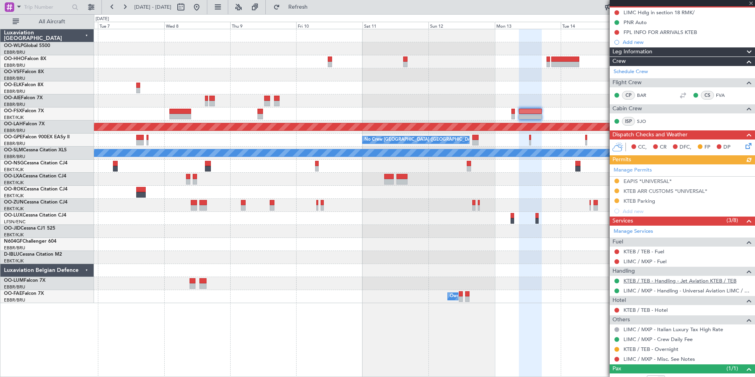
click at [650, 280] on link "KTEB / TEB - Handling - Jet Aviation KTEB / TEB" at bounding box center [680, 280] width 113 height 7
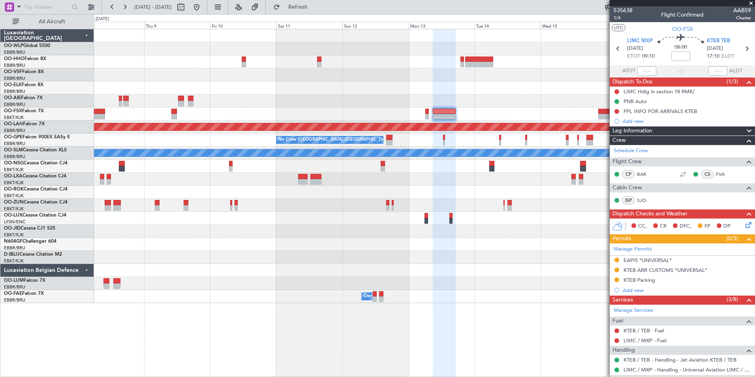
click at [453, 97] on div at bounding box center [424, 100] width 661 height 13
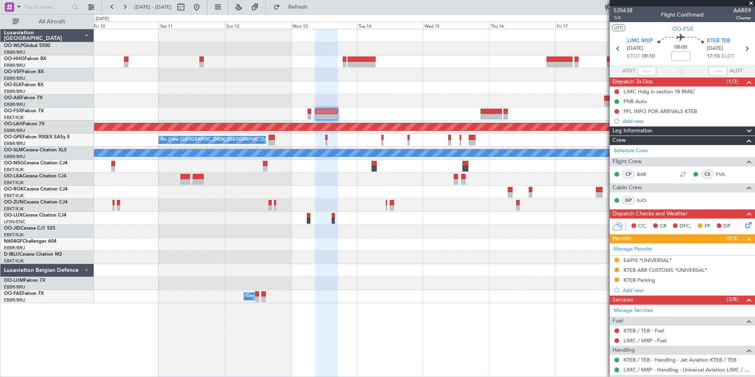
click at [392, 99] on div at bounding box center [424, 100] width 661 height 13
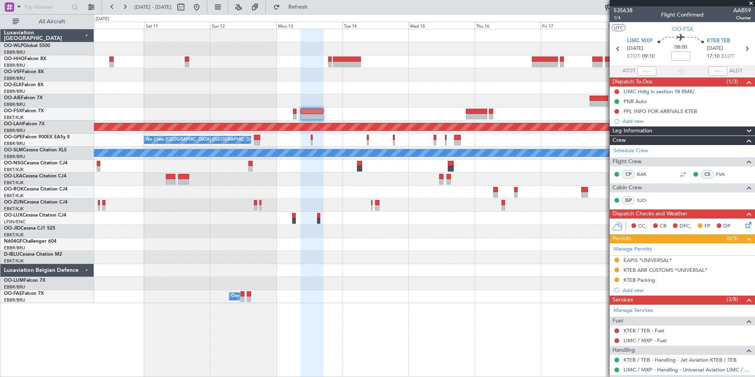
click at [399, 60] on div at bounding box center [424, 61] width 661 height 13
click at [351, 67] on div at bounding box center [424, 61] width 661 height 13
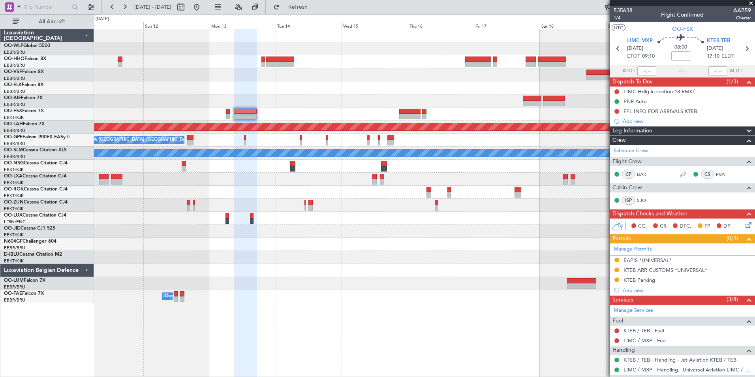
click at [446, 75] on div at bounding box center [424, 74] width 661 height 13
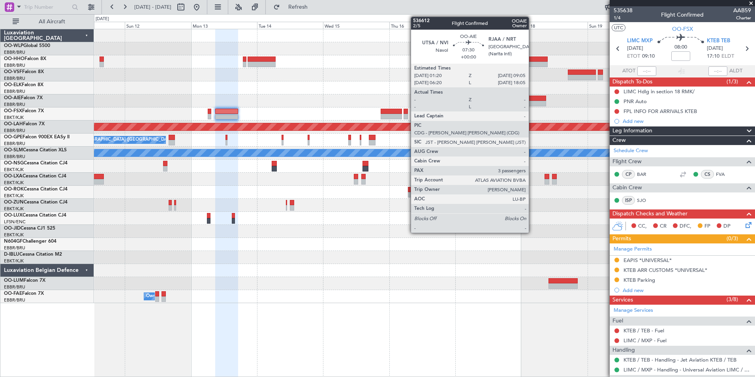
click at [532, 98] on div at bounding box center [536, 99] width 22 height 6
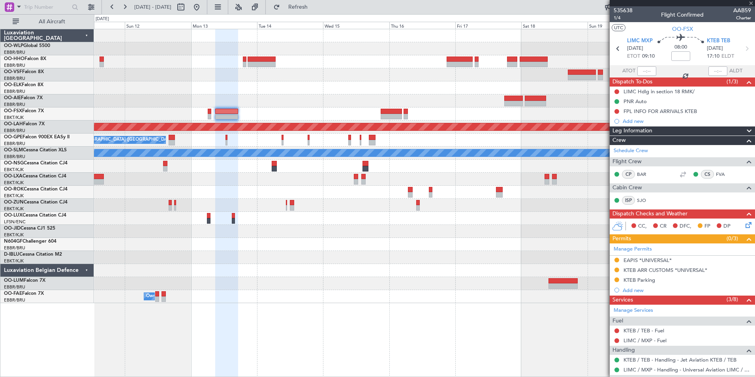
type input "3"
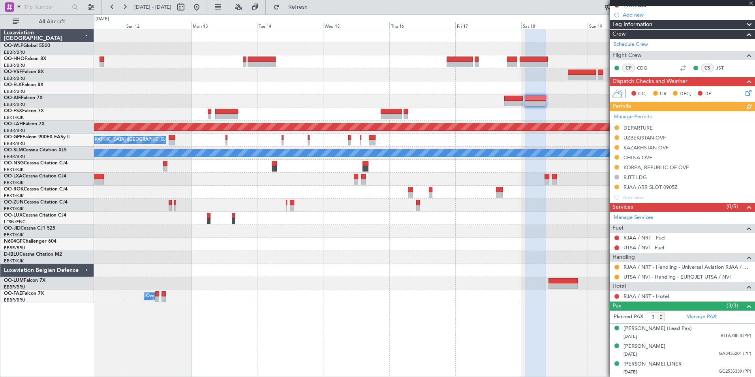
scroll to position [94, 0]
click at [327, 96] on div "Planned Maint [PERSON_NAME]-[GEOGRAPHIC_DATA][PERSON_NAME] ([GEOGRAPHIC_DATA][P…" at bounding box center [424, 166] width 661 height 274
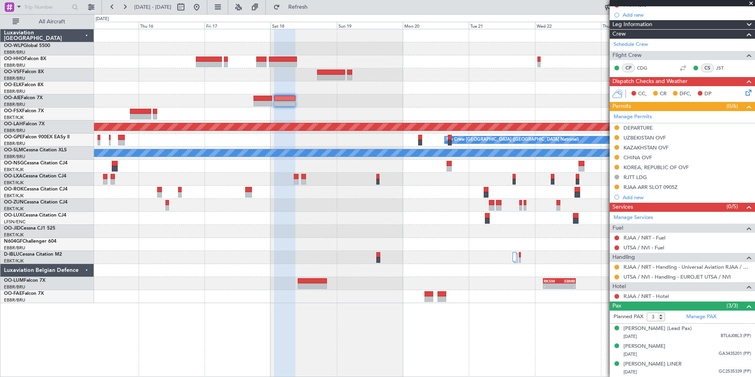
click at [205, 61] on div "Planned Maint [PERSON_NAME]-[GEOGRAPHIC_DATA][PERSON_NAME] ([GEOGRAPHIC_DATA][P…" at bounding box center [424, 166] width 661 height 274
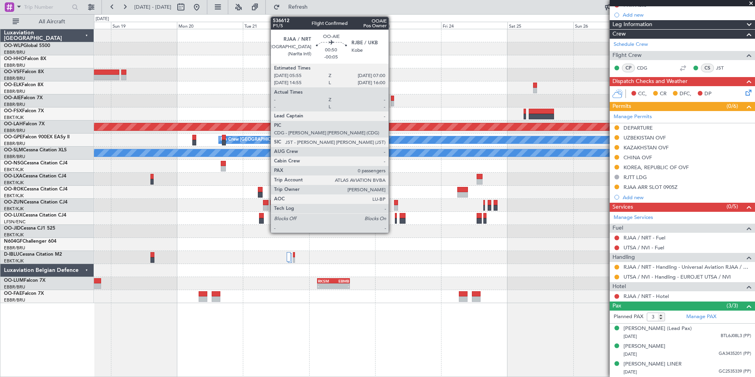
click at [392, 101] on div at bounding box center [392, 104] width 3 height 6
type input "-00:05"
type input "0"
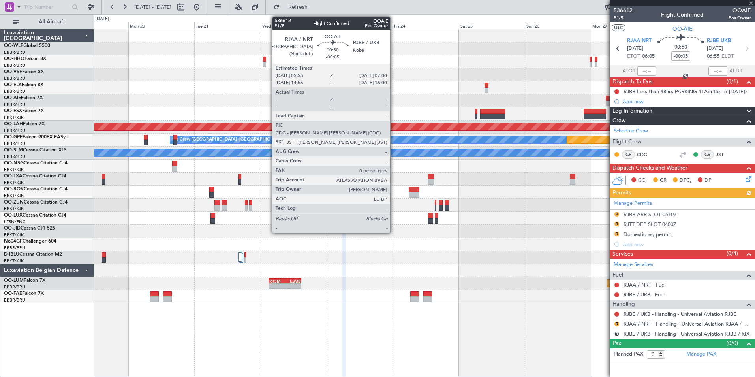
click at [435, 84] on div at bounding box center [424, 87] width 661 height 13
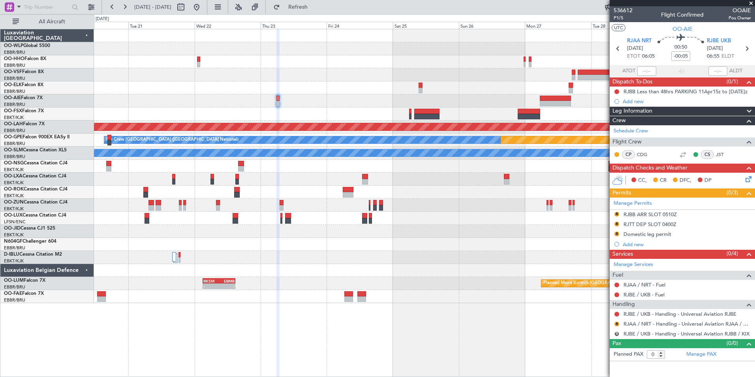
click at [467, 107] on div "Planned Maint [PERSON_NAME]-[GEOGRAPHIC_DATA][PERSON_NAME] ([GEOGRAPHIC_DATA][P…" at bounding box center [424, 166] width 661 height 274
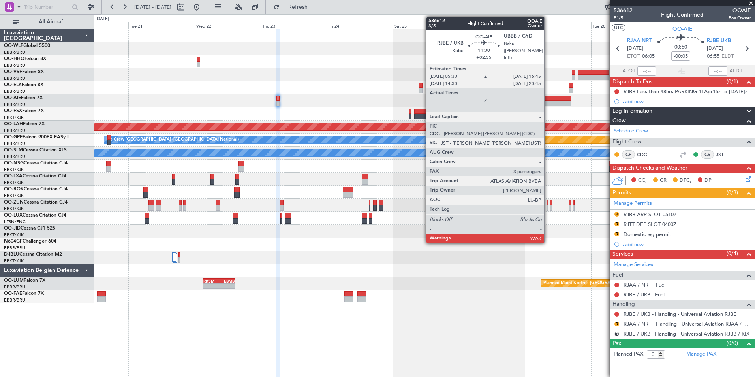
click at [548, 103] on div at bounding box center [555, 104] width 31 height 6
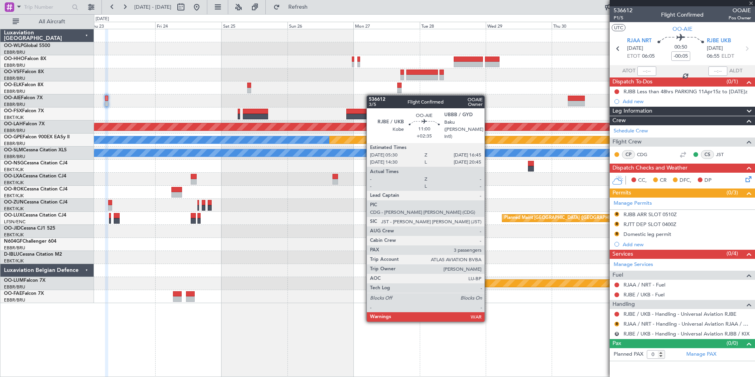
click at [370, 95] on div "Planned Maint [PERSON_NAME]-[GEOGRAPHIC_DATA][PERSON_NAME] ([GEOGRAPHIC_DATA][P…" at bounding box center [424, 166] width 661 height 274
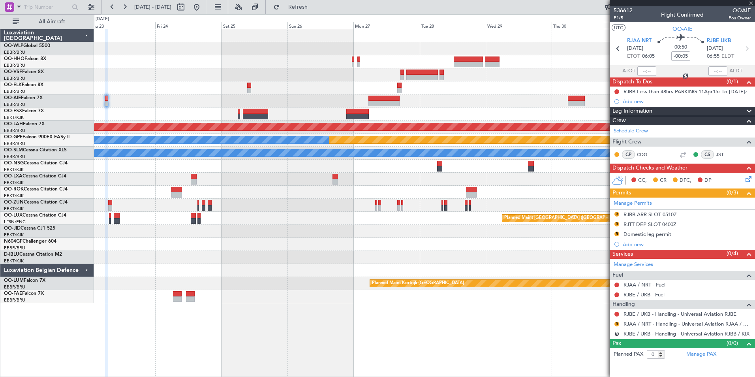
type input "+02:35"
type input "3"
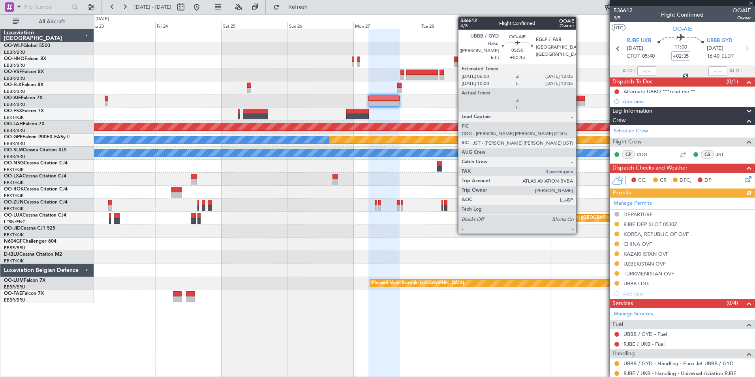
click at [580, 101] on div at bounding box center [576, 104] width 17 height 6
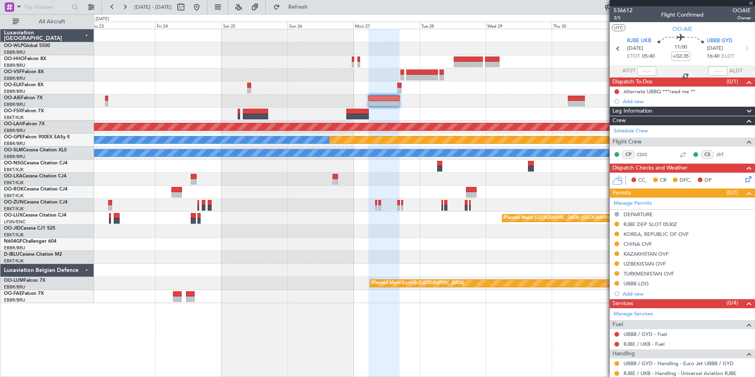
type input "+00:45"
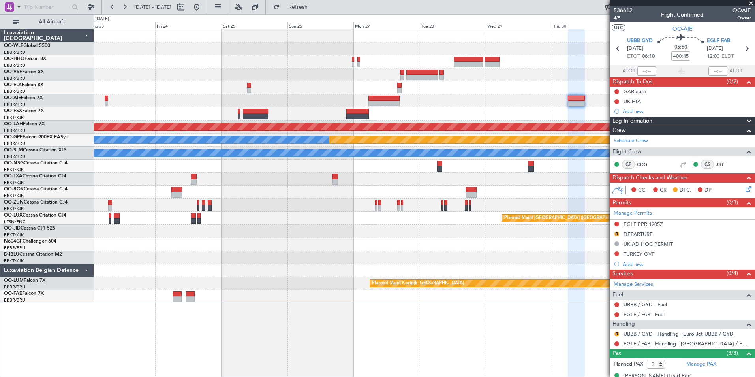
click at [652, 335] on link "UBBB / GYD - Handling - Euro Jet UBBB / GYD" at bounding box center [679, 333] width 110 height 7
click at [207, 7] on fb-range-datepicker "[DATE] - [DATE]" at bounding box center [154, 7] width 106 height 14
click at [203, 7] on button at bounding box center [196, 7] width 13 height 13
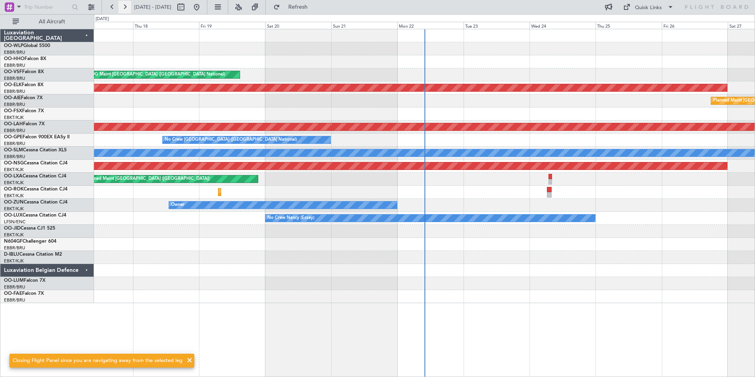
click at [125, 9] on button at bounding box center [124, 7] width 13 height 13
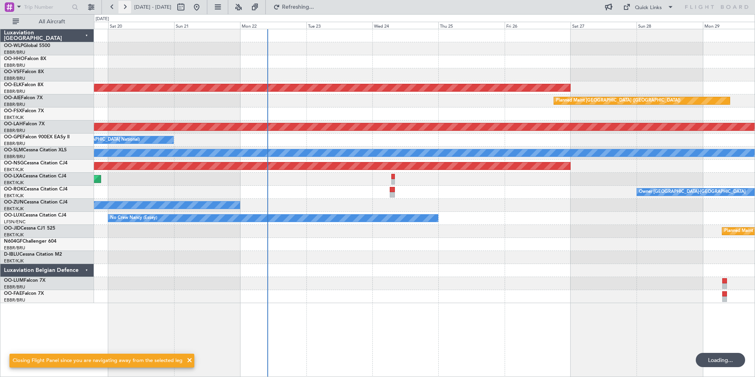
click at [125, 9] on button at bounding box center [124, 7] width 13 height 13
click at [126, 9] on button at bounding box center [124, 7] width 13 height 13
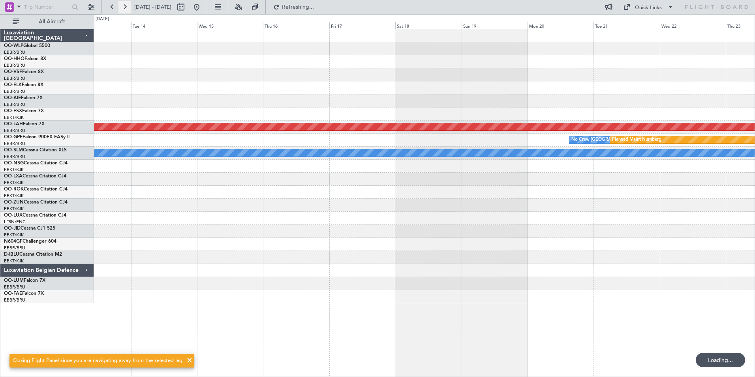
click at [127, 9] on button at bounding box center [124, 7] width 13 height 13
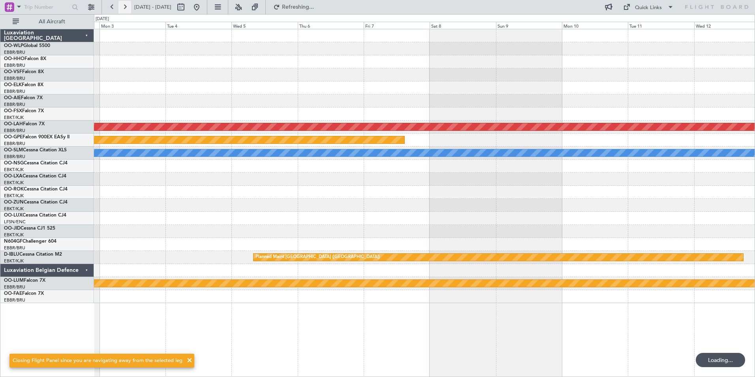
click at [127, 9] on button at bounding box center [124, 7] width 13 height 13
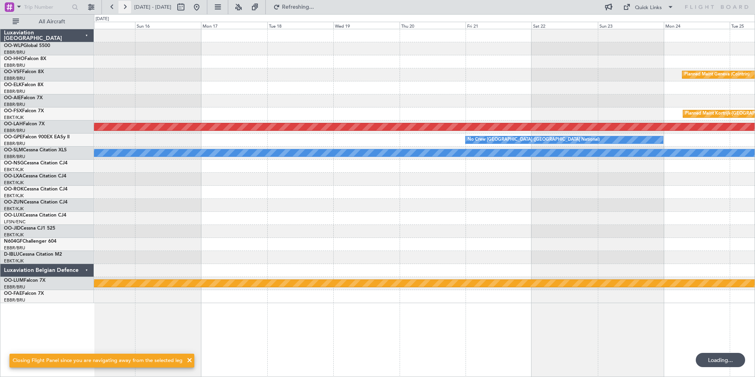
click at [127, 9] on button at bounding box center [124, 7] width 13 height 13
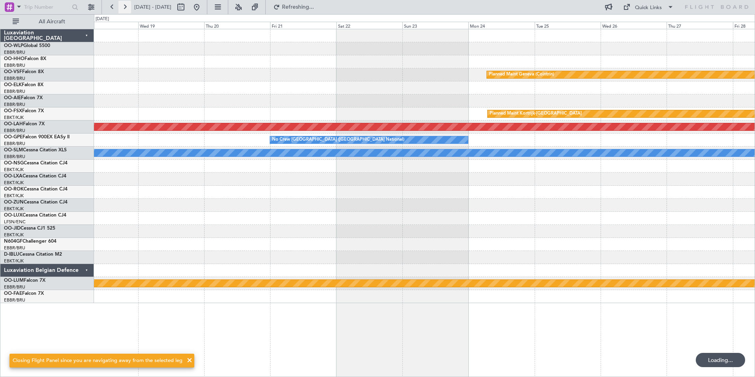
click at [127, 9] on button at bounding box center [124, 7] width 13 height 13
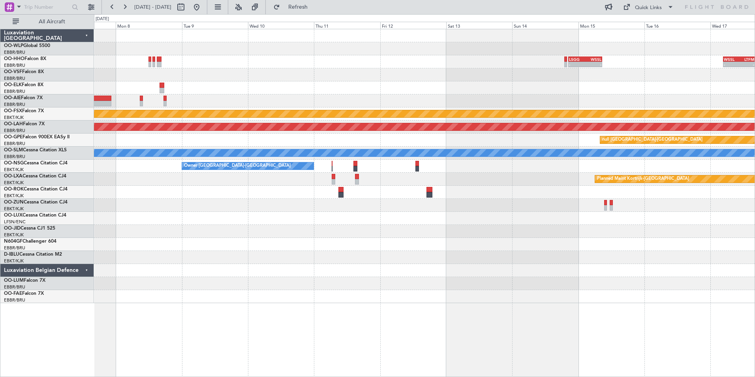
click at [545, 106] on div "- - LSGG 20:30 Z WSSL 08:40 Z - - WSSL 04:40 Z LTFM 16:15 Z Planned Maint Genev…" at bounding box center [424, 166] width 661 height 274
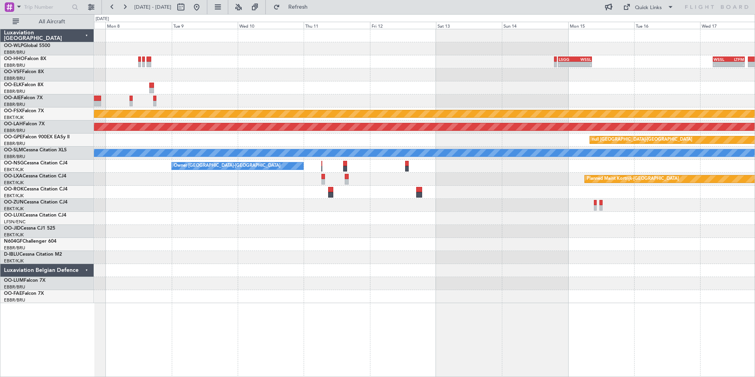
click at [415, 107] on div at bounding box center [424, 100] width 661 height 13
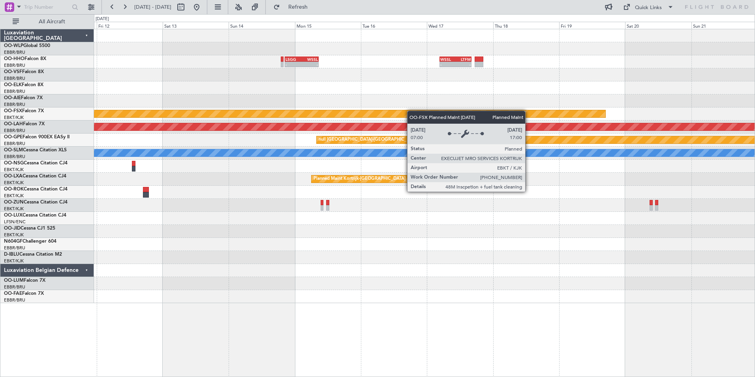
click at [407, 111] on div "- - LSGG 20:30 Z WSSL 08:40 Z - - WSSL 04:40 Z LTFM 16:15 Z Planned Maint Kortr…" at bounding box center [424, 166] width 661 height 274
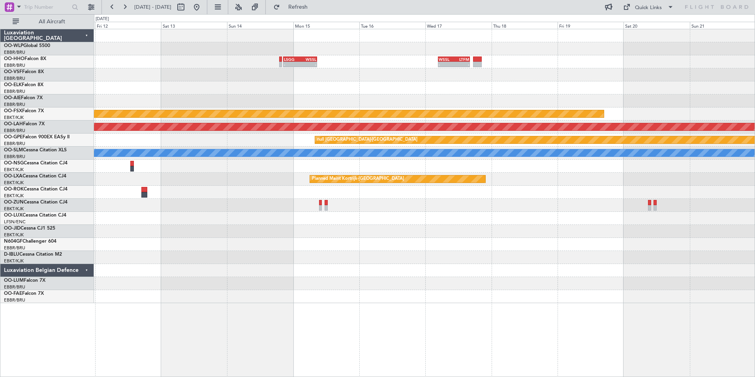
click at [672, 101] on div at bounding box center [424, 100] width 661 height 13
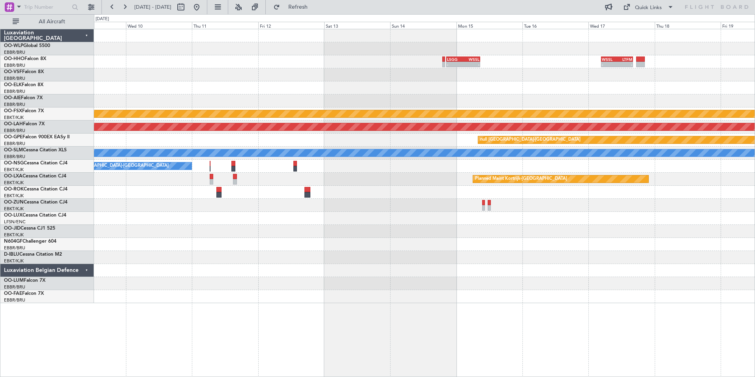
click at [652, 106] on div at bounding box center [424, 100] width 661 height 13
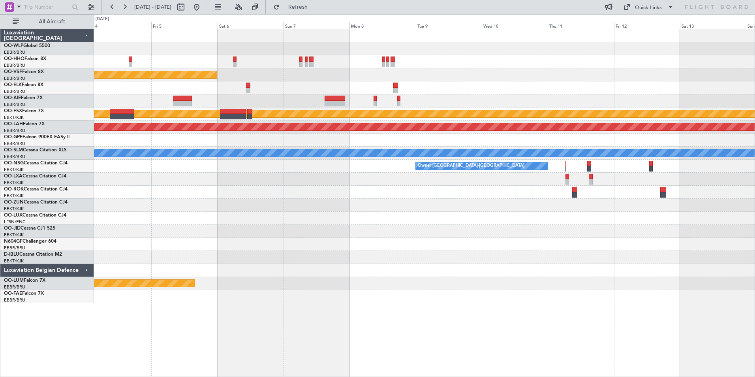
click at [585, 101] on div at bounding box center [424, 100] width 661 height 13
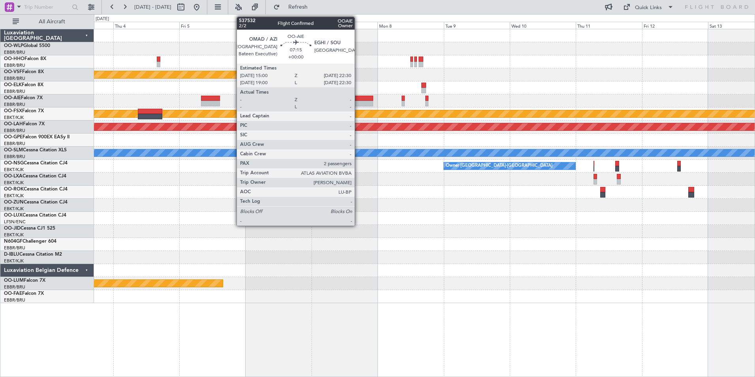
click at [358, 104] on div at bounding box center [363, 104] width 21 height 6
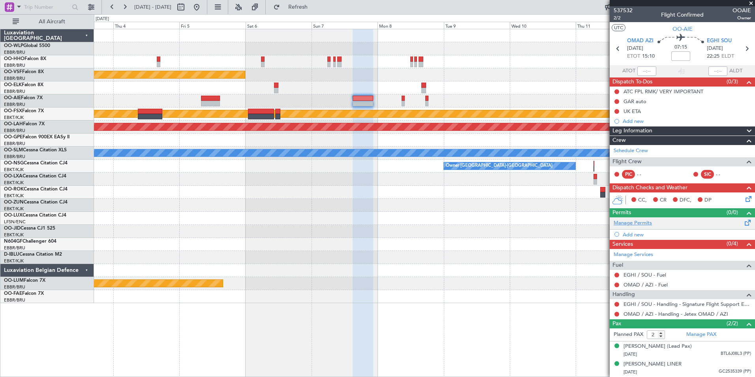
click at [633, 221] on link "Manage Permits" at bounding box center [633, 223] width 38 height 8
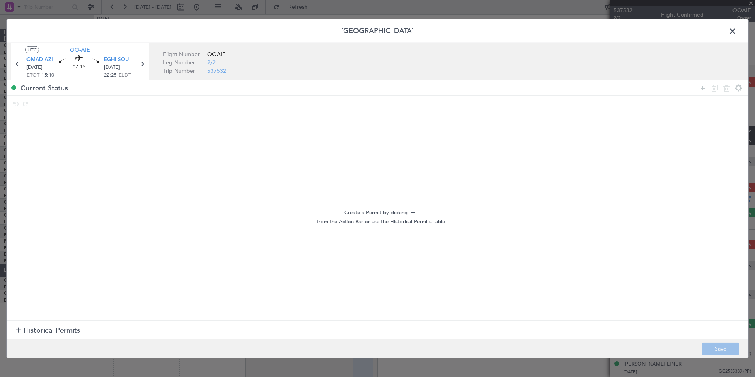
click at [25, 330] on span "Historical Permits" at bounding box center [52, 330] width 56 height 11
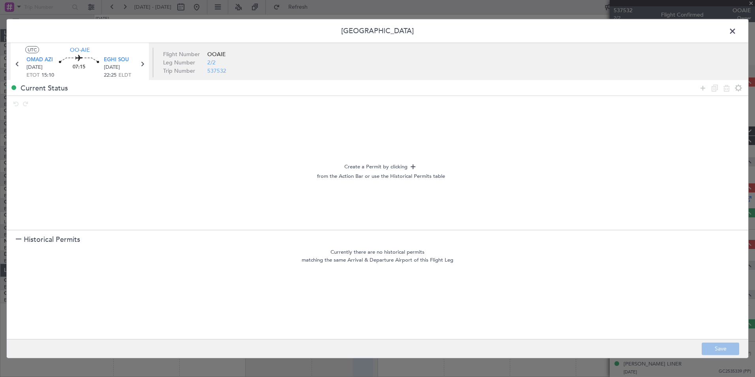
click at [736, 29] on span at bounding box center [736, 33] width 0 height 16
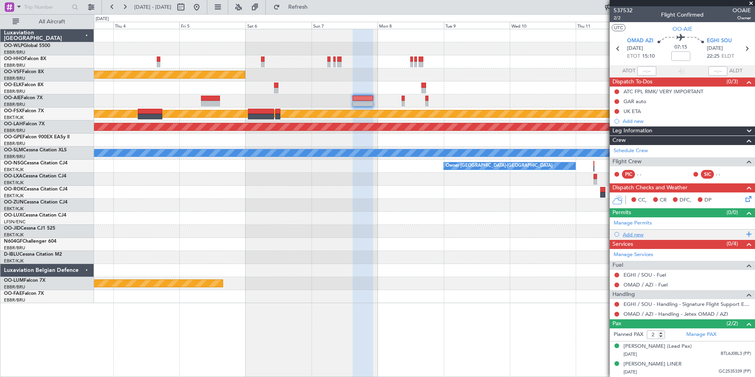
click at [633, 234] on div "Add new" at bounding box center [683, 234] width 121 height 7
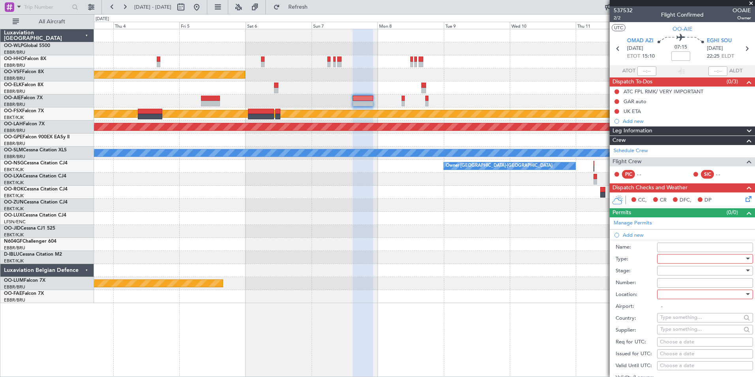
click at [671, 259] on div at bounding box center [702, 259] width 84 height 12
click at [669, 289] on span "Departure" at bounding box center [702, 290] width 83 height 12
click at [669, 270] on div at bounding box center [702, 271] width 84 height 12
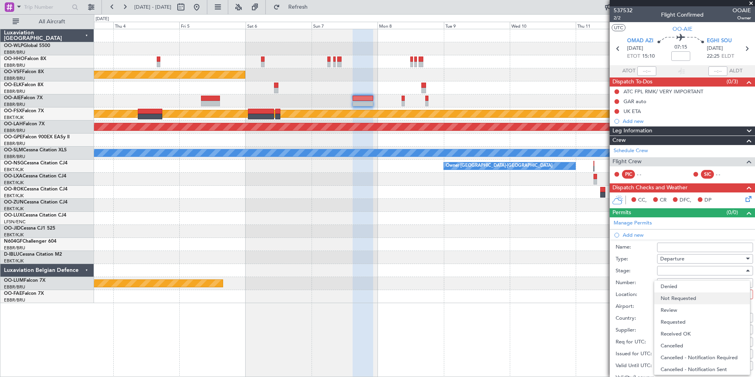
click at [674, 296] on span "Not Requested" at bounding box center [702, 298] width 83 height 12
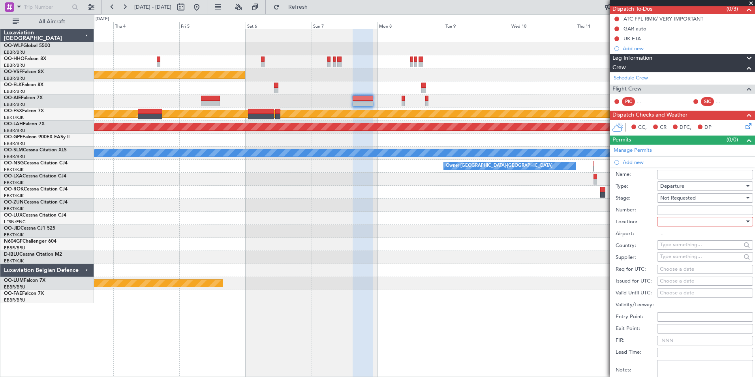
scroll to position [79, 0]
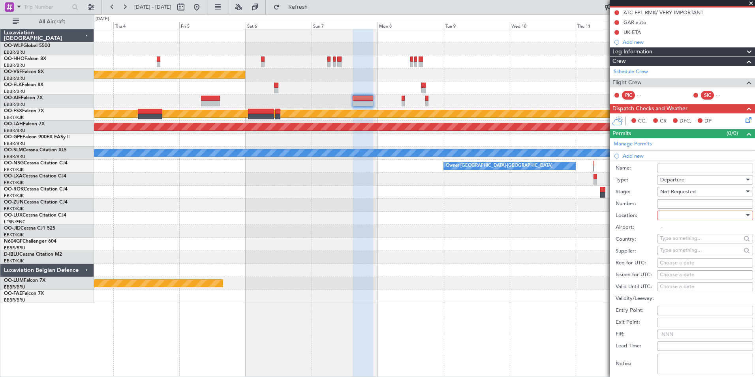
click at [679, 218] on div at bounding box center [702, 215] width 84 height 12
click at [678, 233] on span "Departure" at bounding box center [702, 231] width 83 height 12
type input "OMAD / AZI"
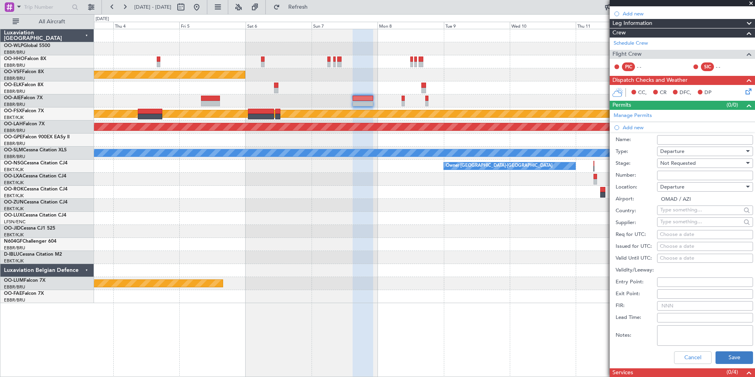
scroll to position [158, 0]
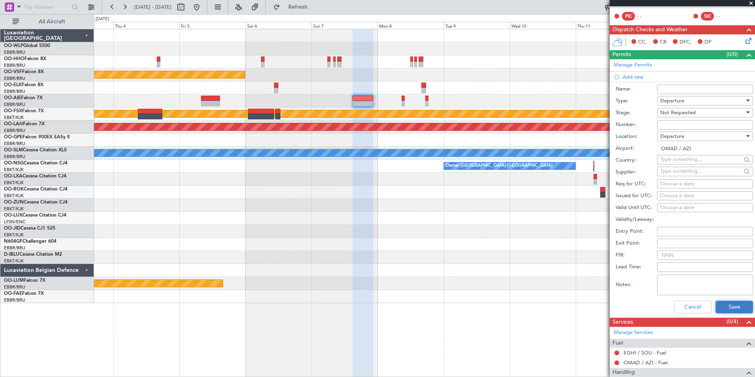
click at [721, 306] on button "Save" at bounding box center [735, 307] width 38 height 13
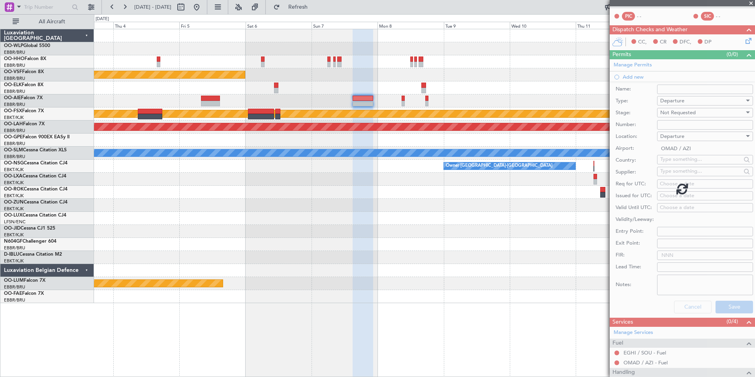
scroll to position [17, 0]
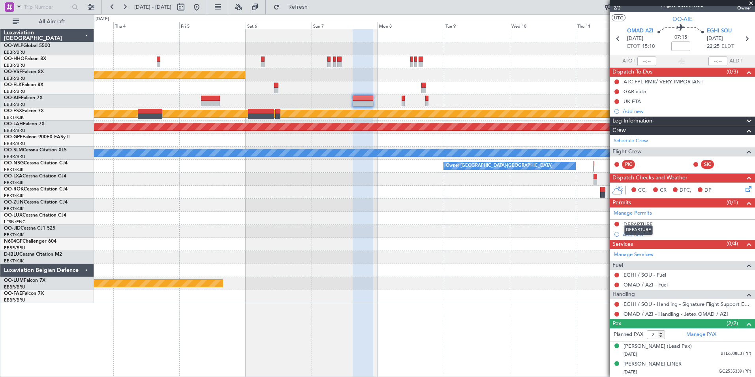
click at [633, 228] on div "DEPARTURE" at bounding box center [638, 230] width 28 height 10
click at [632, 231] on div "Add new" at bounding box center [683, 234] width 121 height 7
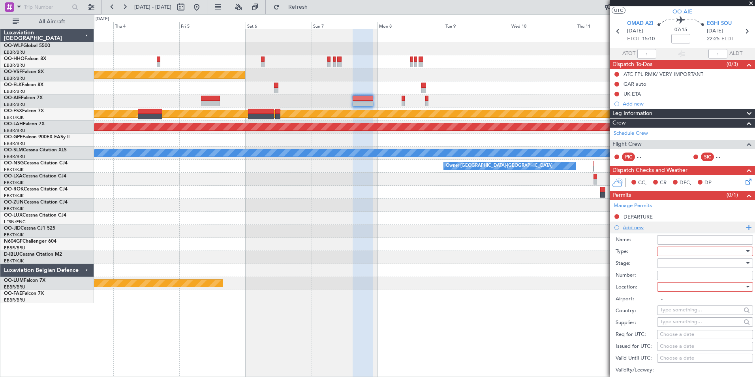
scroll to position [158, 0]
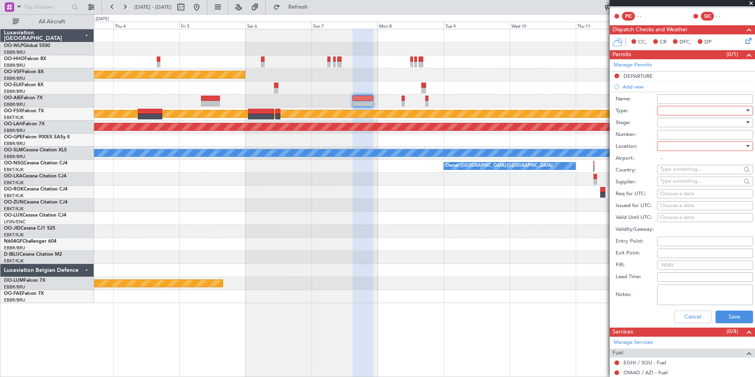
click at [697, 109] on div at bounding box center [702, 111] width 84 height 12
click at [678, 143] on span "Overflight" at bounding box center [702, 142] width 83 height 12
click at [668, 122] on div at bounding box center [702, 122] width 84 height 12
click at [675, 151] on span "Not Requested" at bounding box center [702, 150] width 83 height 12
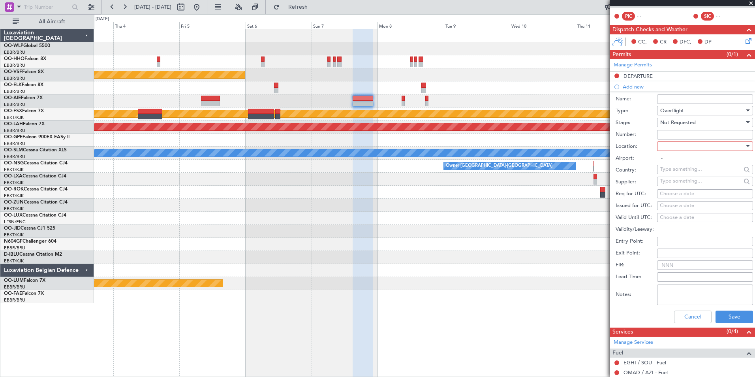
click at [674, 146] on div at bounding box center [702, 146] width 84 height 12
click at [675, 206] on span "Enroute" at bounding box center [702, 209] width 83 height 12
click at [673, 217] on div "Choose a date" at bounding box center [705, 218] width 90 height 8
select select "9"
select select "2025"
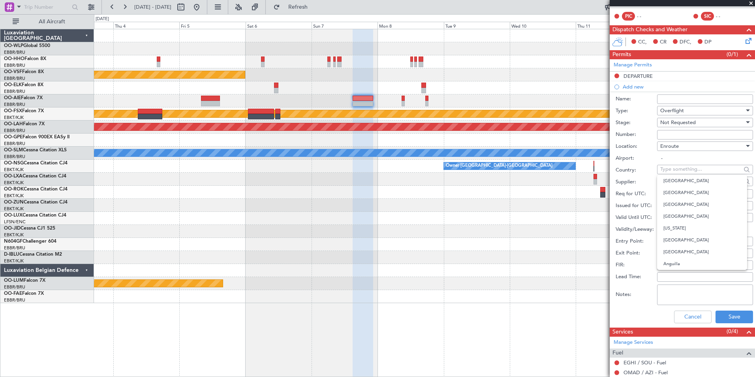
click at [672, 169] on input "text" at bounding box center [700, 169] width 81 height 12
click at [687, 178] on span "Saudi Arabia" at bounding box center [701, 181] width 77 height 12
type input "Saudi Arabia"
click at [729, 310] on button "Save" at bounding box center [735, 316] width 38 height 13
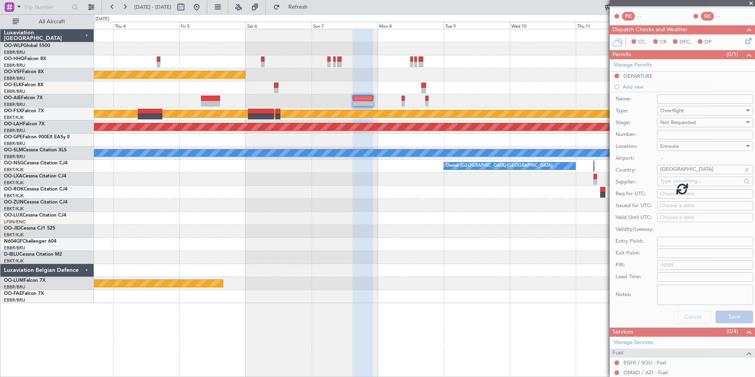
scroll to position [27, 0]
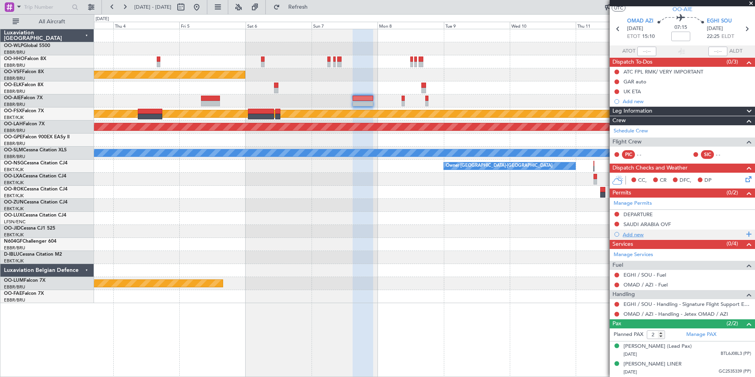
click at [640, 231] on div "Add new" at bounding box center [683, 234] width 121 height 7
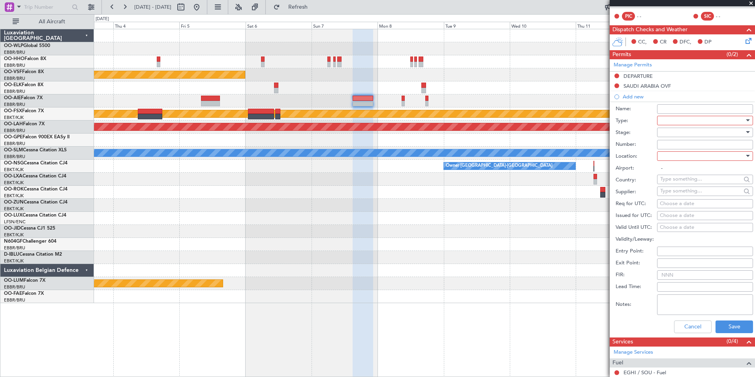
click at [667, 120] on div at bounding box center [702, 121] width 84 height 12
click at [682, 193] on span "Overflight" at bounding box center [702, 192] width 83 height 12
click at [672, 131] on div at bounding box center [702, 132] width 84 height 12
click at [678, 158] on span "Not Requested" at bounding box center [702, 160] width 83 height 12
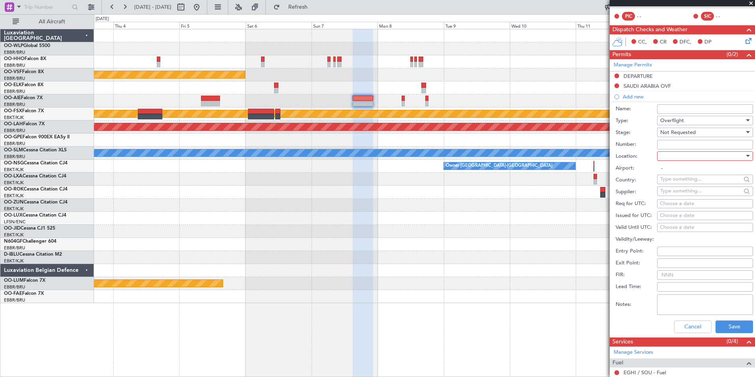
click at [671, 157] on div at bounding box center [702, 156] width 84 height 12
click at [675, 221] on span "Enroute" at bounding box center [702, 219] width 83 height 12
click at [673, 178] on input "text" at bounding box center [700, 179] width 81 height 12
click at [680, 177] on input "text" at bounding box center [700, 179] width 81 height 12
click at [668, 190] on span "Kuwait" at bounding box center [701, 191] width 77 height 12
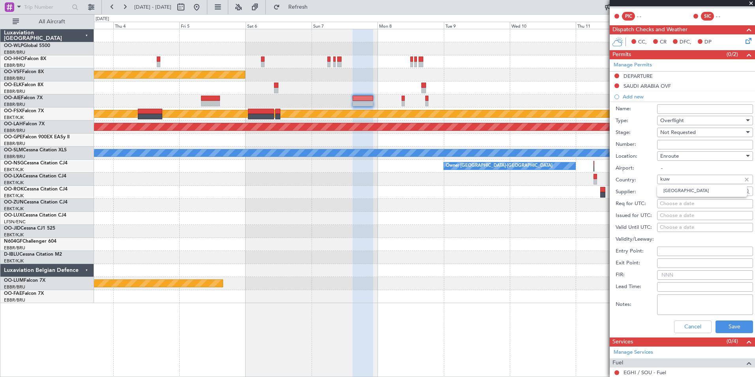
type input "Kuwait"
click at [730, 323] on button "Save" at bounding box center [735, 326] width 38 height 13
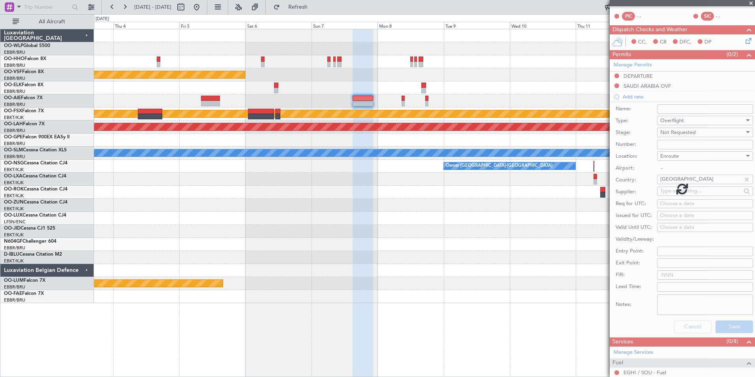
scroll to position [37, 0]
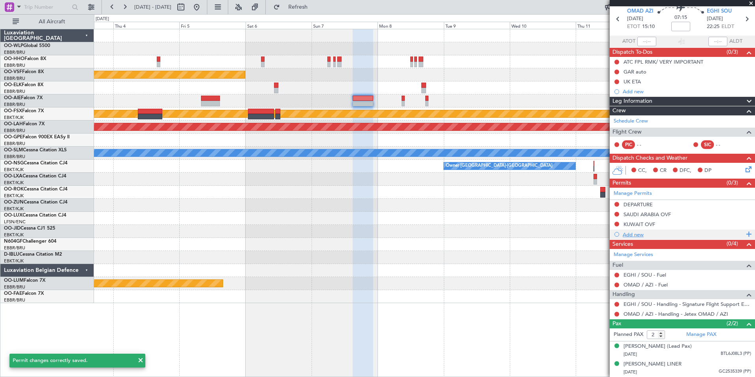
click at [630, 231] on div "Add new" at bounding box center [683, 234] width 121 height 7
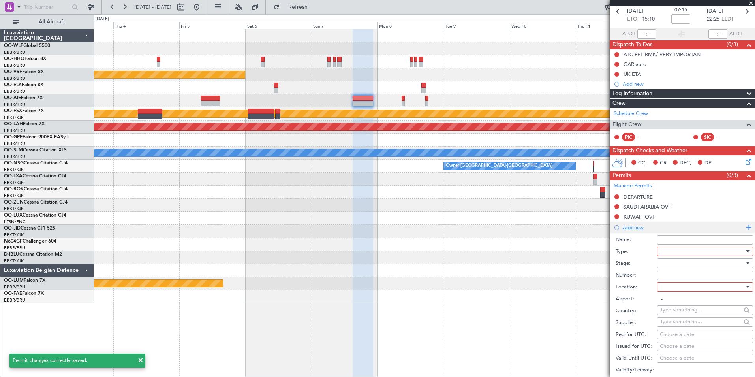
scroll to position [158, 0]
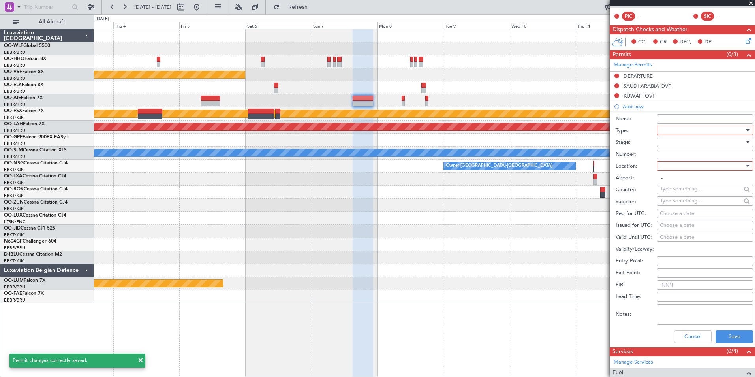
click at [690, 128] on div at bounding box center [702, 130] width 84 height 12
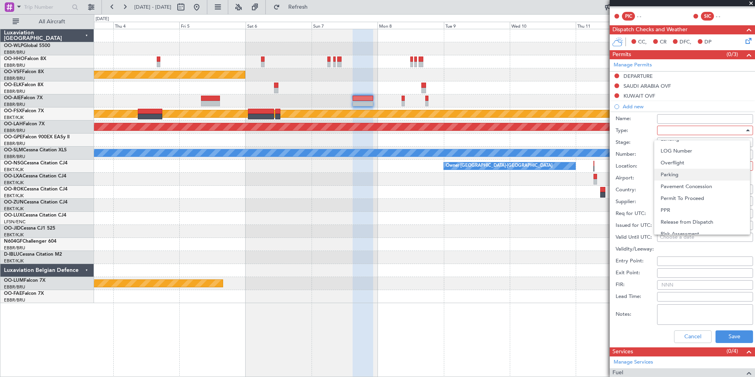
scroll to position [197, 0]
click at [674, 163] on span "Overflight" at bounding box center [702, 162] width 83 height 12
click at [669, 139] on div at bounding box center [702, 142] width 84 height 12
click at [678, 169] on span "Not Requested" at bounding box center [702, 170] width 83 height 12
click at [678, 165] on div at bounding box center [702, 166] width 84 height 12
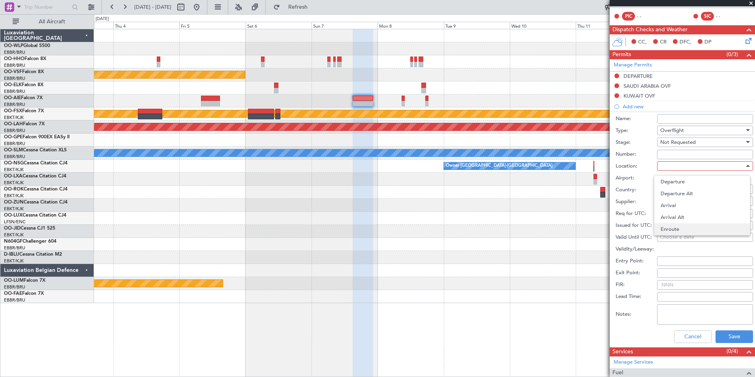
click at [678, 228] on span "Enroute" at bounding box center [702, 229] width 83 height 12
click at [675, 188] on input "text" at bounding box center [700, 189] width 81 height 12
click at [671, 199] on span "Iraq" at bounding box center [701, 201] width 77 height 12
type input "Iraq"
click at [727, 334] on button "Save" at bounding box center [735, 336] width 38 height 13
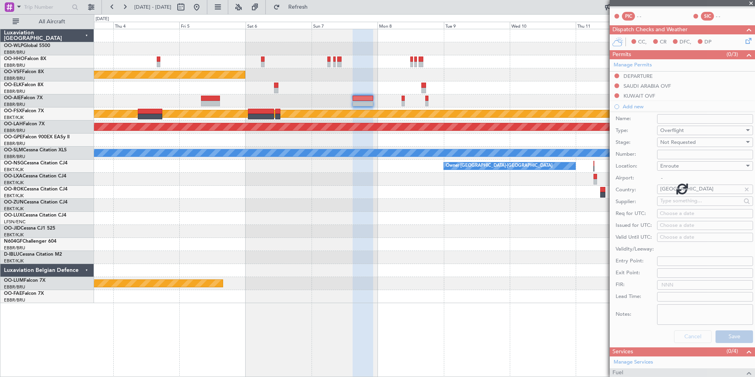
scroll to position [47, 0]
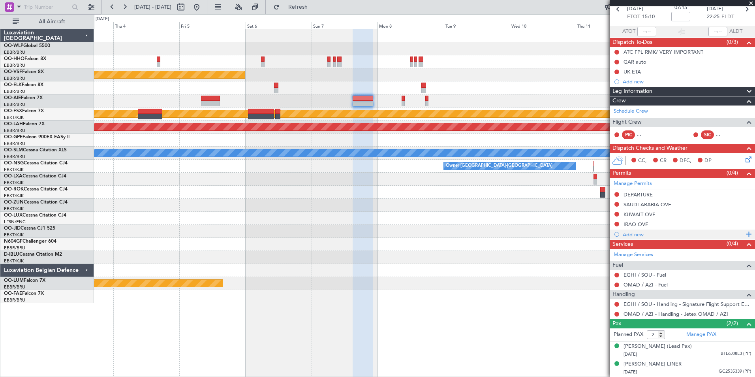
click at [631, 229] on div "Add new" at bounding box center [682, 234] width 145 height 10
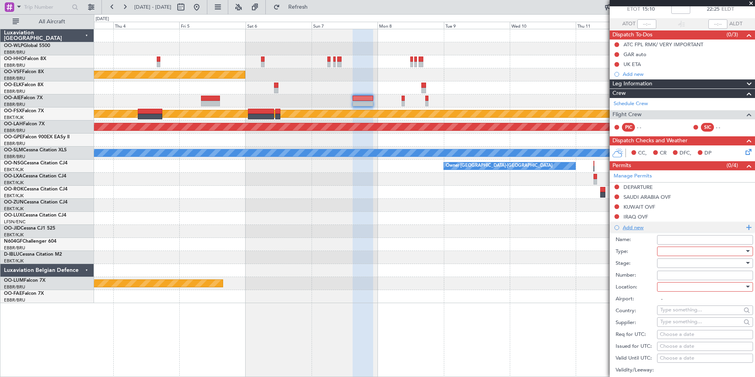
scroll to position [158, 0]
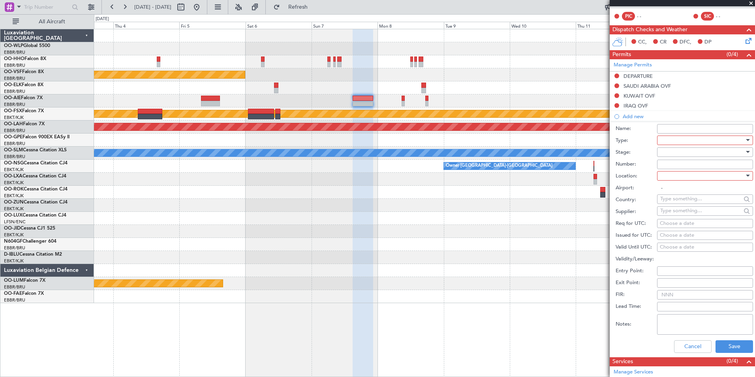
click at [672, 135] on div at bounding box center [702, 140] width 84 height 12
click at [674, 211] on span "Overflight" at bounding box center [702, 211] width 83 height 12
click at [671, 152] on div at bounding box center [702, 152] width 84 height 12
click at [678, 174] on span "Not Requested" at bounding box center [702, 180] width 83 height 12
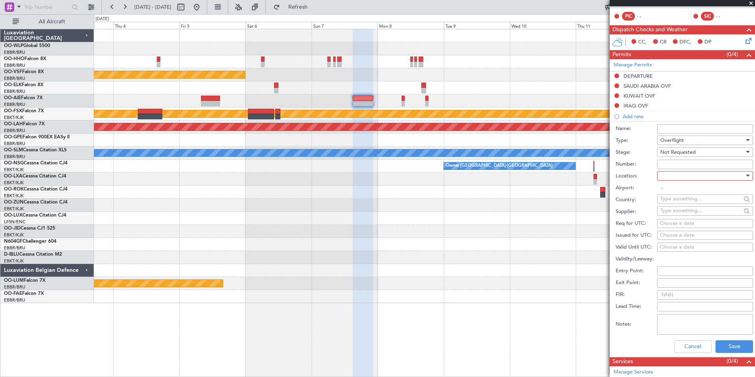
click at [678, 176] on div at bounding box center [702, 176] width 84 height 12
click at [673, 238] on span "Enroute" at bounding box center [702, 239] width 83 height 12
click at [683, 197] on input "text" at bounding box center [700, 199] width 81 height 12
click at [679, 207] on span "[GEOGRAPHIC_DATA]" at bounding box center [701, 211] width 77 height 12
type input "[GEOGRAPHIC_DATA]"
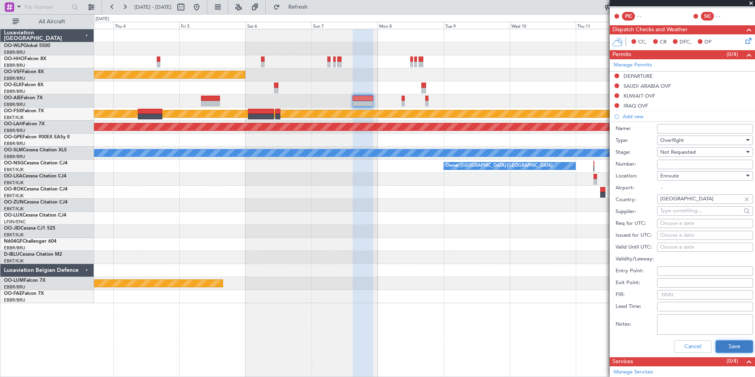
click at [727, 347] on button "Save" at bounding box center [735, 346] width 38 height 13
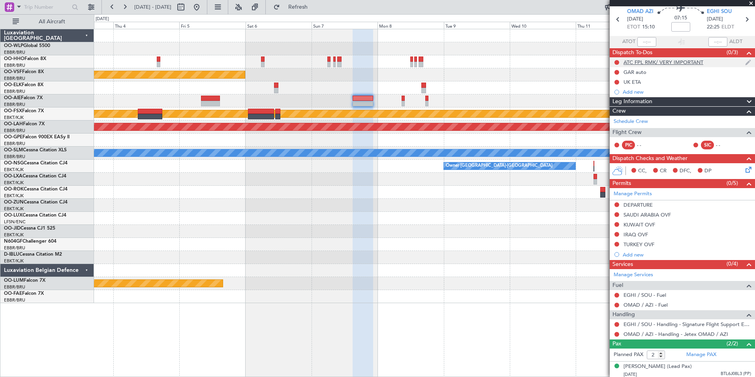
scroll to position [0, 0]
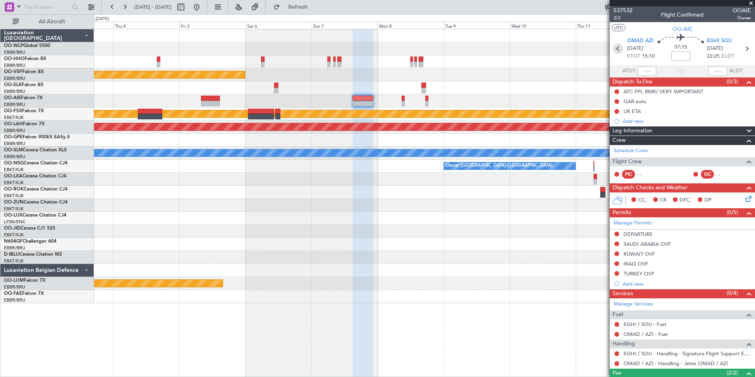
click at [616, 51] on icon at bounding box center [618, 48] width 10 height 10
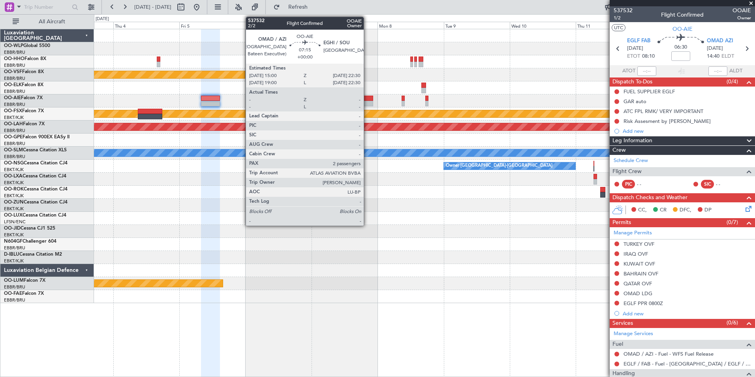
click at [367, 104] on div at bounding box center [363, 104] width 21 height 6
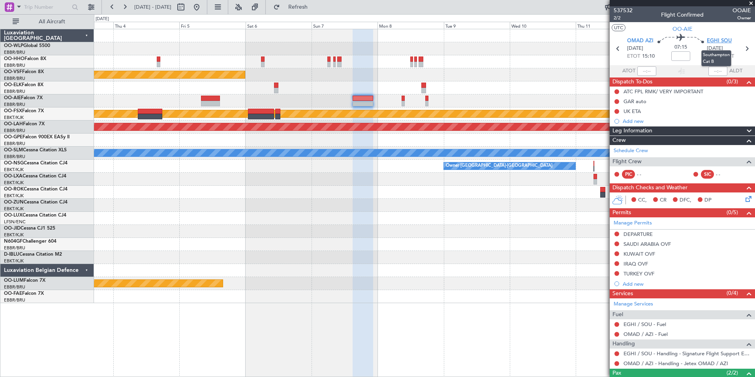
click at [714, 41] on span "EGHI SOU" at bounding box center [719, 41] width 25 height 8
click at [744, 201] on icon at bounding box center [747, 197] width 6 height 6
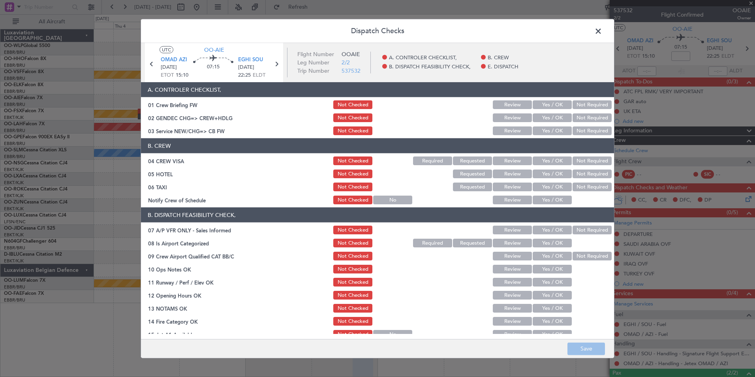
click at [551, 131] on button "Yes / OK" at bounding box center [552, 130] width 39 height 9
click at [576, 163] on button "Not Required" at bounding box center [592, 160] width 39 height 9
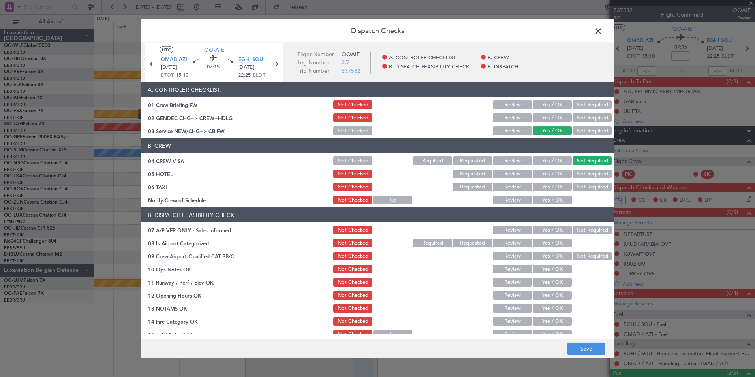
click at [579, 185] on button "Not Required" at bounding box center [592, 186] width 39 height 9
click at [543, 201] on button "Yes / OK" at bounding box center [552, 199] width 39 height 9
click at [574, 231] on button "Not Required" at bounding box center [592, 229] width 39 height 9
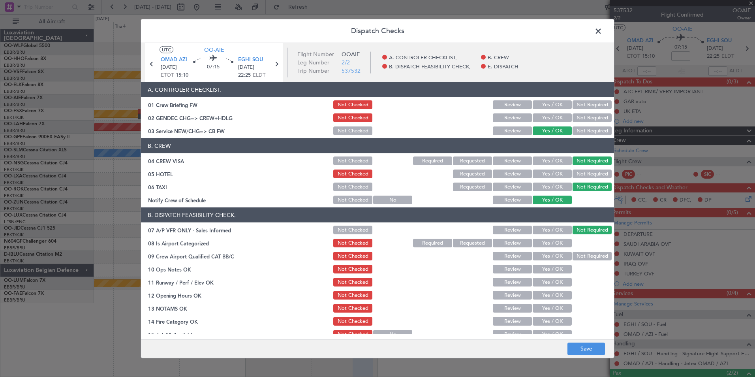
click at [540, 175] on button "Yes / OK" at bounding box center [552, 173] width 39 height 9
click at [547, 238] on div "Yes / OK" at bounding box center [552, 242] width 40 height 11
click at [541, 244] on button "Yes / OK" at bounding box center [552, 243] width 39 height 9
click at [540, 254] on button "Yes / OK" at bounding box center [552, 256] width 39 height 9
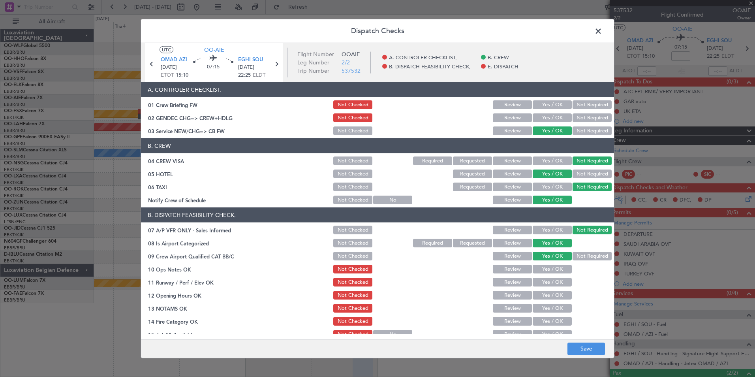
click at [539, 265] on div "Yes / OK" at bounding box center [552, 268] width 40 height 11
click at [541, 272] on button "Yes / OK" at bounding box center [552, 269] width 39 height 9
click at [542, 284] on button "Yes / OK" at bounding box center [552, 282] width 39 height 9
click at [541, 295] on button "Yes / OK" at bounding box center [552, 295] width 39 height 9
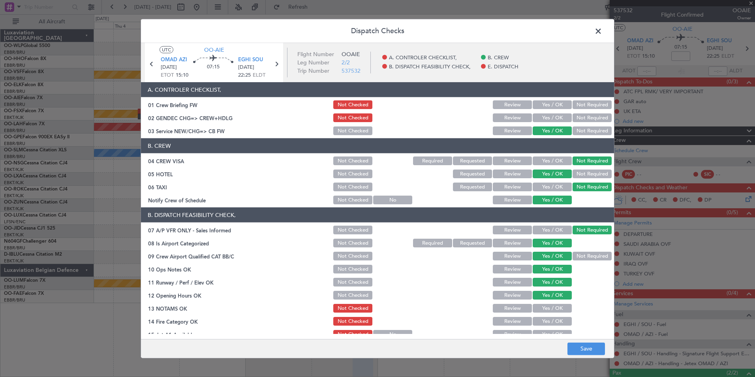
click at [543, 306] on button "Yes / OK" at bounding box center [552, 308] width 39 height 9
click at [507, 311] on button "Review" at bounding box center [512, 308] width 39 height 9
click at [537, 319] on button "Yes / OK" at bounding box center [552, 321] width 39 height 9
click at [540, 330] on div "Yes / OK" at bounding box center [552, 334] width 40 height 11
click at [539, 332] on button "Yes / OK" at bounding box center [552, 334] width 39 height 9
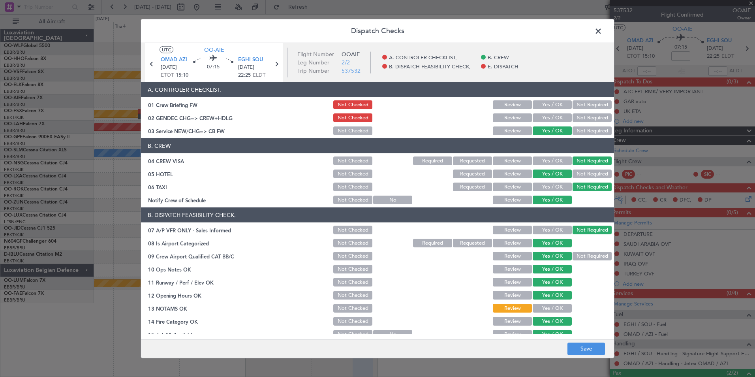
scroll to position [116, 0]
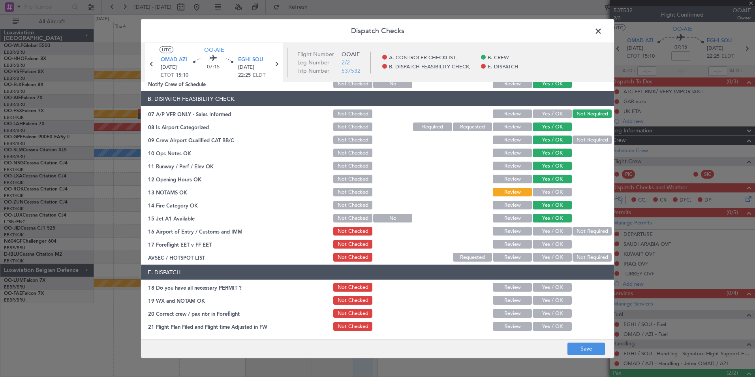
click at [584, 232] on button "Not Required" at bounding box center [592, 231] width 39 height 9
click at [504, 247] on button "Review" at bounding box center [512, 244] width 39 height 9
click at [576, 260] on button "Not Required" at bounding box center [592, 257] width 39 height 9
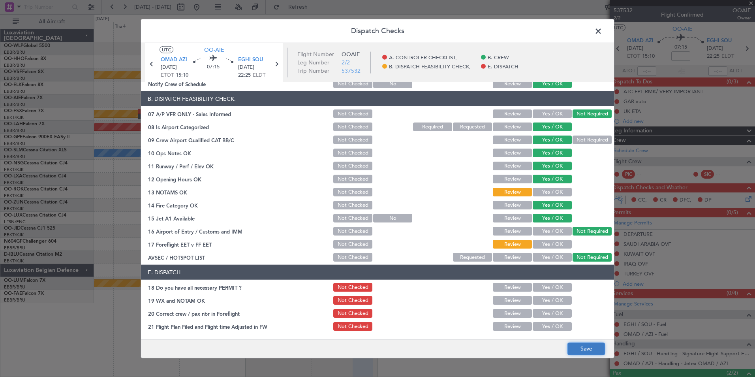
click at [578, 348] on button "Save" at bounding box center [586, 348] width 38 height 13
click at [602, 32] on span at bounding box center [602, 33] width 0 height 16
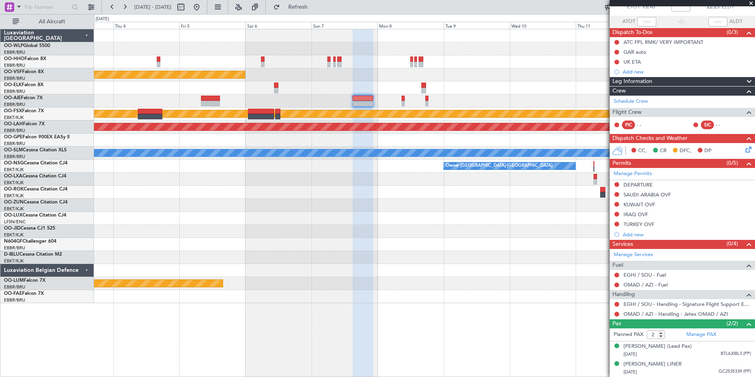
scroll to position [57, 0]
click at [646, 251] on link "Manage Services" at bounding box center [633, 255] width 39 height 8
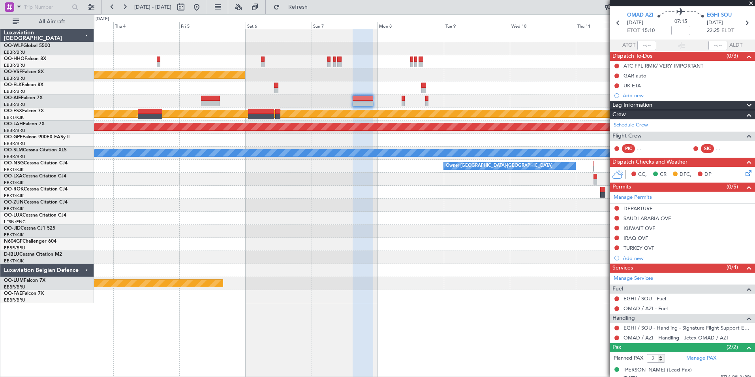
scroll to position [0, 0]
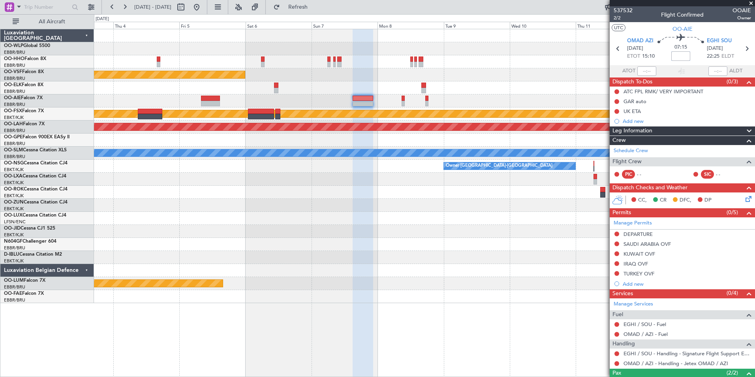
click at [676, 55] on input at bounding box center [680, 55] width 19 height 9
type input "+00:10"
click at [637, 324] on link "EGHI / SOU - Fuel" at bounding box center [645, 324] width 43 height 7
click at [640, 336] on link "OMAD / AZI - Fuel" at bounding box center [646, 334] width 44 height 7
click at [742, 50] on icon at bounding box center [747, 48] width 10 height 10
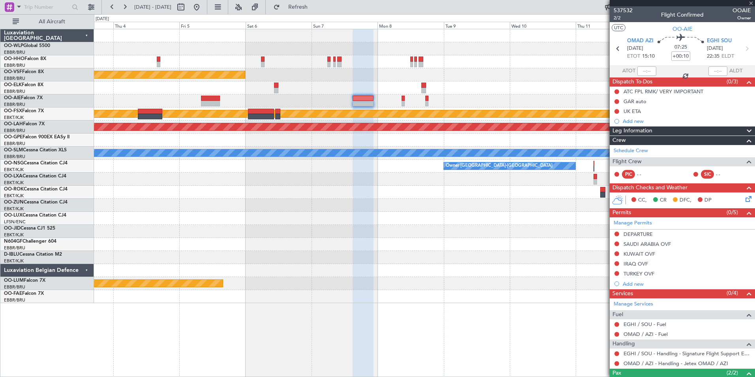
type input "1"
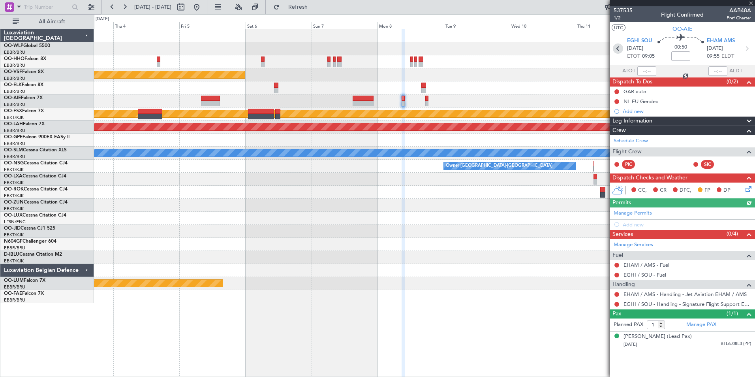
click at [617, 49] on icon at bounding box center [618, 48] width 10 height 10
type input "+00:10"
type input "2"
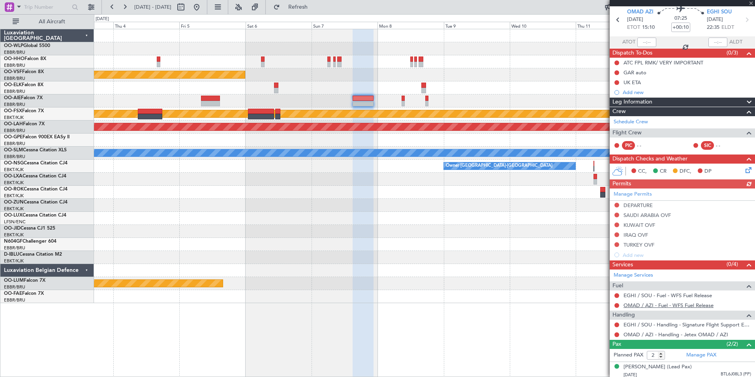
scroll to position [57, 0]
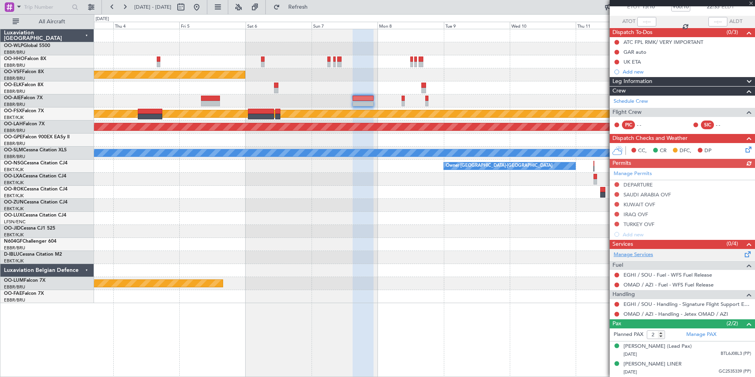
click at [640, 251] on link "Manage Services" at bounding box center [633, 255] width 39 height 8
click at [203, 11] on button at bounding box center [196, 7] width 13 height 13
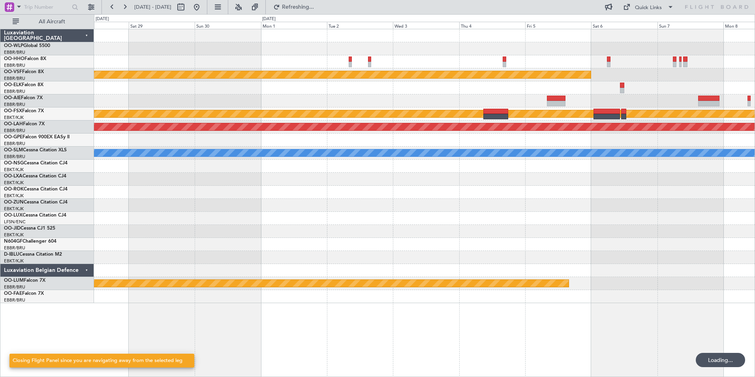
scroll to position [0, 0]
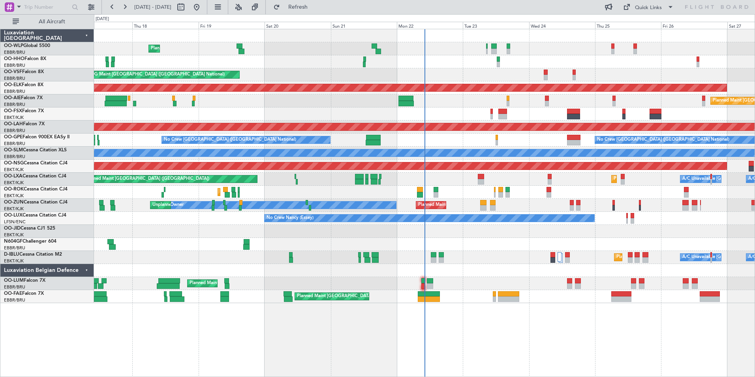
click at [488, 114] on div "AOG Maint Kortrijk-[GEOGRAPHIC_DATA]" at bounding box center [424, 113] width 661 height 13
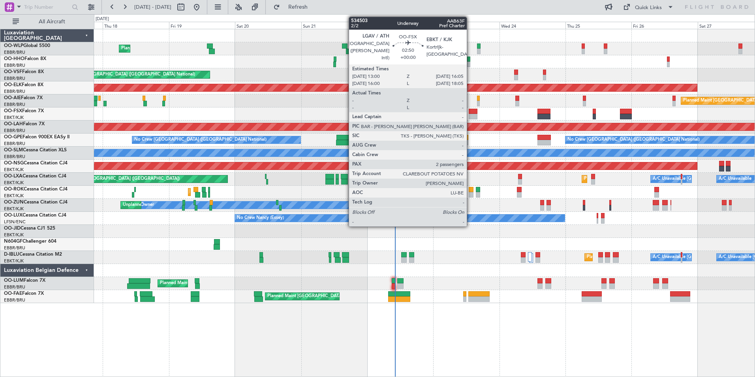
click at [470, 116] on div at bounding box center [473, 117] width 9 height 6
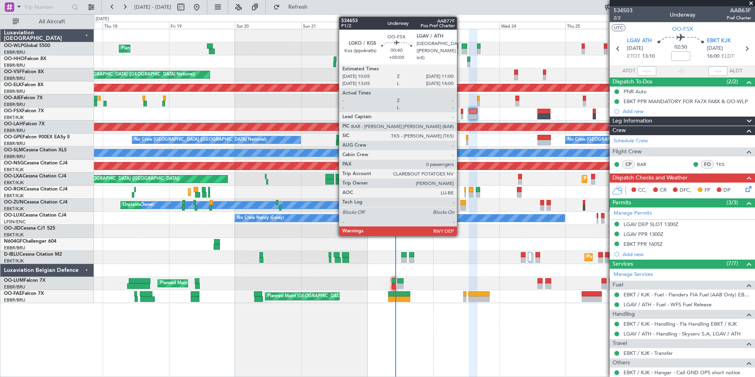
click at [461, 118] on div at bounding box center [462, 117] width 3 height 6
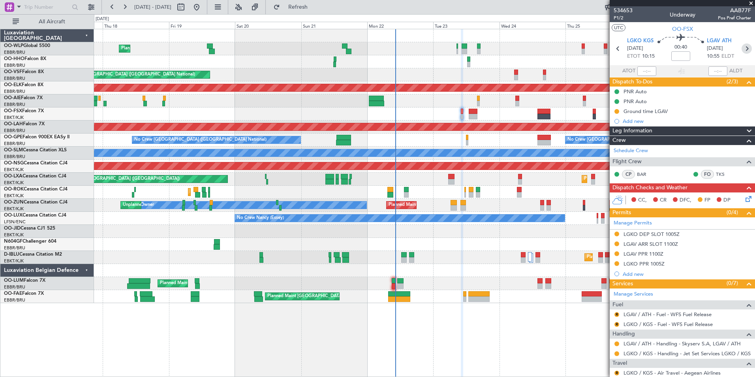
click at [742, 48] on icon at bounding box center [747, 48] width 10 height 10
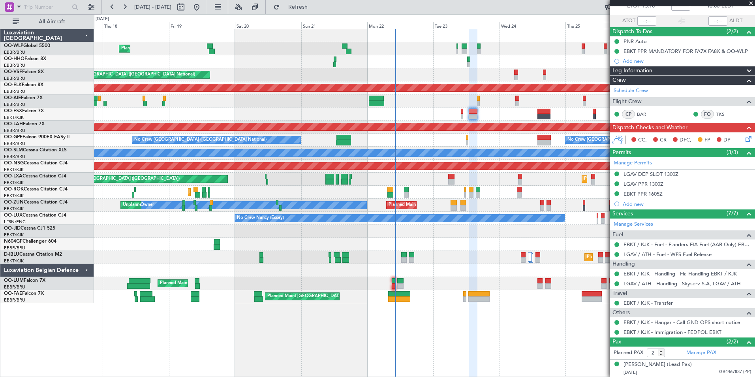
scroll to position [68, 0]
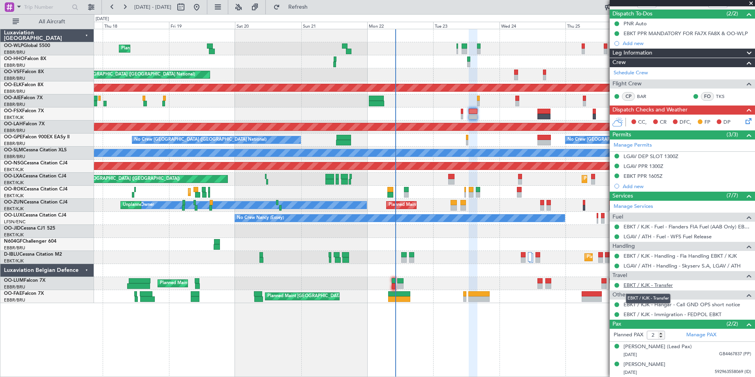
click at [631, 284] on link "EBKT / KJK - Transfer" at bounding box center [648, 285] width 49 height 7
click at [451, 170] on div "Planned Maint [GEOGRAPHIC_DATA] ([GEOGRAPHIC_DATA])" at bounding box center [424, 166] width 661 height 13
click at [449, 179] on div at bounding box center [451, 182] width 6 height 6
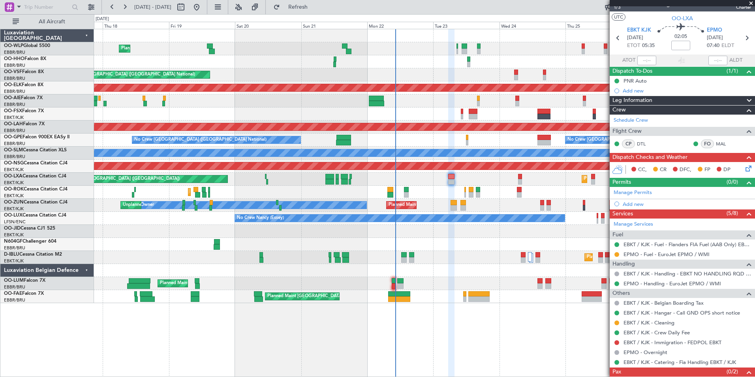
scroll to position [0, 0]
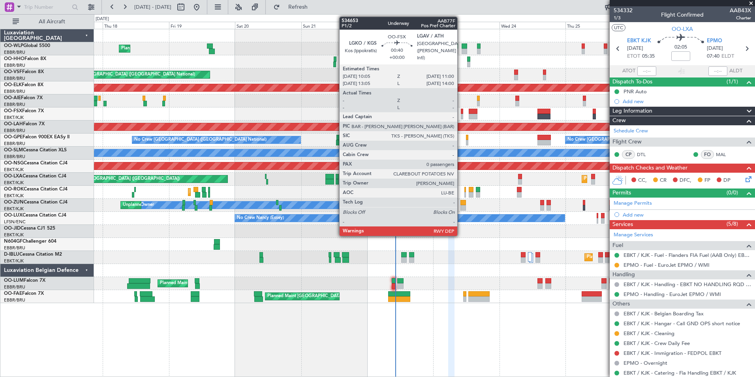
click at [461, 116] on div at bounding box center [462, 117] width 3 height 6
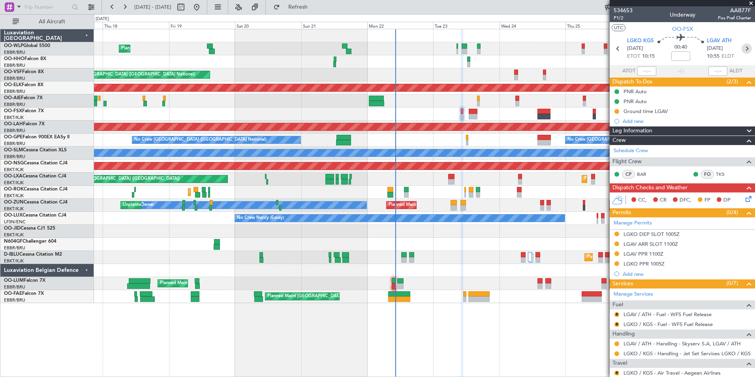
click at [744, 51] on icon at bounding box center [747, 48] width 10 height 10
type input "2"
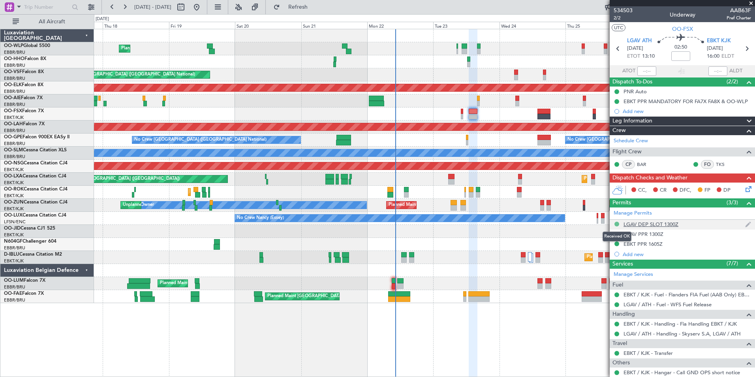
click at [617, 223] on button at bounding box center [616, 224] width 5 height 5
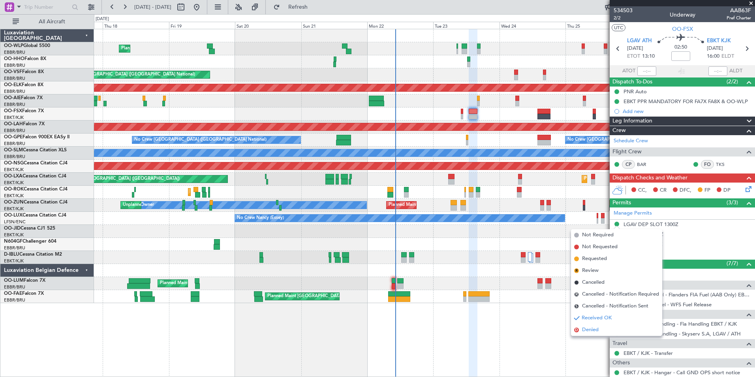
click at [593, 328] on span "Denied" at bounding box center [590, 330] width 17 height 8
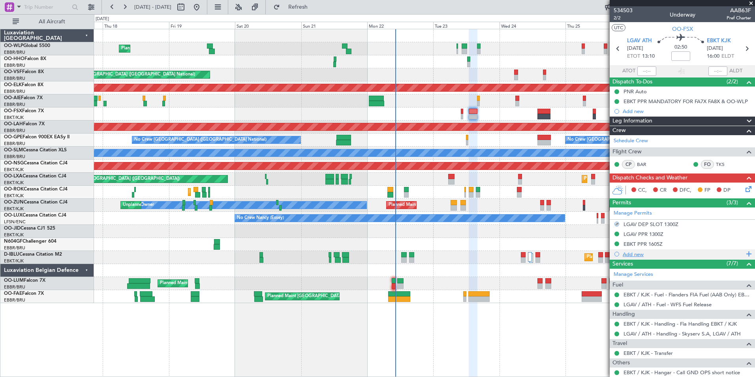
click at [627, 252] on div "Add new" at bounding box center [683, 254] width 121 height 7
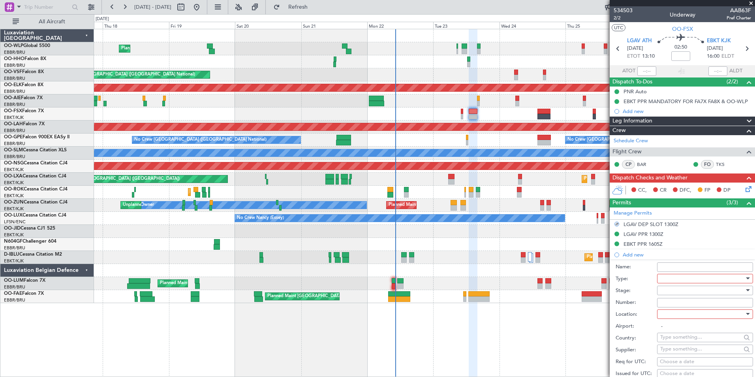
click at [666, 277] on div at bounding box center [702, 278] width 84 height 12
click at [670, 352] on span "Slot" at bounding box center [702, 353] width 83 height 12
click at [676, 289] on div at bounding box center [702, 290] width 84 height 12
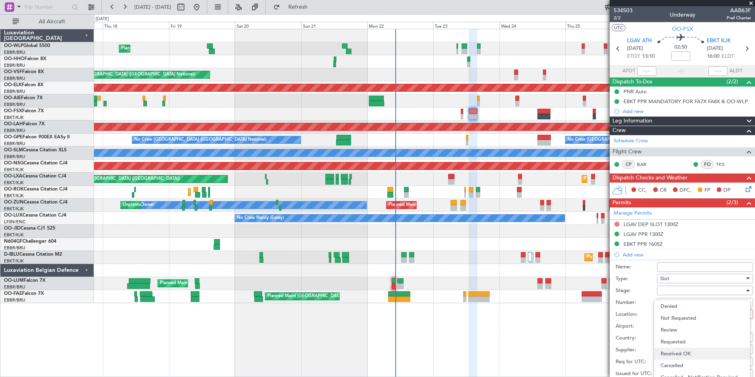
click at [674, 351] on span "Received OK" at bounding box center [702, 354] width 83 height 12
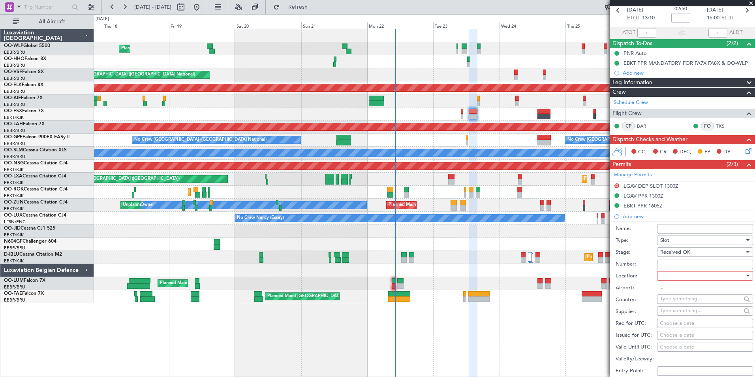
scroll to position [79, 0]
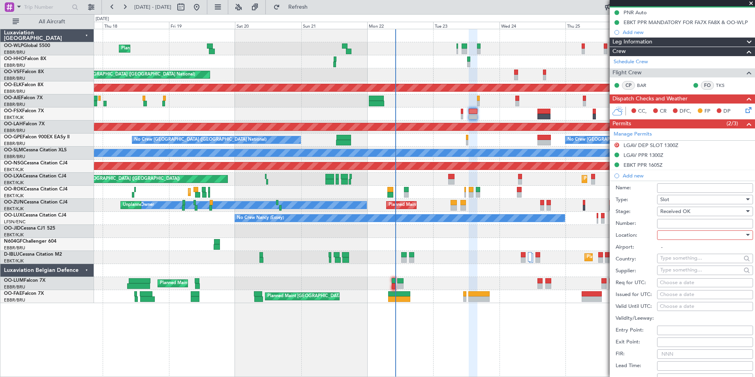
click at [671, 235] on div at bounding box center [702, 235] width 84 height 12
click at [679, 252] on span "Departure" at bounding box center [702, 251] width 83 height 12
type input "LGAV / ATH"
click at [686, 283] on div "Choose a date" at bounding box center [705, 283] width 90 height 8
select select "9"
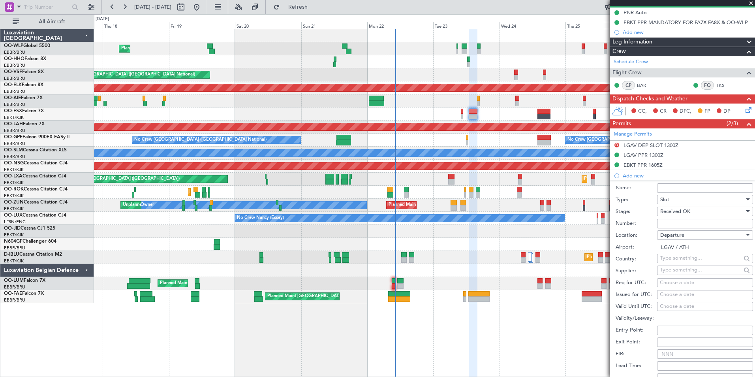
select select "2025"
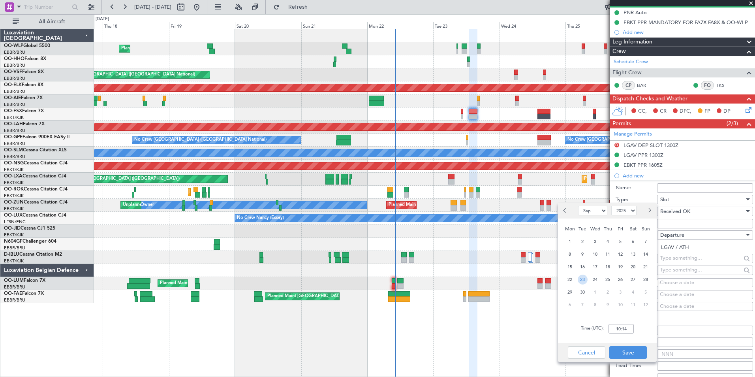
click at [587, 279] on span "23" at bounding box center [583, 279] width 10 height 10
click at [619, 329] on input "00:00" at bounding box center [621, 328] width 25 height 9
type input "12:30"
click at [624, 344] on div "Cancel Save" at bounding box center [607, 352] width 99 height 19
click at [628, 351] on button "Save" at bounding box center [628, 352] width 38 height 13
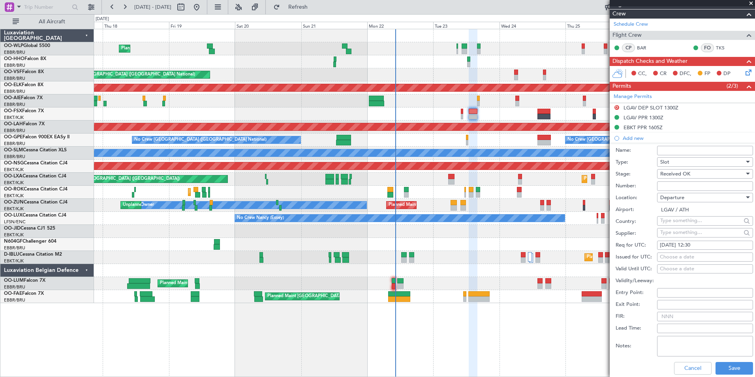
scroll to position [158, 0]
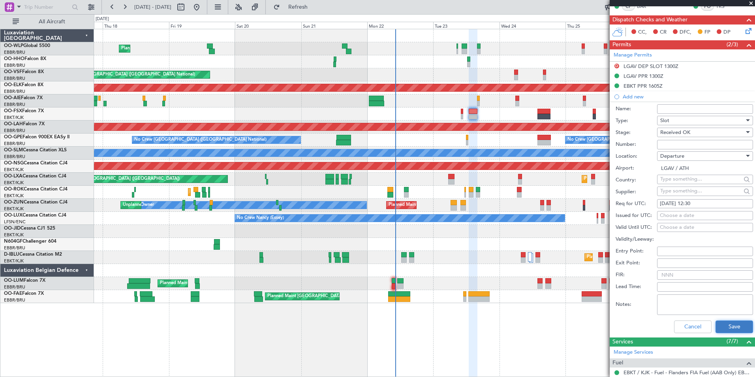
click at [720, 322] on button "Save" at bounding box center [735, 326] width 38 height 13
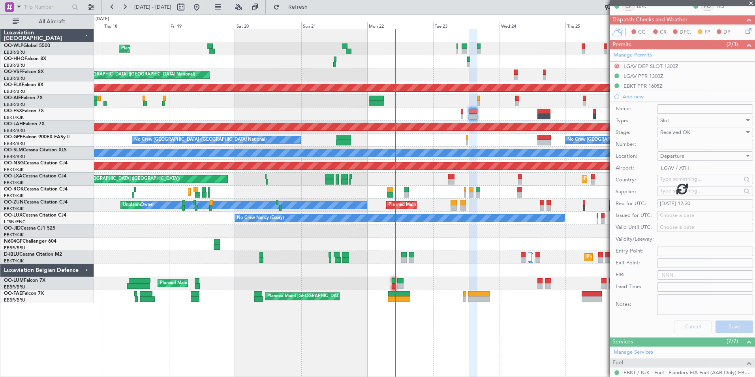
scroll to position [78, 0]
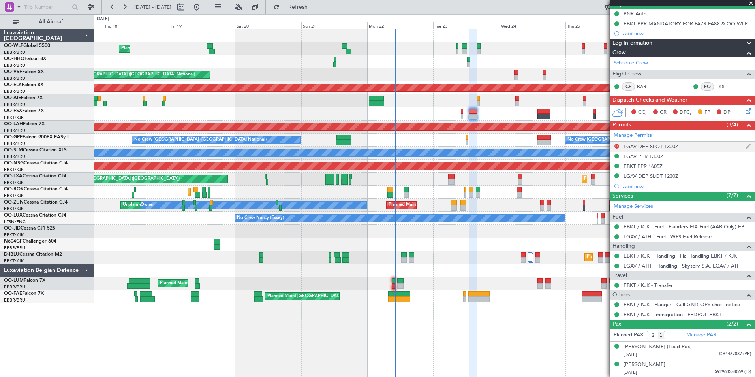
click at [651, 148] on div "LGAV DEP SLOT 1300Z" at bounding box center [651, 146] width 55 height 7
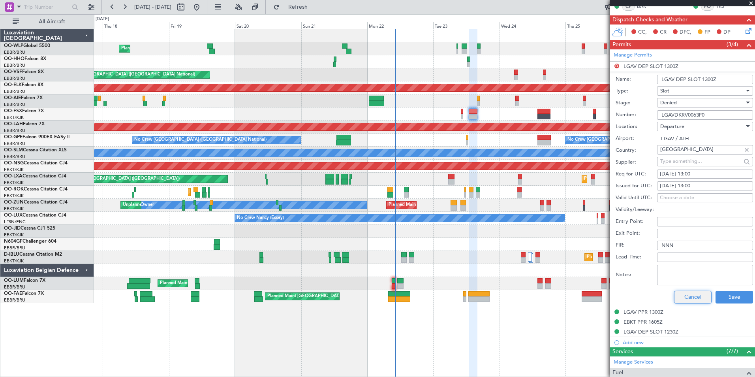
click at [682, 299] on button "Cancel" at bounding box center [693, 297] width 38 height 13
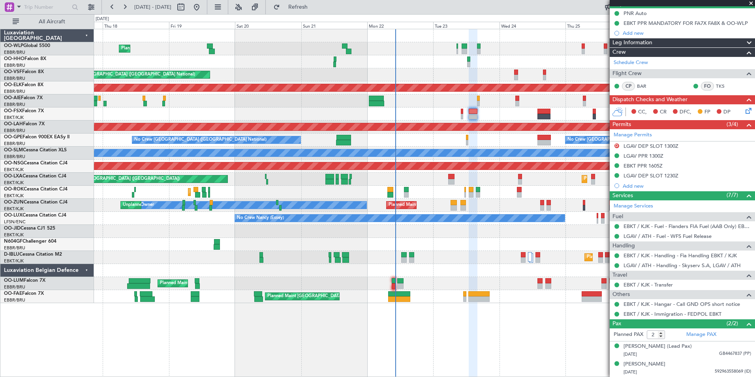
scroll to position [78, 0]
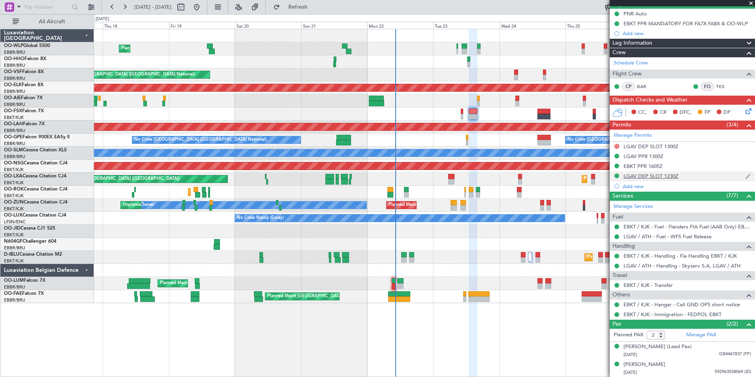
click at [646, 175] on div "LGAV DEP SLOT 1230Z" at bounding box center [651, 176] width 55 height 7
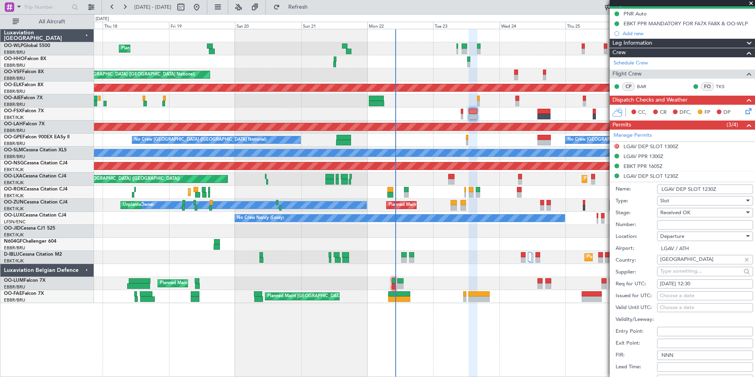
scroll to position [158, 0]
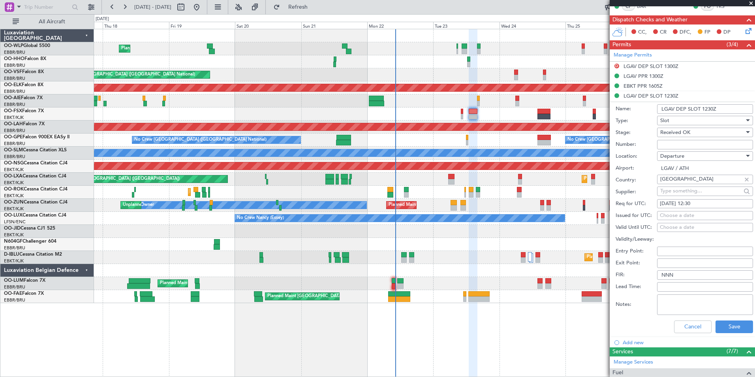
click at [676, 143] on input "Number:" at bounding box center [705, 144] width 96 height 9
paste input "LGAVDKRV0063F0"
type input "LGAVDKRV0063F0"
click at [735, 324] on button "Save" at bounding box center [735, 326] width 38 height 13
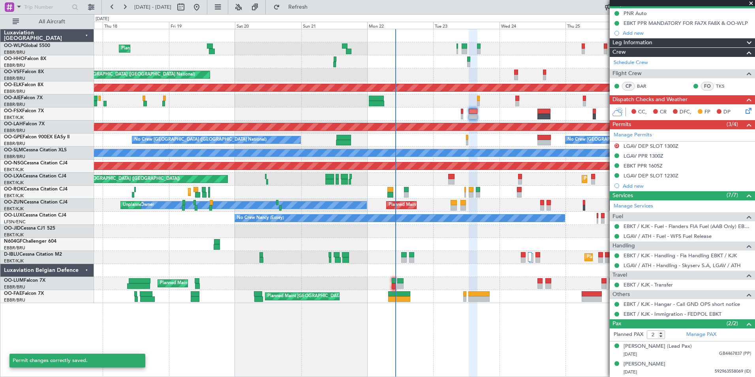
scroll to position [78, 0]
click at [616, 266] on button at bounding box center [616, 265] width 5 height 5
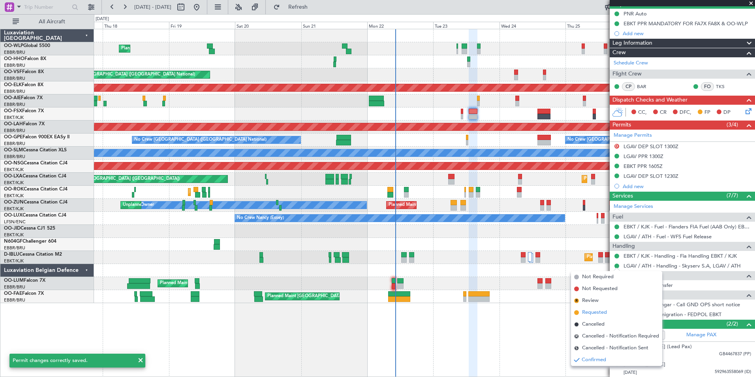
click at [591, 310] on span "Requested" at bounding box center [594, 312] width 25 height 8
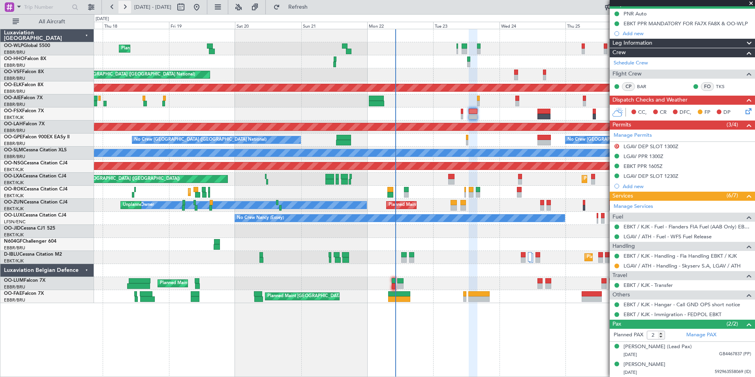
click at [126, 8] on button at bounding box center [124, 7] width 13 height 13
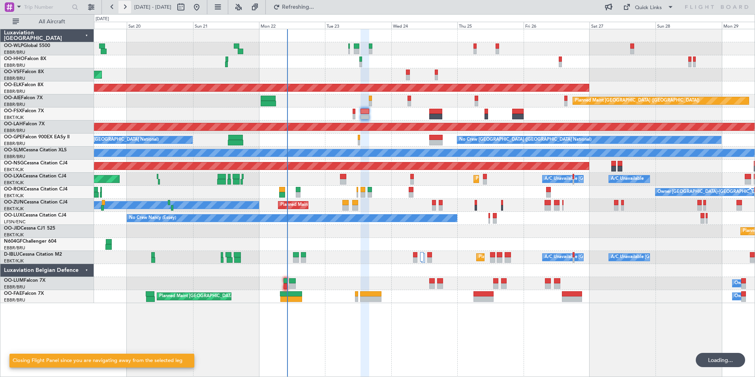
click at [126, 8] on button at bounding box center [124, 7] width 13 height 13
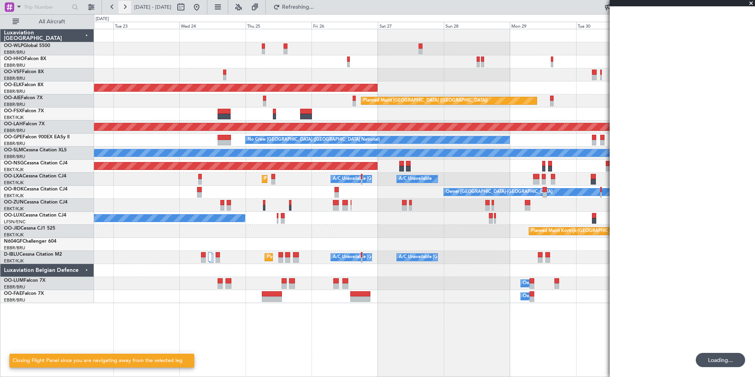
click at [126, 8] on button at bounding box center [124, 7] width 13 height 13
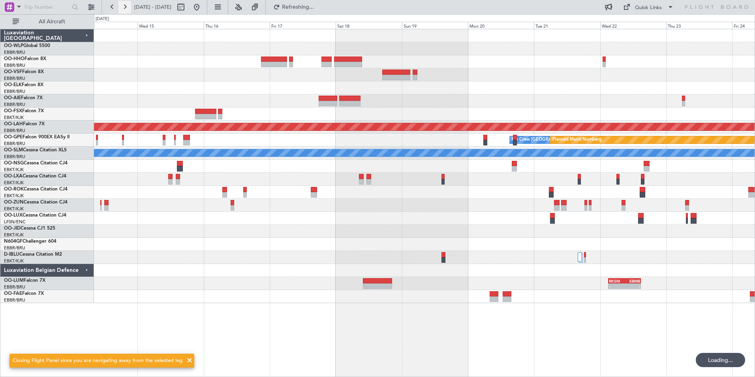
click at [126, 8] on button at bounding box center [124, 7] width 13 height 13
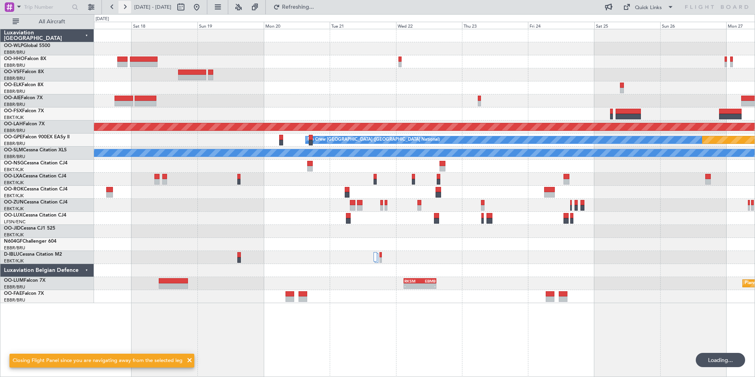
click at [126, 8] on button at bounding box center [124, 7] width 13 height 13
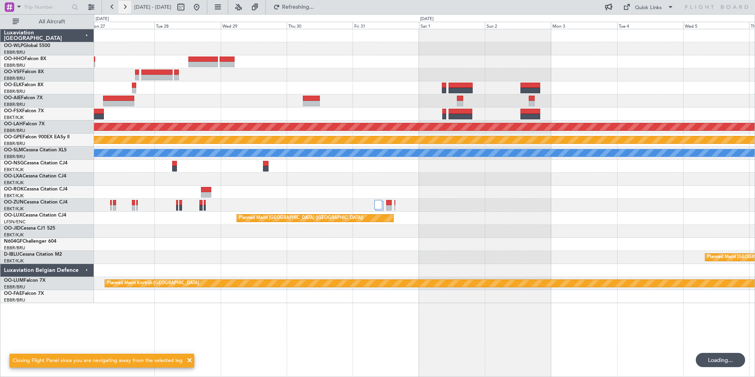
click at [126, 8] on button at bounding box center [124, 7] width 13 height 13
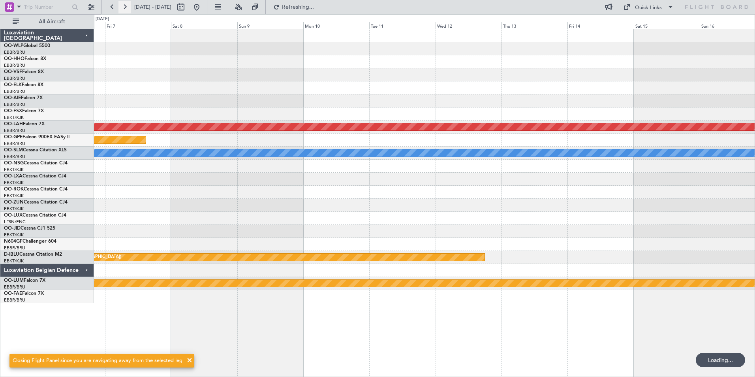
click at [126, 8] on button at bounding box center [124, 7] width 13 height 13
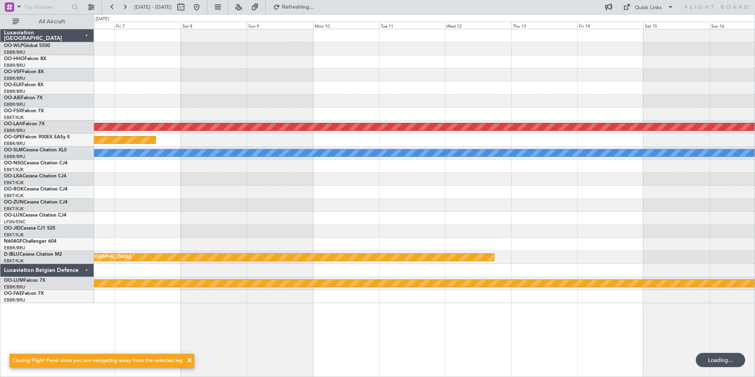
click at [346, 227] on div "Planned Maint Alton-st Louis (St Louis Regl) Planned Maint Nurnberg A/C Unavail…" at bounding box center [424, 166] width 661 height 274
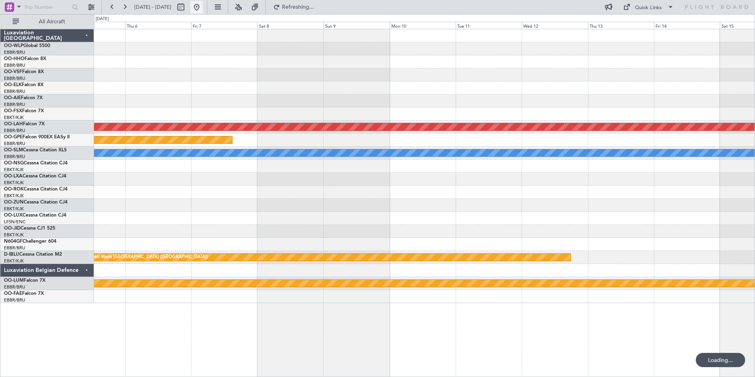
click at [203, 9] on button at bounding box center [196, 7] width 13 height 13
click at [203, 10] on button at bounding box center [196, 7] width 13 height 13
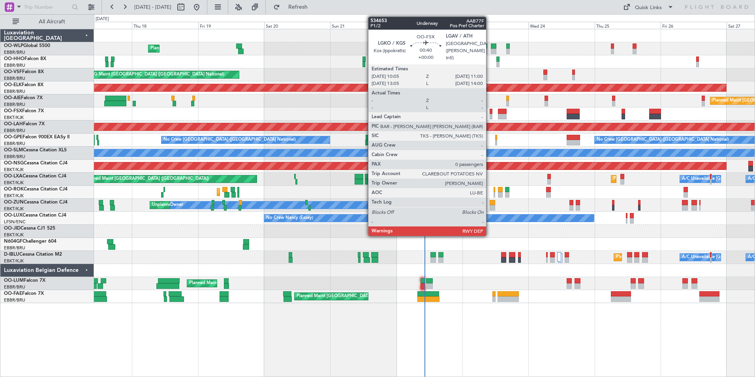
click at [490, 116] on div at bounding box center [491, 117] width 3 height 6
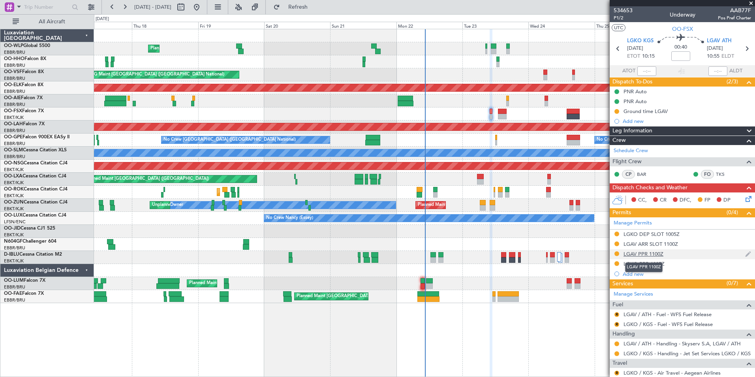
click at [651, 252] on div "LGAV PPR 1100Z" at bounding box center [644, 253] width 40 height 7
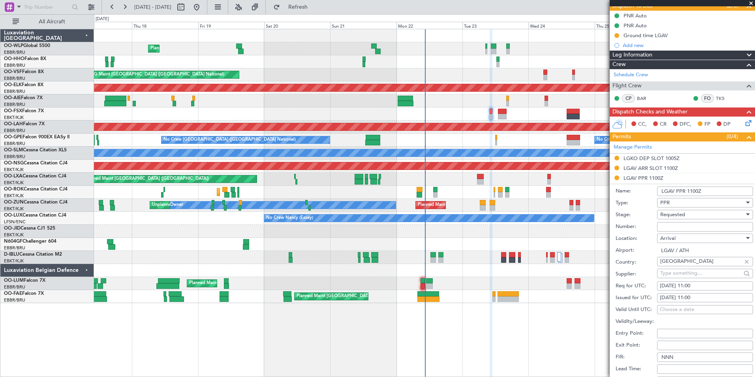
scroll to position [79, 0]
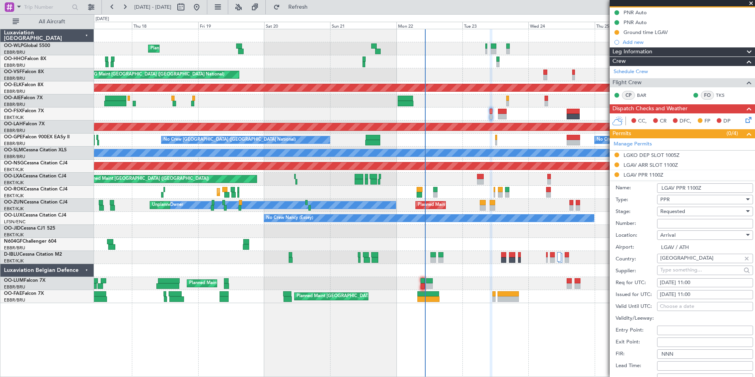
click at [693, 284] on div "[DATE] 11:00" at bounding box center [705, 283] width 90 height 8
select select "9"
select select "2025"
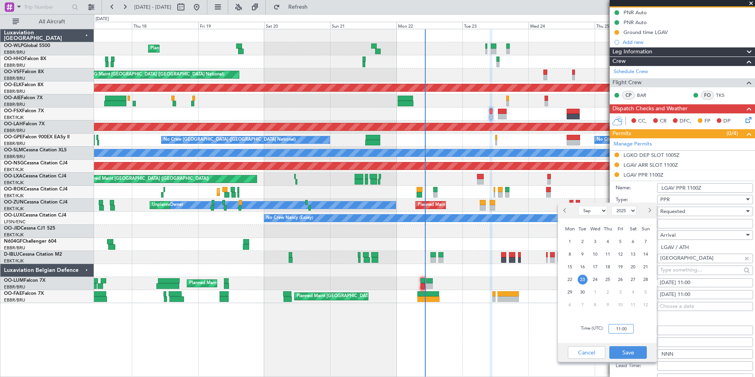
click at [626, 328] on input "11:00" at bounding box center [621, 328] width 25 height 9
type input "11:35"
click at [623, 354] on button "Save" at bounding box center [628, 352] width 38 height 13
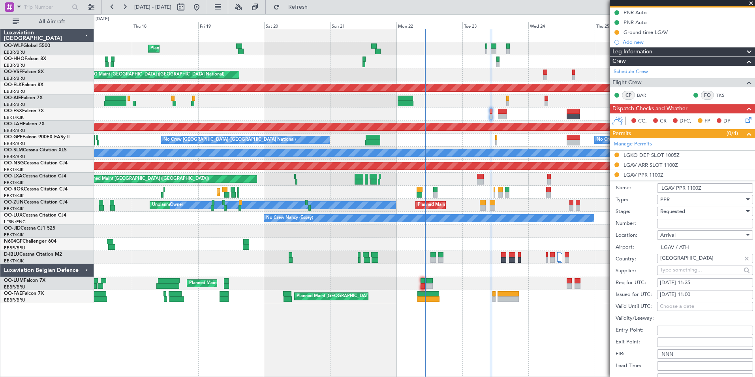
click at [698, 291] on div "[DATE] 11:00" at bounding box center [705, 295] width 90 height 8
select select "9"
select select "2025"
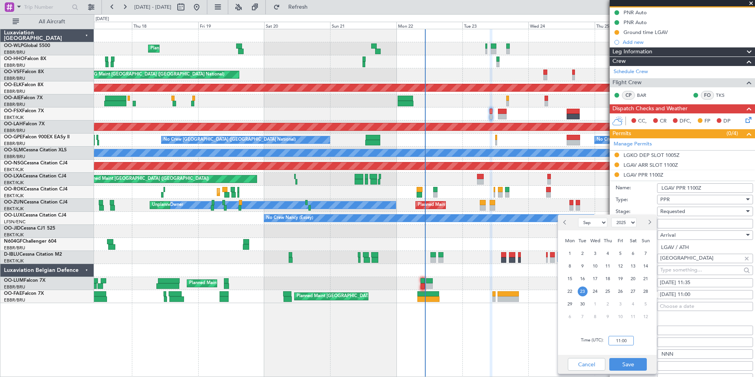
click at [625, 342] on input "11:00" at bounding box center [621, 340] width 25 height 9
type input "11:35"
click at [627, 364] on button "Save" at bounding box center [628, 364] width 38 height 13
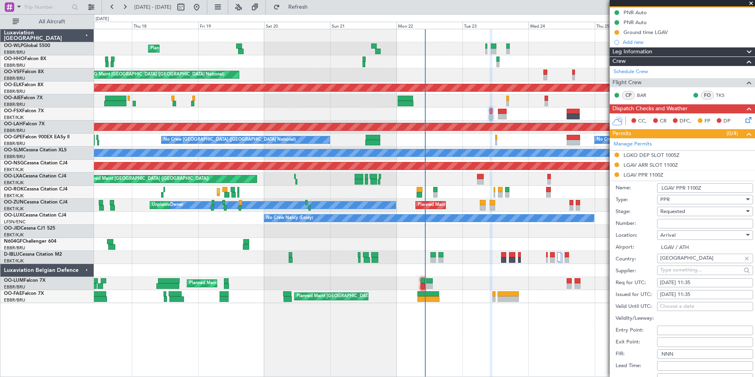
click at [669, 220] on input "Number:" at bounding box center [705, 223] width 96 height 9
paste input "LGAVAKRV0063F0"
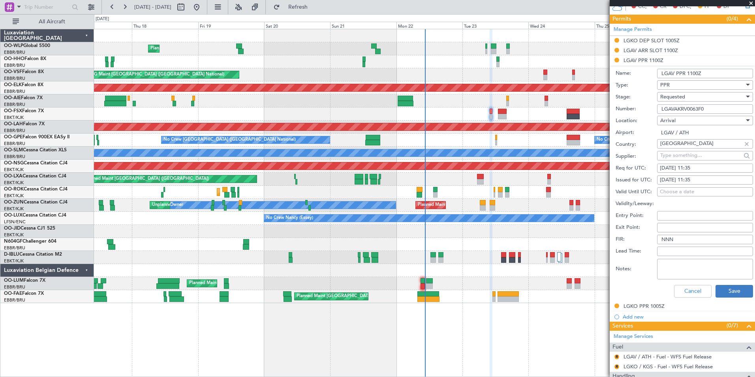
scroll to position [197, 0]
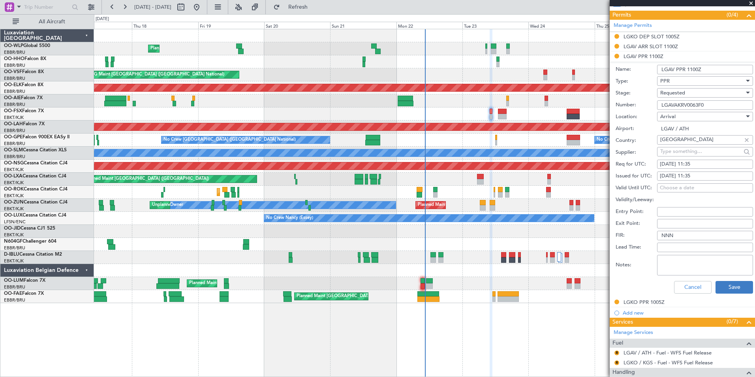
type input "LGAVAKRV0063F0"
click at [726, 284] on button "Save" at bounding box center [735, 287] width 38 height 13
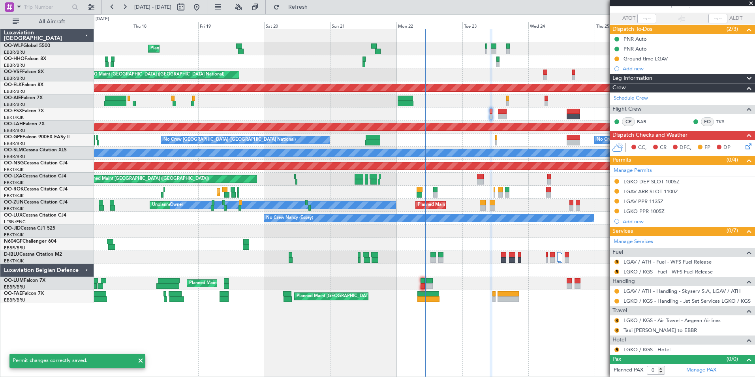
scroll to position [52, 0]
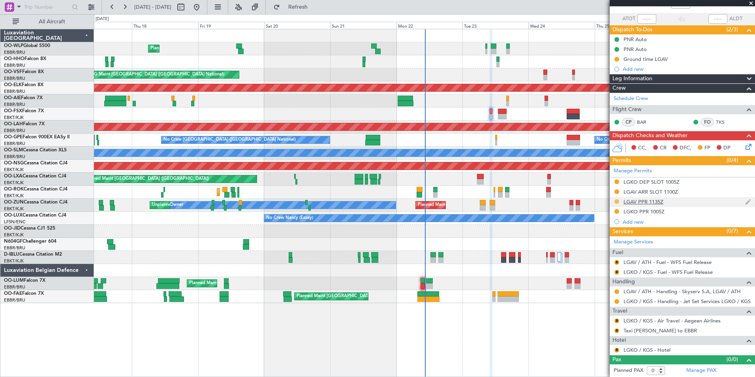
click at [618, 199] on button at bounding box center [616, 201] width 5 height 5
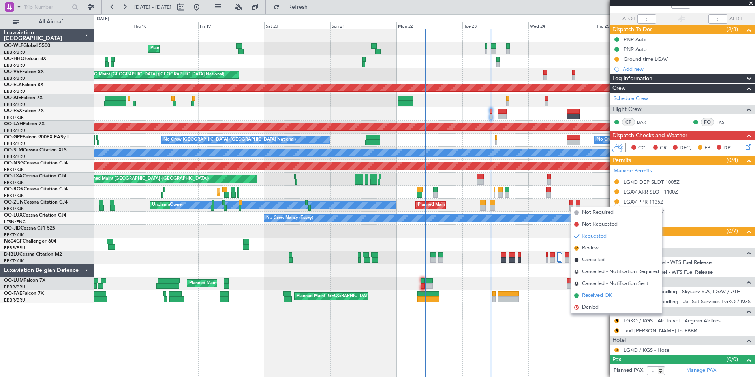
click at [601, 295] on span "Received OK" at bounding box center [597, 295] width 30 height 8
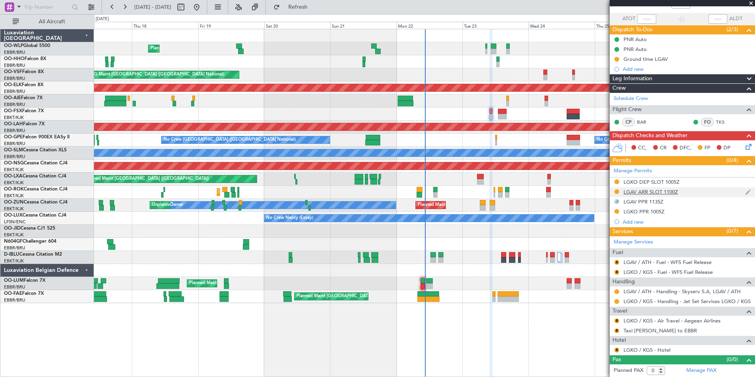
click at [642, 193] on div "LGAV ARR SLOT 1100Z" at bounding box center [651, 191] width 54 height 7
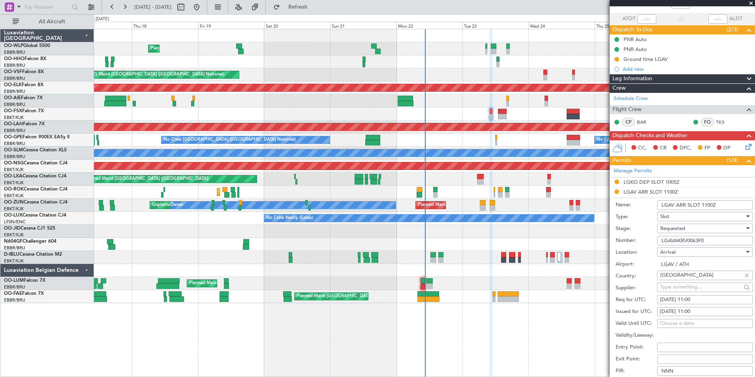
scroll to position [171, 0]
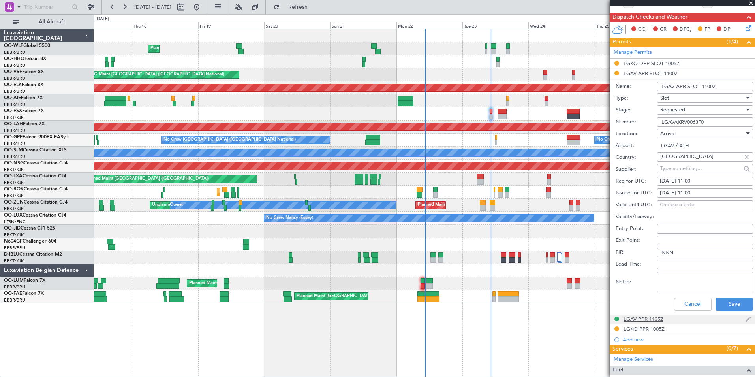
click at [654, 318] on div "LGAV PPR 1135Z" at bounding box center [644, 319] width 40 height 7
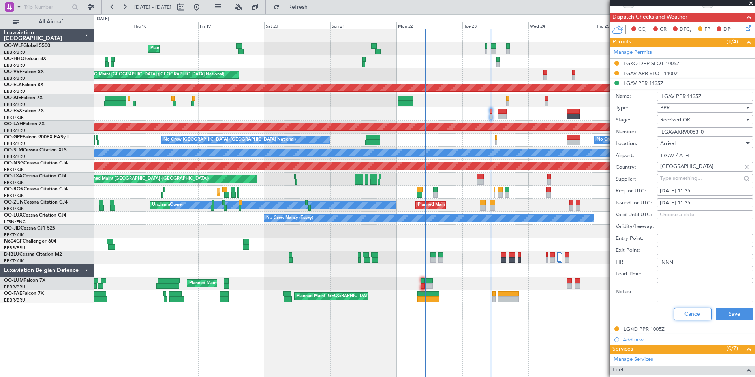
click at [679, 314] on button "Cancel" at bounding box center [693, 314] width 38 height 13
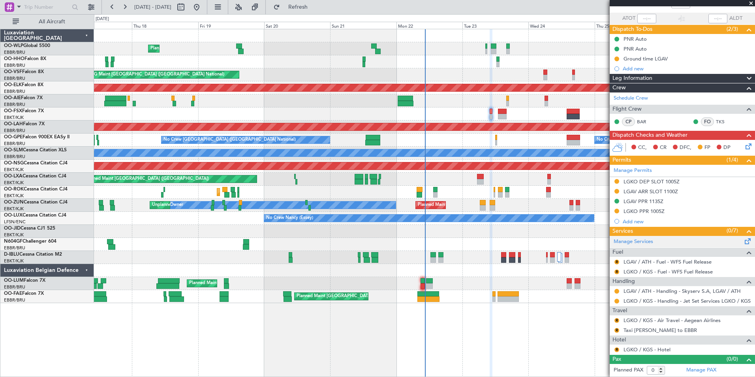
scroll to position [52, 0]
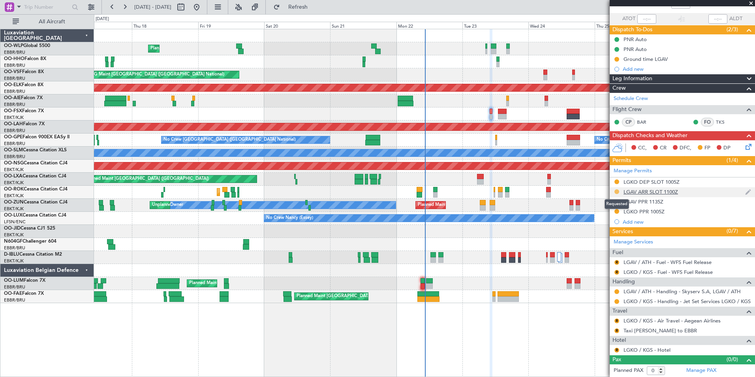
click at [616, 191] on button at bounding box center [616, 191] width 5 height 5
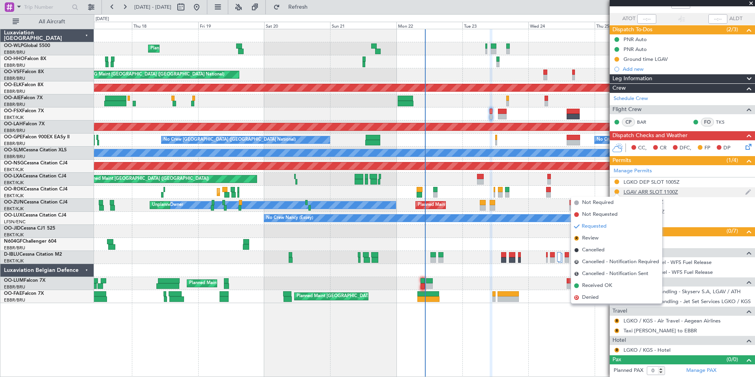
click at [663, 188] on div "LGAV ARR SLOT 1100Z" at bounding box center [651, 191] width 54 height 7
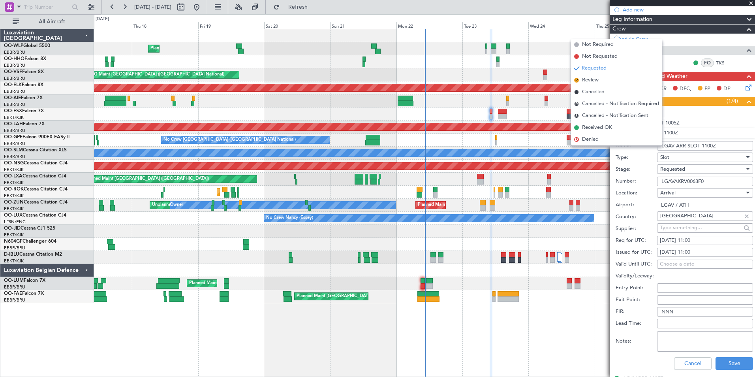
scroll to position [210, 0]
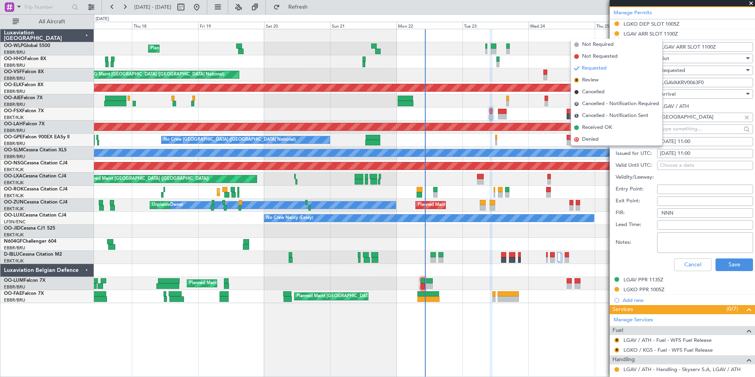
click at [699, 141] on div "[DATE] 11:00" at bounding box center [705, 142] width 90 height 8
select select "9"
select select "2025"
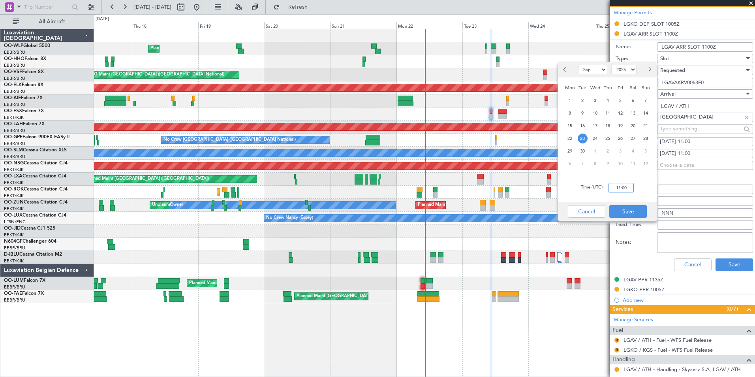
click at [619, 186] on input "11:00" at bounding box center [621, 187] width 25 height 9
type input "11:35"
click at [632, 217] on button "Save" at bounding box center [628, 211] width 38 height 13
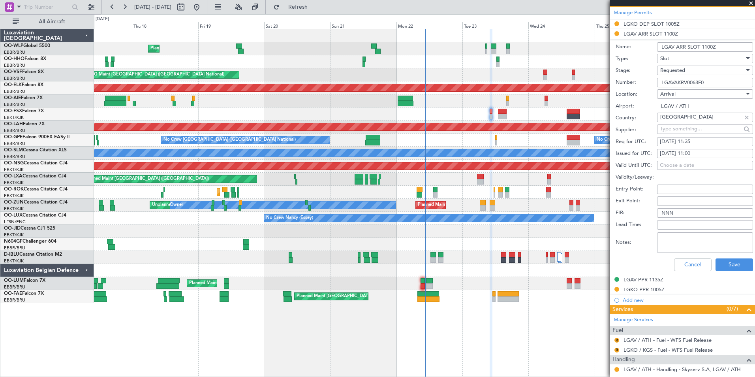
click at [688, 154] on div "[DATE] 11:00" at bounding box center [705, 154] width 90 height 8
select select "9"
select select "2025"
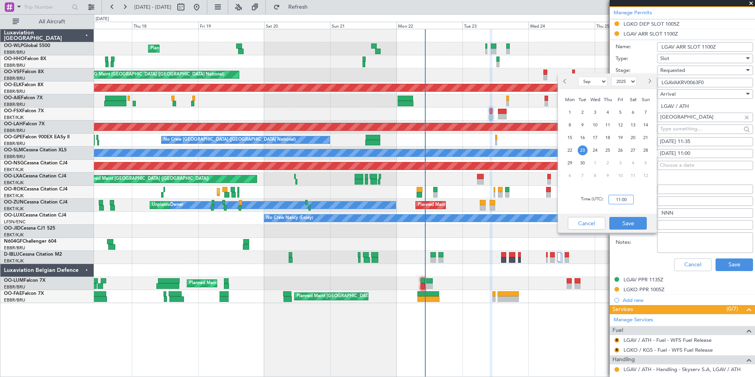
click at [617, 199] on input "11:00" at bounding box center [621, 199] width 25 height 9
type input "11:35"
click at [637, 225] on button "Save" at bounding box center [628, 223] width 38 height 13
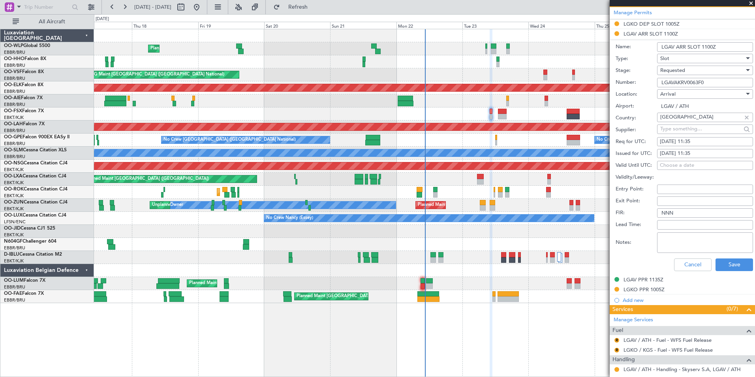
click at [684, 71] on span "Requested" at bounding box center [672, 70] width 25 height 7
click at [682, 132] on span "Received OK" at bounding box center [702, 130] width 83 height 12
click at [724, 264] on button "Save" at bounding box center [735, 264] width 38 height 13
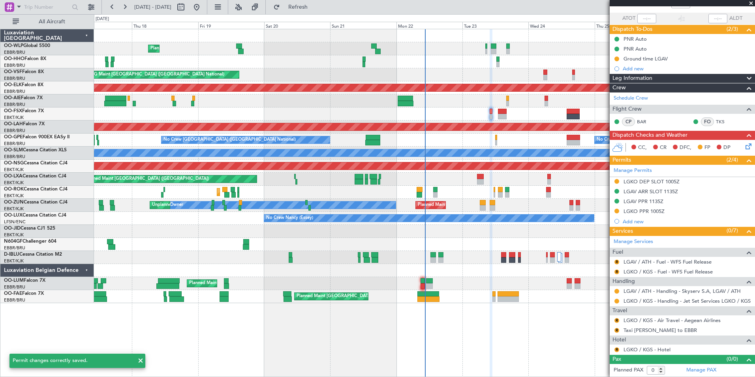
scroll to position [52, 0]
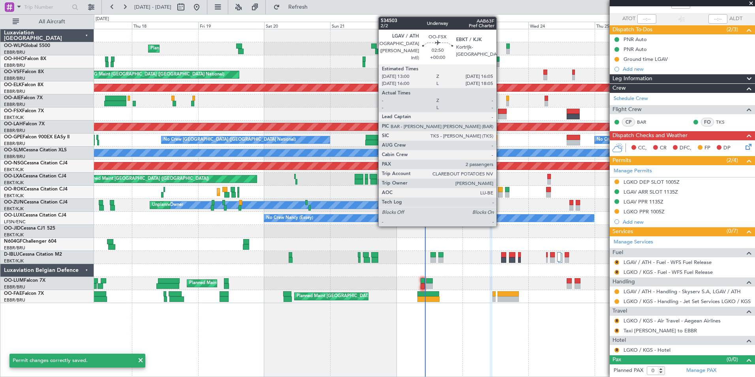
click at [500, 112] on div at bounding box center [502, 112] width 9 height 6
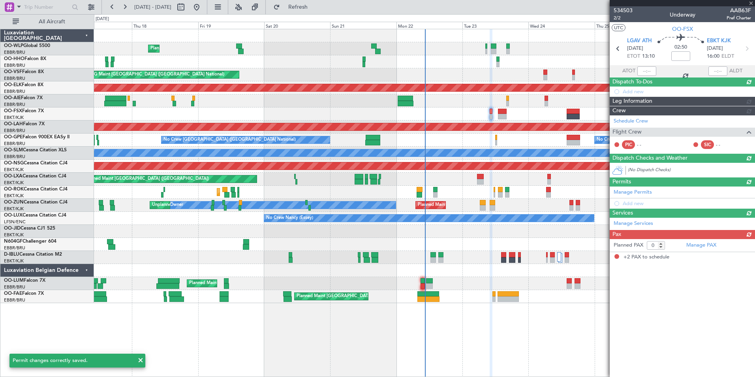
type input "2"
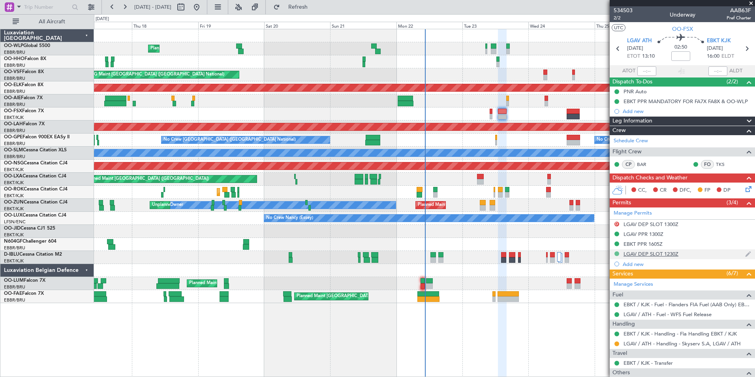
click at [616, 252] on button at bounding box center [616, 253] width 5 height 5
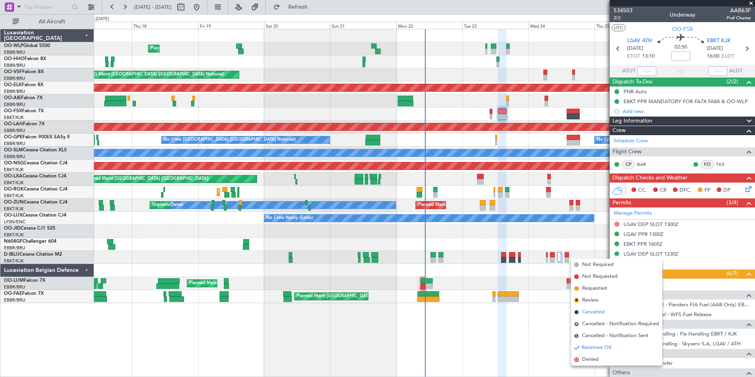
click at [596, 312] on span "Cancelled" at bounding box center [593, 312] width 23 height 8
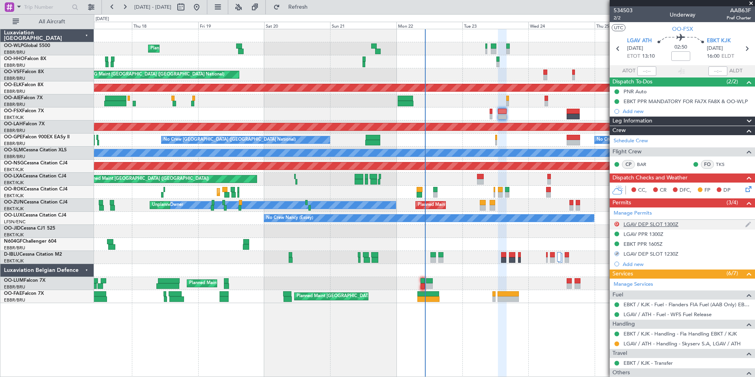
click at [646, 225] on div "LGAV DEP SLOT 1300Z" at bounding box center [651, 224] width 55 height 7
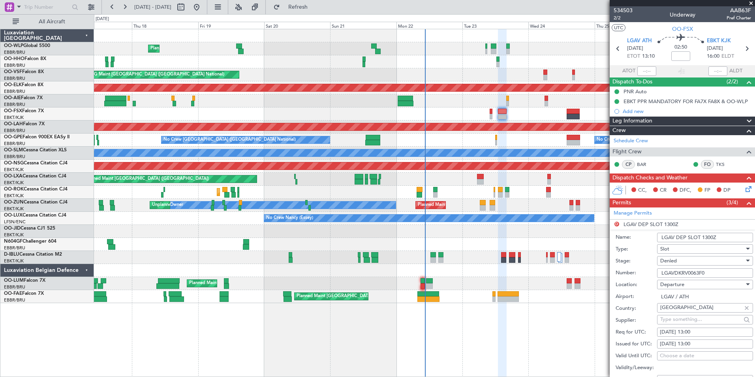
click at [701, 331] on div "[DATE] 13:00" at bounding box center [705, 332] width 90 height 8
select select "8"
select select "2025"
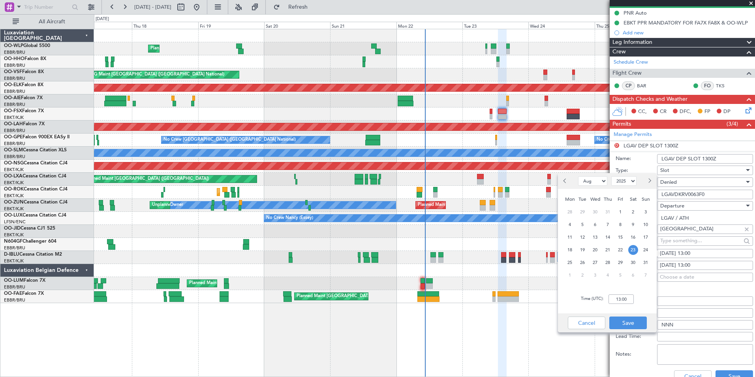
scroll to position [79, 0]
drag, startPoint x: 606, startPoint y: 294, endPoint x: 608, endPoint y: 303, distance: 9.3
click at [606, 296] on div "Time (UTC): 13:00" at bounding box center [607, 299] width 99 height 28
click at [614, 300] on input "13:00" at bounding box center [621, 298] width 25 height 9
click at [616, 295] on input "01:30" at bounding box center [621, 298] width 25 height 9
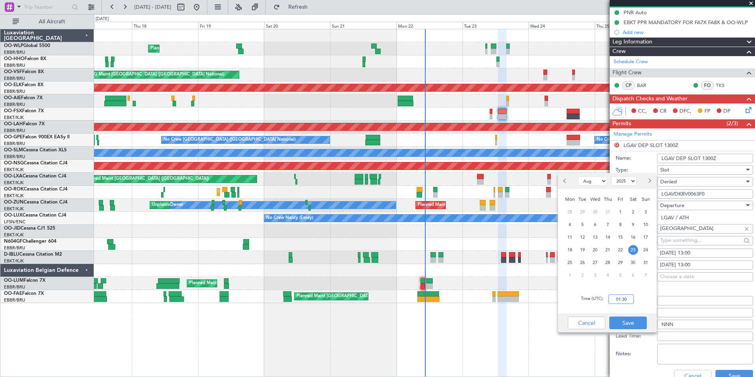
click at [616, 295] on input "01:30" at bounding box center [621, 298] width 25 height 9
type input "13:05"
click at [629, 323] on button "Save" at bounding box center [628, 322] width 38 height 13
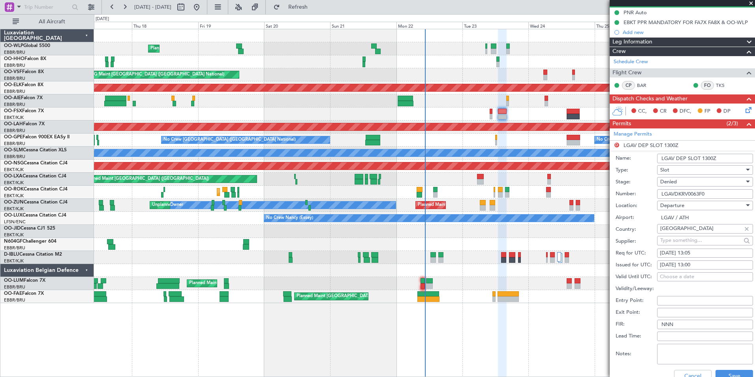
click at [696, 264] on div "[DATE] 13:00" at bounding box center [705, 265] width 90 height 8
select select "8"
select select "2025"
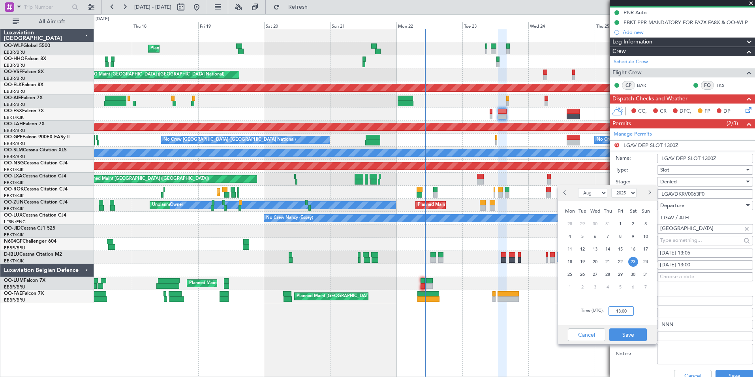
click at [619, 311] on input "13:00" at bounding box center [621, 310] width 25 height 9
type input "13:05"
click at [629, 337] on button "Save" at bounding box center [628, 334] width 38 height 13
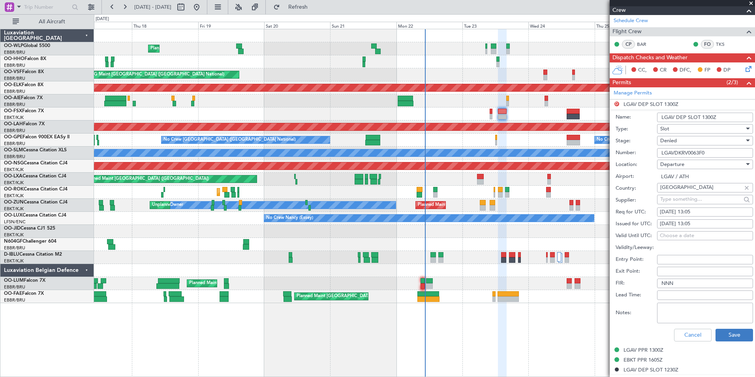
scroll to position [158, 0]
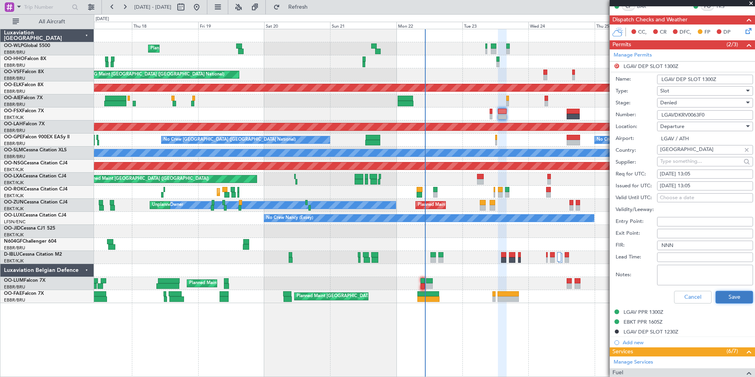
click at [727, 297] on button "Save" at bounding box center [735, 297] width 38 height 13
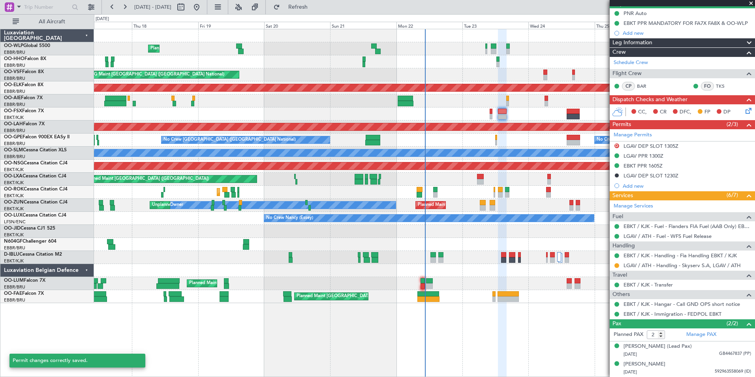
scroll to position [78, 0]
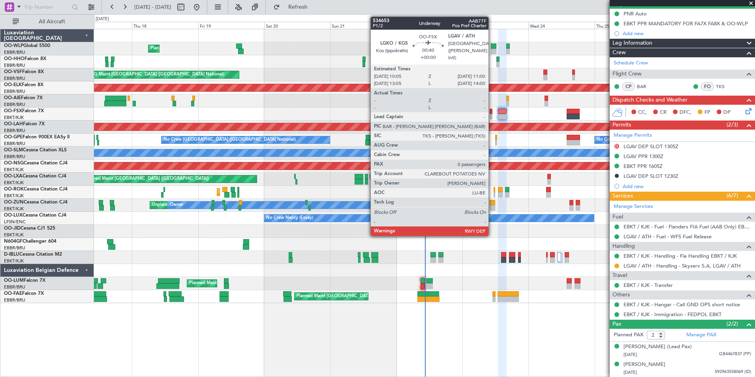
click at [491, 114] on div at bounding box center [491, 117] width 3 height 6
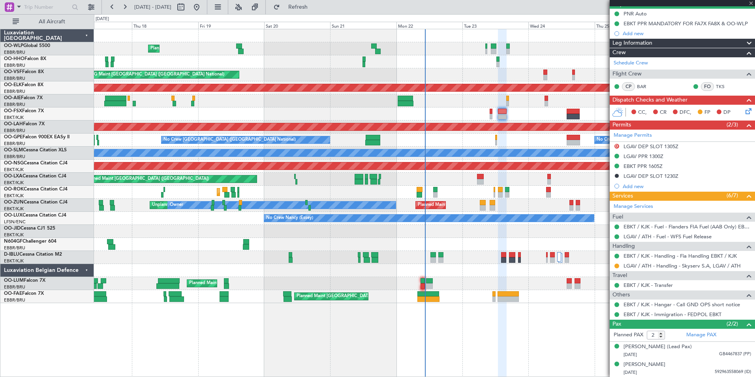
type input "0"
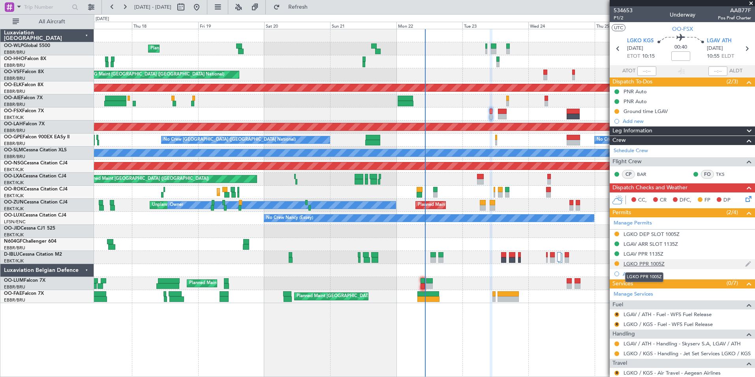
click at [637, 266] on div "LGKO PPR 1005Z" at bounding box center [644, 263] width 41 height 7
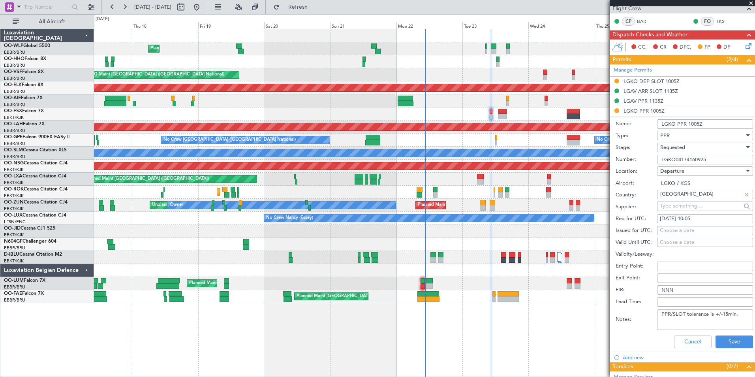
scroll to position [158, 0]
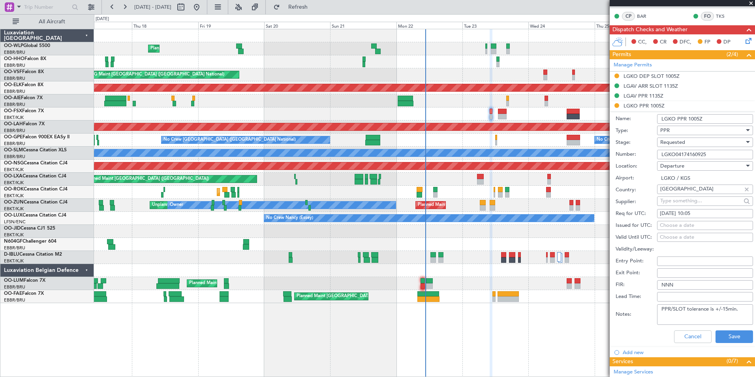
click at [695, 212] on div "[DATE] 10:05" at bounding box center [705, 214] width 90 height 8
select select "9"
select select "2025"
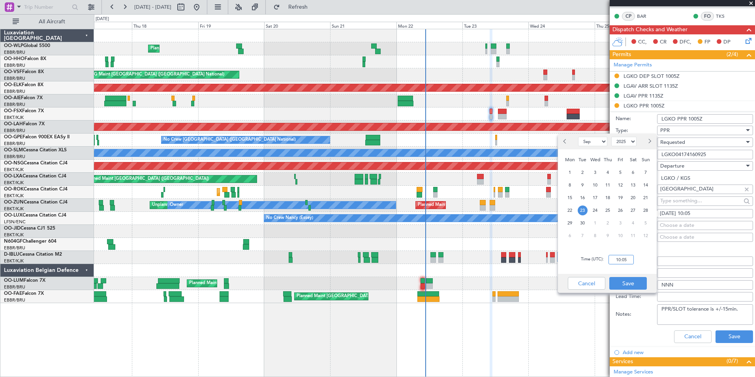
click at [628, 261] on input "10:05" at bounding box center [621, 259] width 25 height 9
type input "11:05"
click at [625, 284] on button "Save" at bounding box center [628, 283] width 38 height 13
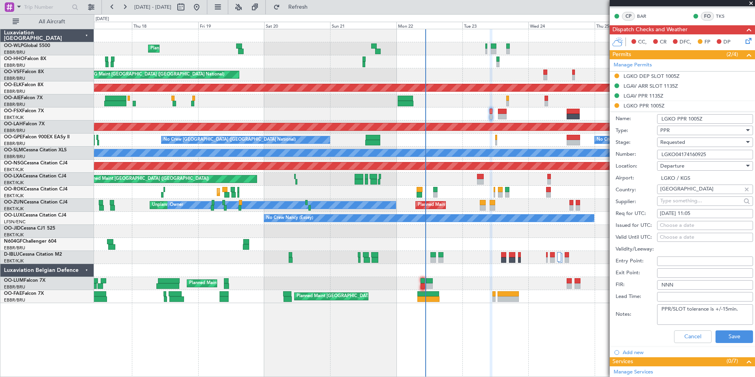
click at [697, 212] on div "[DATE] 11:05" at bounding box center [705, 214] width 90 height 8
select select "9"
select select "2025"
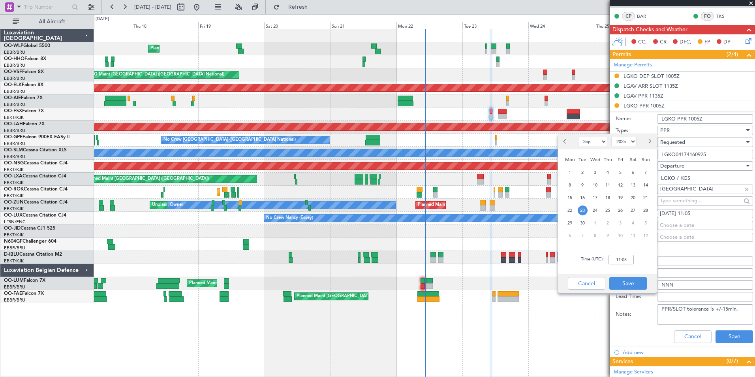
click at [619, 265] on div "Time (UTC): 11:05" at bounding box center [607, 259] width 99 height 28
click at [620, 259] on input "11:05" at bounding box center [621, 259] width 25 height 9
type input "10:50"
click at [622, 278] on button "Save" at bounding box center [628, 283] width 38 height 13
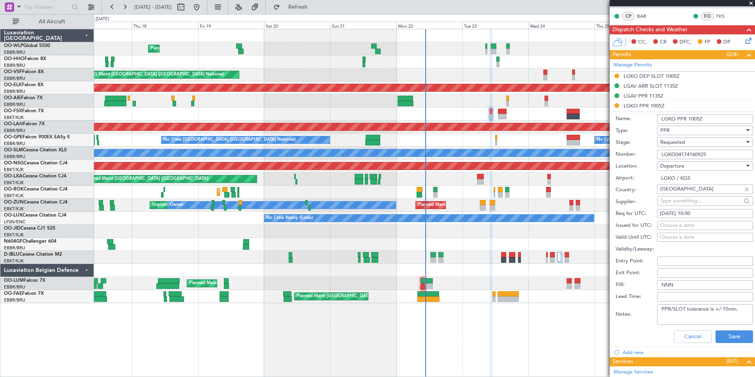
click at [683, 142] on span "Requested" at bounding box center [672, 142] width 25 height 7
click at [686, 205] on span "Received OK" at bounding box center [702, 202] width 83 height 12
click at [727, 335] on button "Save" at bounding box center [735, 336] width 38 height 13
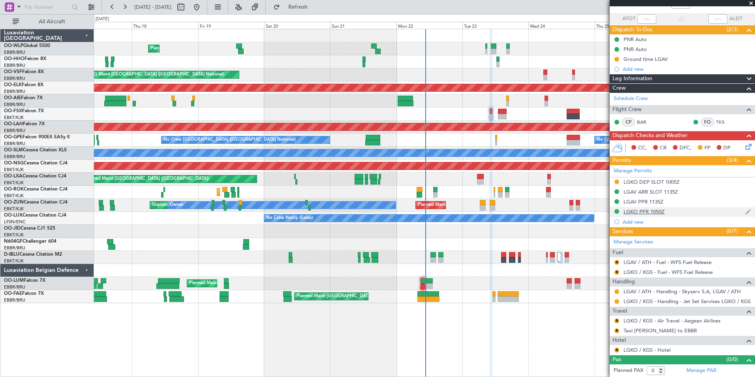
scroll to position [0, 0]
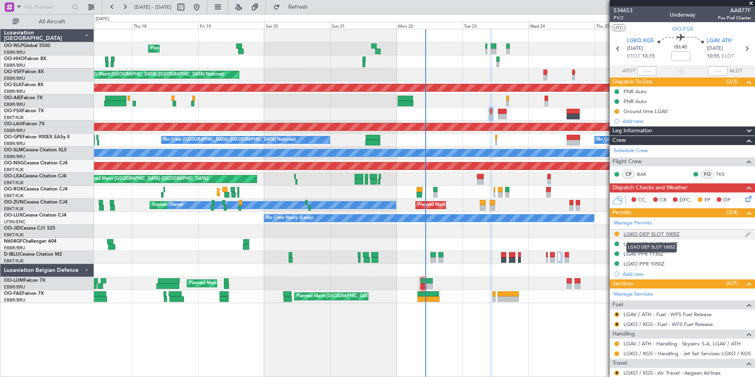
click at [637, 231] on div "LGKO DEP SLOT 1005Z" at bounding box center [652, 234] width 56 height 7
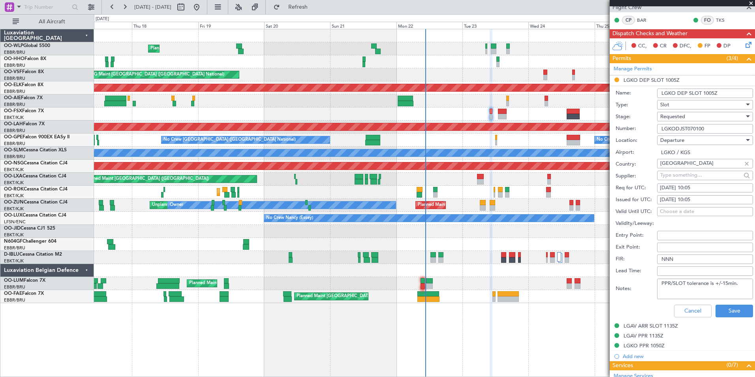
scroll to position [158, 0]
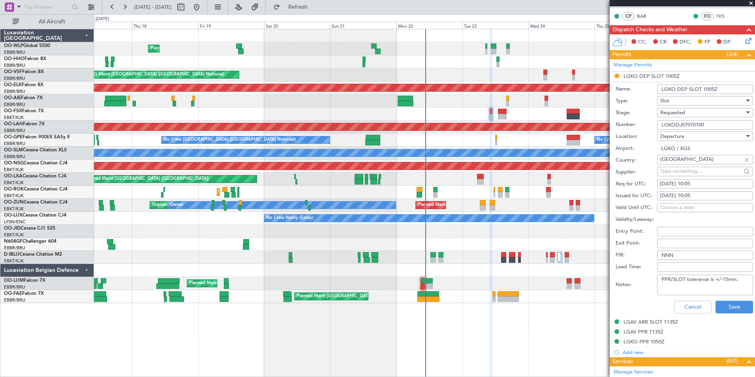
click at [698, 178] on div "Req for UTC: [DATE] 10:05" at bounding box center [684, 184] width 137 height 12
click at [694, 186] on div "[DATE] 10:05" at bounding box center [705, 184] width 90 height 8
select select "9"
select select "2025"
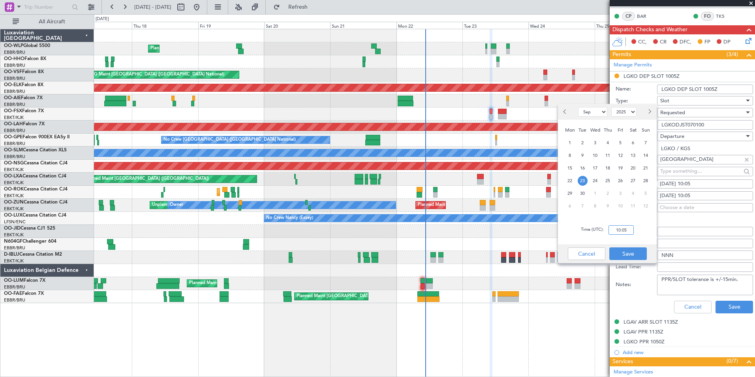
click at [613, 231] on input "10:05" at bounding box center [621, 229] width 25 height 9
type input "10:50"
click at [625, 253] on button "Save" at bounding box center [628, 253] width 38 height 13
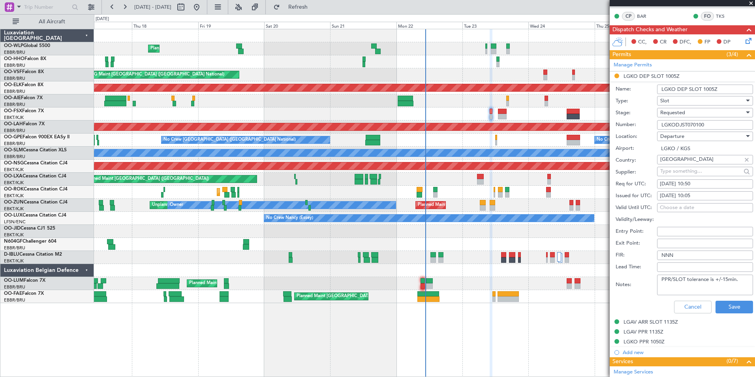
click at [695, 194] on div "[DATE] 10:05" at bounding box center [705, 196] width 90 height 8
select select "9"
select select "2025"
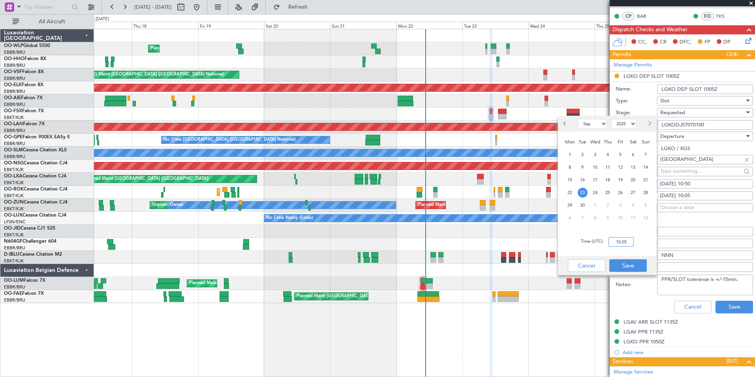
click at [622, 242] on input "10:05" at bounding box center [621, 241] width 25 height 9
type input "10:50"
click at [636, 263] on button "Save" at bounding box center [628, 265] width 38 height 13
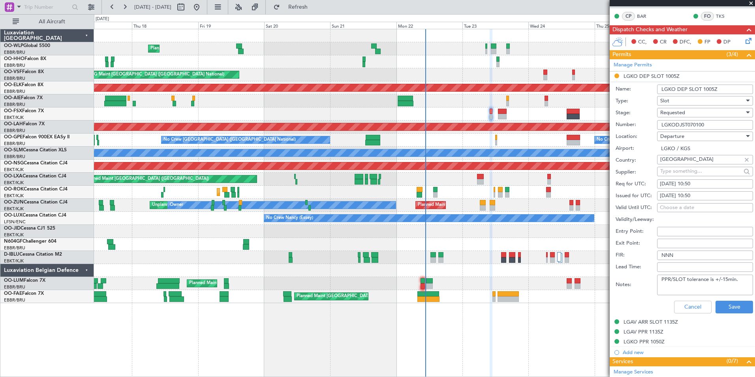
click at [678, 111] on span "Requested" at bounding box center [672, 112] width 25 height 7
click at [682, 165] on span "Requested" at bounding box center [702, 160] width 83 height 12
click at [682, 113] on span "Requested" at bounding box center [672, 112] width 25 height 7
click at [678, 165] on span "Requested" at bounding box center [702, 160] width 83 height 12
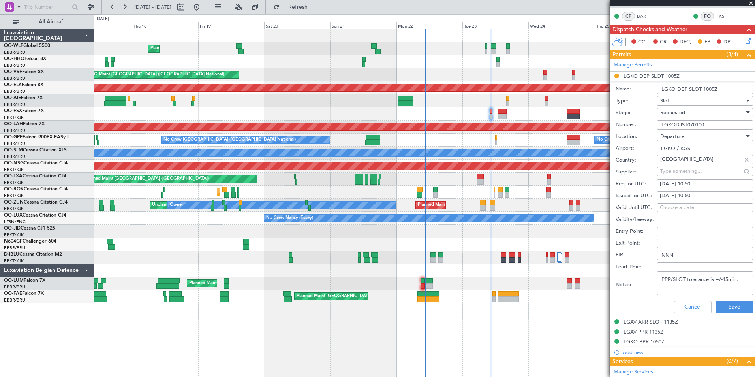
click at [687, 113] on div "Requested" at bounding box center [702, 113] width 84 height 12
click at [682, 168] on span "Received OK" at bounding box center [702, 172] width 83 height 12
click at [718, 306] on button "Save" at bounding box center [735, 307] width 38 height 13
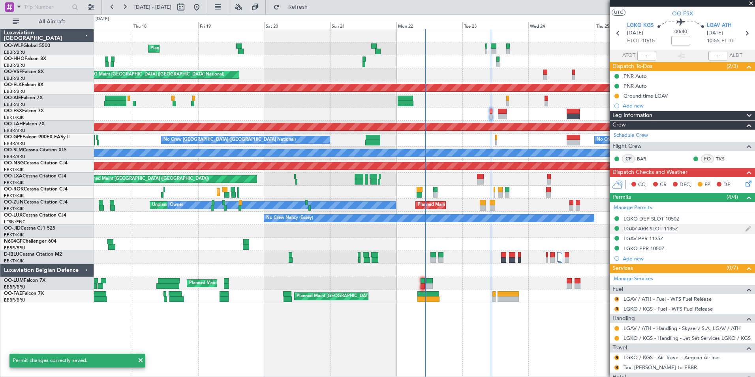
scroll to position [0, 0]
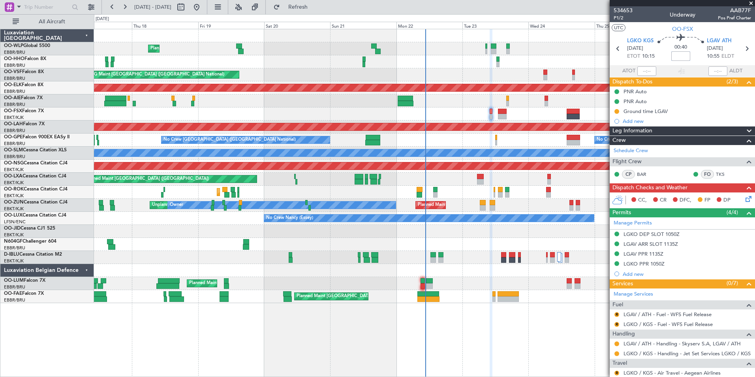
click at [682, 60] on input at bounding box center [680, 55] width 19 height 9
click at [577, 53] on div "Planned Maint Liege" at bounding box center [424, 48] width 661 height 13
type input "-00:10"
click at [668, 234] on div "LGKO DEP SLOT 1050Z" at bounding box center [652, 234] width 56 height 7
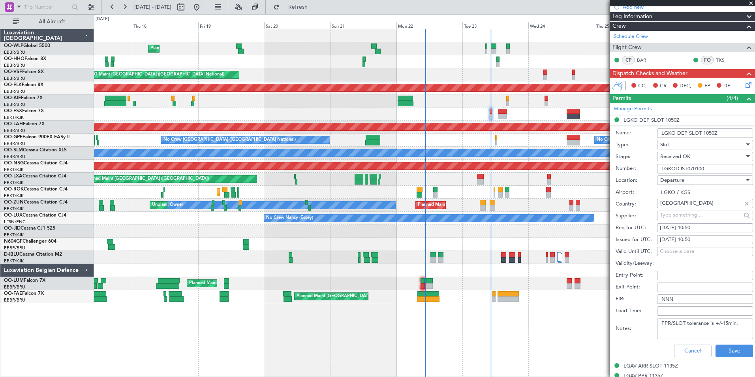
scroll to position [118, 0]
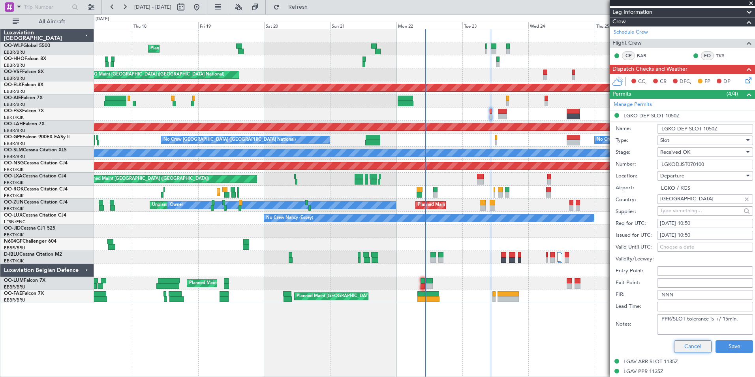
click at [688, 348] on button "Cancel" at bounding box center [693, 346] width 38 height 13
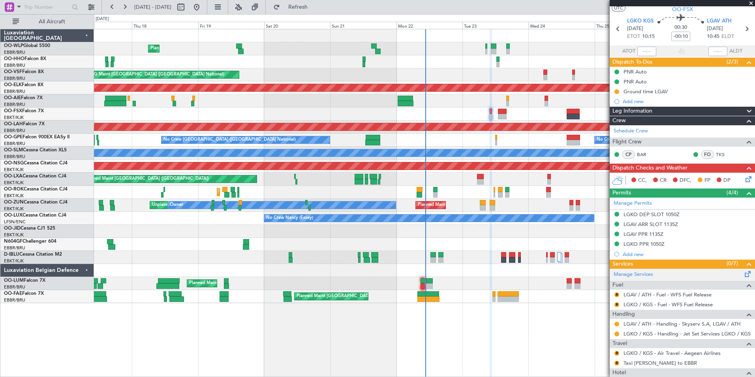
scroll to position [0, 0]
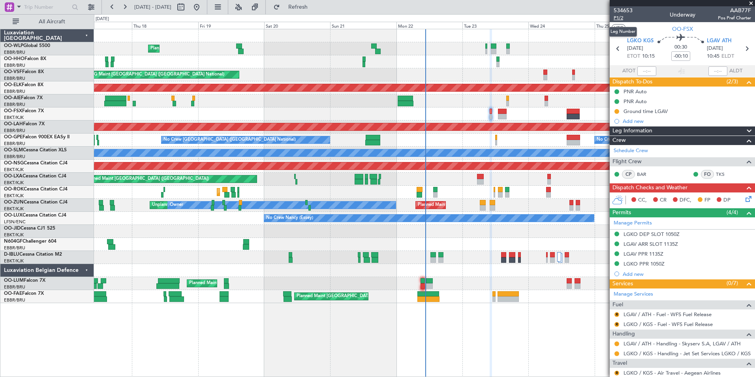
click at [620, 16] on span "P1/2" at bounding box center [623, 18] width 19 height 7
click at [315, 5] on span "Refresh" at bounding box center [298, 7] width 33 height 6
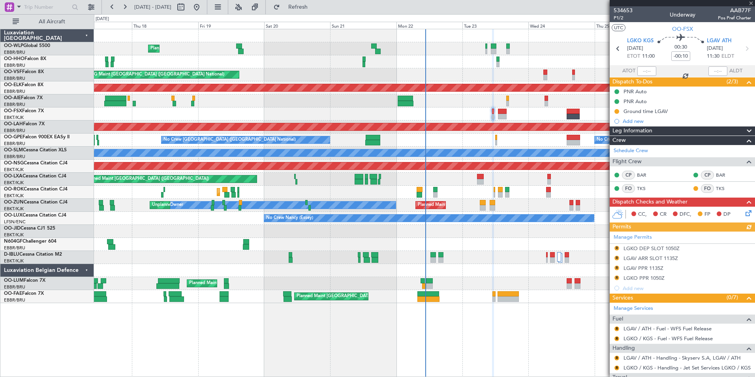
click at [617, 248] on div "Manage Permits R LGKO DEP SLOT 1050Z R LGAV ARR SLOT 1135Z R LGAV PPR 1135Z R L…" at bounding box center [682, 262] width 145 height 62
click at [617, 248] on button "R" at bounding box center [616, 248] width 5 height 5
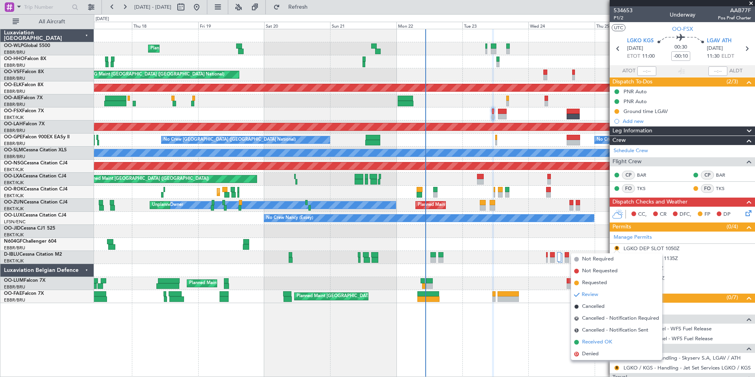
click at [596, 341] on span "Received OK" at bounding box center [597, 342] width 30 height 8
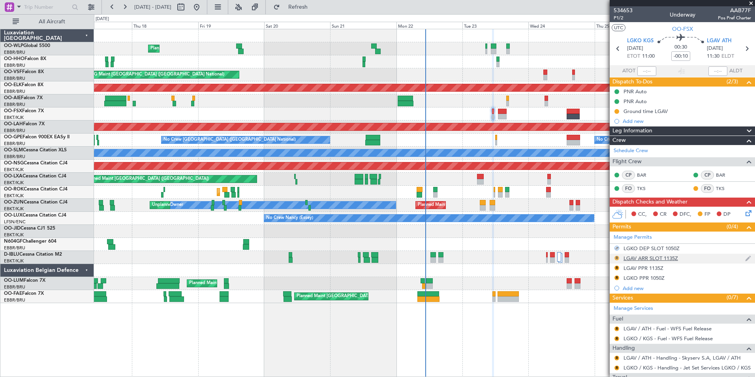
click at [616, 255] on button "R" at bounding box center [616, 257] width 5 height 5
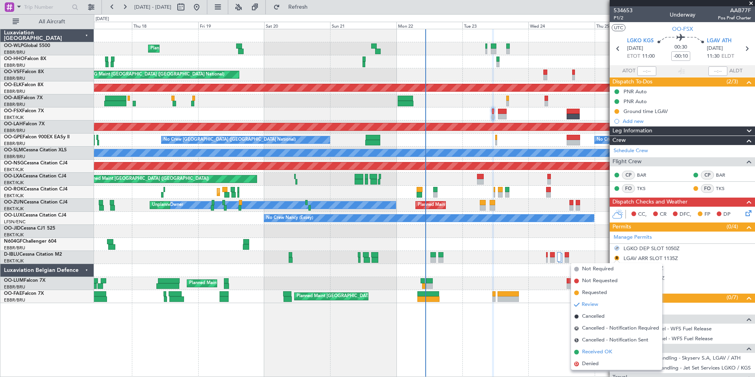
click at [604, 348] on span "Received OK" at bounding box center [597, 352] width 30 height 8
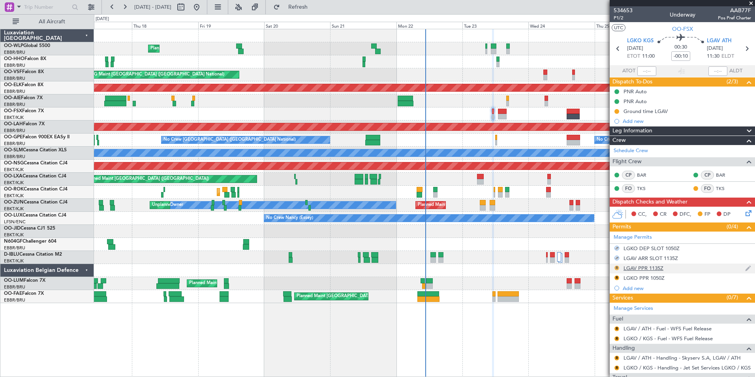
click at [616, 267] on button "R" at bounding box center [616, 267] width 5 height 5
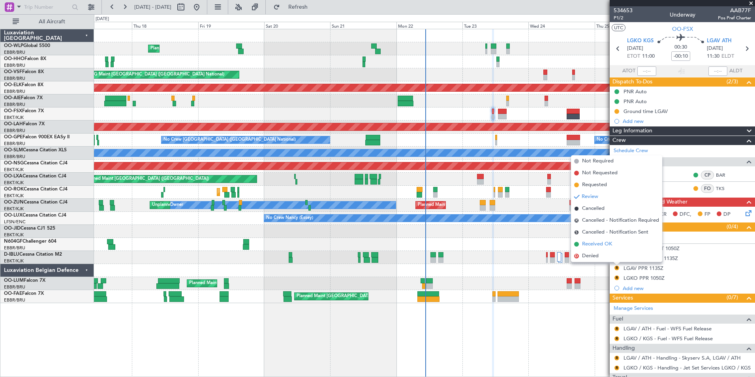
click at [594, 239] on li "Received OK" at bounding box center [616, 244] width 91 height 12
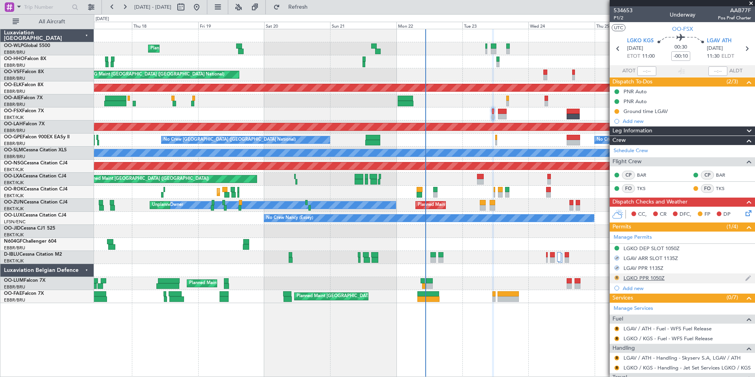
click at [616, 275] on button "R" at bounding box center [616, 277] width 5 height 5
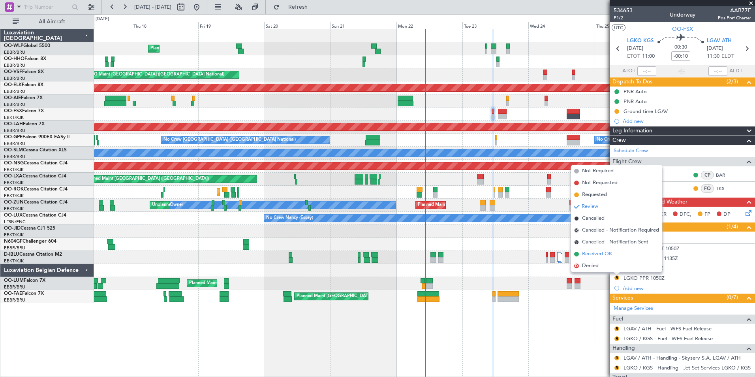
click at [595, 255] on span "Received OK" at bounding box center [597, 254] width 30 height 8
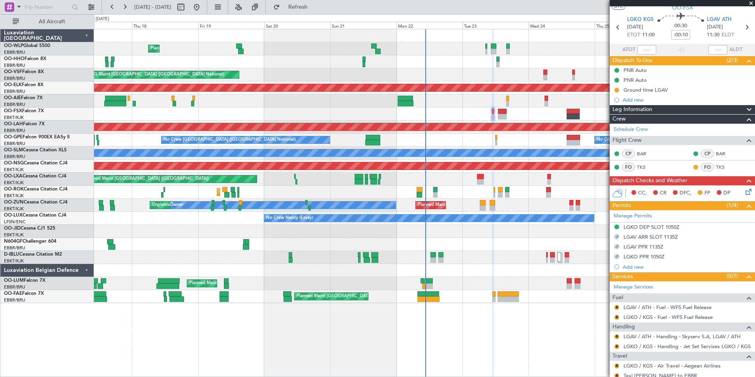
scroll to position [66, 0]
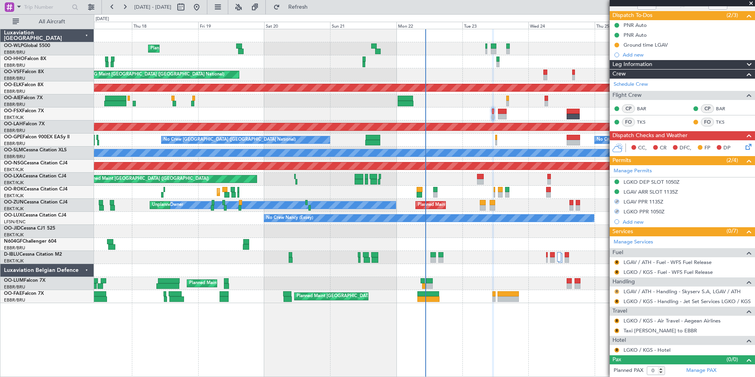
click at [618, 291] on button "R" at bounding box center [616, 291] width 5 height 5
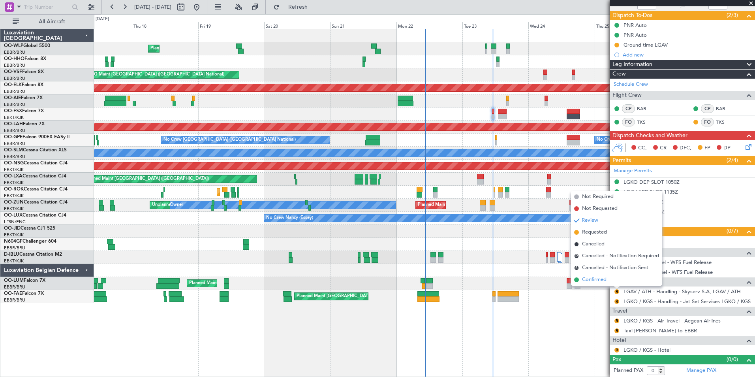
click at [597, 280] on span "Confirmed" at bounding box center [594, 280] width 24 height 8
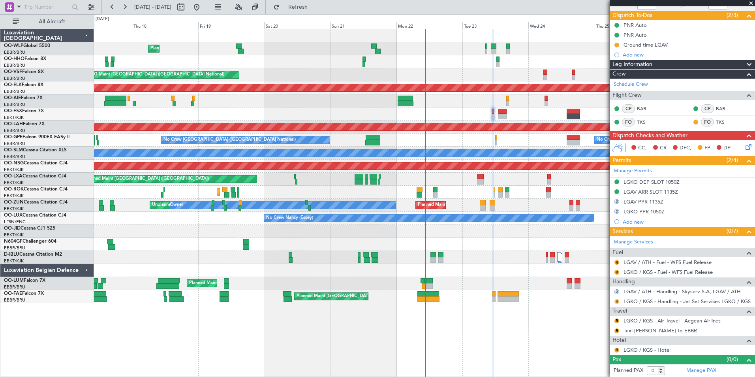
click at [616, 302] on button "R" at bounding box center [616, 301] width 5 height 5
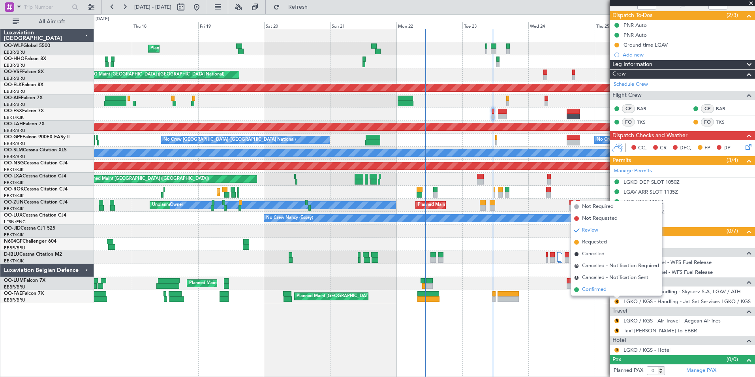
click at [601, 292] on span "Confirmed" at bounding box center [594, 290] width 24 height 8
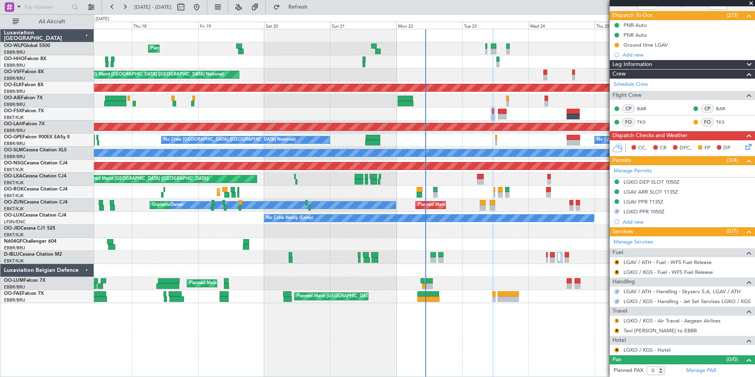
click at [617, 319] on button "R" at bounding box center [616, 320] width 5 height 5
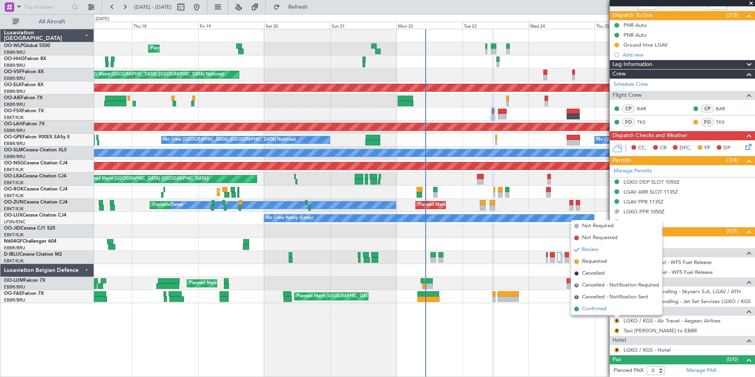
click at [597, 306] on span "Confirmed" at bounding box center [594, 309] width 24 height 8
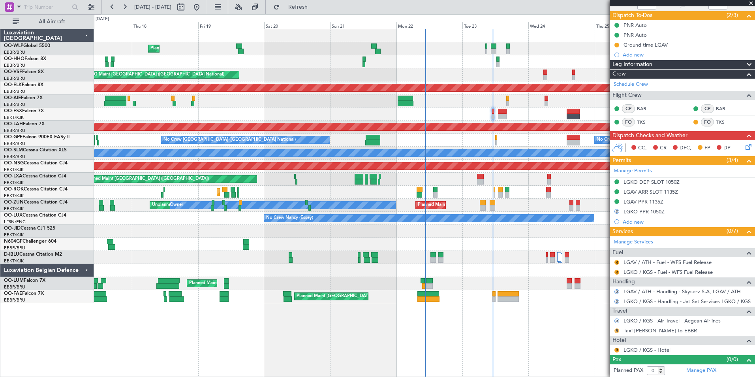
click at [617, 329] on button "R" at bounding box center [616, 330] width 5 height 5
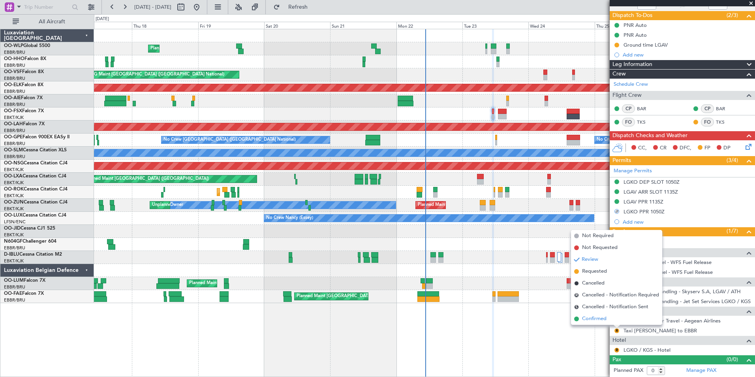
click at [601, 316] on span "Confirmed" at bounding box center [594, 319] width 24 height 8
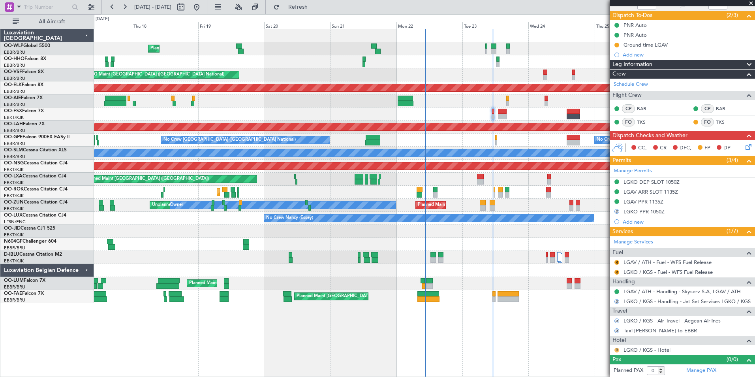
click at [616, 350] on button "R" at bounding box center [616, 350] width 5 height 5
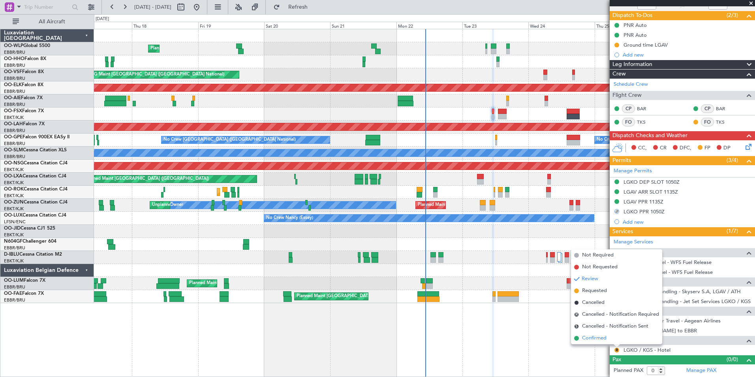
click at [597, 340] on span "Confirmed" at bounding box center [594, 338] width 24 height 8
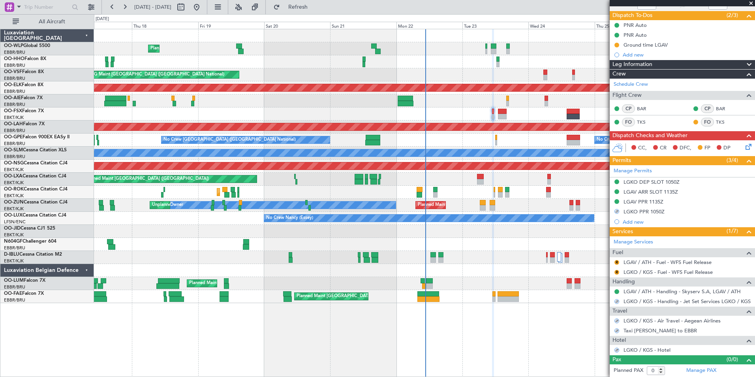
scroll to position [0, 0]
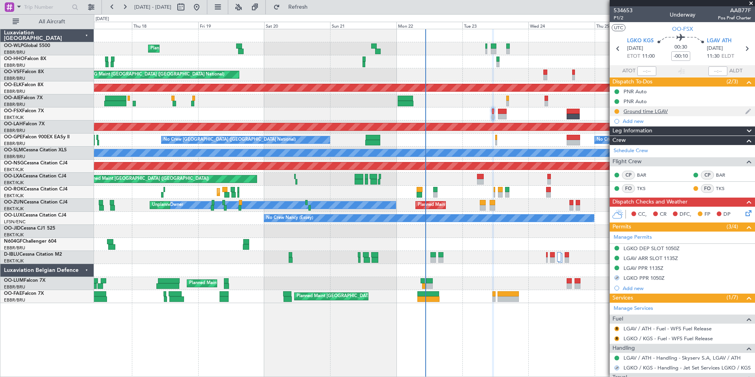
click at [649, 115] on div "Ground time LGAV" at bounding box center [682, 111] width 145 height 10
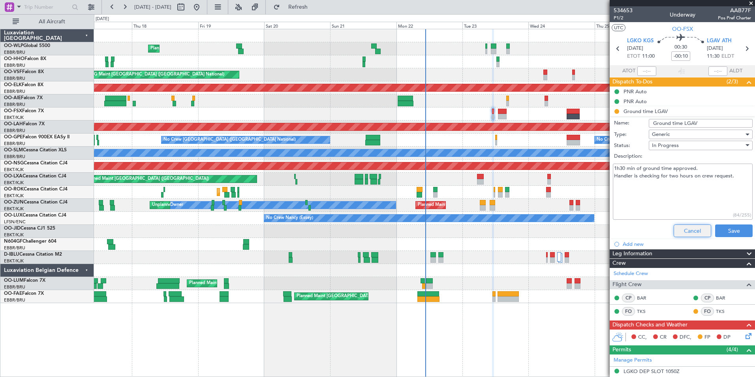
click at [682, 232] on button "Cancel" at bounding box center [693, 230] width 38 height 13
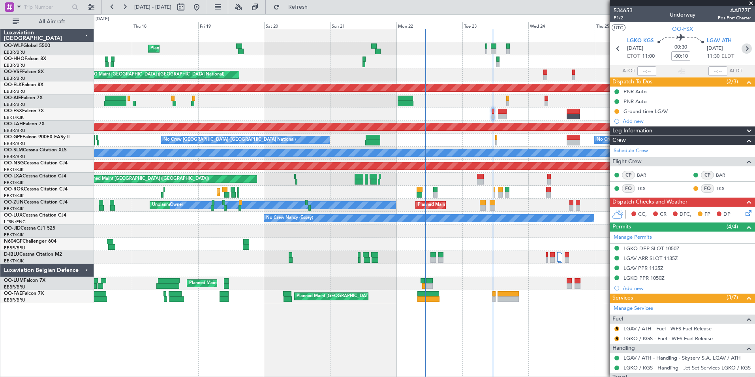
click at [742, 48] on icon at bounding box center [747, 48] width 10 height 10
type input "2"
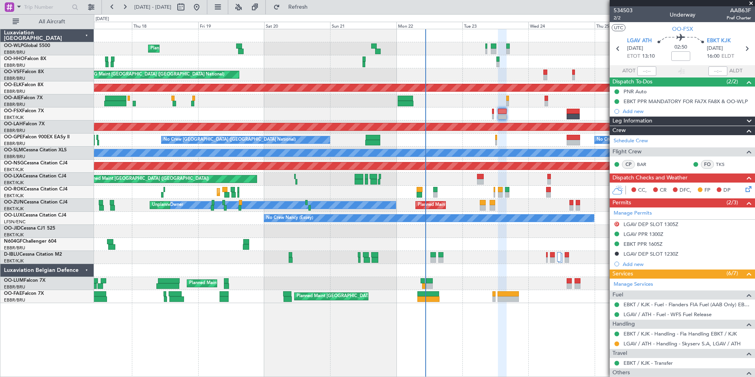
click at [618, 226] on mat-tooltip-component "Denied" at bounding box center [617, 236] width 28 height 21
click at [617, 226] on mat-tooltip-component "Denied" at bounding box center [617, 236] width 28 height 21
click at [617, 223] on button "D" at bounding box center [616, 224] width 5 height 5
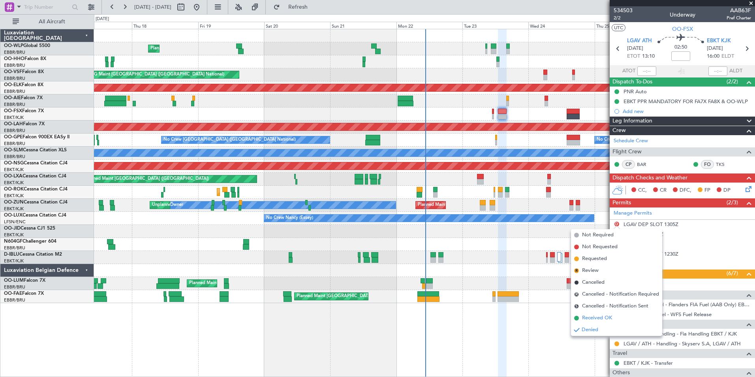
click at [609, 317] on span "Received OK" at bounding box center [597, 318] width 30 height 8
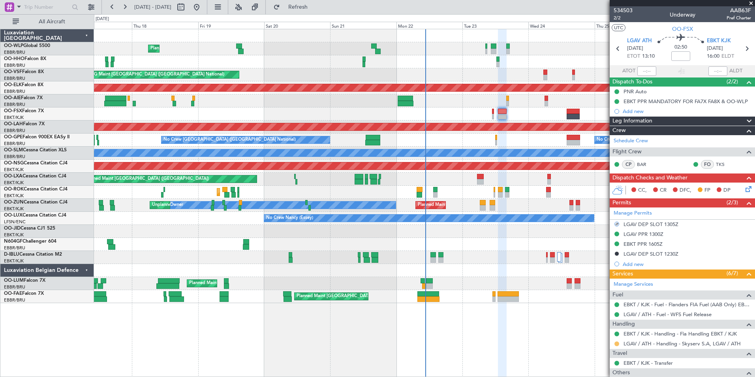
click at [616, 343] on button at bounding box center [616, 343] width 5 height 5
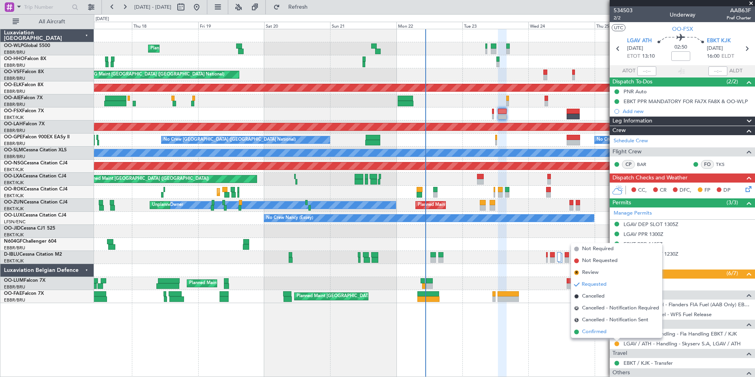
click at [605, 332] on span "Confirmed" at bounding box center [594, 332] width 24 height 8
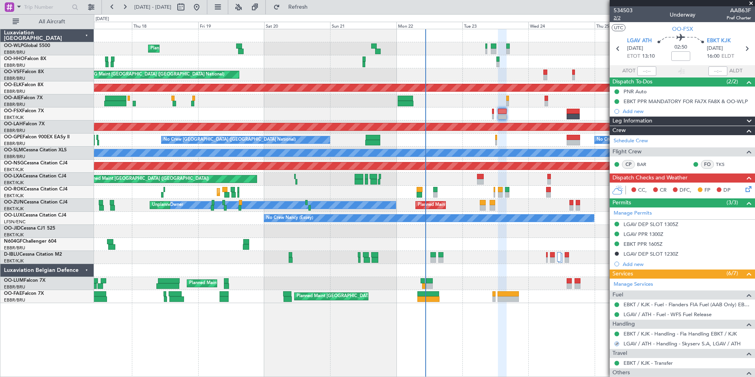
click at [615, 20] on span "2/2" at bounding box center [623, 18] width 19 height 7
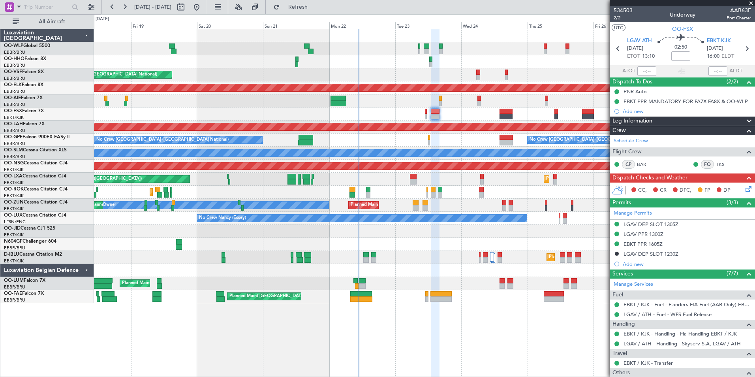
click at [188, 123] on div "Planned Maint Liege AOG Maint Brussels (Brussels National) Planned Maint Kortri…" at bounding box center [424, 166] width 661 height 274
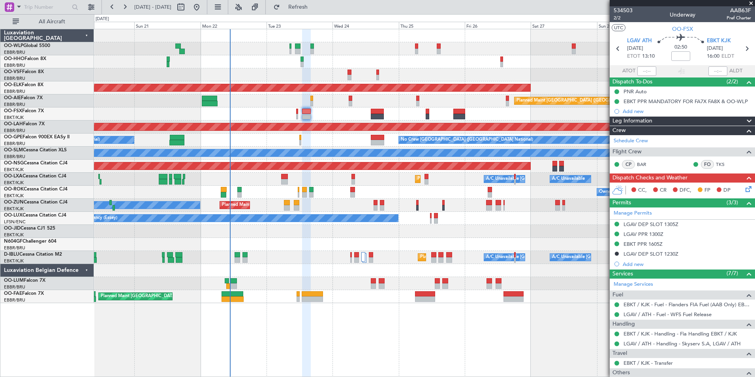
click at [169, 137] on div "Planned Maint Liege AOG Maint Brussels (Brussels National) Planned Maint Kortri…" at bounding box center [424, 166] width 661 height 274
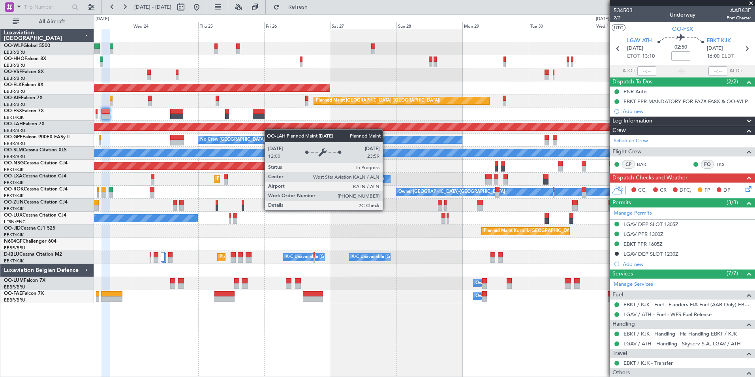
click at [147, 124] on div "Planned Maint [PERSON_NAME]-[GEOGRAPHIC_DATA][PERSON_NAME] ([GEOGRAPHIC_DATA][P…" at bounding box center [424, 126] width 661 height 13
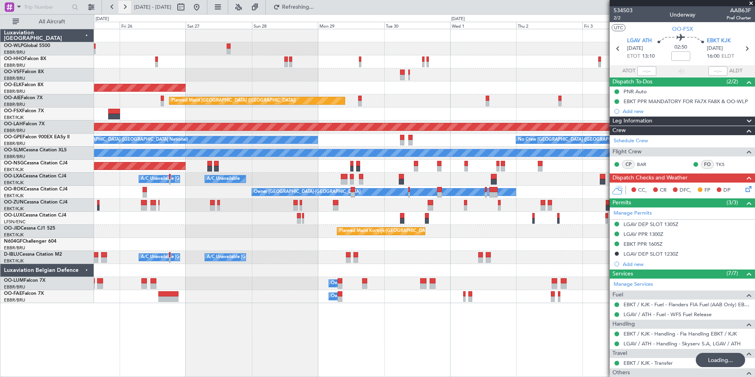
click at [120, 4] on button at bounding box center [124, 7] width 13 height 13
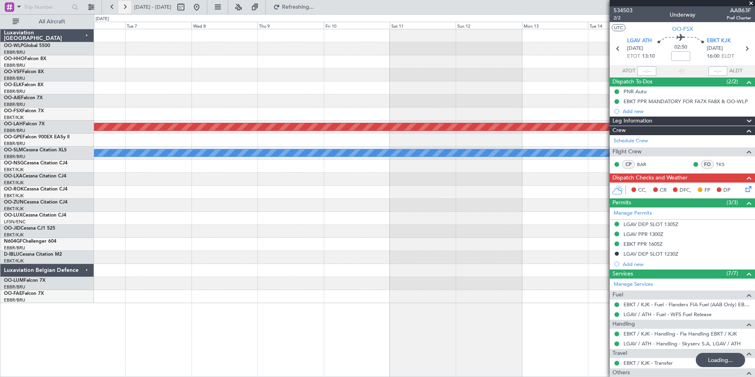
click at [120, 4] on button at bounding box center [124, 7] width 13 height 13
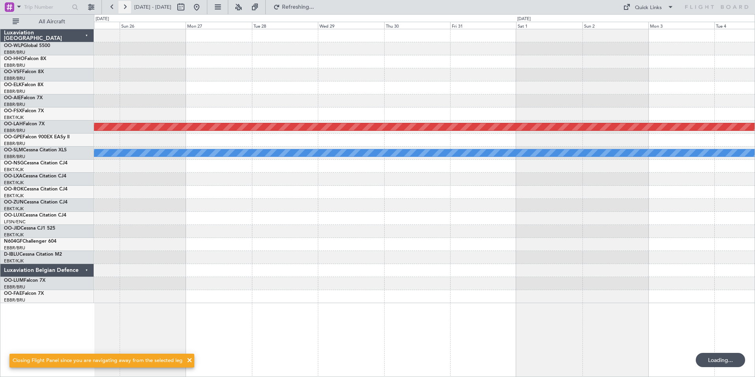
click at [120, 4] on button at bounding box center [124, 7] width 13 height 13
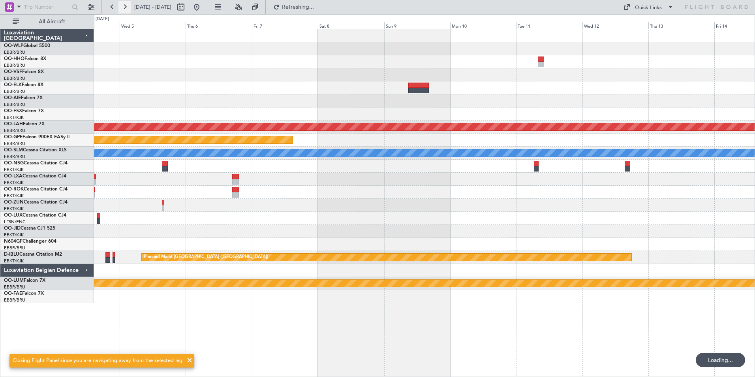
click at [120, 4] on button at bounding box center [124, 7] width 13 height 13
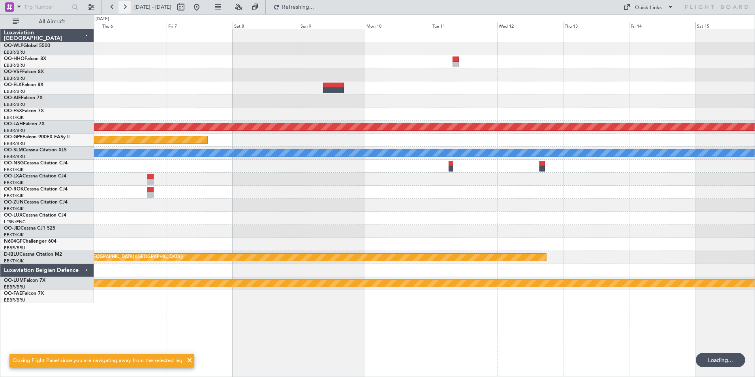
click at [120, 4] on button at bounding box center [124, 7] width 13 height 13
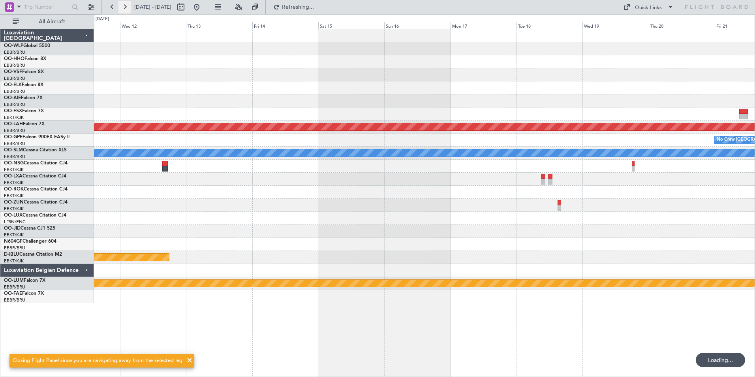
click at [120, 4] on button at bounding box center [124, 7] width 13 height 13
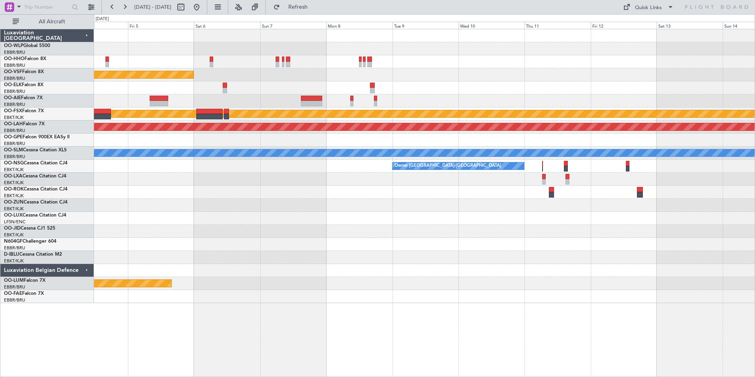
click at [416, 147] on div "- - LSGG 20:30 Z WSSL 08:40 Z Planned Maint Geneva ([GEOGRAPHIC_DATA]) Planned …" at bounding box center [424, 166] width 661 height 274
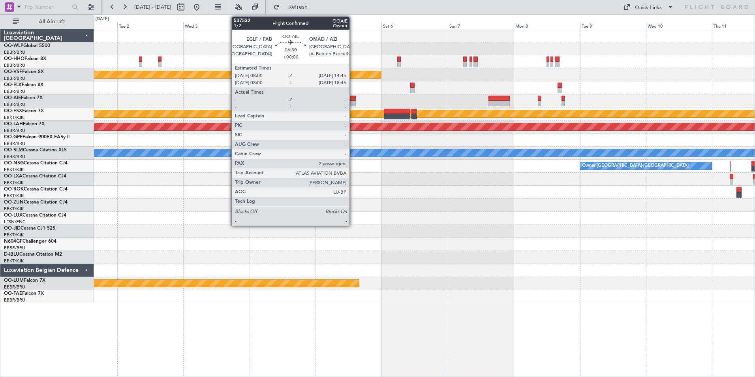
click at [353, 101] on div at bounding box center [346, 104] width 19 height 6
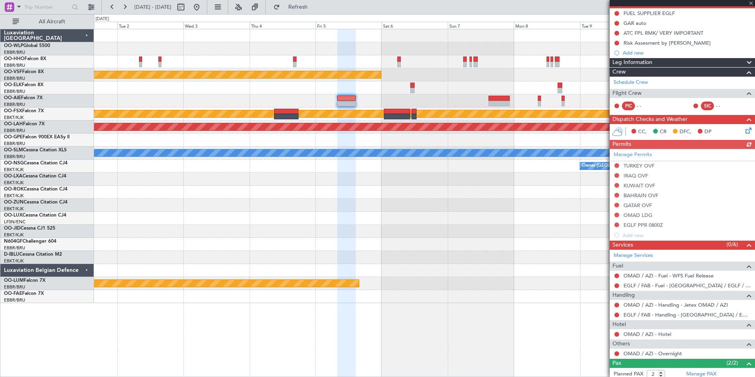
scroll to position [79, 0]
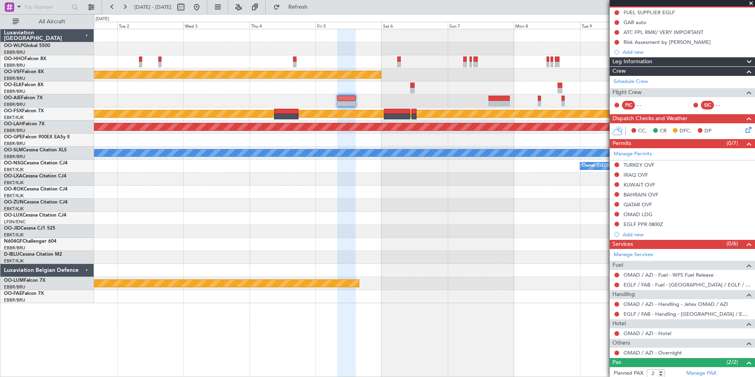
click at [477, 148] on div "Planned Maint Geneva (Cointrin) Planned Maint Kortrijk-Wevelgem Planned Maint A…" at bounding box center [424, 166] width 661 height 274
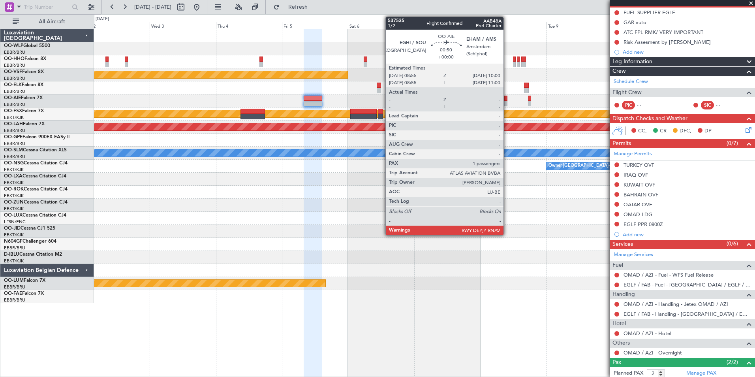
click at [507, 103] on div at bounding box center [505, 104] width 3 height 6
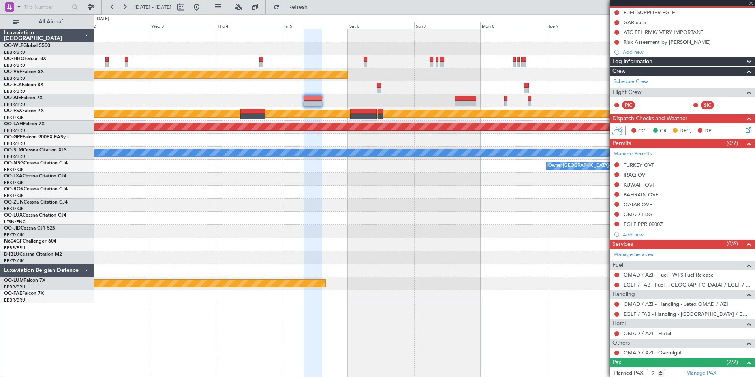
type input "1"
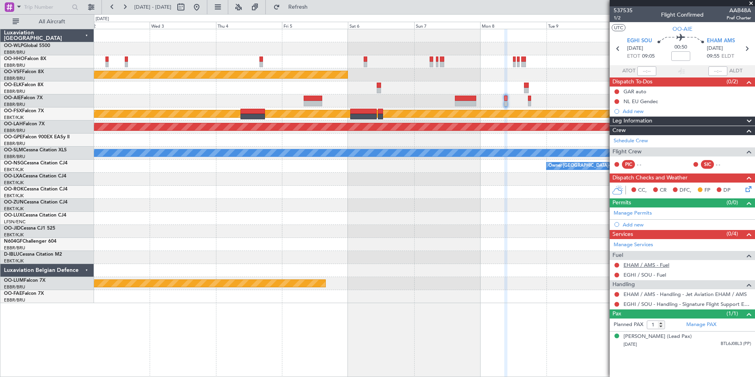
click at [639, 263] on link "EHAM / AMS - Fuel" at bounding box center [647, 264] width 46 height 7
click at [625, 272] on link "EGHI / SOU - Fuel" at bounding box center [645, 274] width 43 height 7
click at [633, 221] on div "Add new" at bounding box center [683, 224] width 121 height 7
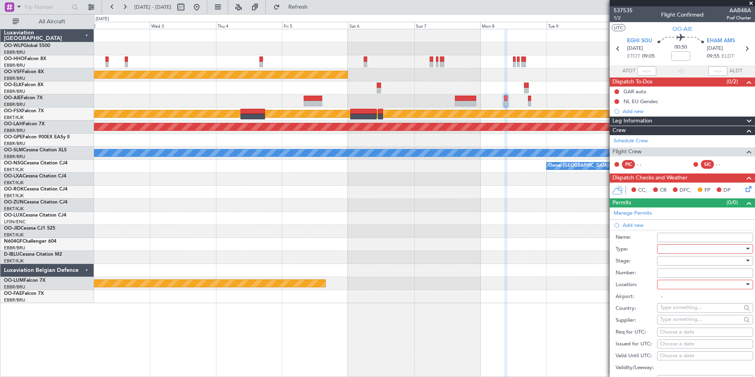
click at [676, 246] on div at bounding box center [702, 249] width 84 height 12
click at [673, 323] on span "Slot" at bounding box center [702, 324] width 83 height 12
click at [670, 260] on div at bounding box center [702, 261] width 84 height 12
click at [682, 286] on span "Not Requested" at bounding box center [702, 288] width 83 height 12
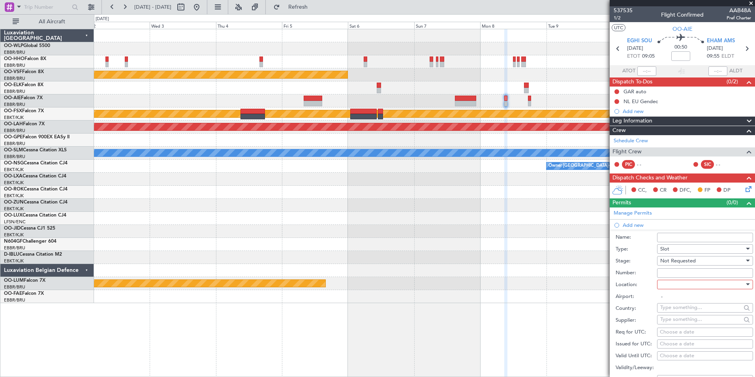
click at [682, 285] on div at bounding box center [702, 284] width 84 height 12
click at [677, 322] on span "Arrival" at bounding box center [702, 324] width 83 height 12
type input "EHAM / AMS"
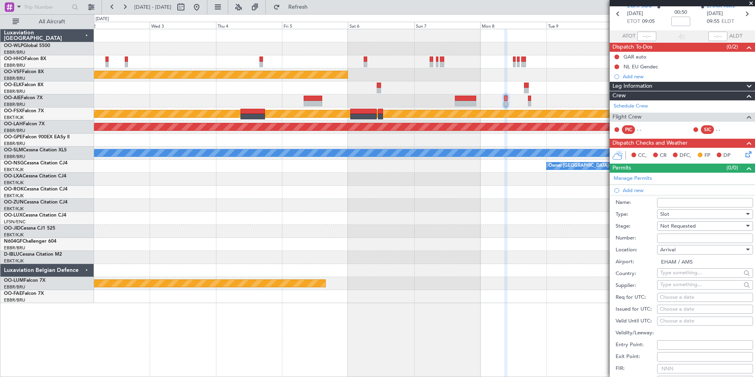
scroll to position [79, 0]
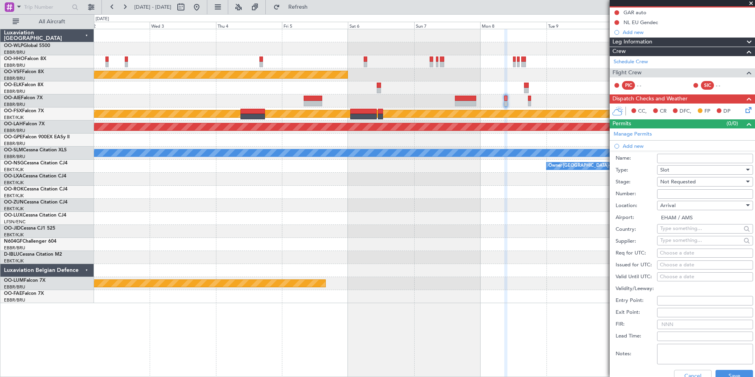
click at [670, 250] on div "Choose a date" at bounding box center [705, 253] width 90 height 8
select select "9"
select select "2025"
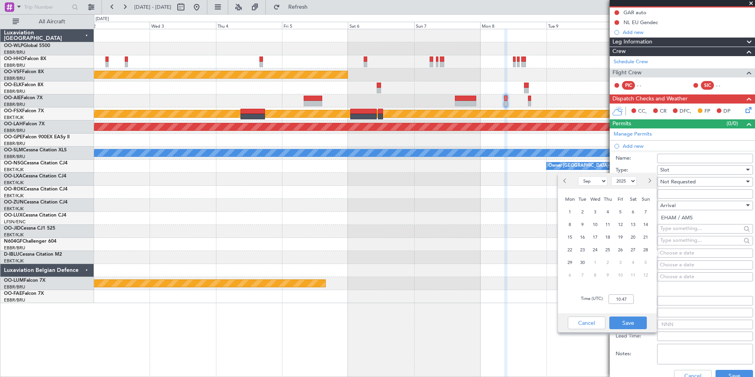
click at [648, 182] on span "Next month" at bounding box center [649, 180] width 5 height 5
select select "12"
click at [574, 227] on span "8" at bounding box center [570, 225] width 10 height 10
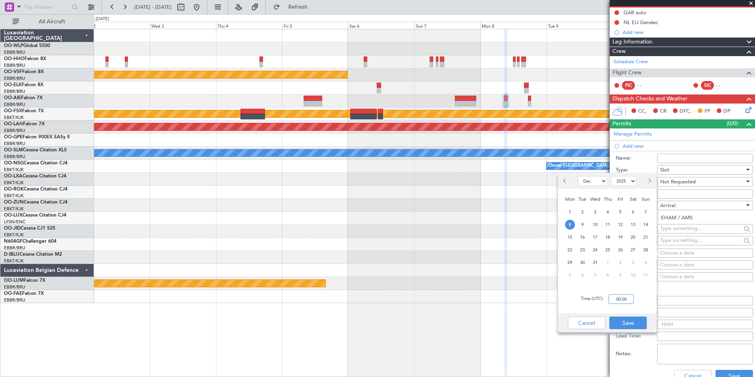
click at [618, 298] on input "00:00" at bounding box center [621, 298] width 25 height 9
type input "10:00"
click at [624, 320] on button "Save" at bounding box center [628, 322] width 38 height 13
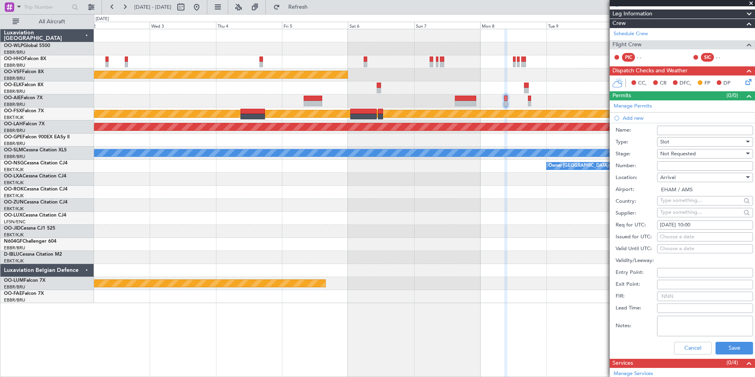
scroll to position [118, 0]
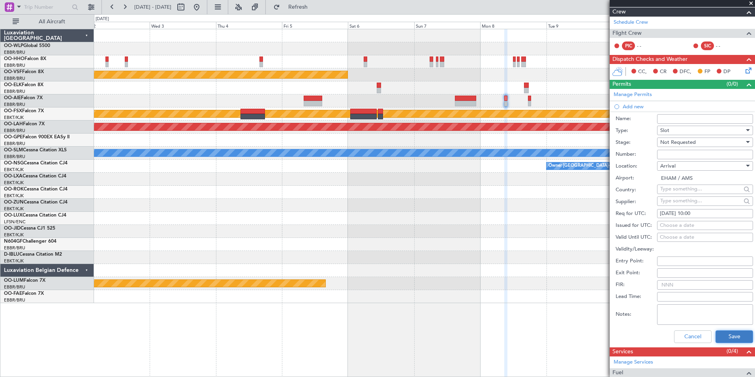
click at [721, 341] on button "Save" at bounding box center [735, 336] width 38 height 13
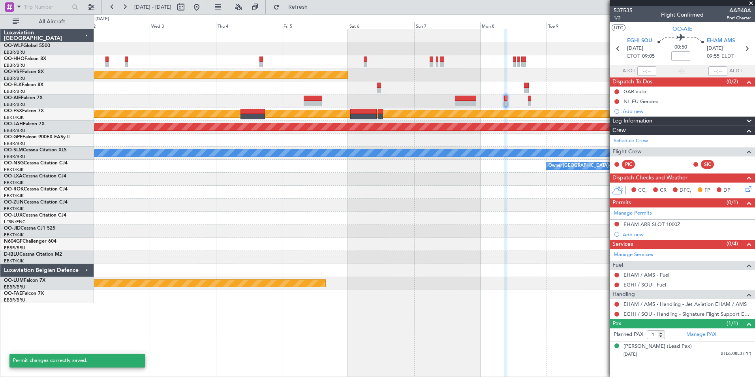
scroll to position [0, 0]
click at [627, 234] on div "EHAM ARR SLOT 1000Z" at bounding box center [651, 238] width 51 height 10
click at [628, 231] on div "Add new" at bounding box center [683, 234] width 121 height 7
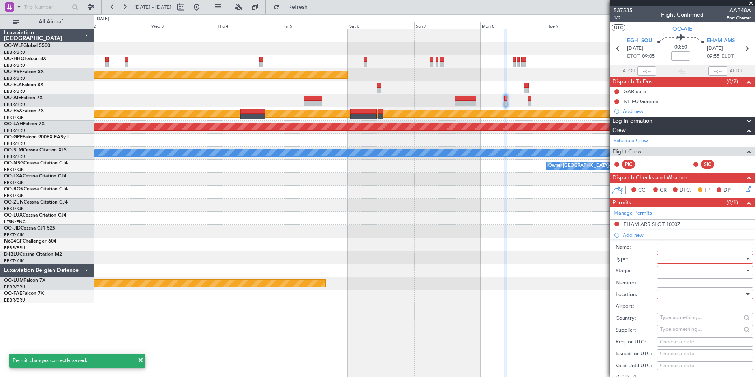
click at [678, 260] on div at bounding box center [702, 259] width 84 height 12
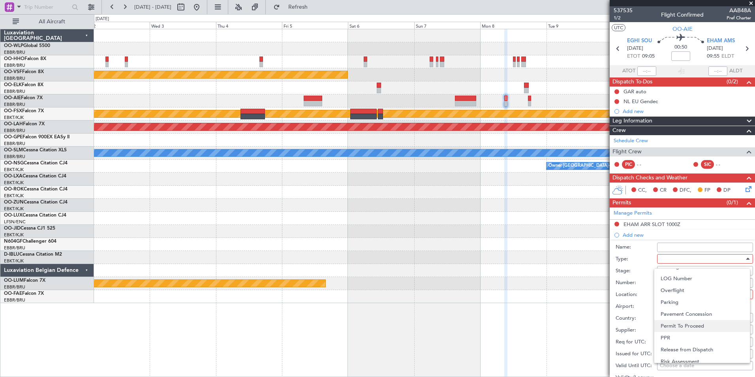
click at [685, 321] on span "Permit To Proceed" at bounding box center [702, 326] width 83 height 12
click at [668, 276] on form "Name: Type: Permit To Proceed Stage: Number: Location: Airport: - Country: Supp…" at bounding box center [682, 357] width 145 height 236
drag, startPoint x: 668, startPoint y: 276, endPoint x: 669, endPoint y: 269, distance: 7.2
click at [669, 269] on div at bounding box center [702, 271] width 84 height 12
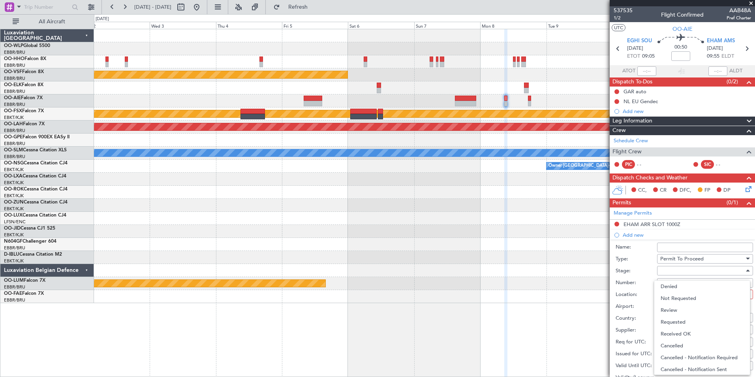
click at [674, 290] on span "Denied" at bounding box center [702, 286] width 83 height 12
click at [672, 265] on div "Denied" at bounding box center [702, 271] width 84 height 12
click at [678, 294] on span "Not Requested" at bounding box center [702, 298] width 83 height 12
click at [678, 291] on div at bounding box center [702, 294] width 84 height 12
click at [679, 334] on span "Arrival" at bounding box center [702, 334] width 83 height 12
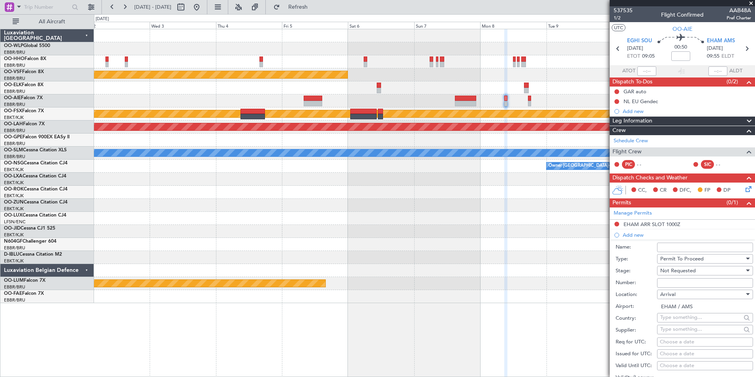
click at [678, 293] on div "Arrival" at bounding box center [702, 294] width 84 height 12
click at [675, 310] on span "Departure" at bounding box center [702, 310] width 83 height 12
type input "EGHI / SOU"
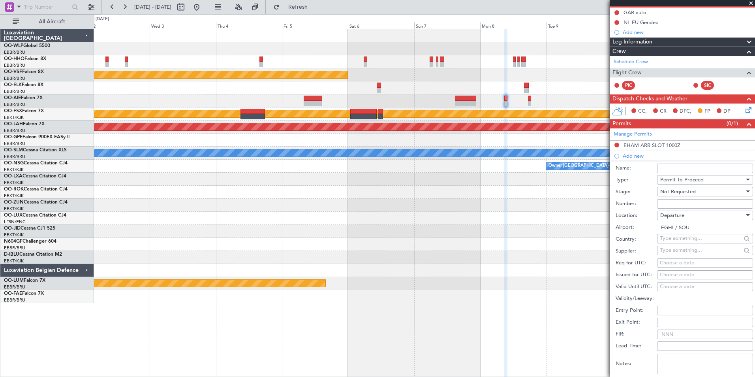
scroll to position [118, 0]
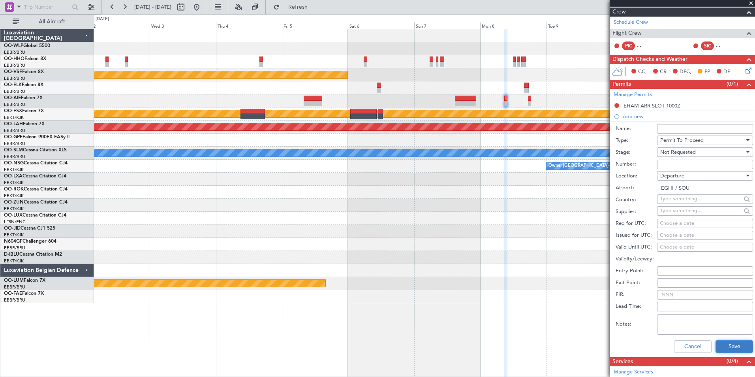
click at [728, 343] on button "Save" at bounding box center [735, 346] width 38 height 13
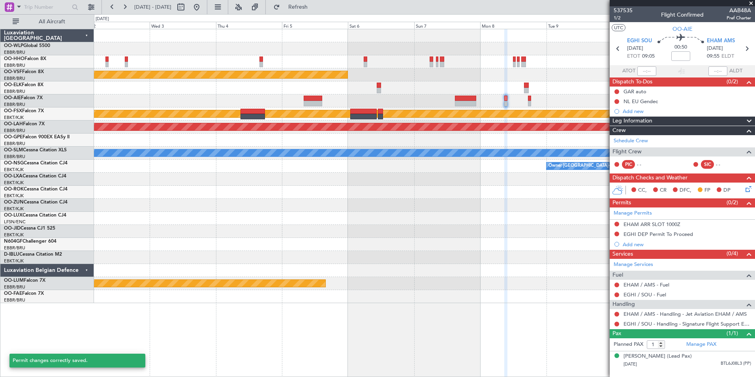
scroll to position [0, 0]
click at [668, 229] on div "EGHI DEP Permit To Proceed" at bounding box center [682, 234] width 145 height 10
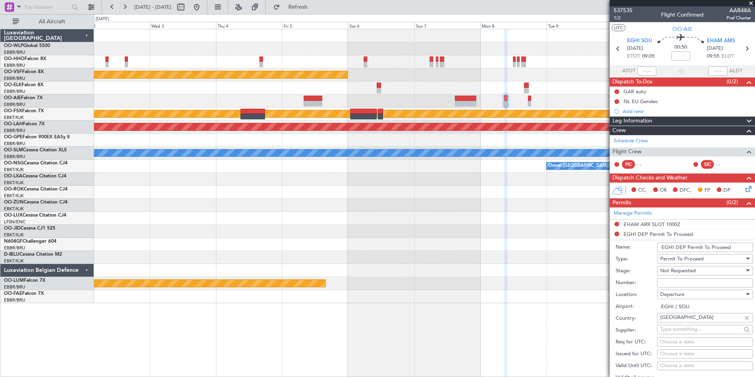
click at [681, 246] on input "EGHI DEP Permit To Proceed" at bounding box center [705, 246] width 96 height 9
type input "UK BLOCK PERMIT"
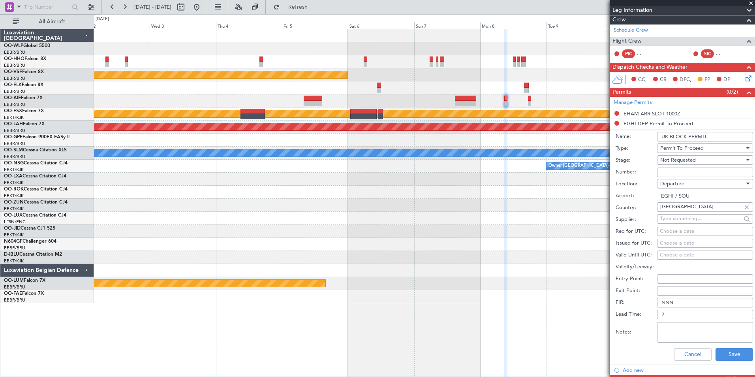
scroll to position [118, 0]
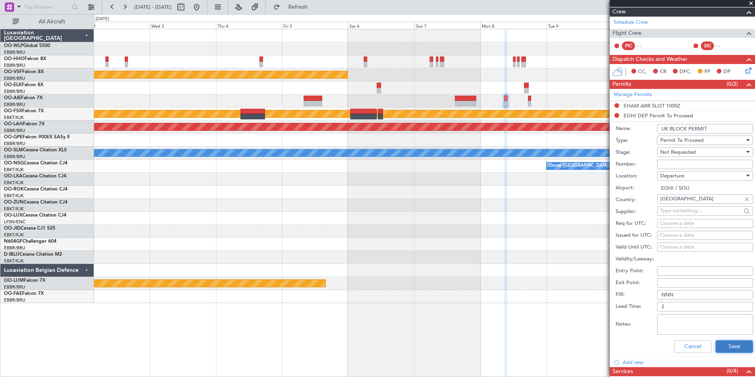
click at [736, 351] on button "Save" at bounding box center [735, 346] width 38 height 13
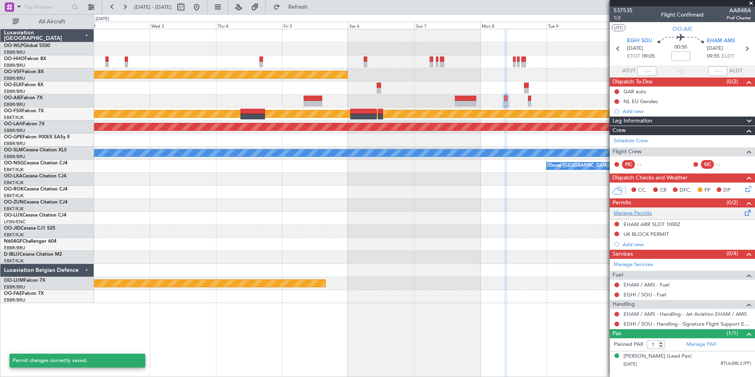
scroll to position [0, 0]
click at [650, 234] on div "UK BLOCK PERMIT" at bounding box center [646, 234] width 45 height 7
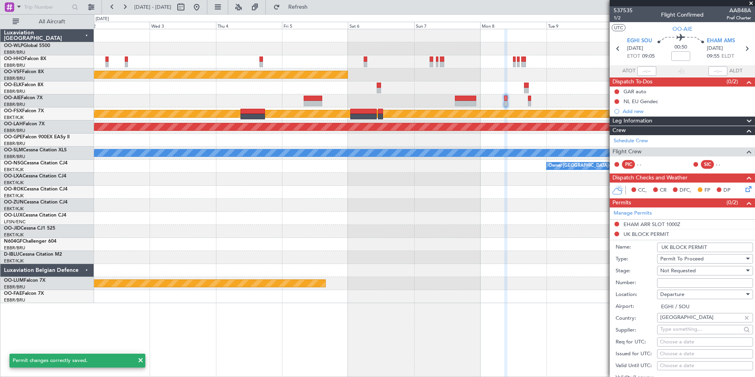
click at [664, 278] on input "Number:" at bounding box center [705, 282] width 96 height 9
type input "BFOP-2024-30105V8"
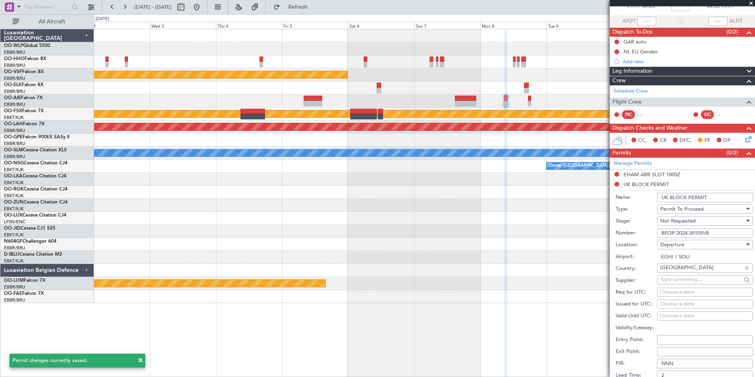
scroll to position [118, 0]
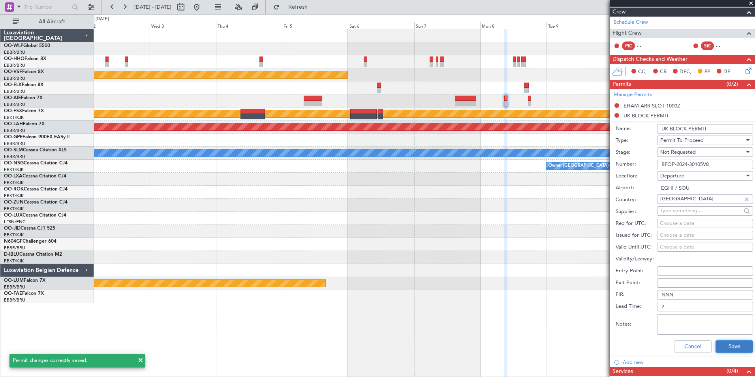
click at [728, 344] on button "Save" at bounding box center [735, 346] width 38 height 13
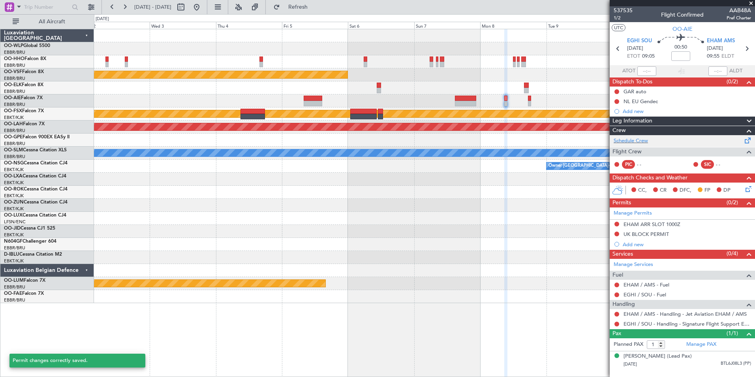
scroll to position [0, 0]
click at [750, 186] on icon at bounding box center [747, 187] width 6 height 6
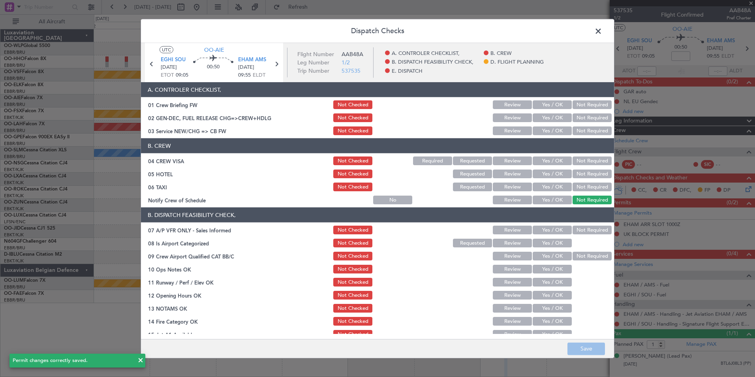
click at [543, 131] on button "Yes / OK" at bounding box center [552, 130] width 39 height 9
drag, startPoint x: 582, startPoint y: 158, endPoint x: 582, endPoint y: 169, distance: 11.5
click at [582, 160] on button "Not Required" at bounding box center [592, 160] width 39 height 9
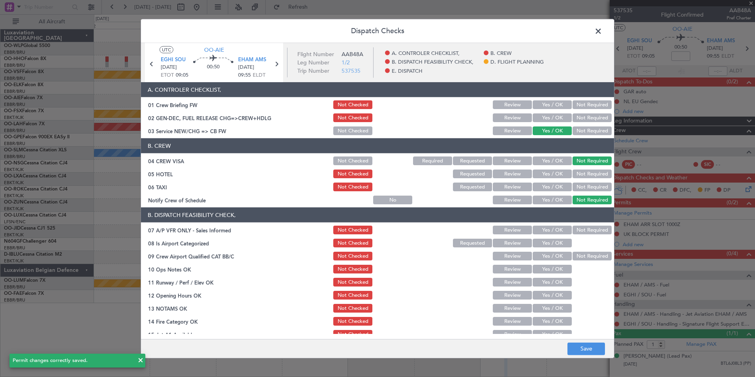
click at [580, 173] on button "Not Required" at bounding box center [592, 173] width 39 height 9
click at [574, 188] on button "Not Required" at bounding box center [592, 186] width 39 height 9
click at [560, 197] on button "Yes / OK" at bounding box center [552, 199] width 39 height 9
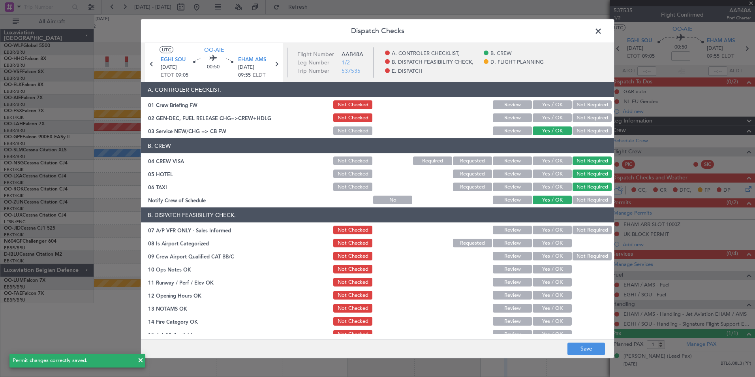
click at [574, 235] on section "B. DISPATCH FEASIBILITY CHECK, 07 A/P VFR ONLY - Sales Informed Not Checked Rev…" at bounding box center [377, 292] width 473 height 171
click at [573, 231] on button "Not Required" at bounding box center [592, 229] width 39 height 9
click at [547, 244] on button "Yes / OK" at bounding box center [552, 243] width 39 height 9
click at [551, 260] on button "Yes / OK" at bounding box center [552, 256] width 39 height 9
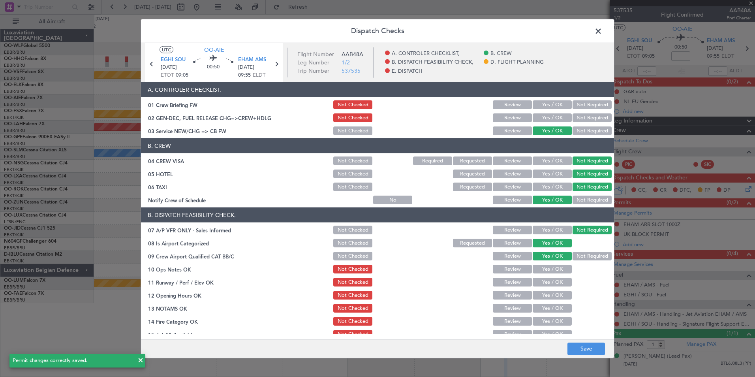
click at [552, 274] on div "Yes / OK" at bounding box center [552, 268] width 40 height 11
click at [552, 282] on button "Yes / OK" at bounding box center [552, 282] width 39 height 9
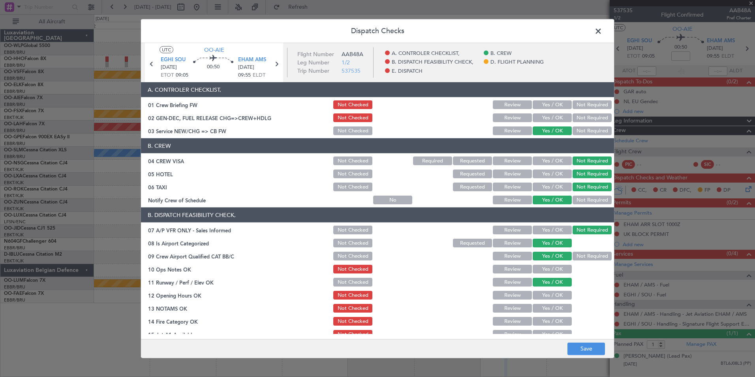
click at [549, 268] on button "Yes / OK" at bounding box center [552, 269] width 39 height 9
drag, startPoint x: 549, startPoint y: 293, endPoint x: 517, endPoint y: 304, distance: 33.3
click at [547, 295] on button "Yes / OK" at bounding box center [552, 295] width 39 height 9
click at [480, 309] on div at bounding box center [472, 307] width 40 height 11
click at [501, 305] on button "Review" at bounding box center [512, 308] width 39 height 9
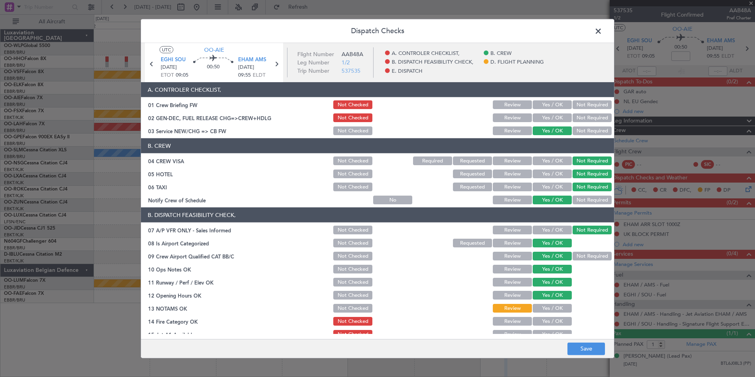
drag, startPoint x: 540, startPoint y: 318, endPoint x: 541, endPoint y: 324, distance: 6.0
click at [540, 319] on button "Yes / OK" at bounding box center [552, 321] width 39 height 9
click at [543, 331] on button "Yes / OK" at bounding box center [552, 334] width 39 height 9
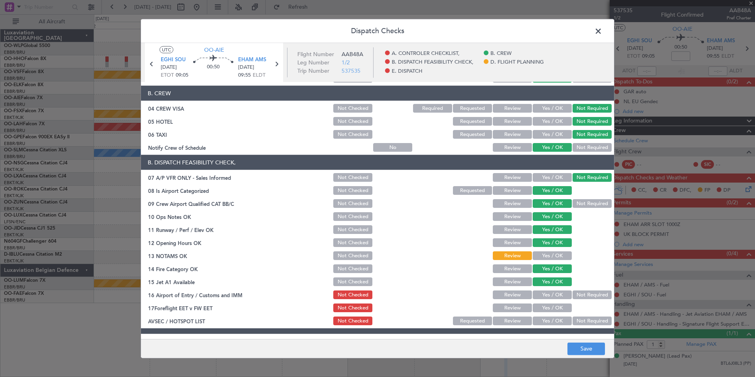
scroll to position [118, 0]
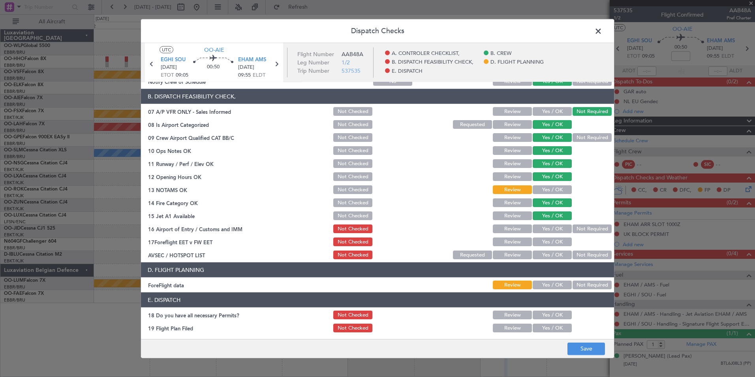
click at [579, 227] on button "Not Required" at bounding box center [592, 228] width 39 height 9
click at [515, 241] on button "Review" at bounding box center [512, 241] width 39 height 9
click at [575, 258] on button "Not Required" at bounding box center [592, 254] width 39 height 9
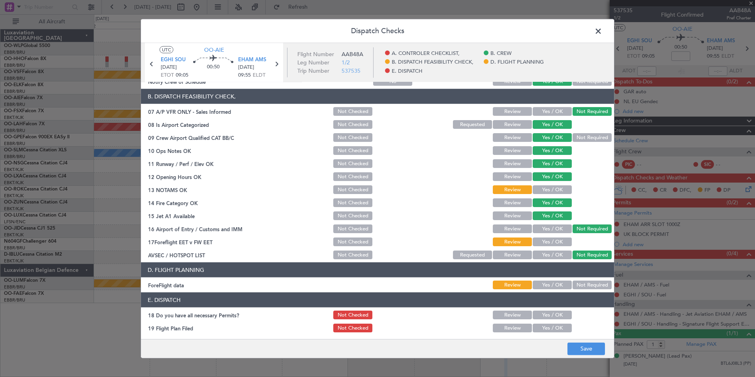
click at [580, 338] on main "UTC OO-AIE EGHI SOU 08/12/2025 ETOT 09:05 00:50 EHAM AMS 08/12/2025 09:55 ELDT …" at bounding box center [377, 192] width 473 height 299
drag, startPoint x: 582, startPoint y: 347, endPoint x: 583, endPoint y: 343, distance: 4.0
click at [582, 347] on button "Save" at bounding box center [586, 348] width 38 height 13
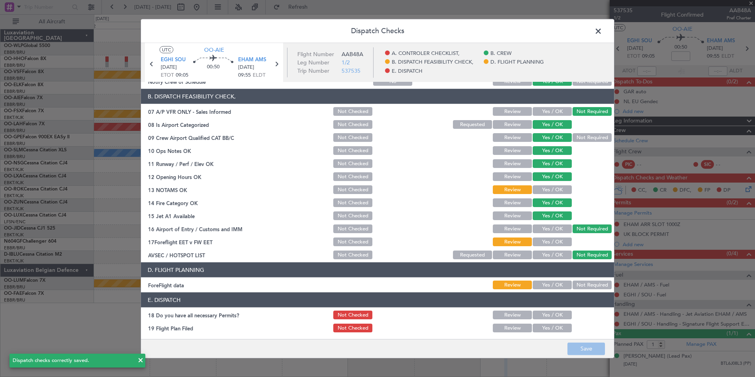
click at [602, 34] on span at bounding box center [602, 33] width 0 height 16
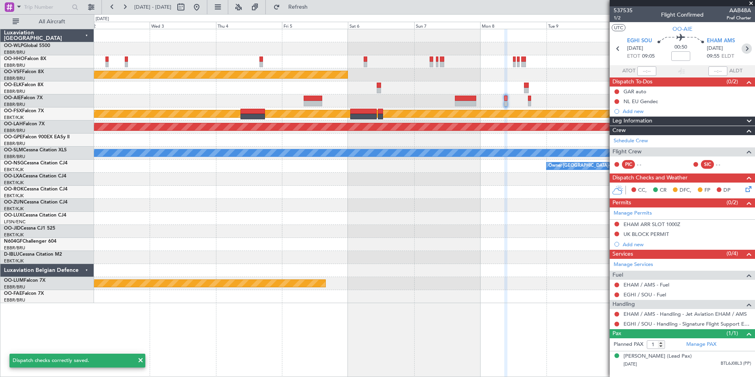
click at [748, 48] on icon at bounding box center [747, 48] width 10 height 10
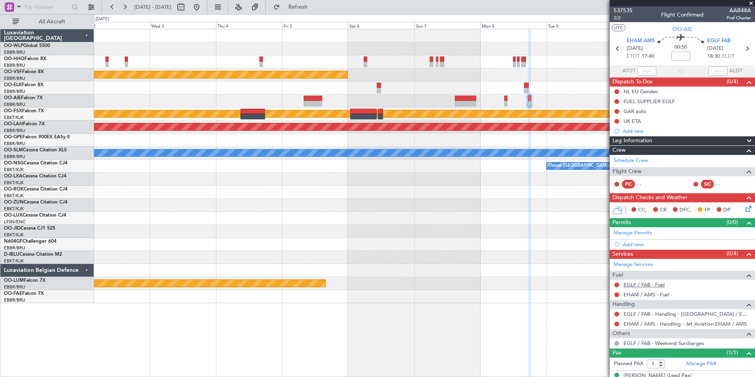
click at [638, 284] on link "EGLF / FAB - Fuel" at bounding box center [644, 284] width 41 height 7
click at [652, 297] on link "EHAM / AMS - Fuel" at bounding box center [647, 294] width 46 height 7
click at [629, 233] on link "Manage Permits" at bounding box center [633, 233] width 38 height 8
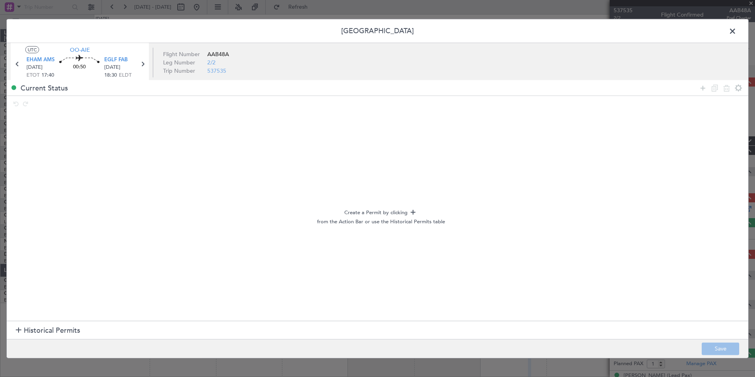
click at [59, 331] on span "Historical Permits" at bounding box center [52, 330] width 56 height 11
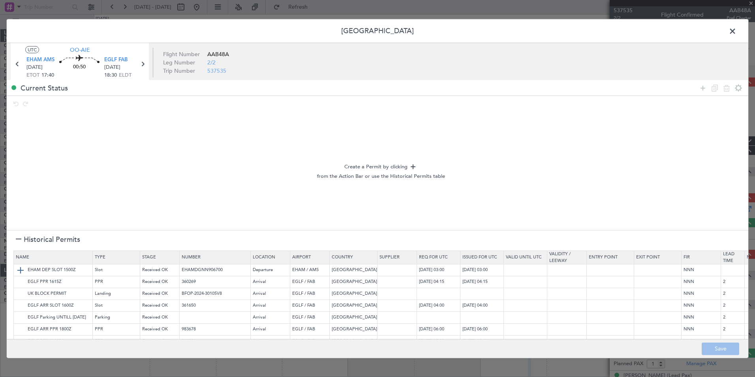
click at [21, 271] on img at bounding box center [20, 269] width 9 height 9
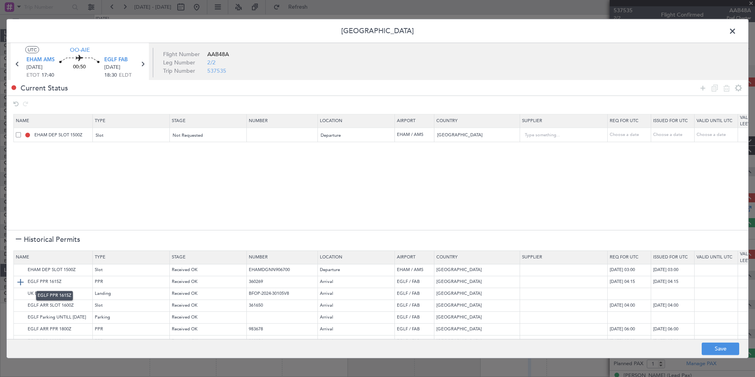
click at [24, 282] on img at bounding box center [20, 281] width 9 height 9
click at [22, 292] on img at bounding box center [20, 293] width 9 height 9
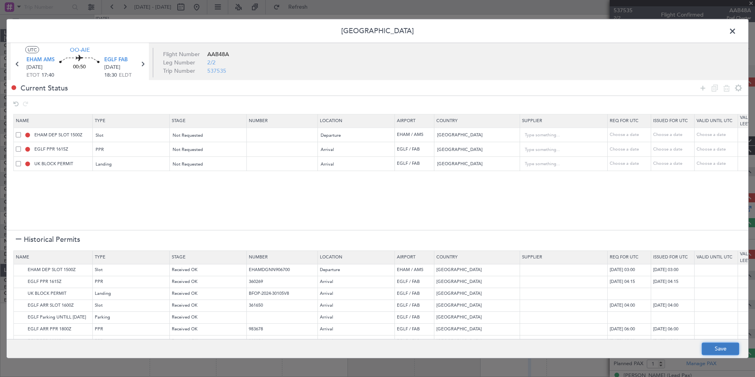
click at [713, 346] on button "Save" at bounding box center [721, 348] width 38 height 13
type input "EHAM DEP SLOT"
type input "NNN"
type input "EGLF PPR"
type input "NNN"
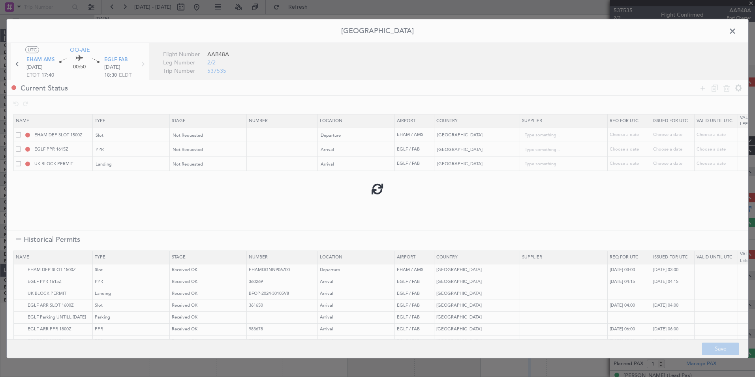
type input "2"
type input "EGLF LDG"
type input "NNN"
type input "2"
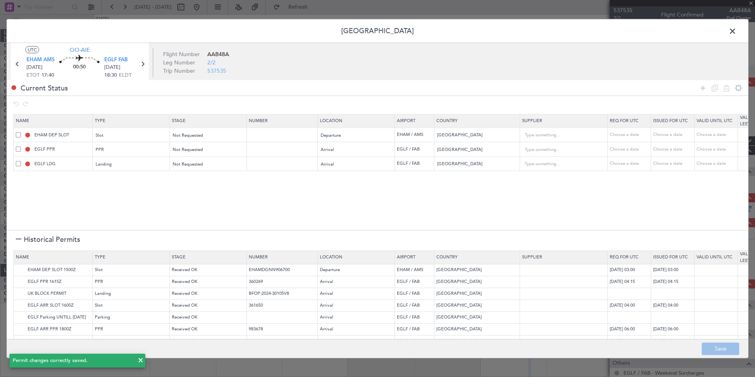
click at [736, 34] on span at bounding box center [736, 33] width 0 height 16
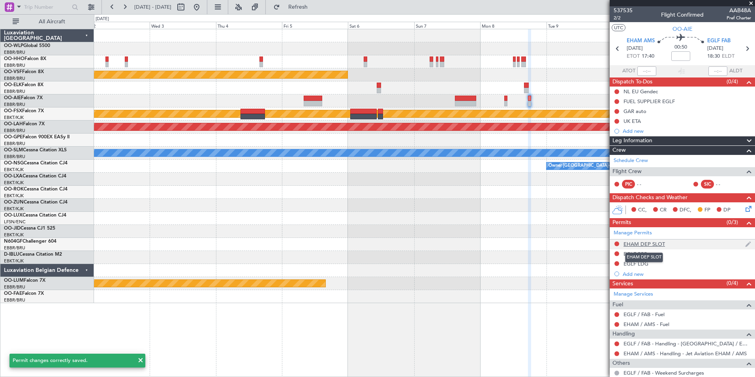
click at [650, 241] on div "EHAM DEP SLOT" at bounding box center [644, 243] width 41 height 7
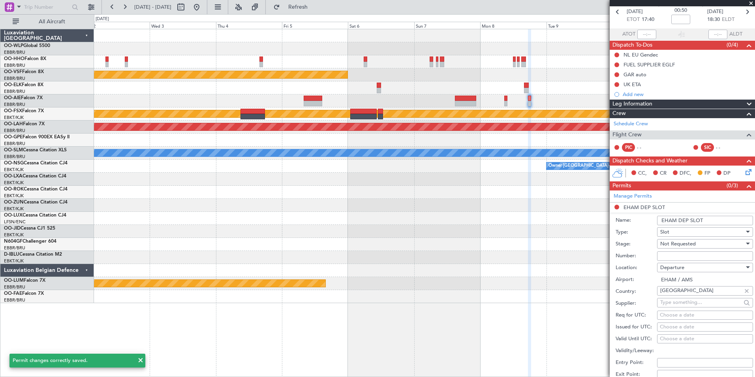
scroll to position [79, 0]
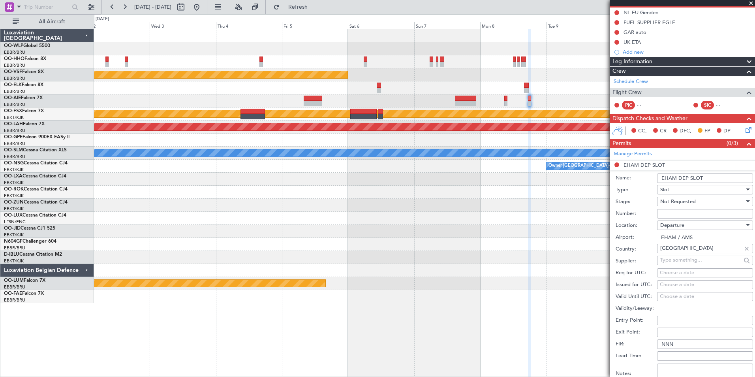
click at [676, 272] on div "Choose a date" at bounding box center [705, 273] width 90 height 8
select select "9"
select select "2025"
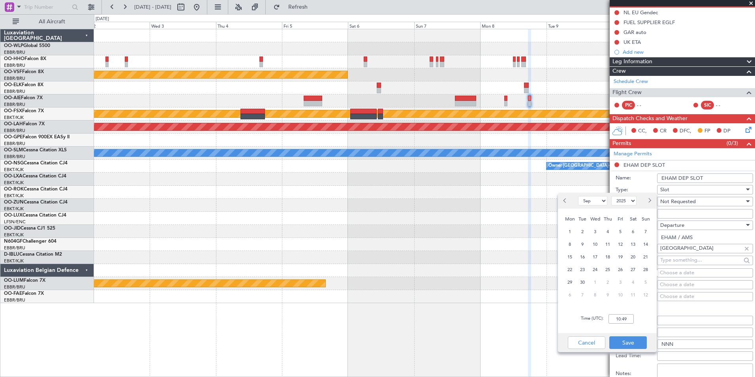
click at [654, 200] on div at bounding box center [648, 200] width 18 height 13
click at [650, 201] on span "Next month" at bounding box center [649, 200] width 5 height 5
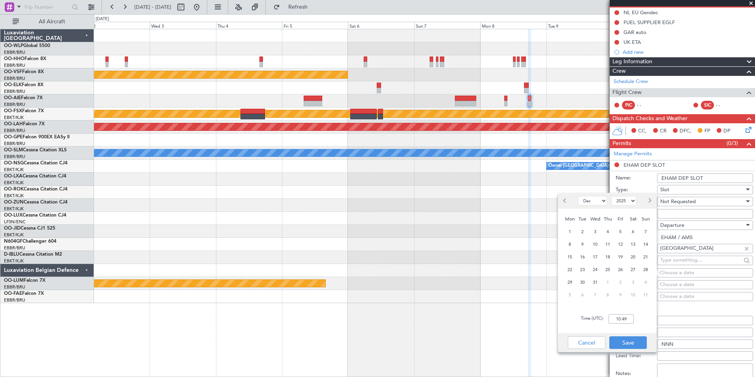
select select "1"
select select "2026"
click at [565, 201] on span "Previous month" at bounding box center [566, 200] width 5 height 5
select select "12"
select select "2025"
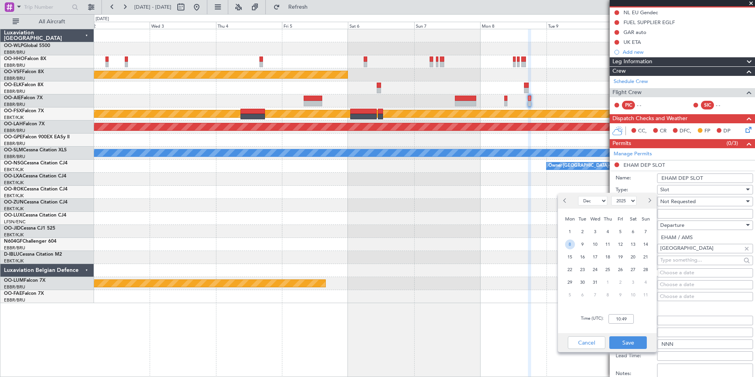
click at [570, 242] on span "8" at bounding box center [570, 244] width 10 height 10
click at [619, 319] on input "00:00" at bounding box center [621, 318] width 25 height 9
type input "17:30"
click at [632, 342] on button "Save" at bounding box center [628, 342] width 38 height 13
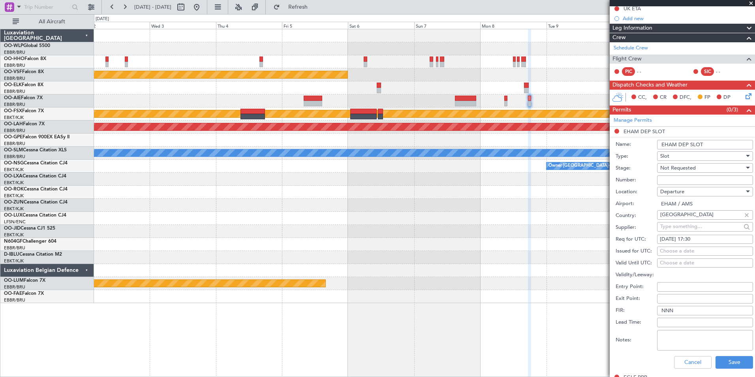
scroll to position [158, 0]
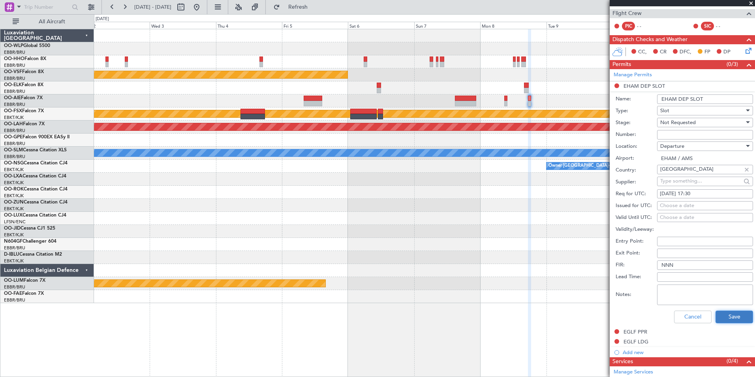
click at [719, 315] on button "Save" at bounding box center [735, 316] width 38 height 13
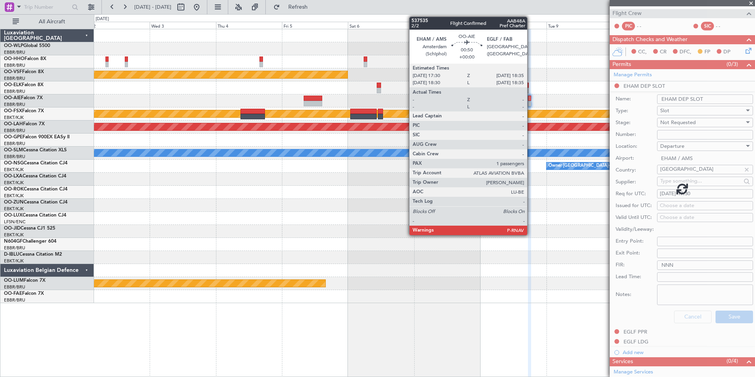
scroll to position [49, 0]
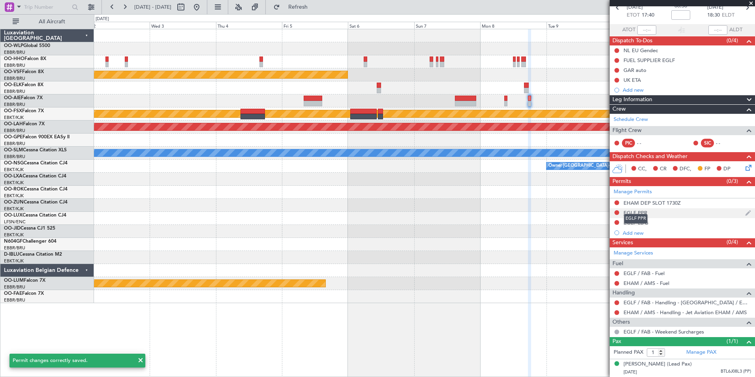
click at [637, 209] on div "EGLF PPR" at bounding box center [636, 212] width 24 height 7
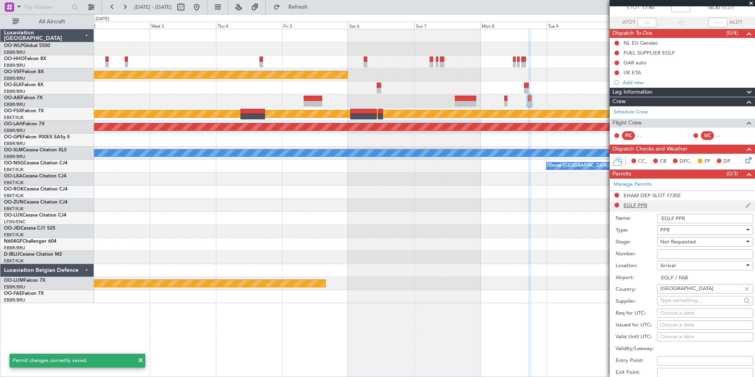
scroll to position [158, 0]
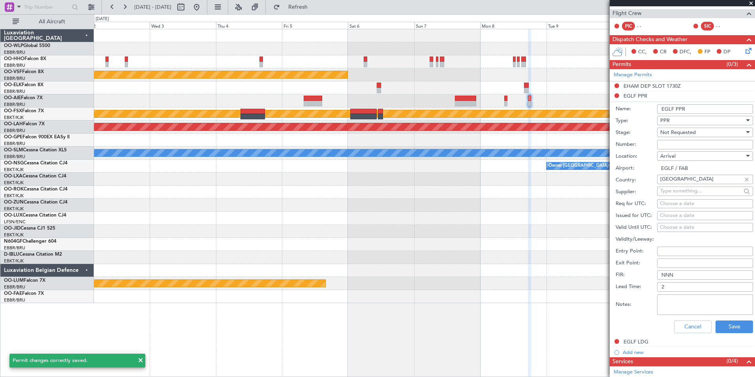
click at [682, 202] on div "Choose a date" at bounding box center [705, 204] width 90 height 8
select select "9"
select select "2025"
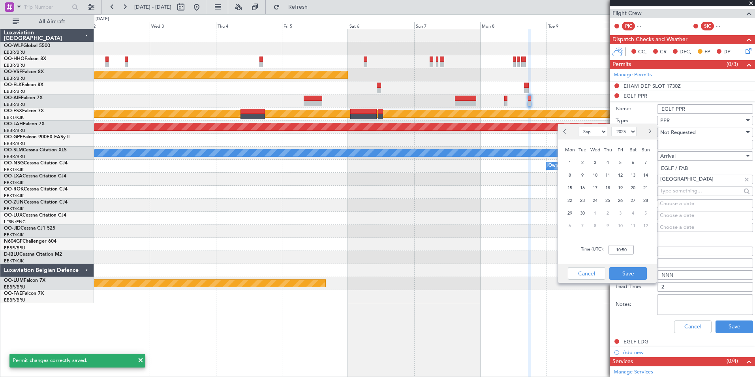
click at [650, 130] on button "Next month" at bounding box center [649, 131] width 9 height 13
select select "12"
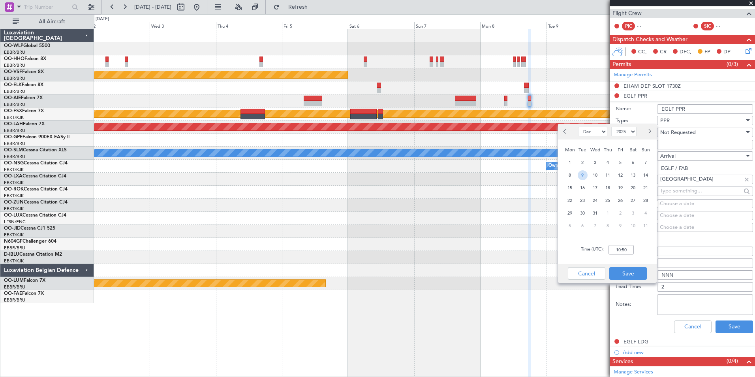
click at [583, 176] on span "9" at bounding box center [583, 175] width 10 height 10
click at [618, 246] on input "00:00" at bounding box center [621, 249] width 25 height 9
type input "18:35"
click at [624, 272] on button "Save" at bounding box center [628, 273] width 38 height 13
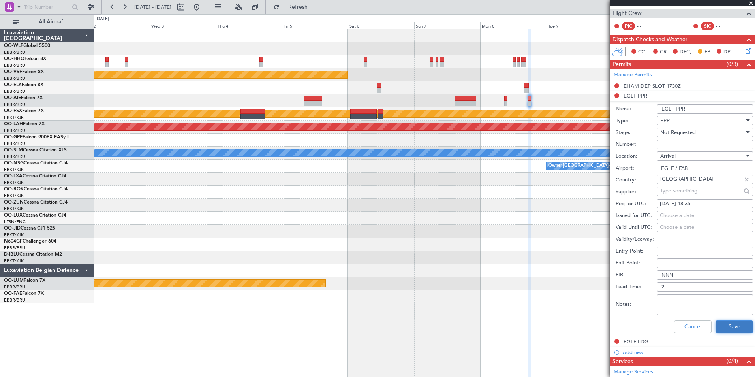
click at [721, 323] on button "Save" at bounding box center [735, 326] width 38 height 13
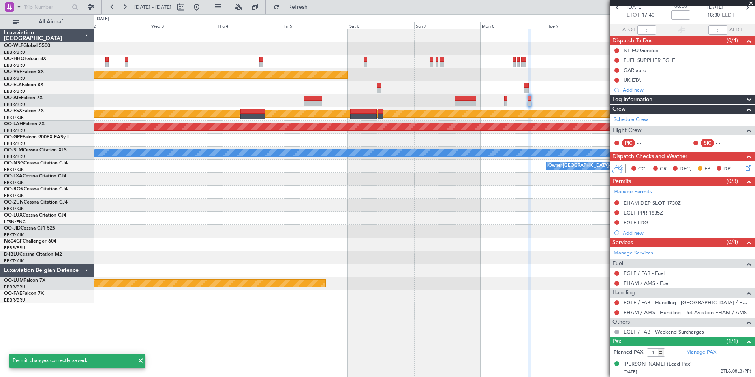
scroll to position [49, 0]
click at [637, 219] on div "EGLF LDG" at bounding box center [636, 222] width 25 height 7
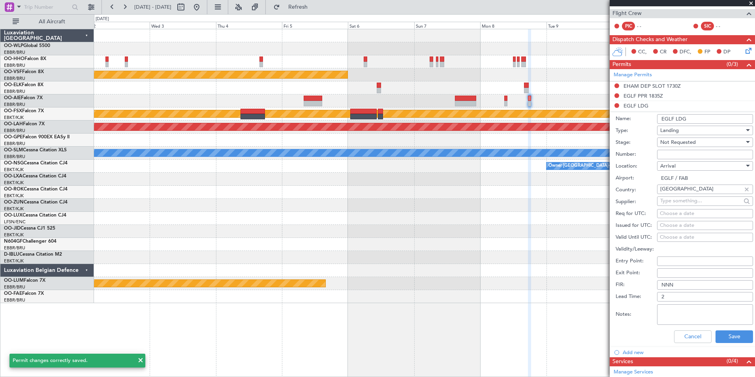
click at [668, 153] on input "Number:" at bounding box center [705, 154] width 96 height 9
type input "BFOP-2024-30105V8"
click at [667, 120] on input "EGLF LDG" at bounding box center [705, 118] width 96 height 9
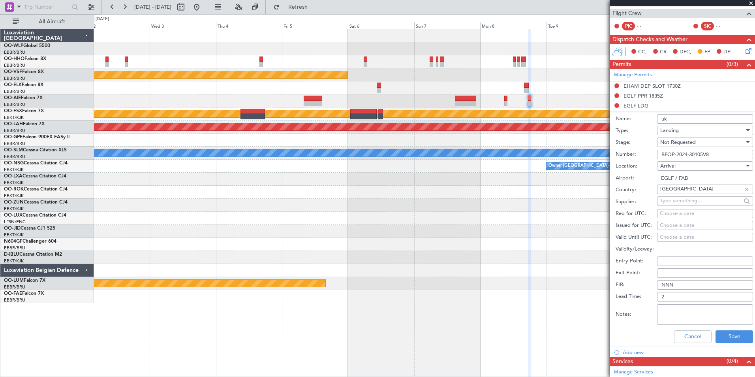
type input "UK BLOCK PERMIT"
click at [723, 336] on button "Save" at bounding box center [735, 336] width 38 height 13
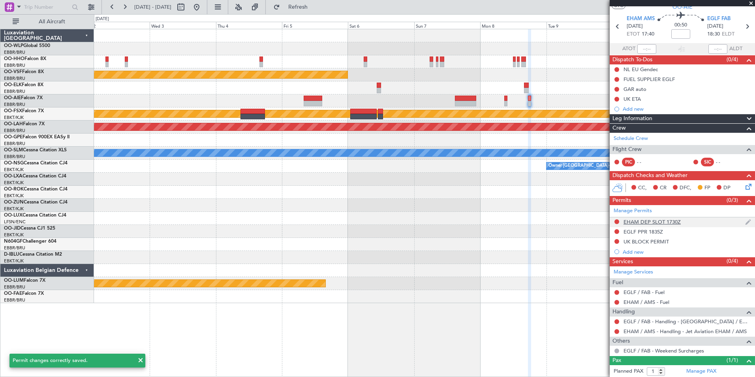
scroll to position [0, 0]
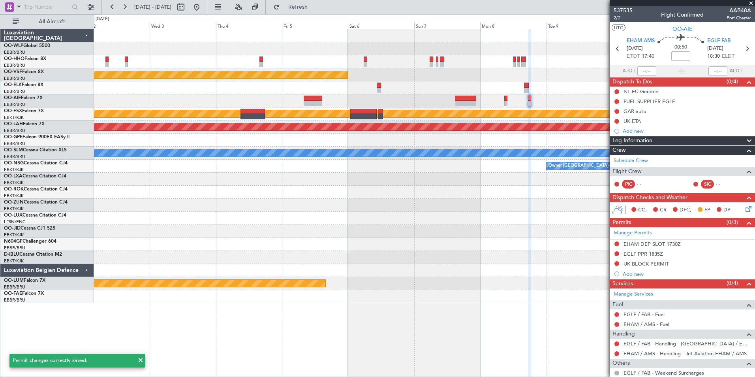
click at [744, 210] on icon at bounding box center [747, 207] width 6 height 6
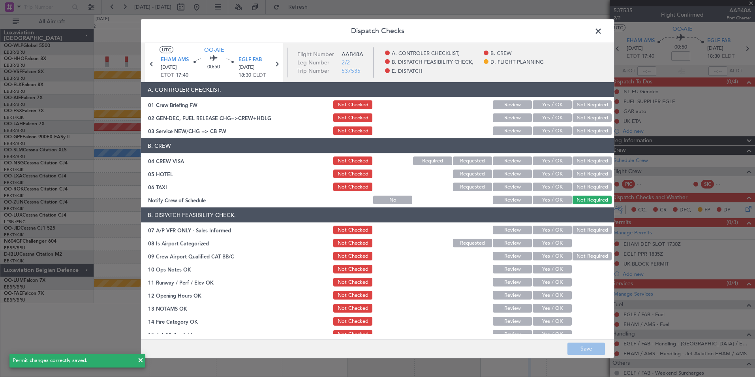
click at [552, 130] on button "Yes / OK" at bounding box center [552, 130] width 39 height 9
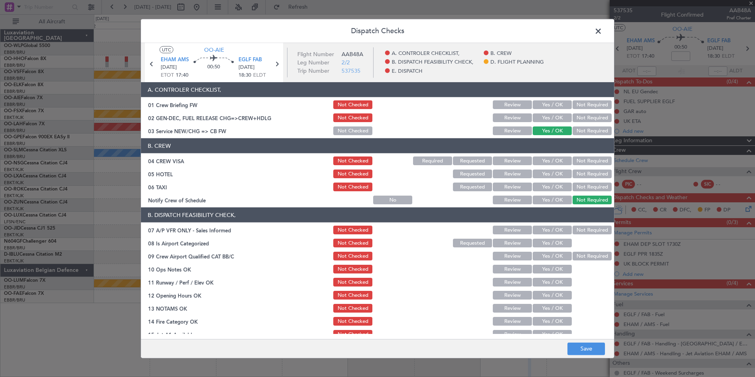
drag, startPoint x: 580, startPoint y: 169, endPoint x: 580, endPoint y: 159, distance: 10.7
click at [580, 169] on div "Not Required" at bounding box center [591, 173] width 40 height 11
click at [580, 159] on button "Not Required" at bounding box center [592, 160] width 39 height 9
click at [577, 168] on div "Not Required" at bounding box center [591, 173] width 40 height 11
click at [577, 172] on button "Not Required" at bounding box center [592, 173] width 39 height 9
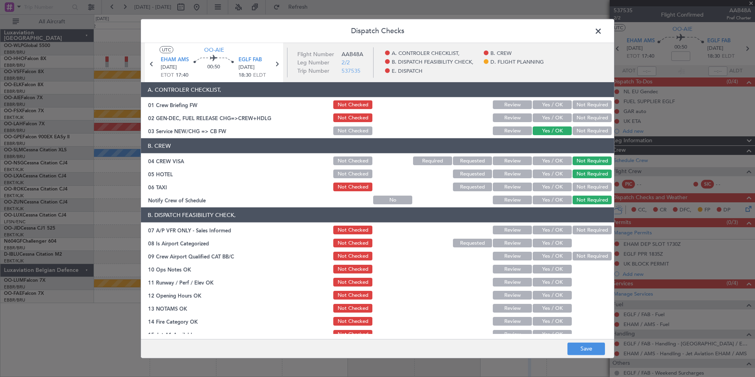
click at [574, 188] on button "Not Required" at bounding box center [592, 186] width 39 height 9
click at [553, 199] on button "Yes / OK" at bounding box center [552, 199] width 39 height 9
click at [576, 233] on button "Not Required" at bounding box center [592, 229] width 39 height 9
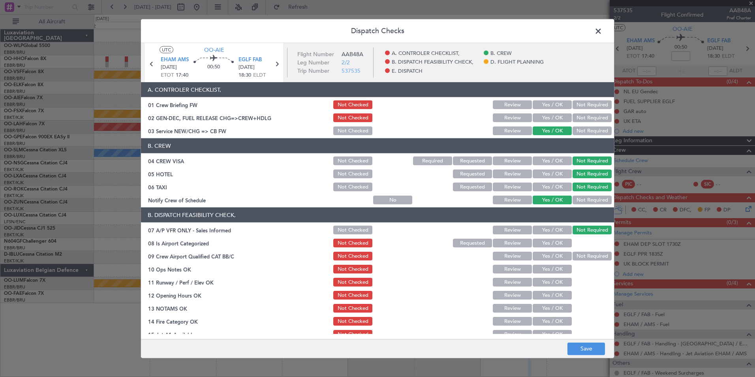
click at [547, 245] on button "Yes / OK" at bounding box center [552, 243] width 39 height 9
click at [547, 252] on button "Yes / OK" at bounding box center [552, 256] width 39 height 9
click at [547, 269] on button "Yes / OK" at bounding box center [552, 269] width 39 height 9
click at [547, 286] on button "Yes / OK" at bounding box center [552, 282] width 39 height 9
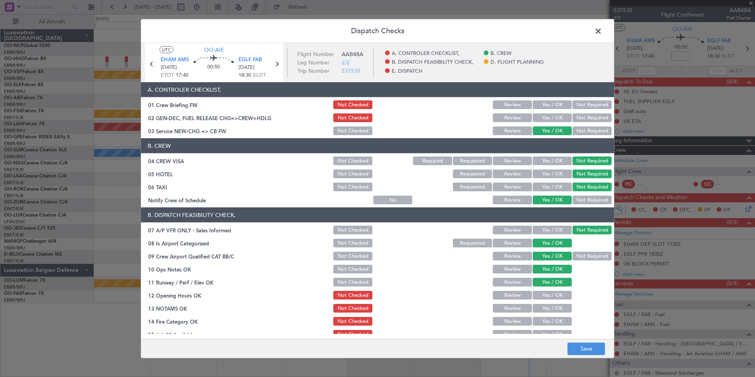
click at [541, 295] on button "Yes / OK" at bounding box center [552, 295] width 39 height 9
click at [520, 304] on button "Review" at bounding box center [512, 308] width 39 height 9
click at [539, 324] on button "Yes / OK" at bounding box center [552, 321] width 39 height 9
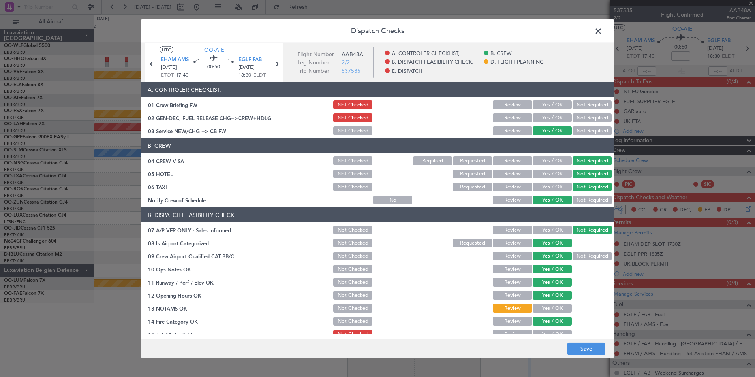
click at [541, 332] on button "Yes / OK" at bounding box center [552, 334] width 39 height 9
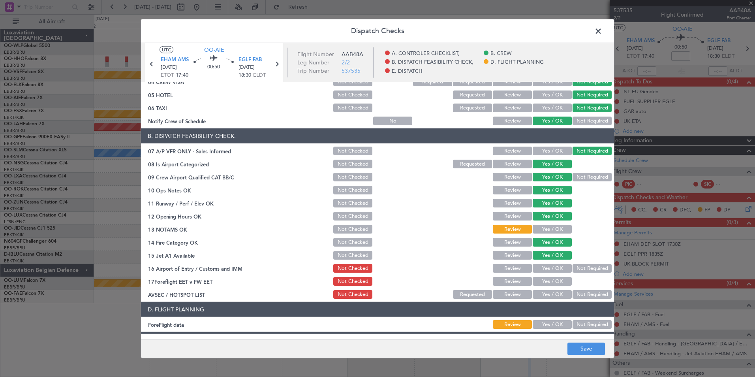
click at [577, 271] on button "Not Required" at bounding box center [592, 268] width 39 height 9
click at [507, 284] on button "Review" at bounding box center [512, 281] width 39 height 9
click at [583, 293] on button "Not Required" at bounding box center [592, 294] width 39 height 9
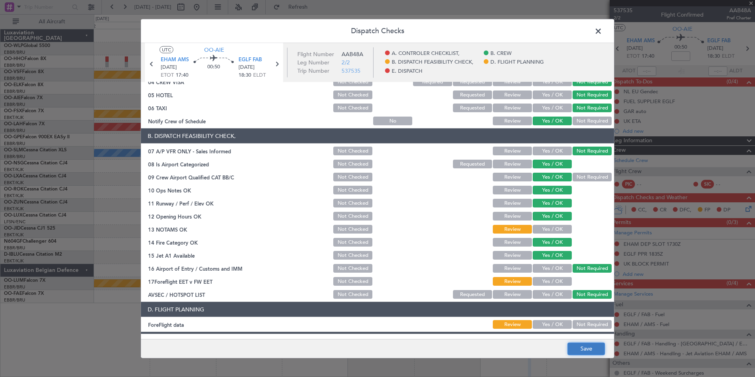
click at [578, 353] on button "Save" at bounding box center [586, 348] width 38 height 13
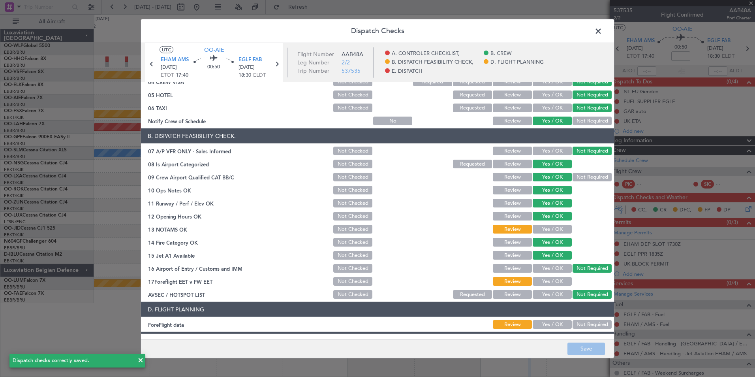
click at [602, 35] on span at bounding box center [602, 33] width 0 height 16
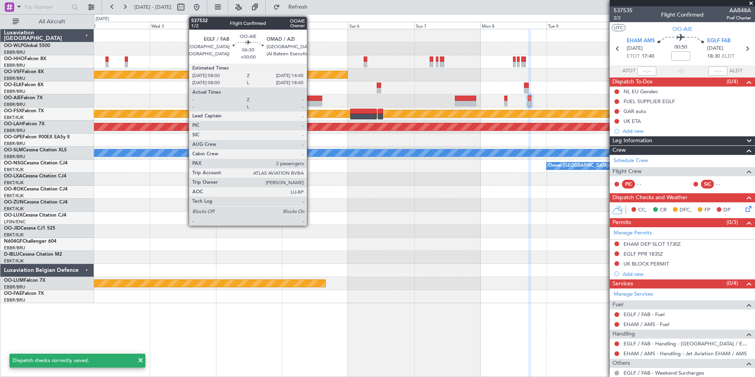
click at [310, 101] on div at bounding box center [313, 104] width 19 height 6
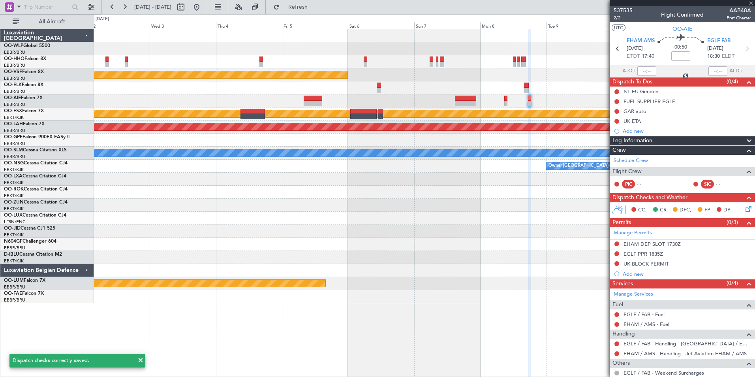
type input "2"
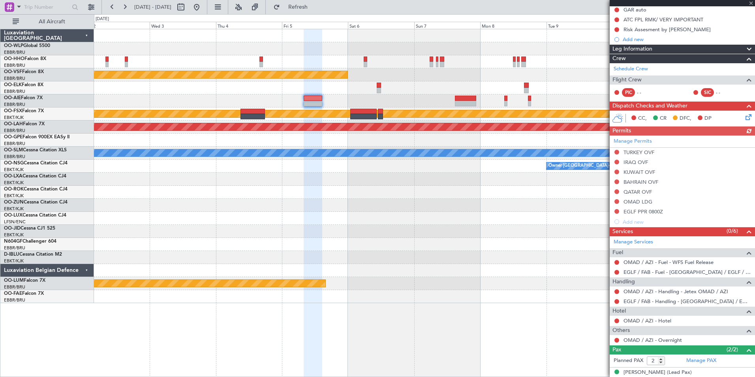
scroll to position [118, 0]
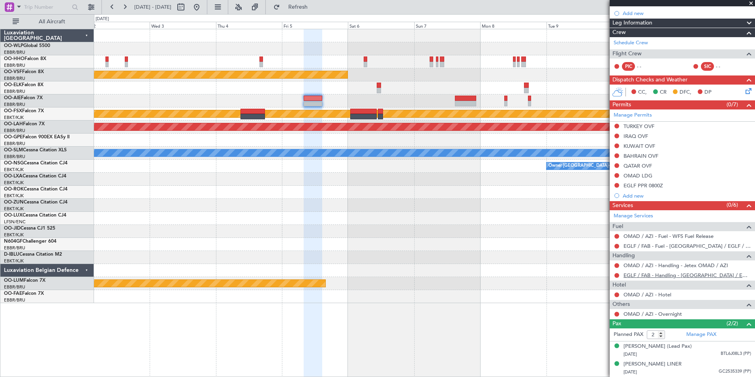
click at [643, 276] on link "EGLF / FAB - Handling - Farnborough Airport / EGLF / FAB" at bounding box center [688, 275] width 128 height 7
click at [668, 265] on link "OMAD / AZI - Handling - Jetex OMAD / AZI" at bounding box center [676, 265] width 105 height 7
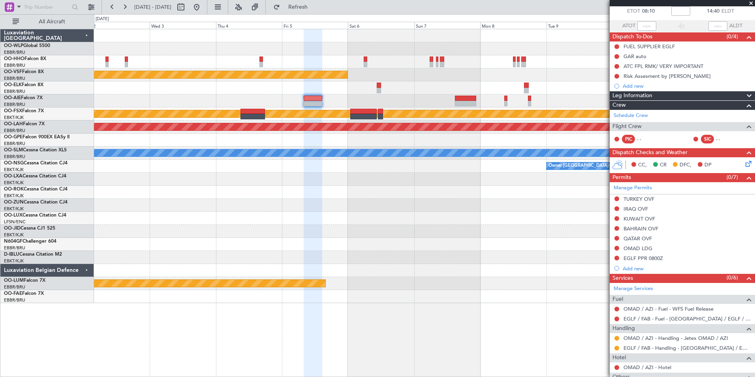
scroll to position [39, 0]
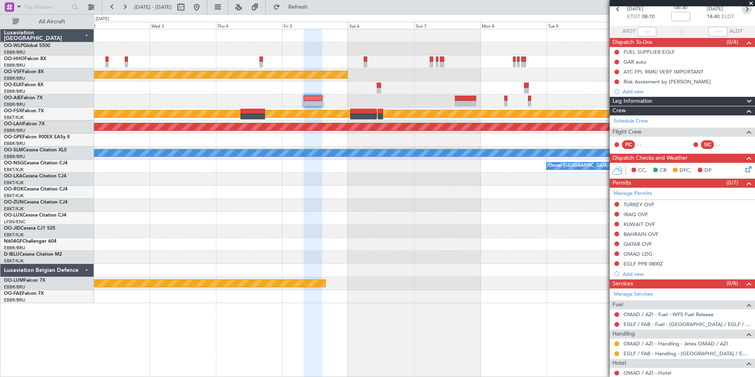
click at [742, 11] on icon at bounding box center [747, 9] width 10 height 10
type input "+00:10"
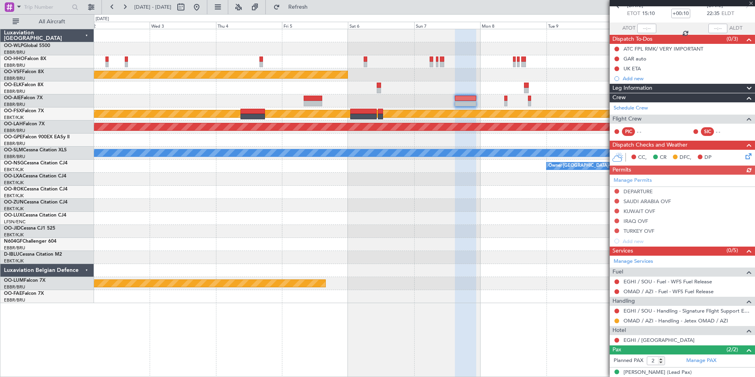
scroll to position [76, 0]
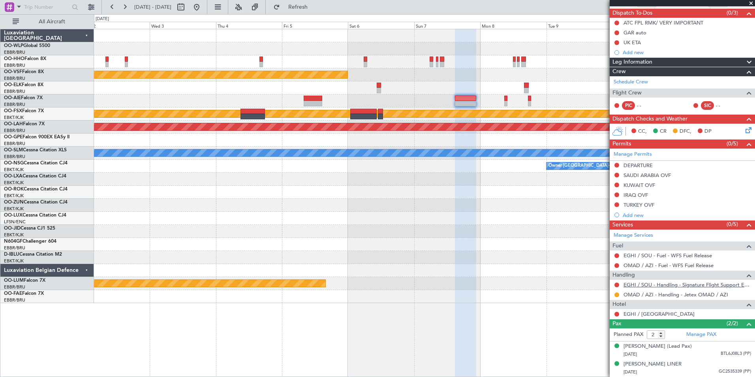
click at [627, 281] on link "EGHI / SOU - Handling - Signature Flight Support EGHI / SOU" at bounding box center [688, 284] width 128 height 7
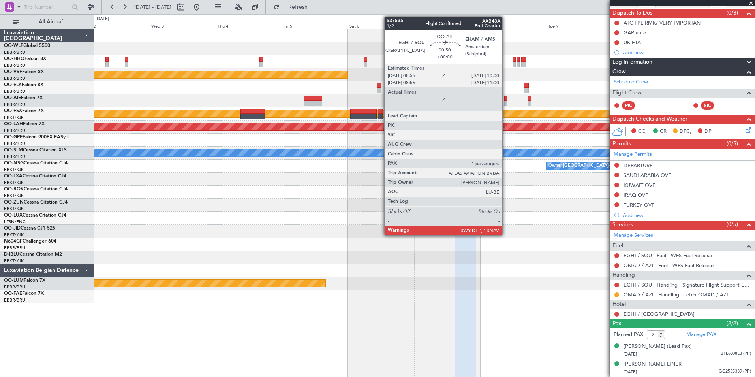
click at [506, 101] on div at bounding box center [505, 104] width 3 height 6
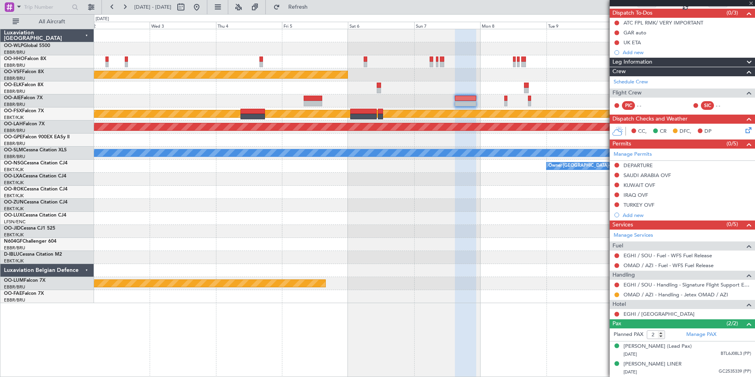
type input "1"
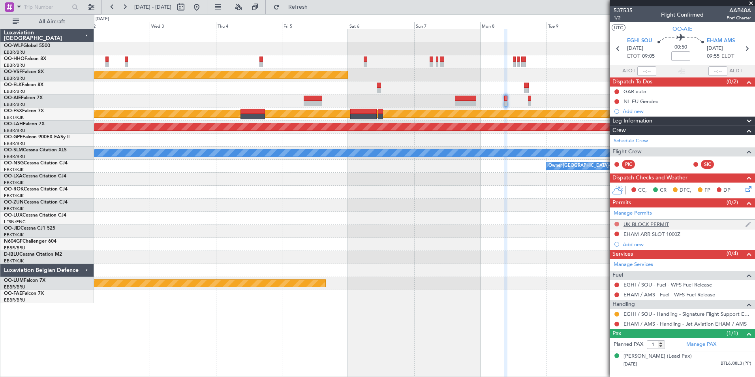
click at [615, 223] on button at bounding box center [616, 224] width 5 height 5
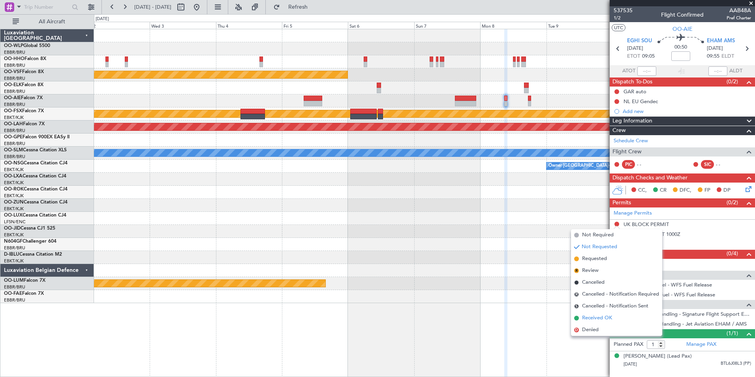
click at [597, 316] on span "Received OK" at bounding box center [597, 318] width 30 height 8
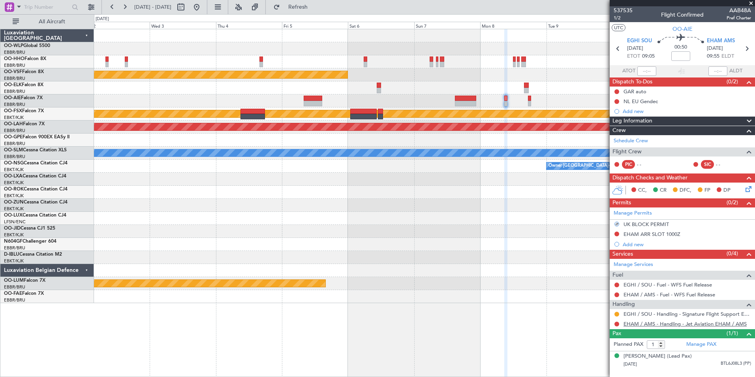
click at [639, 324] on link "EHAM / AMS - Handling - Jet Aviation EHAM / AMS" at bounding box center [685, 323] width 123 height 7
click at [613, 231] on div "EHAM ARR SLOT 1000Z" at bounding box center [682, 234] width 145 height 10
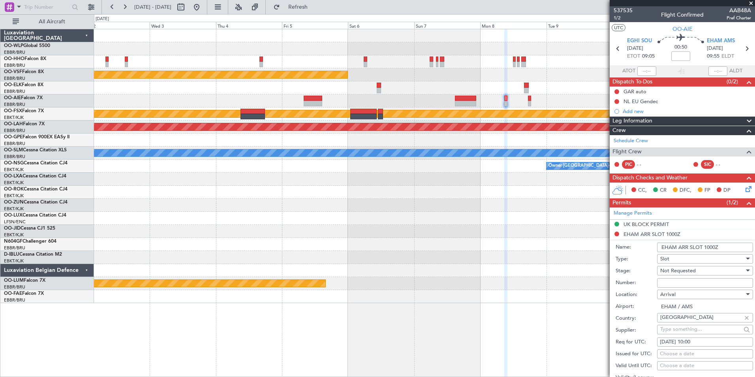
click at [616, 233] on li "EHAM ARR SLOT 1000Z Name: EHAM ARR SLOT 1000Z Type: Slot Stage: Not Requested N…" at bounding box center [682, 352] width 145 height 246
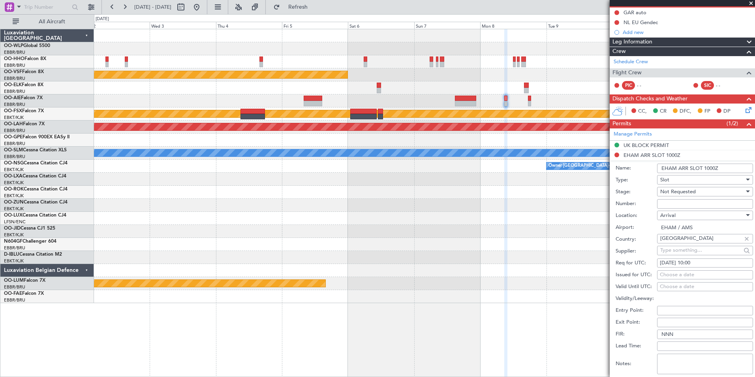
scroll to position [158, 0]
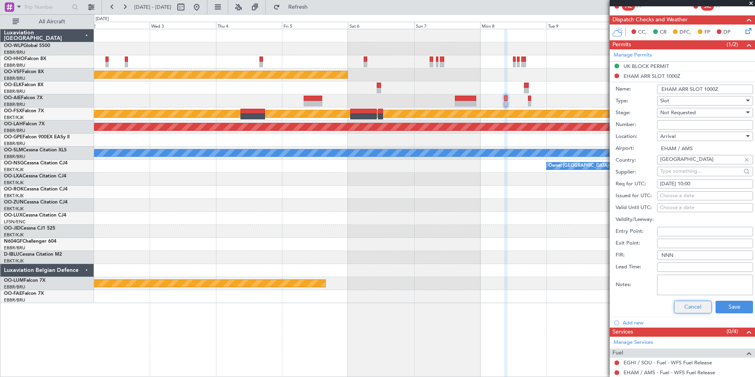
click at [684, 312] on button "Cancel" at bounding box center [693, 307] width 38 height 13
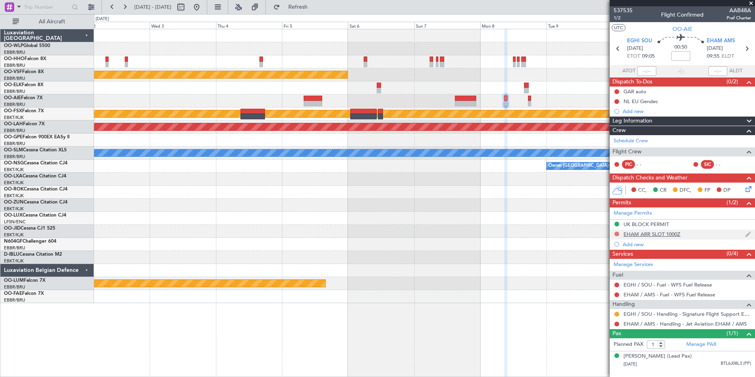
click at [616, 234] on button at bounding box center [616, 233] width 5 height 5
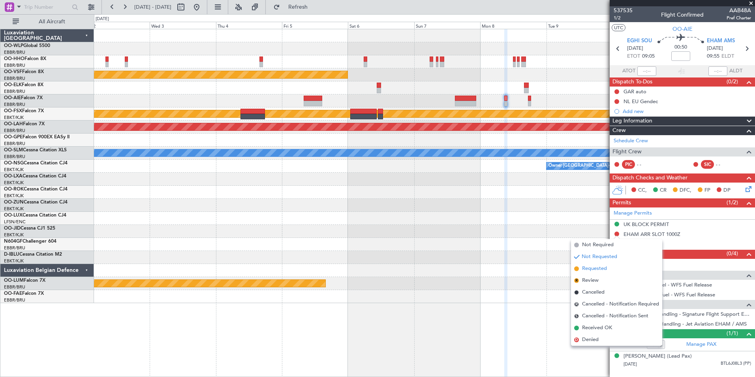
click at [599, 266] on span "Requested" at bounding box center [594, 269] width 25 height 8
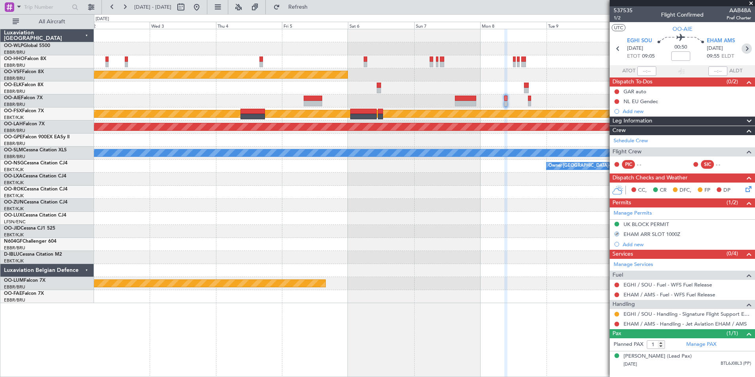
click at [744, 51] on icon at bounding box center [747, 48] width 10 height 10
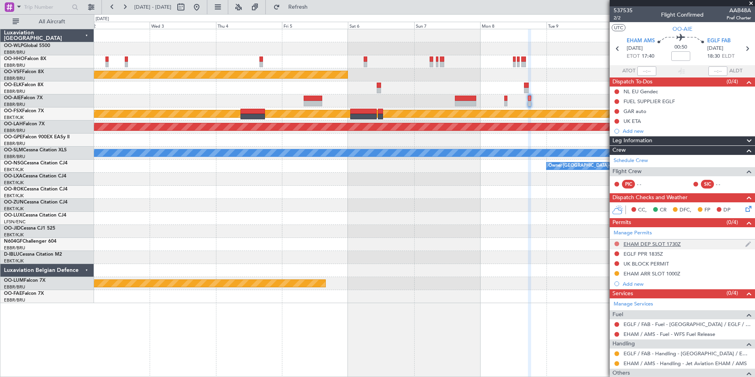
click at [616, 244] on button at bounding box center [616, 243] width 5 height 5
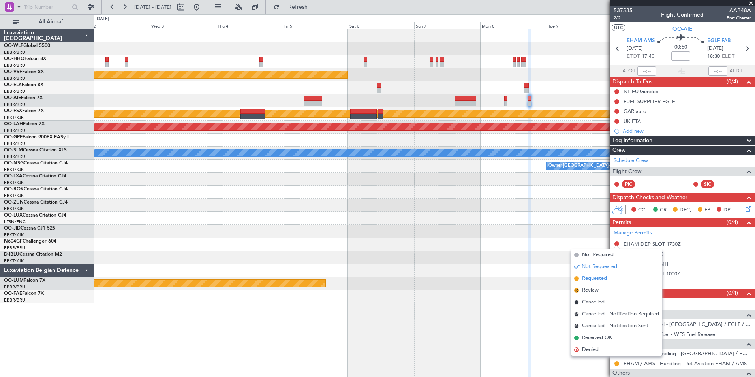
click at [593, 279] on span "Requested" at bounding box center [594, 278] width 25 height 8
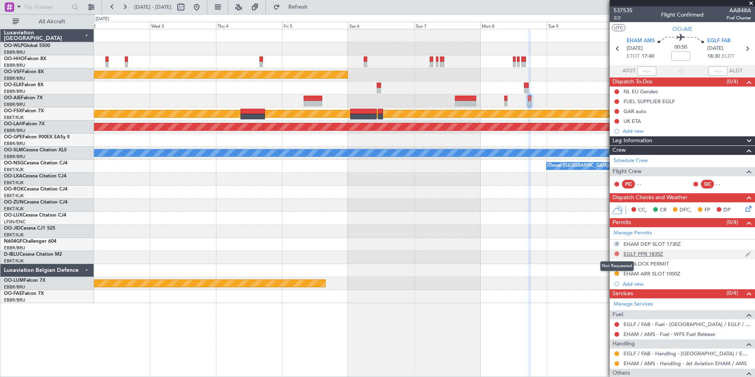
click at [616, 252] on button at bounding box center [616, 253] width 5 height 5
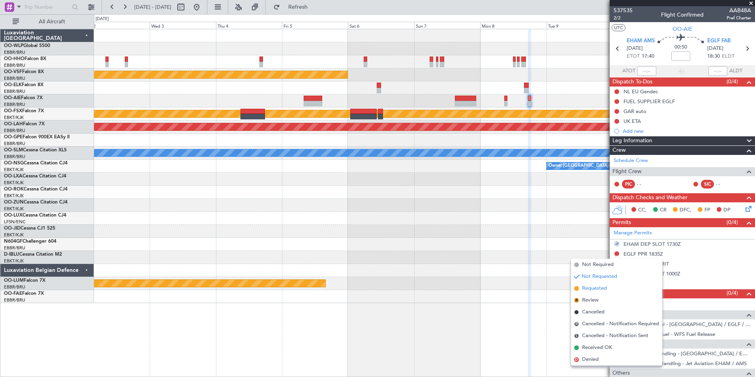
click at [595, 288] on span "Requested" at bounding box center [594, 288] width 25 height 8
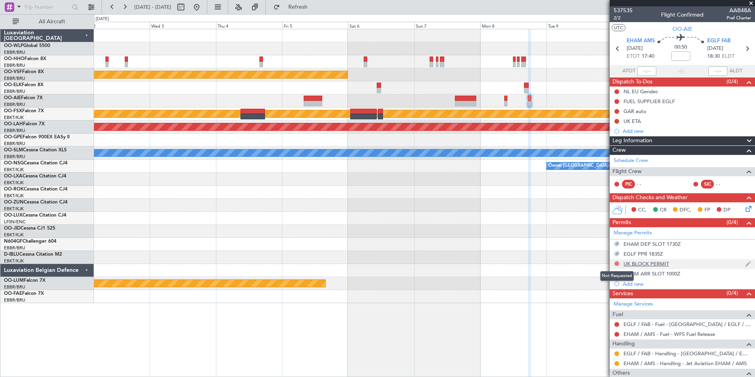
click at [617, 262] on button at bounding box center [616, 263] width 5 height 5
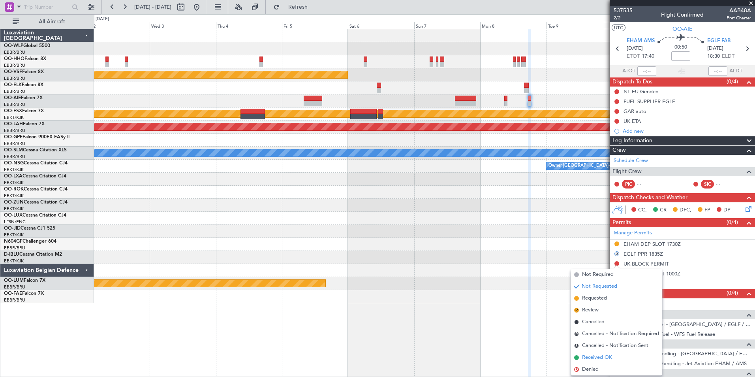
click at [605, 353] on span "Received OK" at bounding box center [597, 357] width 30 height 8
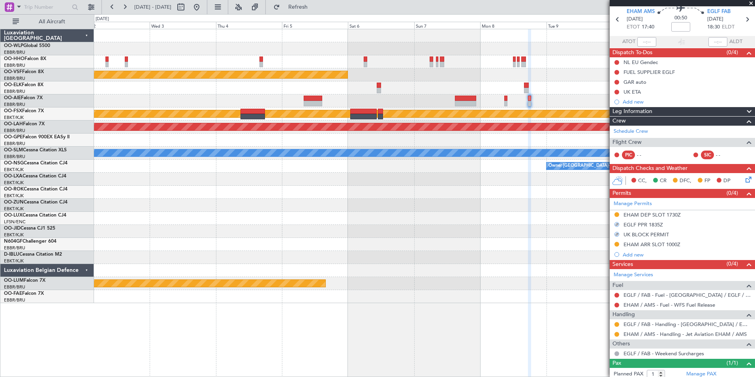
scroll to position [58, 0]
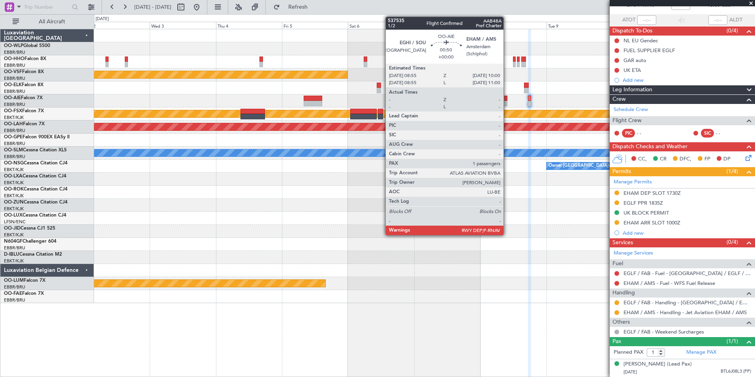
click at [507, 98] on div at bounding box center [505, 99] width 3 height 6
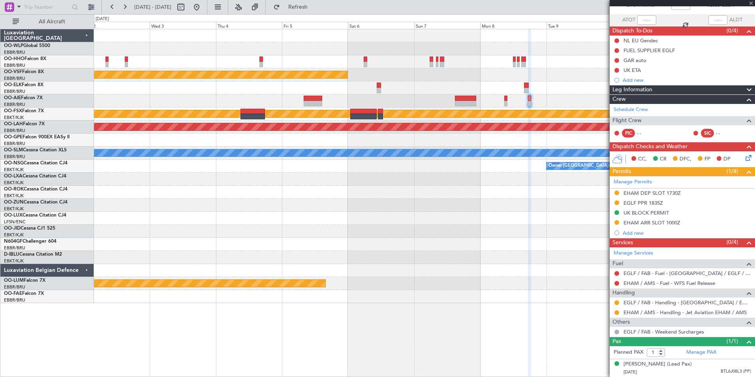
scroll to position [0, 0]
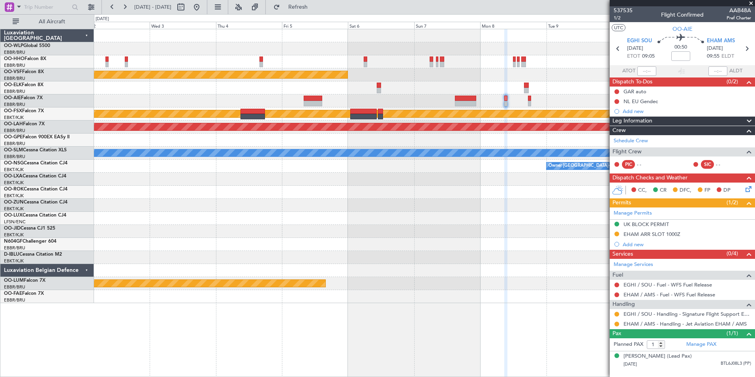
click at [469, 104] on div at bounding box center [465, 104] width 21 height 6
type input "+00:10"
type input "2"
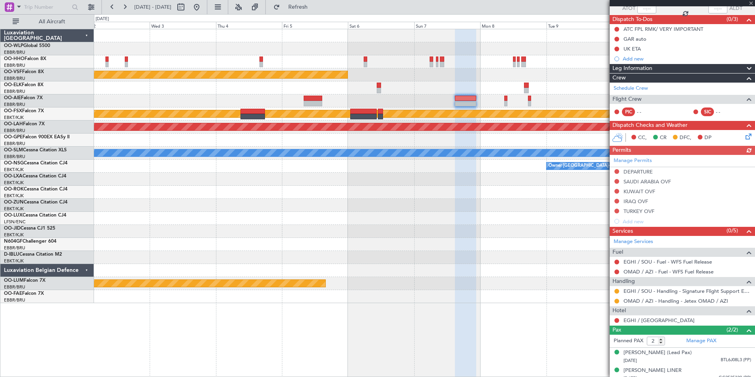
scroll to position [76, 0]
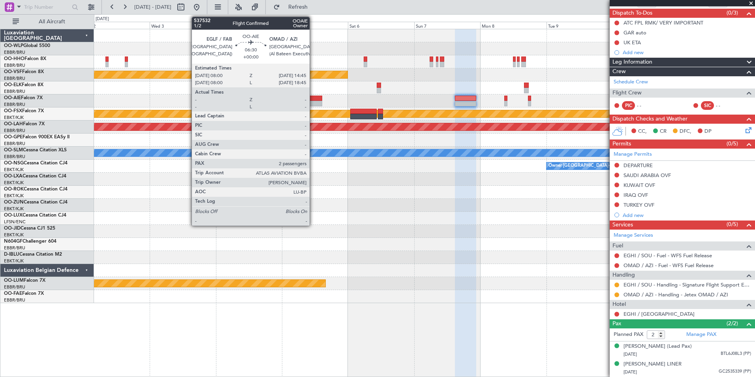
click at [313, 102] on div at bounding box center [313, 104] width 19 height 6
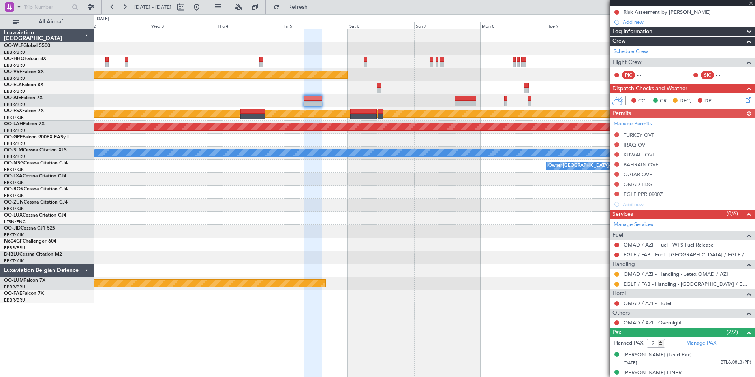
scroll to position [118, 0]
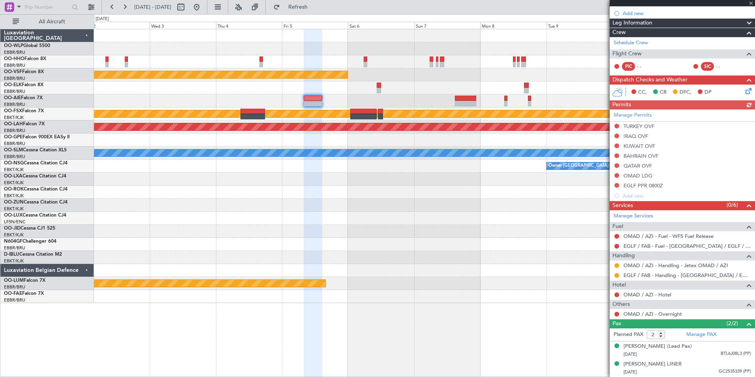
click at [616, 184] on div "Manage Permits TURKEY OVF IRAQ OVF KUWAIT OVF BAHRAIN OVF QATAR OVF OMAD LDG EG…" at bounding box center [682, 154] width 145 height 91
click at [616, 185] on button at bounding box center [616, 185] width 5 height 5
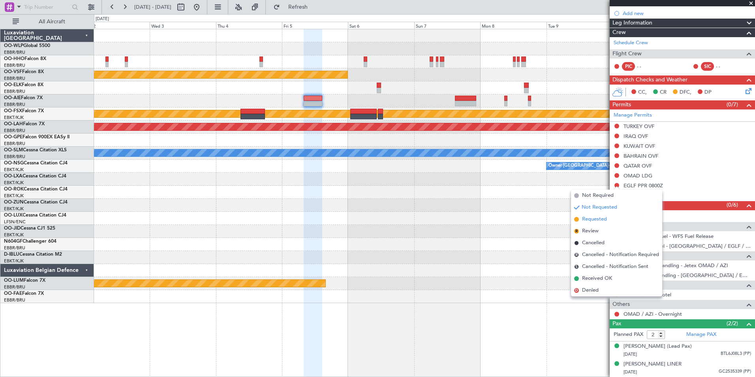
click at [605, 221] on span "Requested" at bounding box center [594, 219] width 25 height 8
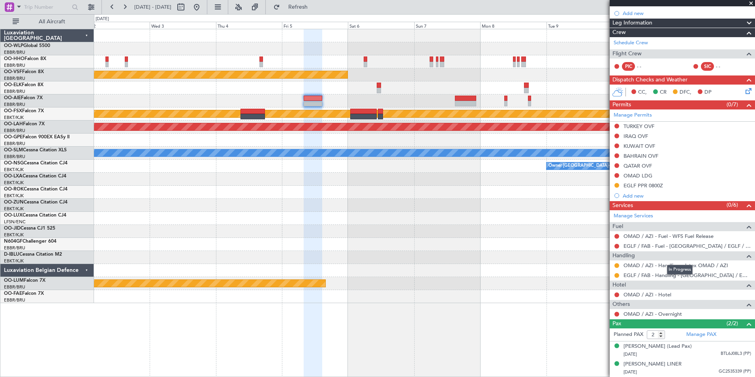
click at [669, 265] on div "In Progress" at bounding box center [680, 270] width 26 height 10
click at [639, 265] on link "OMAD / AZI - Handling - Jetex OMAD / AZI" at bounding box center [676, 265] width 105 height 7
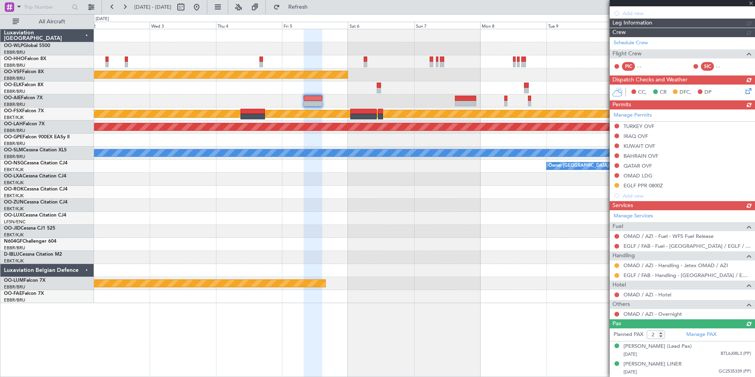
click at [618, 174] on div "Manage Permits TURKEY OVF IRAQ OVF KUWAIT OVF BAHRAIN OVF QATAR OVF OMAD LDG EG…" at bounding box center [682, 154] width 145 height 91
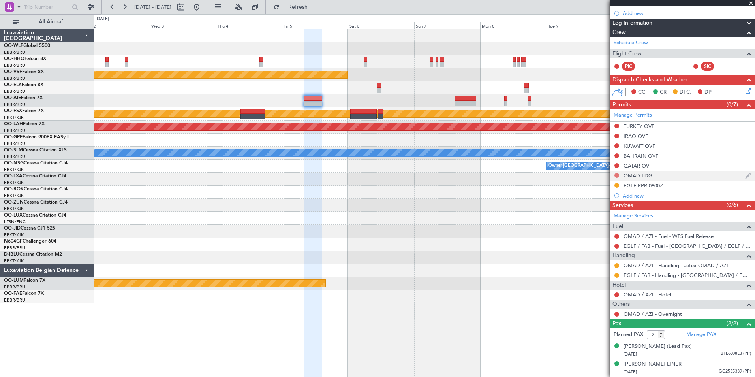
click at [616, 175] on button at bounding box center [616, 175] width 5 height 5
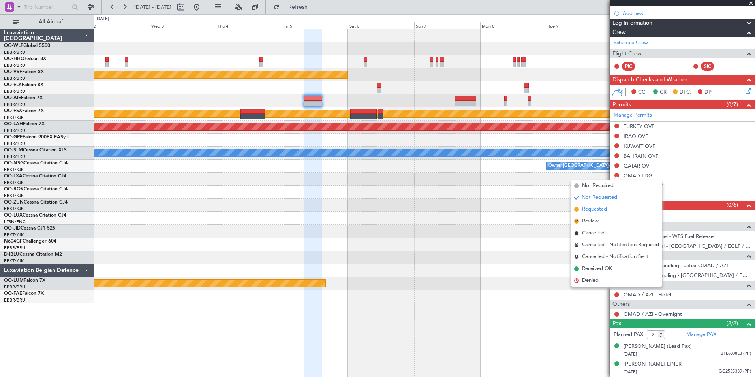
click at [599, 205] on span "Requested" at bounding box center [594, 209] width 25 height 8
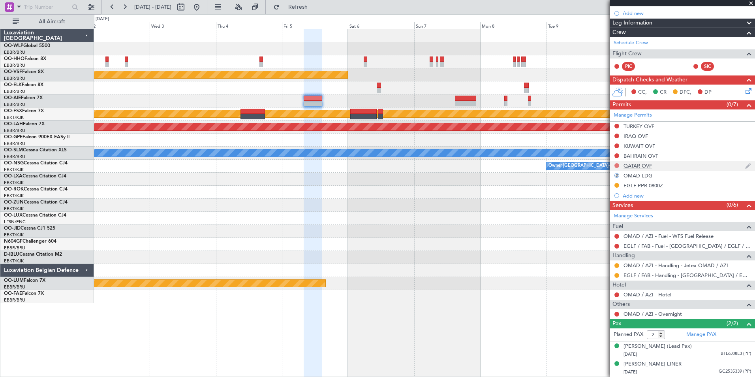
click at [616, 164] on button at bounding box center [616, 165] width 5 height 5
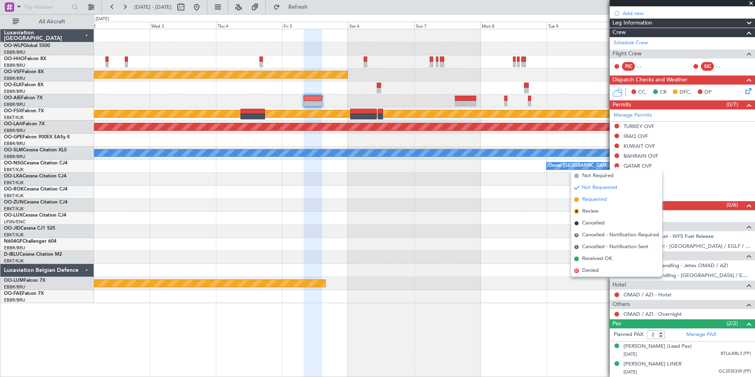
click at [592, 197] on span "Requested" at bounding box center [594, 199] width 25 height 8
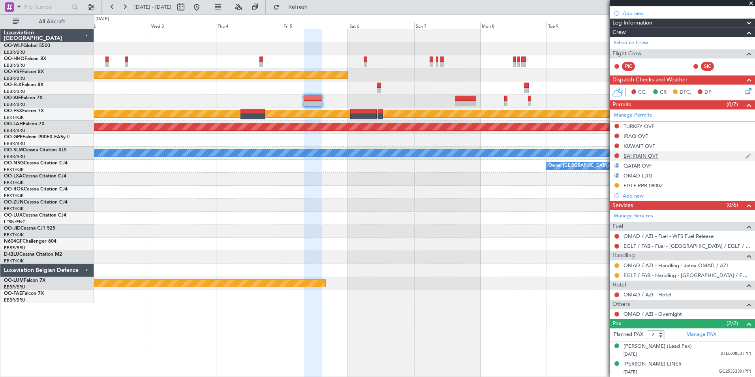
click at [618, 157] on div at bounding box center [617, 155] width 6 height 6
click at [617, 153] on button at bounding box center [616, 155] width 5 height 5
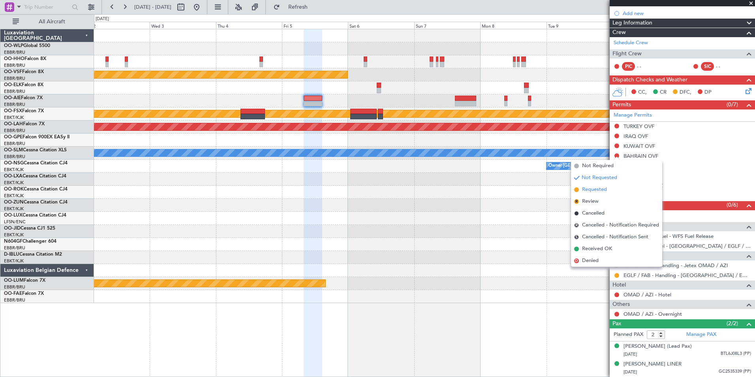
click at [596, 190] on span "Requested" at bounding box center [594, 190] width 25 height 8
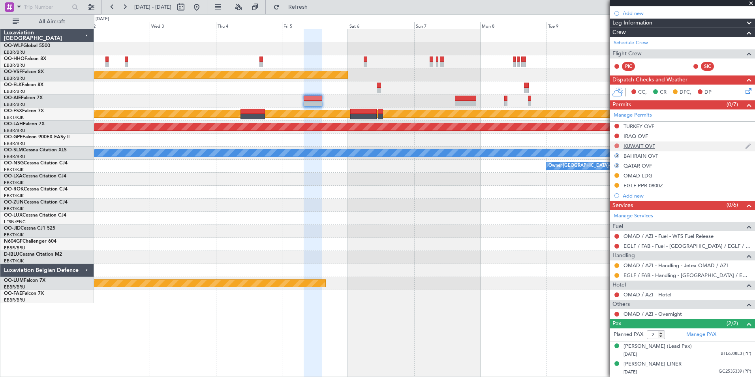
click at [616, 143] on button at bounding box center [616, 145] width 5 height 5
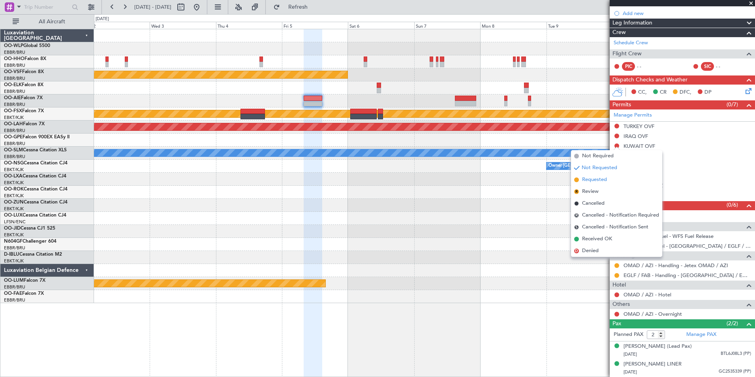
click at [603, 177] on span "Requested" at bounding box center [594, 180] width 25 height 8
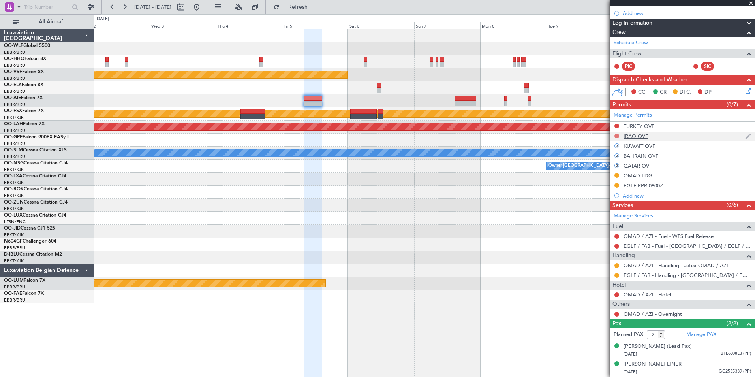
click at [616, 135] on button at bounding box center [616, 135] width 5 height 5
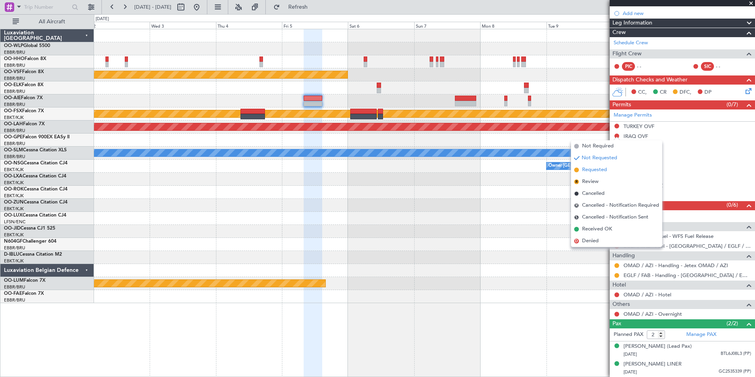
click at [594, 168] on span "Requested" at bounding box center [594, 170] width 25 height 8
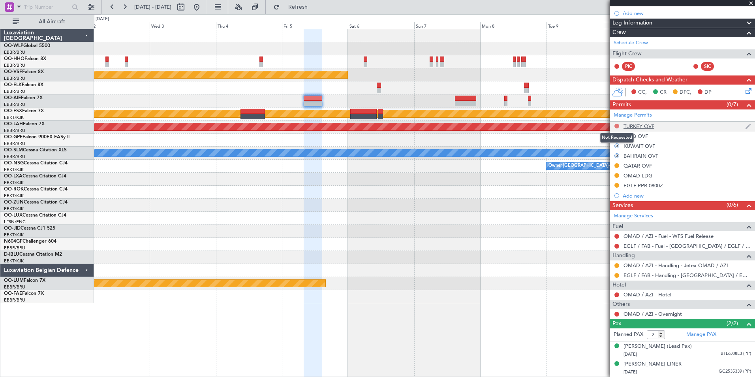
click at [617, 124] on button at bounding box center [616, 126] width 5 height 5
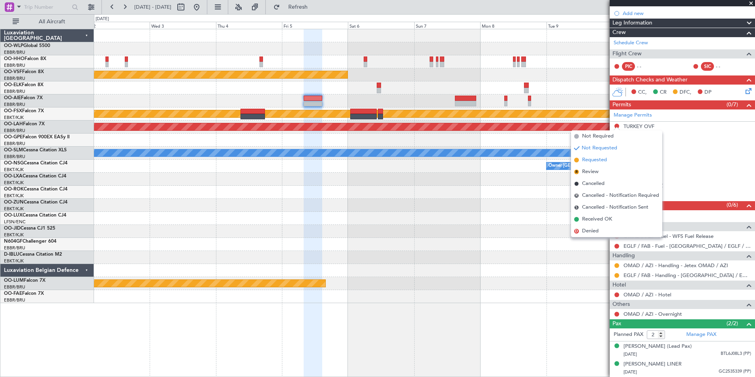
click at [606, 154] on li "Requested" at bounding box center [616, 160] width 91 height 12
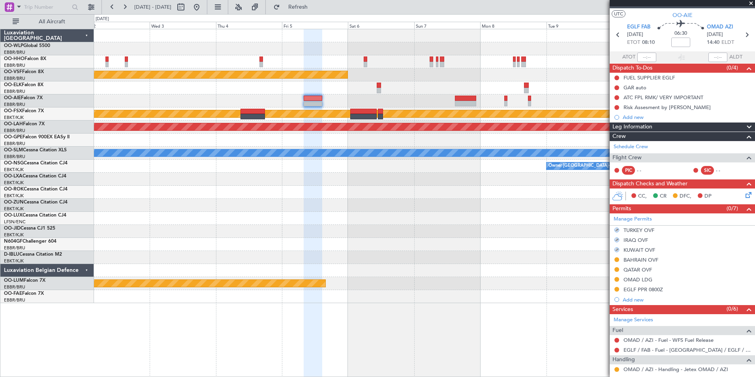
scroll to position [0, 0]
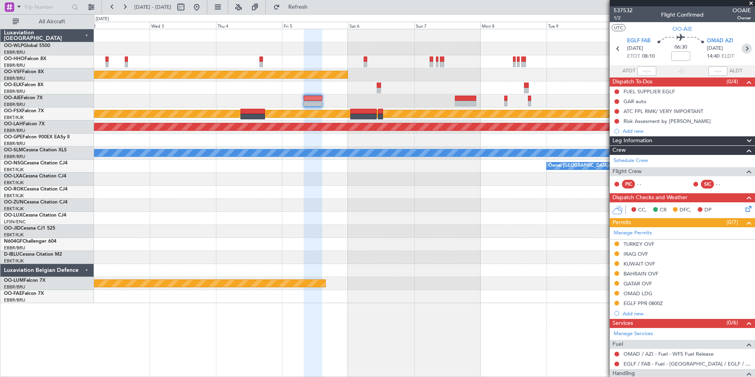
click at [742, 47] on icon at bounding box center [747, 48] width 10 height 10
type input "+00:10"
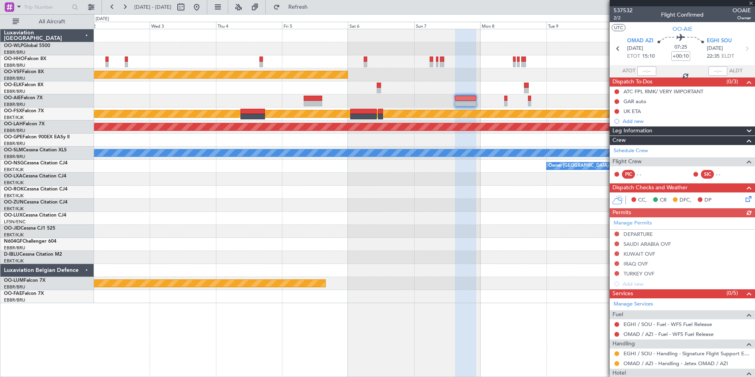
click at [616, 272] on div "Manage Permits DEPARTURE SAUDI ARABIA OVF KUWAIT OVF IRAQ OVF TURKEY OVF Add new" at bounding box center [682, 252] width 145 height 71
click at [615, 263] on button at bounding box center [616, 263] width 5 height 5
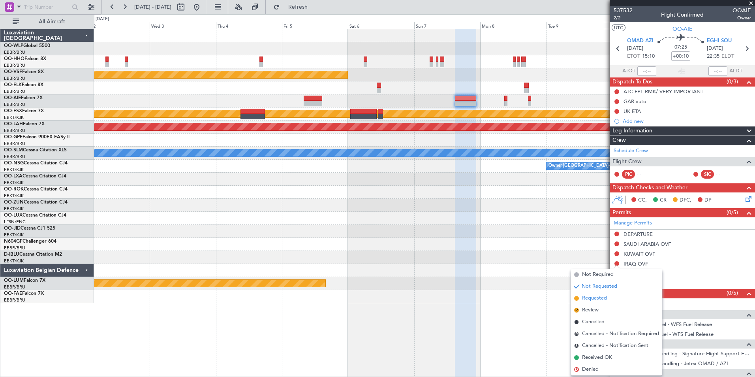
click at [586, 298] on span "Requested" at bounding box center [594, 298] width 25 height 8
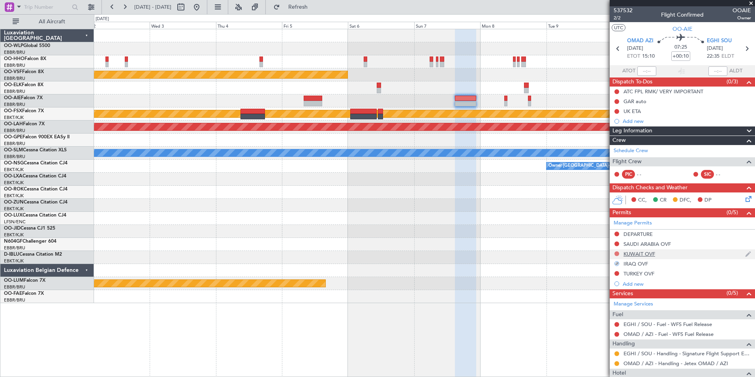
click at [617, 254] on button at bounding box center [616, 253] width 5 height 5
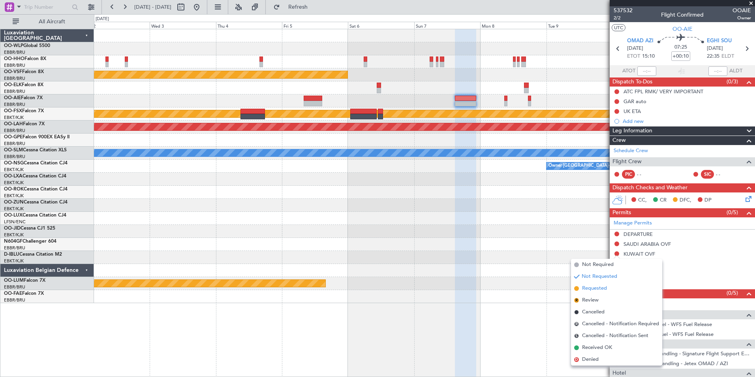
click at [603, 289] on span "Requested" at bounding box center [594, 288] width 25 height 8
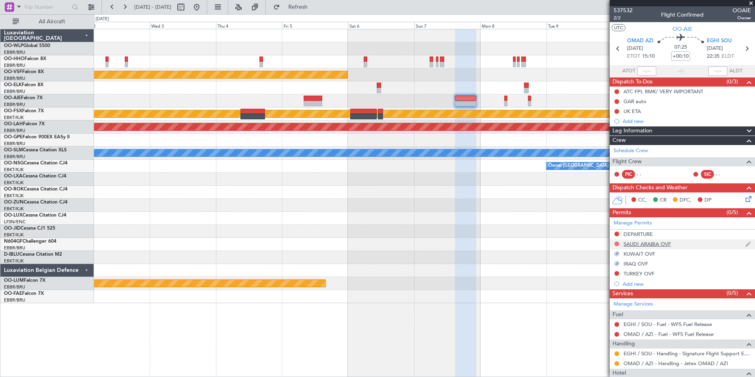
click at [616, 243] on button at bounding box center [616, 243] width 5 height 5
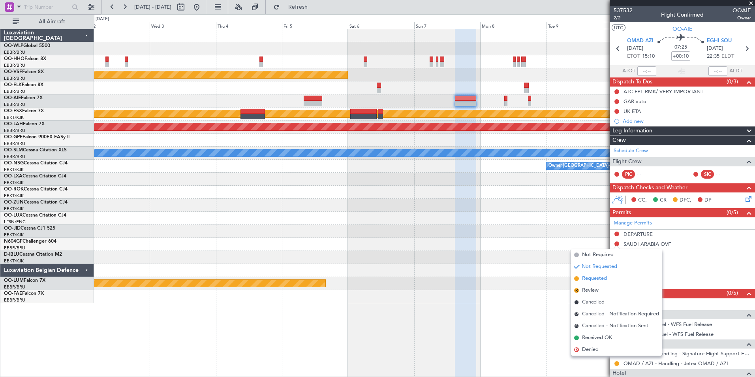
click at [599, 279] on span "Requested" at bounding box center [594, 278] width 25 height 8
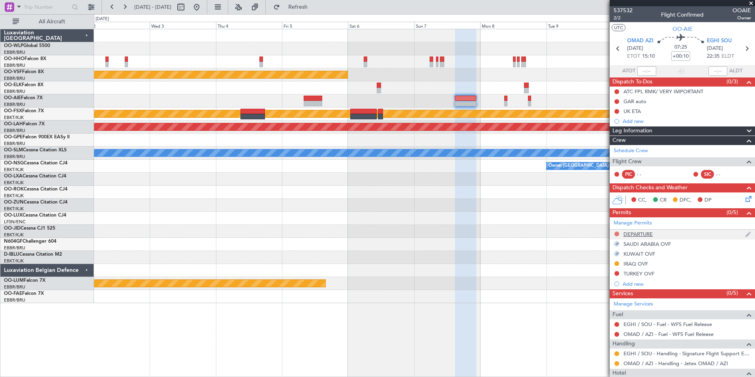
click at [616, 234] on button at bounding box center [616, 233] width 5 height 5
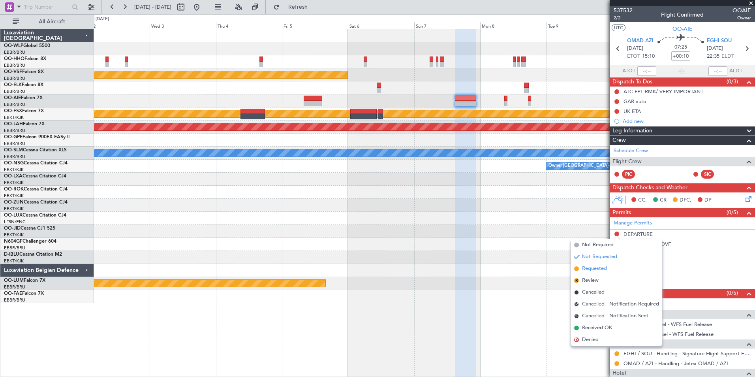
click at [596, 269] on span "Requested" at bounding box center [594, 269] width 25 height 8
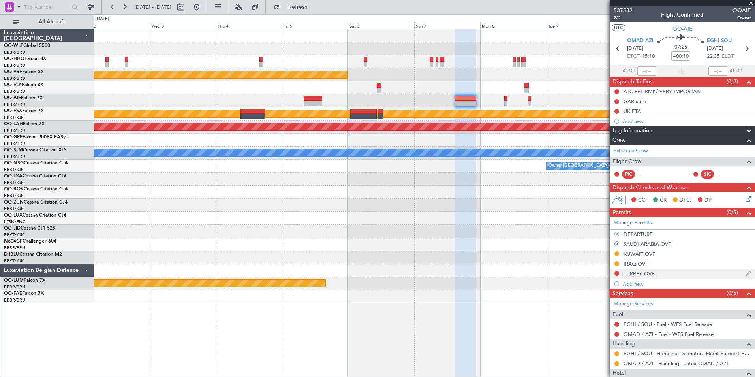
click at [640, 274] on div "TURKEY OVF" at bounding box center [639, 273] width 31 height 7
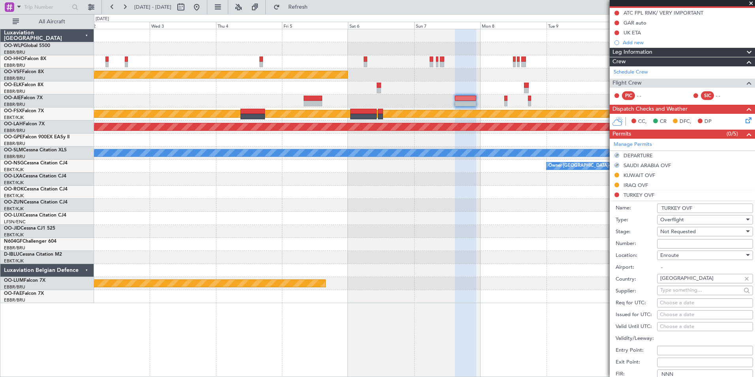
scroll to position [79, 0]
click at [671, 242] on input "Number:" at bounding box center [705, 243] width 96 height 9
type input "ECAC BUSINESS FLIGHT"
click at [674, 231] on span "Not Requested" at bounding box center [678, 230] width 36 height 7
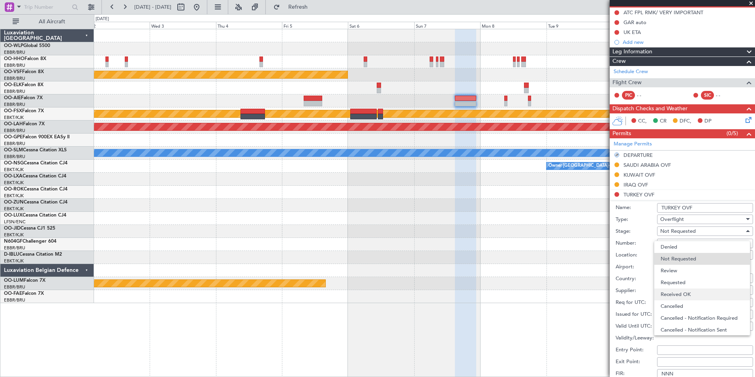
click at [684, 292] on span "Received OK" at bounding box center [702, 294] width 83 height 12
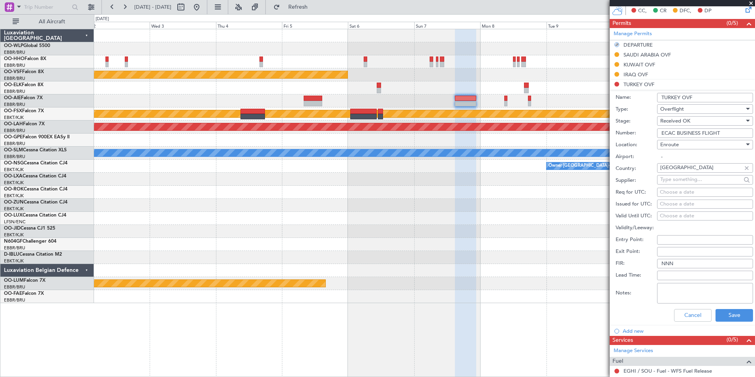
scroll to position [197, 0]
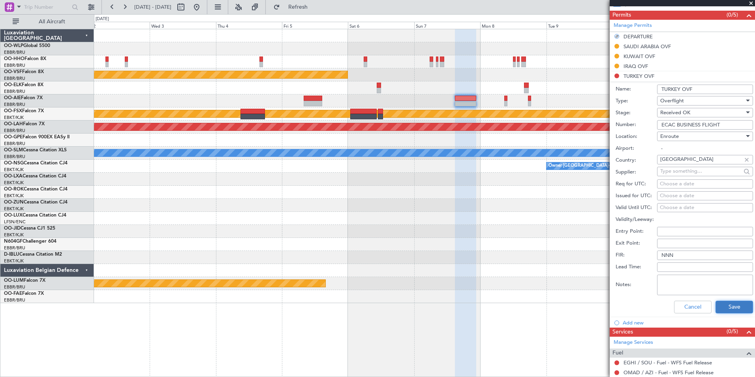
click at [721, 305] on button "Save" at bounding box center [735, 307] width 38 height 13
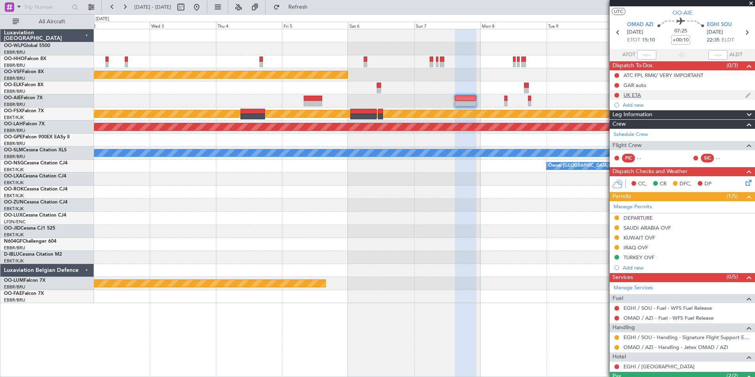
scroll to position [0, 0]
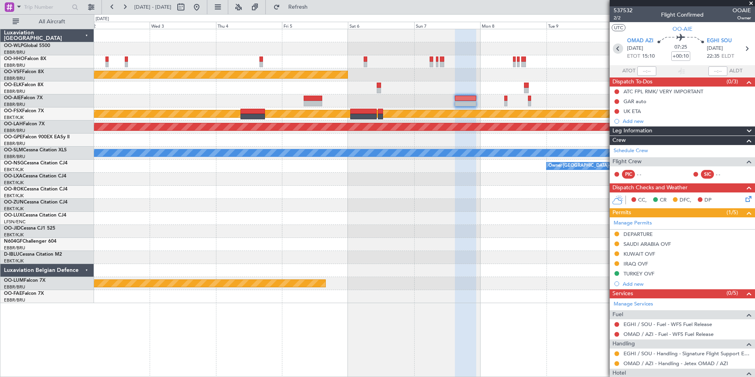
click at [618, 49] on icon at bounding box center [618, 48] width 10 height 10
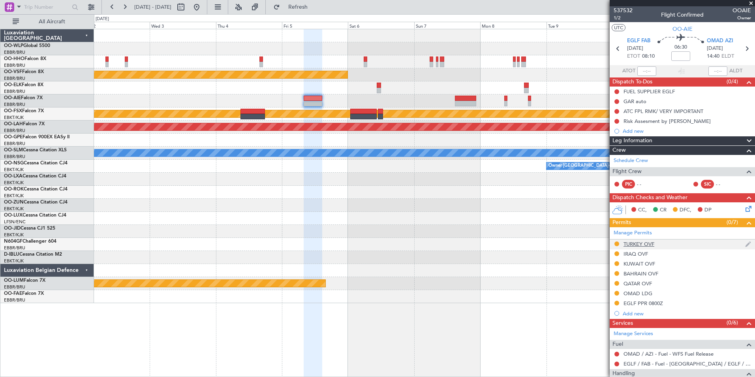
click at [632, 244] on div "TURKEY OVF" at bounding box center [639, 243] width 31 height 7
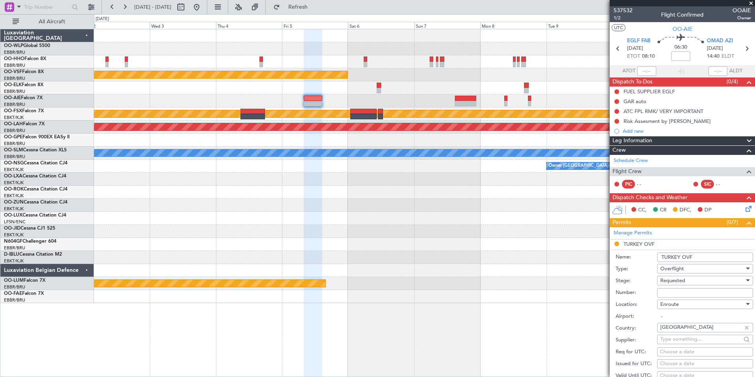
click at [680, 291] on input "Number:" at bounding box center [705, 292] width 96 height 9
type input "ECAC BUSINESS FLIGHT"
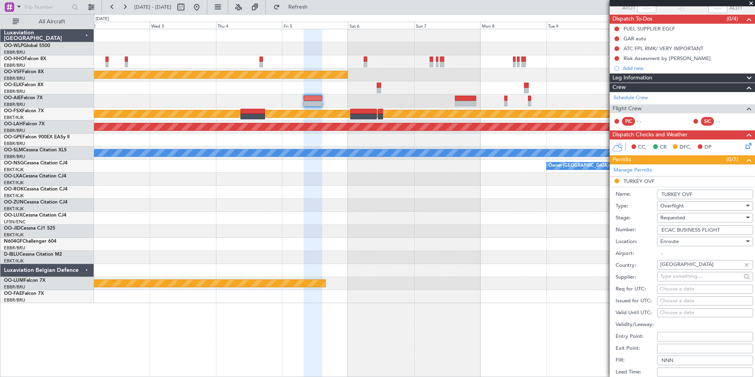
scroll to position [158, 0]
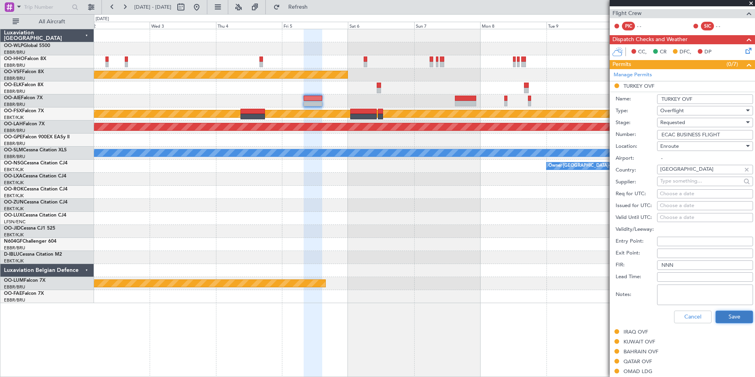
click at [727, 318] on button "Save" at bounding box center [735, 316] width 38 height 13
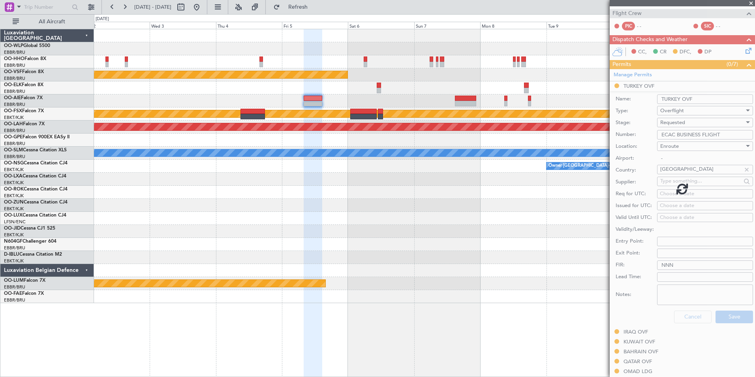
scroll to position [125, 0]
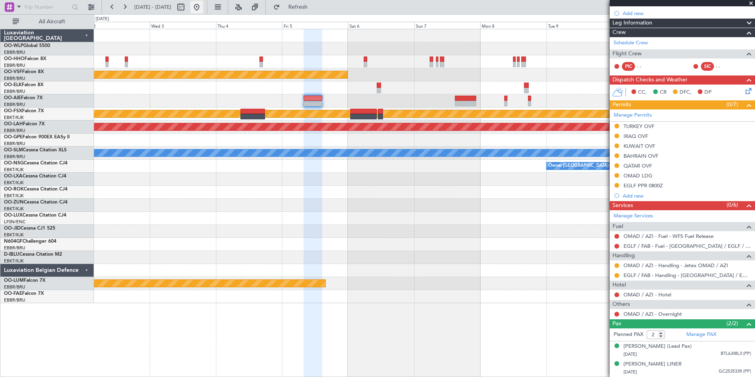
click at [203, 8] on button at bounding box center [196, 7] width 13 height 13
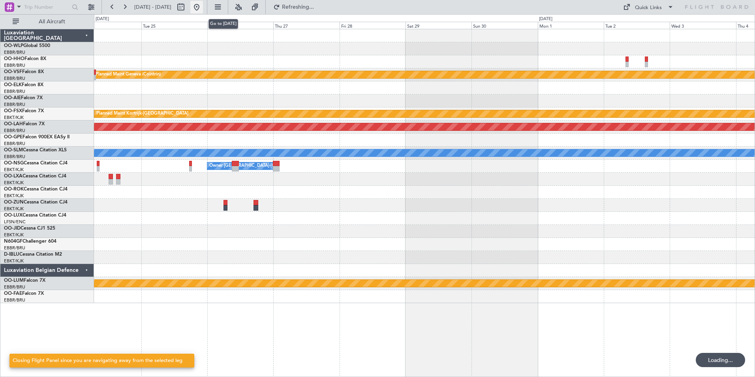
scroll to position [0, 0]
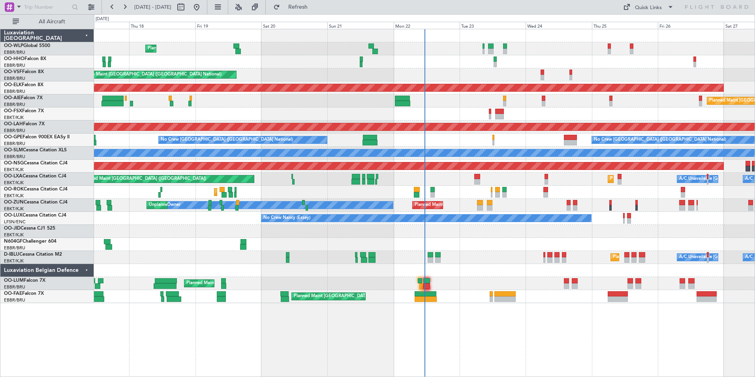
click at [606, 265] on div "Planned Maint Liege AOG Maint Brussels (Brussels National) Planned Maint Kortri…" at bounding box center [424, 166] width 661 height 274
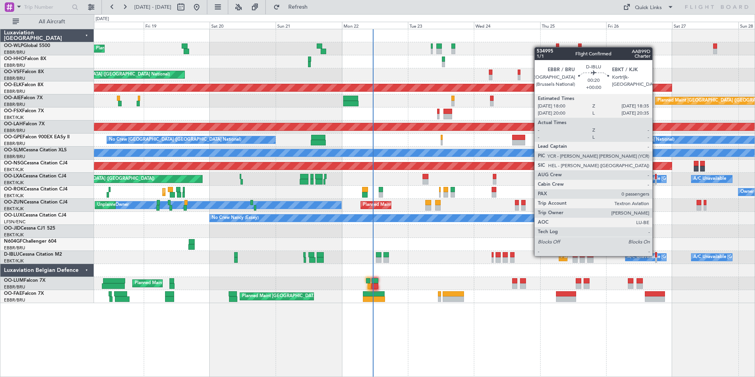
click at [656, 256] on div at bounding box center [656, 255] width 2 height 6
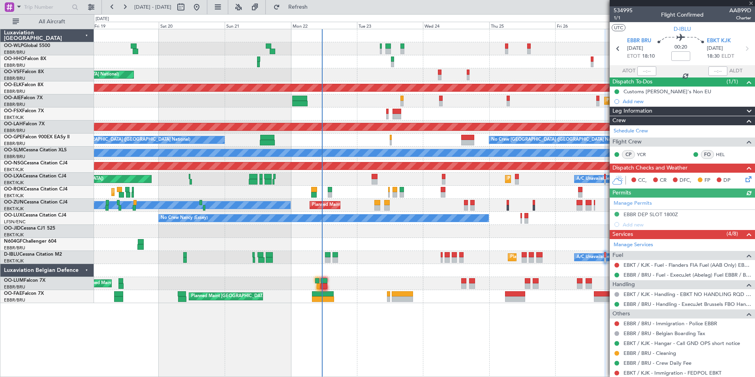
click at [496, 221] on div "Planned Maint Liege AOG Maint Brussels (Brussels National) Planned Maint Kortri…" at bounding box center [424, 166] width 661 height 274
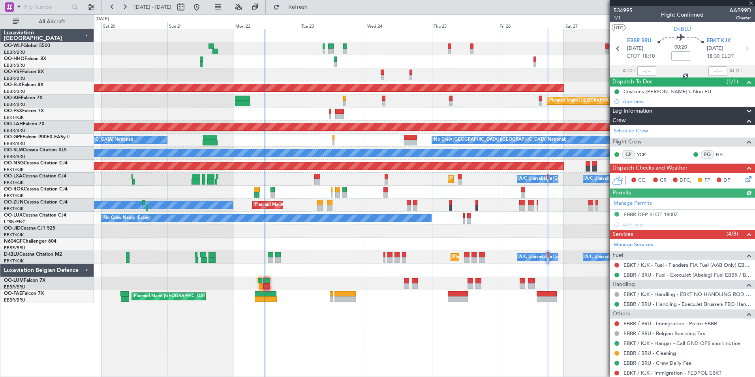
click at [524, 242] on div at bounding box center [424, 244] width 661 height 13
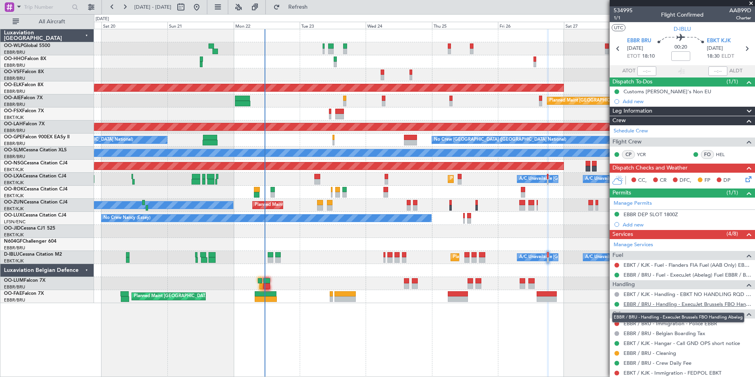
click at [650, 304] on link "EBBR / BRU - Handling - ExecuJet Brussels FBO Handling Abelag" at bounding box center [688, 304] width 128 height 7
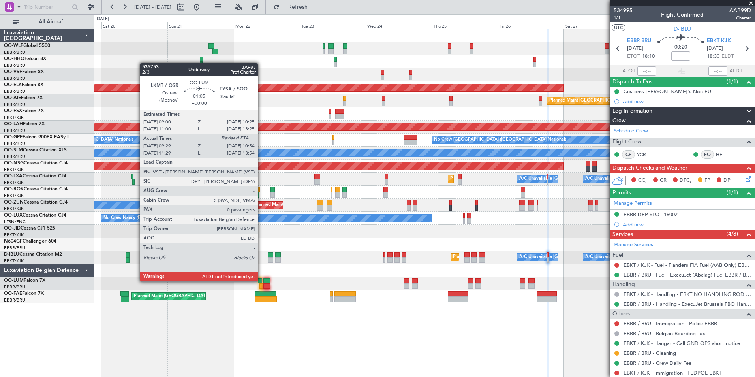
click at [261, 280] on div at bounding box center [260, 281] width 4 height 6
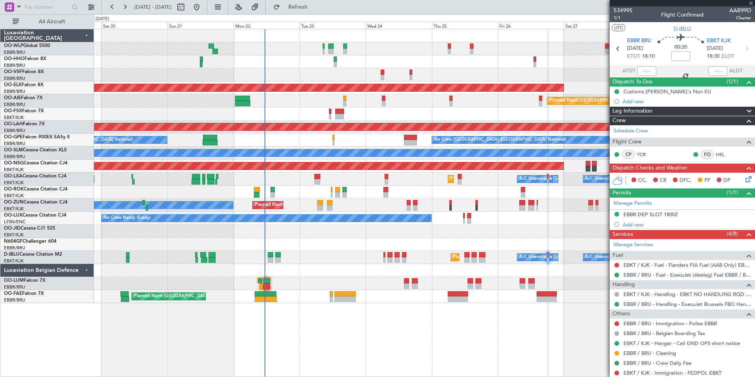
type input "09:39"
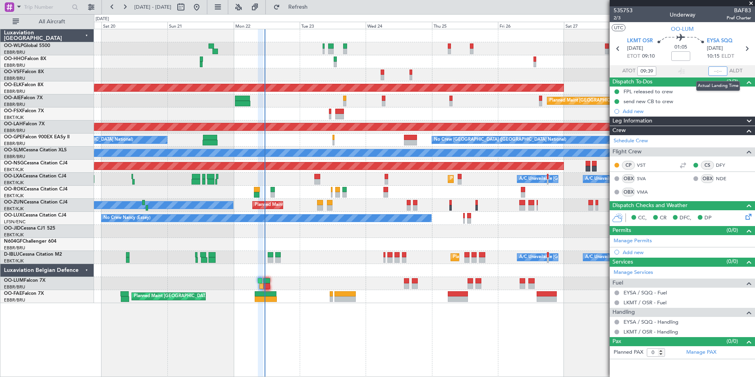
click at [714, 70] on input "text" at bounding box center [717, 70] width 19 height 9
click at [561, 69] on div "AOG Maint [GEOGRAPHIC_DATA] ([GEOGRAPHIC_DATA] National)" at bounding box center [424, 74] width 661 height 13
type input "10:43"
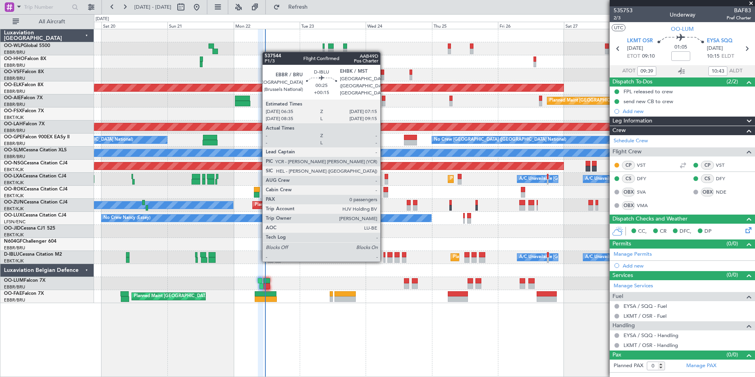
click at [384, 261] on div at bounding box center [384, 260] width 2 height 6
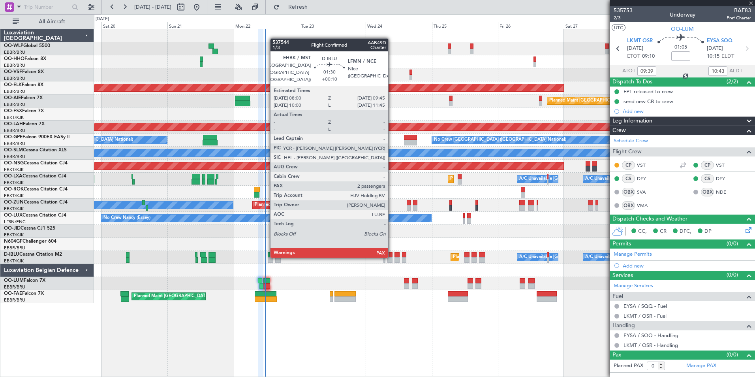
type input "+00:15"
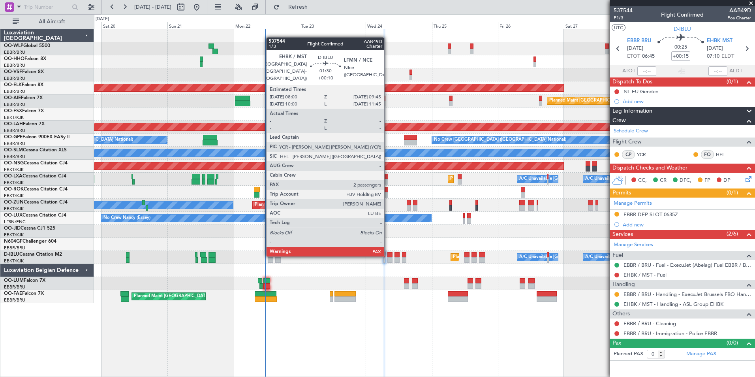
click at [388, 255] on div at bounding box center [389, 255] width 5 height 6
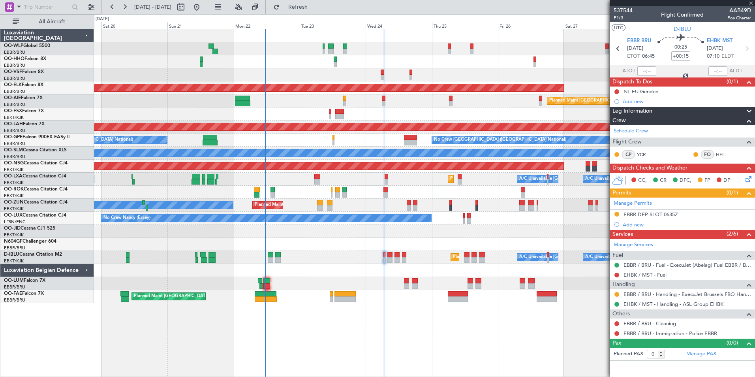
type input "+00:10"
type input "2"
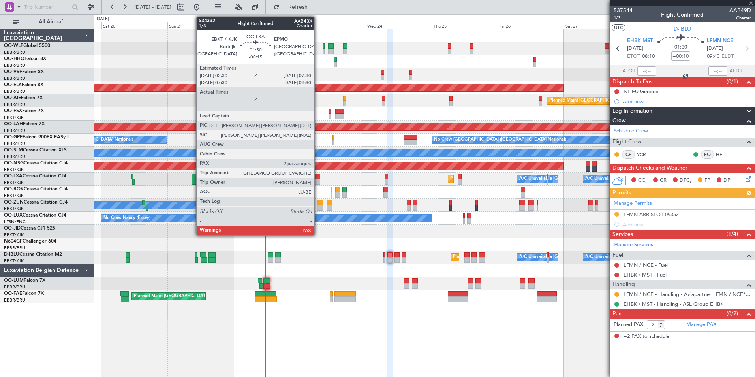
click at [318, 180] on div at bounding box center [317, 182] width 6 height 6
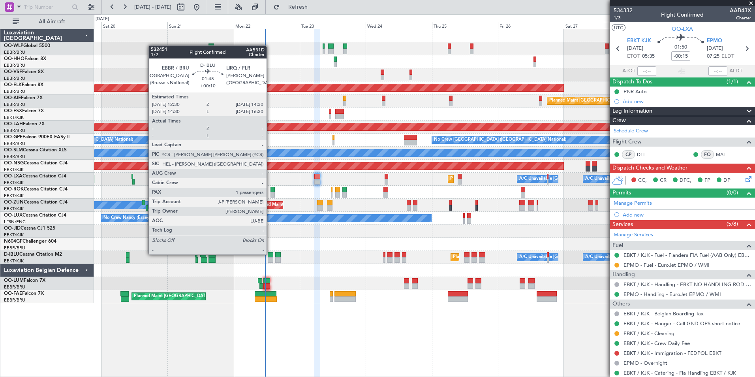
click at [270, 254] on div at bounding box center [271, 255] width 6 height 6
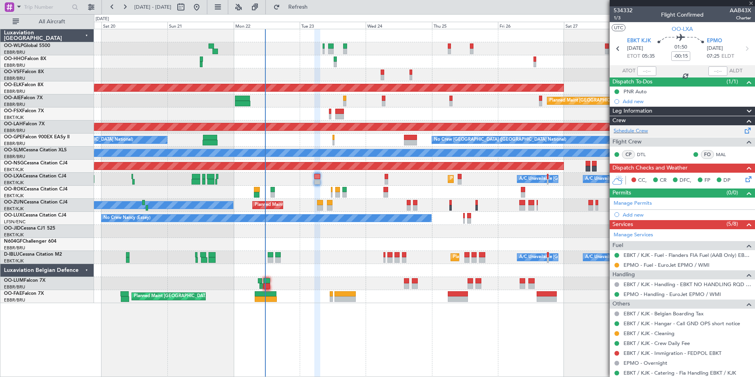
type input "+00:10"
type input "1"
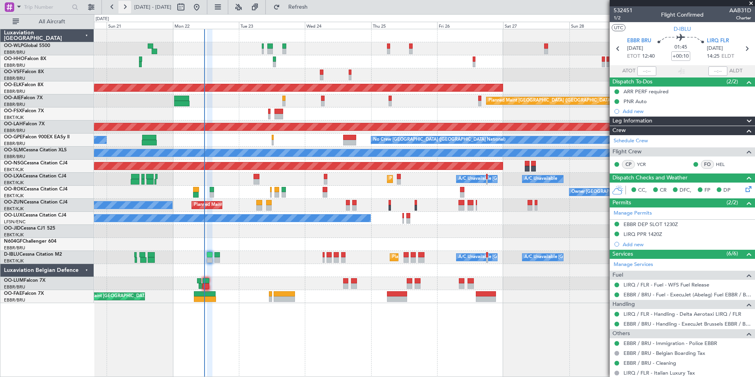
click at [123, 5] on button at bounding box center [124, 7] width 13 height 13
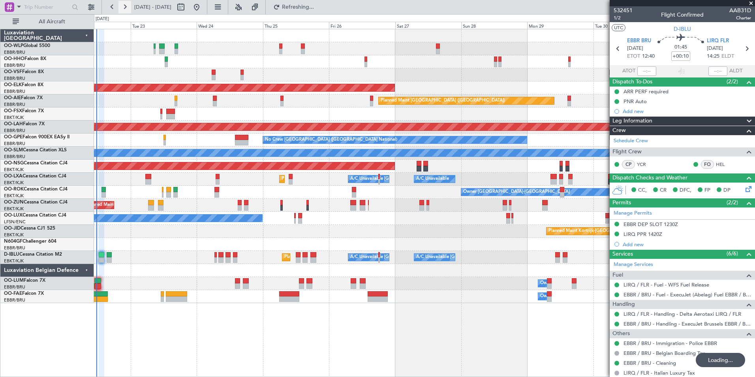
click at [123, 5] on button at bounding box center [124, 7] width 13 height 13
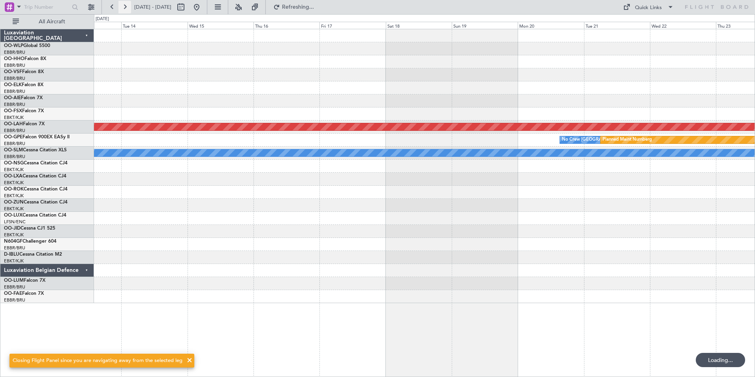
click at [123, 5] on button at bounding box center [124, 7] width 13 height 13
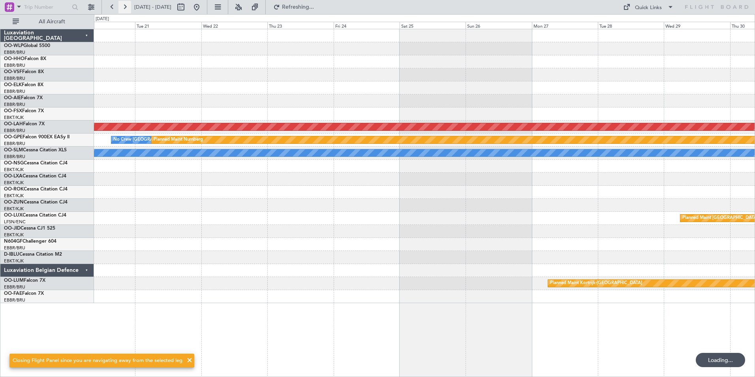
click at [123, 5] on button at bounding box center [124, 7] width 13 height 13
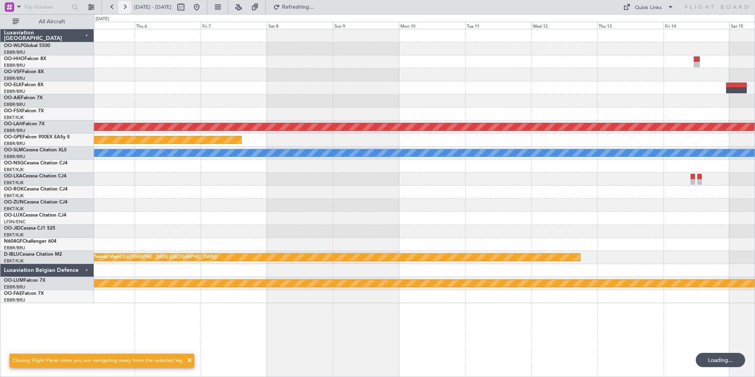
click at [123, 5] on button at bounding box center [124, 7] width 13 height 13
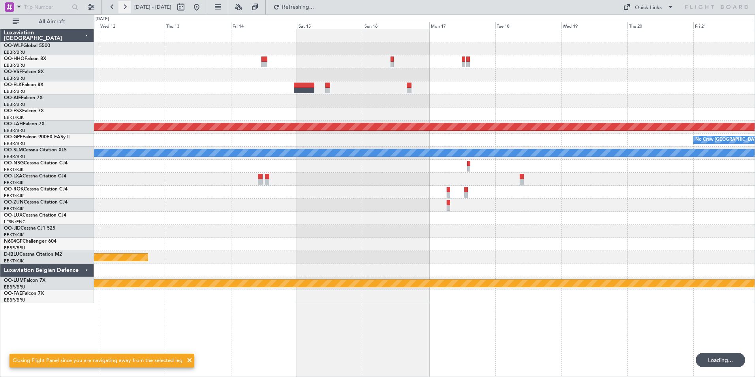
click at [123, 5] on button at bounding box center [124, 7] width 13 height 13
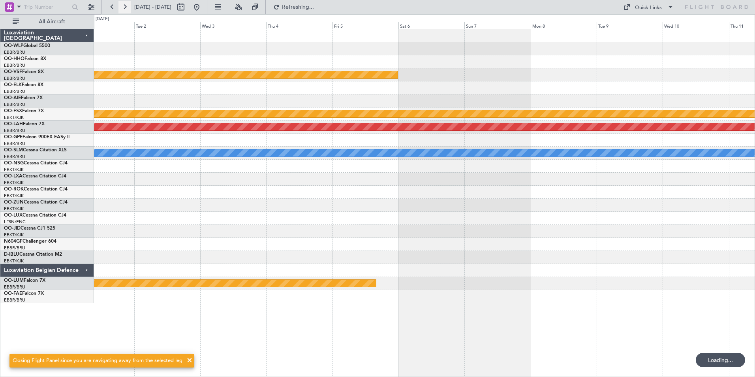
click at [123, 5] on button at bounding box center [124, 7] width 13 height 13
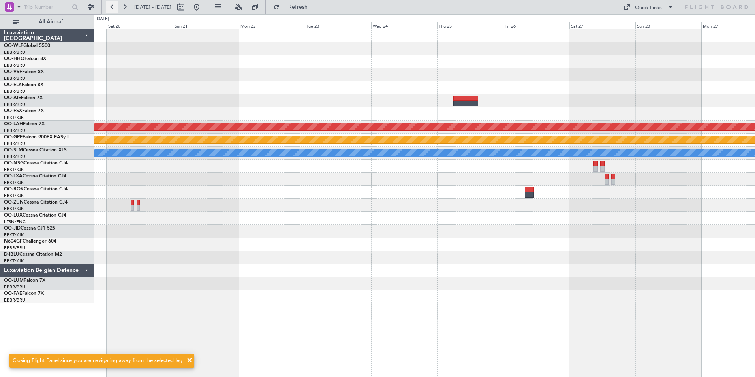
click at [112, 6] on button at bounding box center [112, 7] width 13 height 13
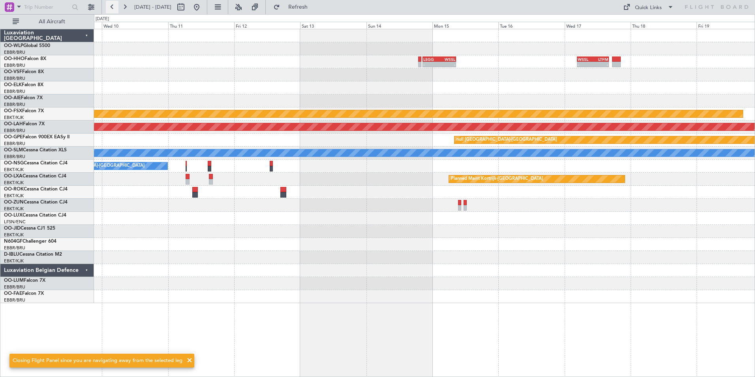
click at [112, 6] on button at bounding box center [112, 7] width 13 height 13
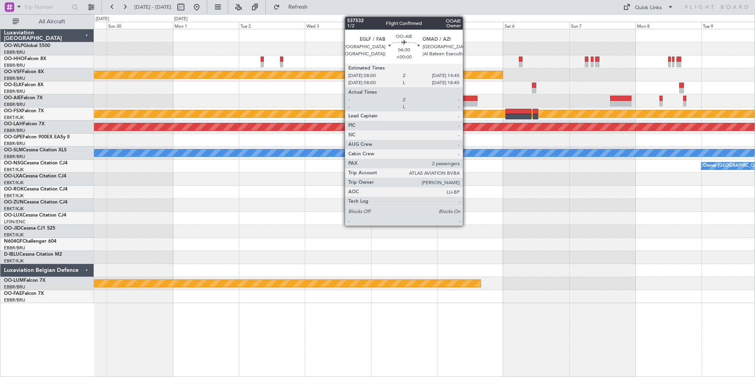
click at [466, 99] on div at bounding box center [468, 99] width 19 height 6
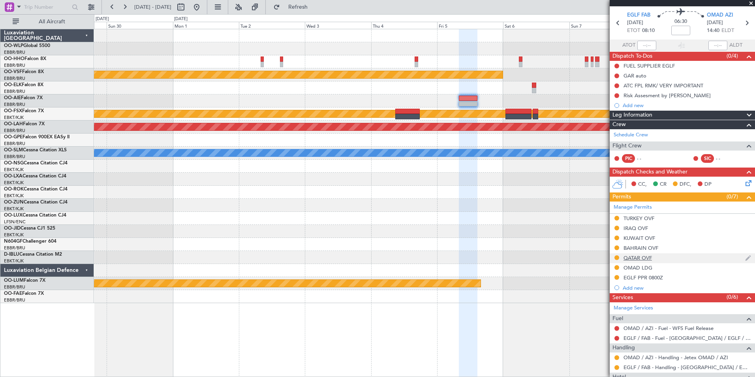
scroll to position [39, 0]
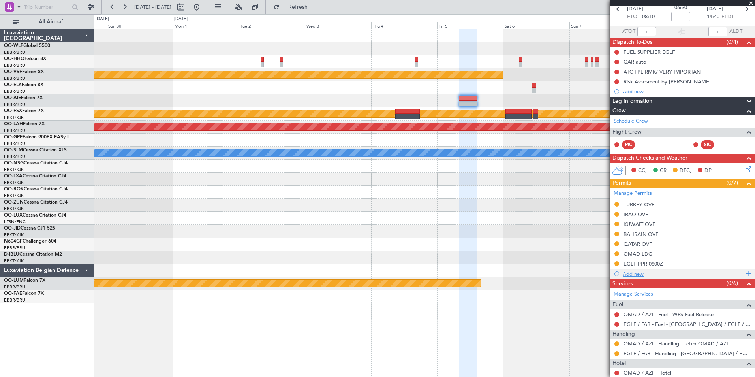
click at [645, 276] on div "Add new" at bounding box center [683, 274] width 121 height 7
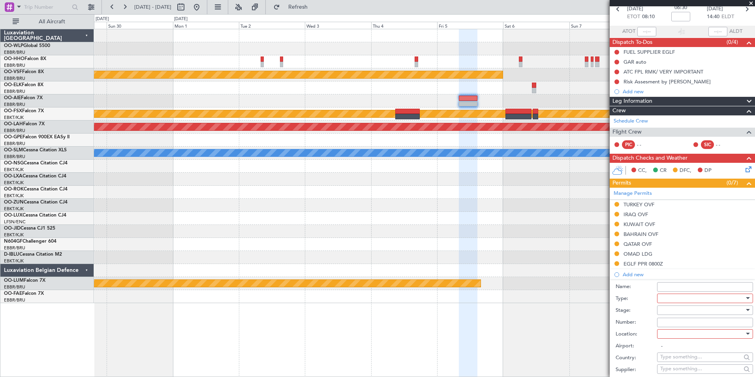
click at [680, 296] on div at bounding box center [702, 298] width 84 height 12
click at [674, 337] on span "API" at bounding box center [702, 338] width 83 height 12
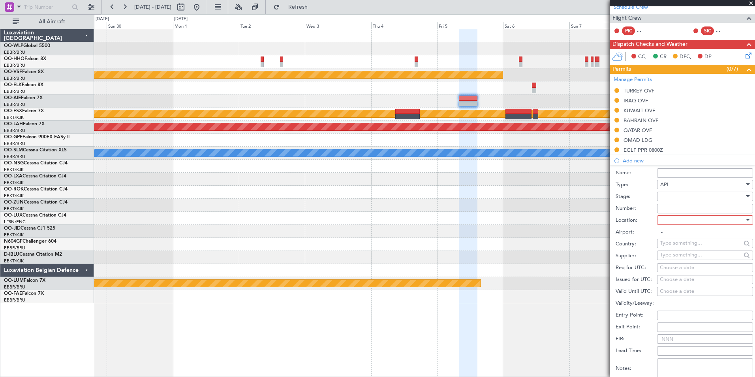
scroll to position [158, 0]
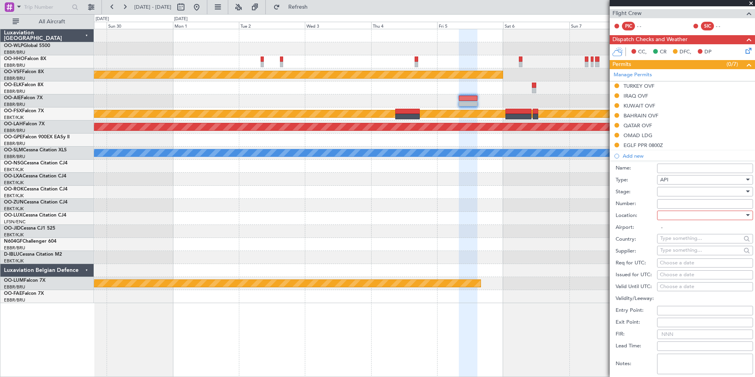
click at [669, 186] on div at bounding box center [702, 192] width 84 height 12
click at [678, 240] on span "Requested" at bounding box center [702, 243] width 83 height 12
click at [673, 210] on div at bounding box center [702, 215] width 84 height 12
click at [676, 253] on span "Arrival" at bounding box center [702, 255] width 83 height 12
type input "OMAD / AZI"
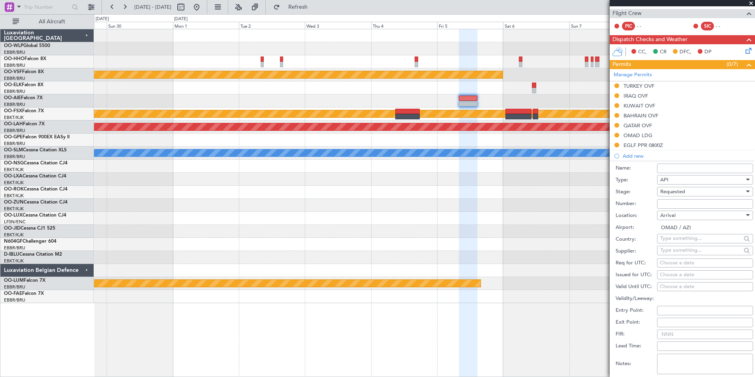
click at [672, 189] on span "Requested" at bounding box center [672, 191] width 25 height 7
click at [677, 218] on span "Not Requested" at bounding box center [702, 216] width 83 height 12
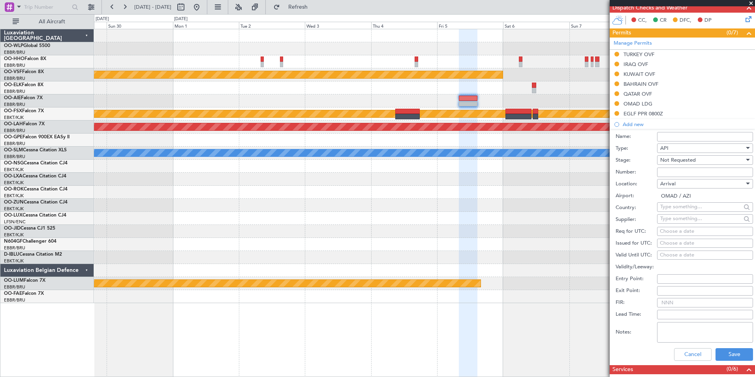
scroll to position [237, 0]
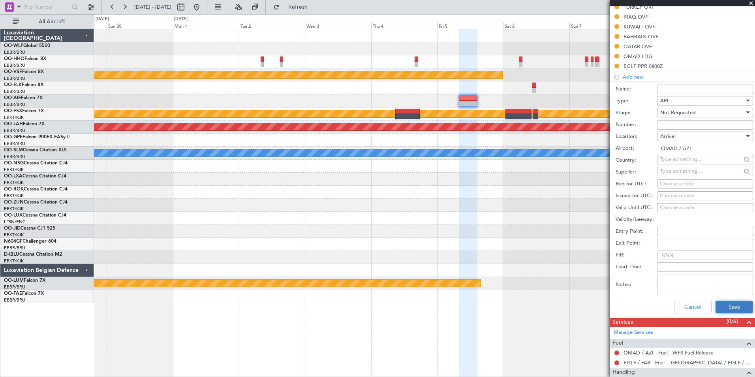
click at [718, 306] on button "Save" at bounding box center [735, 307] width 38 height 13
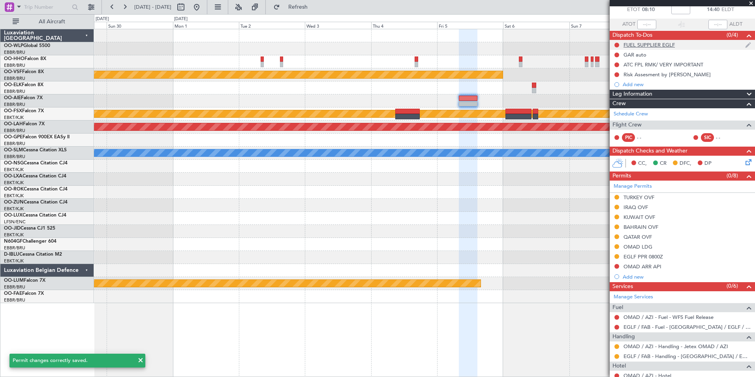
scroll to position [0, 0]
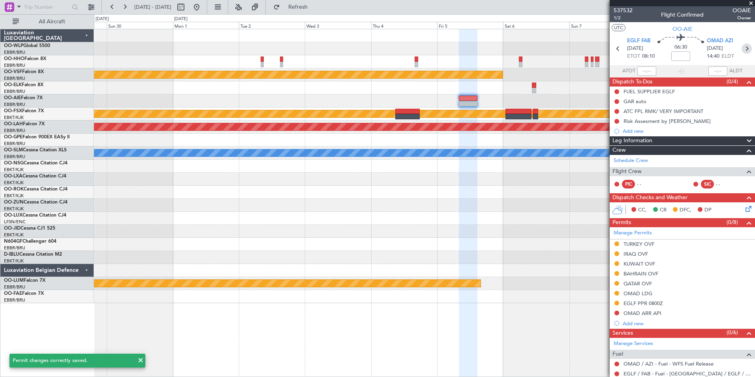
click at [742, 48] on icon at bounding box center [747, 48] width 10 height 10
type input "+00:10"
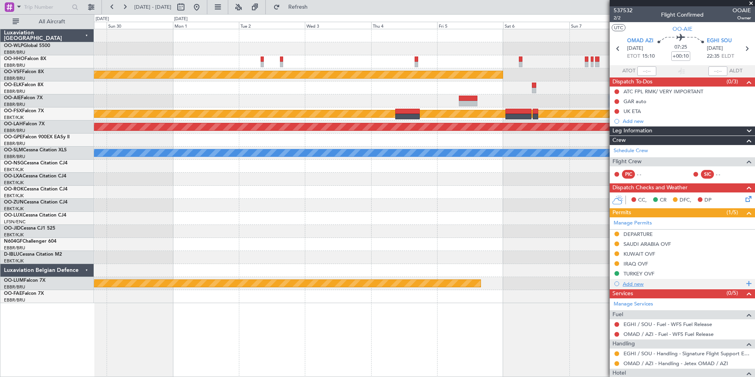
click at [635, 282] on div "Add new" at bounding box center [683, 283] width 121 height 7
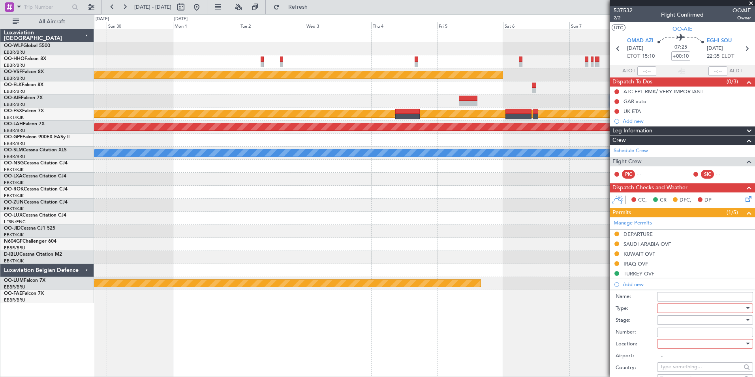
click at [684, 306] on div at bounding box center [702, 308] width 84 height 12
click at [667, 351] on span "API" at bounding box center [702, 348] width 83 height 12
click at [666, 316] on div at bounding box center [702, 320] width 84 height 12
click at [678, 349] on span "Not Requested" at bounding box center [702, 348] width 83 height 12
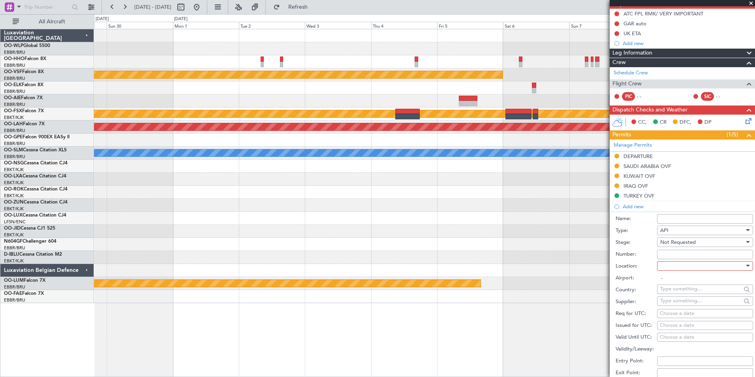
scroll to position [79, 0]
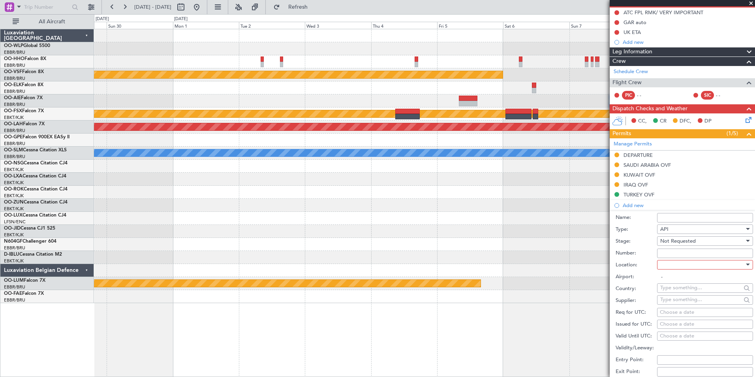
click at [671, 262] on div at bounding box center [702, 265] width 84 height 12
click at [669, 281] on span "Departure" at bounding box center [702, 280] width 83 height 12
type input "OMAD / AZI"
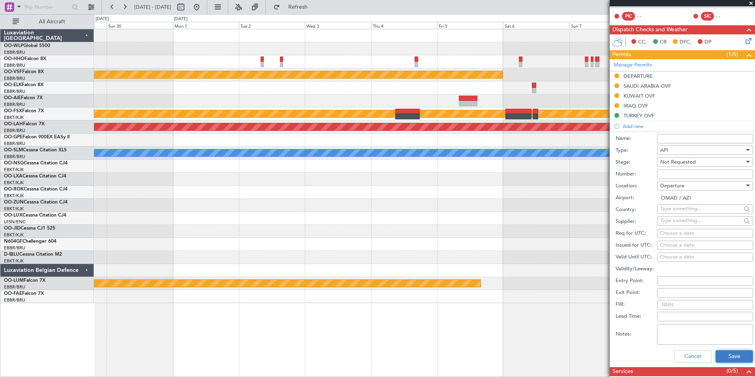
click at [733, 355] on button "Save" at bounding box center [735, 356] width 38 height 13
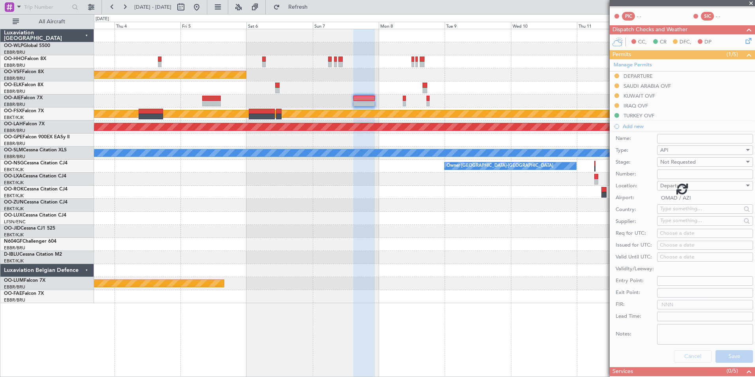
click at [169, 64] on div "- - LSGG 20:30 Z WSSL 08:40 Z Planned Maint Geneva ([GEOGRAPHIC_DATA]) Planned …" at bounding box center [424, 166] width 661 height 274
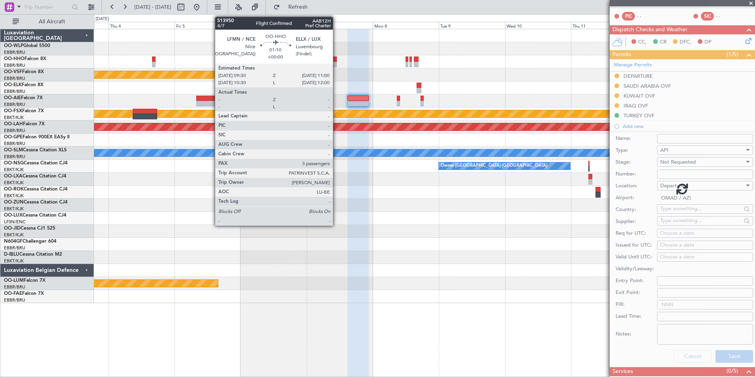
scroll to position [86, 0]
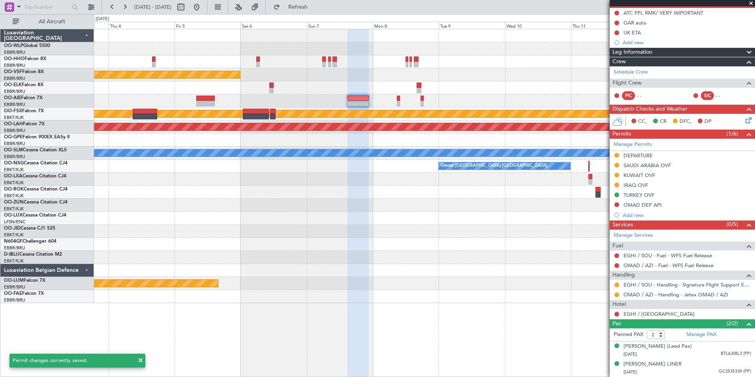
click at [396, 101] on div at bounding box center [424, 100] width 661 height 13
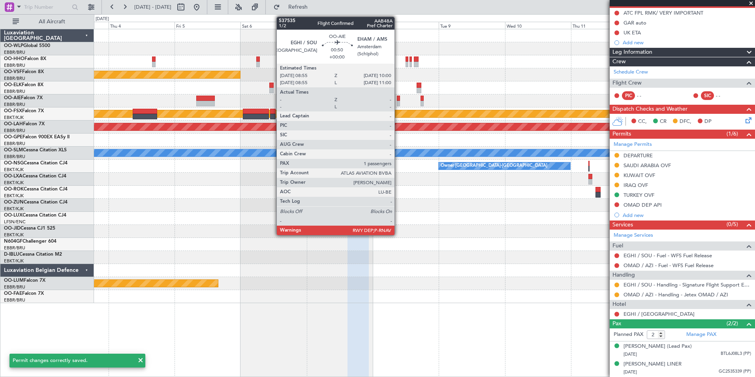
click at [398, 101] on div at bounding box center [398, 104] width 3 height 6
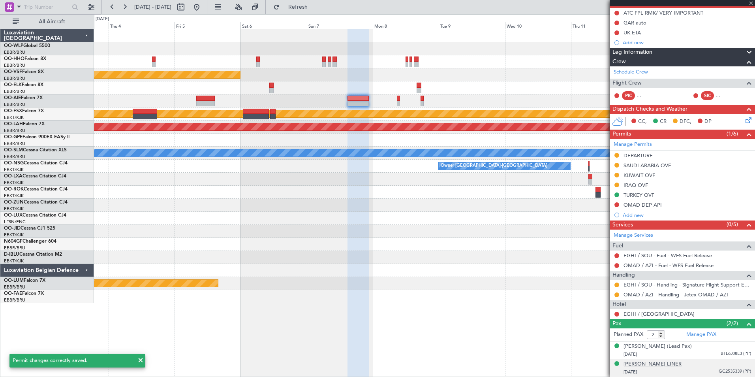
type input "1"
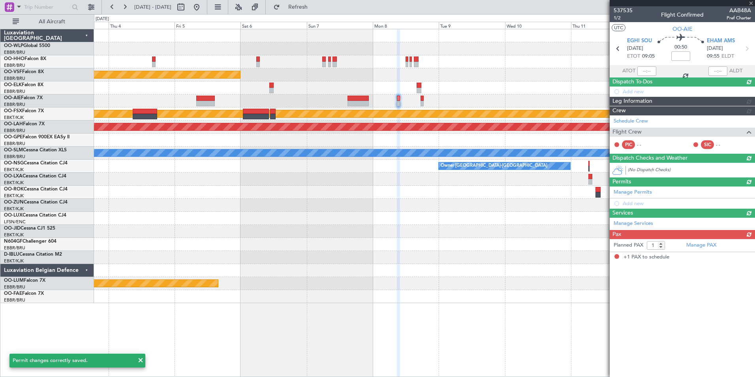
scroll to position [0, 0]
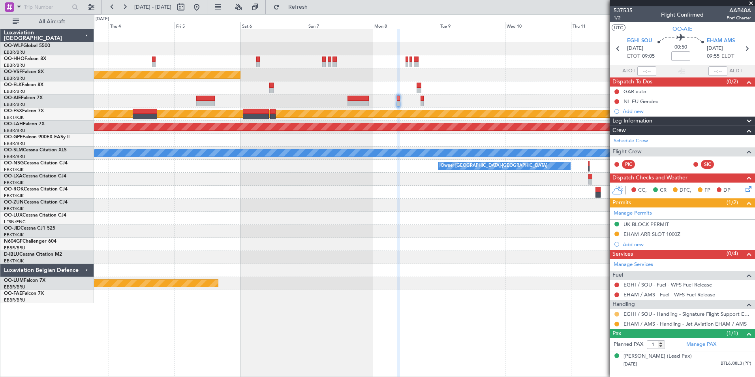
click at [617, 314] on button at bounding box center [616, 314] width 5 height 5
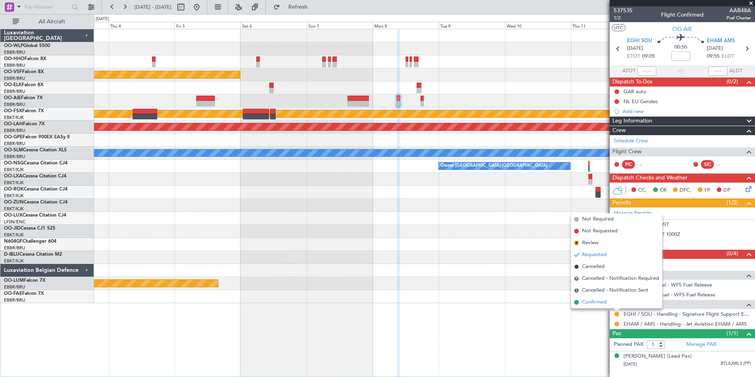
click at [609, 304] on li "Confirmed" at bounding box center [616, 302] width 91 height 12
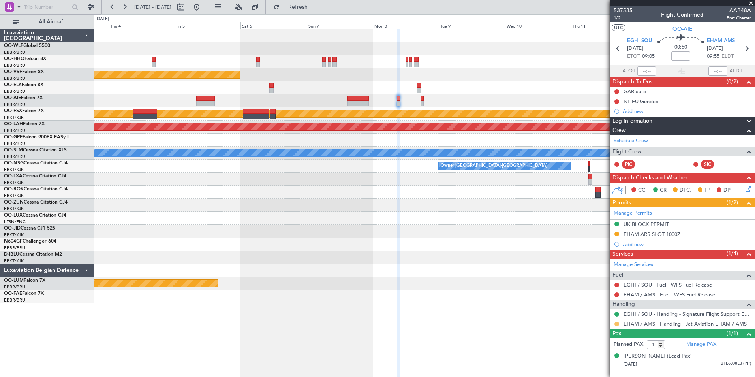
click at [619, 322] on button at bounding box center [616, 323] width 5 height 5
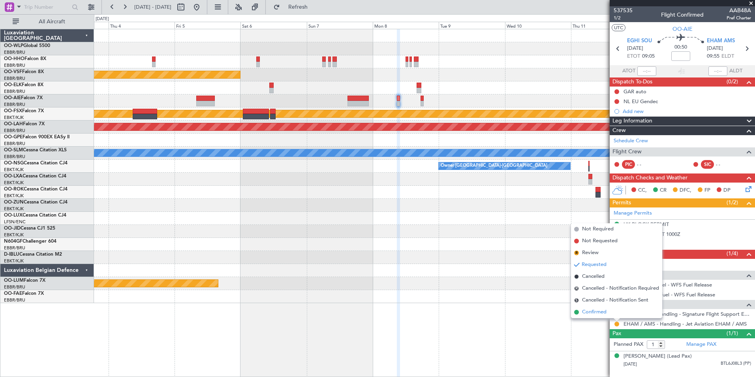
click at [598, 311] on span "Confirmed" at bounding box center [594, 312] width 24 height 8
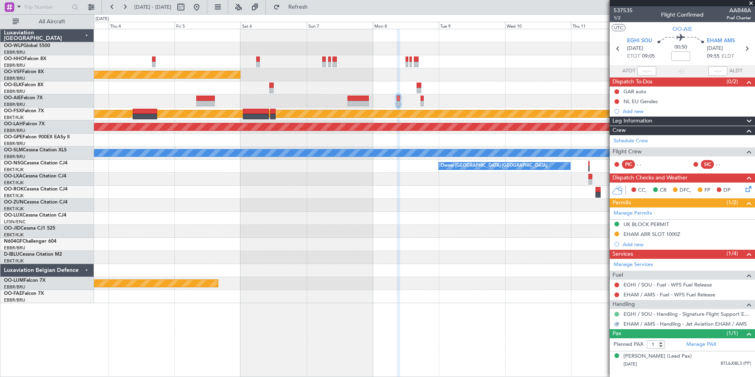
click at [617, 313] on button at bounding box center [616, 314] width 5 height 5
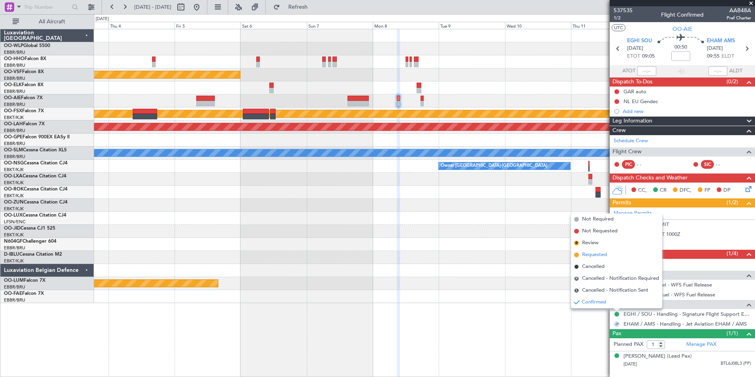
click at [591, 255] on span "Requested" at bounding box center [594, 255] width 25 height 8
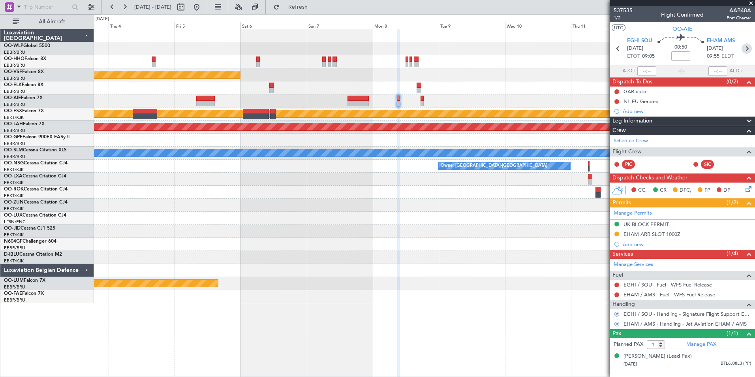
click at [750, 46] on icon at bounding box center [747, 48] width 10 height 10
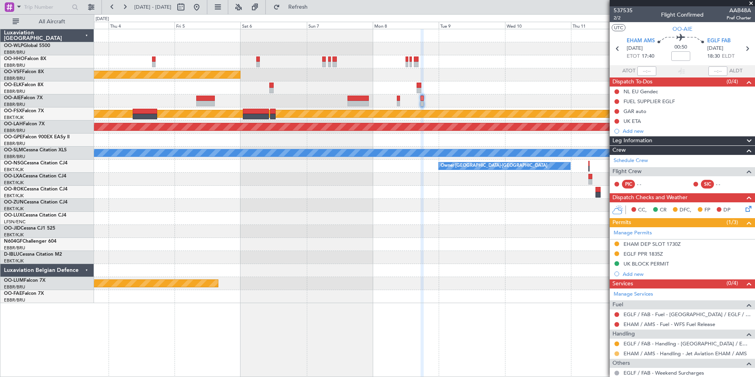
click at [617, 355] on button at bounding box center [616, 353] width 5 height 5
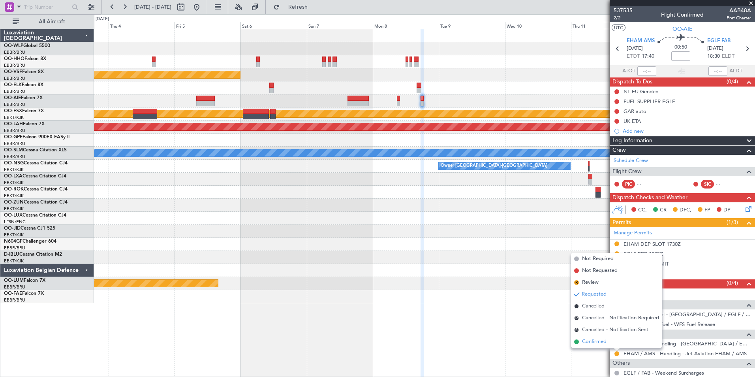
click at [595, 344] on span "Confirmed" at bounding box center [594, 342] width 24 height 8
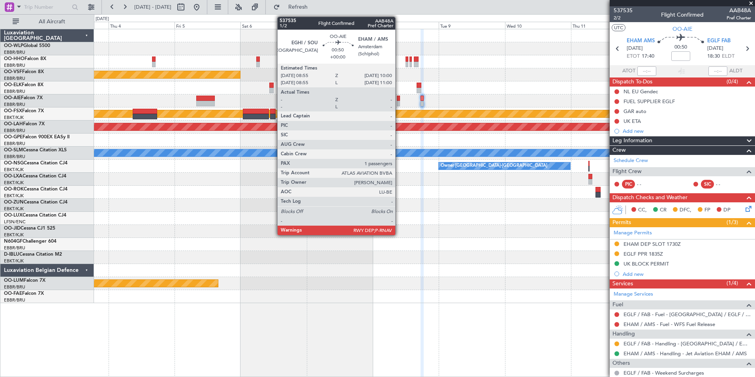
click at [399, 102] on div at bounding box center [398, 104] width 3 height 6
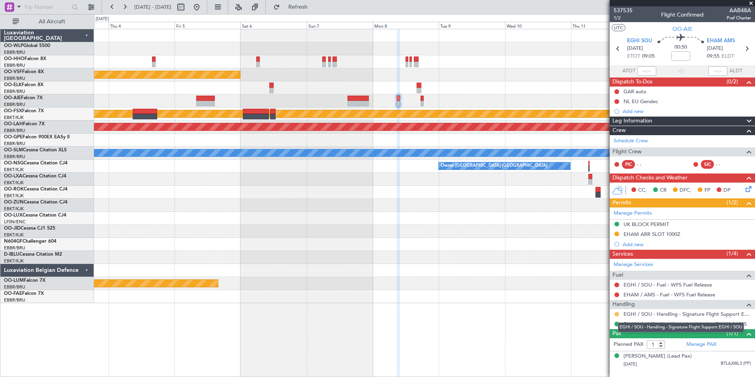
click at [616, 313] on button at bounding box center [616, 314] width 5 height 5
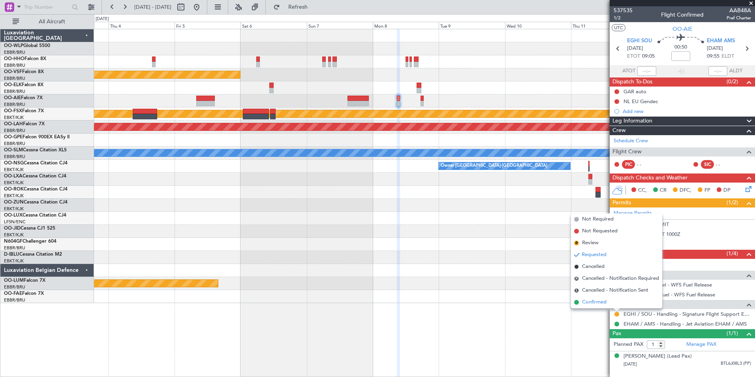
click at [585, 302] on span "Confirmed" at bounding box center [594, 302] width 24 height 8
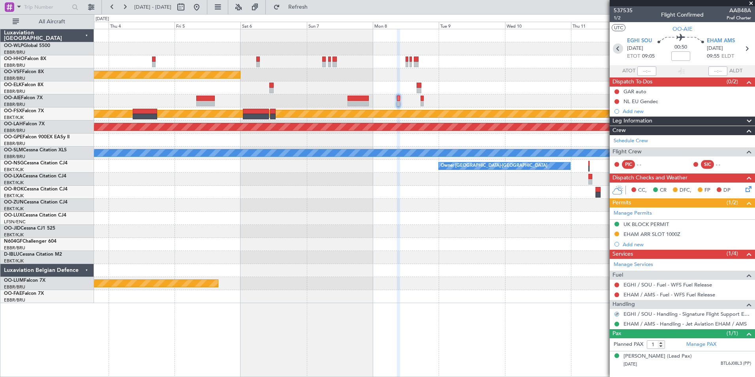
click at [617, 50] on icon at bounding box center [618, 48] width 10 height 10
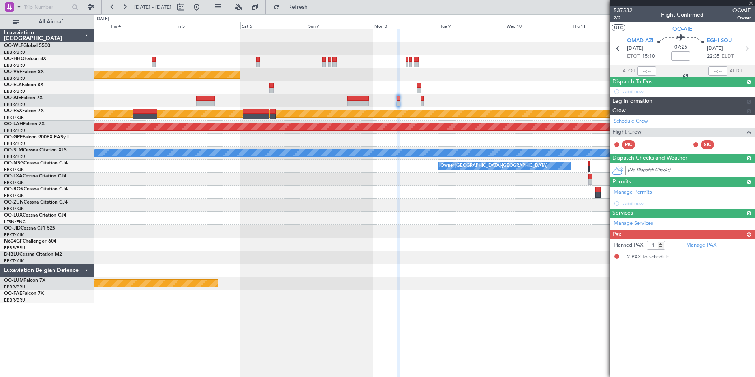
type input "+00:10"
type input "2"
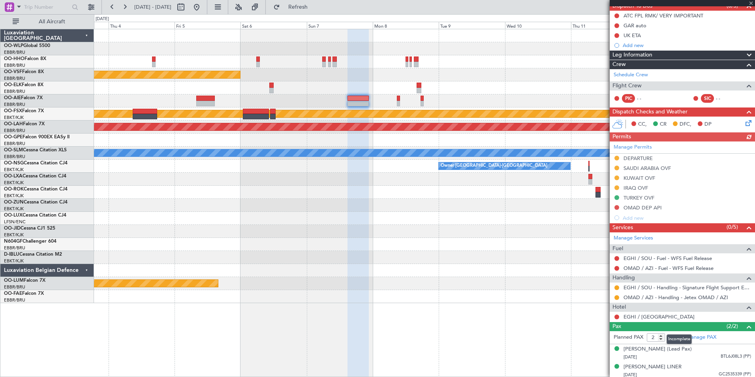
scroll to position [79, 0]
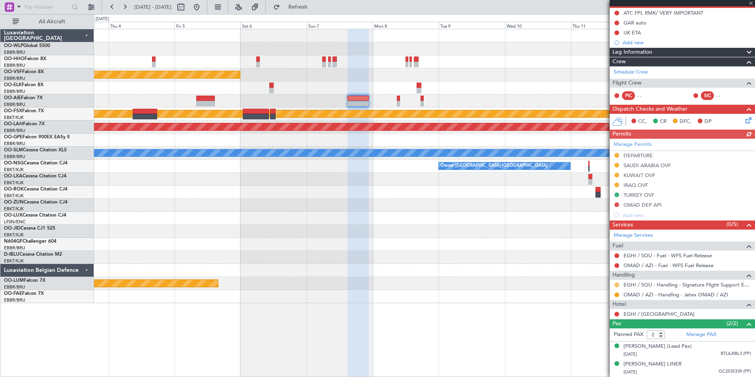
click at [616, 284] on button at bounding box center [616, 284] width 5 height 5
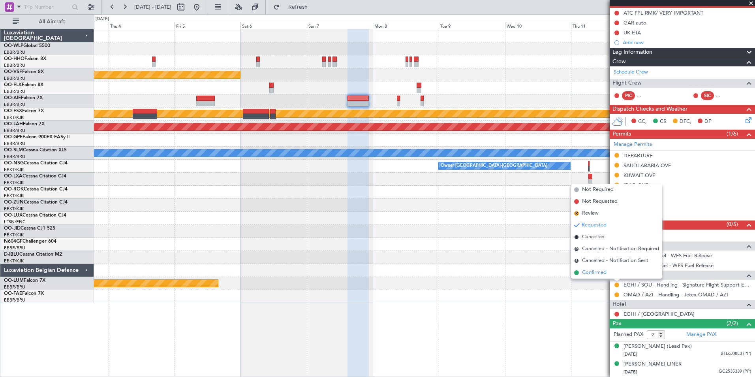
click at [595, 272] on span "Confirmed" at bounding box center [594, 273] width 24 height 8
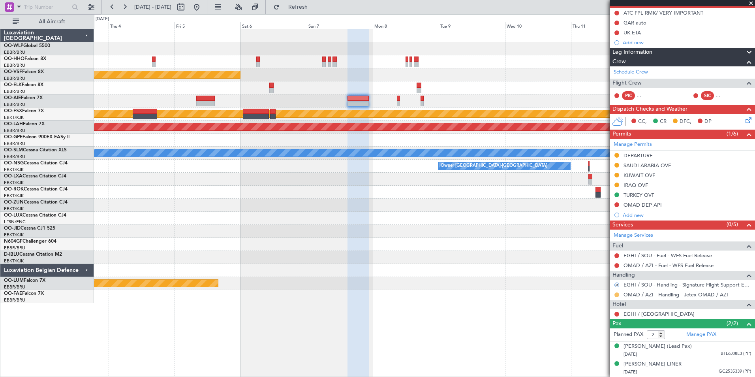
click at [616, 292] on button at bounding box center [616, 294] width 5 height 5
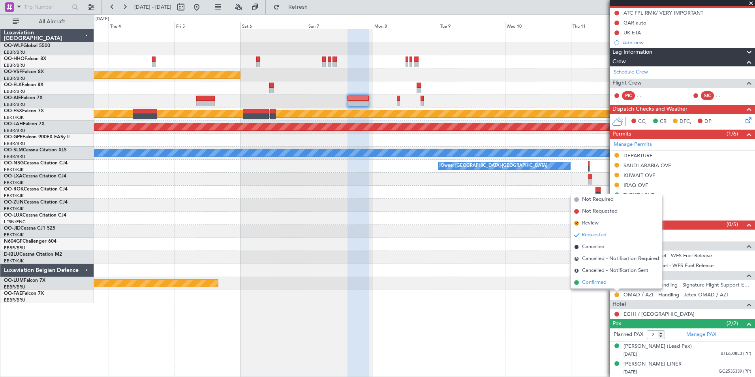
click at [605, 283] on span "Confirmed" at bounding box center [594, 282] width 24 height 8
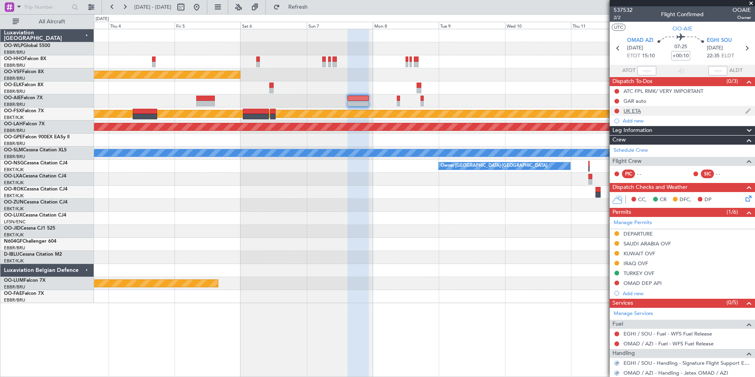
scroll to position [0, 0]
click at [618, 47] on icon at bounding box center [618, 48] width 10 height 10
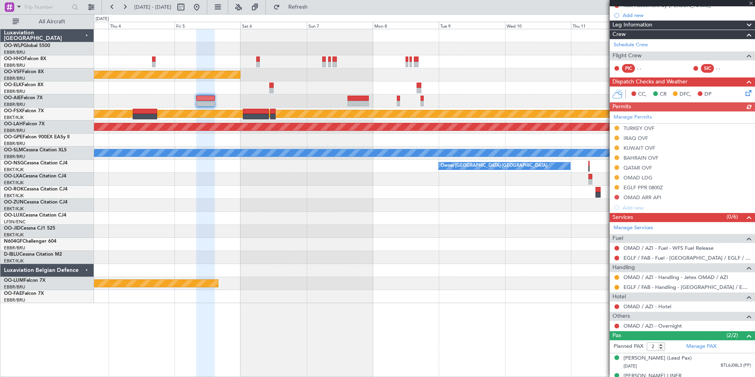
scroll to position [118, 0]
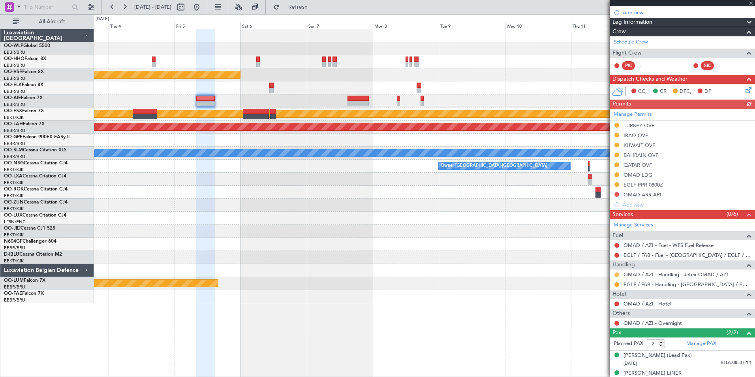
click at [615, 274] on button at bounding box center [616, 274] width 5 height 5
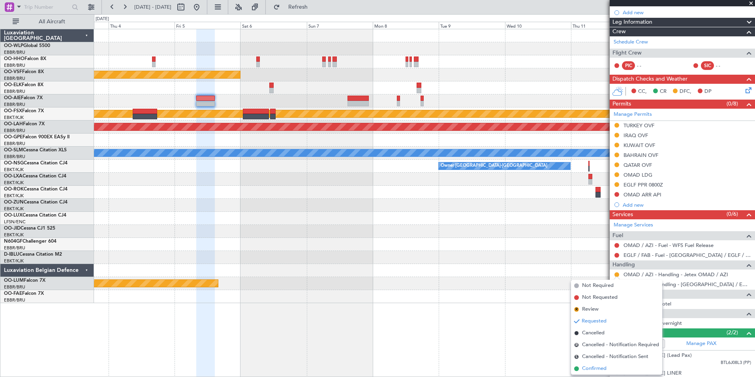
click at [596, 365] on span "Confirmed" at bounding box center [594, 368] width 24 height 8
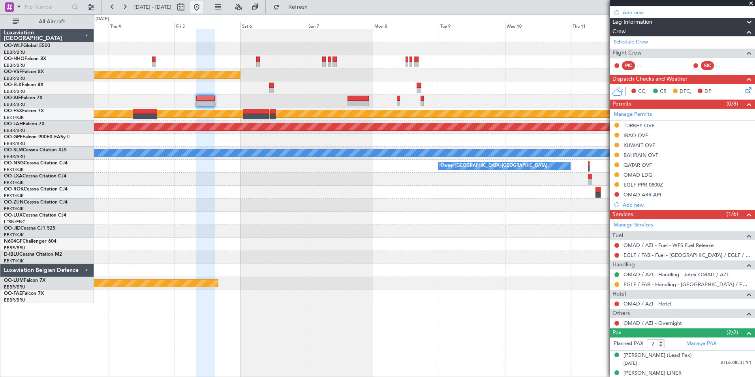
click at [203, 2] on button at bounding box center [196, 7] width 13 height 13
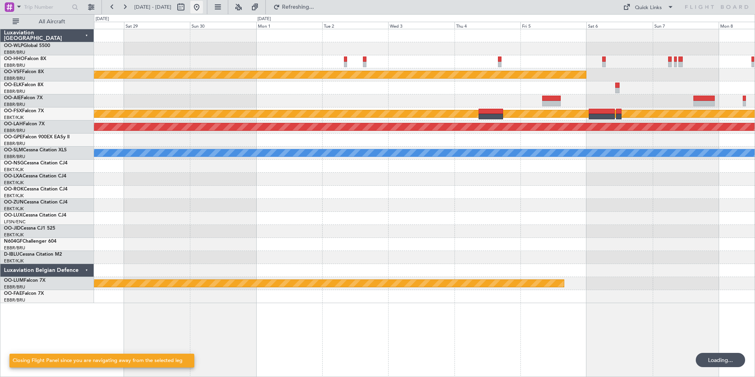
scroll to position [0, 0]
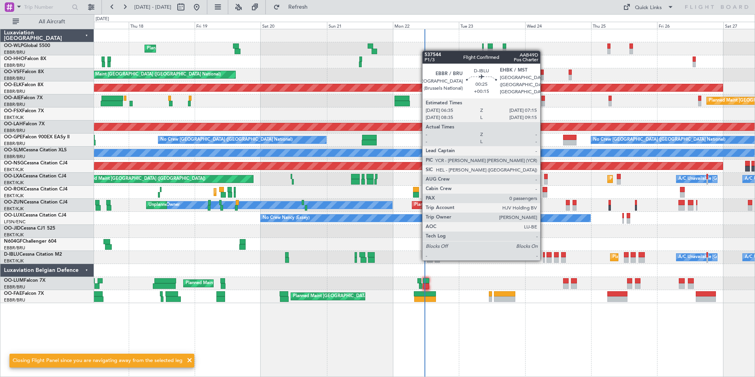
click at [544, 259] on div at bounding box center [544, 260] width 2 height 6
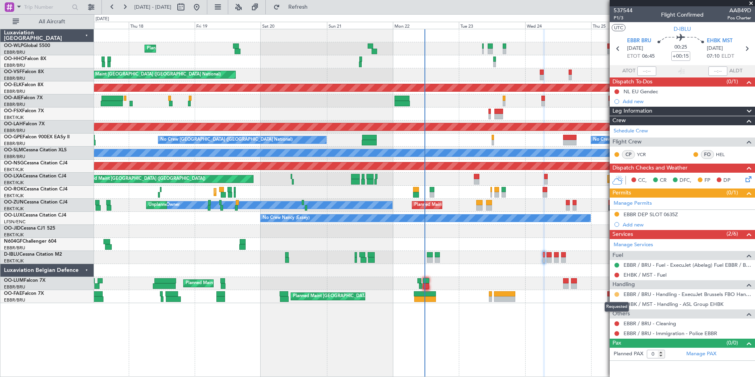
click at [617, 293] on button at bounding box center [616, 294] width 5 height 5
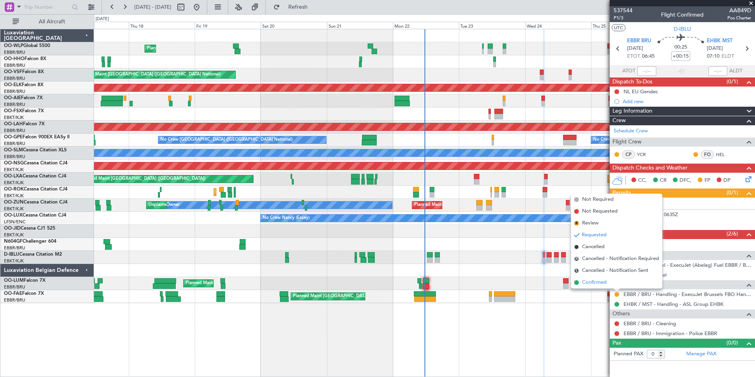
click at [599, 280] on span "Confirmed" at bounding box center [594, 282] width 24 height 8
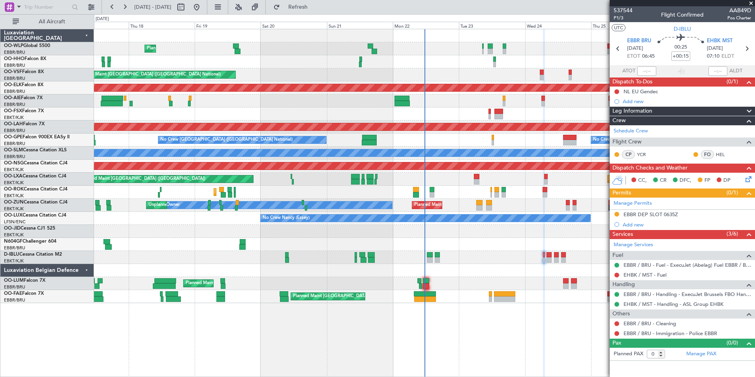
click at [655, 214] on div "EBBR DEP SLOT 0635Z" at bounding box center [651, 214] width 54 height 7
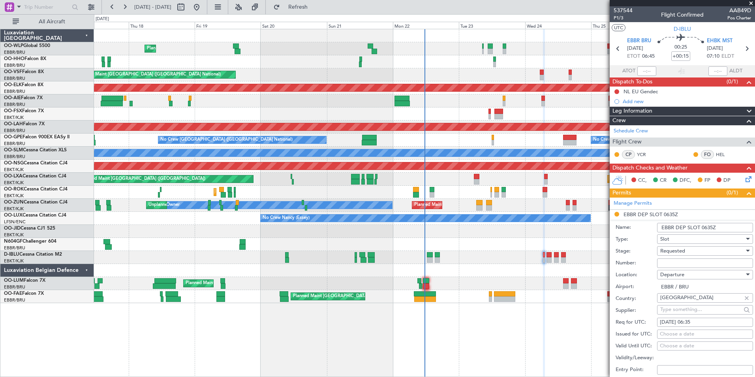
click at [688, 262] on input "Number:" at bounding box center [705, 262] width 96 height 9
paste input "EBBRAAB7419D00"
click at [680, 248] on span "Requested" at bounding box center [672, 250] width 25 height 7
click at [687, 305] on span "Received OK" at bounding box center [702, 310] width 83 height 12
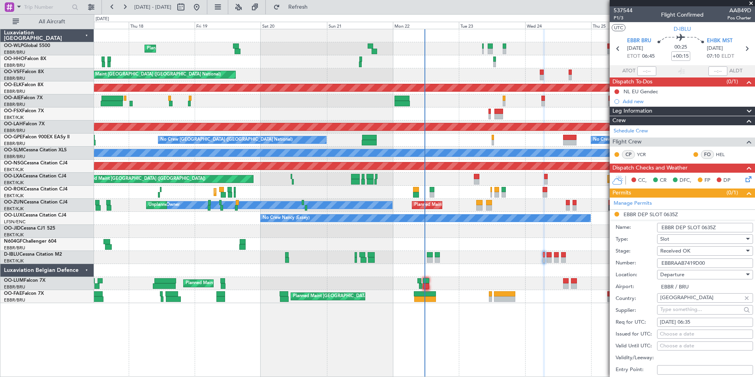
click at [714, 259] on input "EBBRAAB7419D00" at bounding box center [705, 262] width 96 height 9
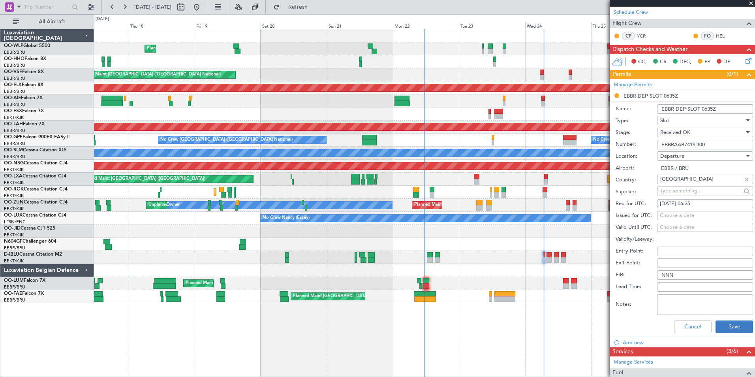
type input "EBBRAAB7419D00"
click at [724, 327] on button "Save" at bounding box center [735, 326] width 38 height 13
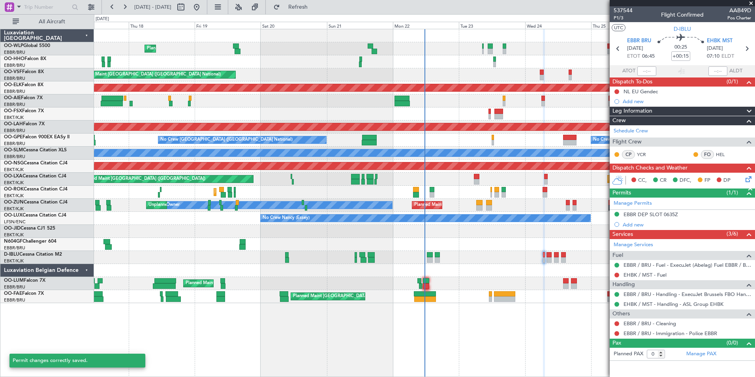
scroll to position [0, 0]
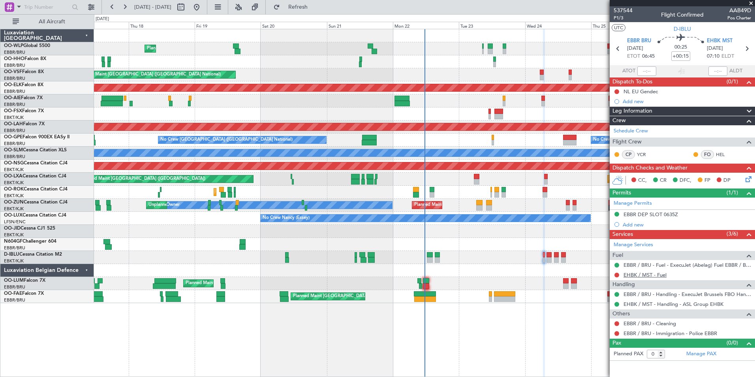
click at [659, 273] on link "EHBK / MST - Fuel" at bounding box center [645, 274] width 43 height 7
click at [642, 276] on mat-tooltip-component "EBBR / BRU - Fuel - ExecuJet (Abelag) Fuel EBBR / BRU" at bounding box center [688, 278] width 124 height 21
click at [636, 277] on link "EHBK / MST - Fuel" at bounding box center [645, 274] width 43 height 7
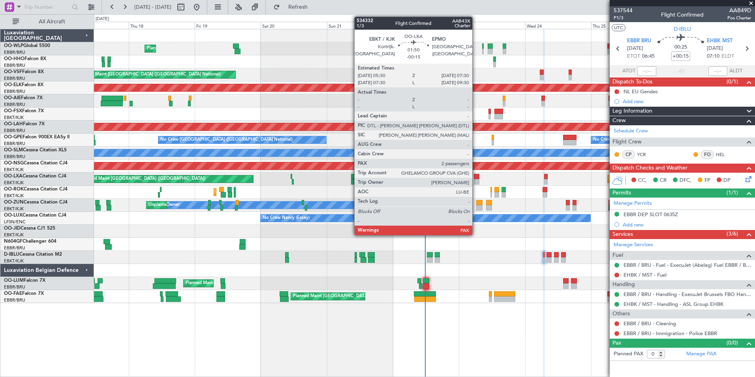
click at [476, 182] on div at bounding box center [477, 182] width 6 height 6
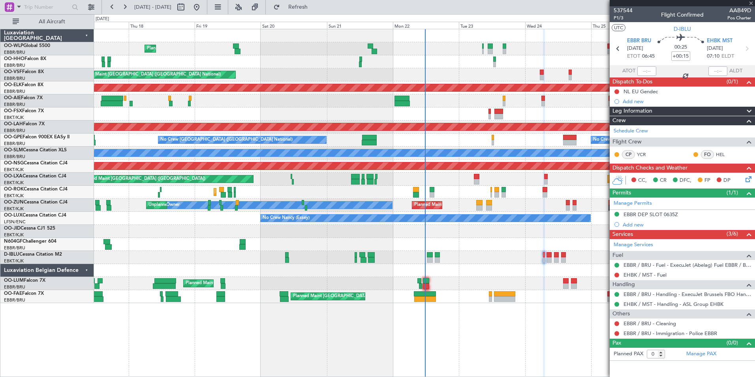
click at [419, 258] on div "Planned Maint Nice ([GEOGRAPHIC_DATA]) A/C Unavailable [GEOGRAPHIC_DATA] ([GEOG…" at bounding box center [424, 257] width 661 height 13
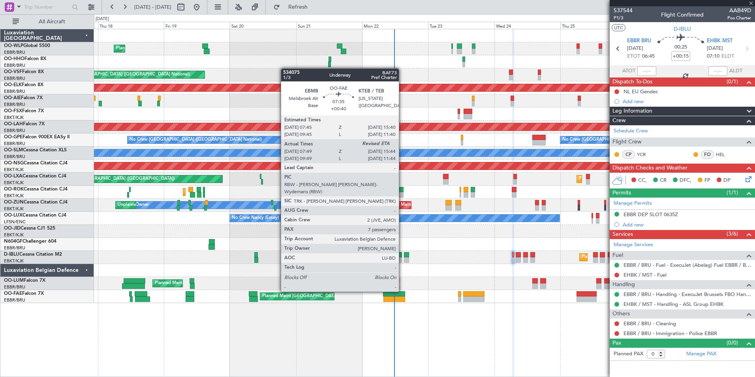
type input "-00:15"
type input "2"
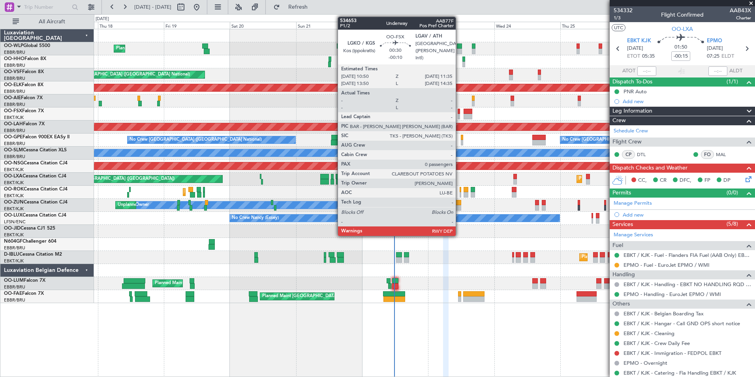
click at [459, 117] on div at bounding box center [459, 117] width 2 height 6
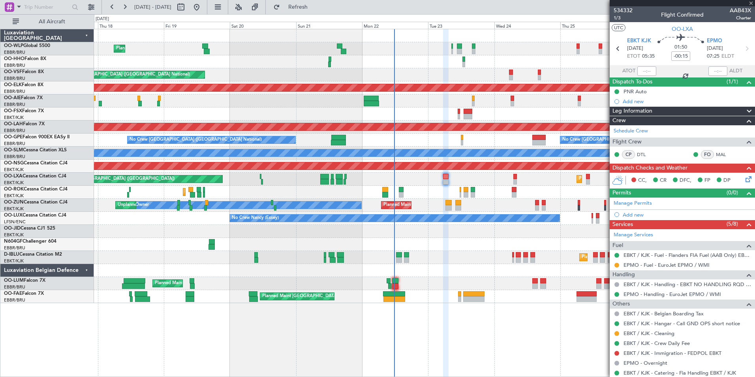
type input "-00:10"
type input "0"
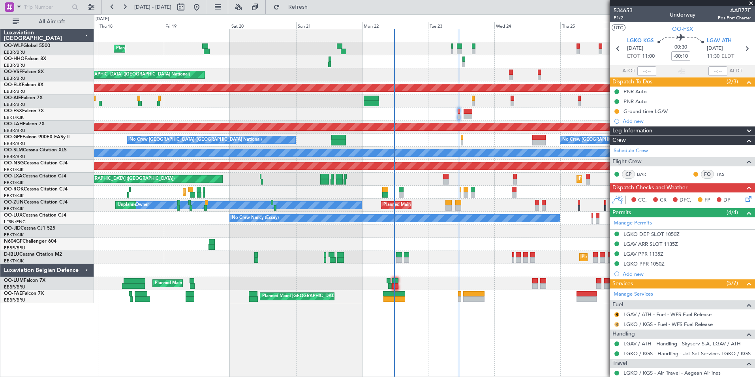
click at [619, 325] on button "R" at bounding box center [616, 324] width 5 height 5
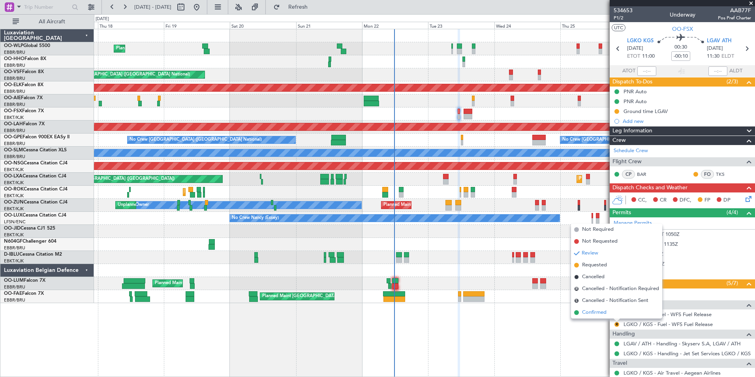
click at [599, 316] on span "Confirmed" at bounding box center [594, 312] width 24 height 8
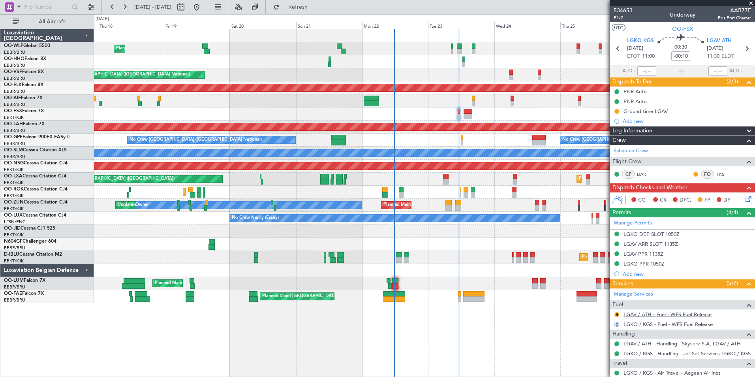
click at [633, 315] on link "LGAV / ATH - Fuel - WFS Fuel Release" at bounding box center [668, 314] width 88 height 7
click at [325, 16] on div "0 0 Wed 17 Thu 18 Fri 19 Sat 20 Sun 21 Mon 22 [DATE] Wed 24 Thu 25 Fri 26 Sat 27" at bounding box center [424, 22] width 660 height 14
click at [315, 4] on span "Refresh" at bounding box center [298, 7] width 33 height 6
click at [742, 53] on icon at bounding box center [747, 48] width 10 height 10
type input "2"
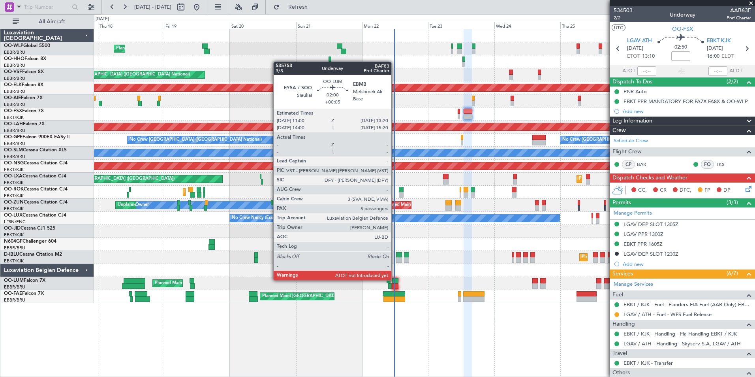
click at [395, 279] on div at bounding box center [395, 281] width 7 height 6
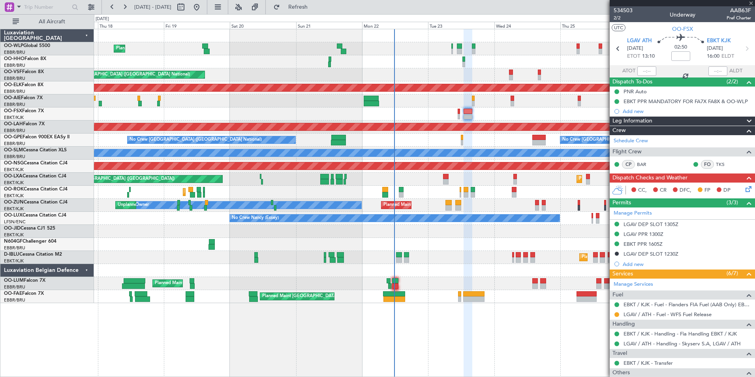
type input "+00:05"
type input "5"
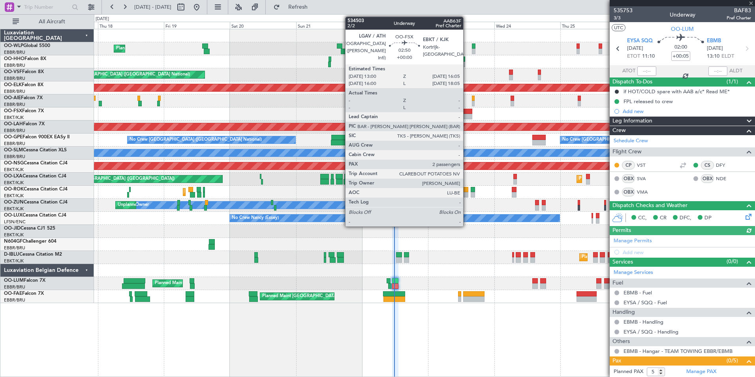
click at [467, 113] on div at bounding box center [468, 112] width 9 height 6
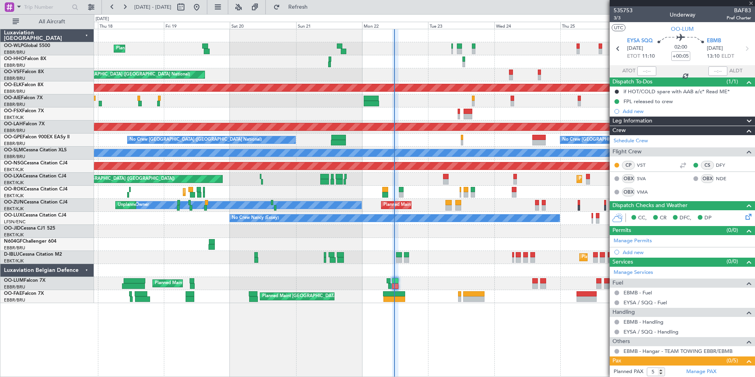
type input "2"
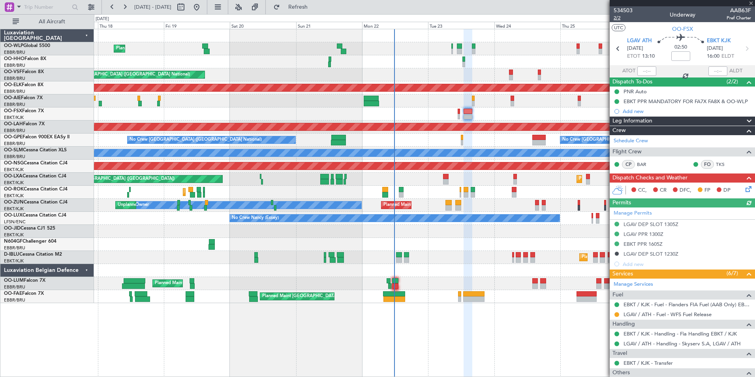
click at [616, 19] on span "2/2" at bounding box center [623, 18] width 19 height 7
click at [324, 14] on div "Planned Maint Liege AOG Maint Brussels (Brussels National) Planned Maint Kortri…" at bounding box center [377, 195] width 755 height 363
click at [315, 6] on span "Refresh" at bounding box center [298, 7] width 33 height 6
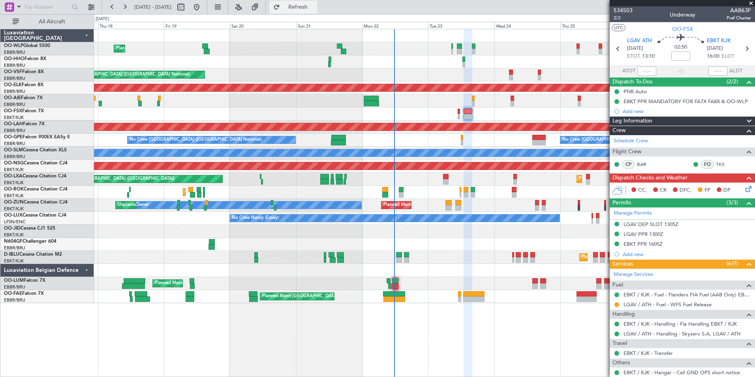
click at [302, 8] on button "Refresh" at bounding box center [293, 7] width 47 height 13
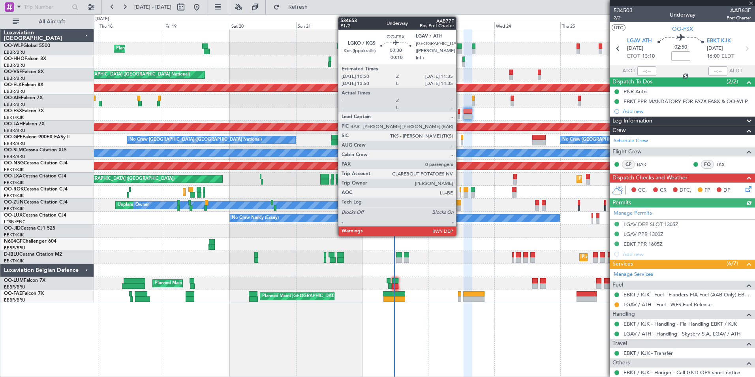
click at [460, 115] on div at bounding box center [459, 117] width 2 height 6
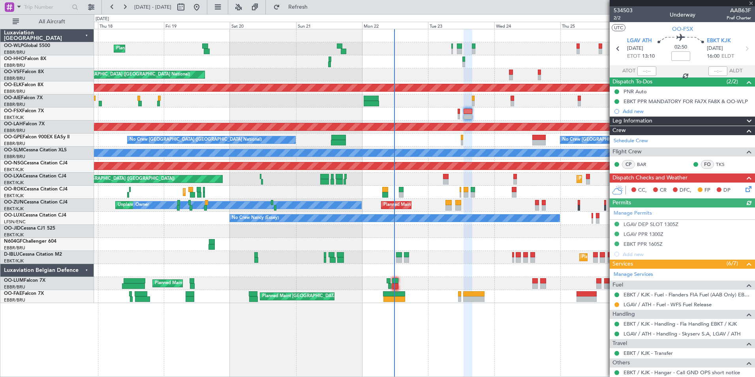
type input "-00:10"
type input "0"
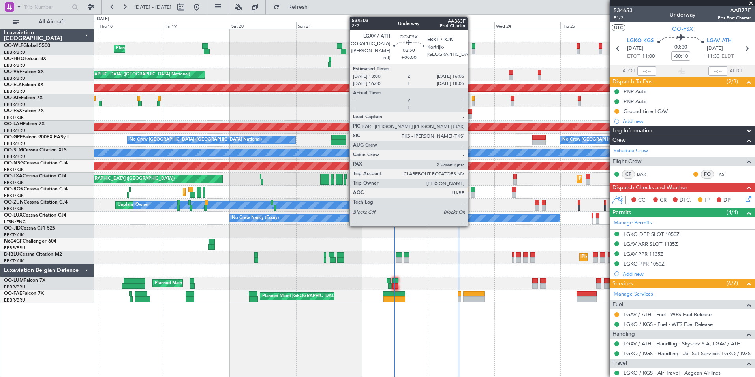
click at [471, 117] on div at bounding box center [468, 117] width 9 height 6
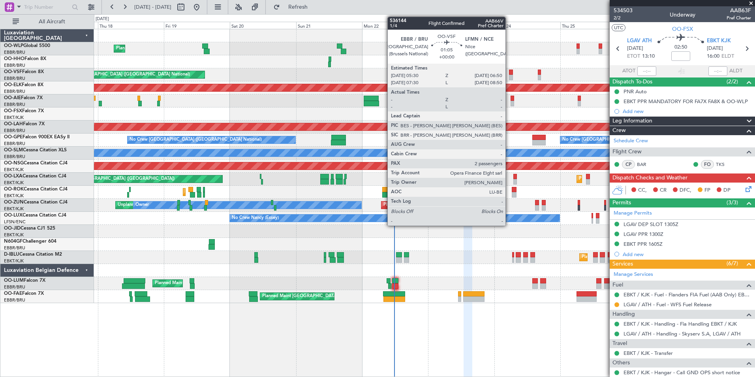
click at [509, 75] on div at bounding box center [511, 78] width 4 height 6
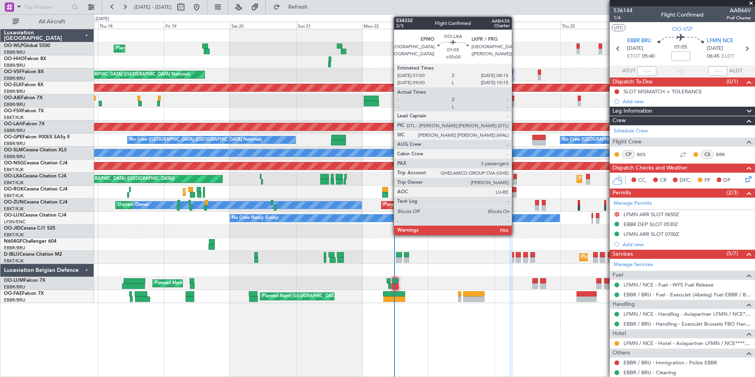
click at [515, 180] on div at bounding box center [515, 182] width 4 height 6
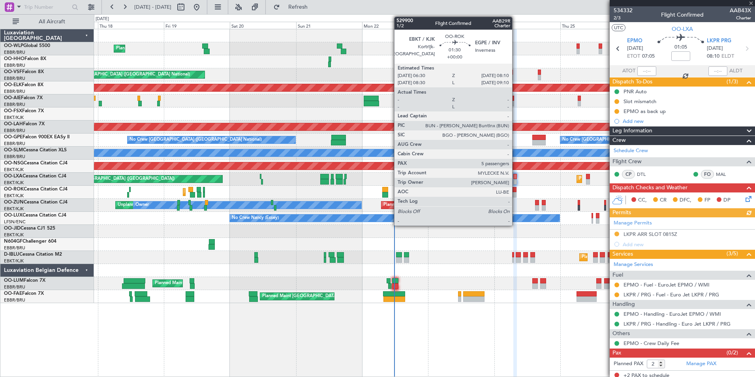
click at [516, 190] on div at bounding box center [514, 190] width 5 height 6
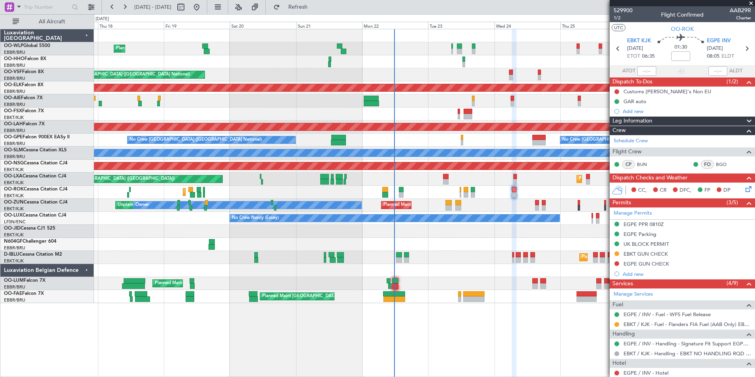
click at [393, 194] on div "Planned Maint Liege AOG Maint Brussels (Brussels National) Planned Maint Kortri…" at bounding box center [424, 166] width 661 height 274
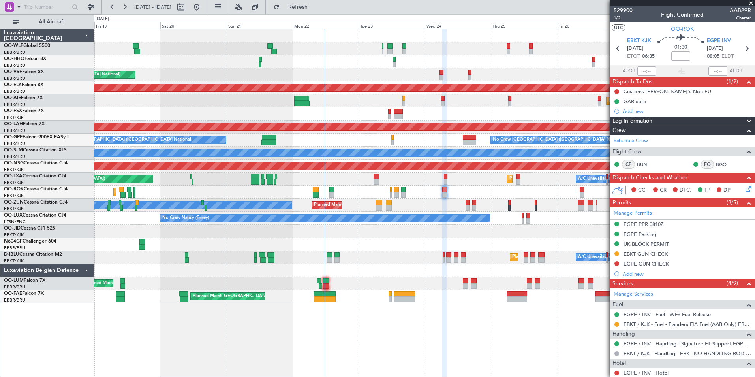
click at [365, 168] on div "Planned Maint Liege AOG Maint Brussels (Brussels National) Planned Maint Kortri…" at bounding box center [424, 166] width 661 height 274
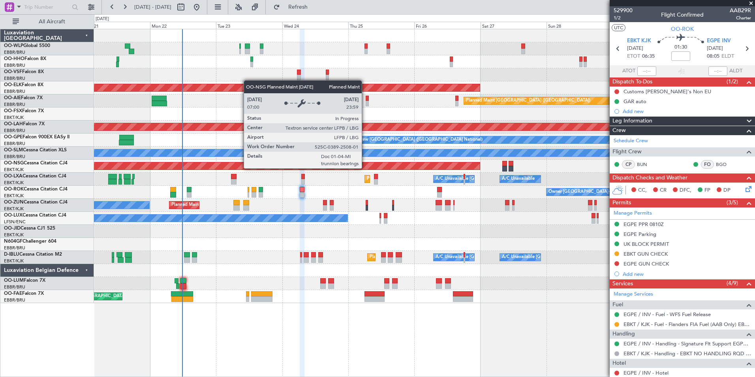
click at [289, 169] on div "AOG Maint Brussels (Brussels National) Planned Maint Kortrijk-Wevelgem Planned …" at bounding box center [424, 166] width 661 height 274
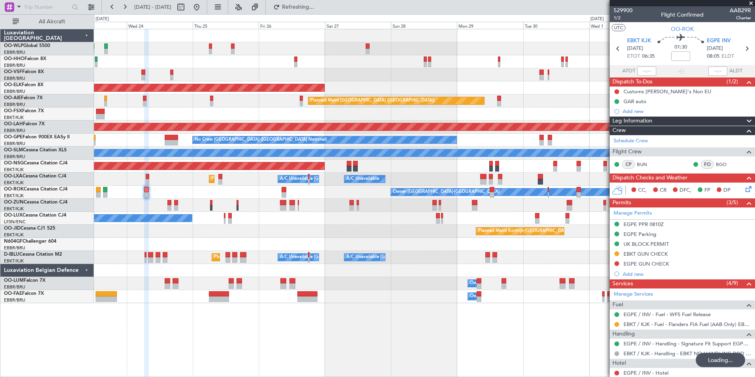
click at [356, 222] on div "Planned Maint Kortrijk-Wevelgem Planned Maint London (Farnborough) Planned Main…" at bounding box center [424, 166] width 661 height 274
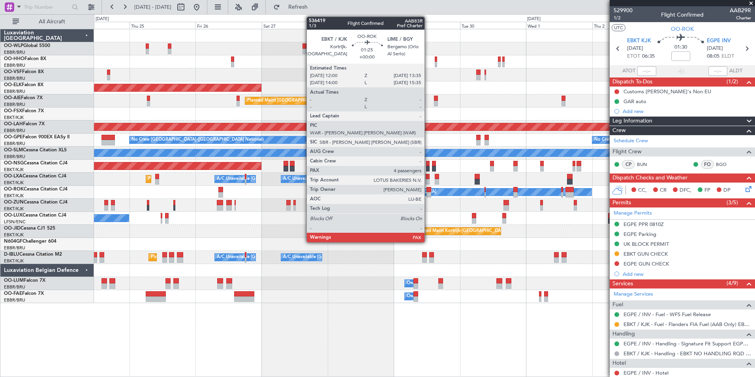
click at [428, 193] on div at bounding box center [428, 195] width 5 height 6
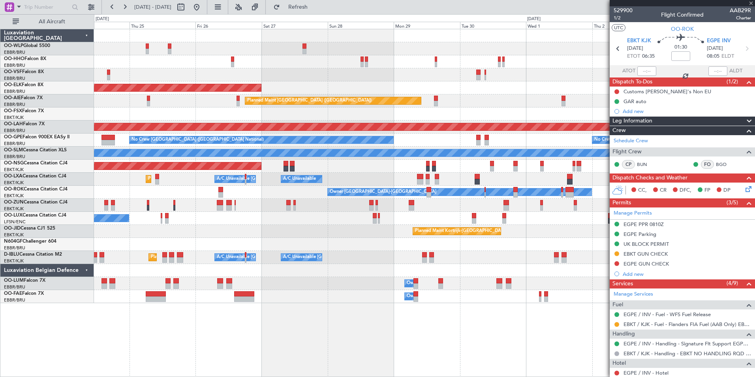
type input "4"
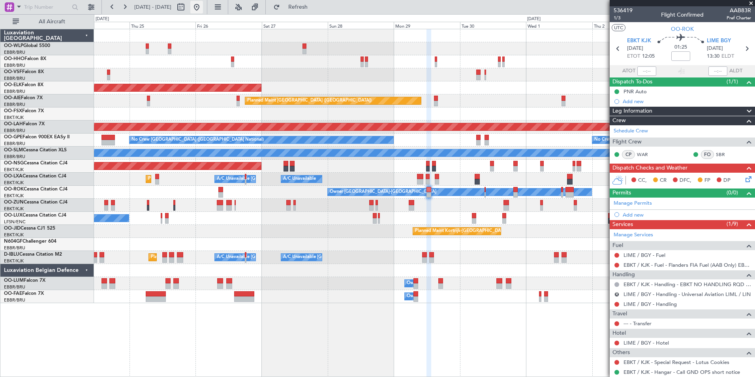
click at [203, 11] on button at bounding box center [196, 7] width 13 height 13
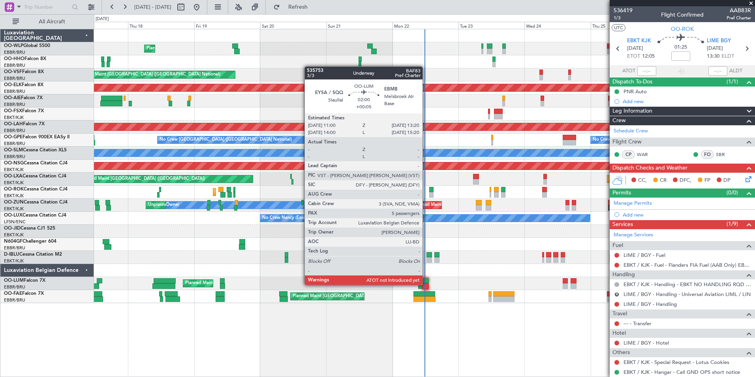
click at [426, 284] on div at bounding box center [425, 286] width 7 height 6
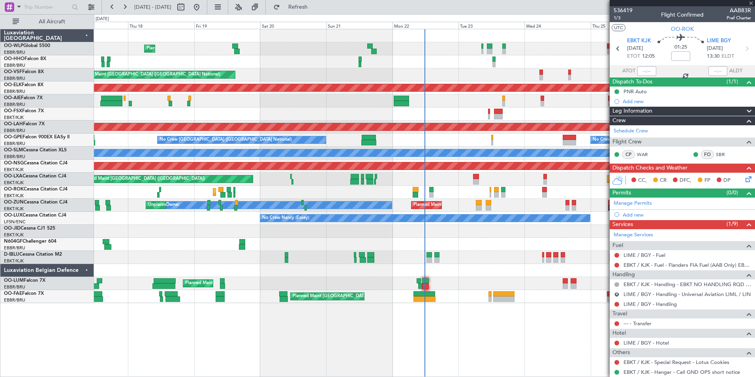
type input "+00:05"
type input "5"
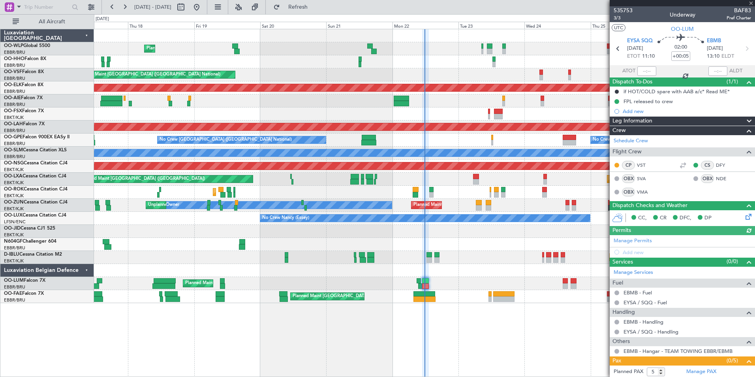
click at [642, 67] on div at bounding box center [646, 70] width 19 height 9
click at [642, 71] on input "text" at bounding box center [646, 70] width 19 height 9
click at [565, 62] on div at bounding box center [424, 61] width 661 height 13
type input "11:39"
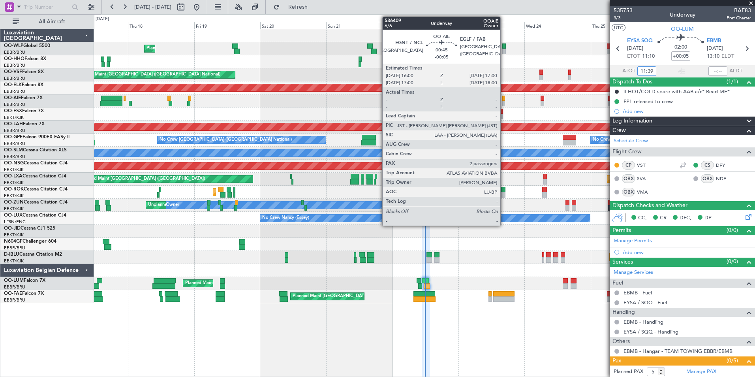
click at [504, 100] on div at bounding box center [503, 99] width 3 height 6
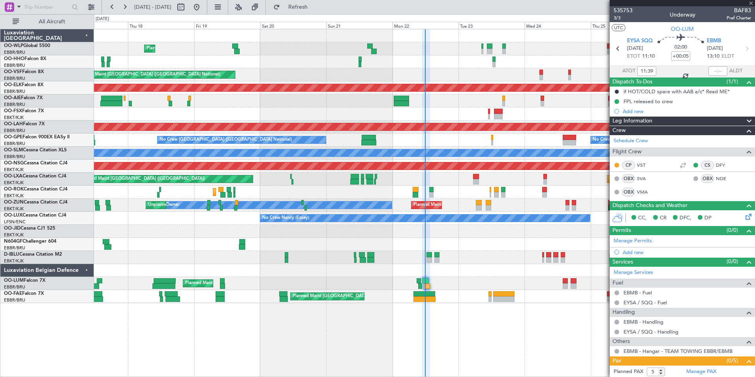
type input "-00:05"
type input "2"
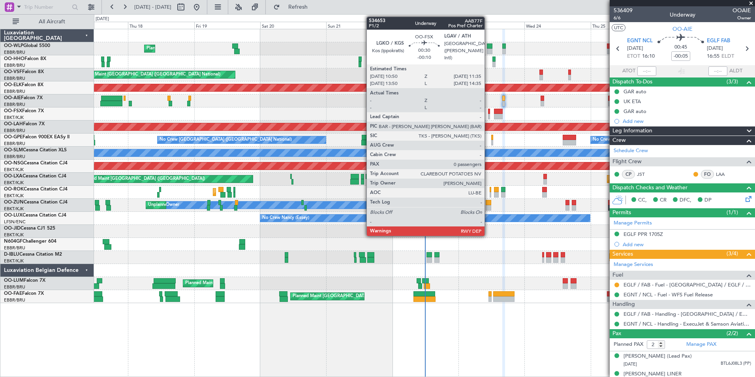
click at [488, 115] on div at bounding box center [489, 117] width 2 height 6
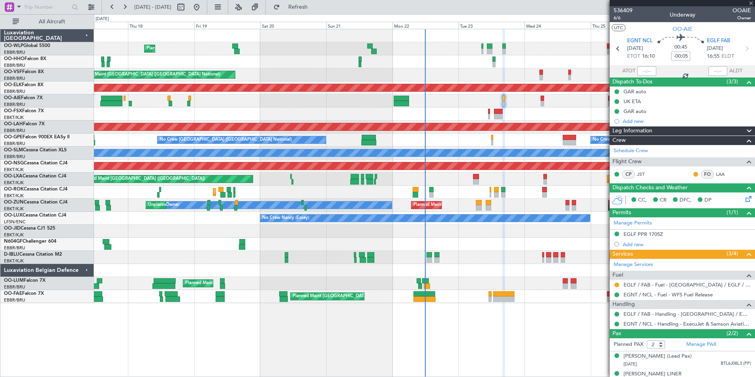
type input "-00:10"
type input "0"
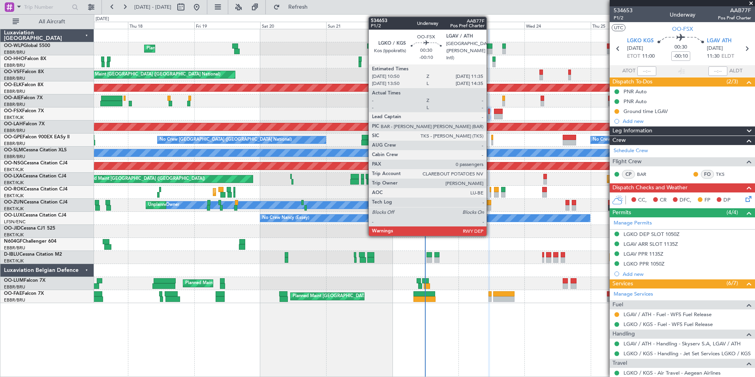
click at [490, 113] on div at bounding box center [489, 112] width 2 height 6
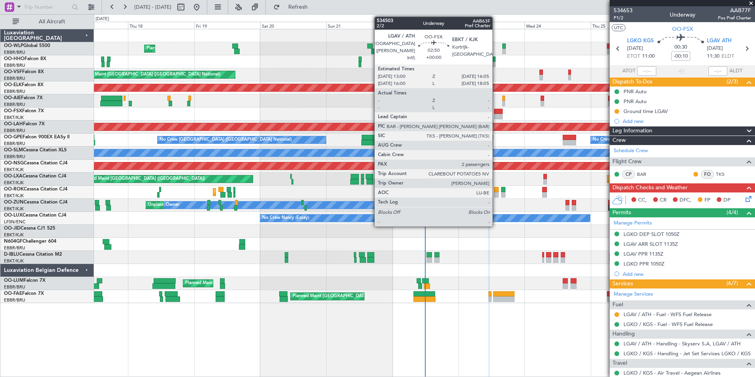
click at [496, 112] on div at bounding box center [498, 112] width 9 height 6
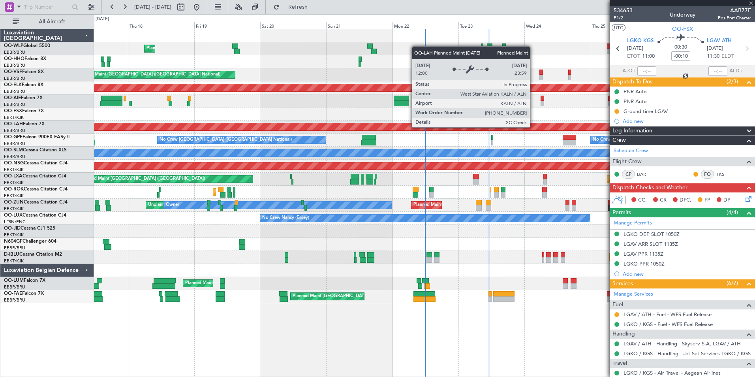
type input "2"
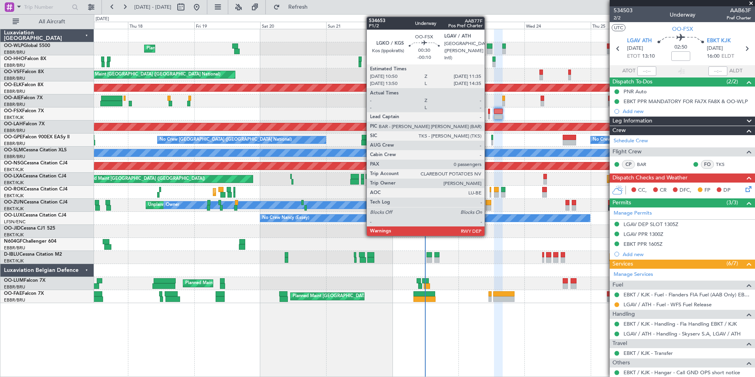
click at [488, 114] on div at bounding box center [489, 117] width 2 height 6
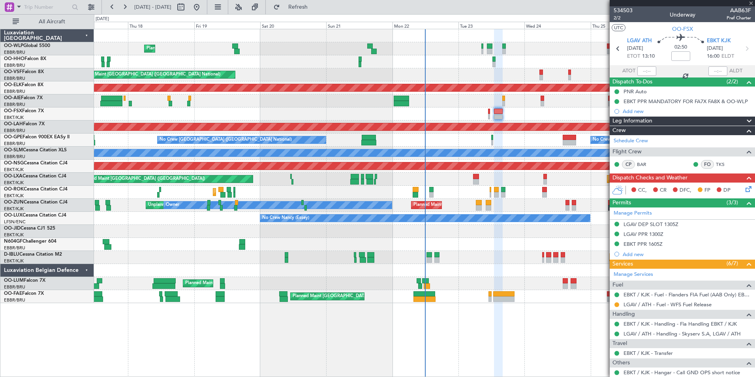
type input "-00:10"
type input "0"
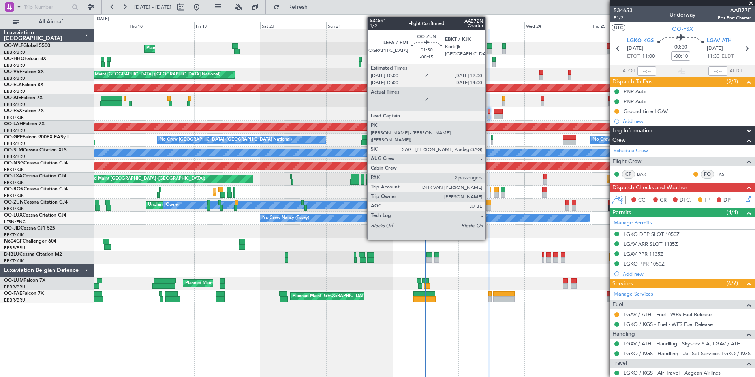
click at [489, 207] on div at bounding box center [489, 208] width 6 height 6
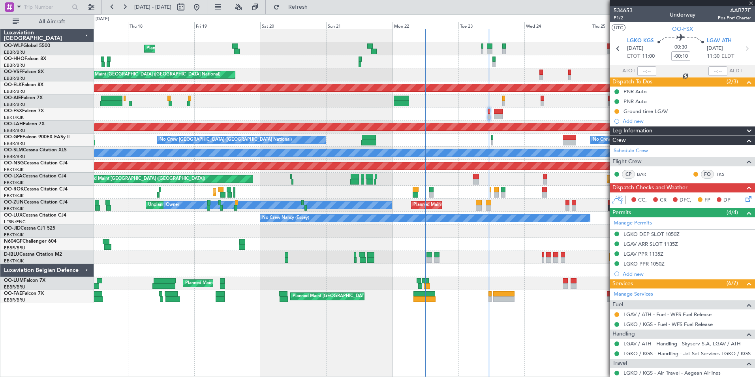
type input "-00:15"
type input "2"
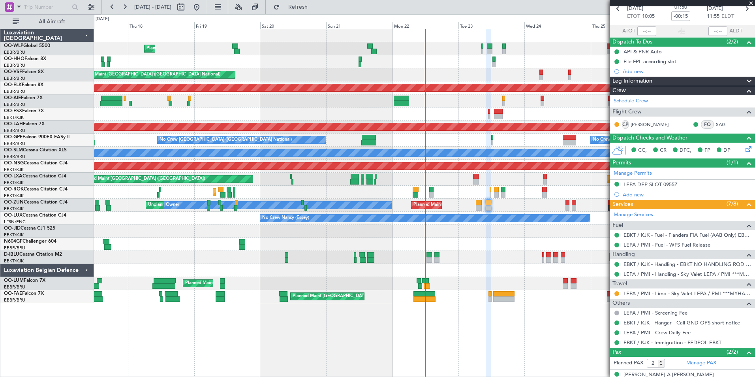
scroll to position [68, 0]
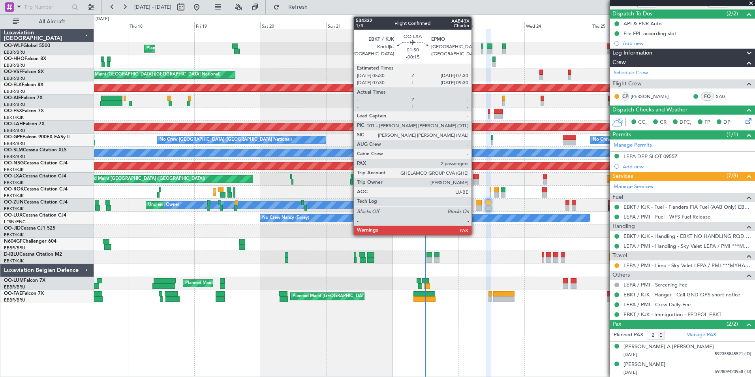
click at [475, 179] on div at bounding box center [476, 182] width 6 height 6
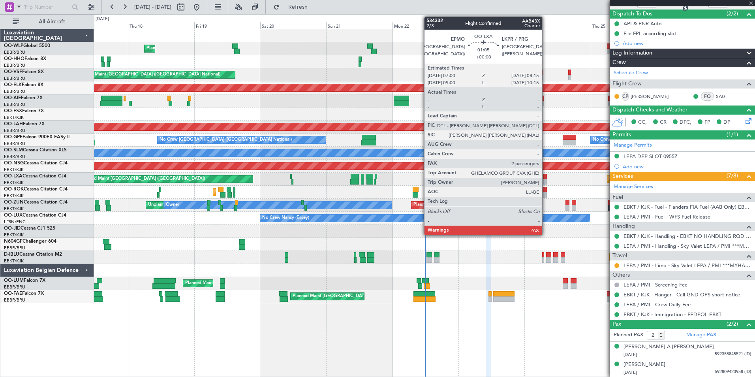
scroll to position [0, 0]
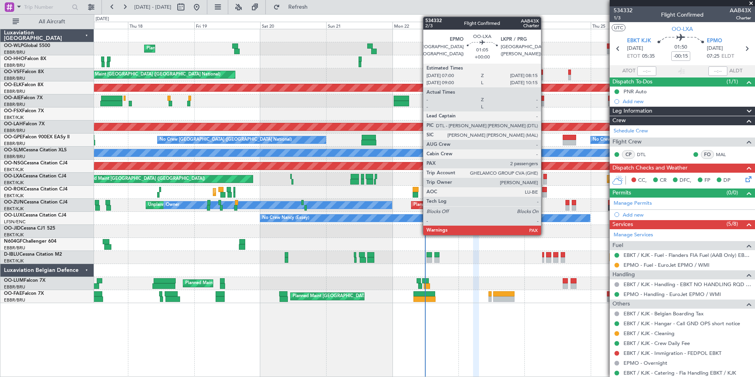
click at [545, 180] on div at bounding box center [545, 182] width 4 height 6
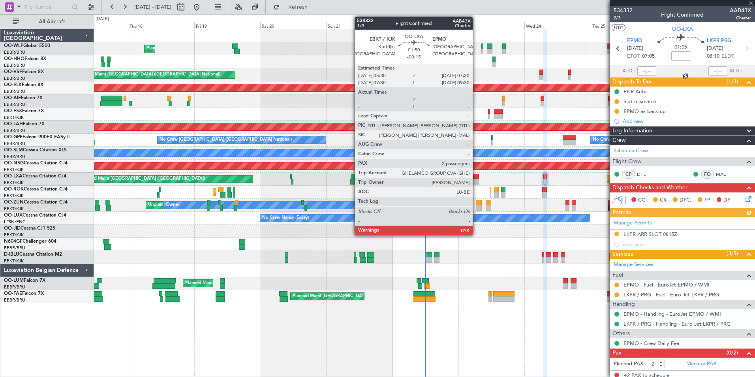
click at [476, 180] on div at bounding box center [476, 182] width 6 height 6
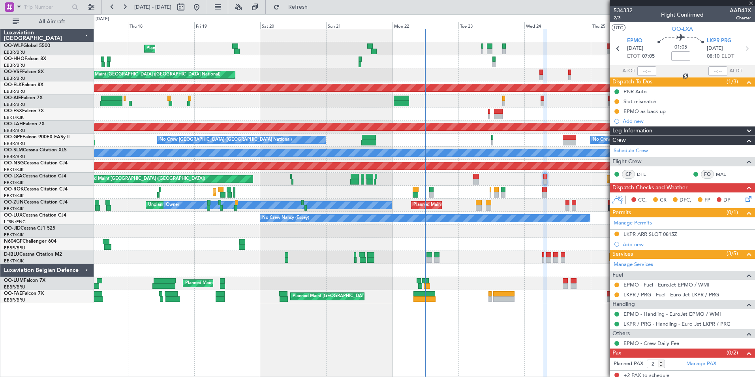
type input "-00:15"
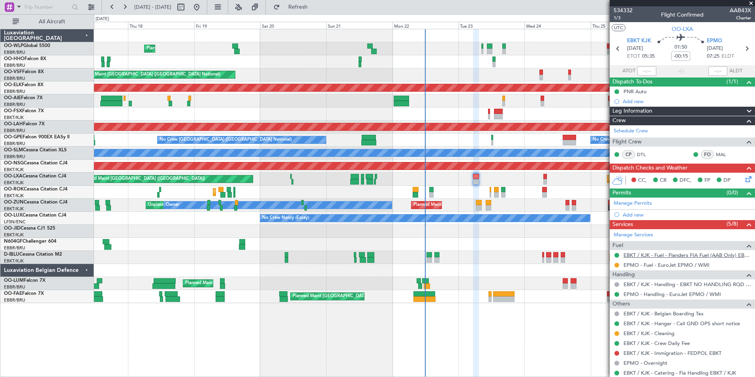
scroll to position [33, 0]
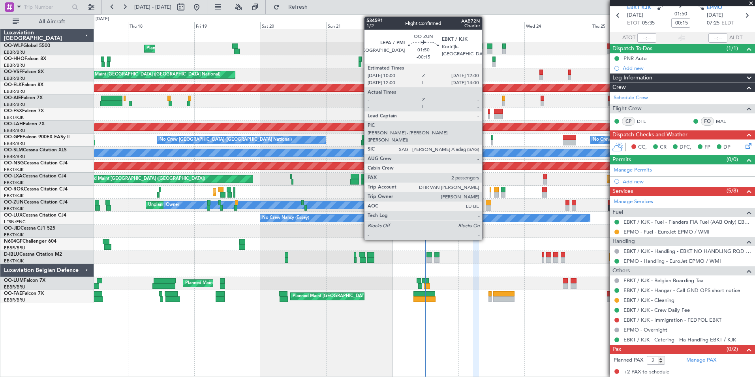
click at [486, 205] on div at bounding box center [489, 203] width 6 height 6
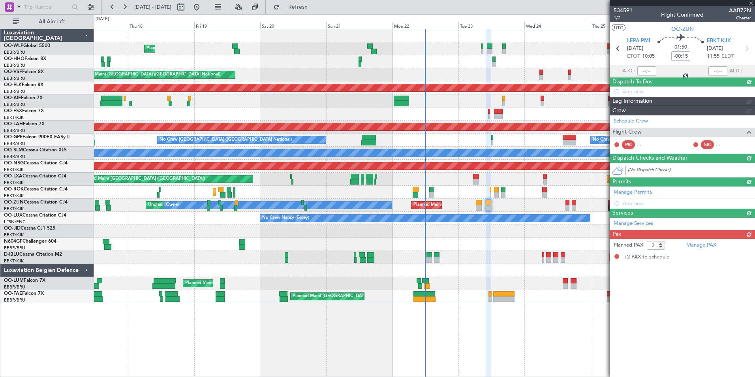
scroll to position [0, 0]
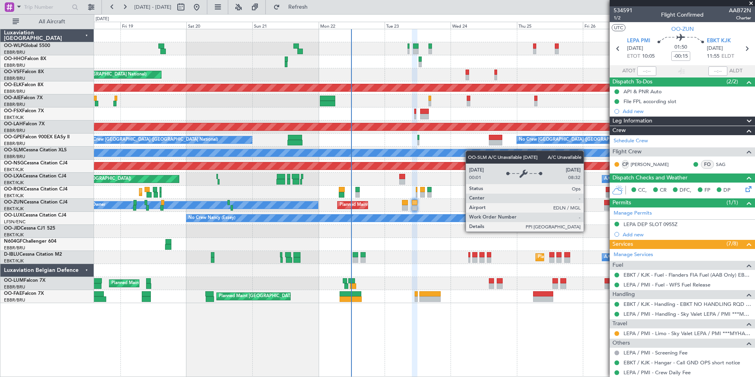
click at [447, 153] on div "Planned Maint Liege AOG Maint [GEOGRAPHIC_DATA] ([GEOGRAPHIC_DATA]) Planned Mai…" at bounding box center [424, 166] width 661 height 274
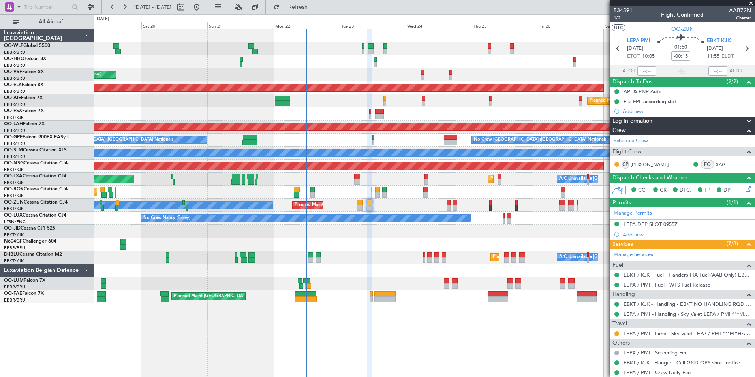
click at [464, 189] on div "Planned Maint Liege AOG Maint [GEOGRAPHIC_DATA] ([GEOGRAPHIC_DATA]) Planned Mai…" at bounding box center [424, 166] width 661 height 274
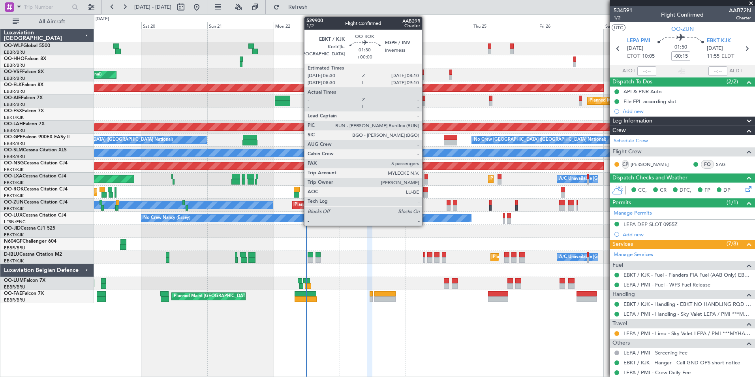
click at [426, 192] on div at bounding box center [425, 195] width 5 height 6
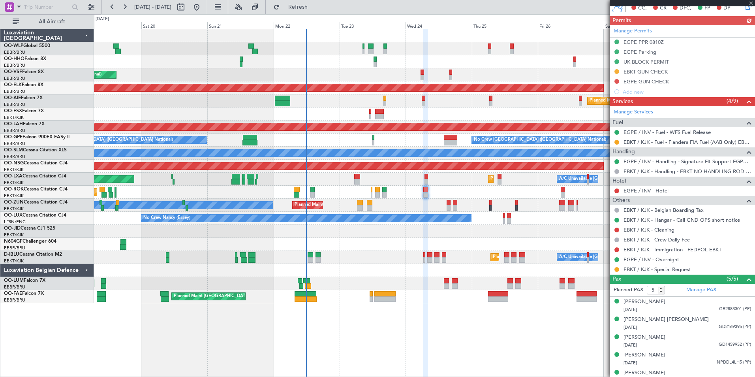
scroll to position [190, 0]
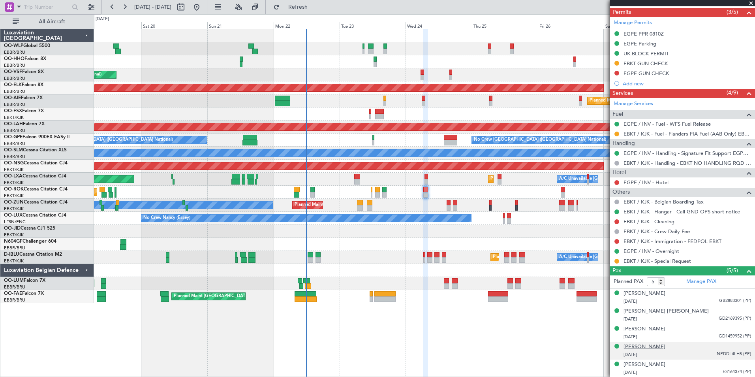
click at [664, 349] on div "[PERSON_NAME]" at bounding box center [645, 347] width 42 height 8
click at [313, 60] on div at bounding box center [424, 61] width 661 height 13
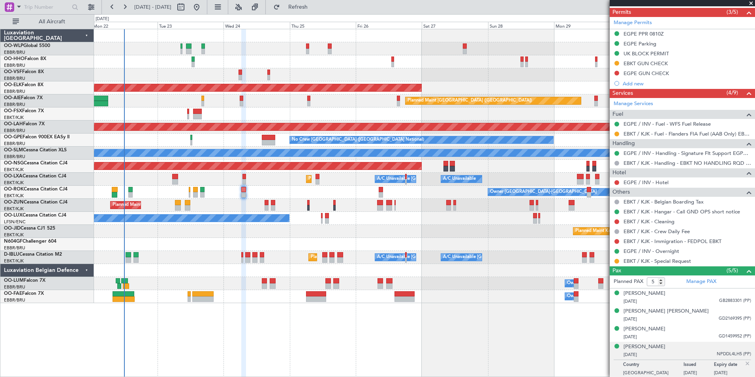
click at [245, 63] on div at bounding box center [424, 61] width 661 height 13
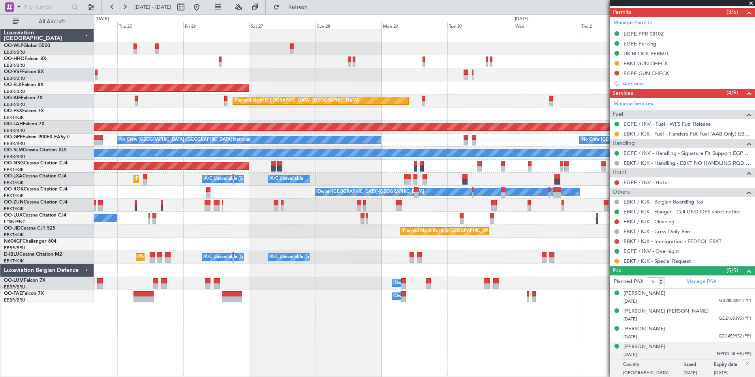
click at [464, 72] on div at bounding box center [466, 73] width 5 height 6
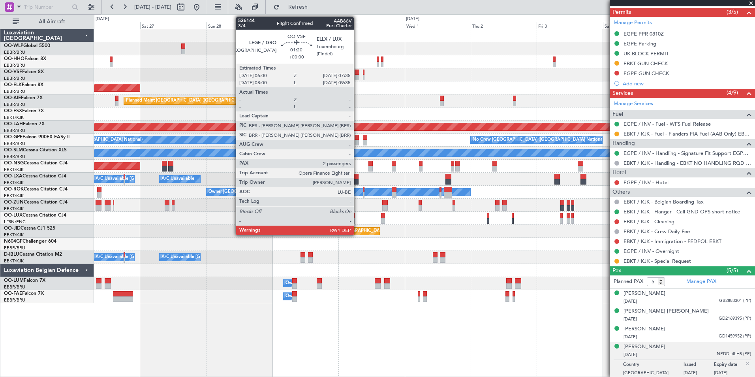
click at [395, 83] on div "Planned Maint Kortrijk-[GEOGRAPHIC_DATA]" at bounding box center [424, 87] width 661 height 13
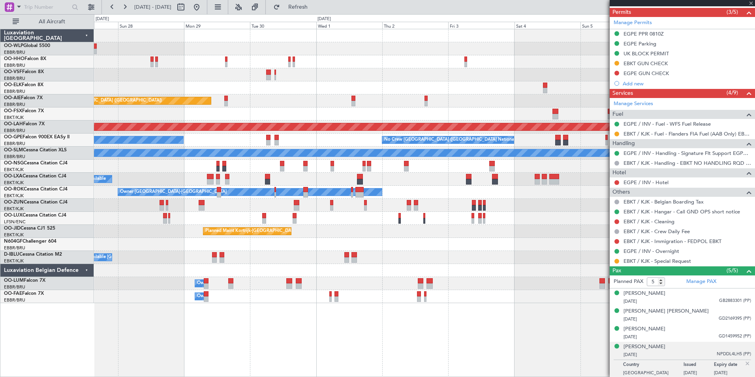
click at [306, 73] on div "Planned Maint Kortrijk-[GEOGRAPHIC_DATA] Planned Maint [GEOGRAPHIC_DATA] ([GEOG…" at bounding box center [424, 166] width 661 height 274
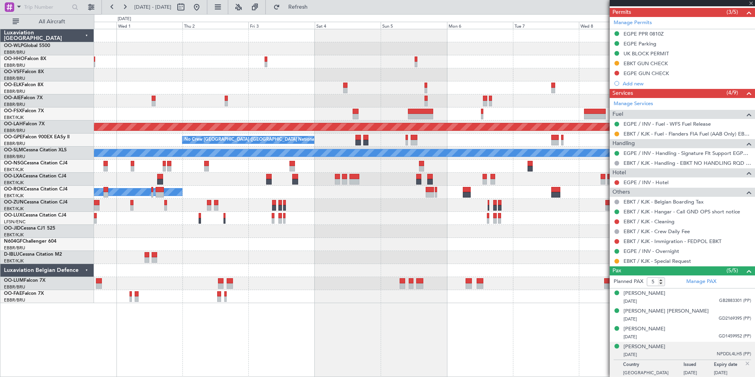
click at [375, 66] on div "Planned Maint [GEOGRAPHIC_DATA] ([GEOGRAPHIC_DATA]) Planned [GEOGRAPHIC_DATA][P…" at bounding box center [424, 166] width 661 height 274
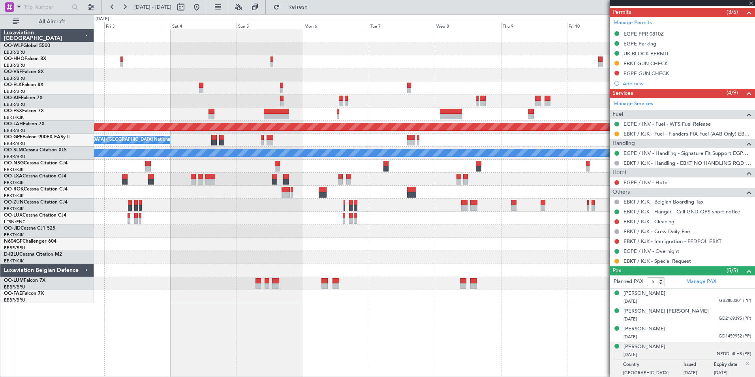
click at [316, 62] on div "Planned Maint [PERSON_NAME]-[GEOGRAPHIC_DATA][PERSON_NAME] ([GEOGRAPHIC_DATA][P…" at bounding box center [424, 166] width 661 height 274
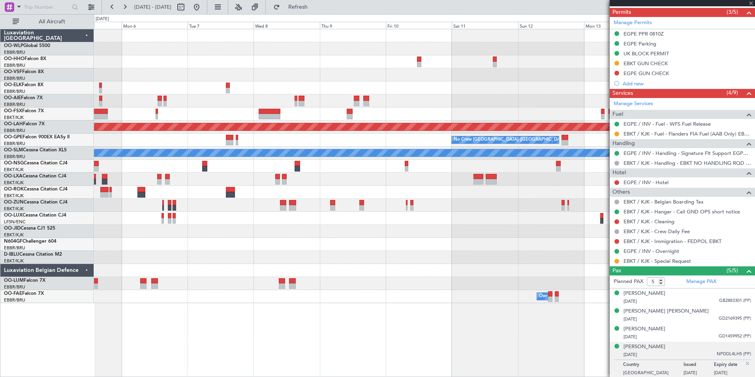
click at [439, 78] on div "Planned Maint [PERSON_NAME]-[GEOGRAPHIC_DATA][PERSON_NAME] ([GEOGRAPHIC_DATA][P…" at bounding box center [424, 166] width 661 height 274
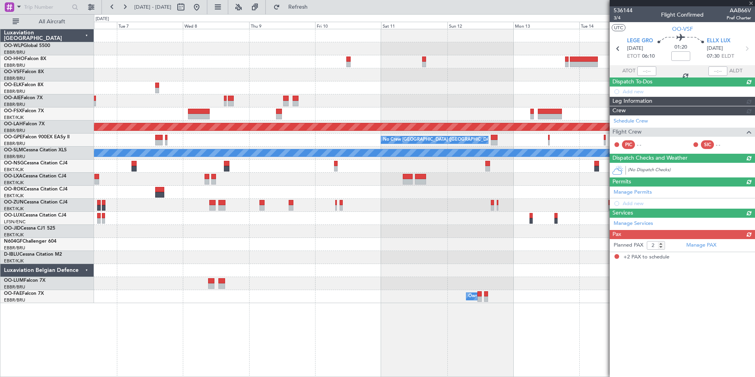
scroll to position [0, 0]
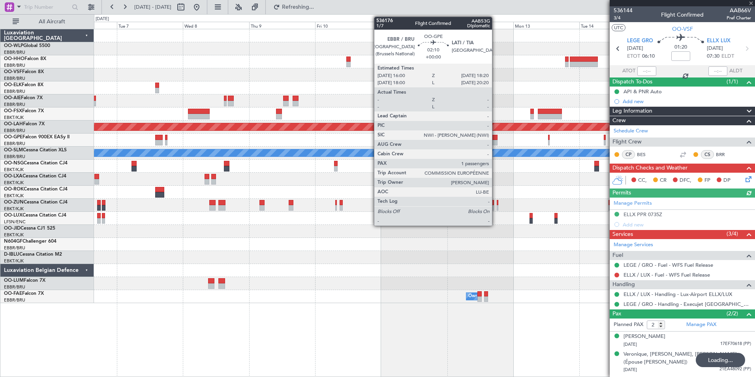
click at [496, 145] on div at bounding box center [494, 143] width 7 height 6
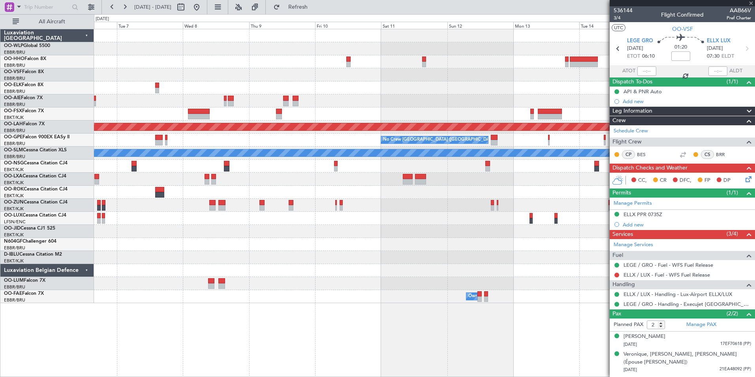
type input "1"
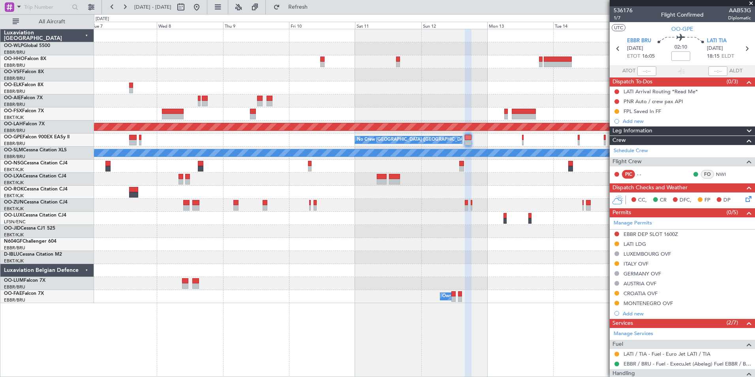
click at [492, 101] on div at bounding box center [424, 100] width 661 height 13
